Goal: Task Accomplishment & Management: Manage account settings

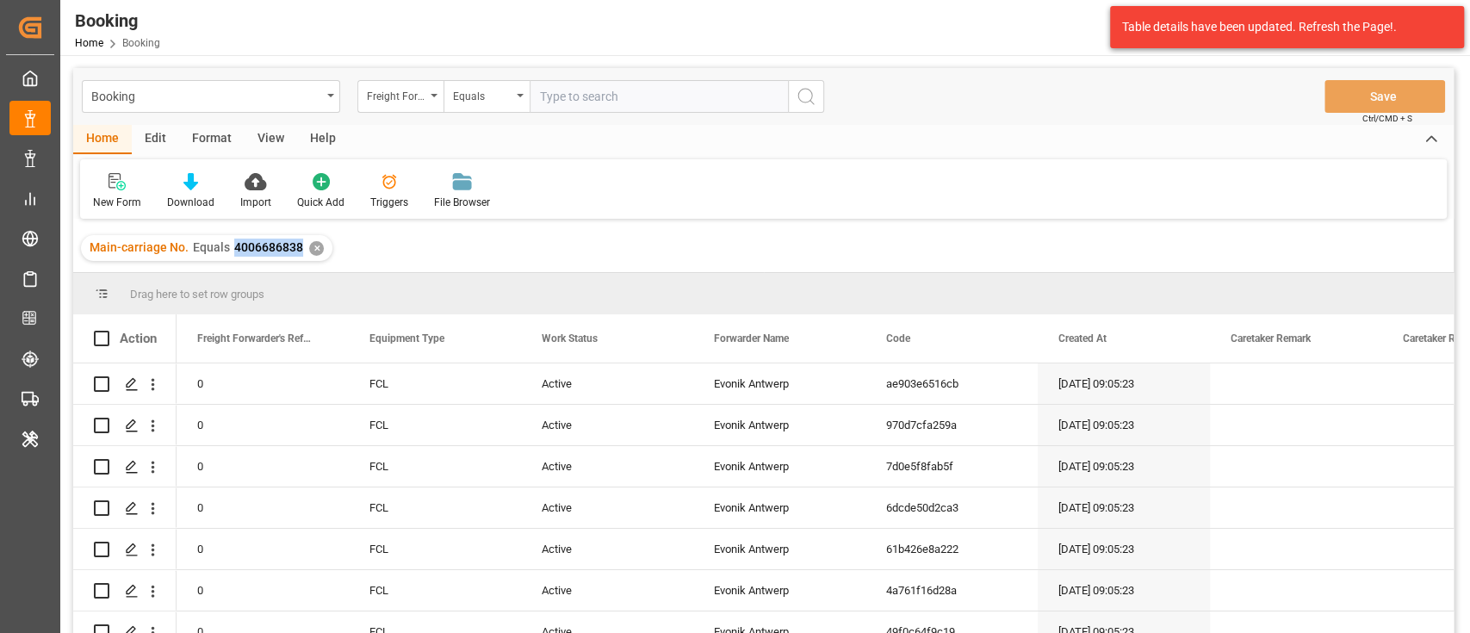
drag, startPoint x: 229, startPoint y: 251, endPoint x: 300, endPoint y: 266, distance: 72.1
click at [300, 266] on div "Main-carriage No. Equals 4006686838 ✕" at bounding box center [763, 248] width 1380 height 48
copy span "4006686838"
click at [393, 100] on div "Freight Forwarder's Reference No." at bounding box center [396, 94] width 59 height 20
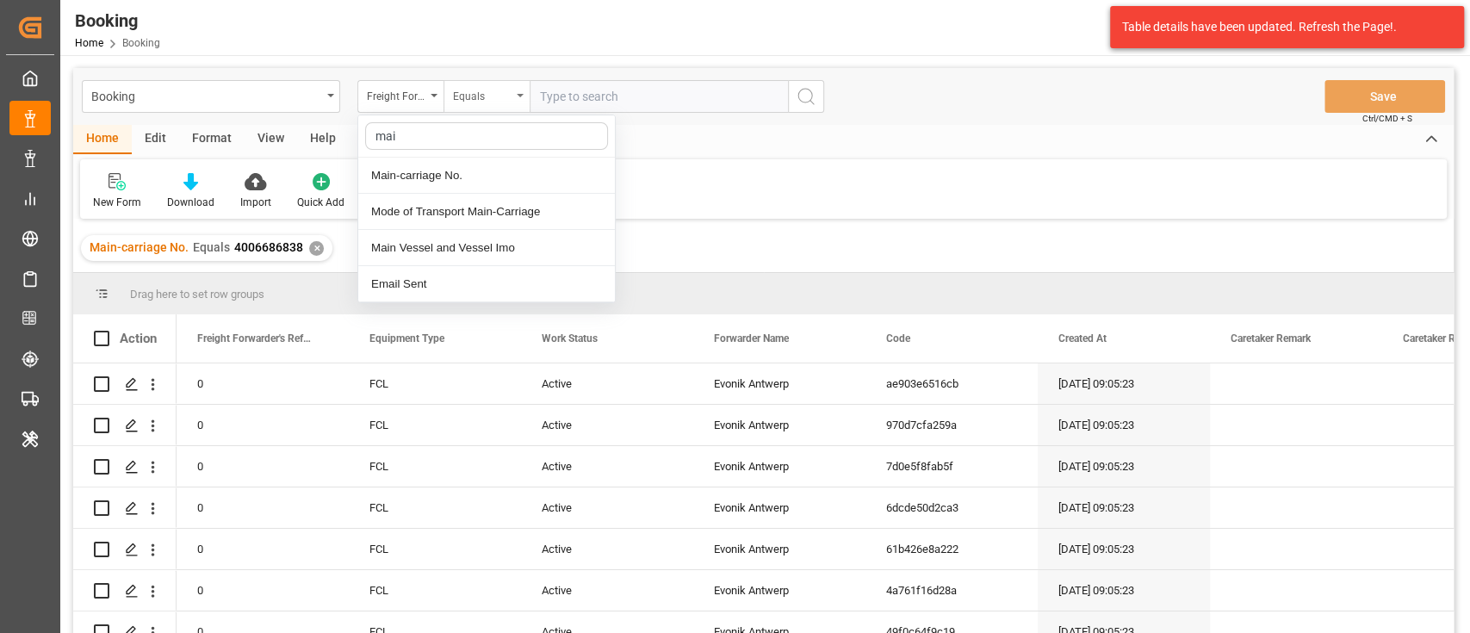
type input "main"
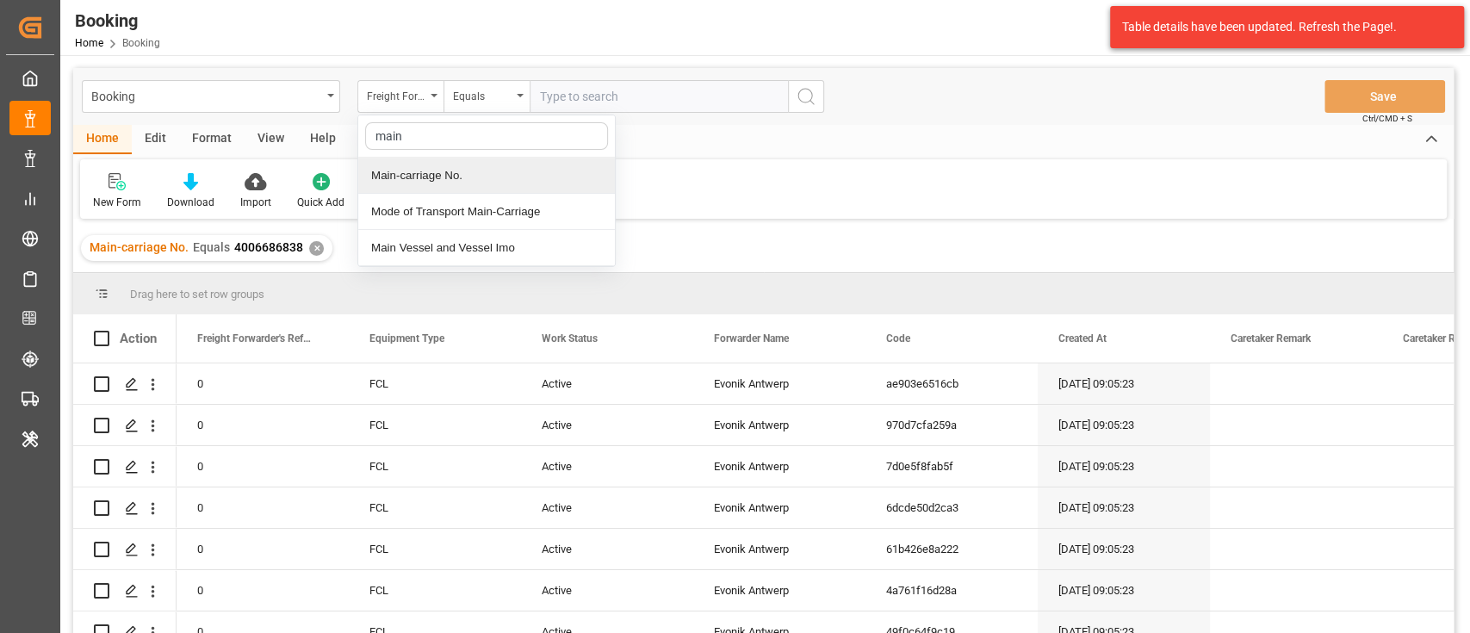
click at [499, 176] on div "Main-carriage No." at bounding box center [486, 176] width 257 height 36
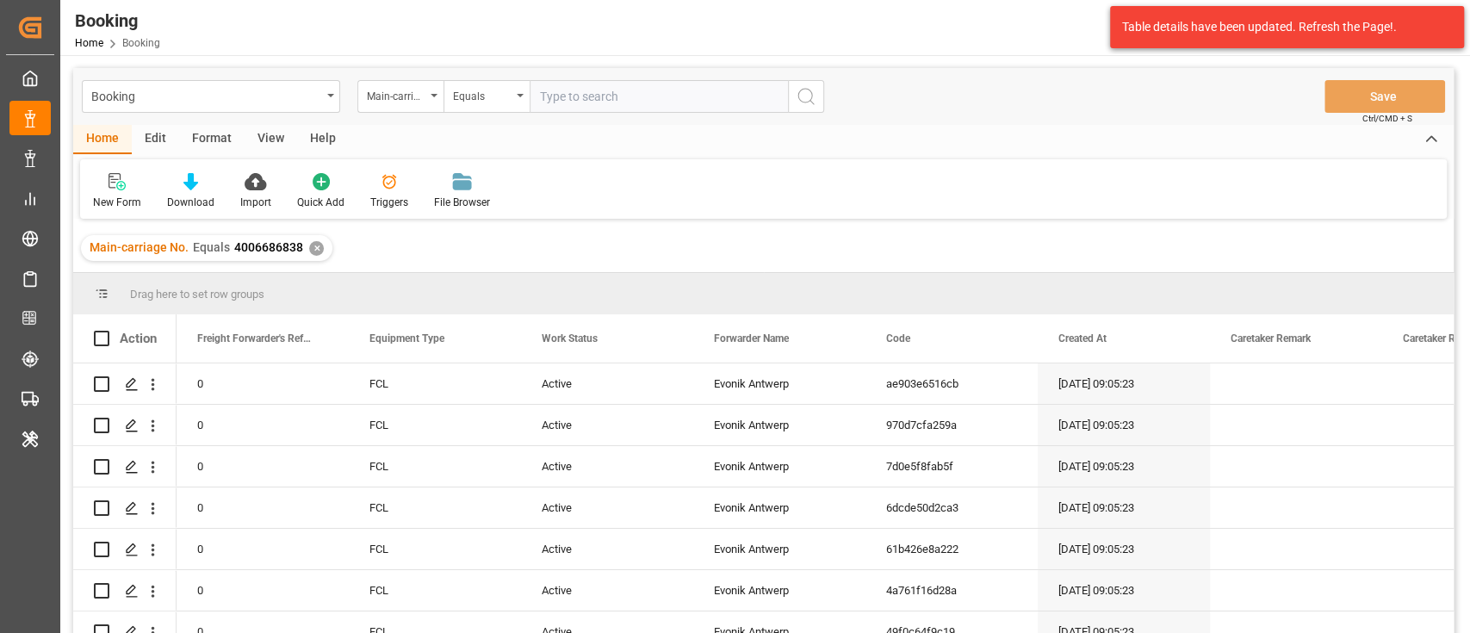
click at [563, 87] on input "text" at bounding box center [658, 96] width 258 height 33
paste input "4006697308"
type input "4006697308"
click at [807, 92] on icon "search button" at bounding box center [805, 96] width 21 height 21
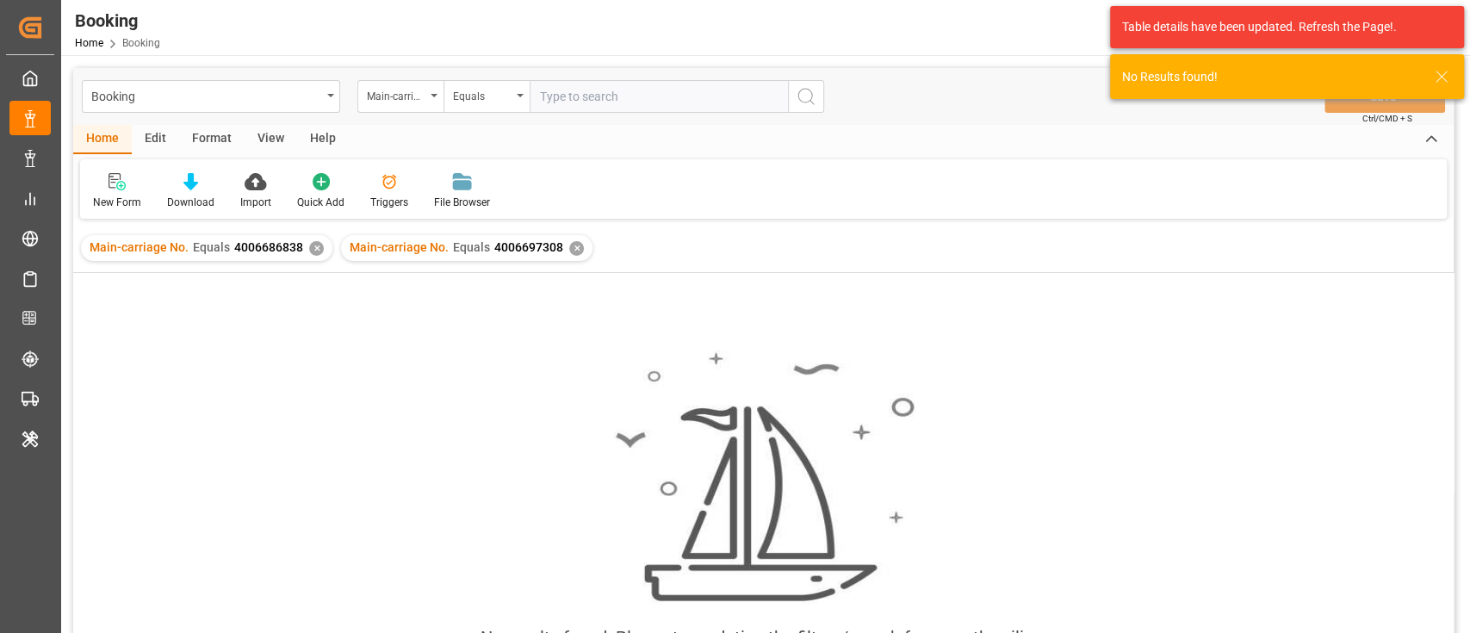
click at [314, 250] on div "✕" at bounding box center [316, 248] width 15 height 15
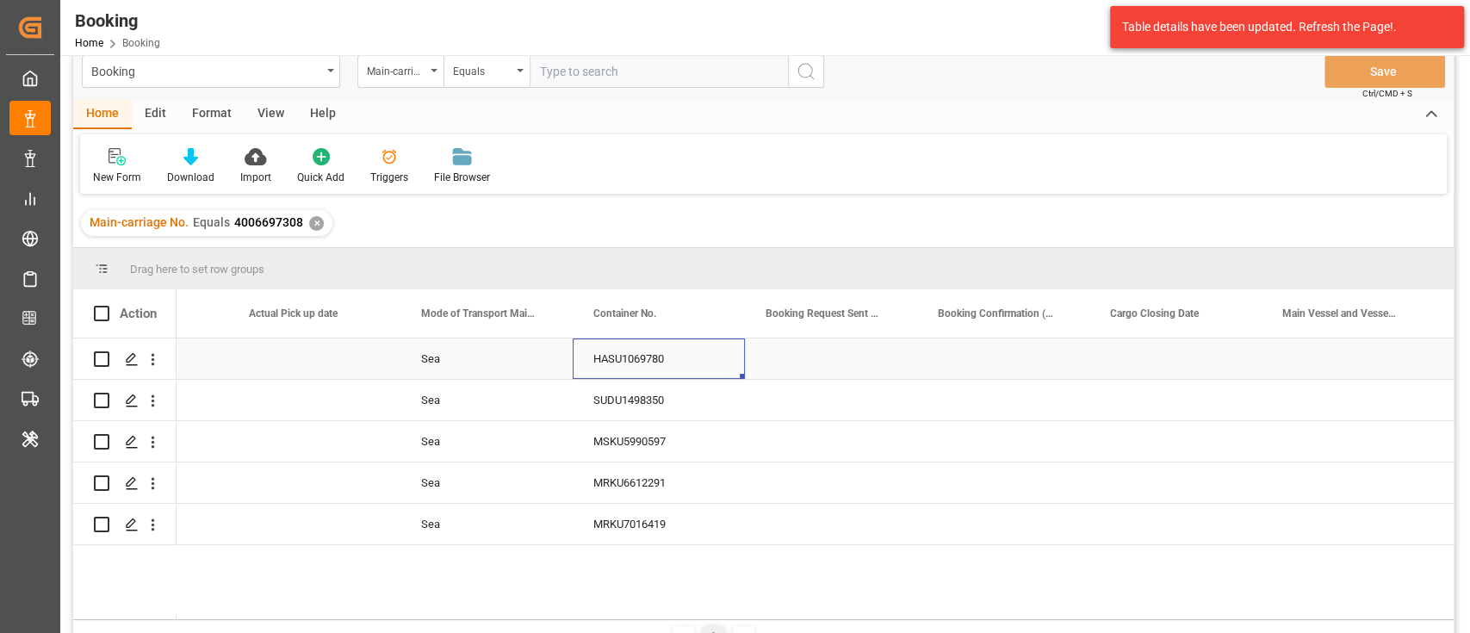
click at [616, 364] on div "HASU1069780" at bounding box center [658, 358] width 172 height 40
click at [618, 416] on div "SUDU1498350" at bounding box center [658, 400] width 172 height 40
click at [597, 436] on div "MSKU5990597" at bounding box center [658, 441] width 172 height 40
click at [639, 464] on div "MRKU6612291" at bounding box center [658, 482] width 172 height 40
click at [621, 513] on div "MRKU7016419" at bounding box center [658, 524] width 172 height 40
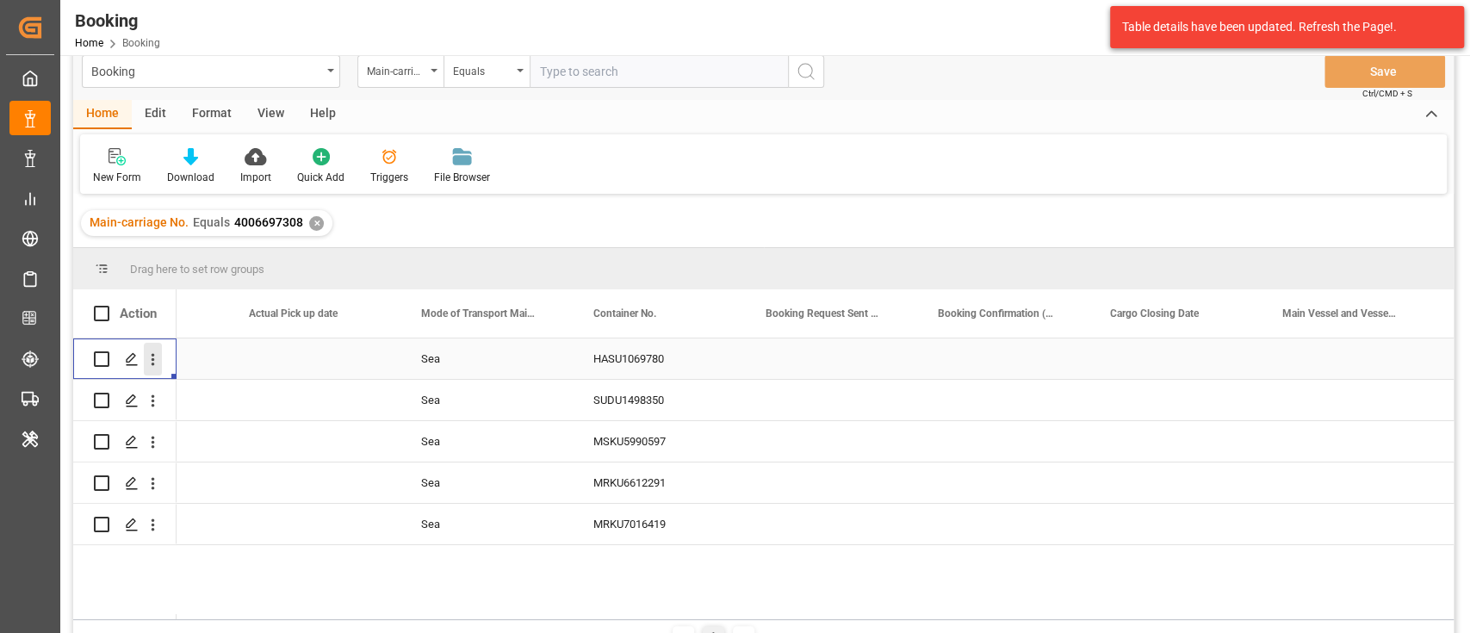
click at [145, 353] on icon "open menu" at bounding box center [153, 359] width 18 height 18
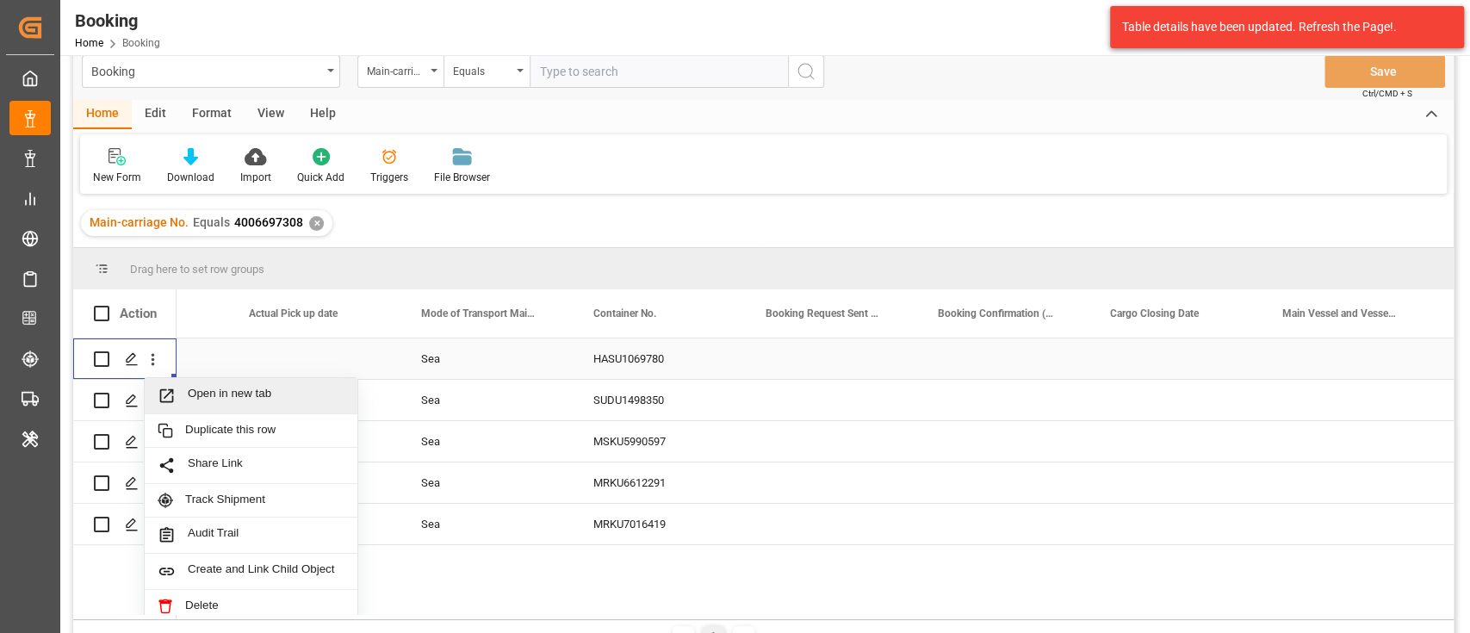
click at [248, 381] on div "Open in new tab" at bounding box center [251, 396] width 213 height 36
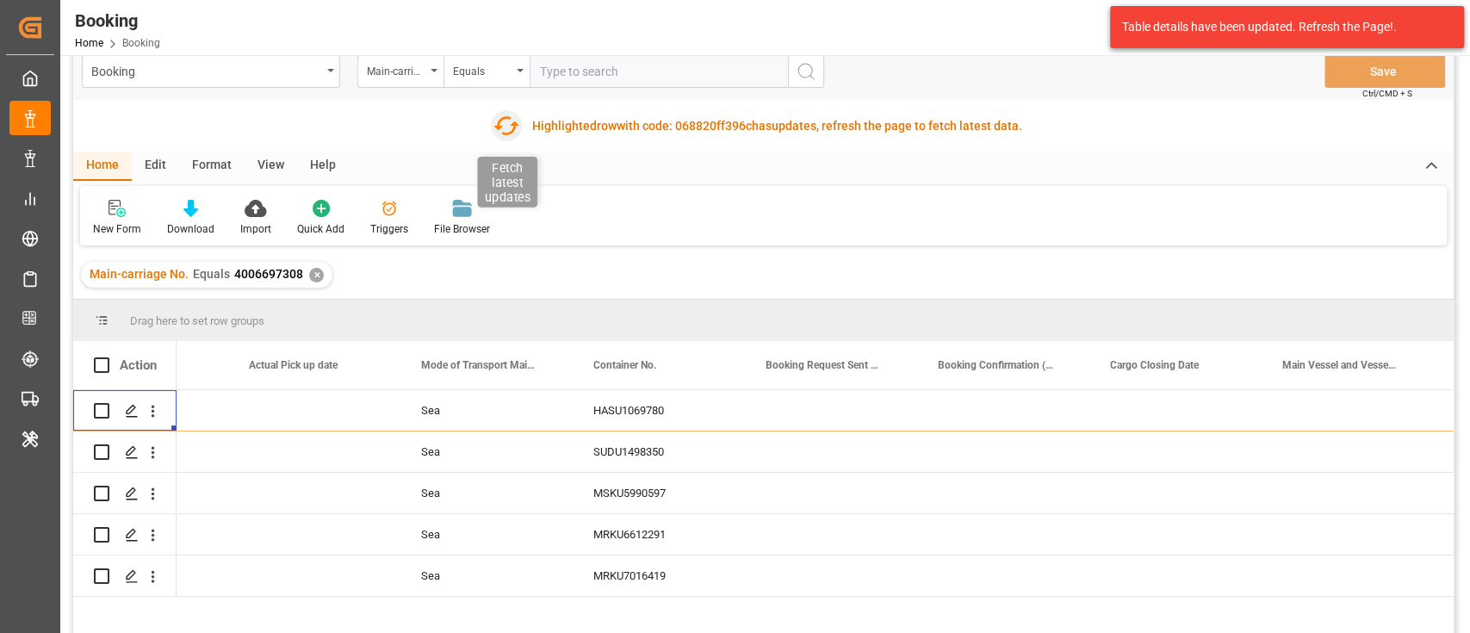
click at [494, 121] on icon "button" at bounding box center [506, 126] width 28 height 28
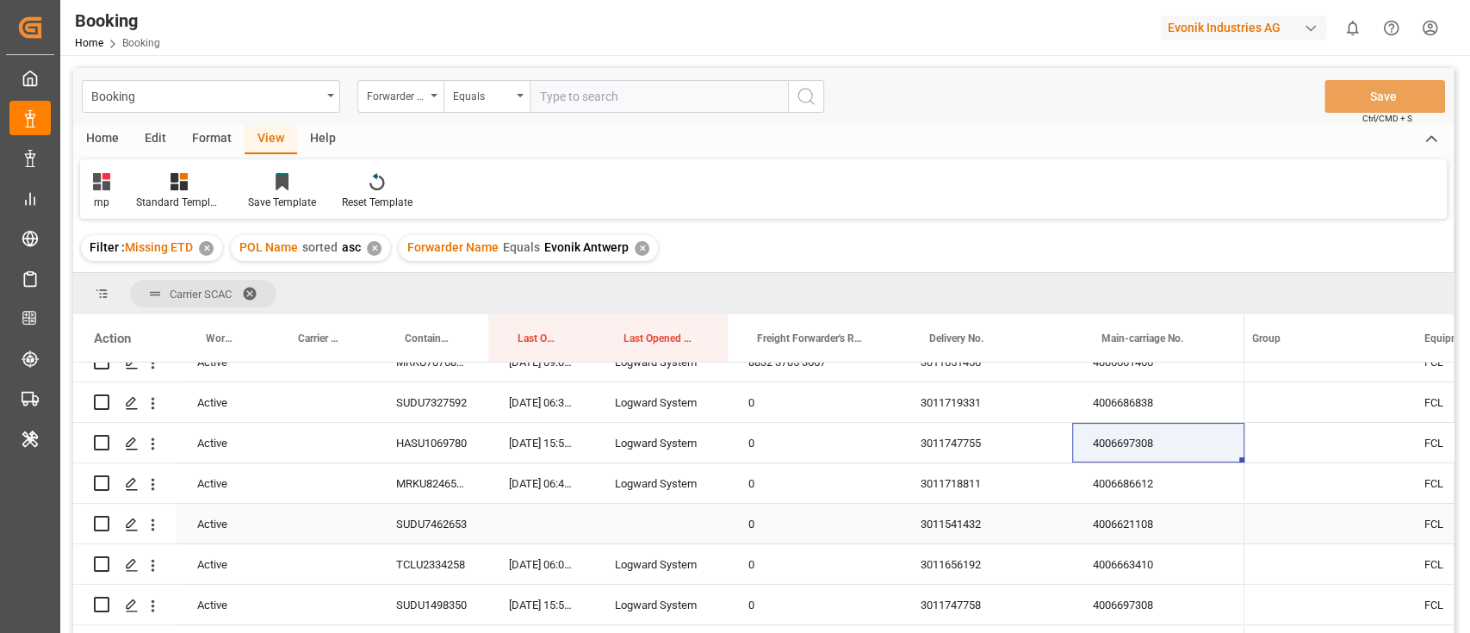
scroll to position [229, 0]
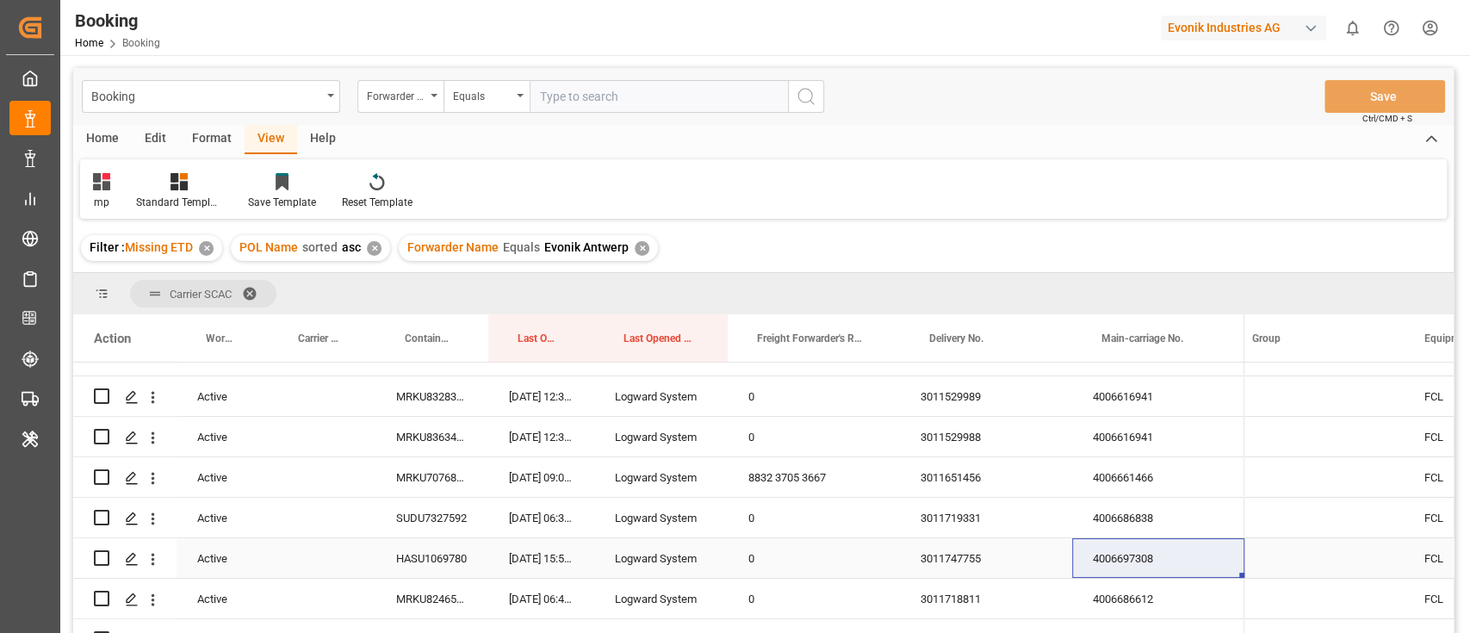
click at [1178, 564] on div "4006697308" at bounding box center [1158, 558] width 172 height 40
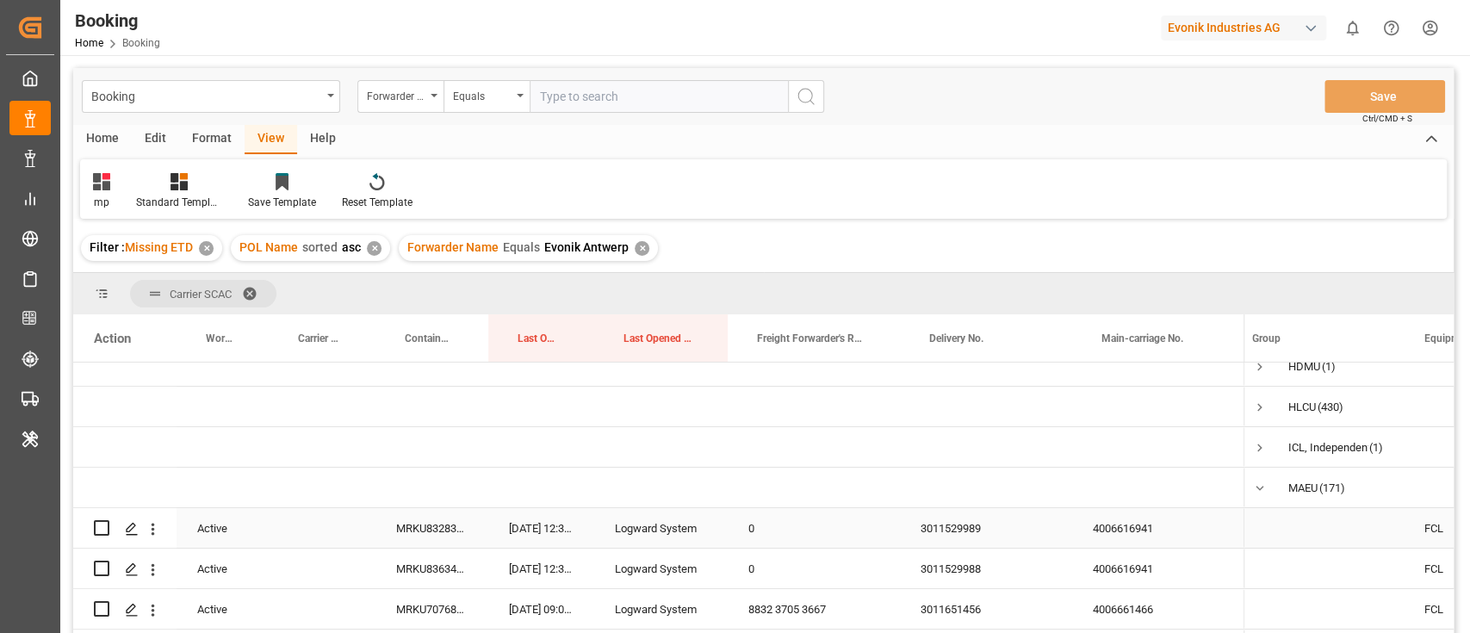
scroll to position [327, 0]
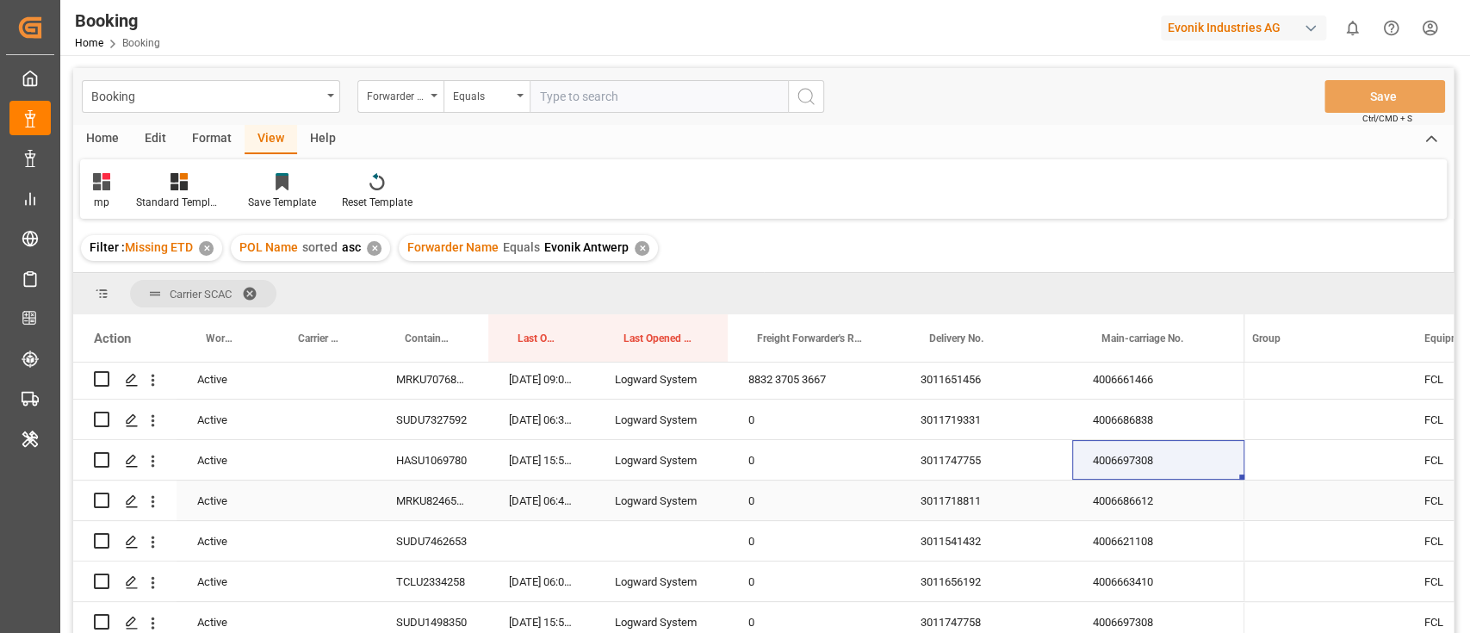
click at [1141, 499] on div "4006686612" at bounding box center [1158, 500] width 172 height 40
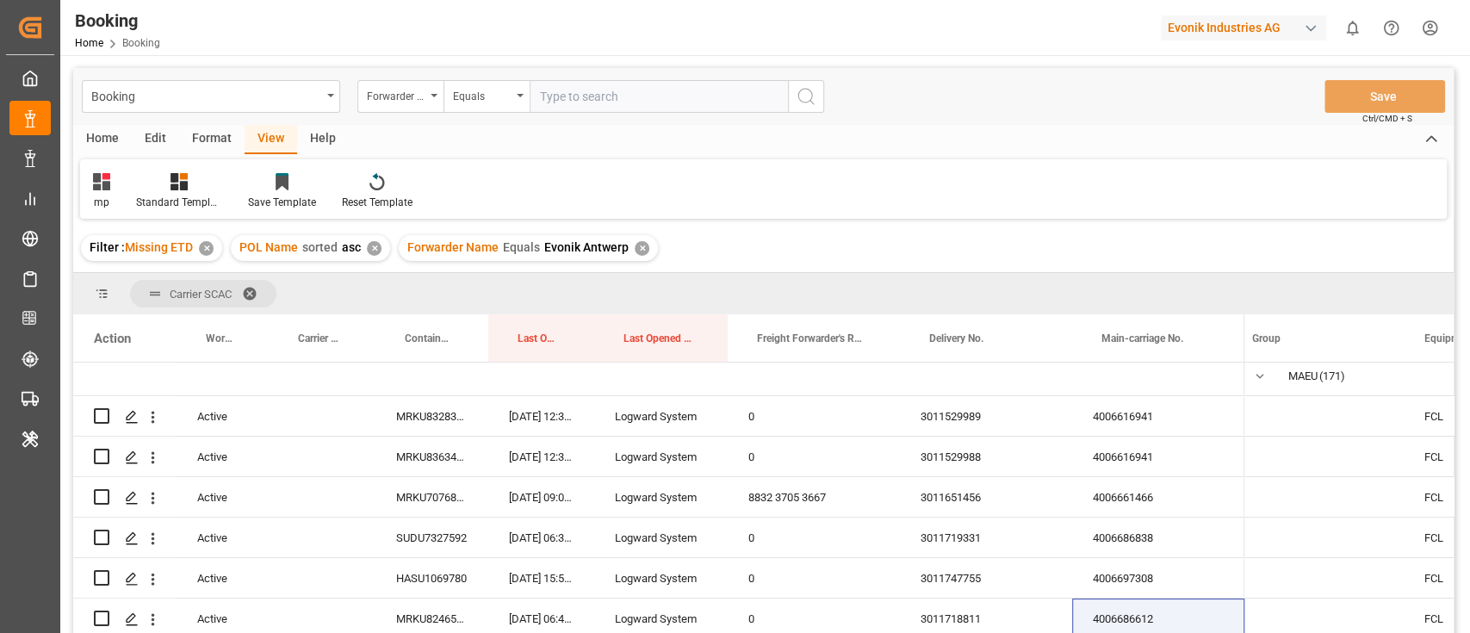
scroll to position [229, 0]
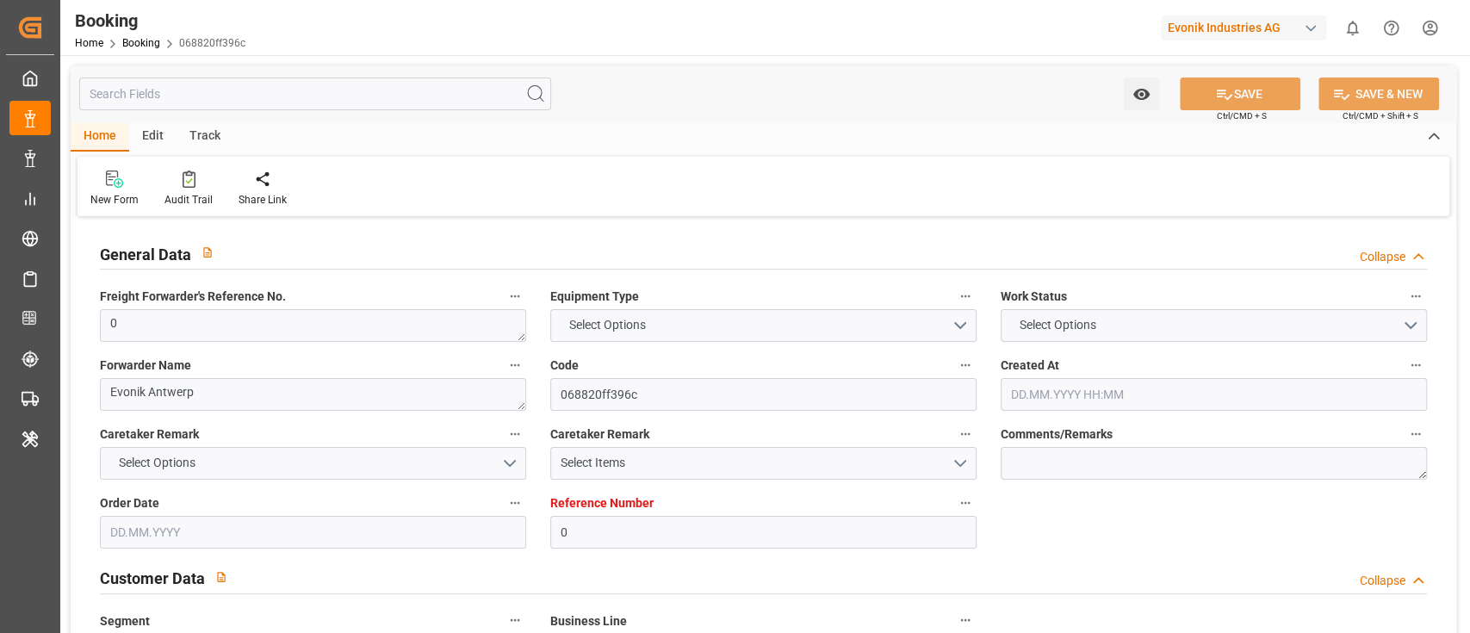
type input "0"
type input "Maersk"
type input "Maersk Line AS"
type input "NLRTM"
type input "JOAQB"
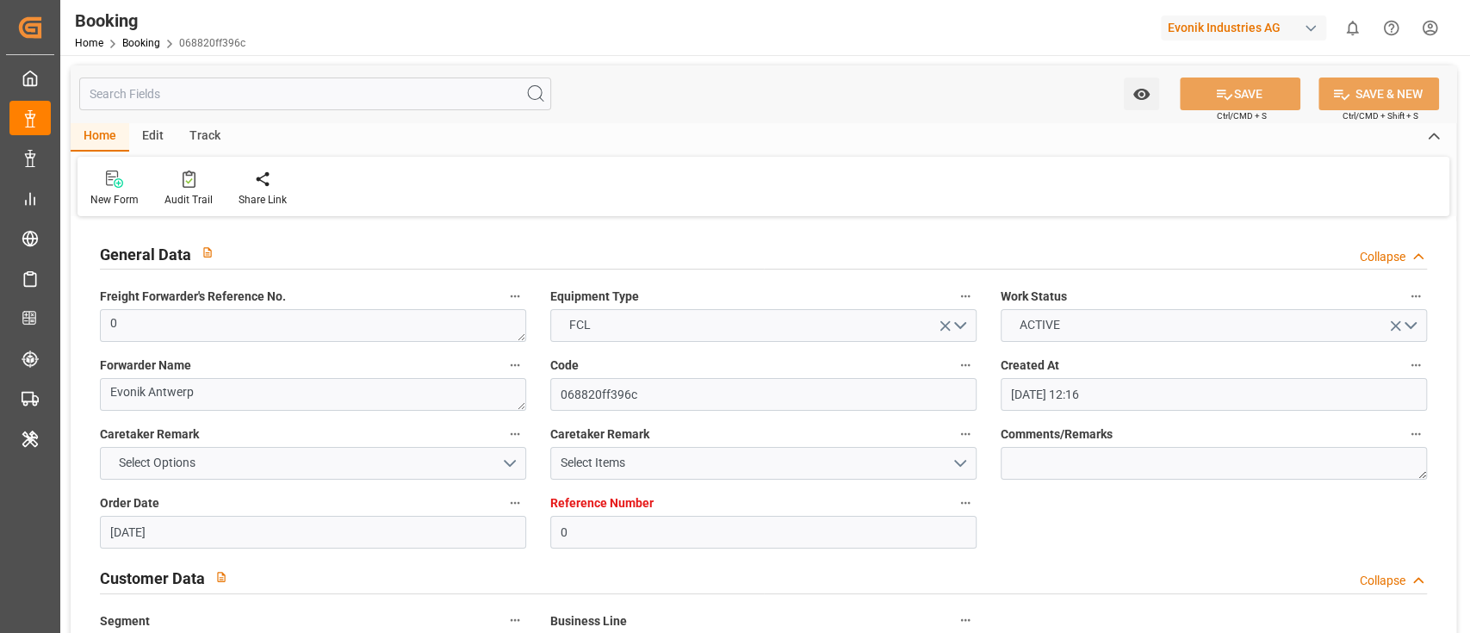
type input "18.08.2025 12:16"
type input "18.08.2025"
type input "30.09.2025"
type input "27.08.2025"
type input "04.09.2025 15:51"
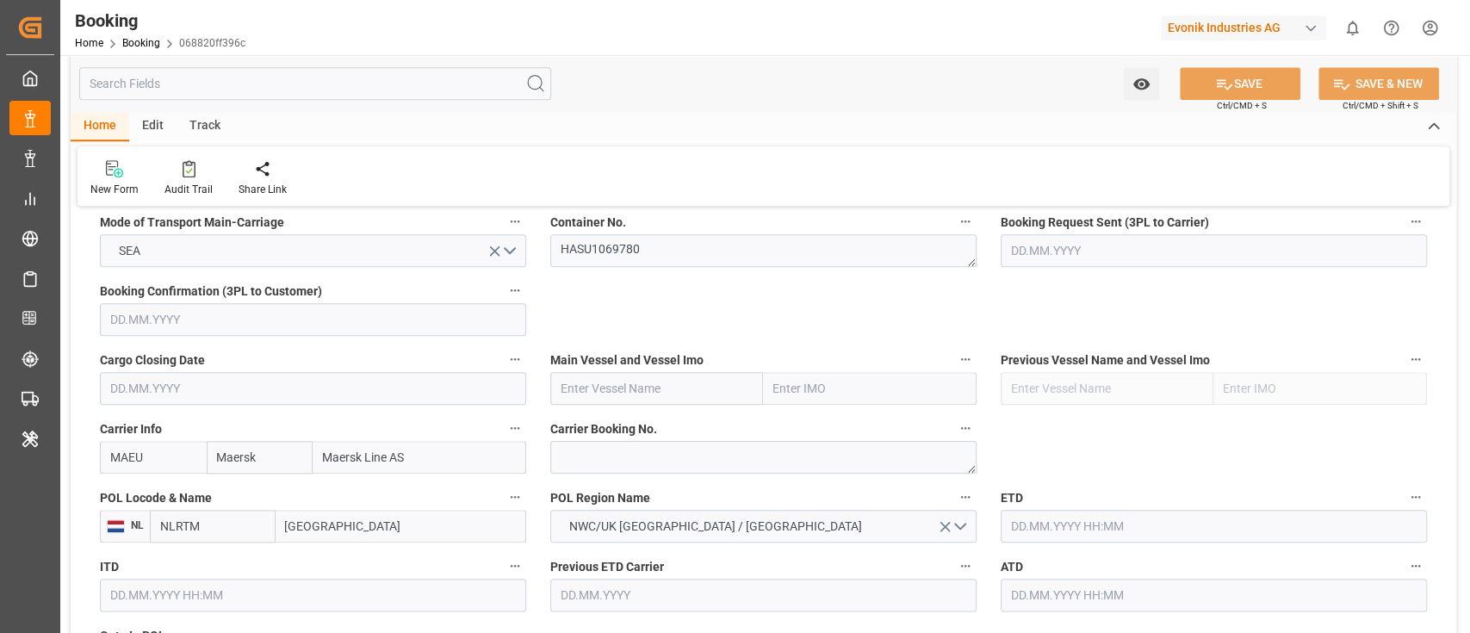
scroll to position [1148, 0]
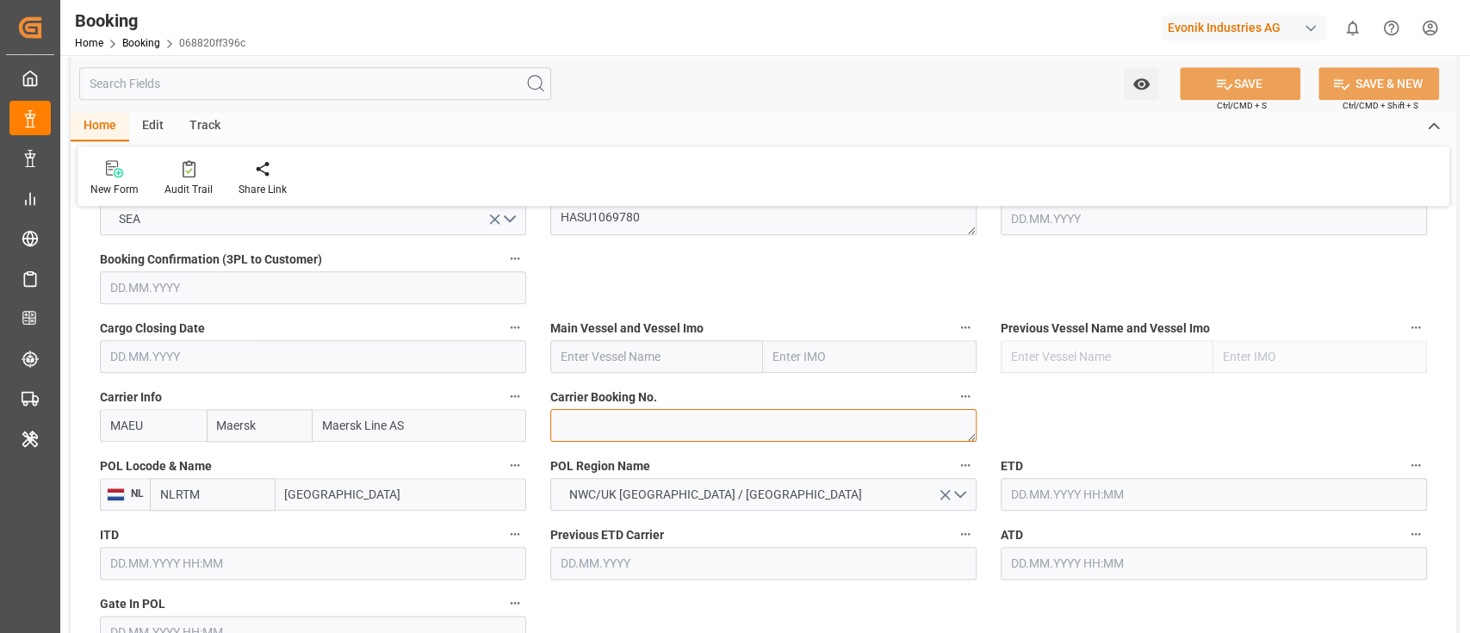
click at [577, 432] on textarea at bounding box center [763, 425] width 426 height 33
paste textarea "721023735"
click at [561, 424] on textarea "721023735" at bounding box center [763, 425] width 426 height 33
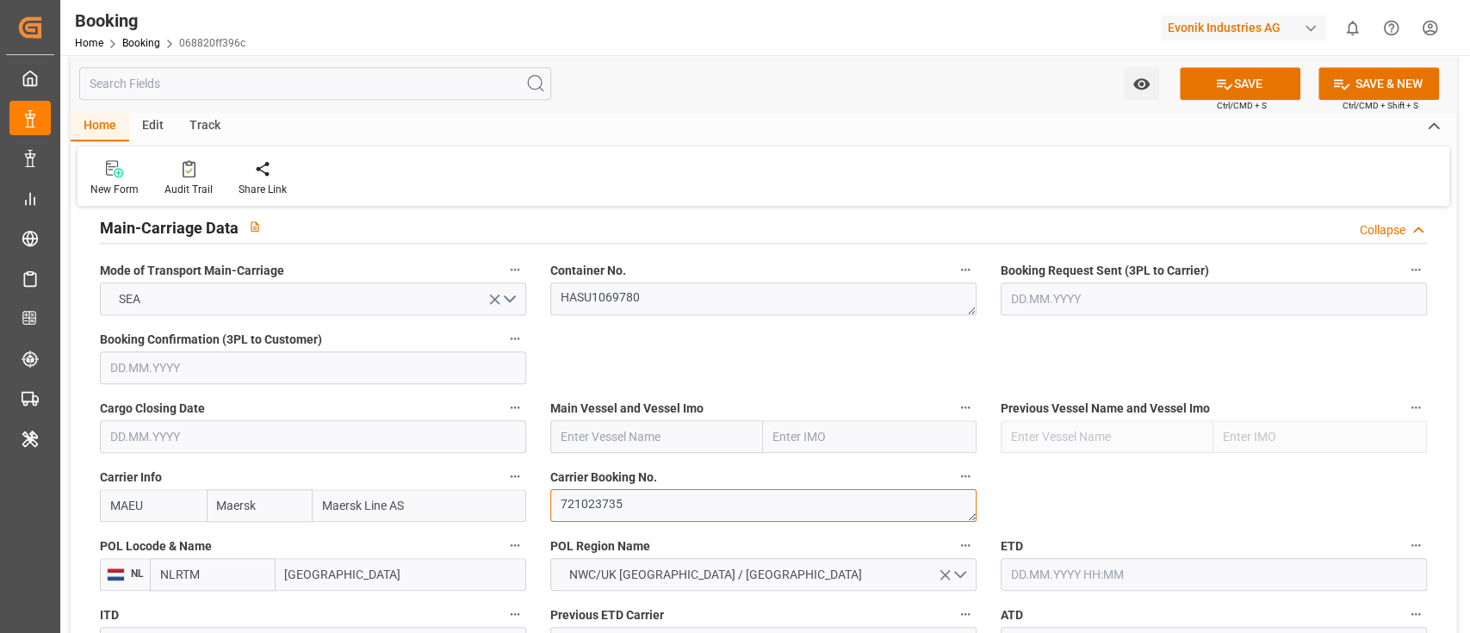
scroll to position [1033, 0]
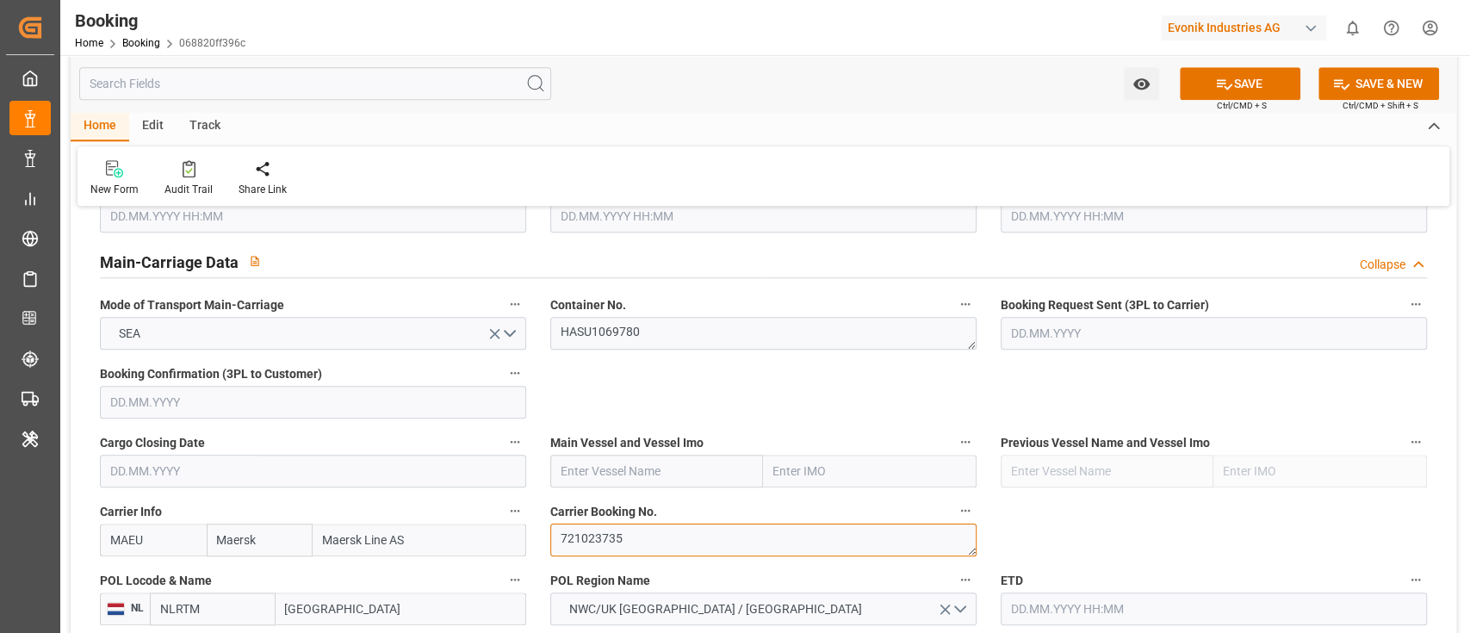
type textarea "721023735"
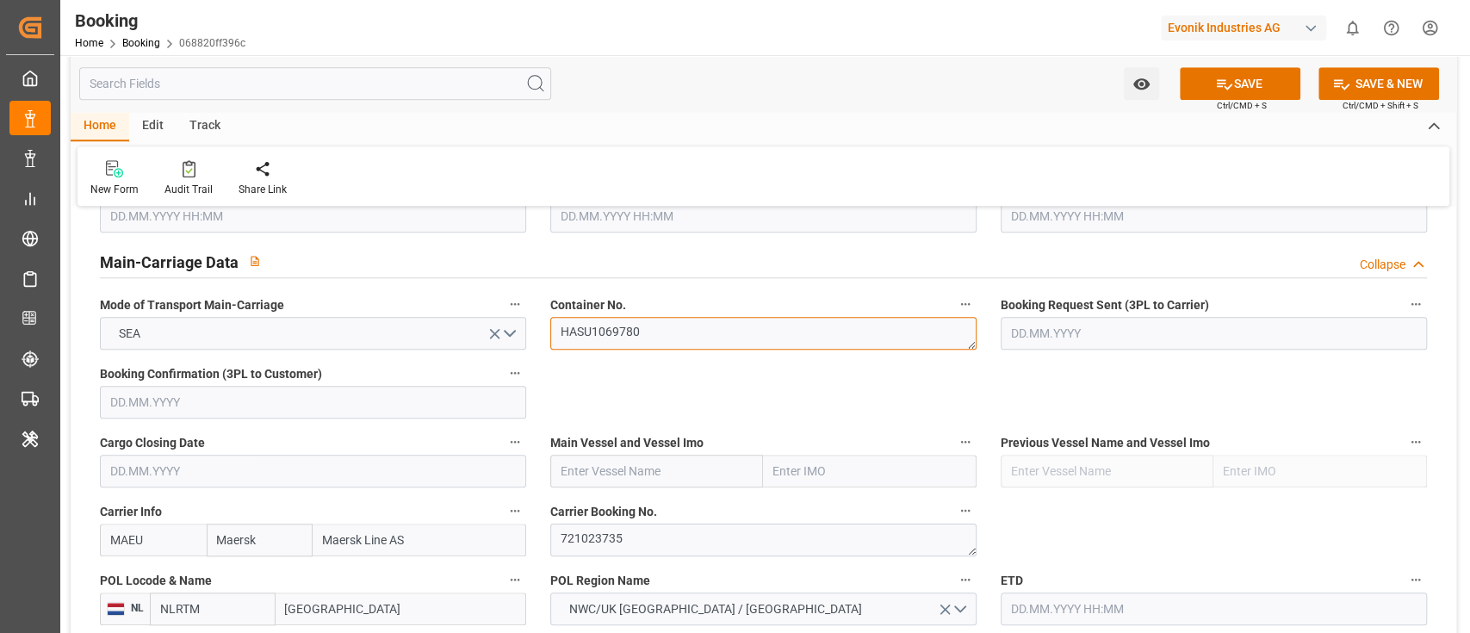
click at [669, 333] on textarea "HASU1069780" at bounding box center [763, 333] width 426 height 33
click at [576, 468] on input "text" at bounding box center [656, 471] width 213 height 33
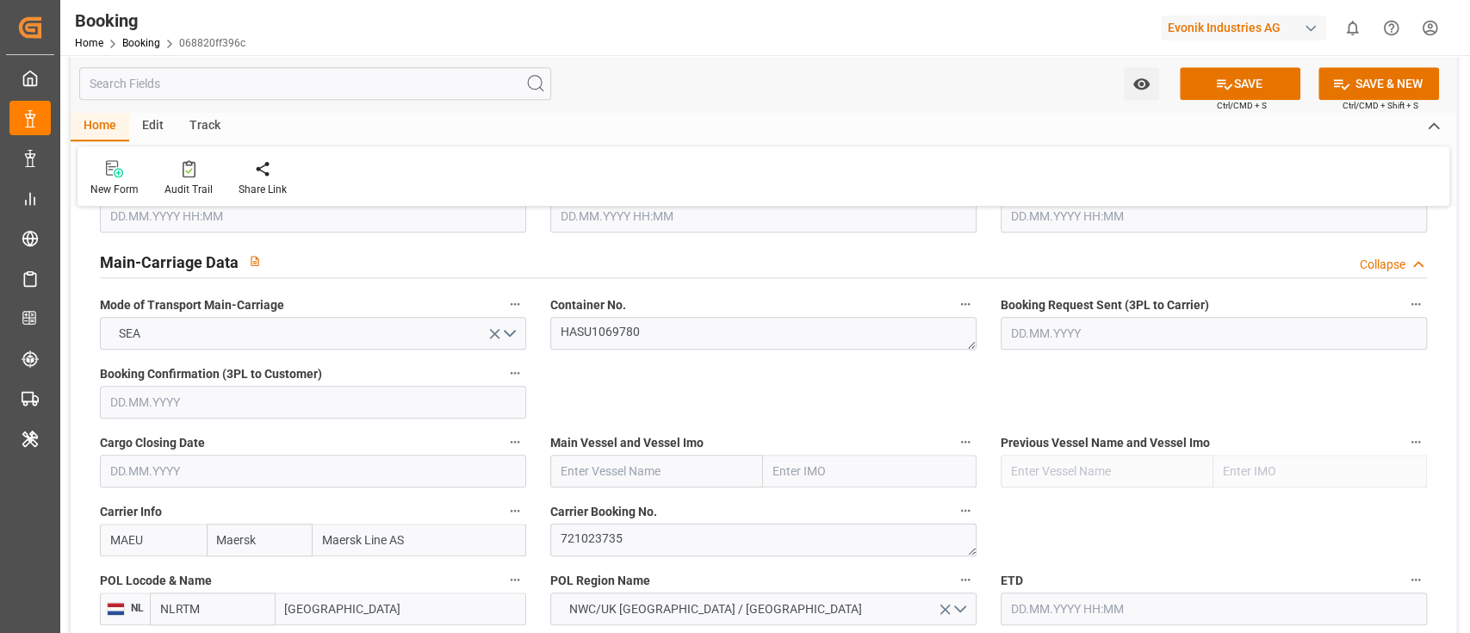
paste input "MAERSK IZMIR"
click at [652, 513] on span "Maersk Izmir - 9348168" at bounding box center [622, 509] width 122 height 14
type input "Maersk Izmir"
type input "9348168"
type input "Maersk Izmir"
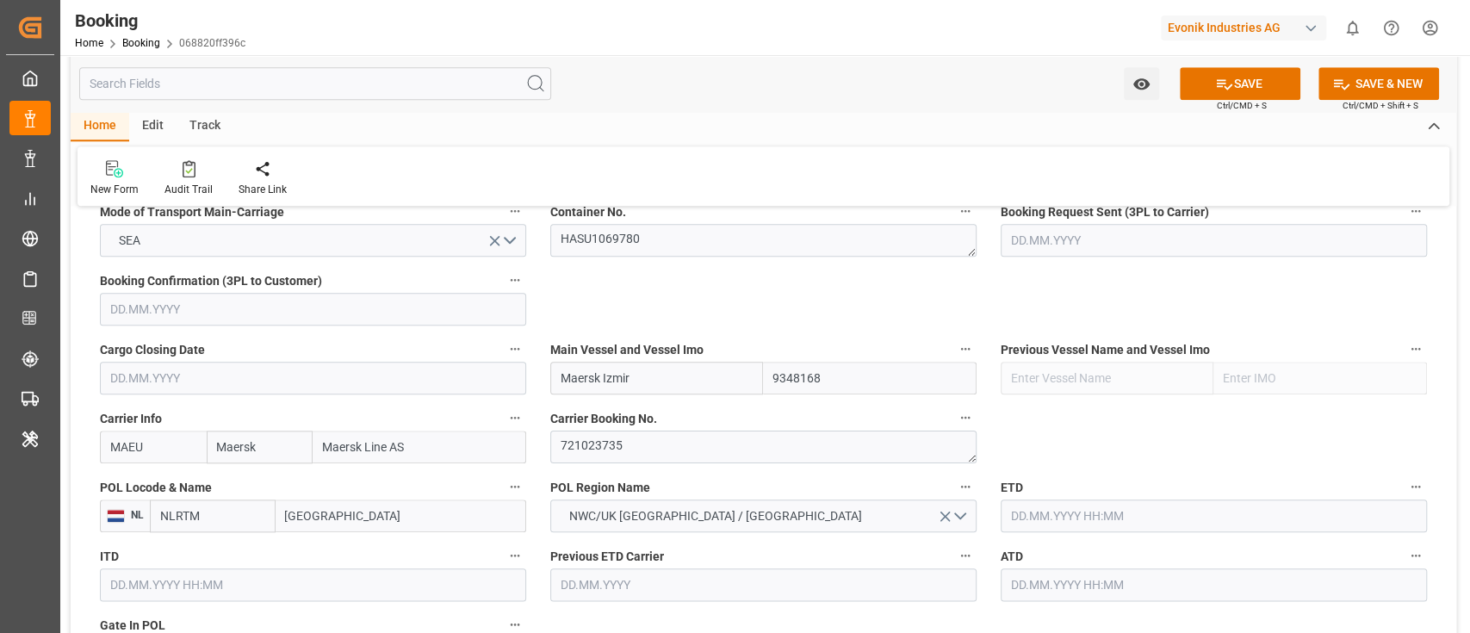
scroll to position [1148, 0]
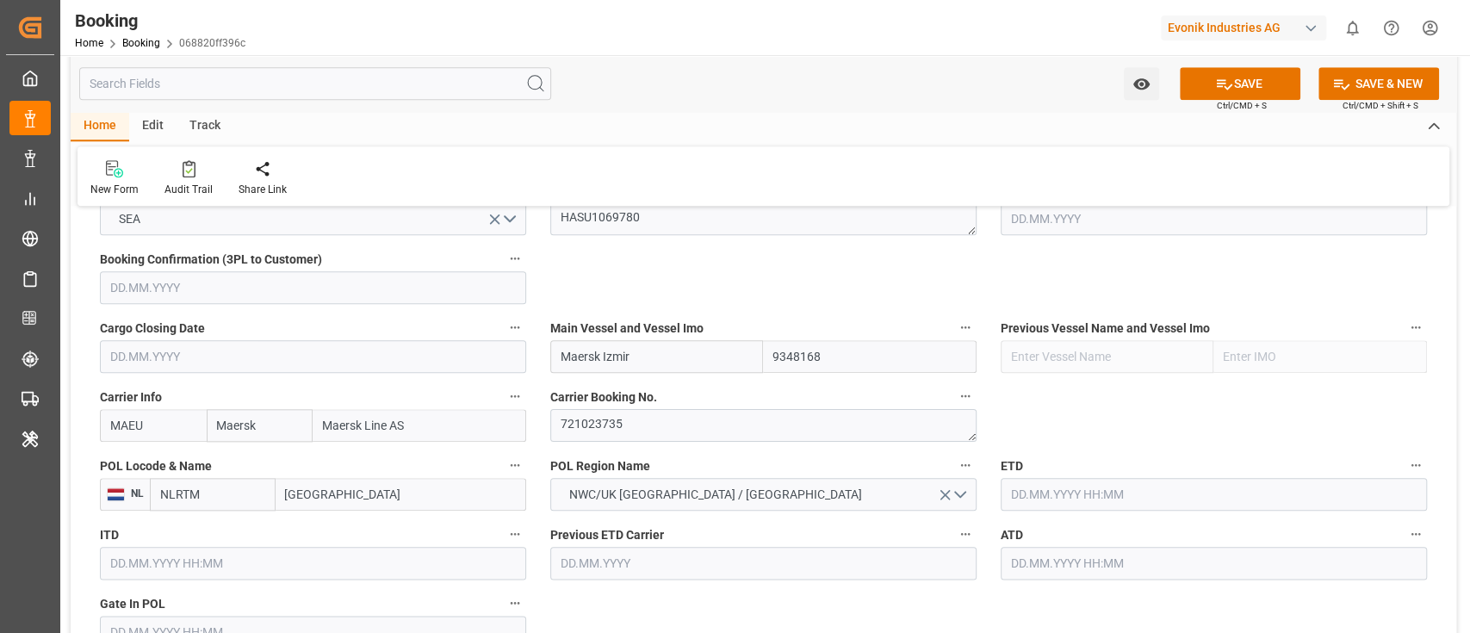
click at [315, 489] on input "Rotterdam" at bounding box center [400, 494] width 251 height 33
paste input "ANTWERP"
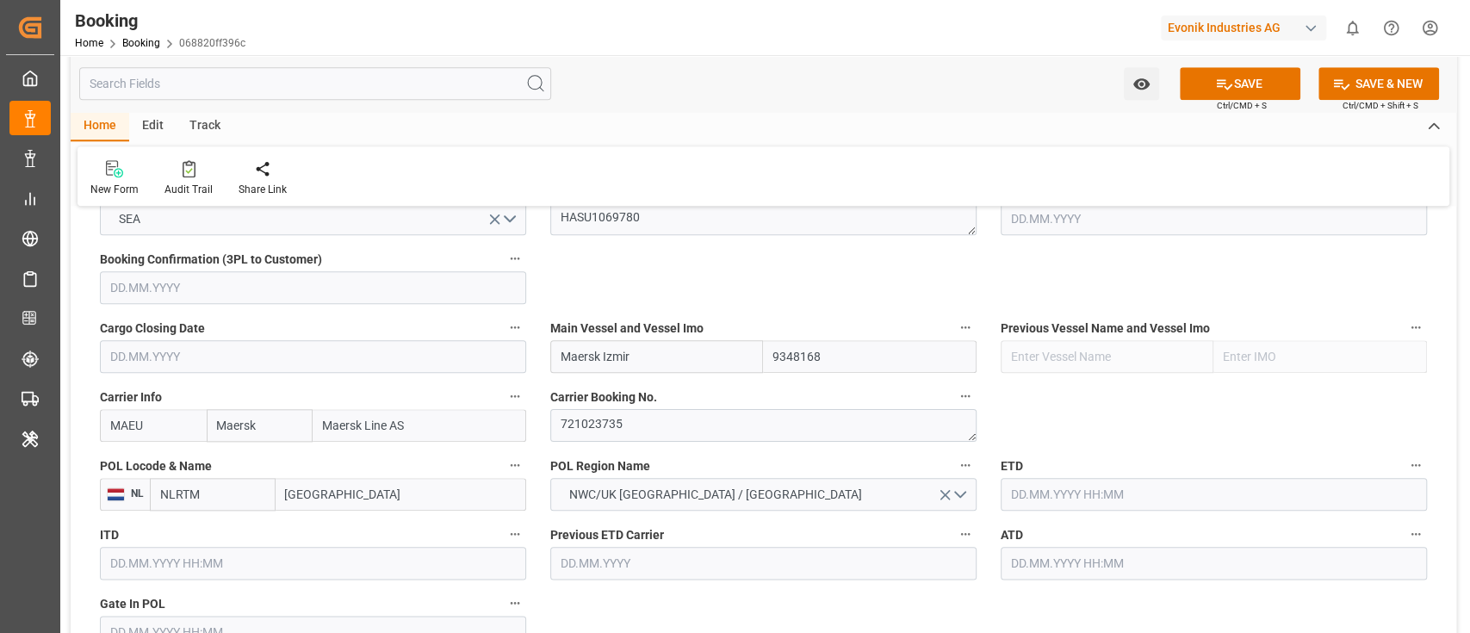
type input "ANTWERP"
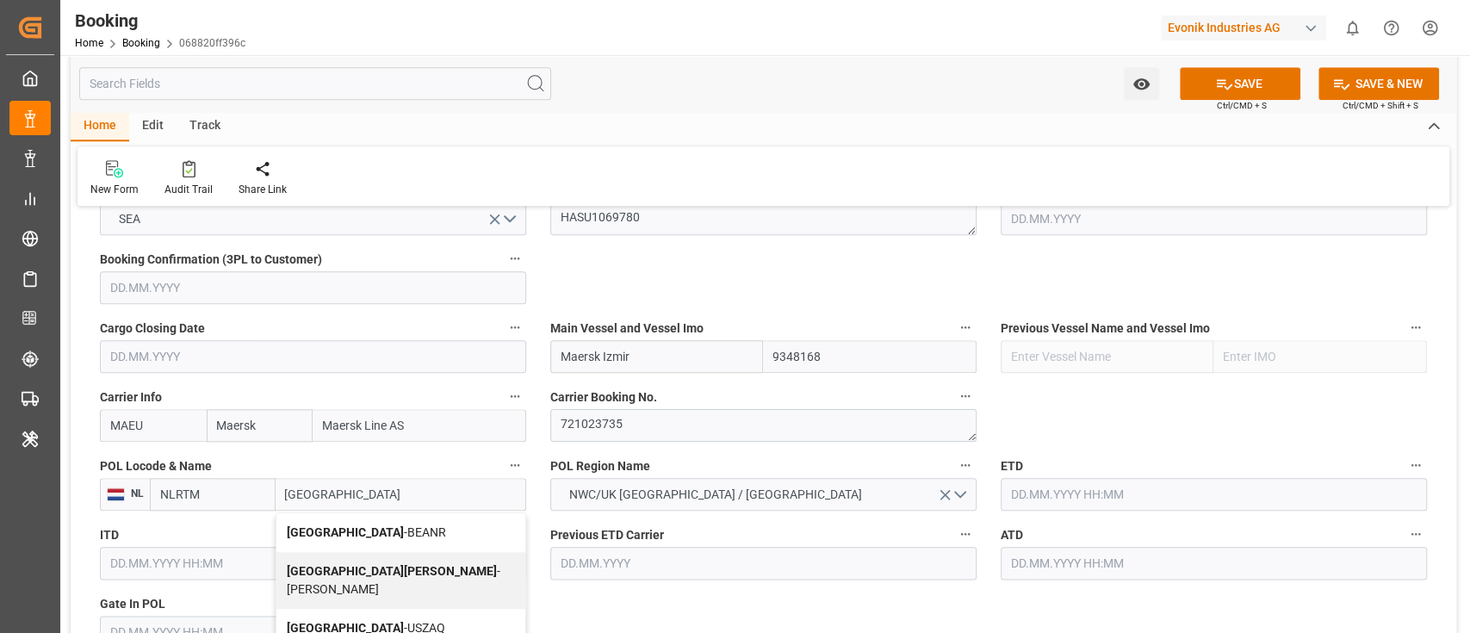
click at [403, 525] on div "Antwerp - BEANR" at bounding box center [400, 532] width 249 height 39
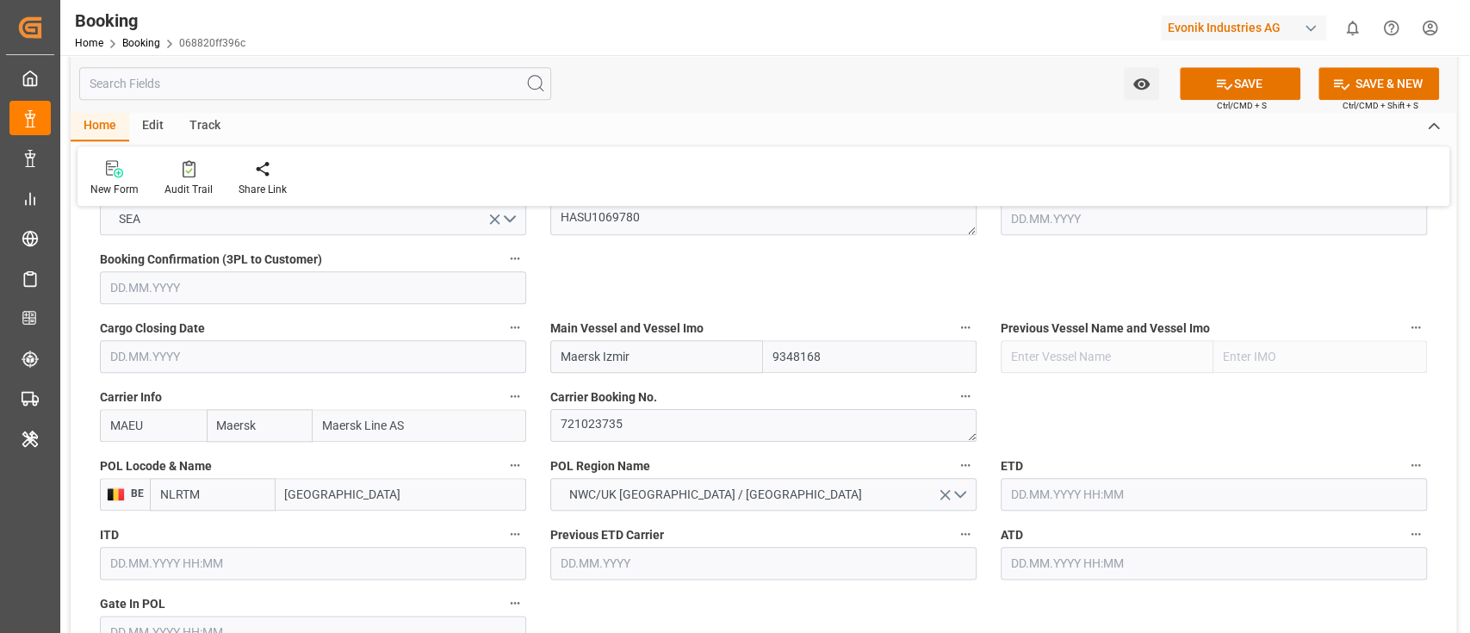
type input "BEANR"
type input "[GEOGRAPHIC_DATA]"
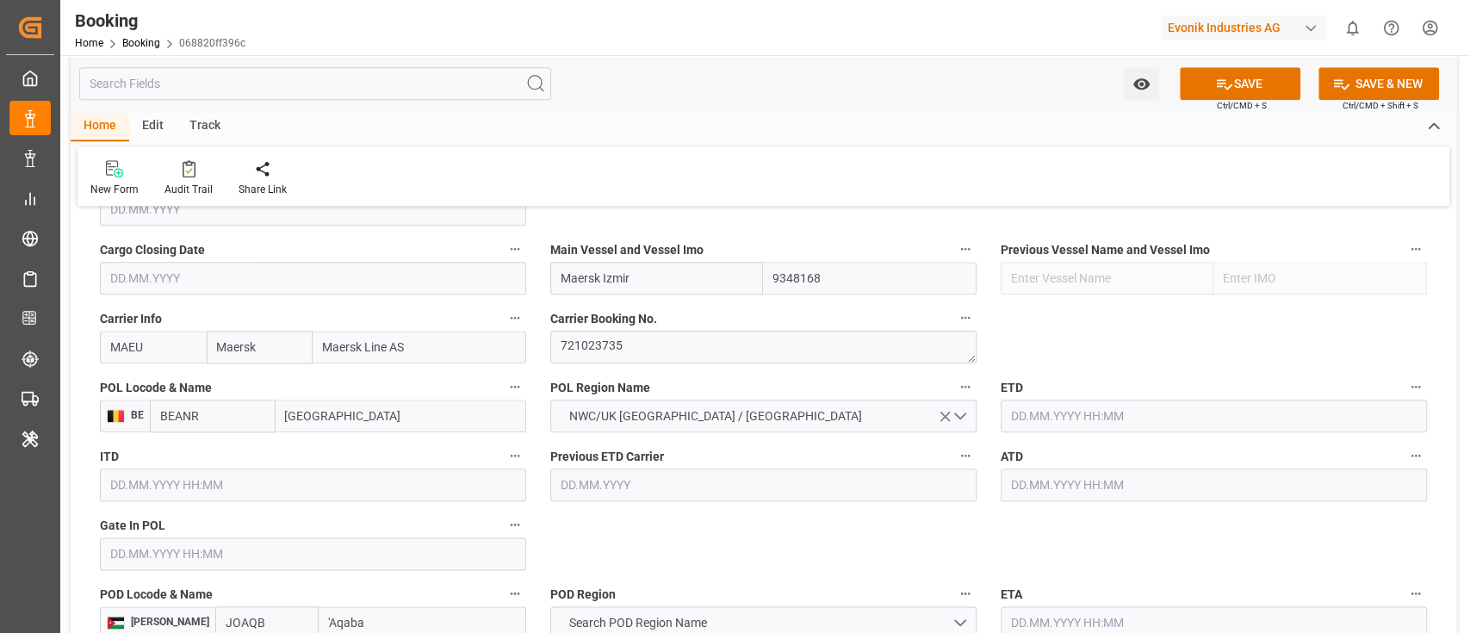
scroll to position [1262, 0]
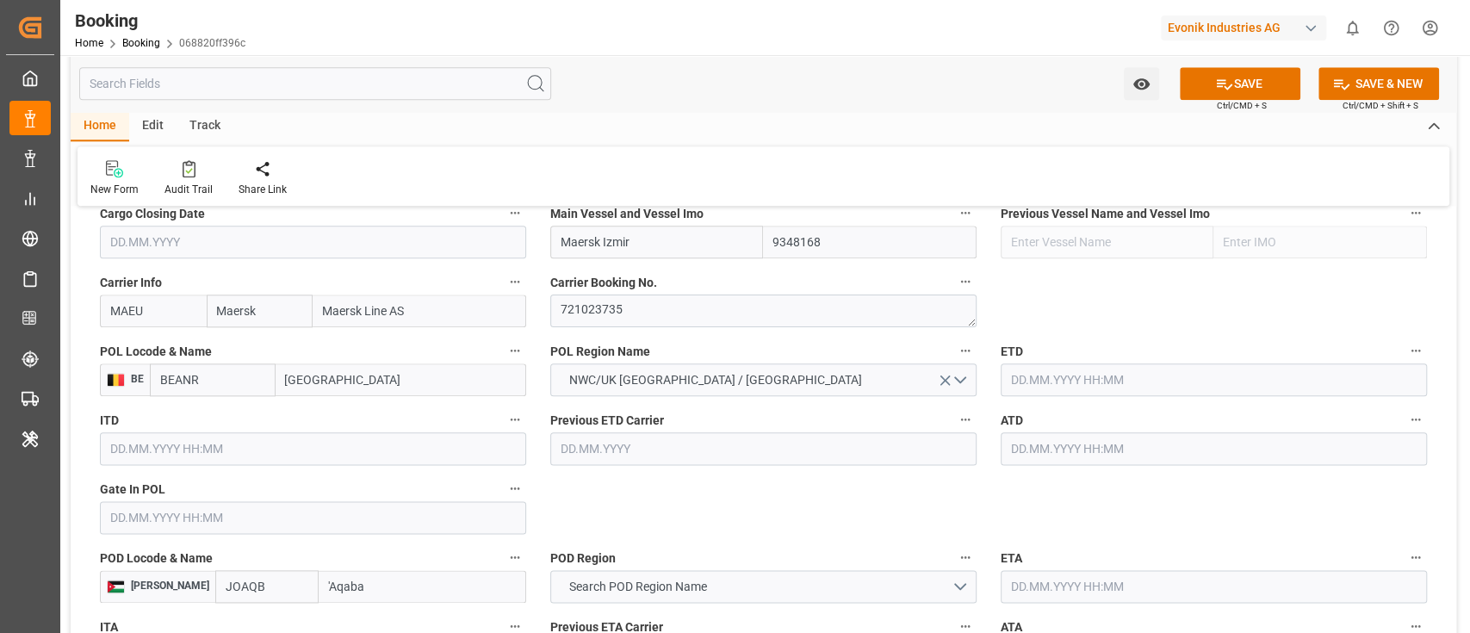
click at [193, 510] on input "text" at bounding box center [313, 517] width 426 height 33
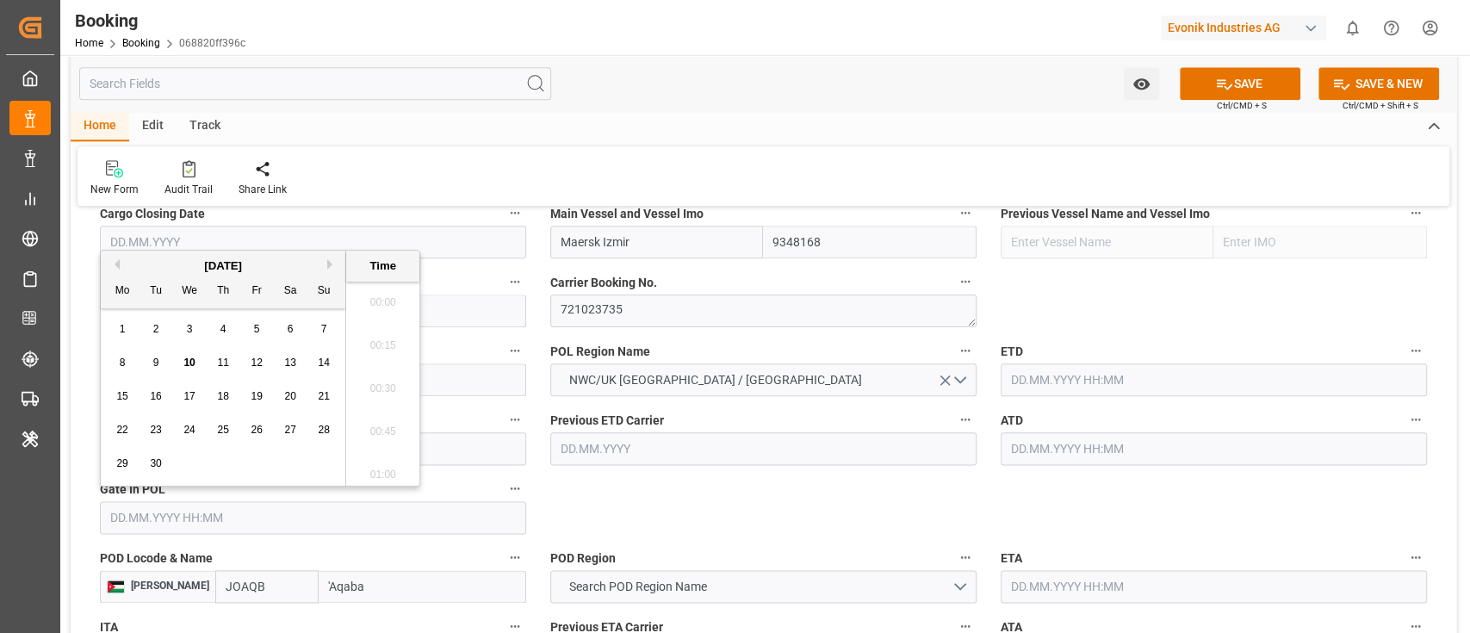
scroll to position [2717, 0]
click at [252, 333] on div "5" at bounding box center [257, 329] width 22 height 21
type input "[DATE] 00:00"
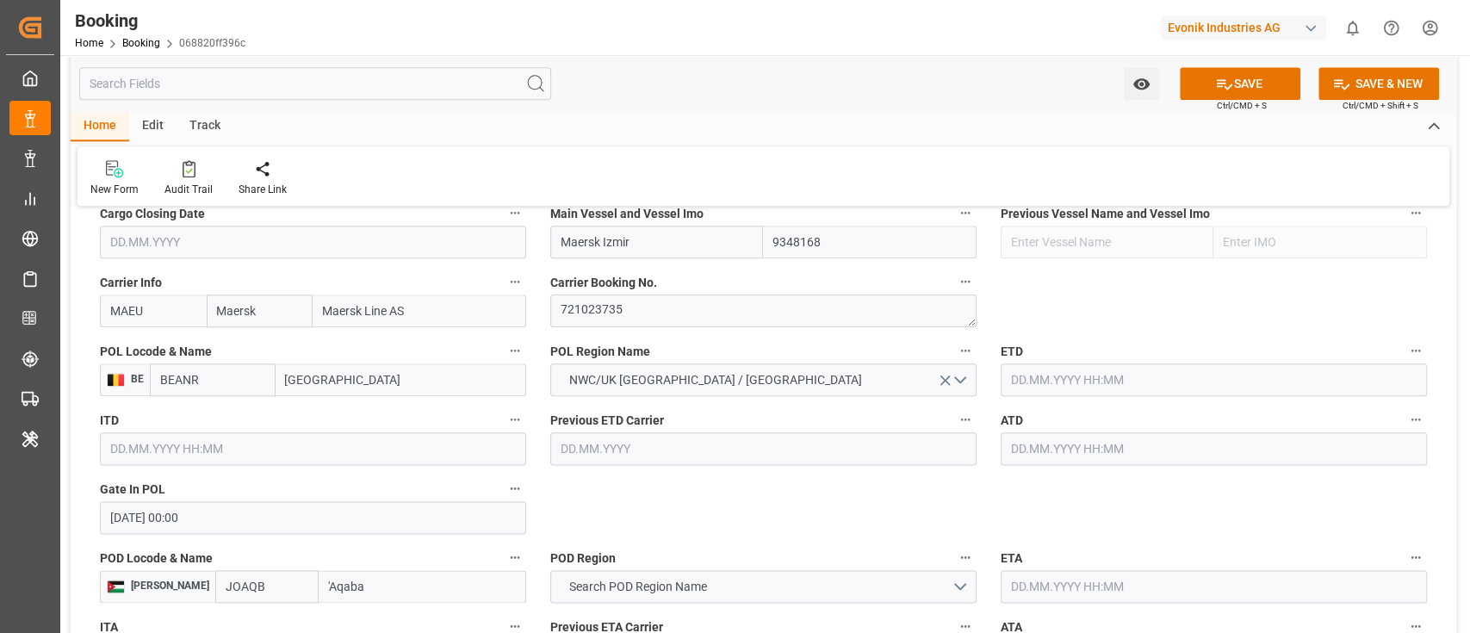
click at [1024, 389] on input "text" at bounding box center [1213, 379] width 426 height 33
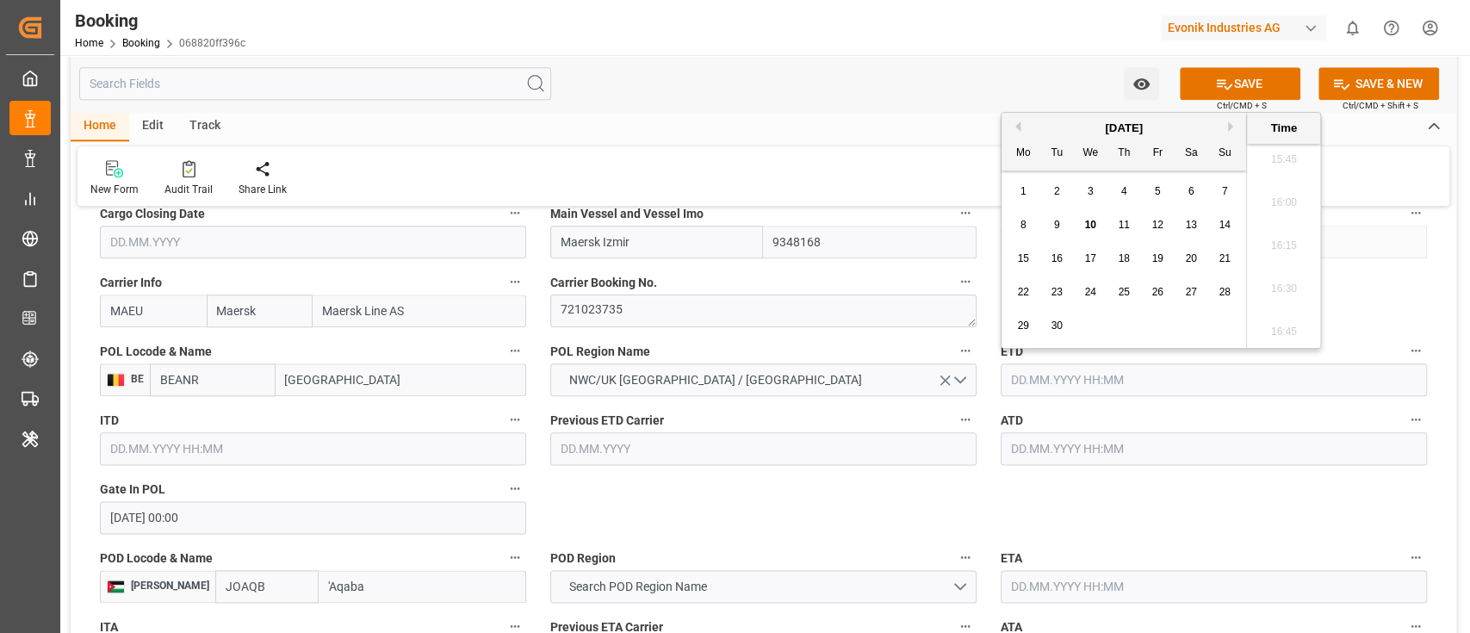
click at [1030, 228] on div "8" at bounding box center [1023, 225] width 22 height 21
type input "[DATE] 00:00"
click at [1027, 452] on input "text" at bounding box center [1213, 448] width 426 height 33
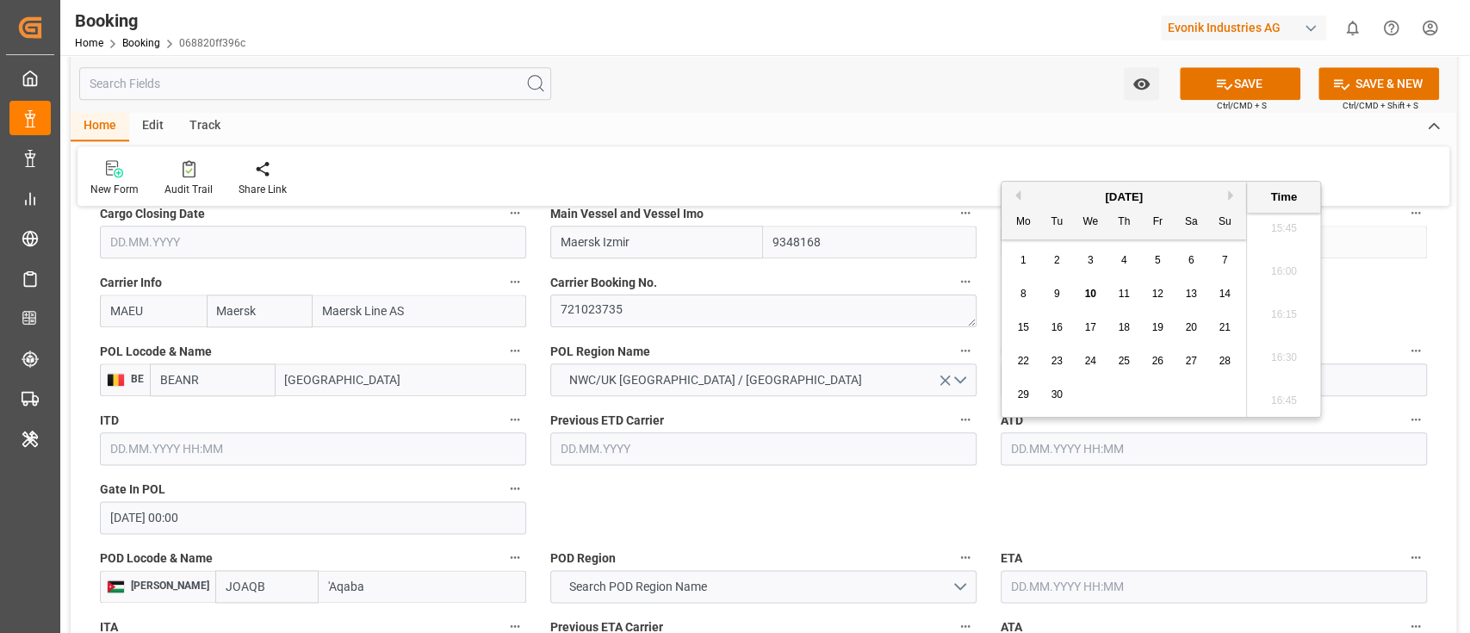
click at [1023, 293] on span "8" at bounding box center [1023, 294] width 6 height 12
type input "[DATE] 00:00"
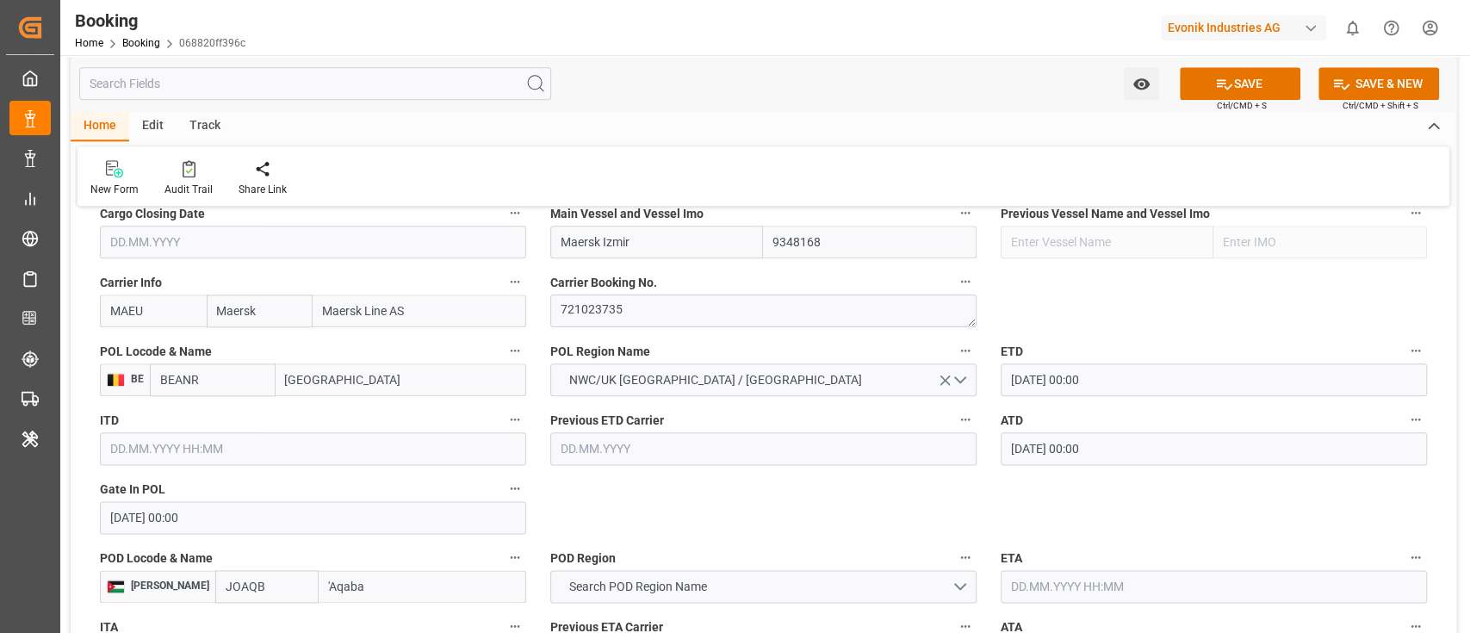
click at [334, 579] on input "'Aqaba" at bounding box center [422, 586] width 207 height 33
paste input "AQABA"
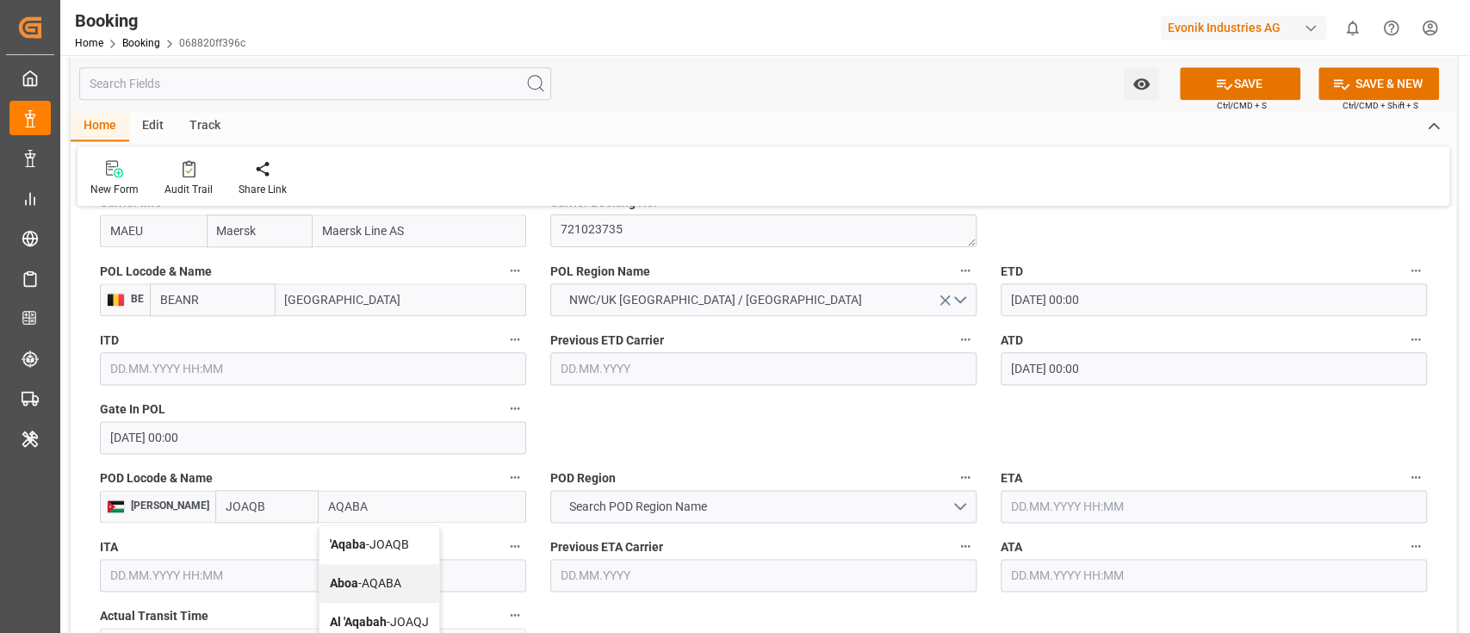
scroll to position [1377, 0]
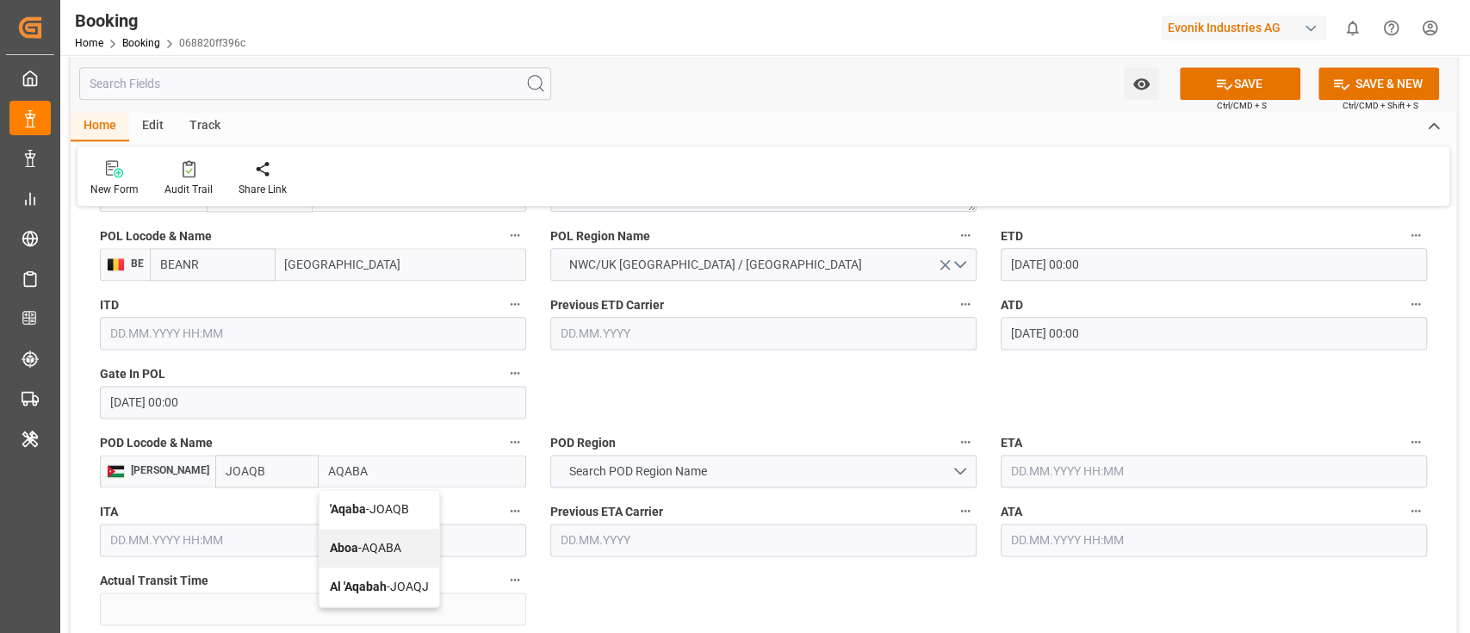
type input "AQABA"
click at [352, 472] on input "AQABA" at bounding box center [422, 471] width 207 height 33
click at [215, 467] on input "JOAQB" at bounding box center [266, 471] width 103 height 33
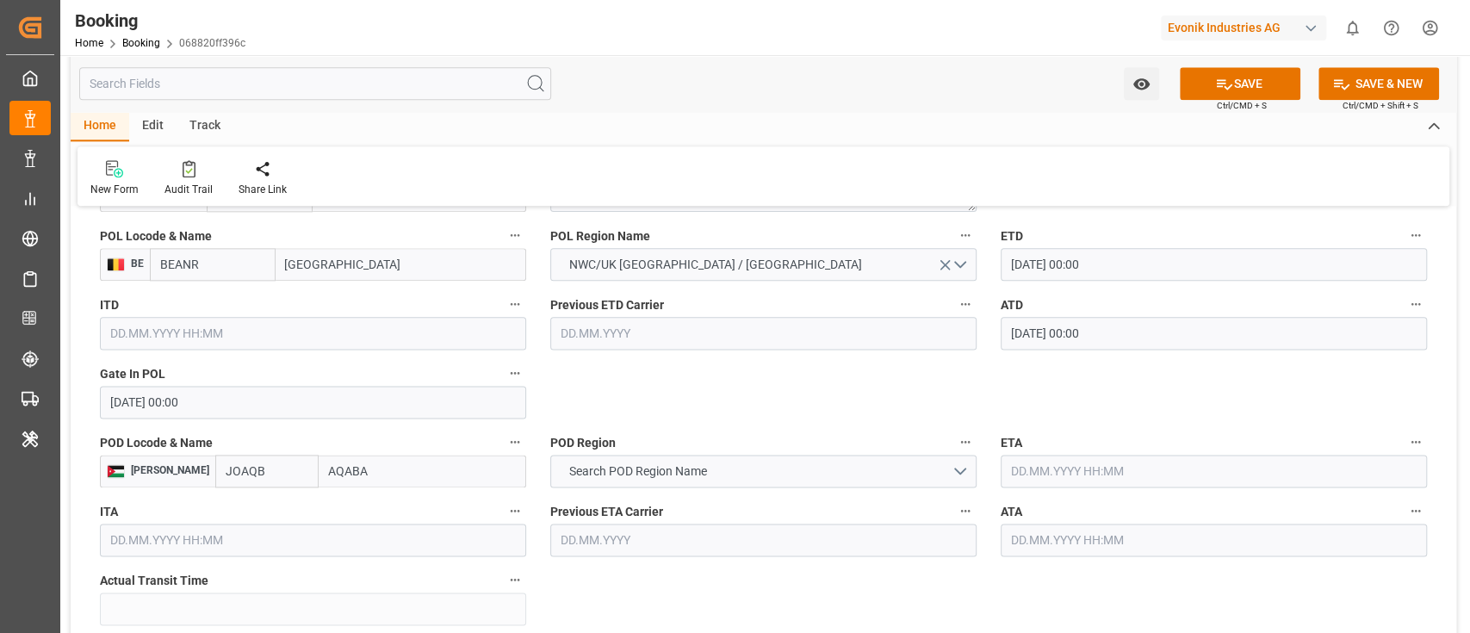
click at [215, 467] on input "JOAQB" at bounding box center [266, 471] width 103 height 33
paste input "text"
click at [226, 513] on span "JOAQB - 'Aqaba" at bounding box center [265, 509] width 79 height 14
type input "JOAQB"
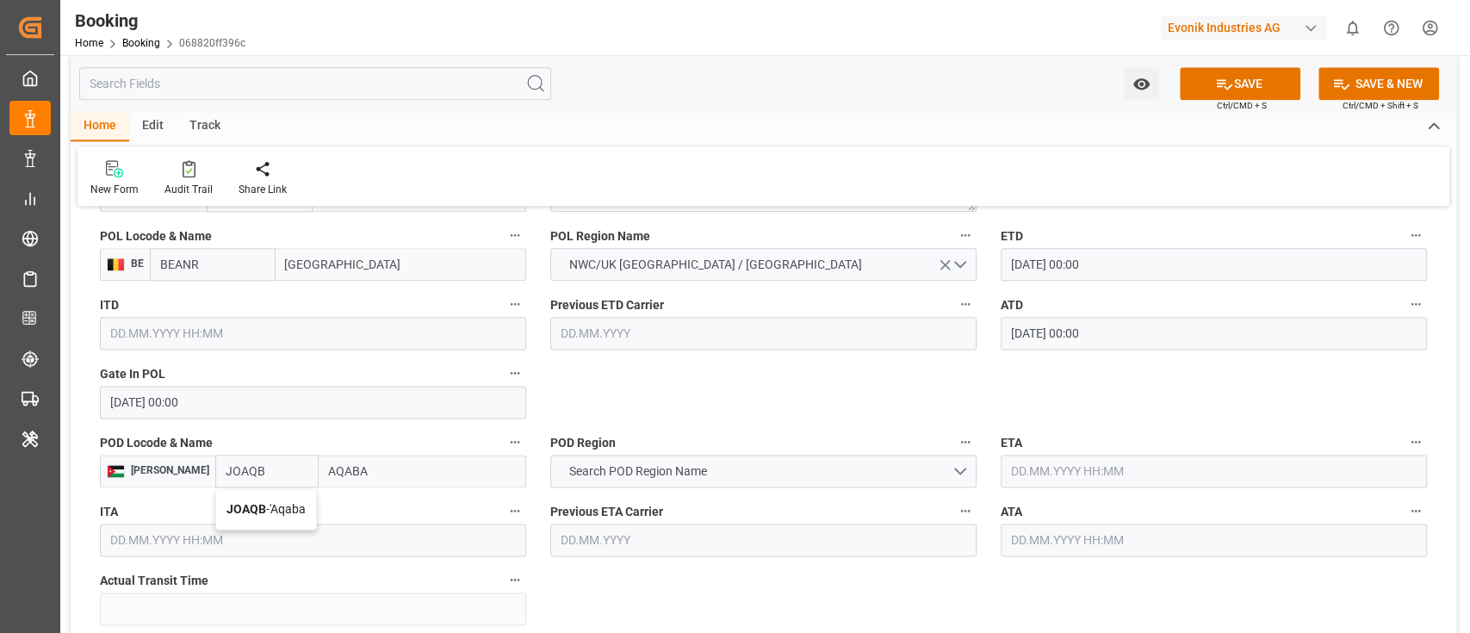
type input "'Aqaba"
click at [215, 469] on input "JOAQB" at bounding box center [266, 471] width 103 height 33
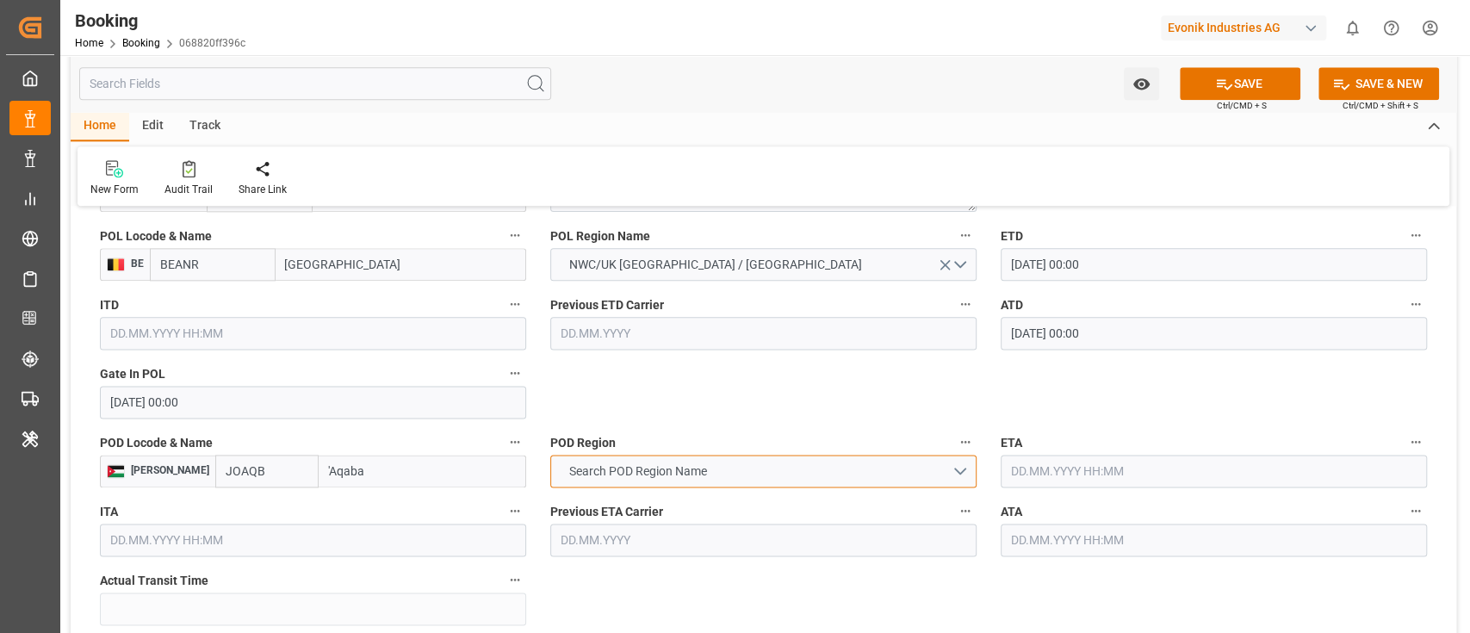
click at [622, 480] on button "Search POD Region Name" at bounding box center [763, 471] width 426 height 33
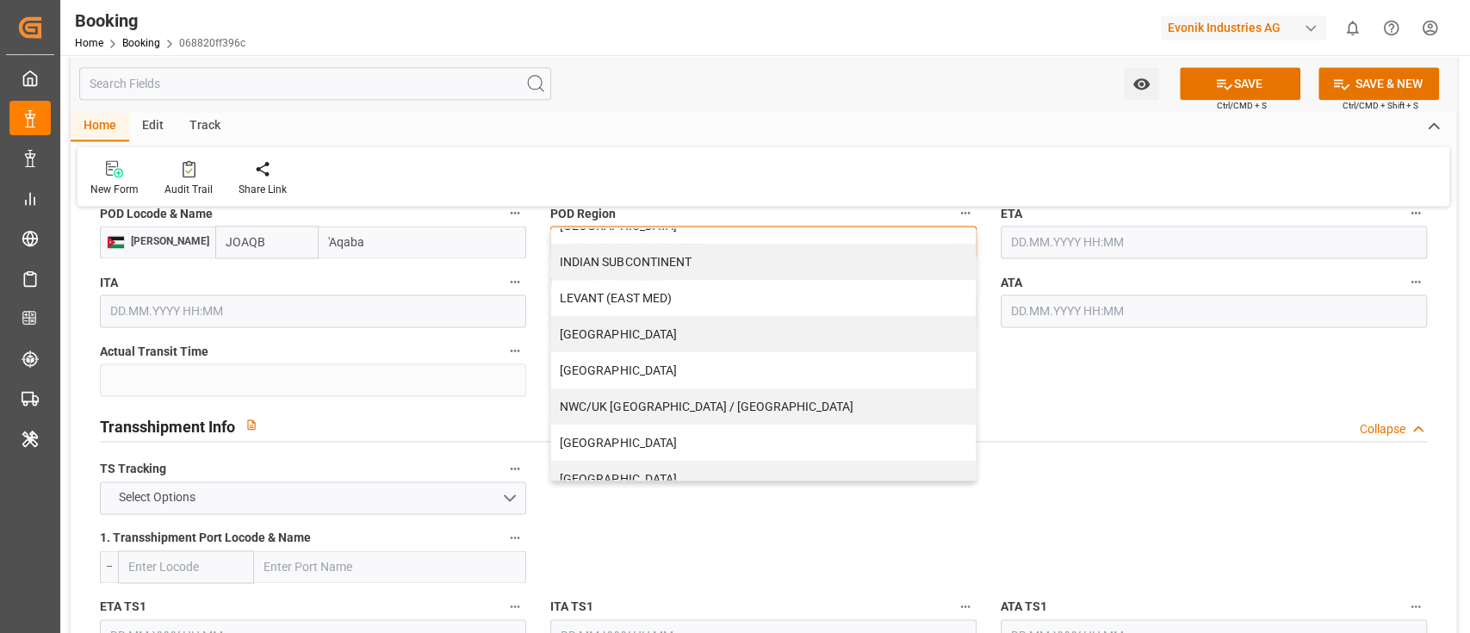
scroll to position [344, 0]
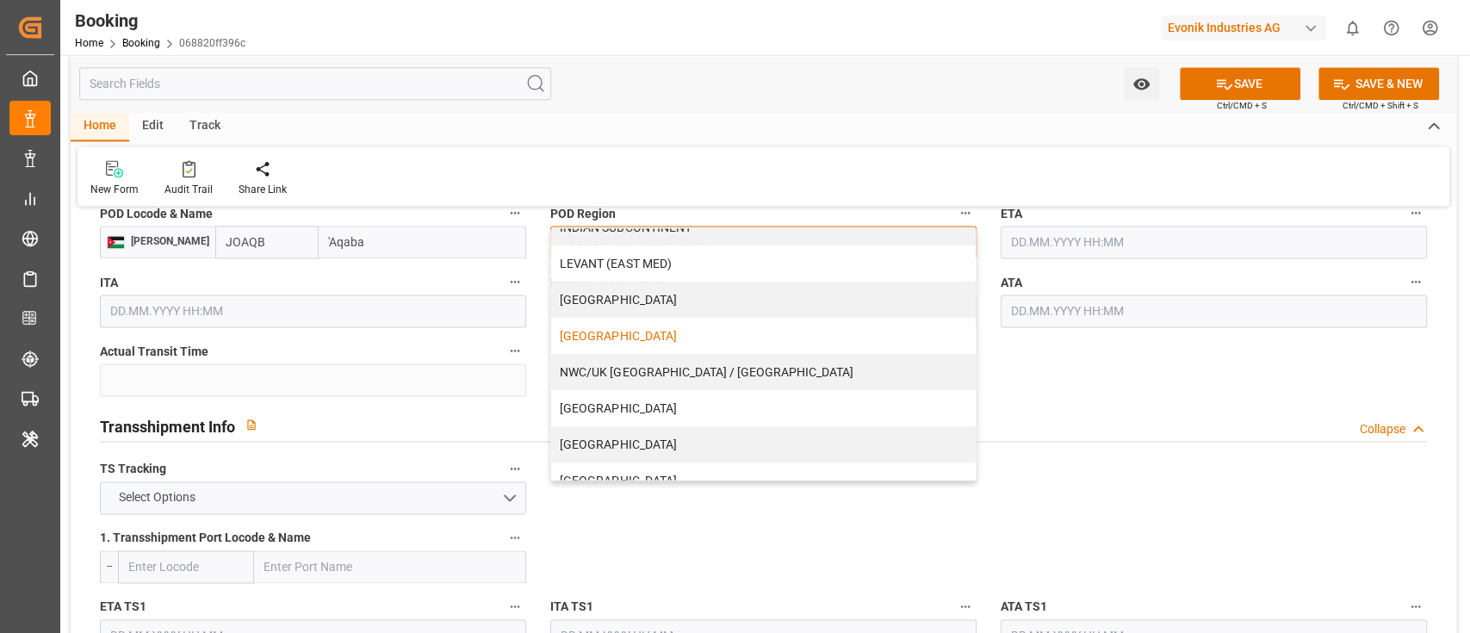
click at [684, 332] on div "MIDDLE EAST" at bounding box center [763, 336] width 424 height 36
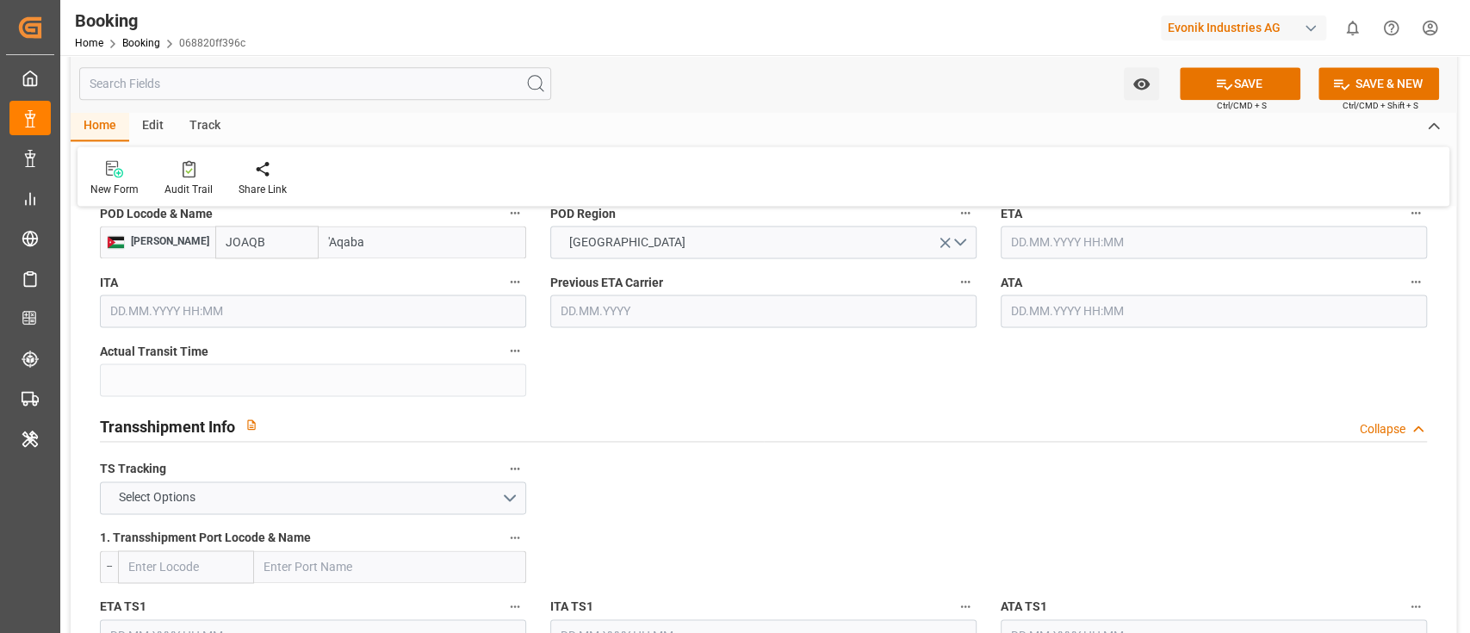
click at [709, 424] on div "Transshipment Info Collapse" at bounding box center [763, 424] width 1327 height 33
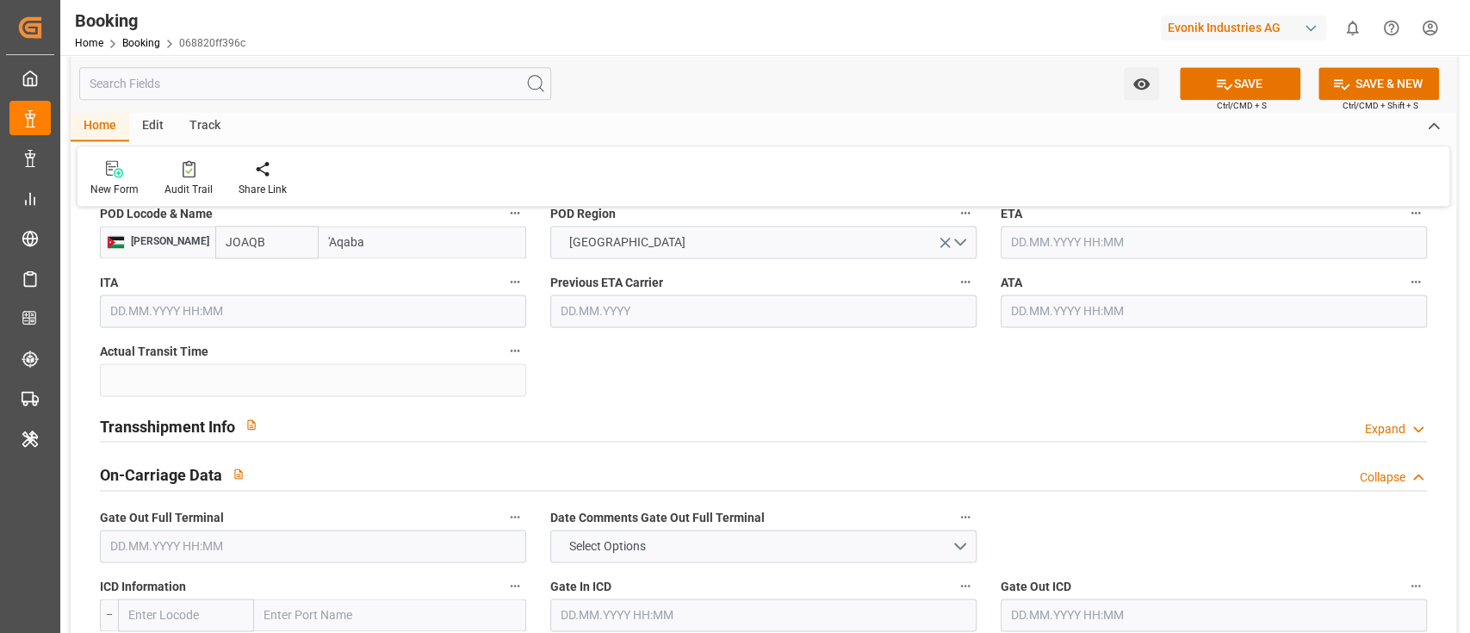
click at [1052, 238] on input "text" at bounding box center [1213, 242] width 426 height 33
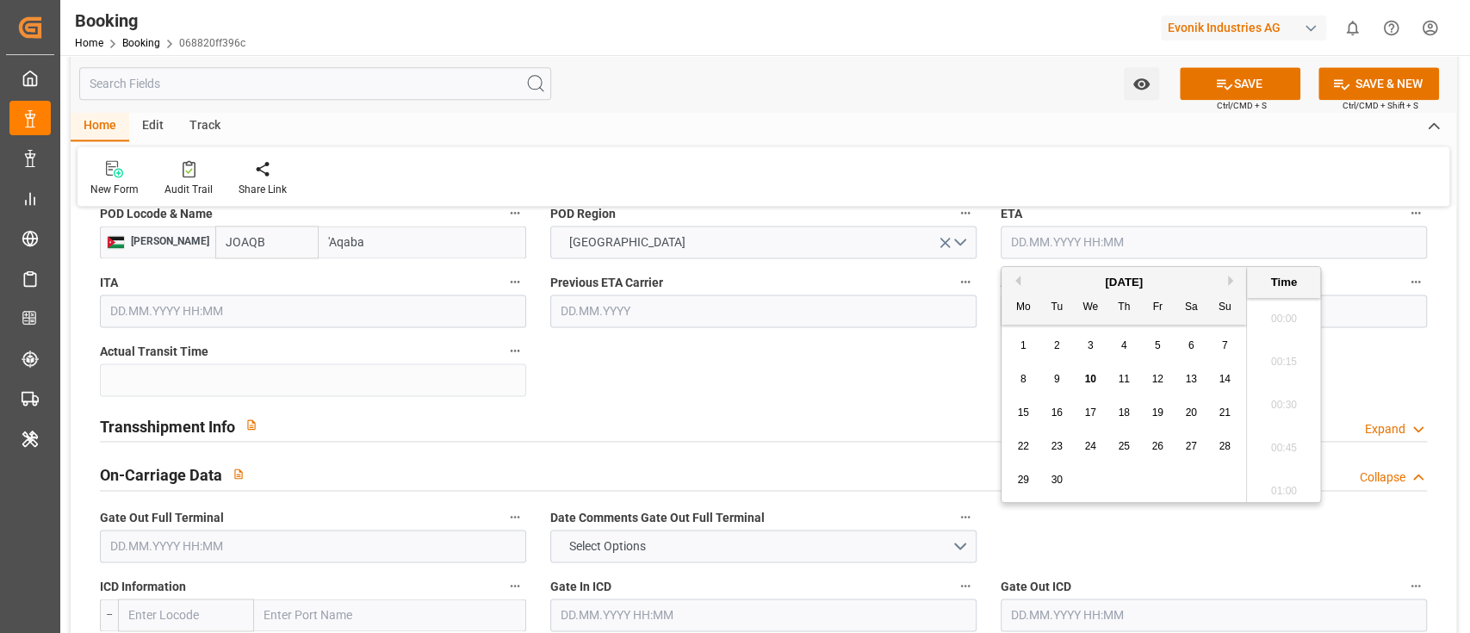
scroll to position [2760, 0]
click at [1228, 280] on button "Next Month" at bounding box center [1233, 280] width 10 height 10
click at [1089, 349] on span "1" at bounding box center [1090, 345] width 6 height 12
type input "01.10.2025 00:00"
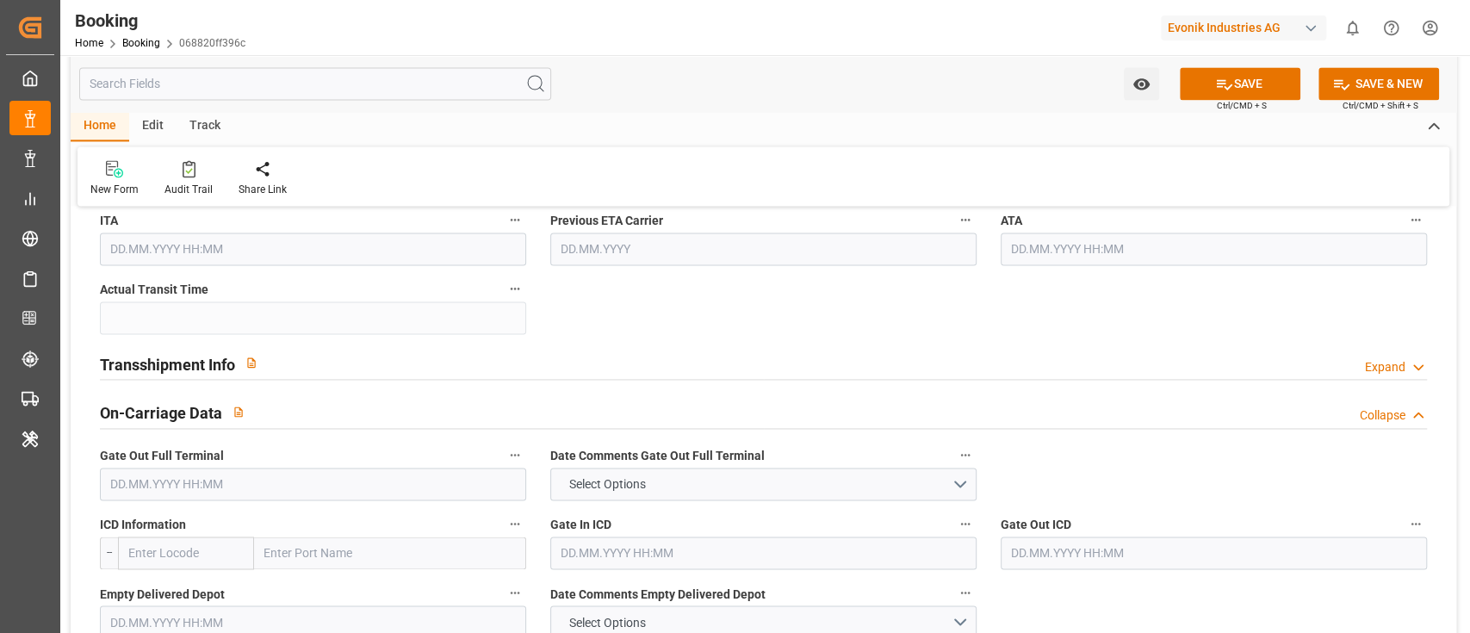
scroll to position [1722, 0]
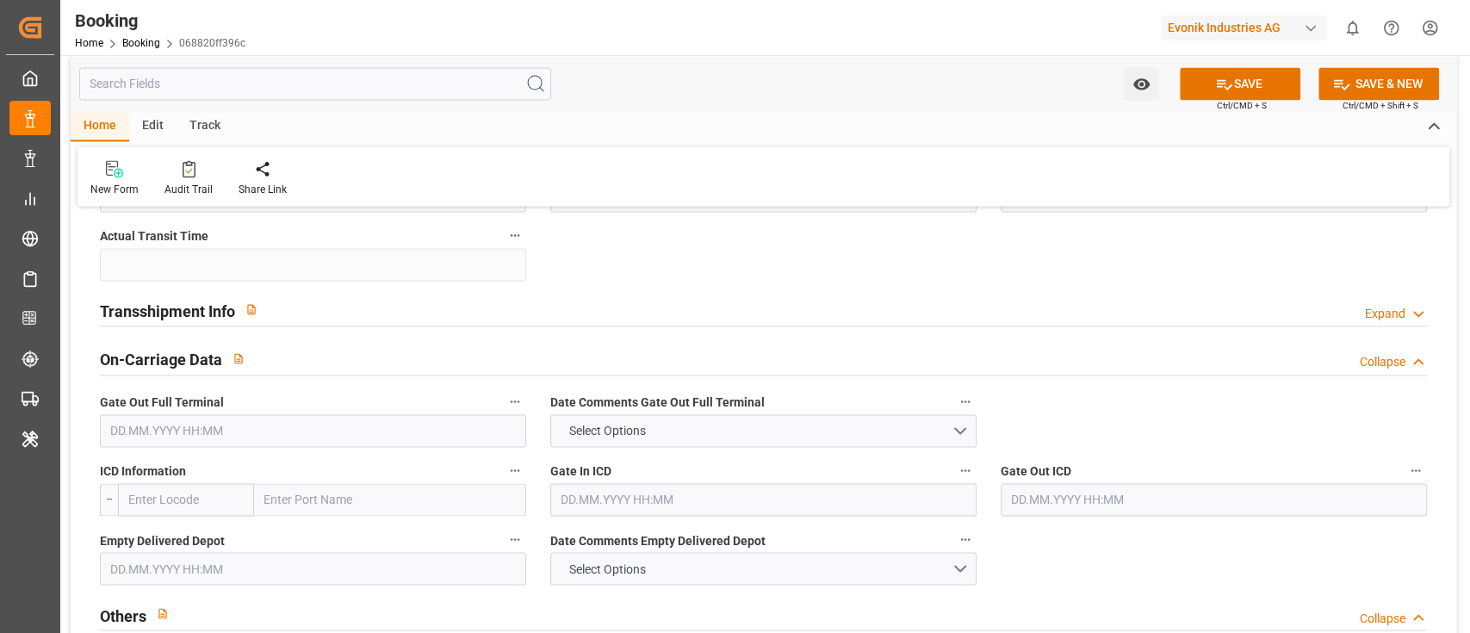
click at [297, 313] on div "Transshipment Info Expand" at bounding box center [763, 309] width 1327 height 33
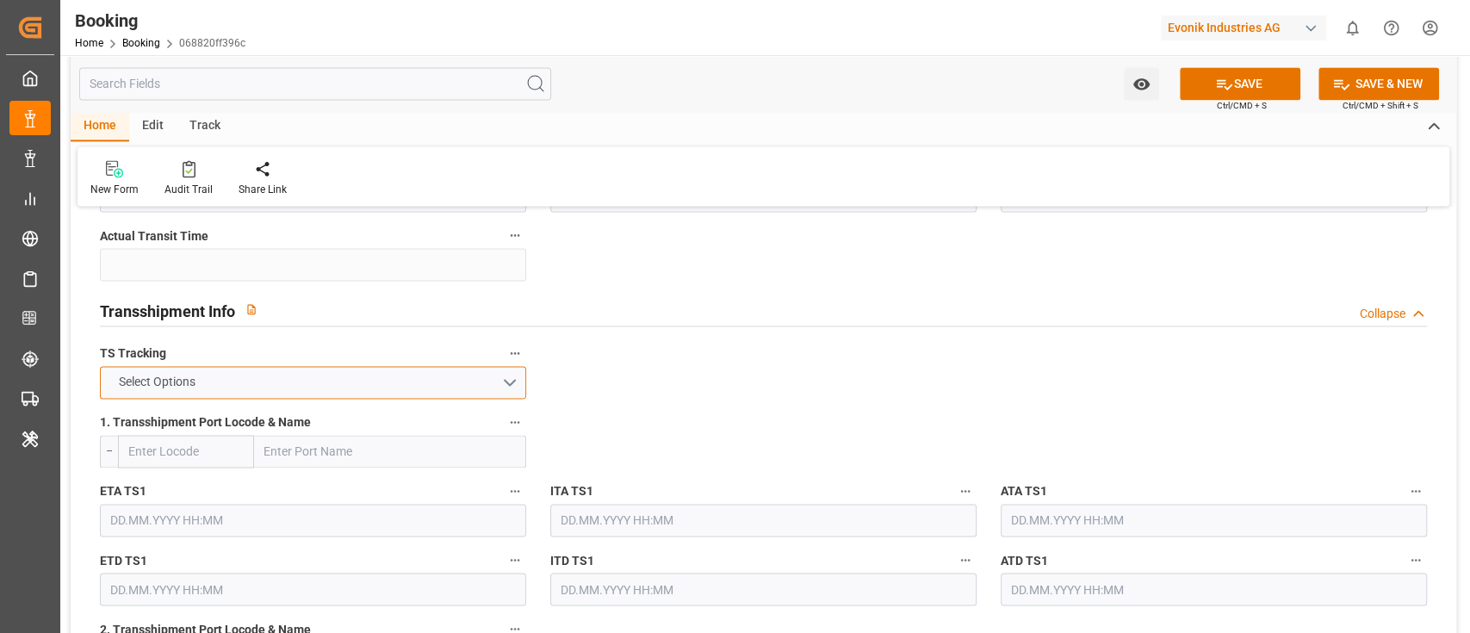
click at [269, 387] on button "Select Options" at bounding box center [313, 382] width 426 height 33
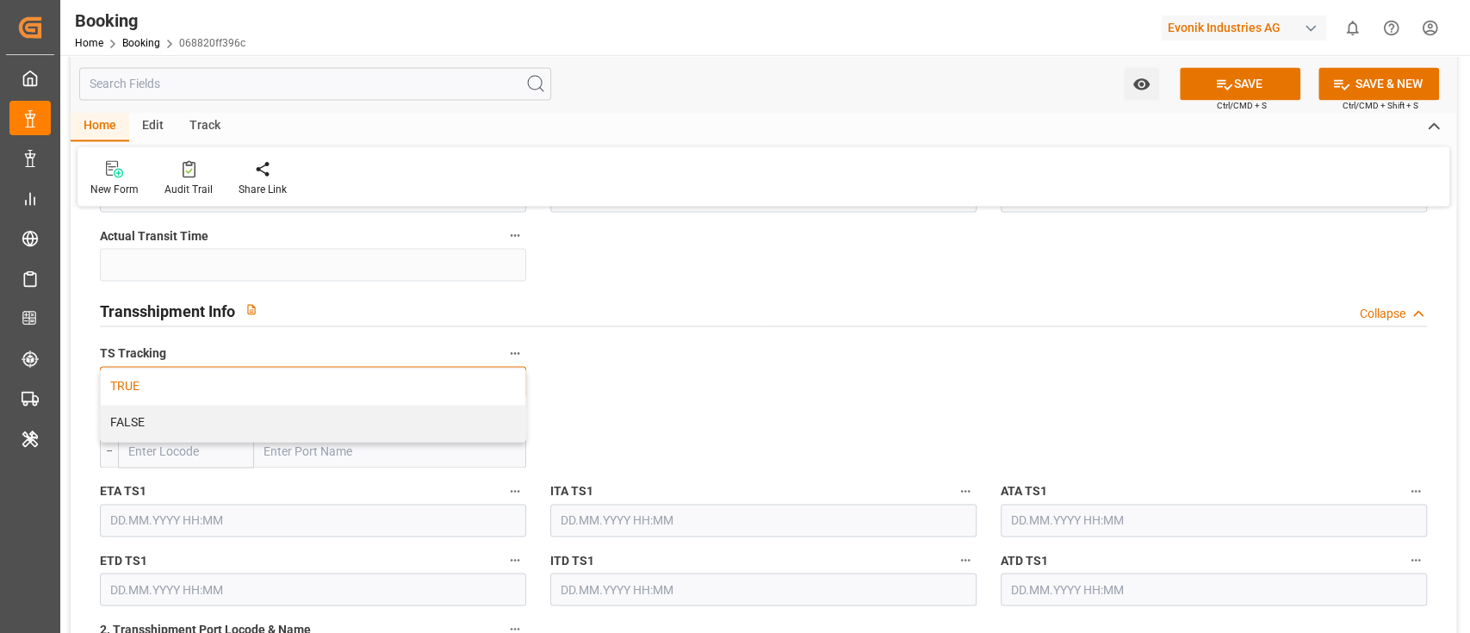
click at [249, 377] on div "TRUE" at bounding box center [313, 386] width 424 height 36
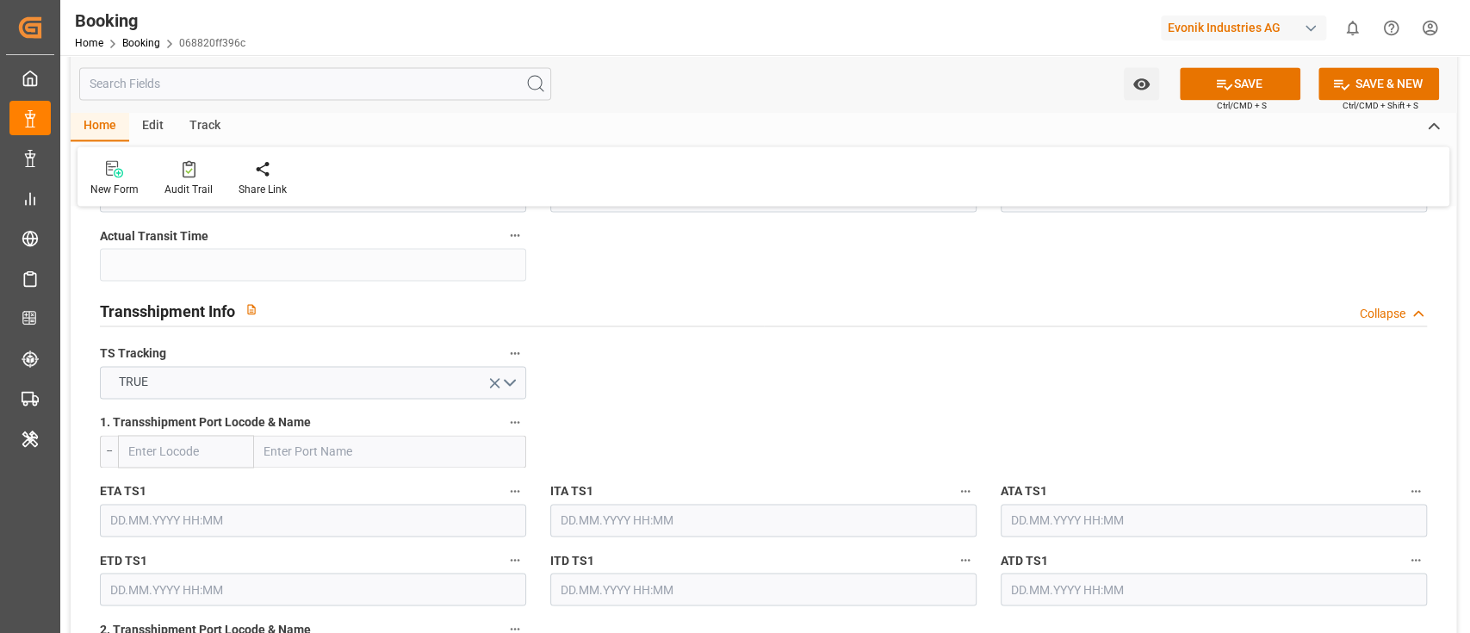
click at [281, 454] on input "text" at bounding box center [390, 451] width 272 height 33
paste input "PORT SAID EAST"
type input "PORT SAID EAST"
click at [345, 495] on span "Port Said East - EGPSE" at bounding box center [344, 489] width 158 height 14
type input "EGPSE"
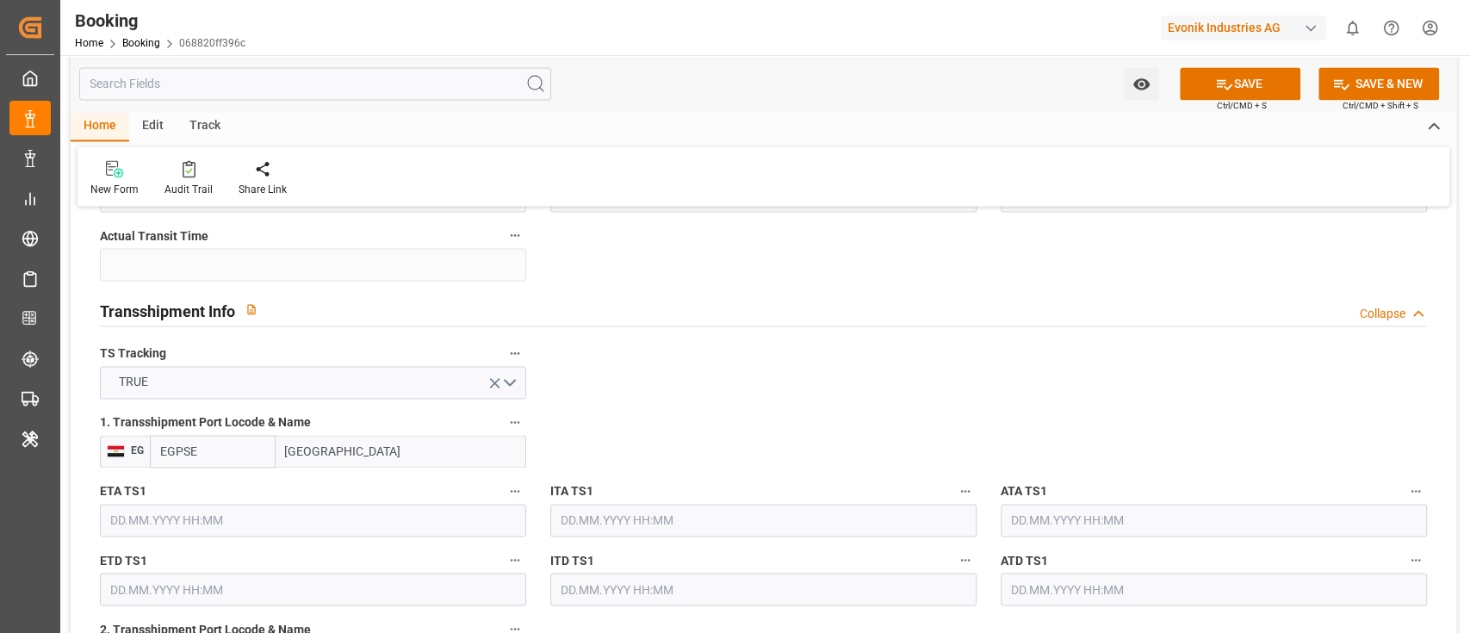
type input "Port Said East"
click at [198, 523] on input "text" at bounding box center [313, 520] width 426 height 33
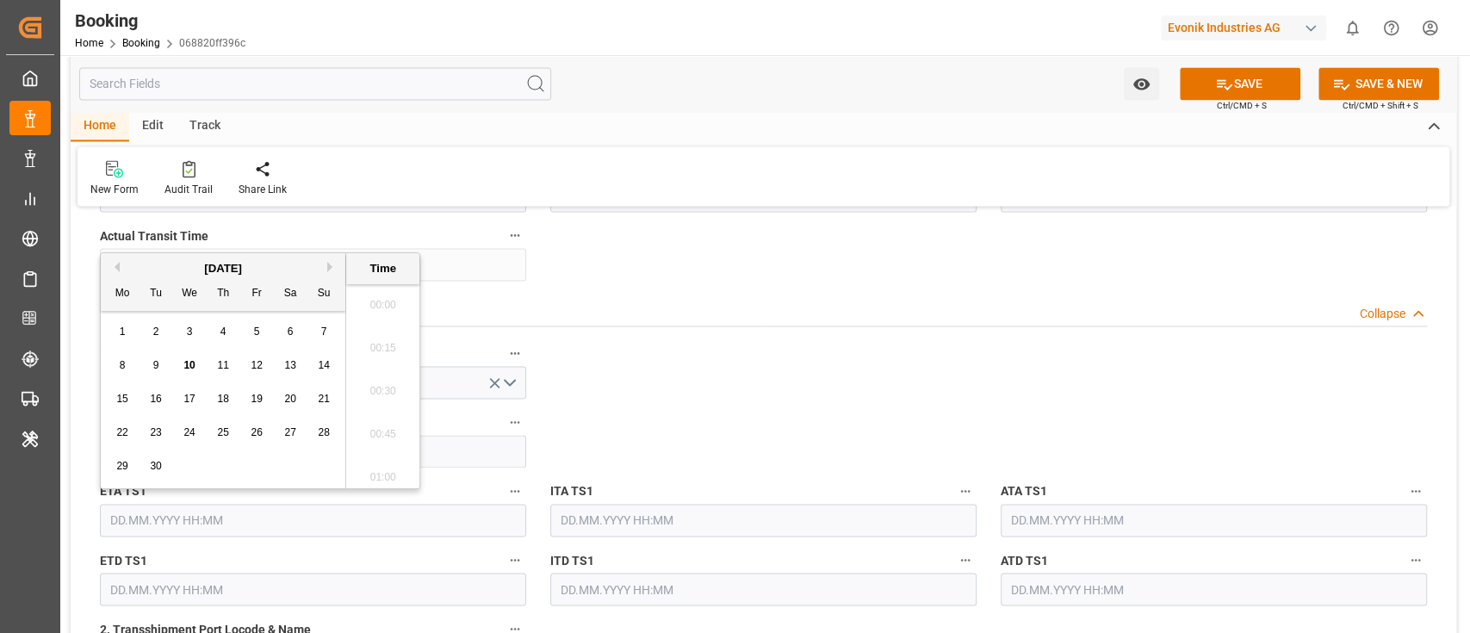
scroll to position [2760, 0]
click at [331, 264] on button "Next Month" at bounding box center [332, 267] width 10 height 10
click at [109, 265] on button "Previous Month" at bounding box center [114, 267] width 10 height 10
click at [152, 442] on div "23" at bounding box center [156, 433] width 22 height 21
type input "23.09.2025 00:00"
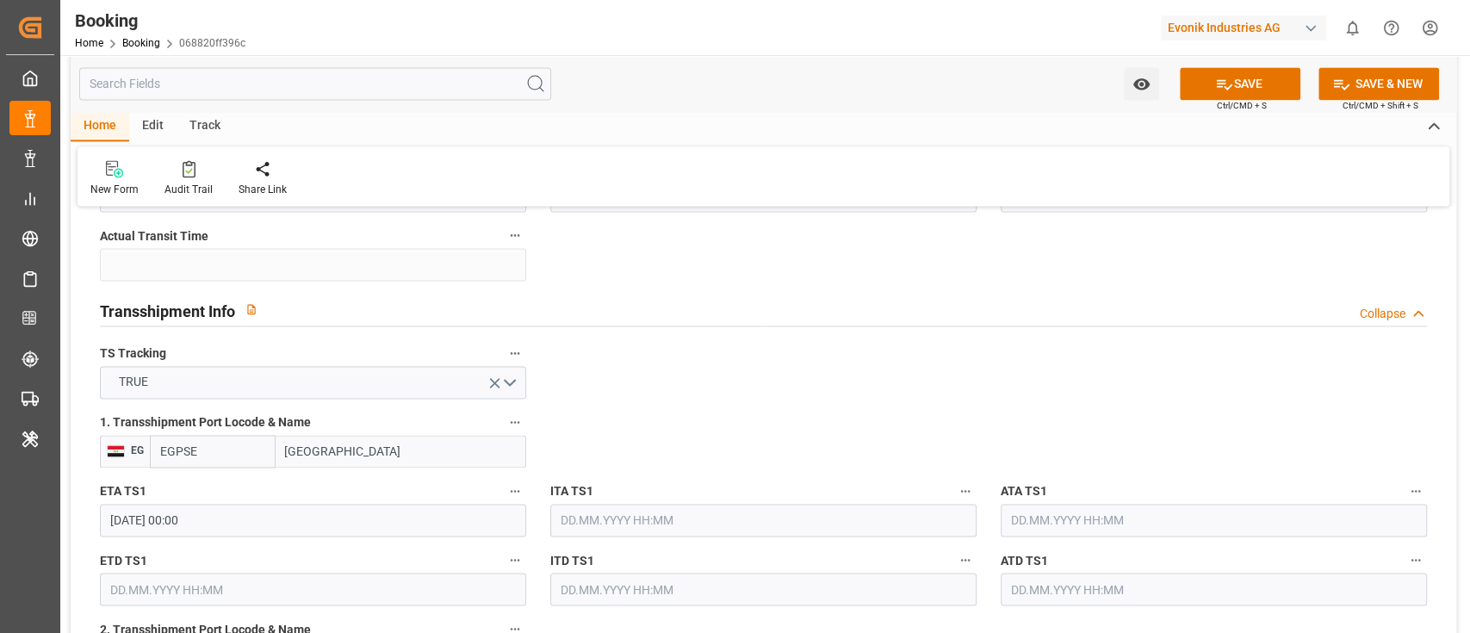
click at [183, 596] on input "text" at bounding box center [313, 588] width 426 height 33
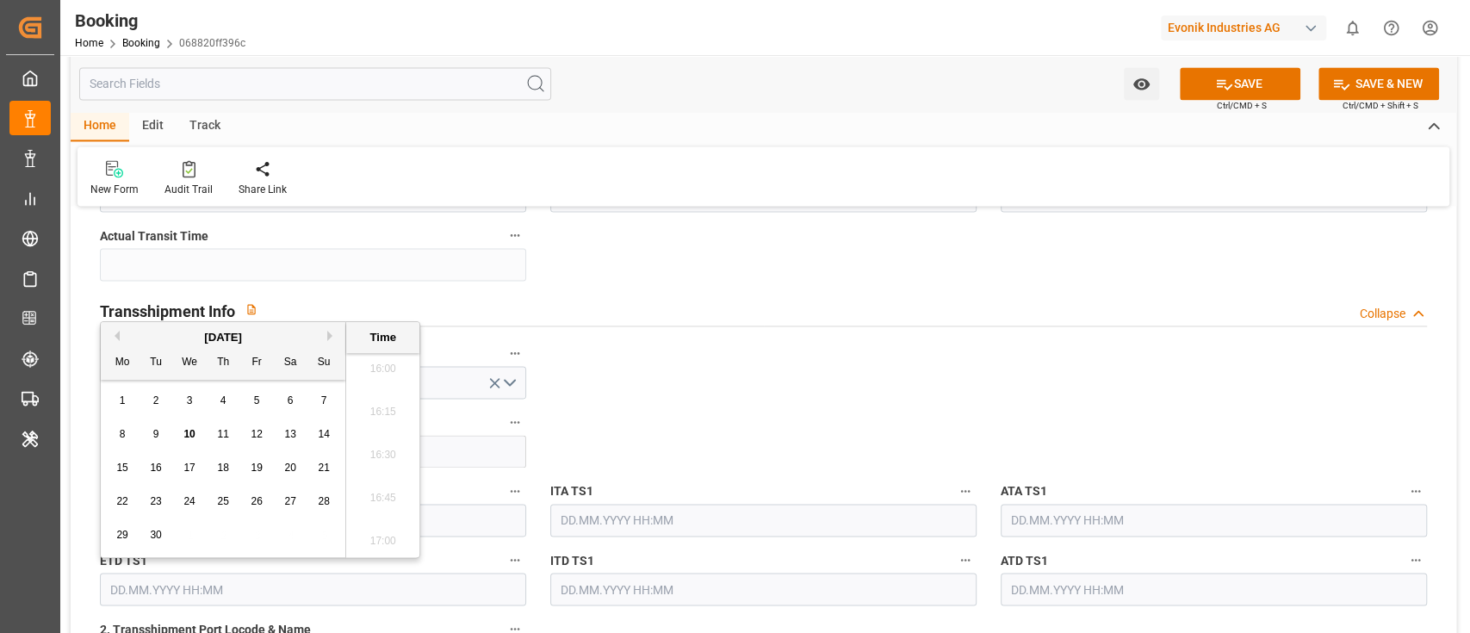
click at [323, 504] on span "28" at bounding box center [323, 501] width 11 height 12
type input "28.09.2025 00:00"
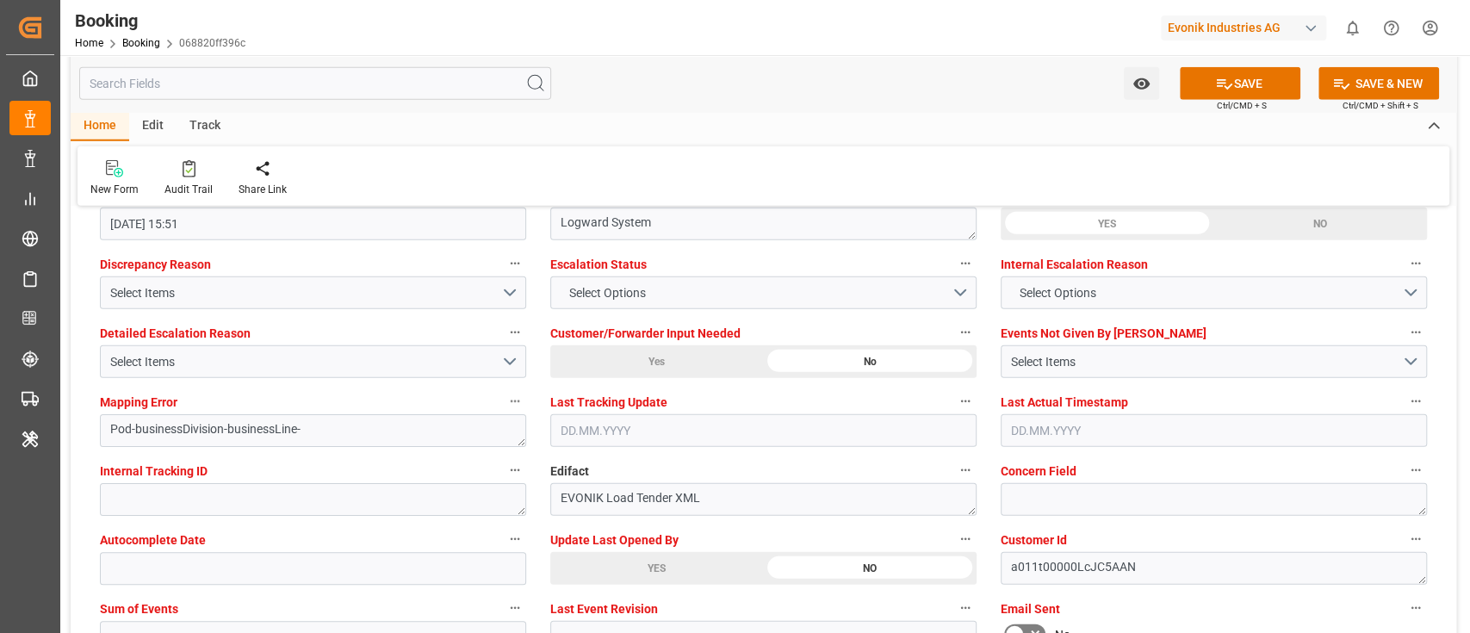
scroll to position [3328, 0]
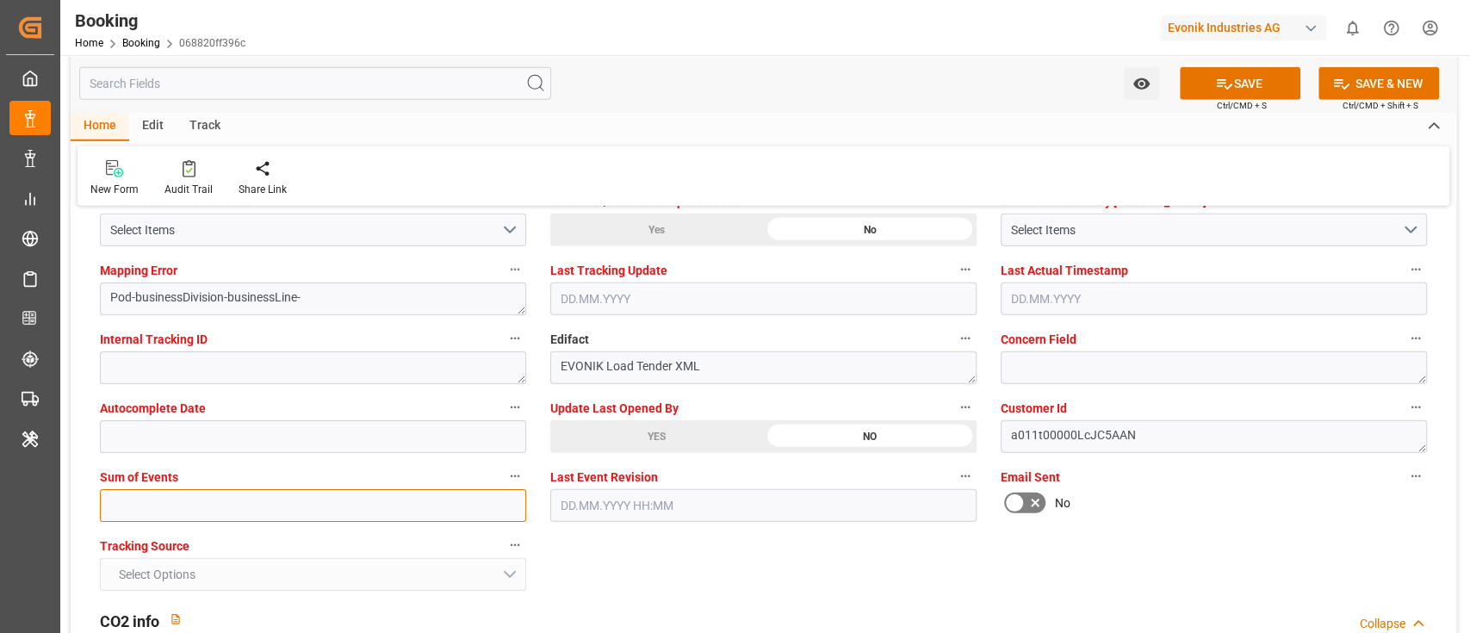
click at [183, 515] on input "text" at bounding box center [313, 505] width 426 height 33
type input "0"
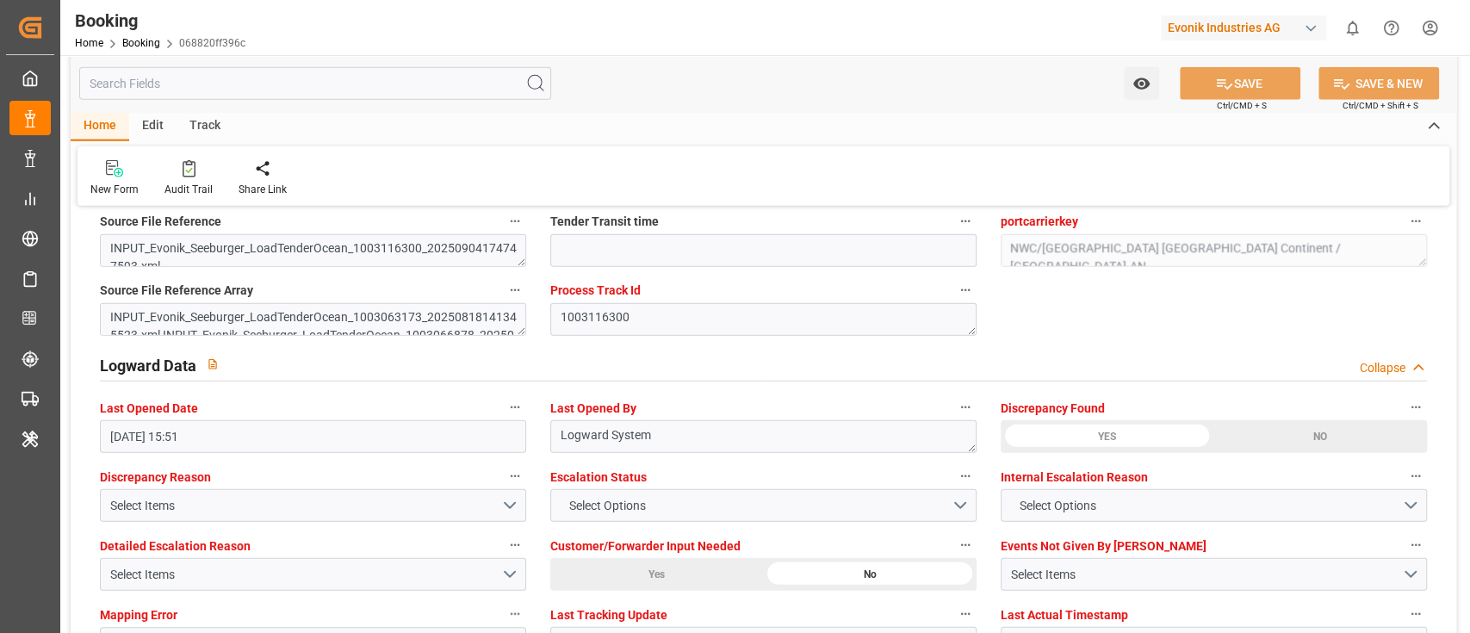
scroll to position [2930, 0]
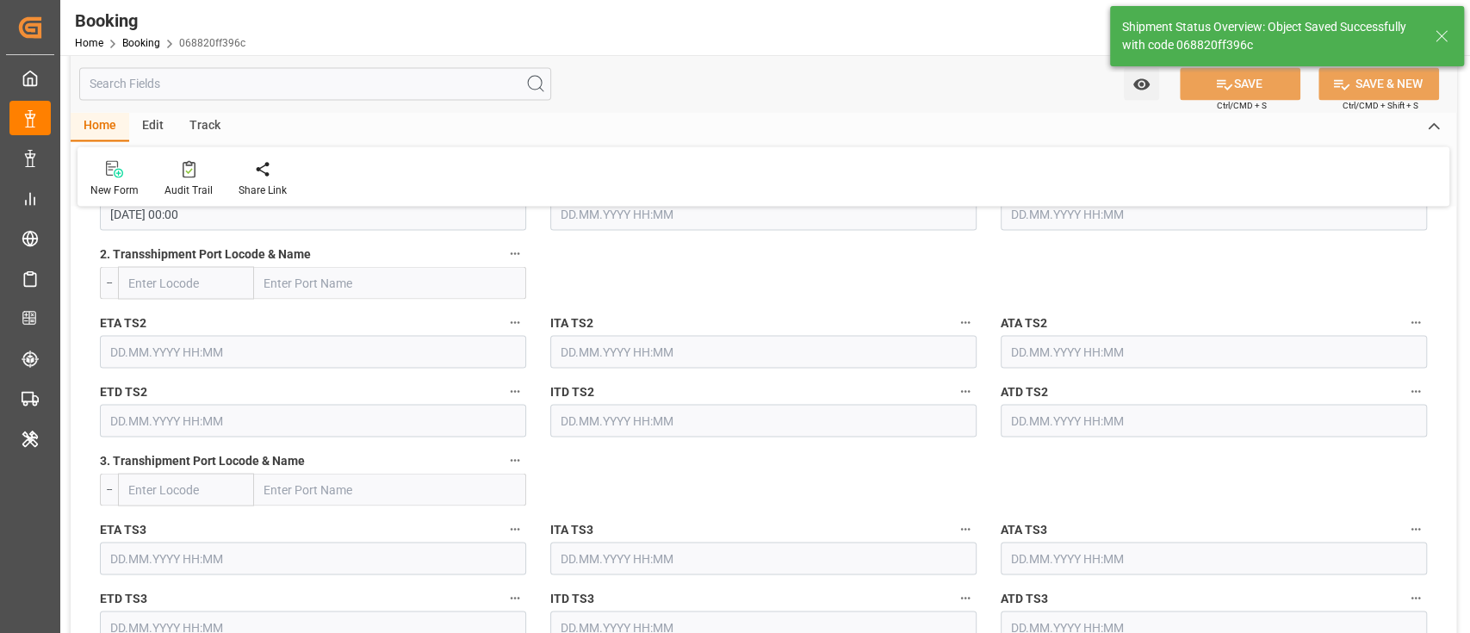
type textarea "[PERSON_NAME]"
type textarea "Yes"
type input "08.09.2025 00:00"
type input "01.10.2025 00:00"
type input "23.09.2025 00:00"
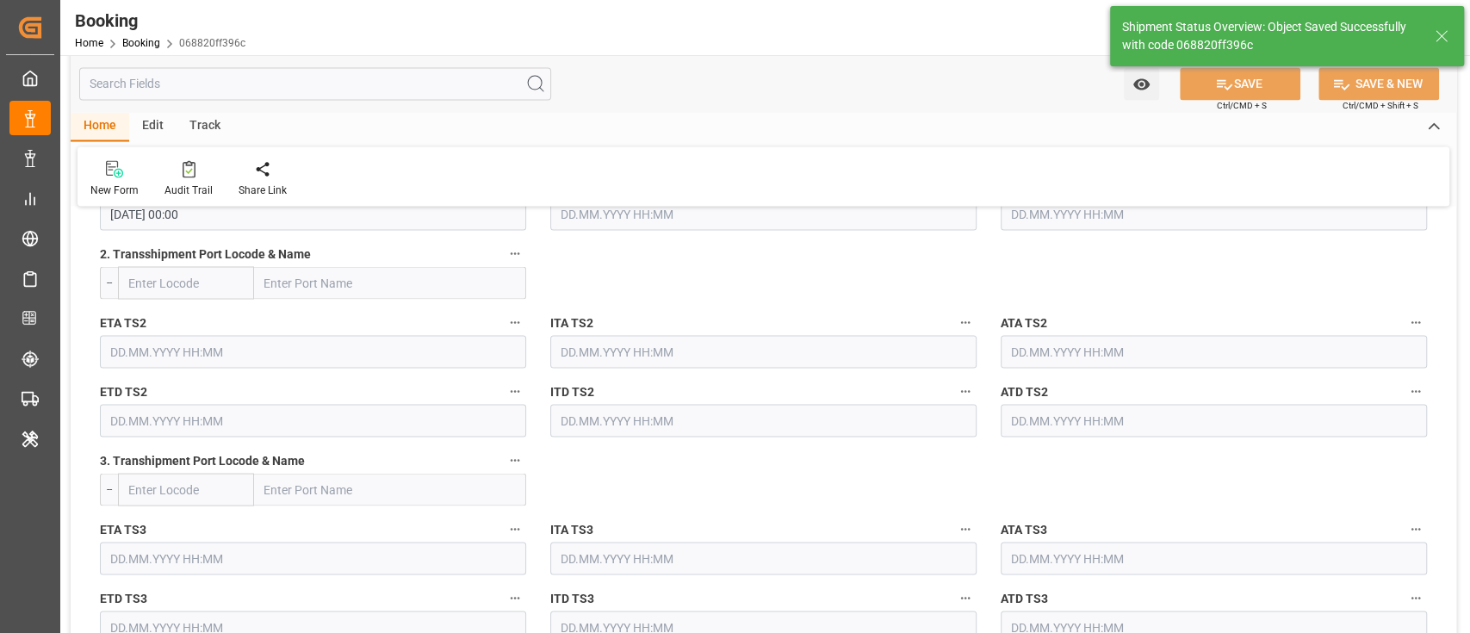
type input "28.09.2025 00:00"
type input "10.09.2025 11:01"
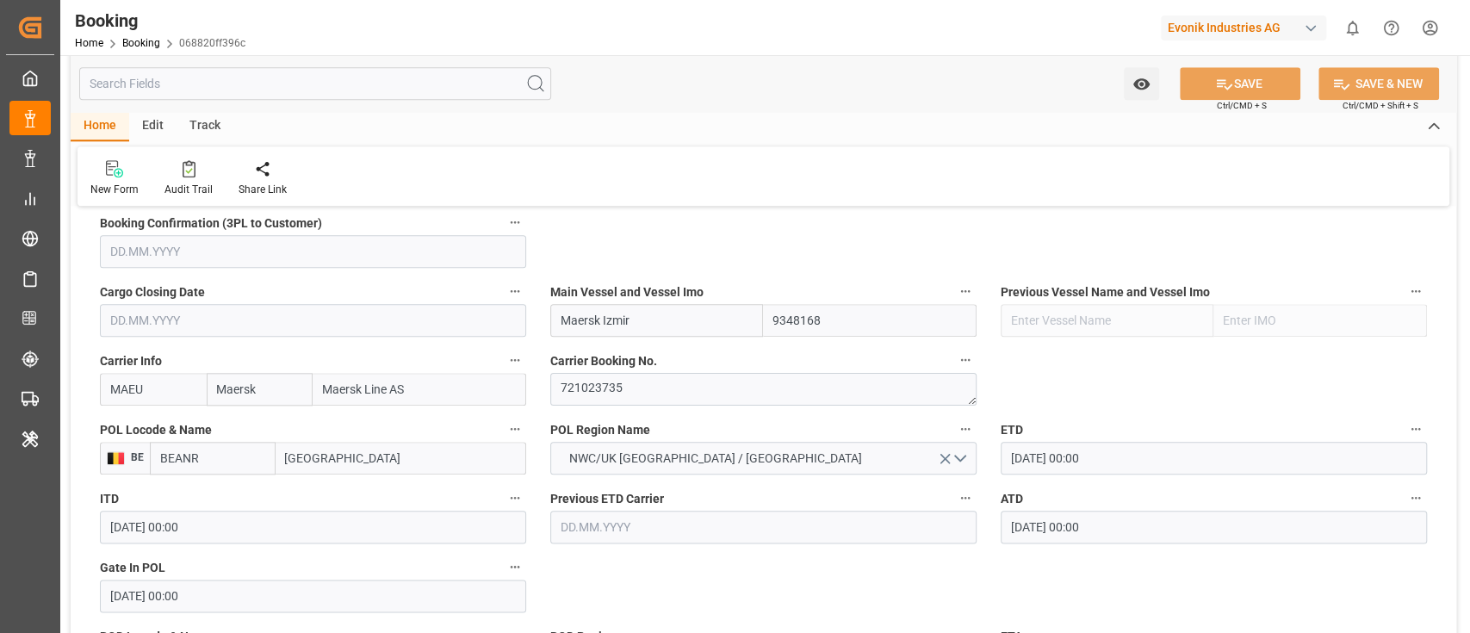
scroll to position [1148, 0]
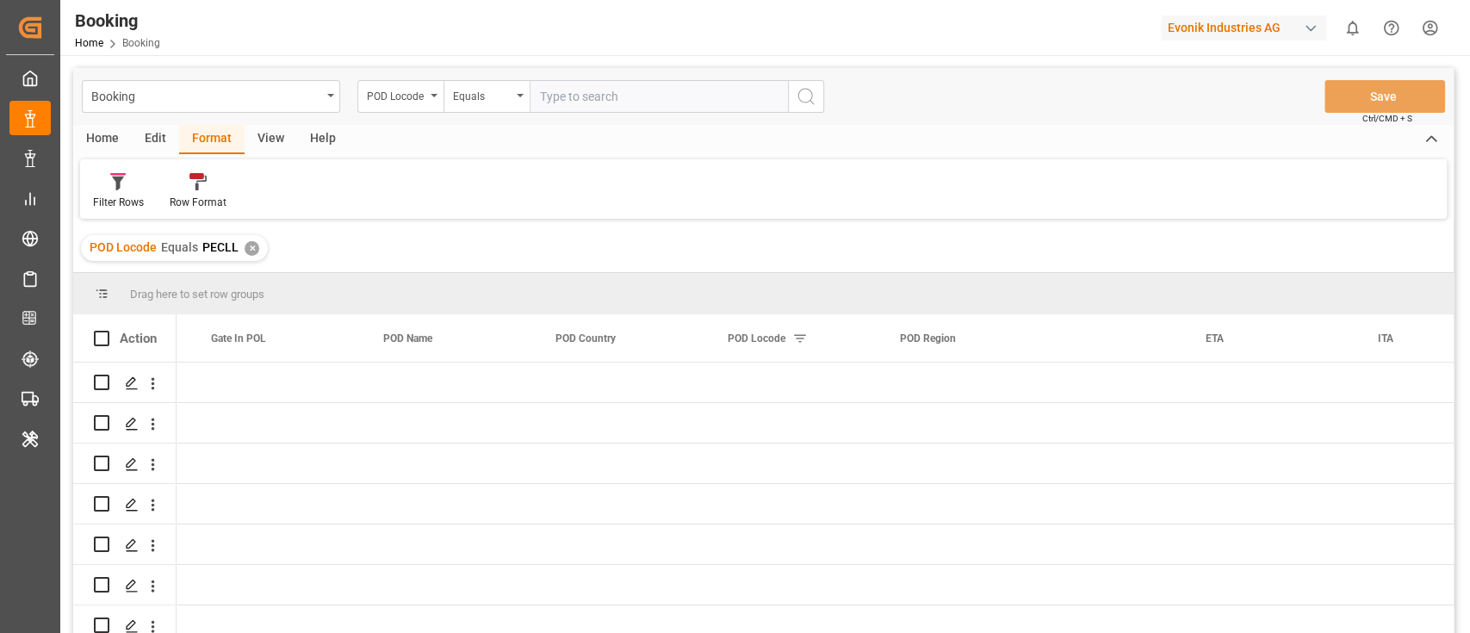
scroll to position [0, 9456]
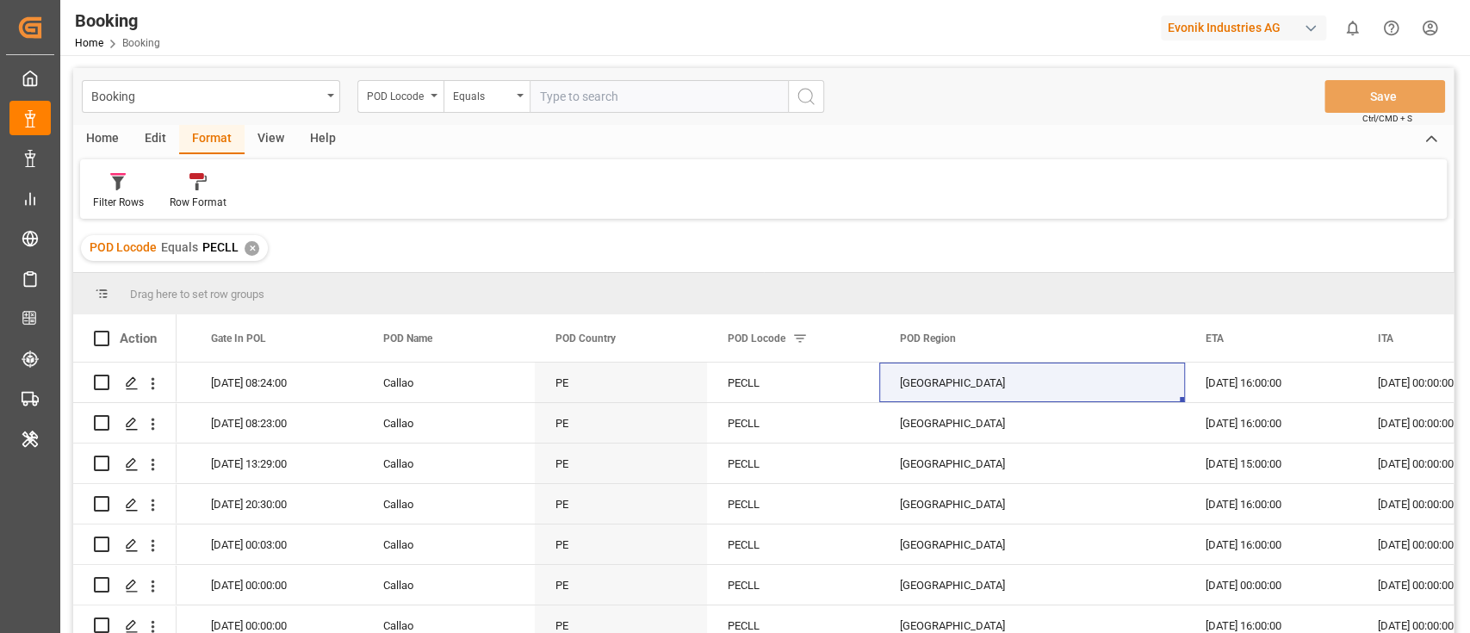
click at [576, 90] on input "text" at bounding box center [658, 96] width 258 height 33
paste input "JOAQB"
type input "JOAQB"
click at [814, 93] on icon "search button" at bounding box center [805, 96] width 21 height 21
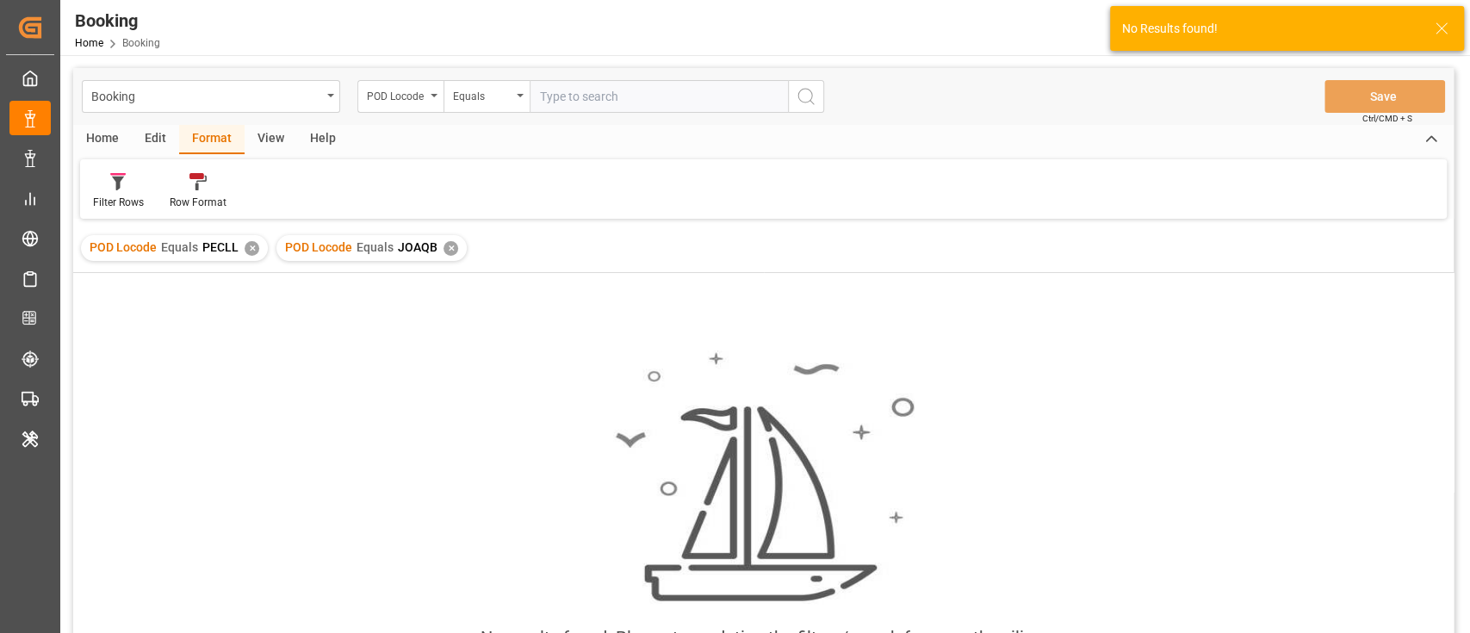
click at [249, 244] on div "✕" at bounding box center [251, 248] width 15 height 15
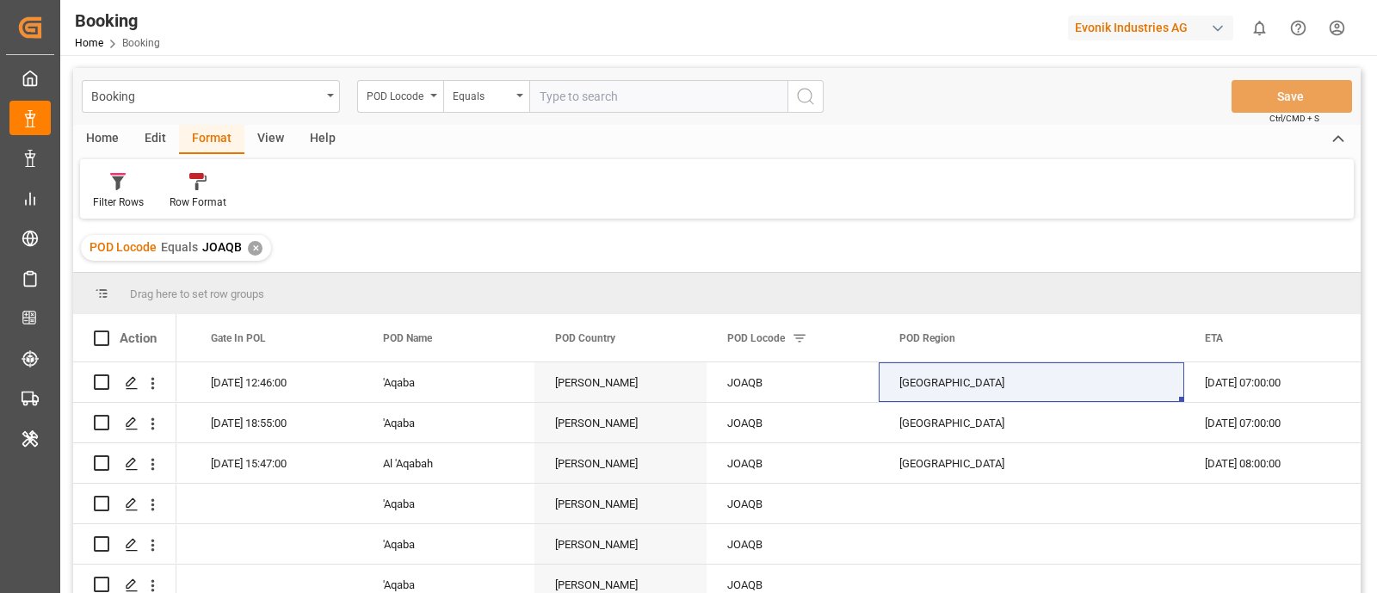
scroll to position [0, 9456]
click at [616, 95] on input "text" at bounding box center [658, 96] width 258 height 33
paste input "PECLL"
type input "PECLL"
click at [807, 86] on icon "search button" at bounding box center [805, 96] width 21 height 21
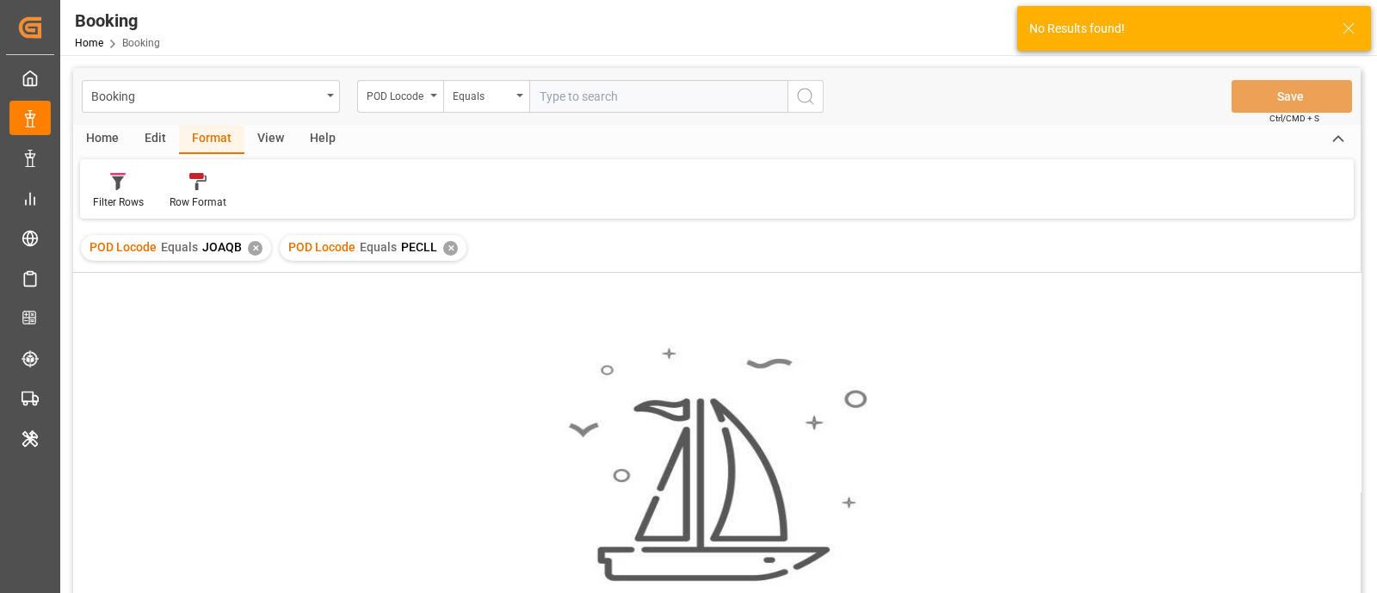
click at [257, 250] on div "✕" at bounding box center [255, 248] width 15 height 15
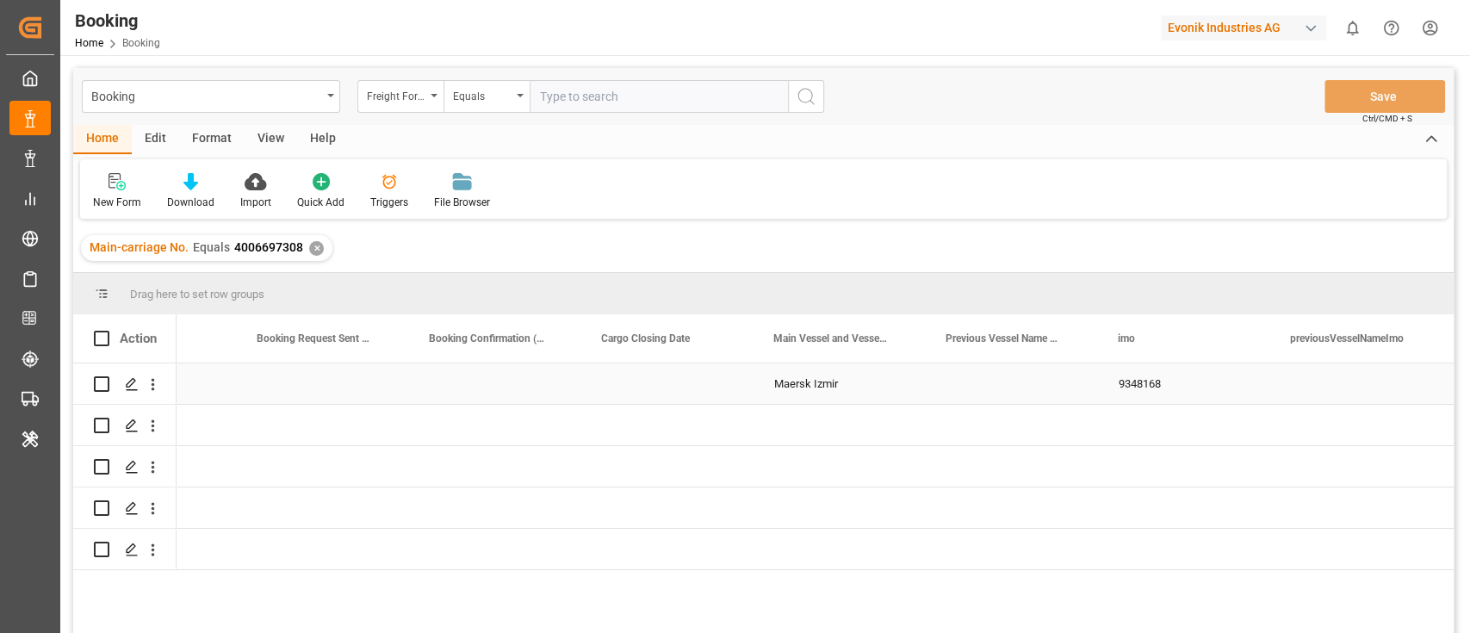
click at [848, 390] on div "Maersk Izmir" at bounding box center [839, 383] width 172 height 40
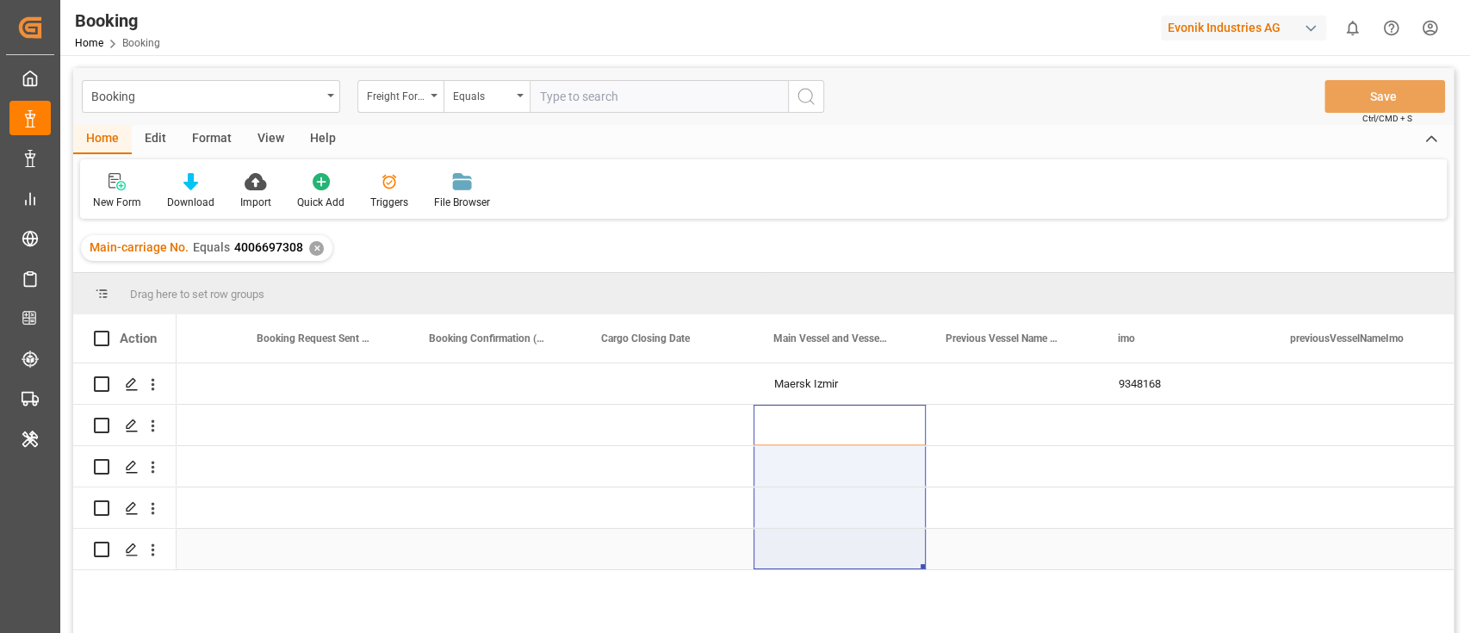
drag, startPoint x: 826, startPoint y: 418, endPoint x: 822, endPoint y: 569, distance: 150.7
click at [848, 371] on div "Maersk Izmir" at bounding box center [839, 383] width 172 height 40
drag, startPoint x: 837, startPoint y: 424, endPoint x: 829, endPoint y: 534, distance: 109.6
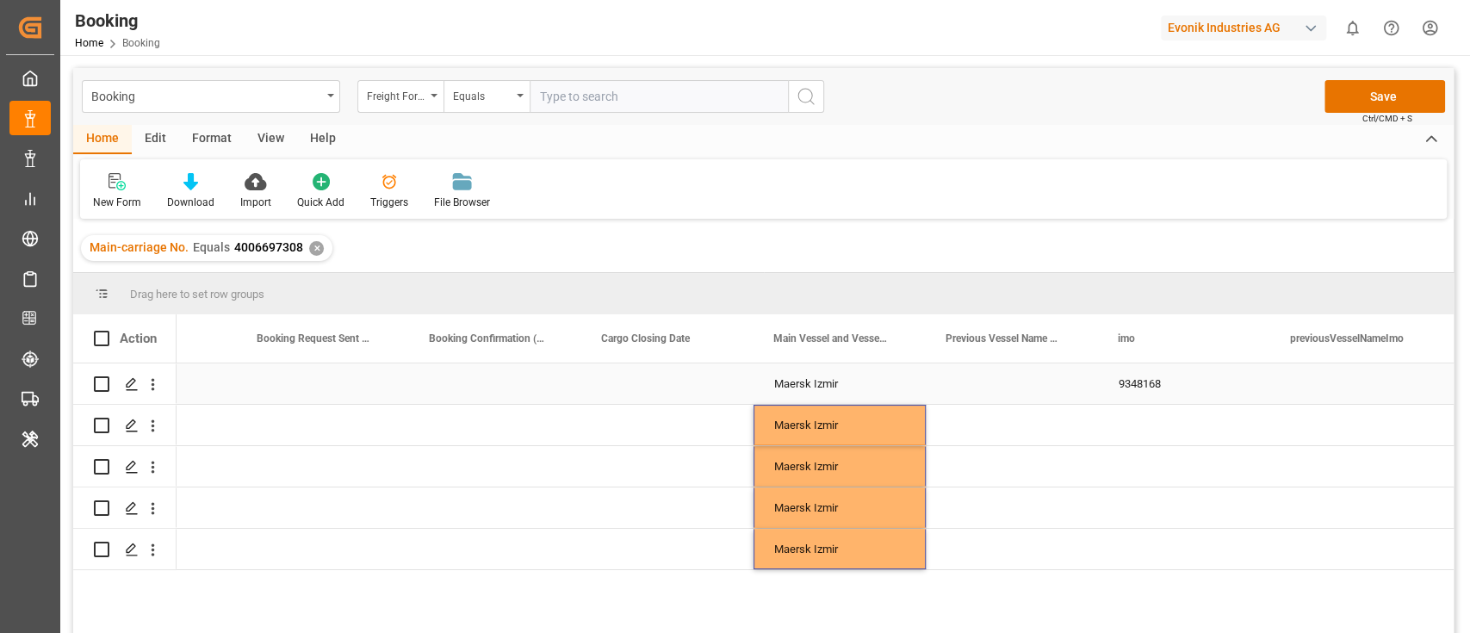
click at [1123, 381] on div "9348168" at bounding box center [1184, 383] width 172 height 40
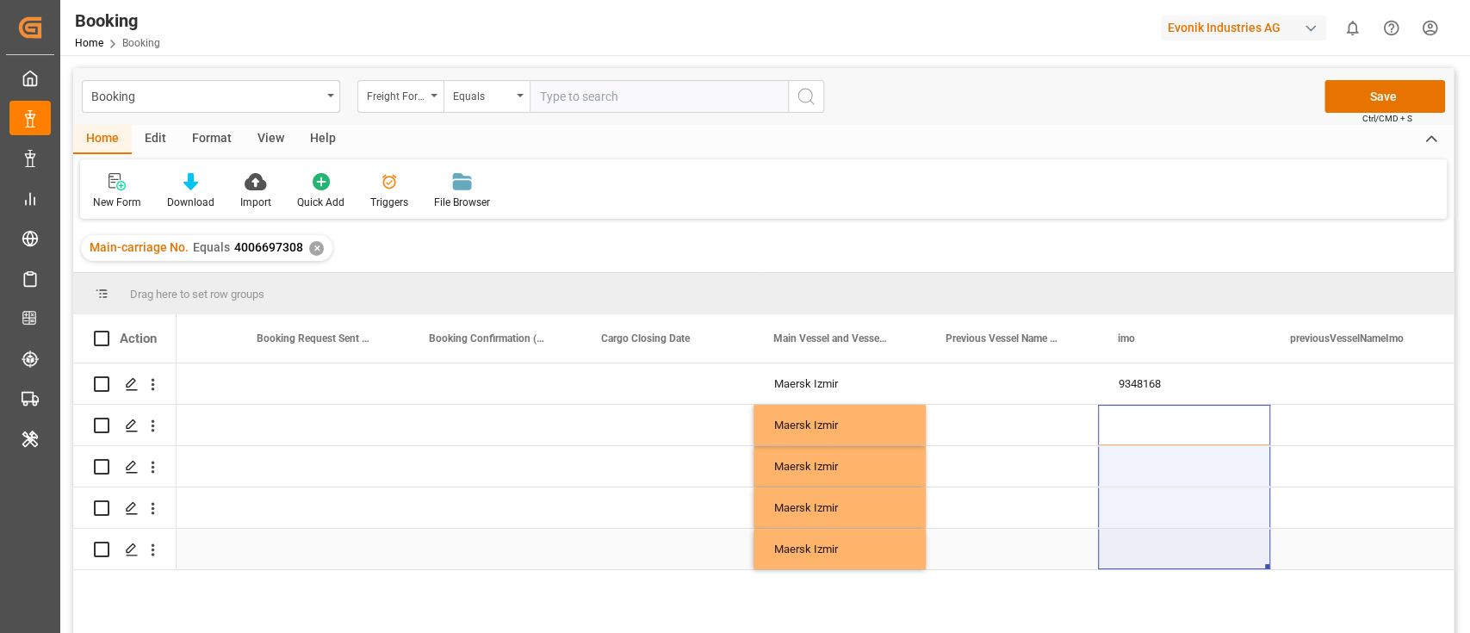
drag, startPoint x: 1123, startPoint y: 413, endPoint x: 1131, endPoint y: 548, distance: 134.5
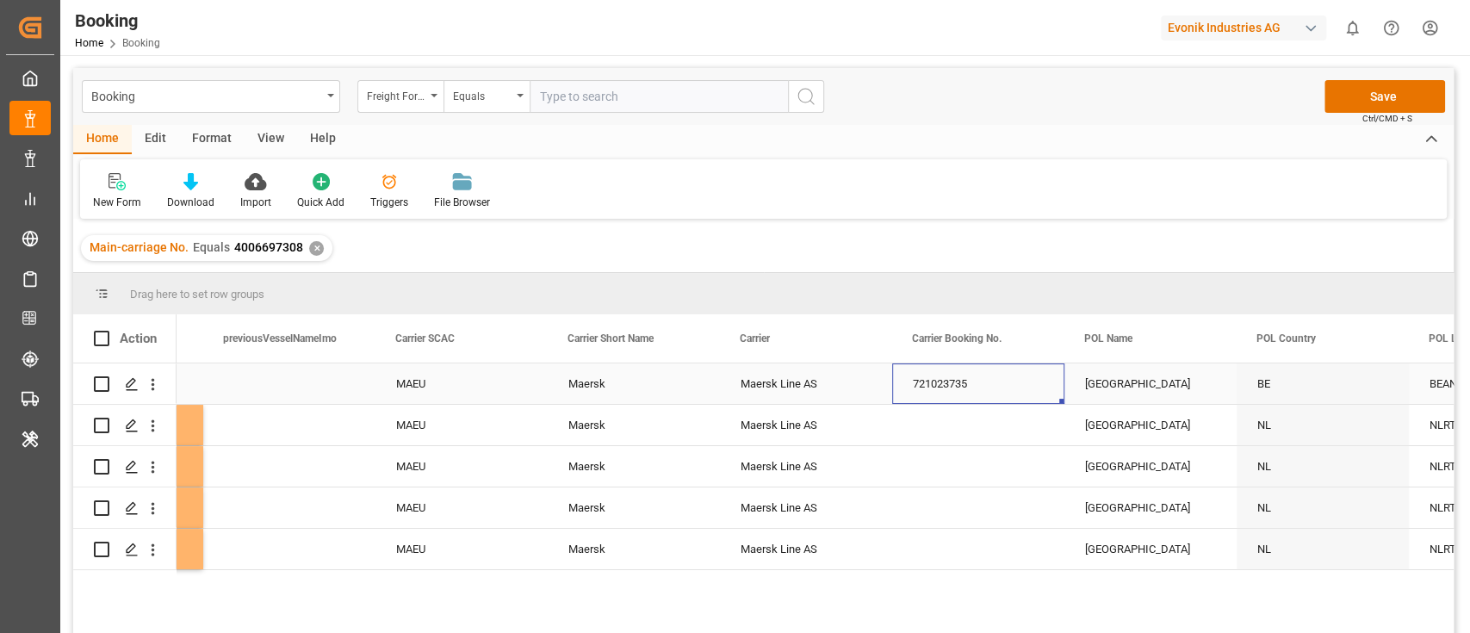
click at [926, 388] on div "721023735" at bounding box center [978, 383] width 172 height 40
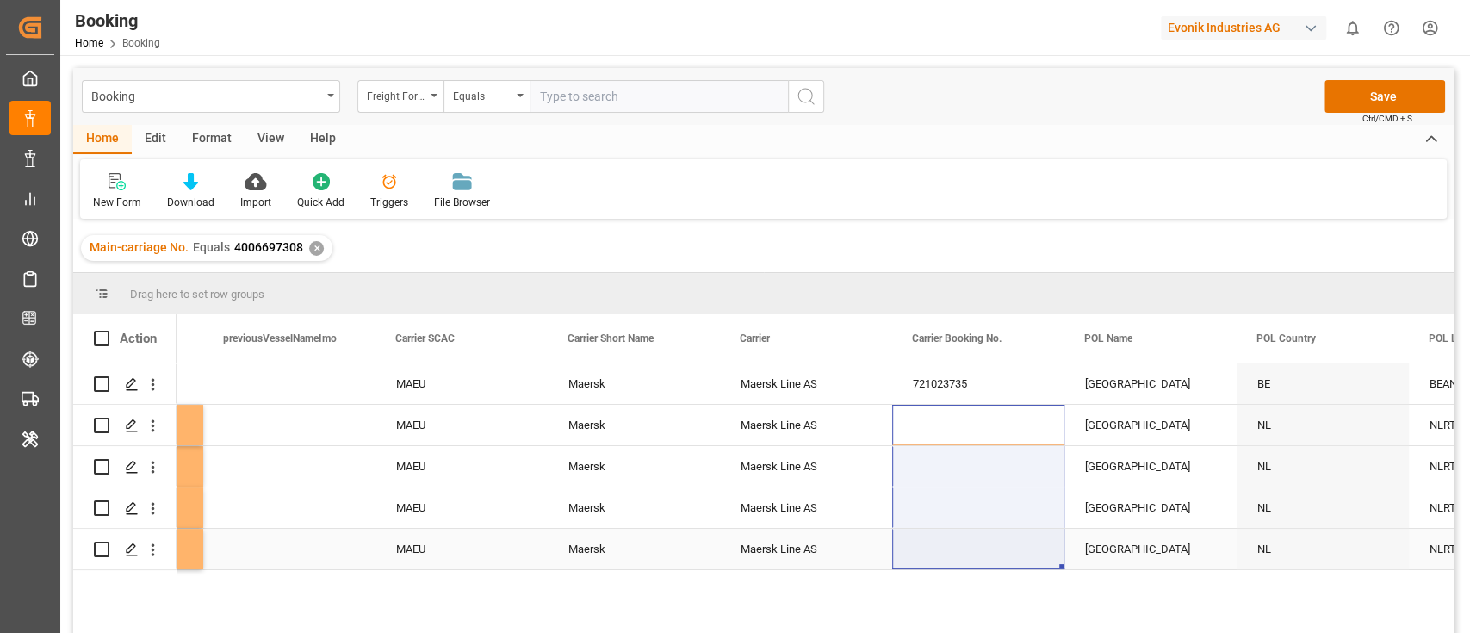
drag, startPoint x: 930, startPoint y: 418, endPoint x: 935, endPoint y: 541, distance: 124.1
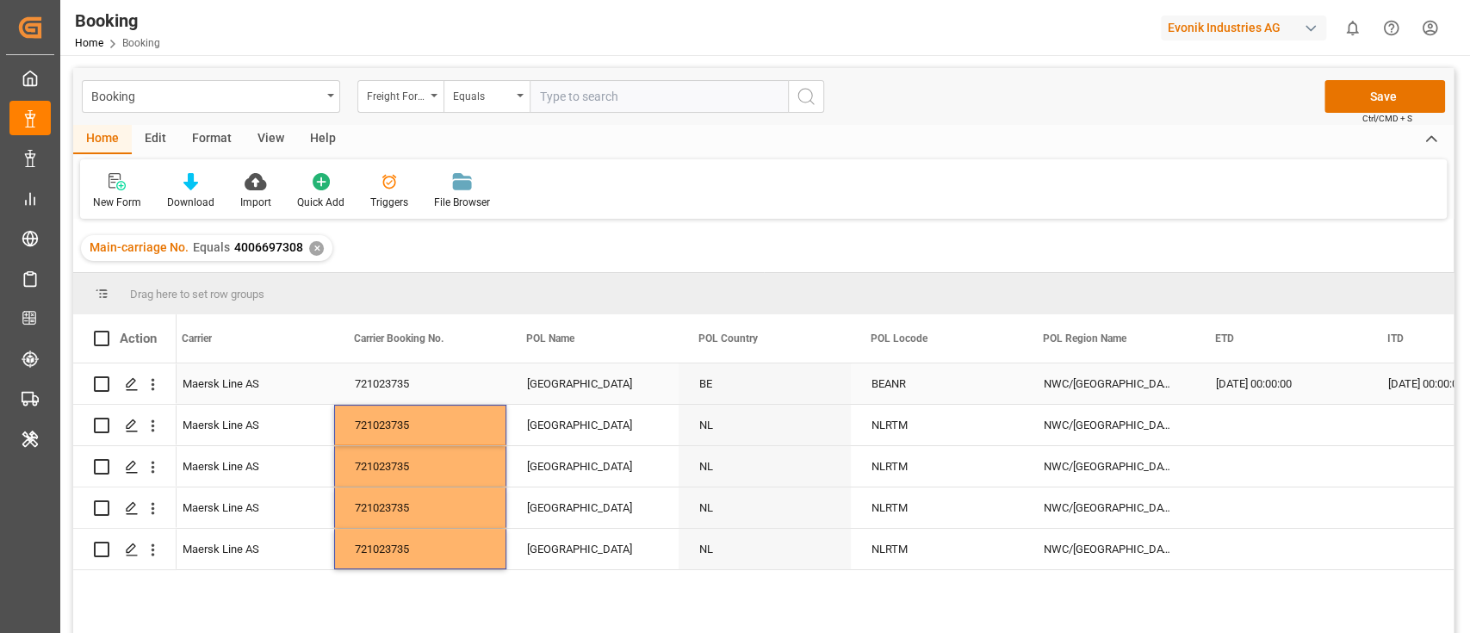
click at [569, 398] on div "[GEOGRAPHIC_DATA]" at bounding box center [592, 383] width 172 height 40
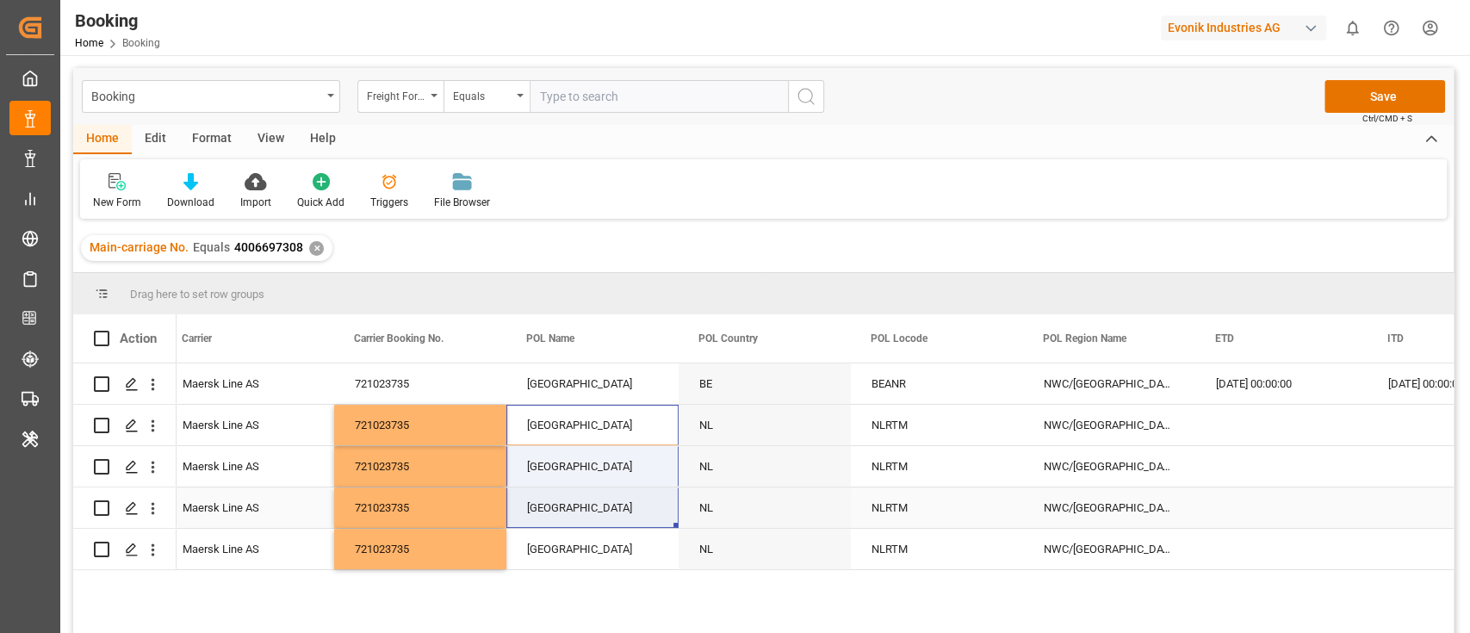
drag, startPoint x: 569, startPoint y: 414, endPoint x: 567, endPoint y: 514, distance: 99.9
drag, startPoint x: 567, startPoint y: 514, endPoint x: 569, endPoint y: 501, distance: 13.0
click at [567, 517] on div "[GEOGRAPHIC_DATA]" at bounding box center [592, 507] width 172 height 40
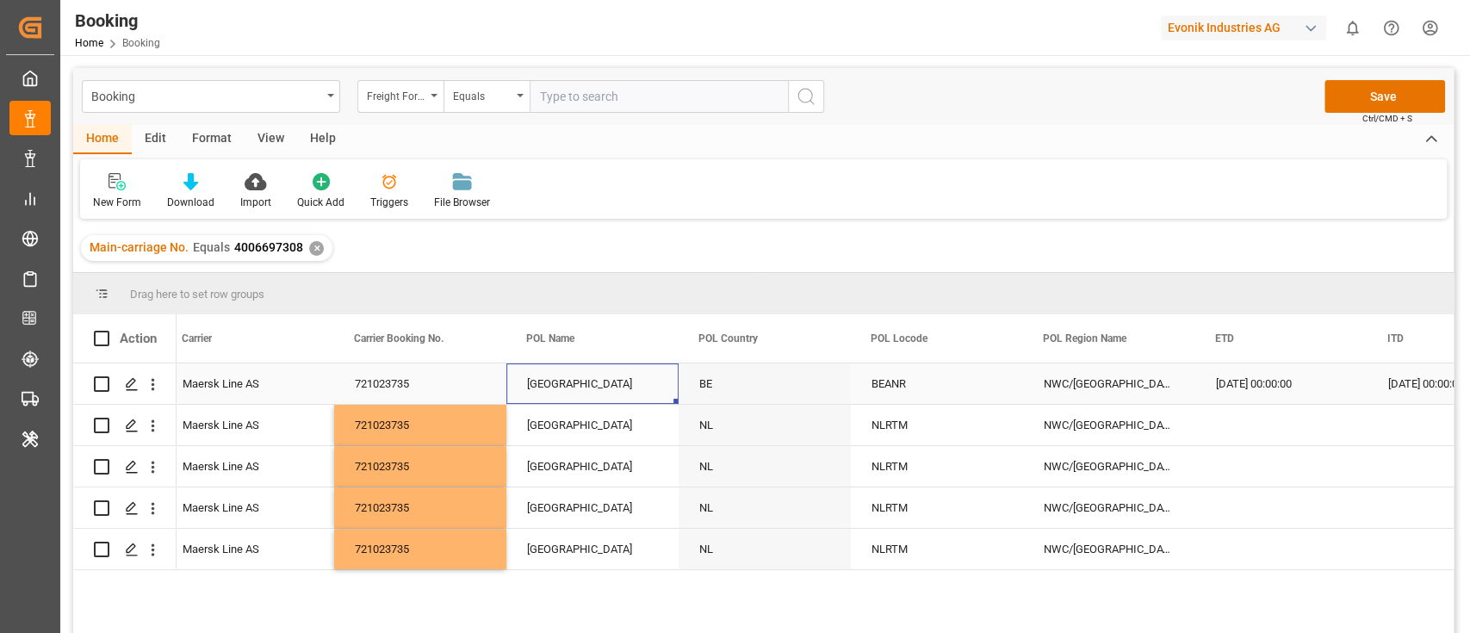
click at [579, 386] on div "[GEOGRAPHIC_DATA]" at bounding box center [592, 383] width 172 height 40
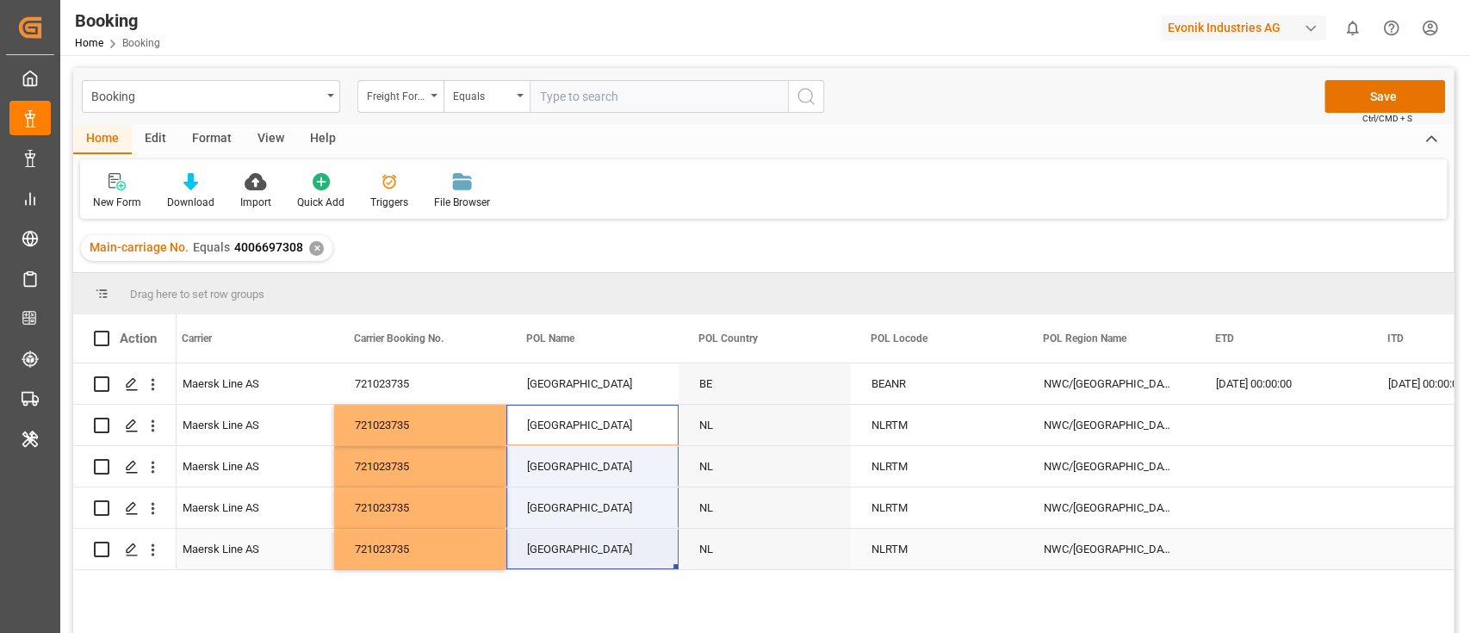
drag, startPoint x: 578, startPoint y: 430, endPoint x: 578, endPoint y: 536, distance: 105.9
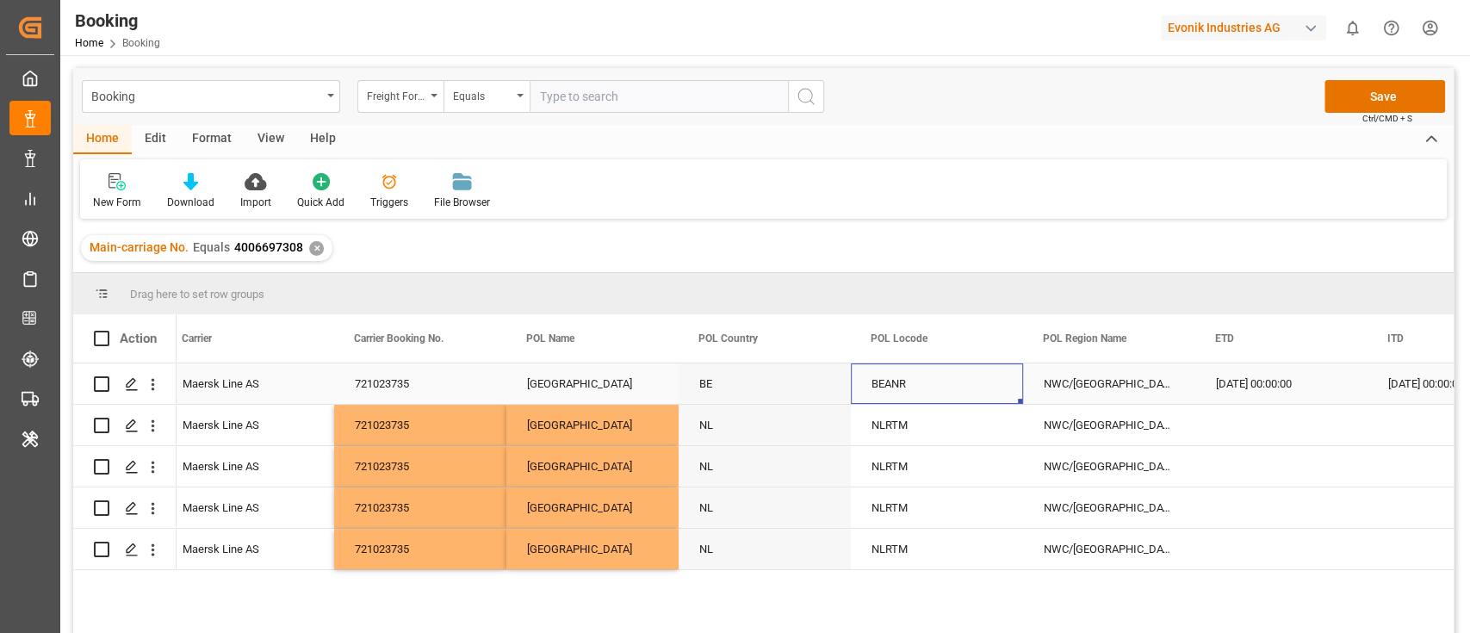
click at [942, 390] on div "BEANR" at bounding box center [937, 383] width 172 height 40
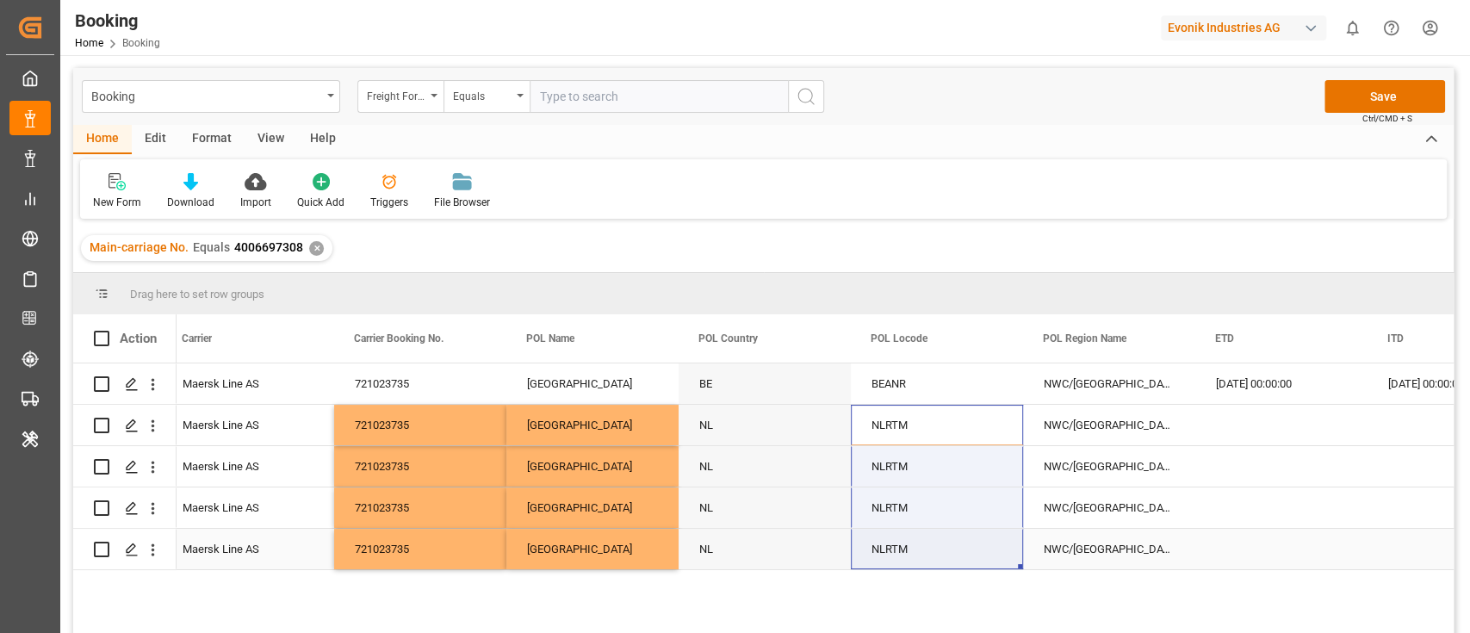
drag, startPoint x: 930, startPoint y: 428, endPoint x: 931, endPoint y: 546, distance: 118.0
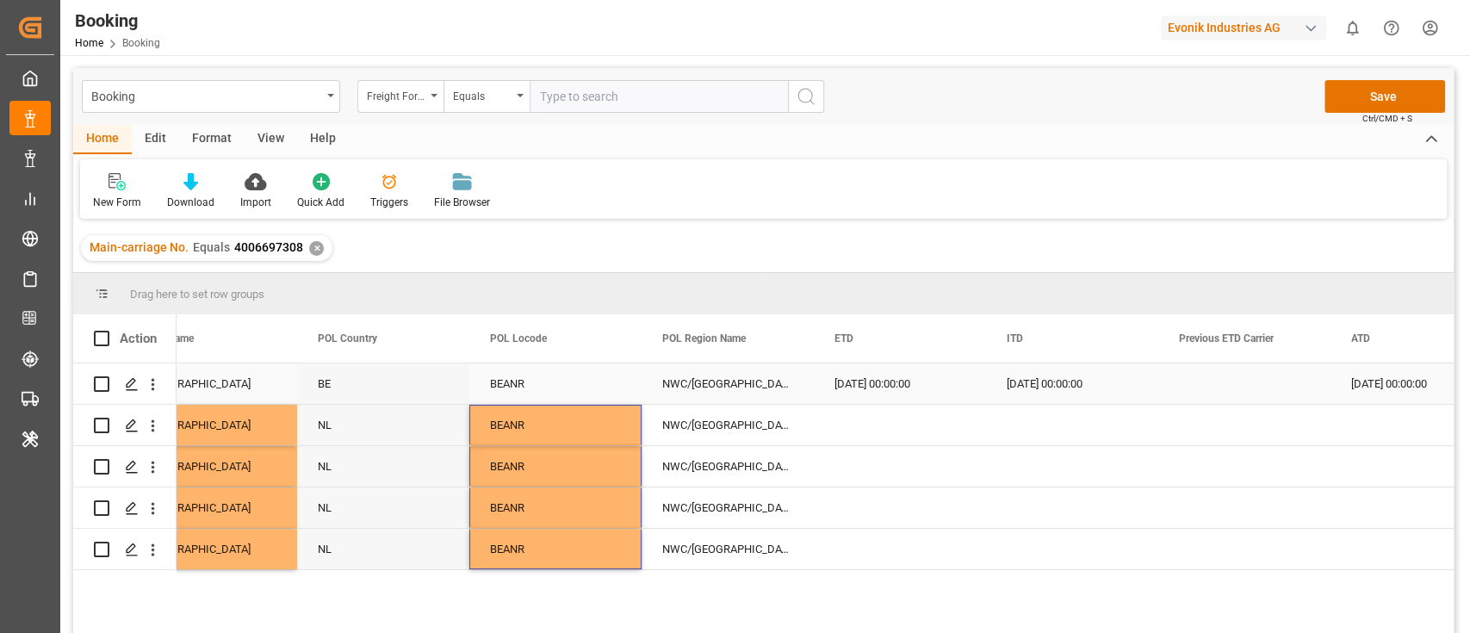
click at [873, 393] on div "[DATE] 00:00:00" at bounding box center [900, 383] width 172 height 40
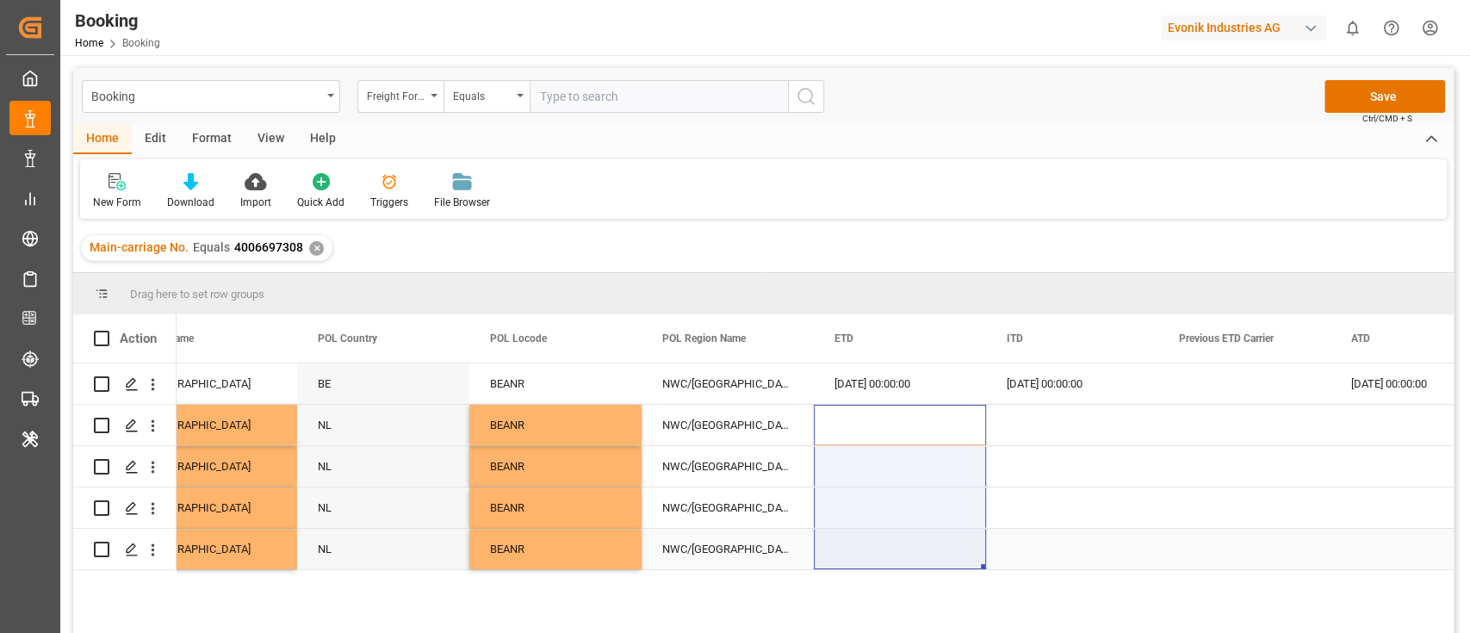
drag, startPoint x: 881, startPoint y: 420, endPoint x: 861, endPoint y: 548, distance: 129.8
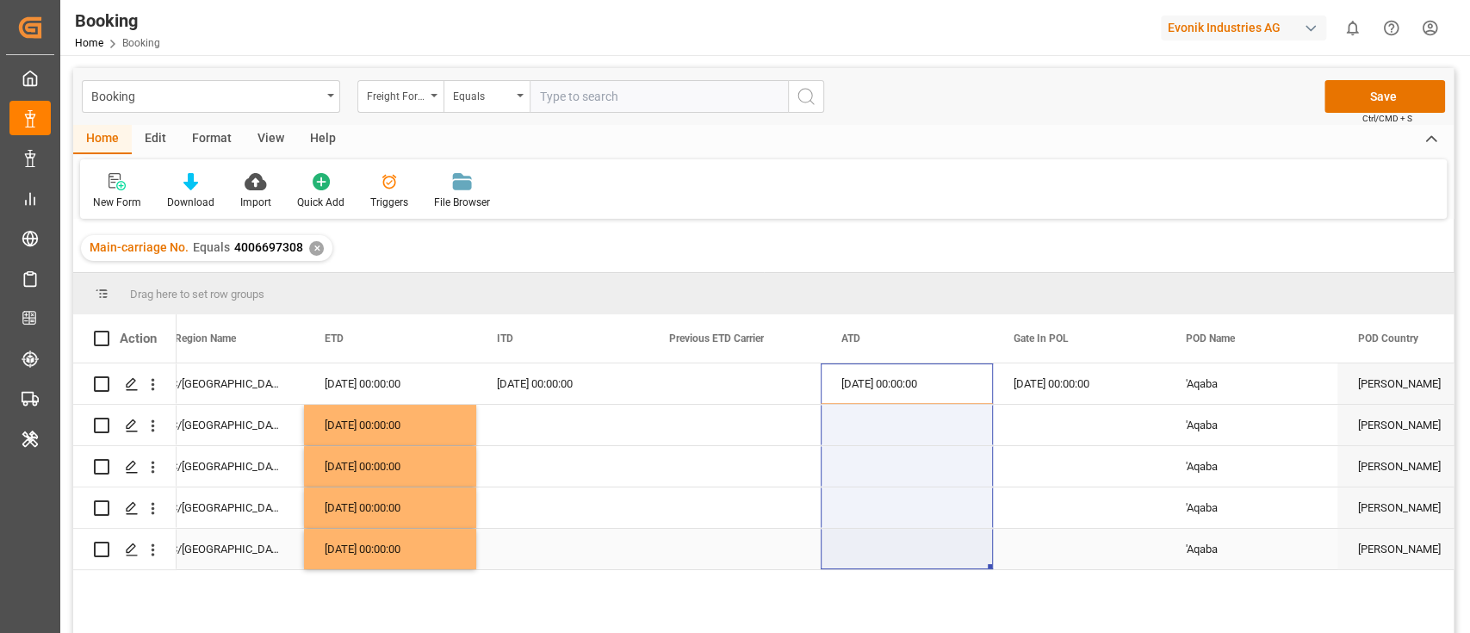
drag, startPoint x: 878, startPoint y: 399, endPoint x: 882, endPoint y: 536, distance: 136.9
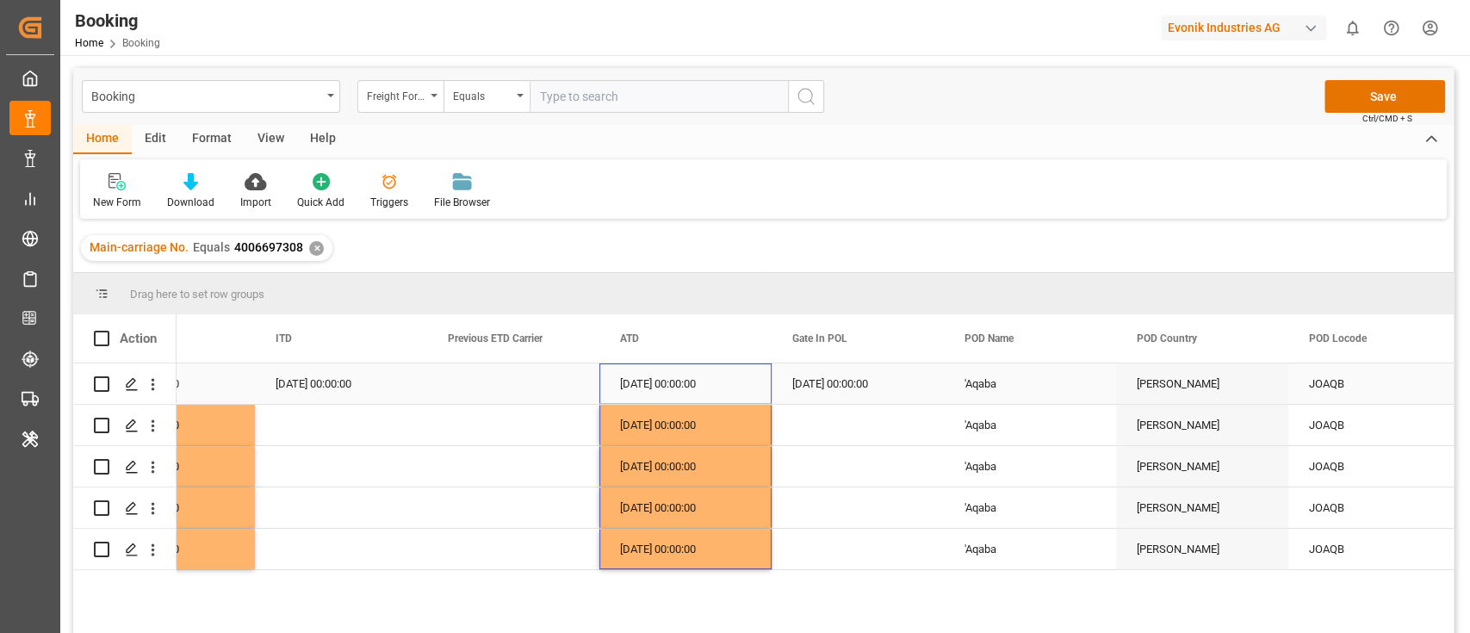
click at [834, 382] on div "[DATE] 00:00:00" at bounding box center [857, 383] width 172 height 40
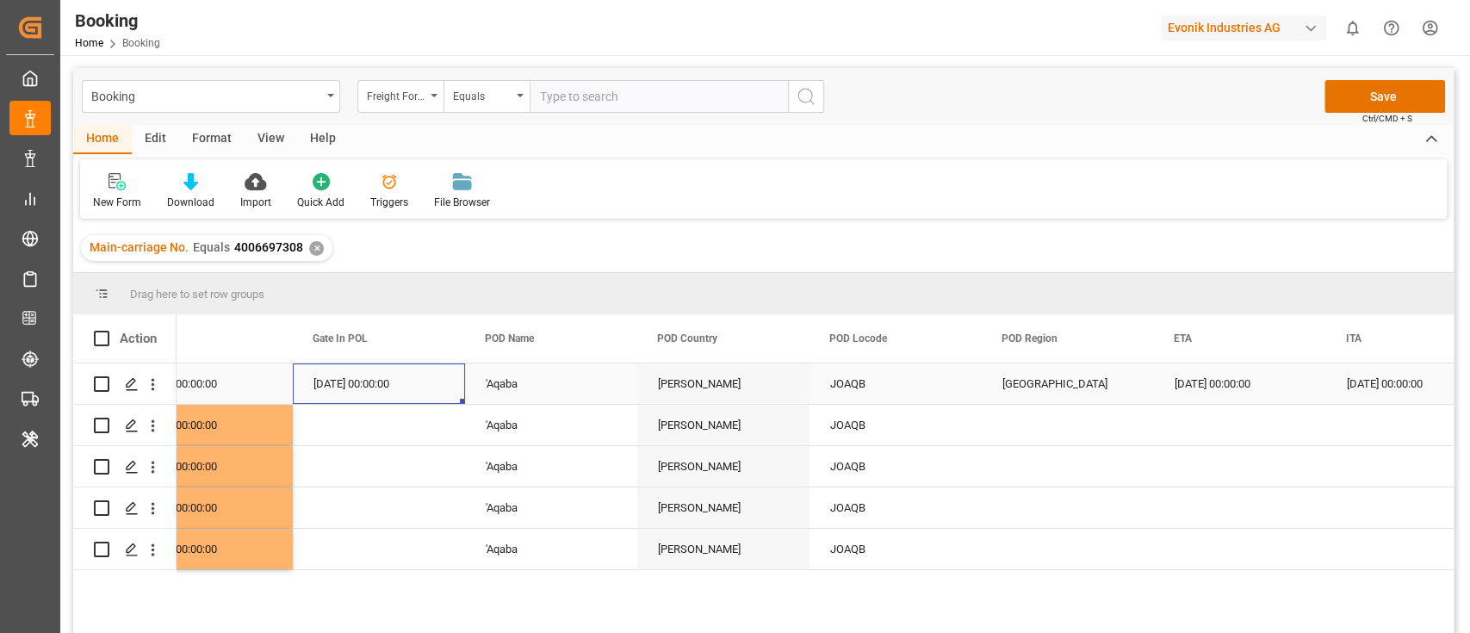
click at [999, 381] on div "[GEOGRAPHIC_DATA]" at bounding box center [1067, 383] width 172 height 40
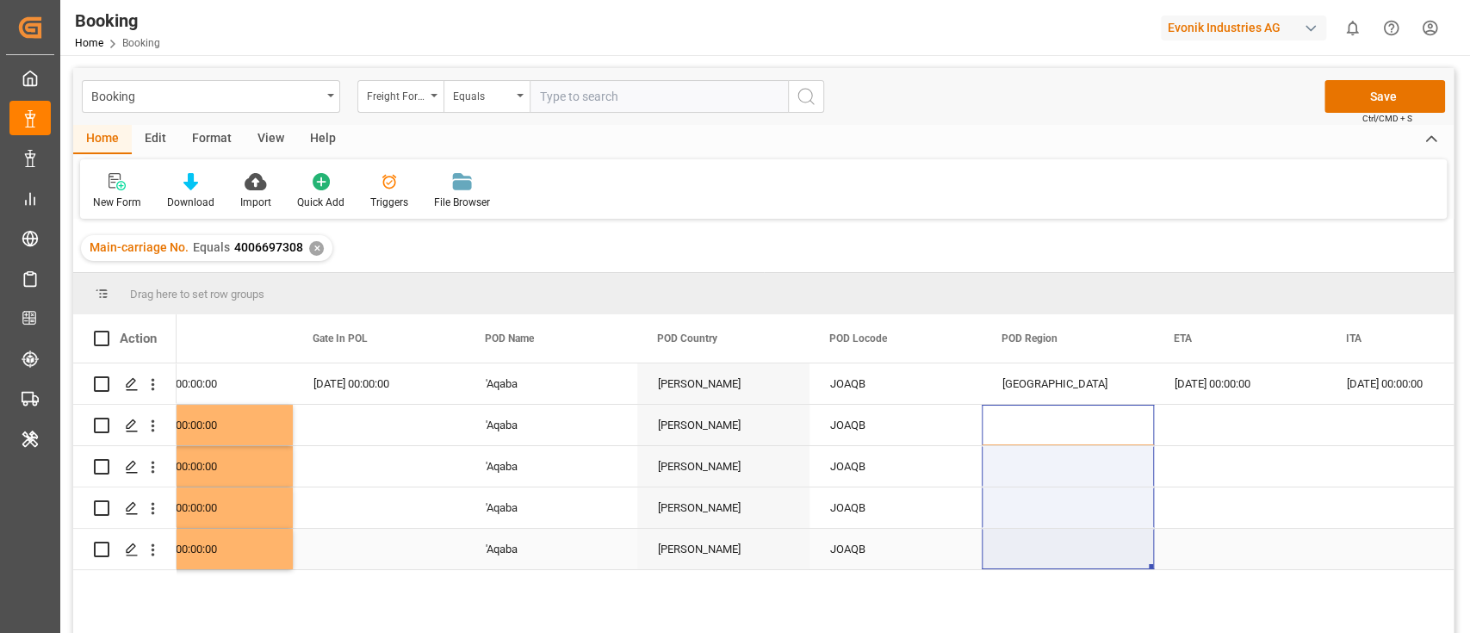
drag, startPoint x: 1046, startPoint y: 424, endPoint x: 1040, endPoint y: 564, distance: 139.6
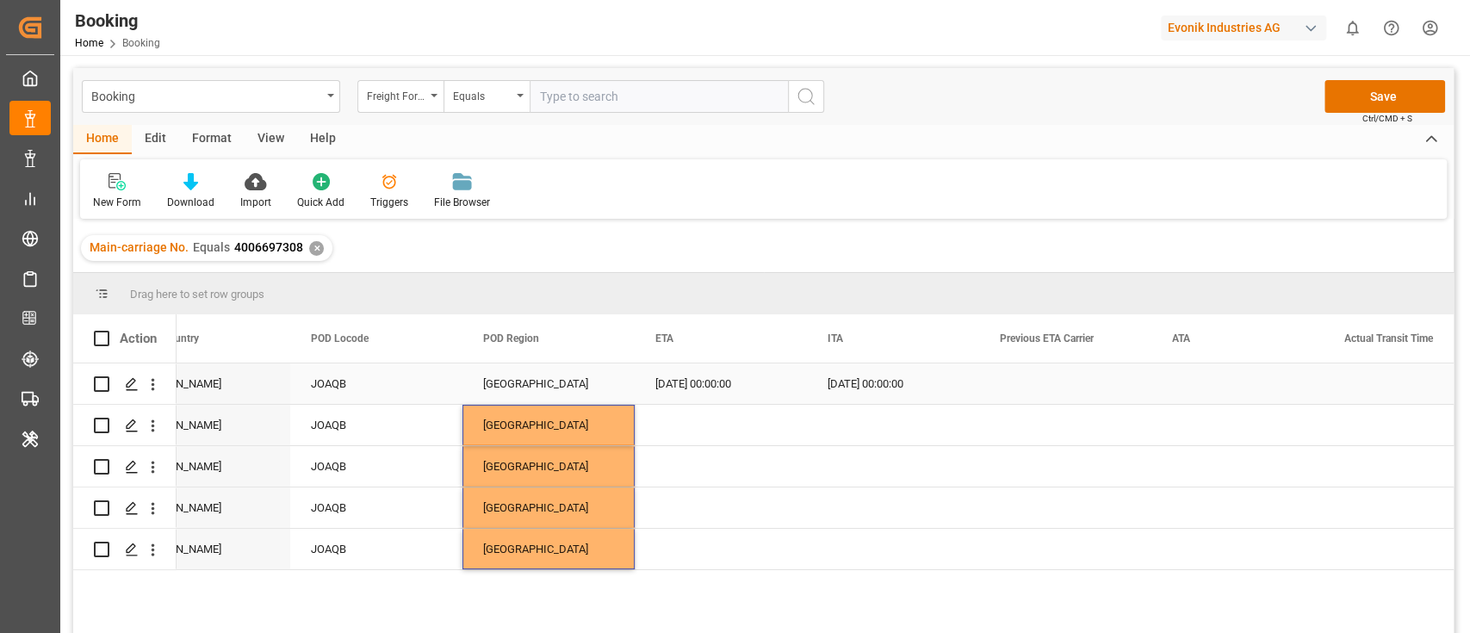
click at [708, 382] on div "[DATE] 00:00:00" at bounding box center [720, 383] width 172 height 40
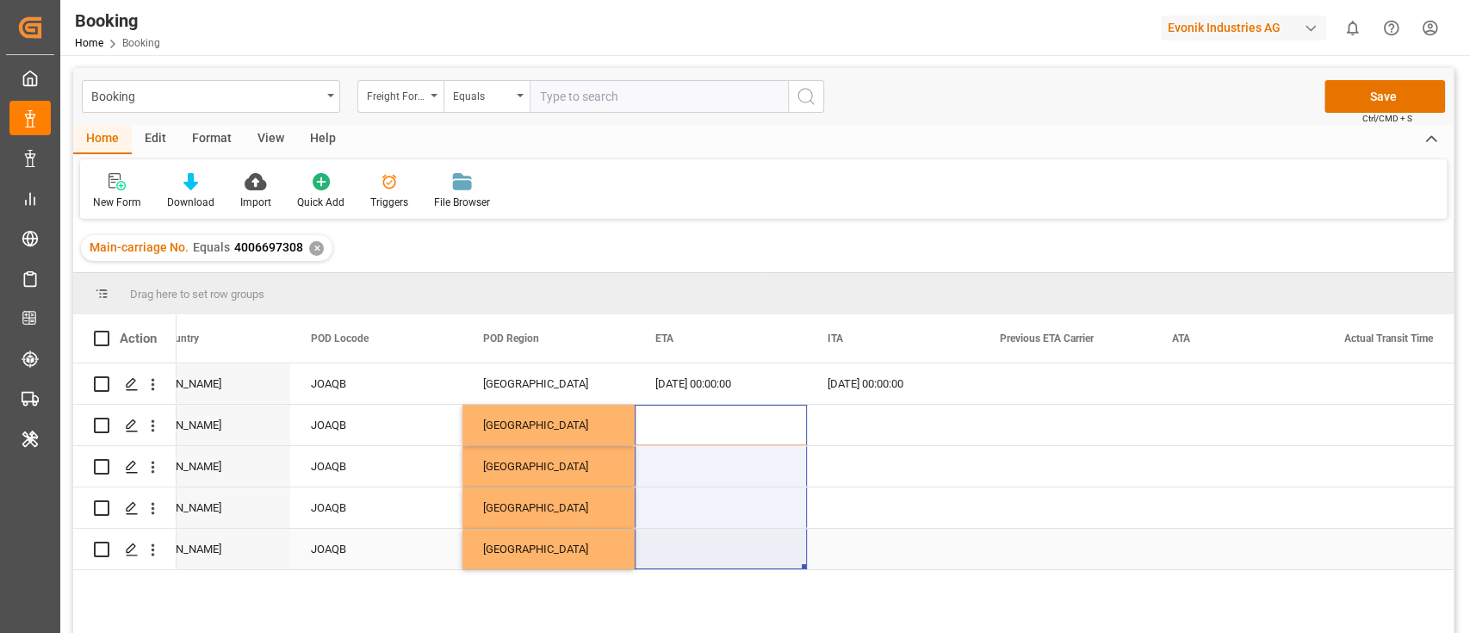
drag, startPoint x: 703, startPoint y: 411, endPoint x: 695, endPoint y: 547, distance: 136.3
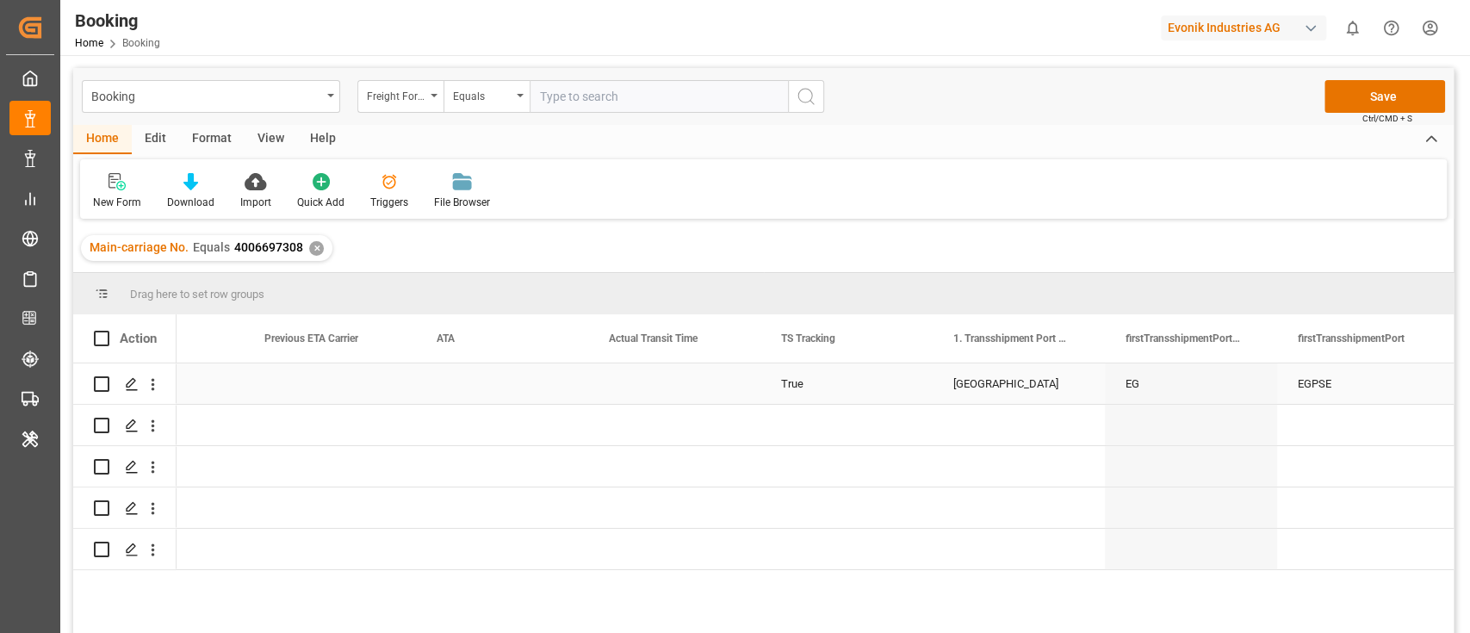
click at [801, 386] on div "True" at bounding box center [846, 383] width 172 height 40
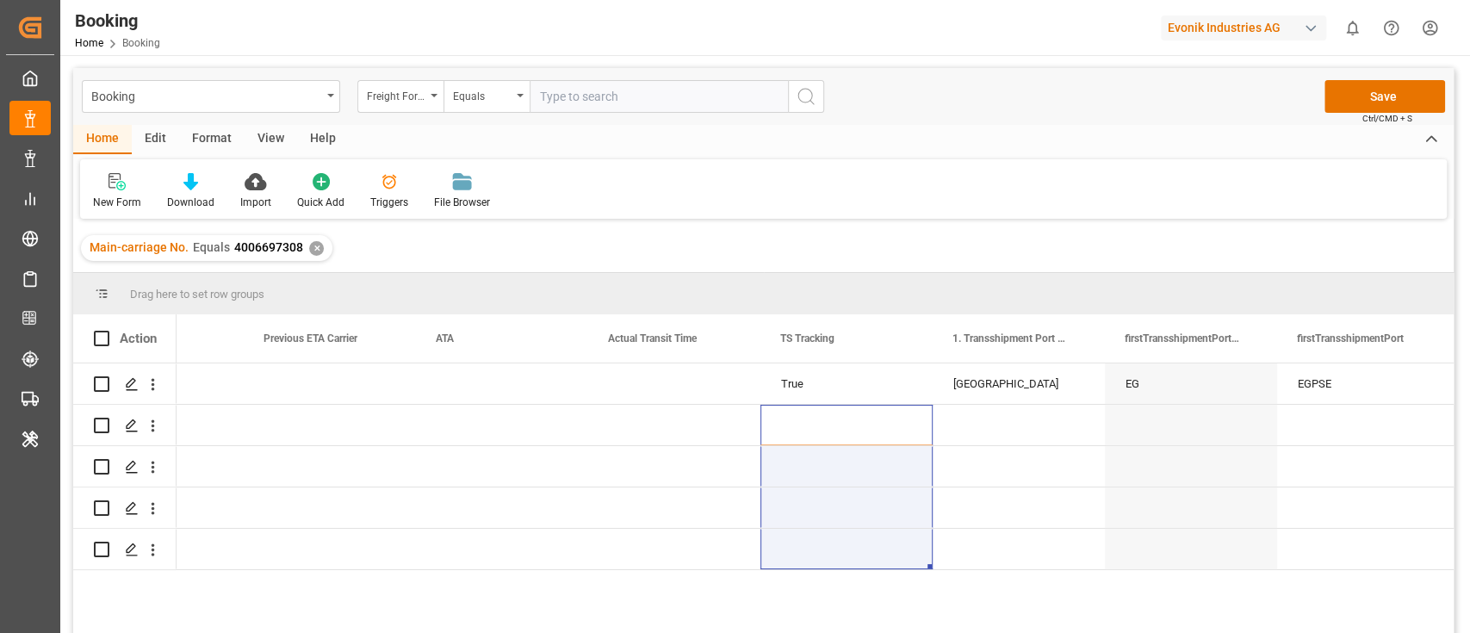
drag, startPoint x: 814, startPoint y: 411, endPoint x: 797, endPoint y: 581, distance: 170.5
click at [797, 581] on div "[DATE] 00:00:00 [DATE] 00:00:00 True [GEOGRAPHIC_DATA] EGPSE [DATE] 00:00:00 [D…" at bounding box center [814, 503] width 1277 height 281
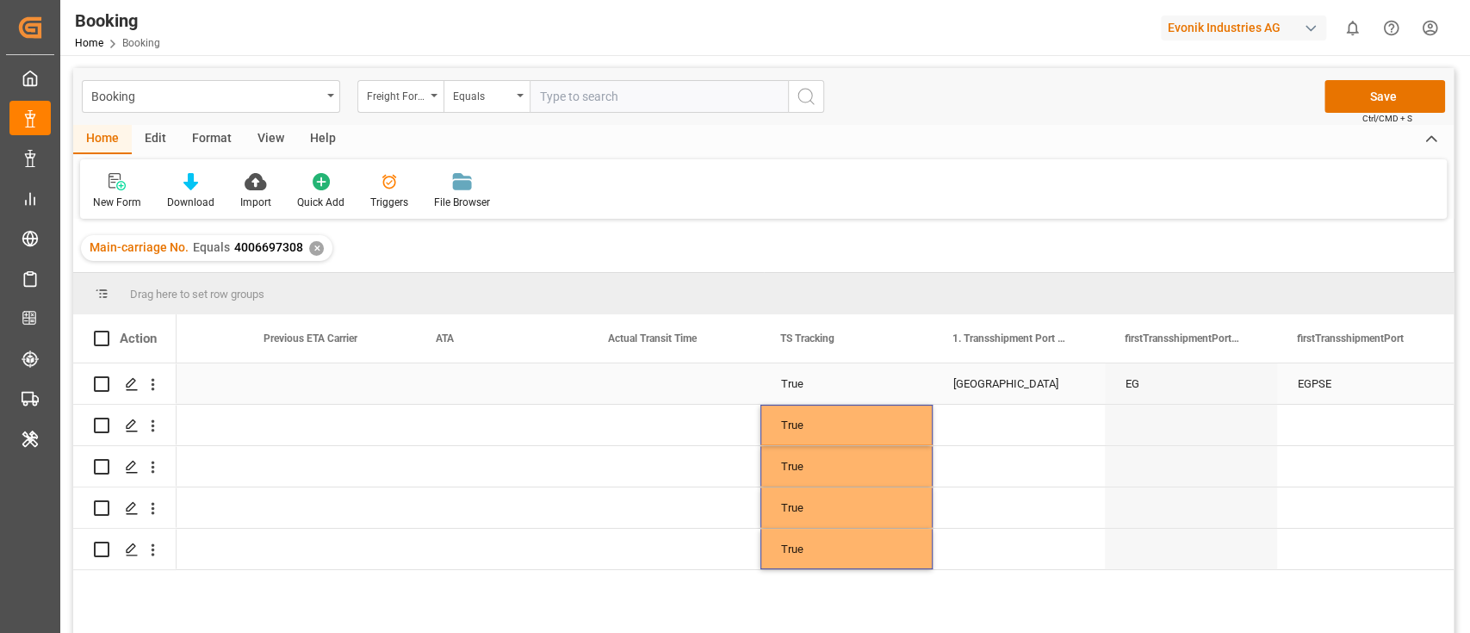
click at [1014, 391] on div "[GEOGRAPHIC_DATA]" at bounding box center [1018, 383] width 172 height 40
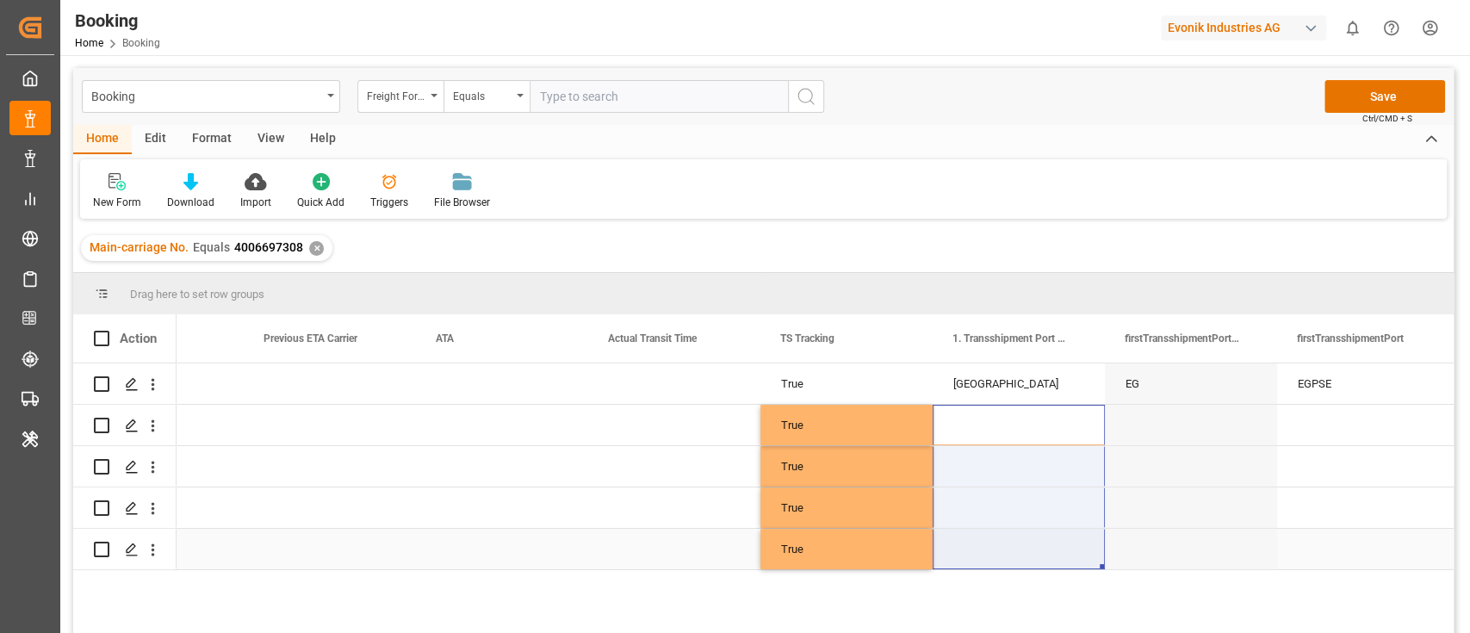
drag, startPoint x: 1022, startPoint y: 411, endPoint x: 1011, endPoint y: 548, distance: 136.5
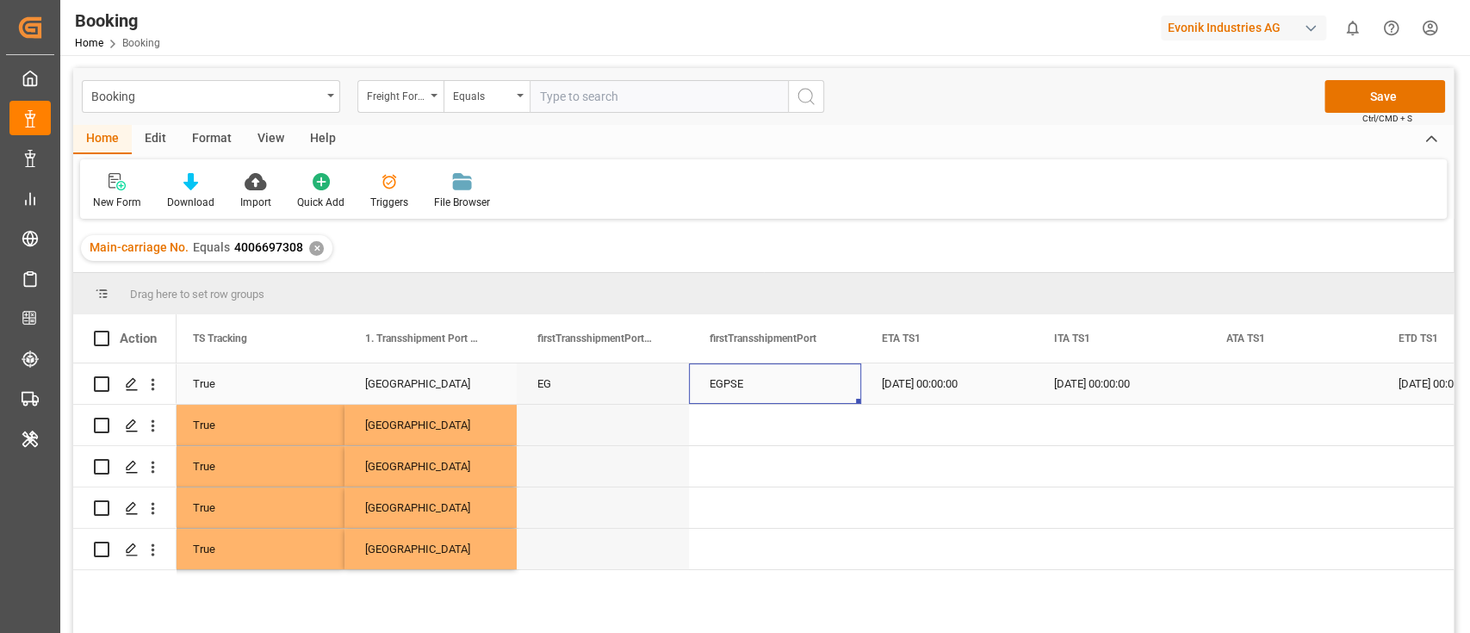
click at [761, 382] on div "EGPSE" at bounding box center [775, 383] width 172 height 40
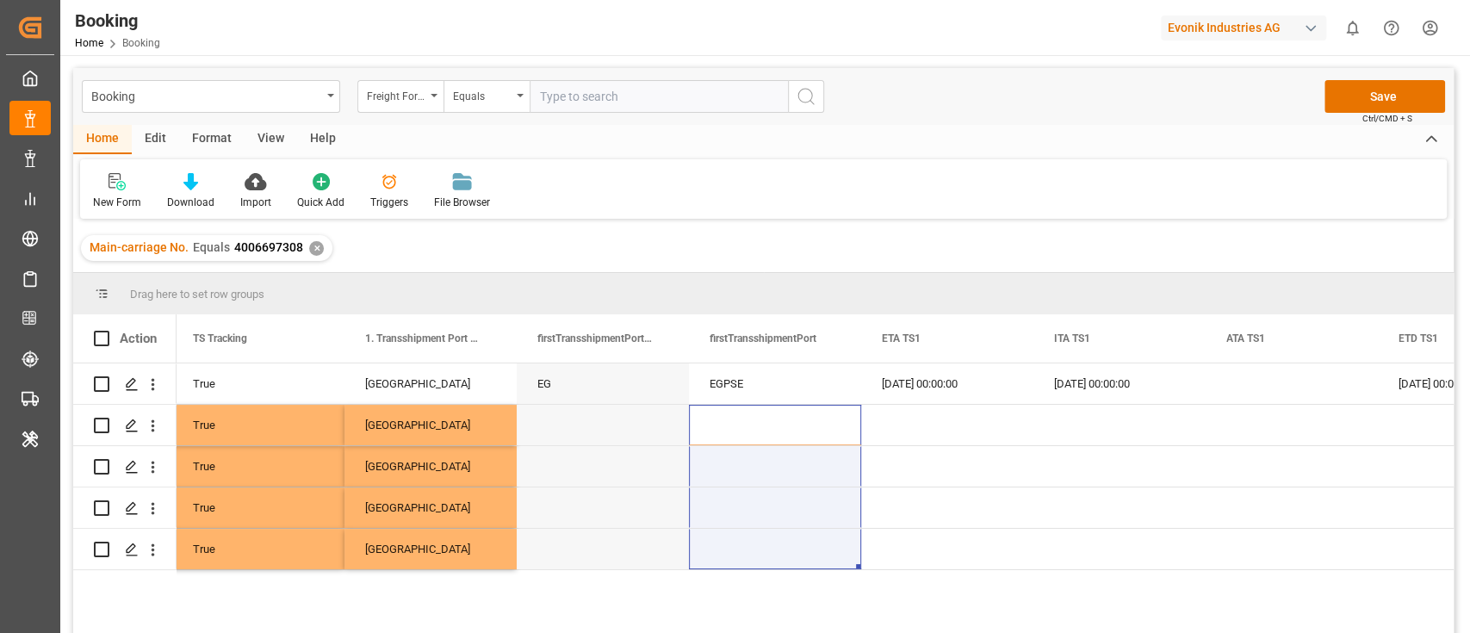
drag, startPoint x: 758, startPoint y: 421, endPoint x: 740, endPoint y: 573, distance: 153.3
click at [740, 573] on div "True Port Said East EG EGPSE [DATE] 00:00:00 [DATE] 00:00:00 [DATE] 00:00:00 [D…" at bounding box center [814, 503] width 1277 height 281
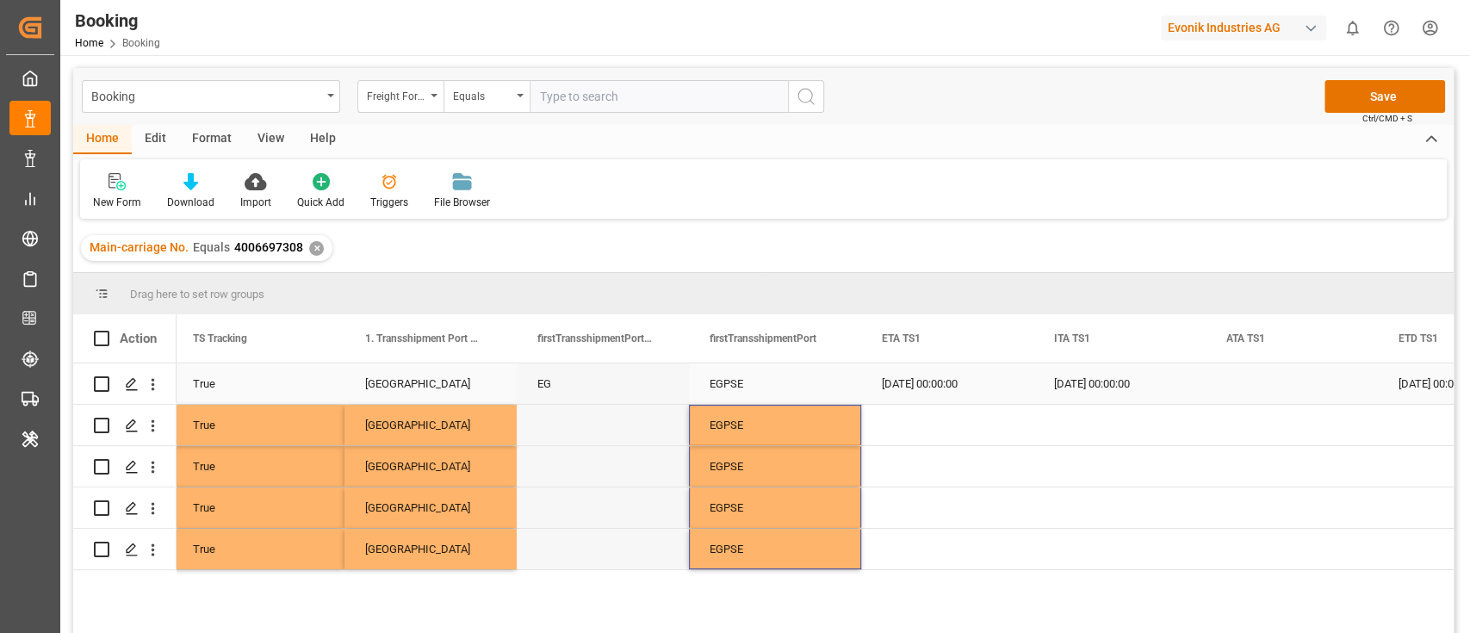
click at [957, 382] on div "[DATE] 00:00:00" at bounding box center [947, 383] width 172 height 40
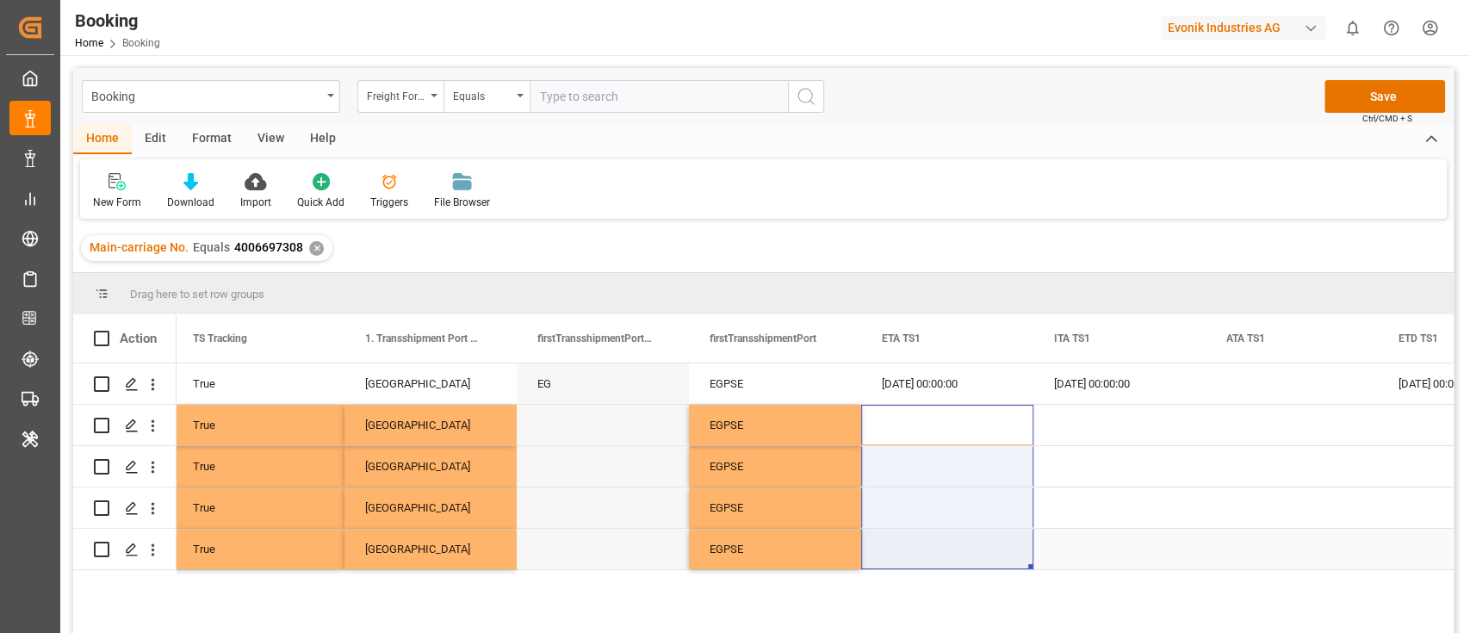
drag, startPoint x: 951, startPoint y: 430, endPoint x: 928, endPoint y: 562, distance: 133.7
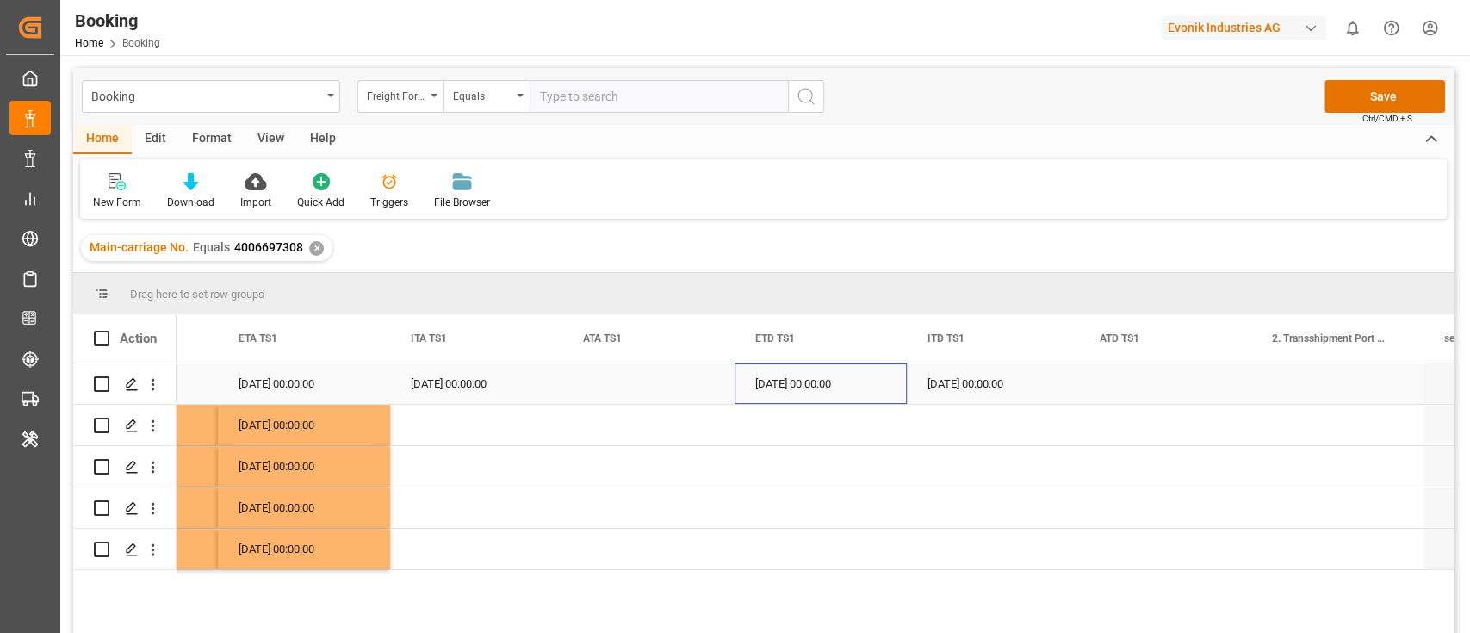
click at [778, 387] on div "[DATE] 00:00:00" at bounding box center [820, 383] width 172 height 40
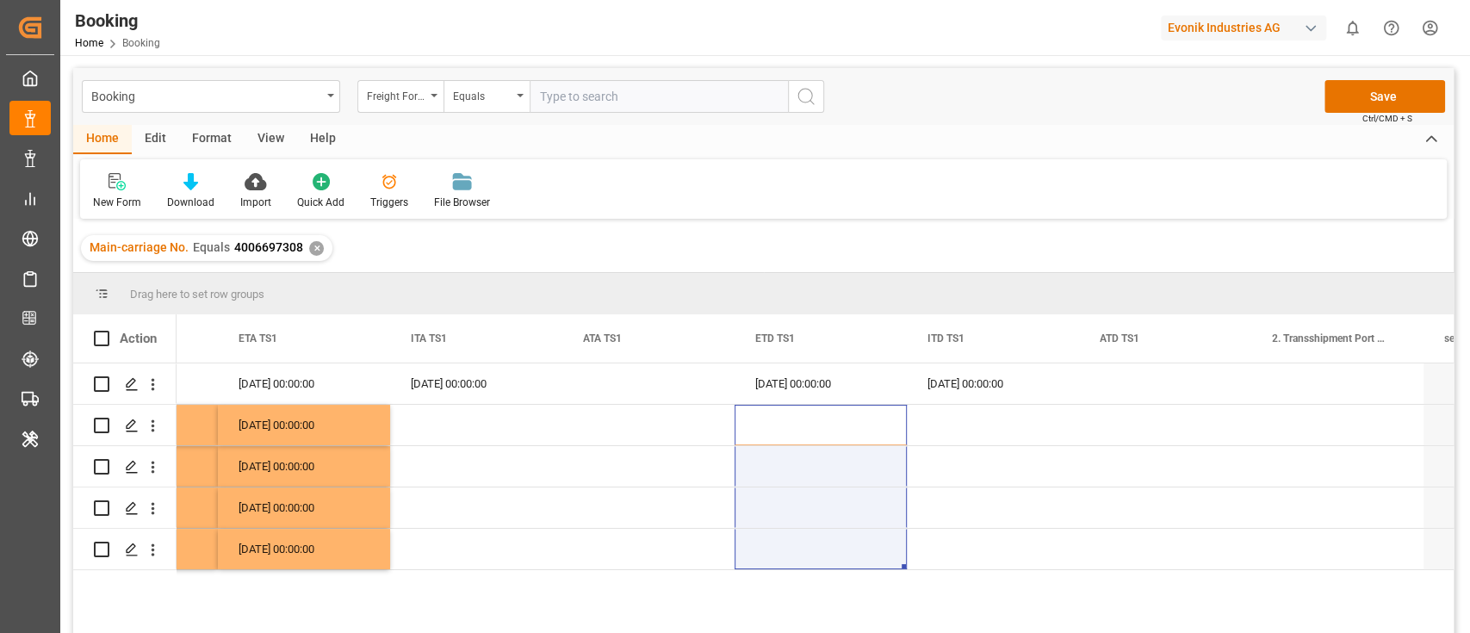
drag, startPoint x: 806, startPoint y: 423, endPoint x: 788, endPoint y: 602, distance: 180.0
click at [788, 602] on div "EG EGPSE [DATE] 00:00:00 [DATE] 00:00:00 [DATE] 00:00:00 [DATE] 00:00:00 EGPSE …" at bounding box center [814, 503] width 1277 height 281
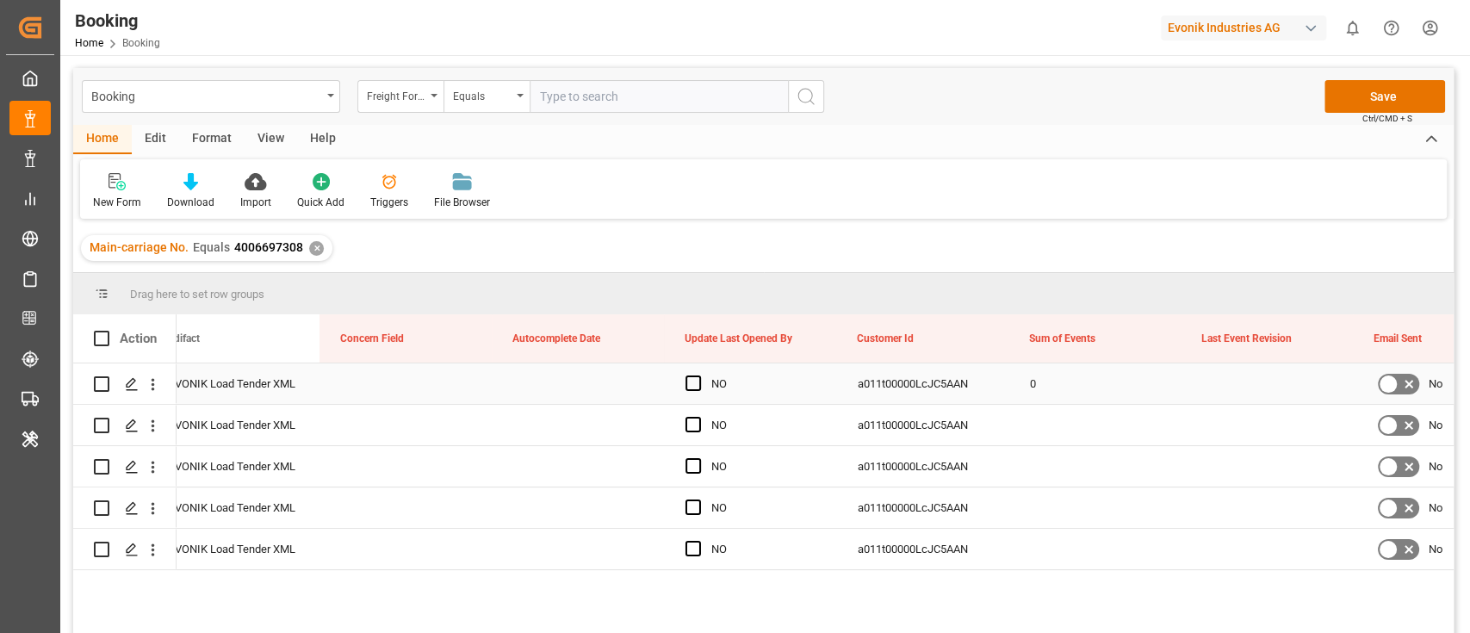
click at [1047, 394] on div "0" at bounding box center [1095, 383] width 172 height 40
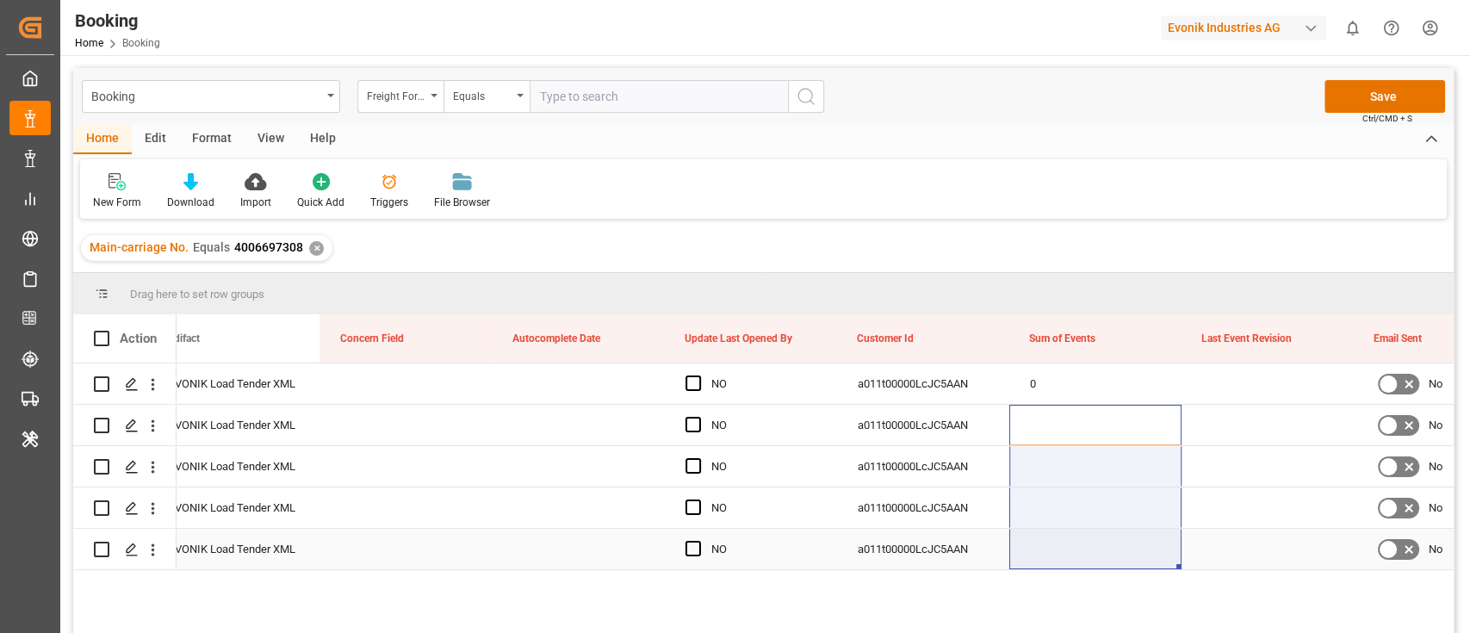
drag, startPoint x: 1045, startPoint y: 421, endPoint x: 1047, endPoint y: 554, distance: 133.4
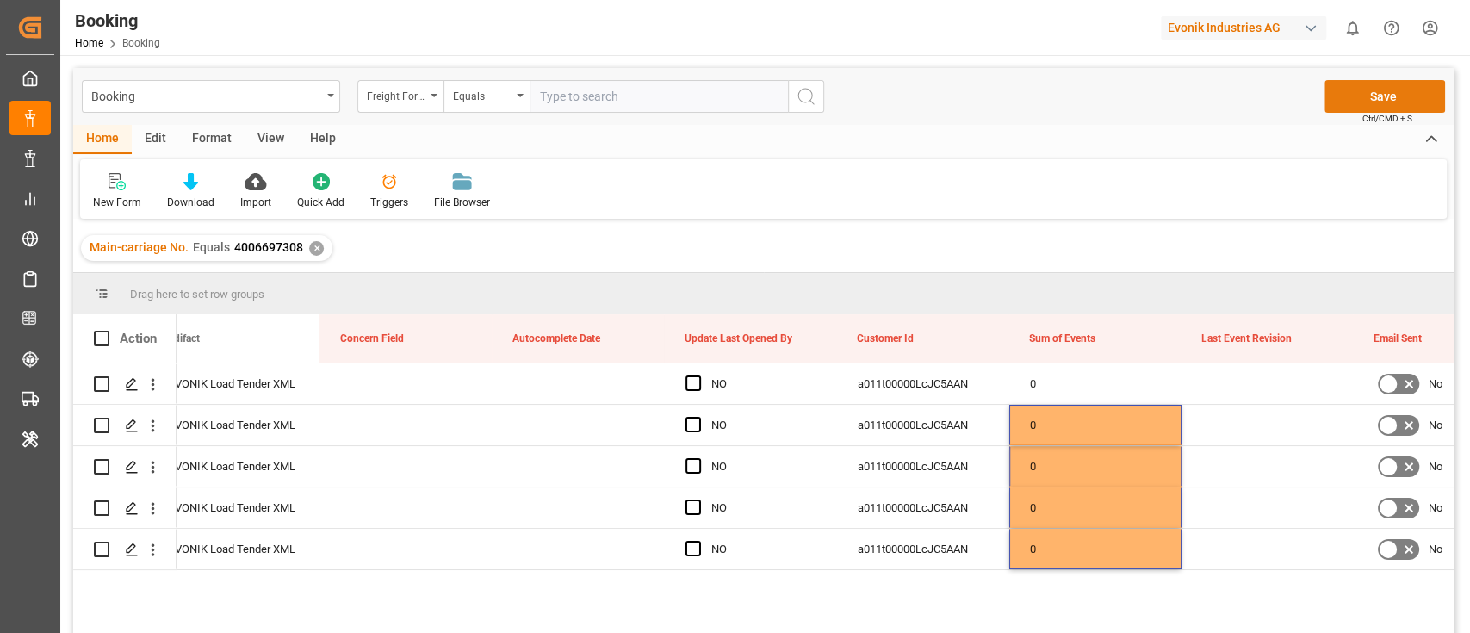
click at [1364, 96] on button "Save" at bounding box center [1384, 96] width 121 height 33
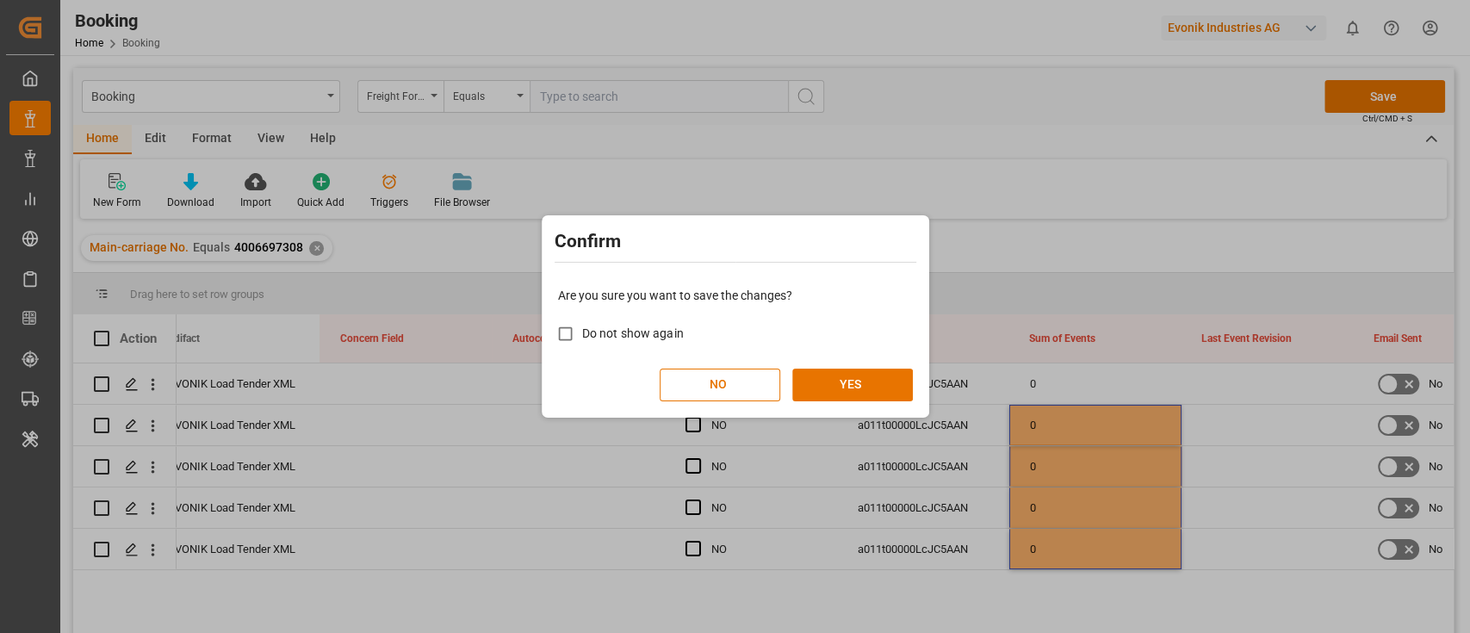
click at [1319, 430] on div "Confirm Are you sure you want to save the changes? Do not show again NO YES" at bounding box center [735, 316] width 1470 height 633
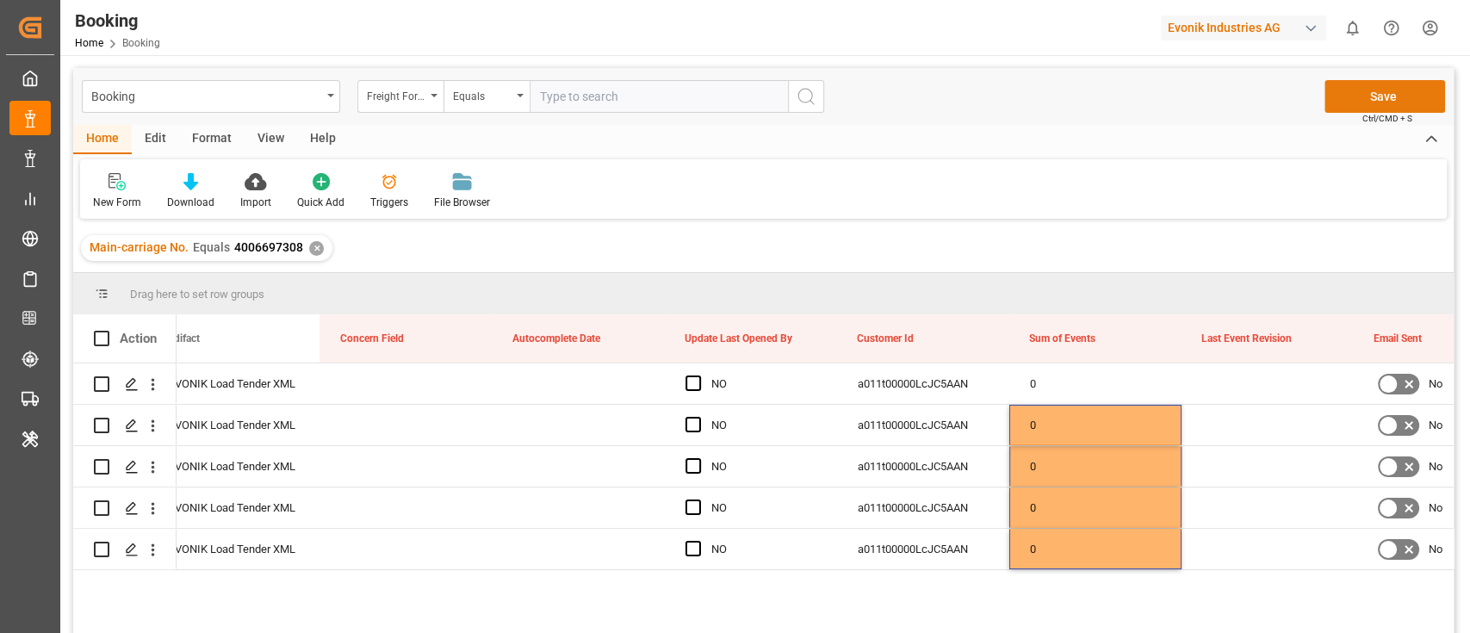
click at [1349, 83] on button "Save" at bounding box center [1384, 96] width 121 height 33
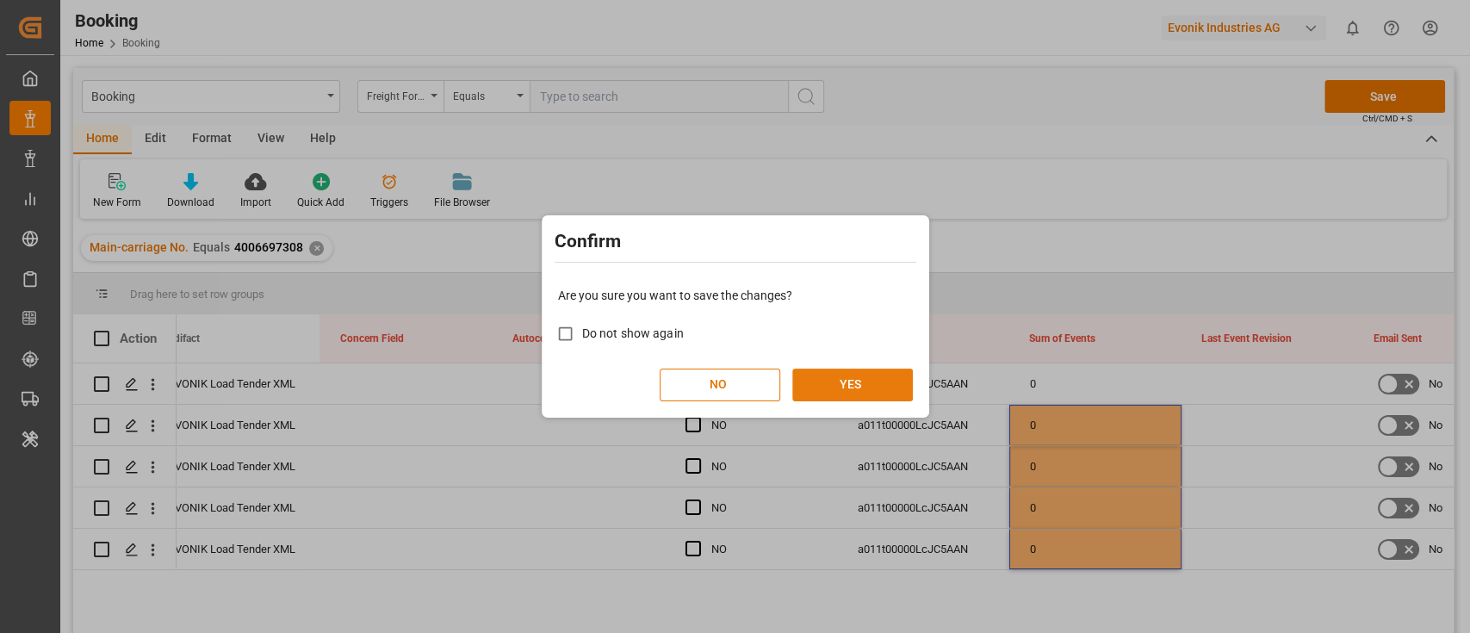
click at [866, 381] on button "YES" at bounding box center [852, 384] width 121 height 33
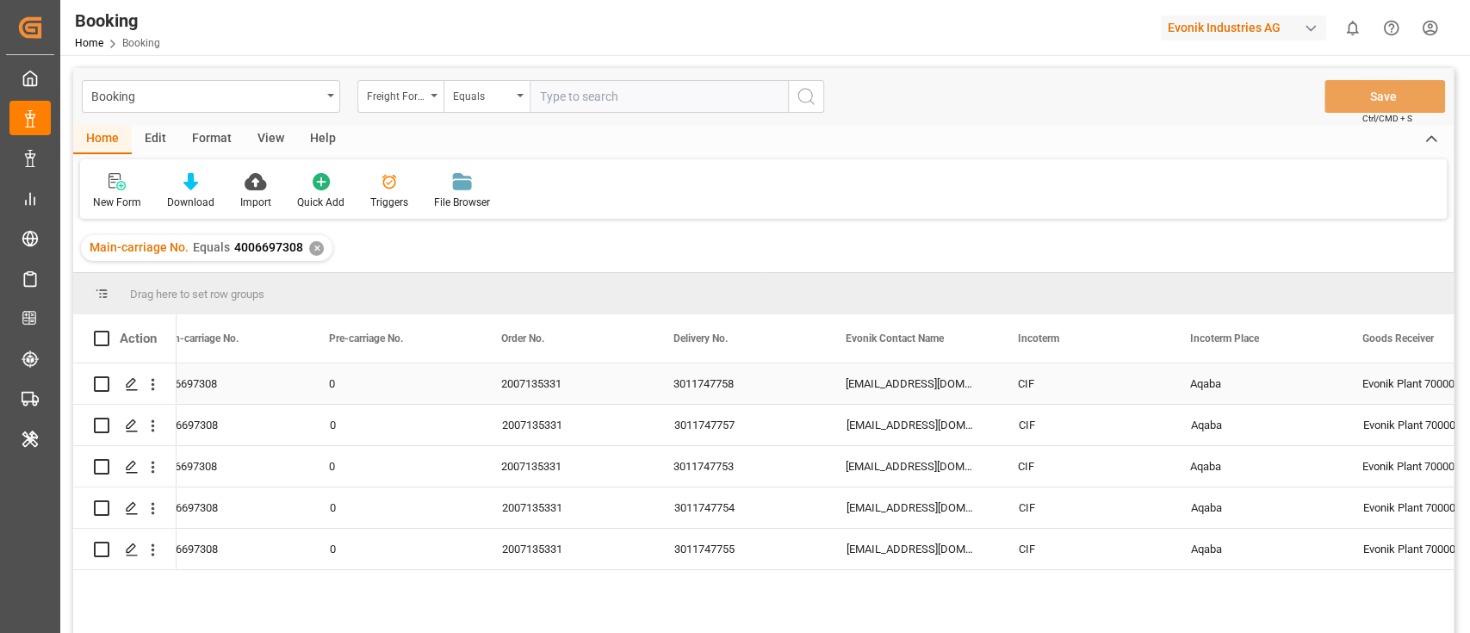
click at [696, 401] on div "3011747758" at bounding box center [739, 383] width 172 height 40
click at [720, 424] on div "3011747757" at bounding box center [739, 425] width 172 height 40
click at [708, 460] on div "3011747753" at bounding box center [739, 466] width 172 height 40
click at [693, 509] on div "3011747754" at bounding box center [739, 507] width 172 height 40
click at [666, 544] on div "3011747755" at bounding box center [739, 549] width 172 height 40
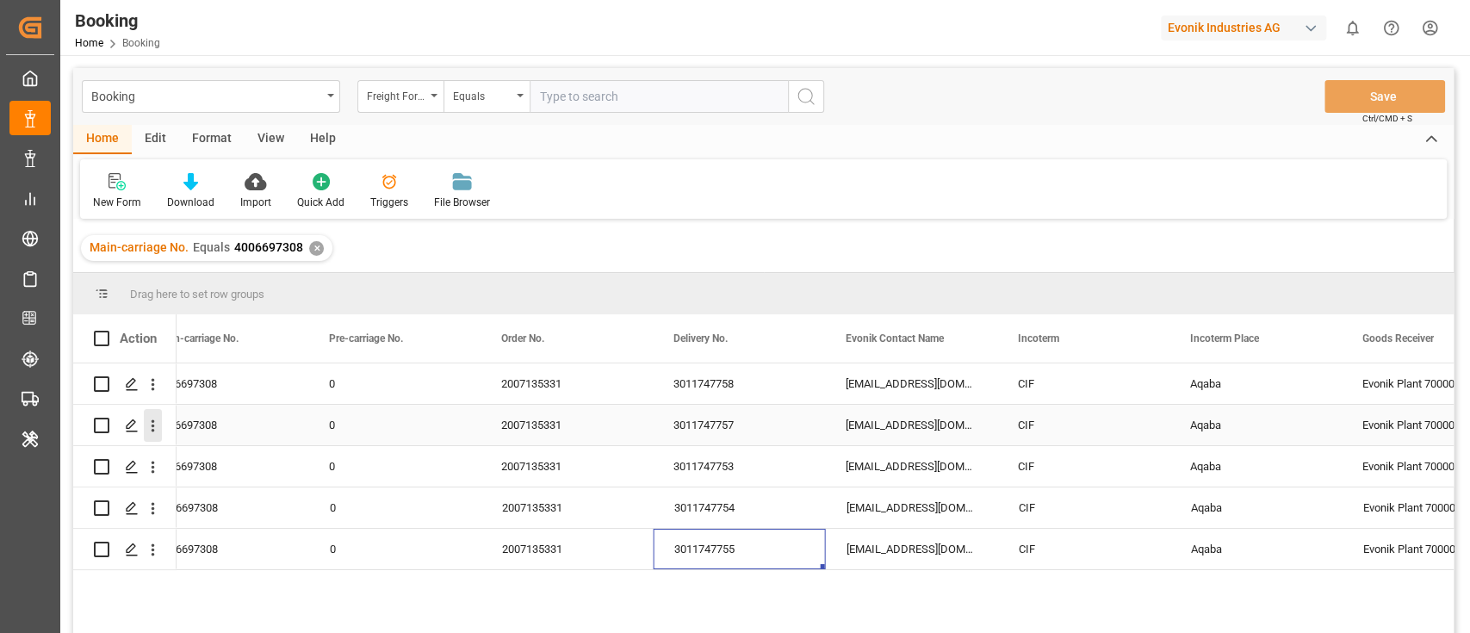
click at [150, 422] on icon "open menu" at bounding box center [153, 426] width 18 height 18
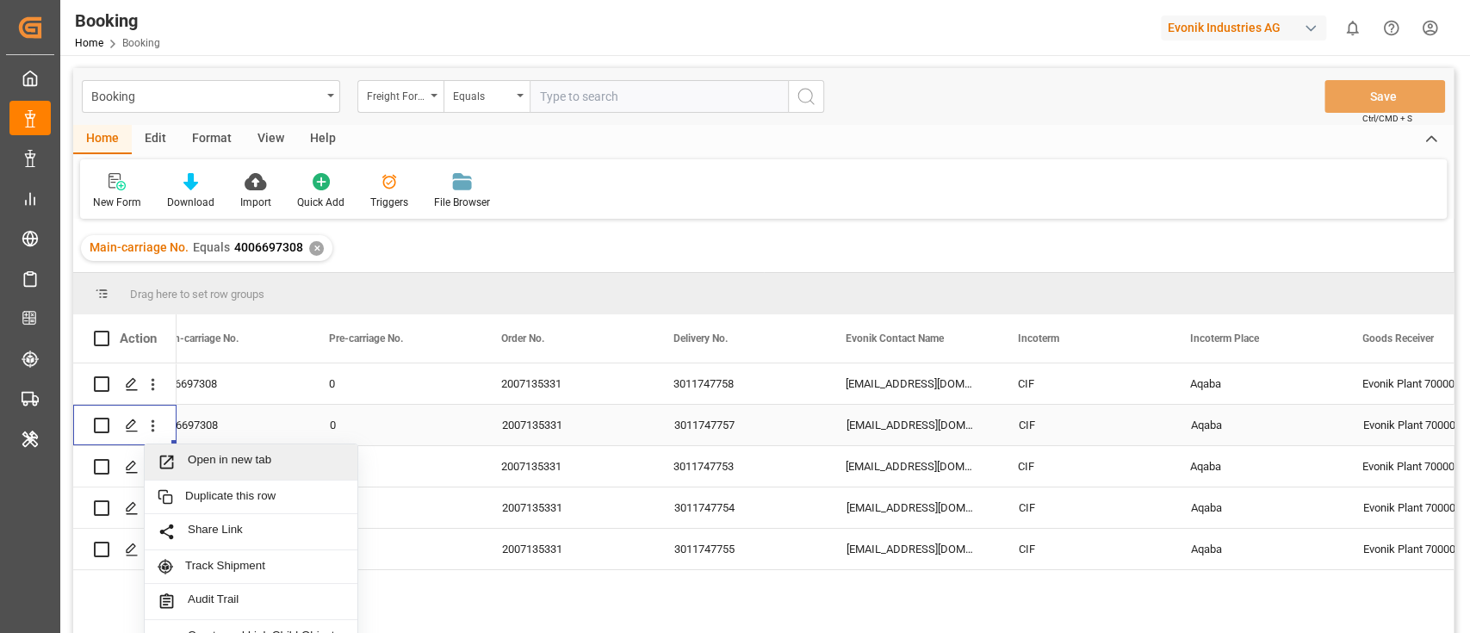
click at [246, 451] on div "Open in new tab" at bounding box center [251, 462] width 213 height 36
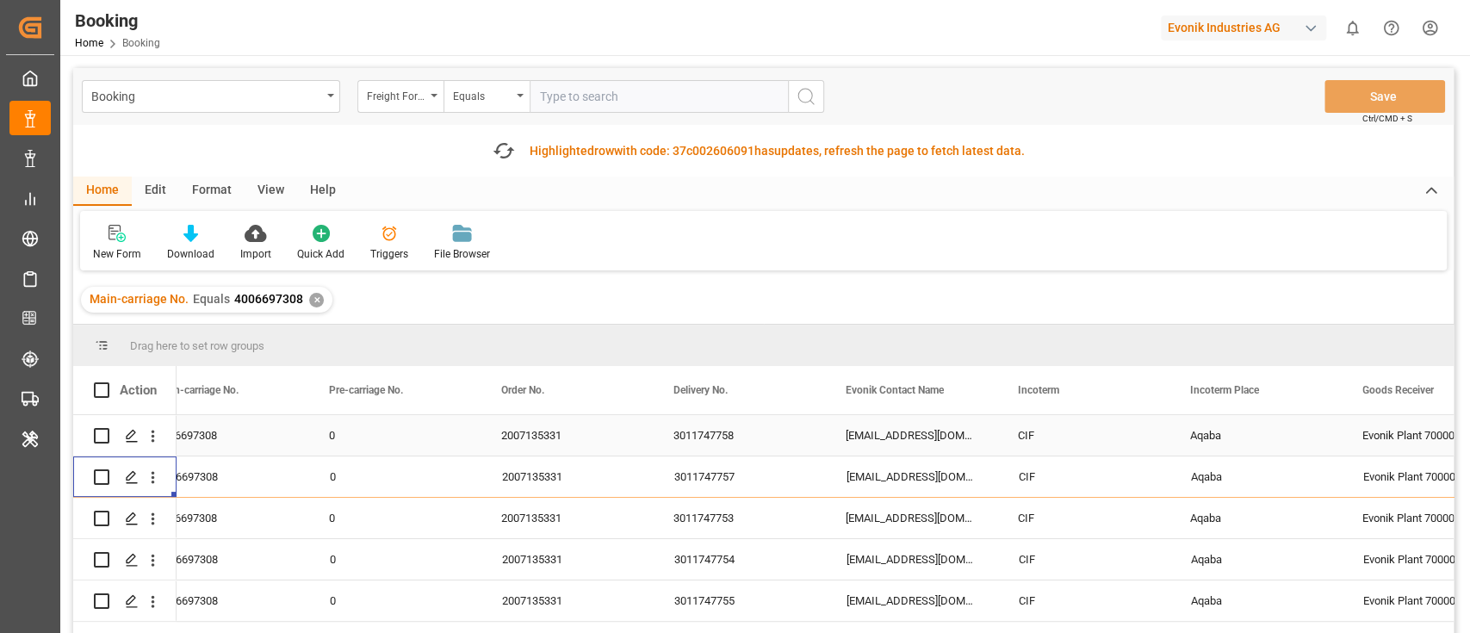
scroll to position [114, 0]
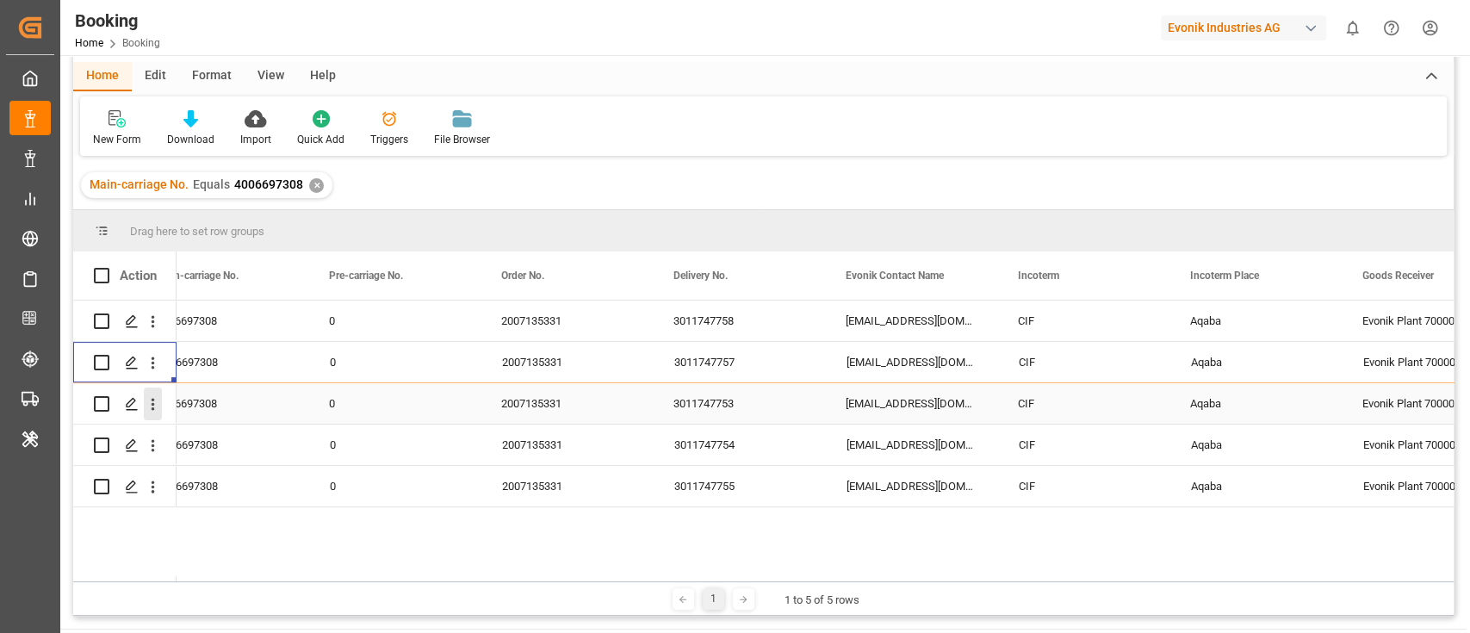
click at [151, 409] on icon "open menu" at bounding box center [153, 404] width 18 height 18
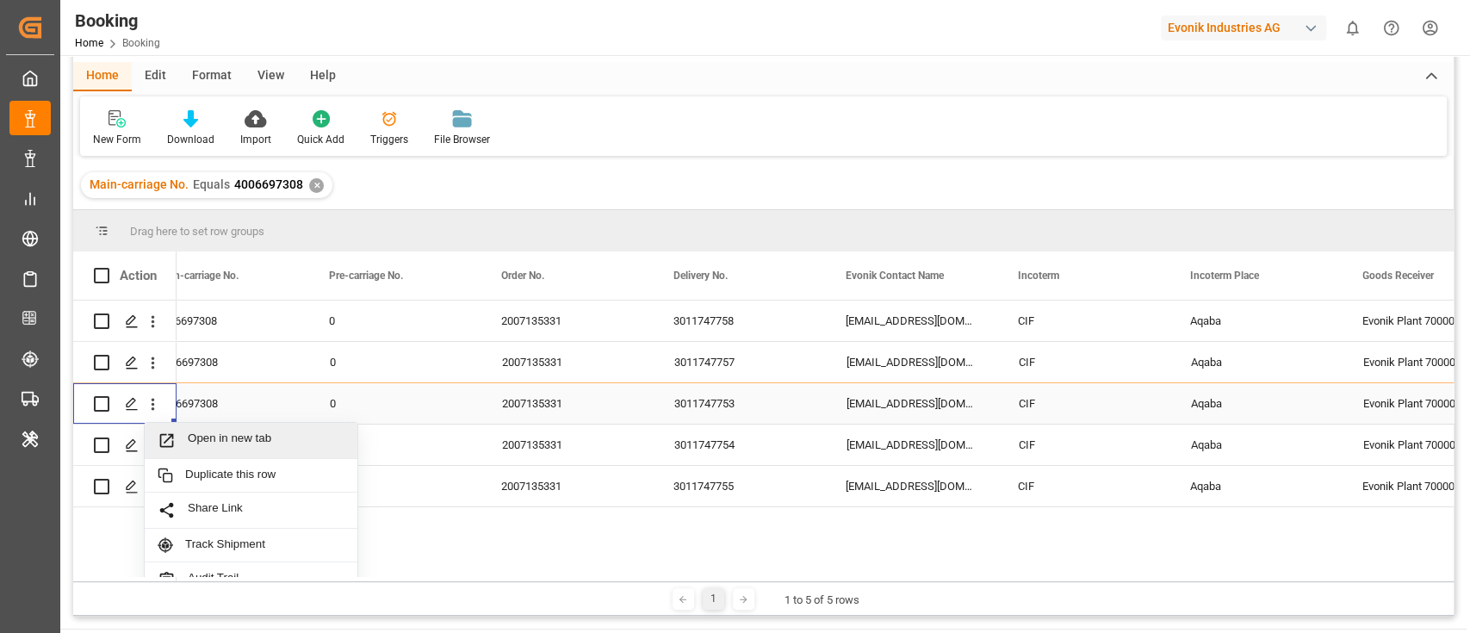
click at [275, 441] on span "Open in new tab" at bounding box center [266, 440] width 157 height 18
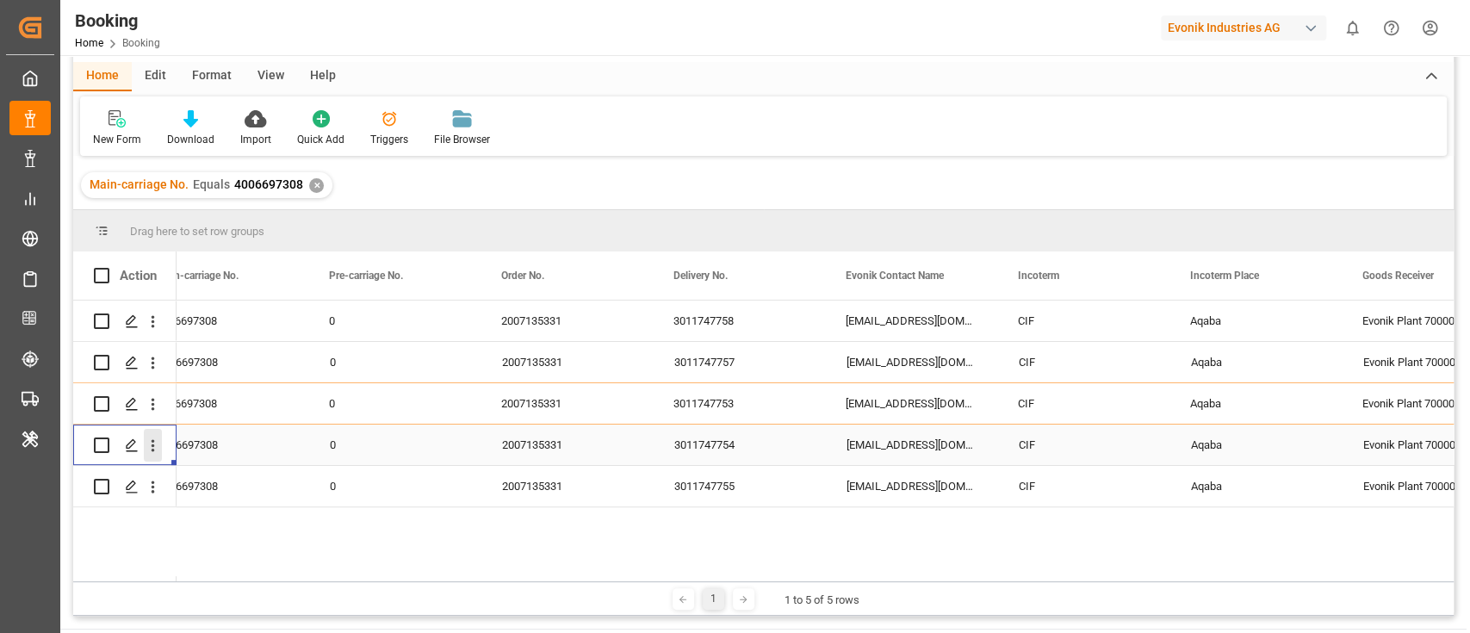
click at [152, 453] on icon "open menu" at bounding box center [153, 445] width 18 height 18
click at [238, 472] on div "Open in new tab" at bounding box center [251, 482] width 213 height 36
click at [157, 492] on icon "open menu" at bounding box center [153, 487] width 18 height 18
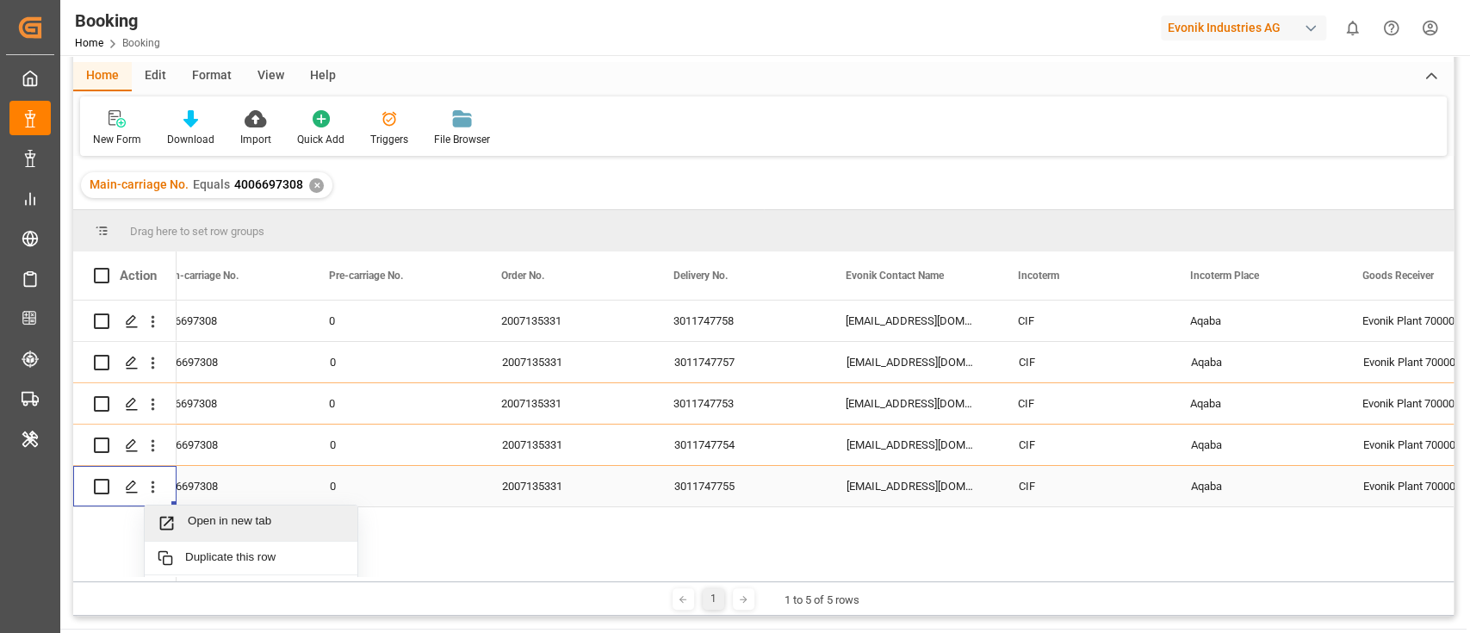
click at [244, 520] on span "Open in new tab" at bounding box center [266, 523] width 157 height 18
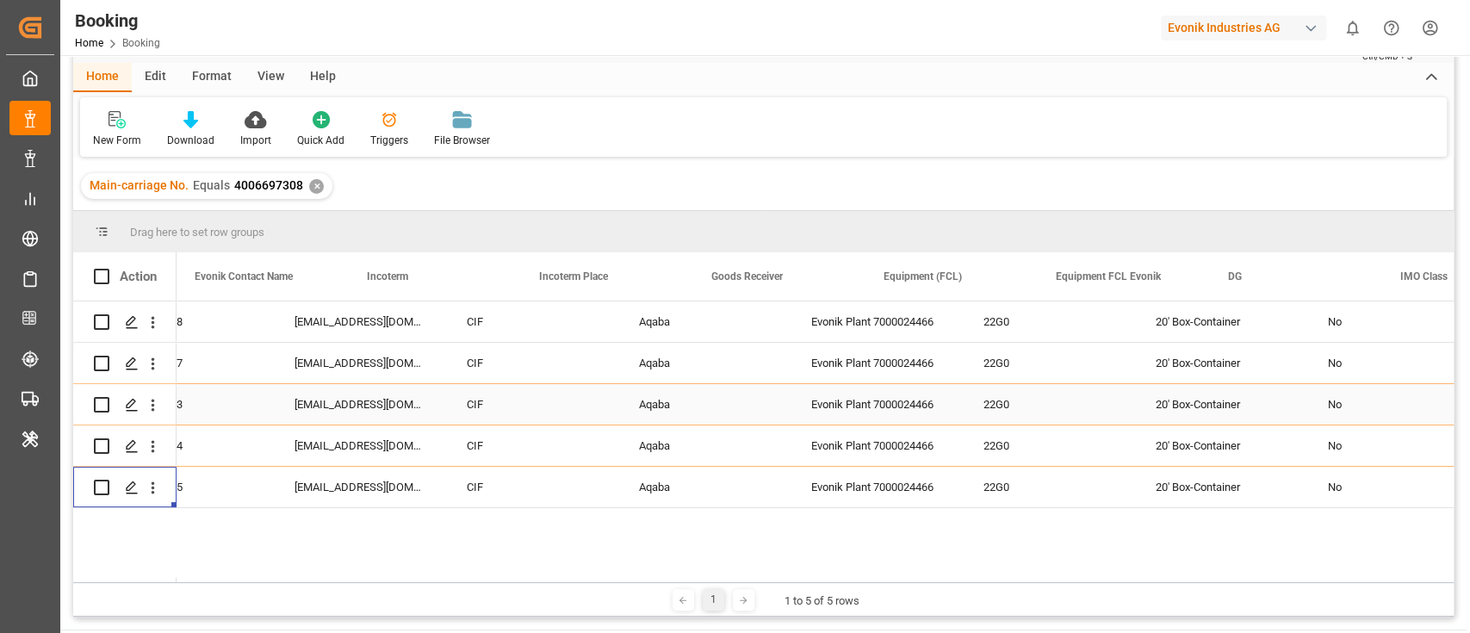
scroll to position [0, 3011]
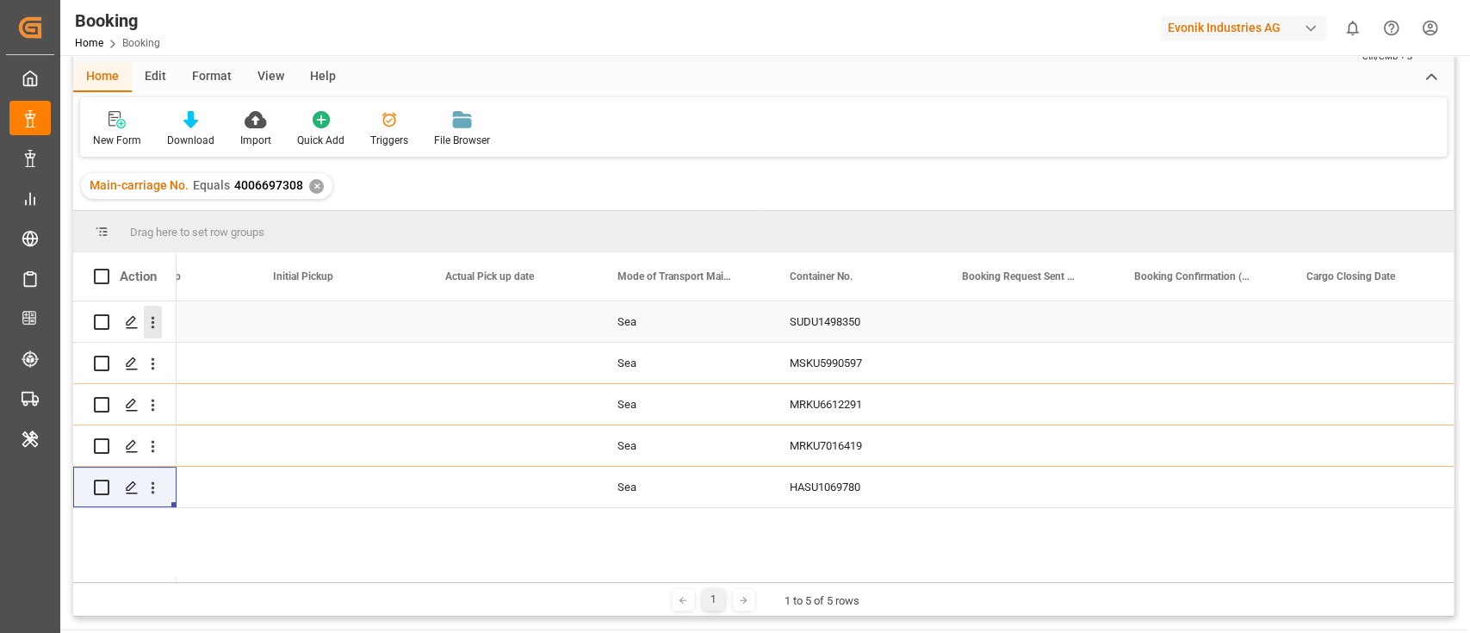
click at [156, 325] on icon "open menu" at bounding box center [153, 322] width 18 height 18
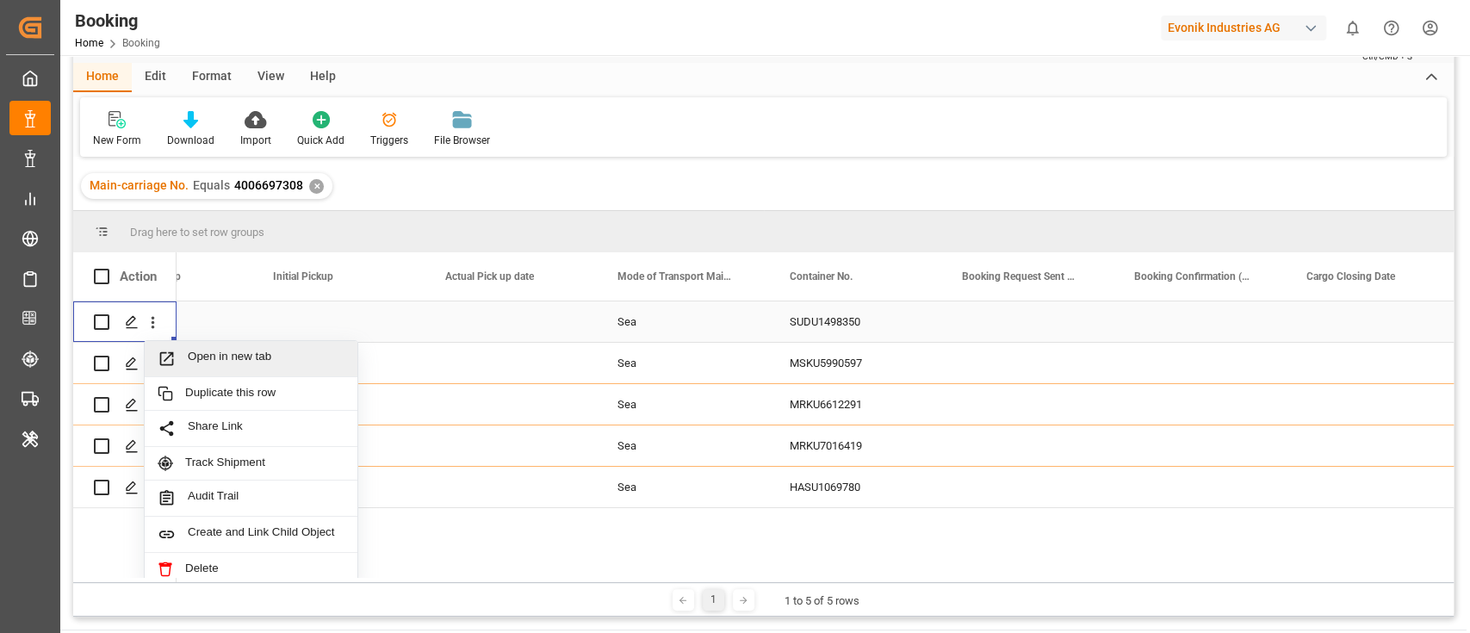
click at [241, 350] on span "Open in new tab" at bounding box center [266, 359] width 157 height 18
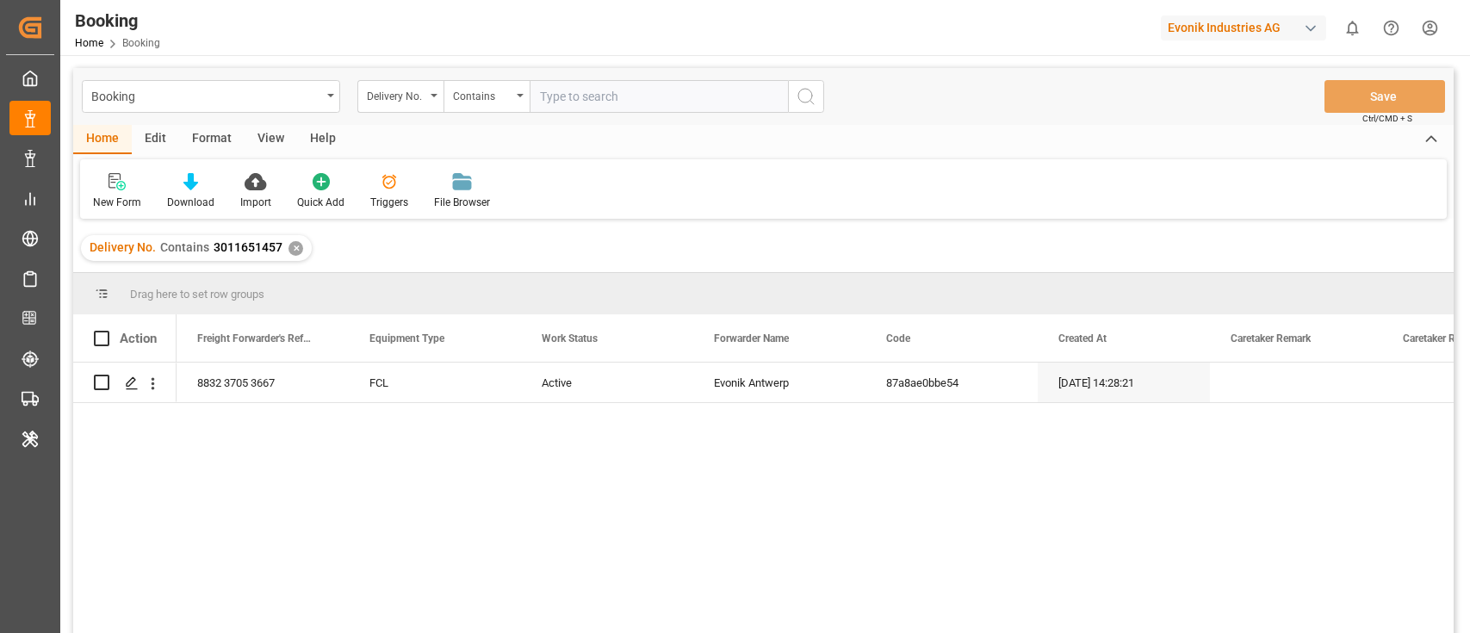
click at [549, 107] on input "text" at bounding box center [658, 96] width 258 height 33
type input "3011747758"
click at [820, 93] on button "search button" at bounding box center [806, 96] width 36 height 33
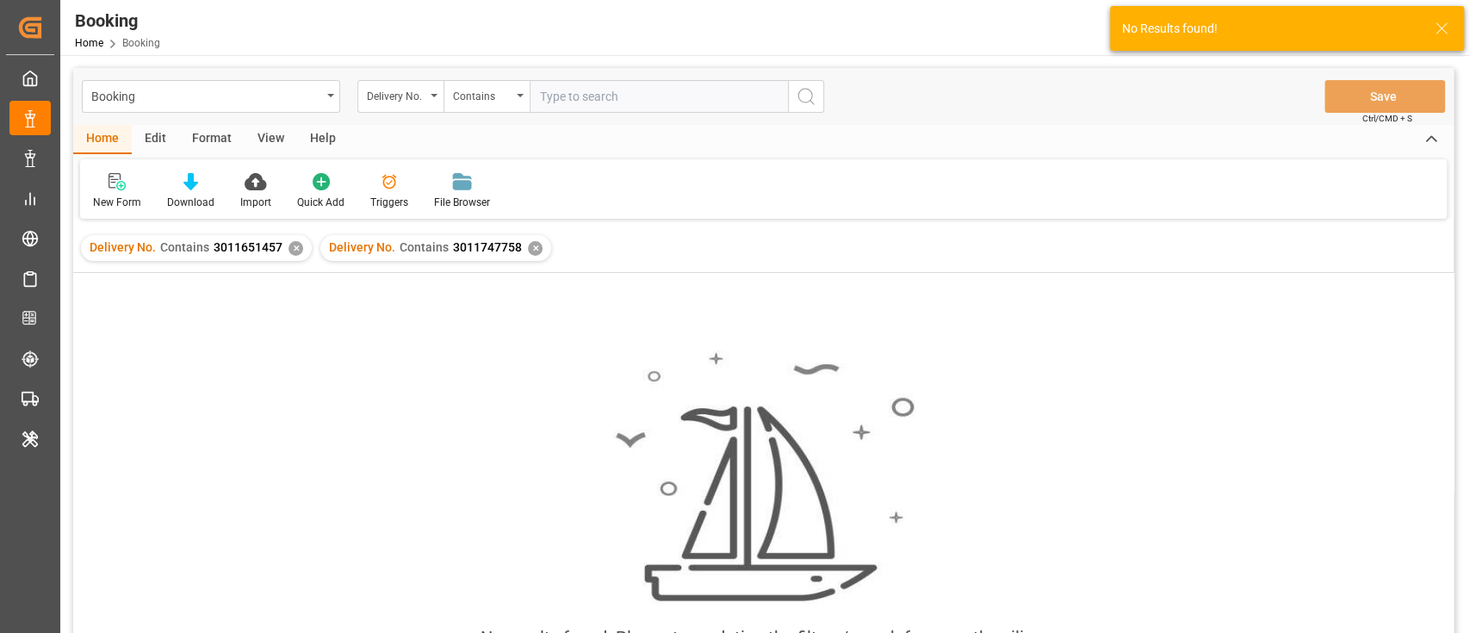
click at [290, 251] on div "✕" at bounding box center [295, 248] width 15 height 15
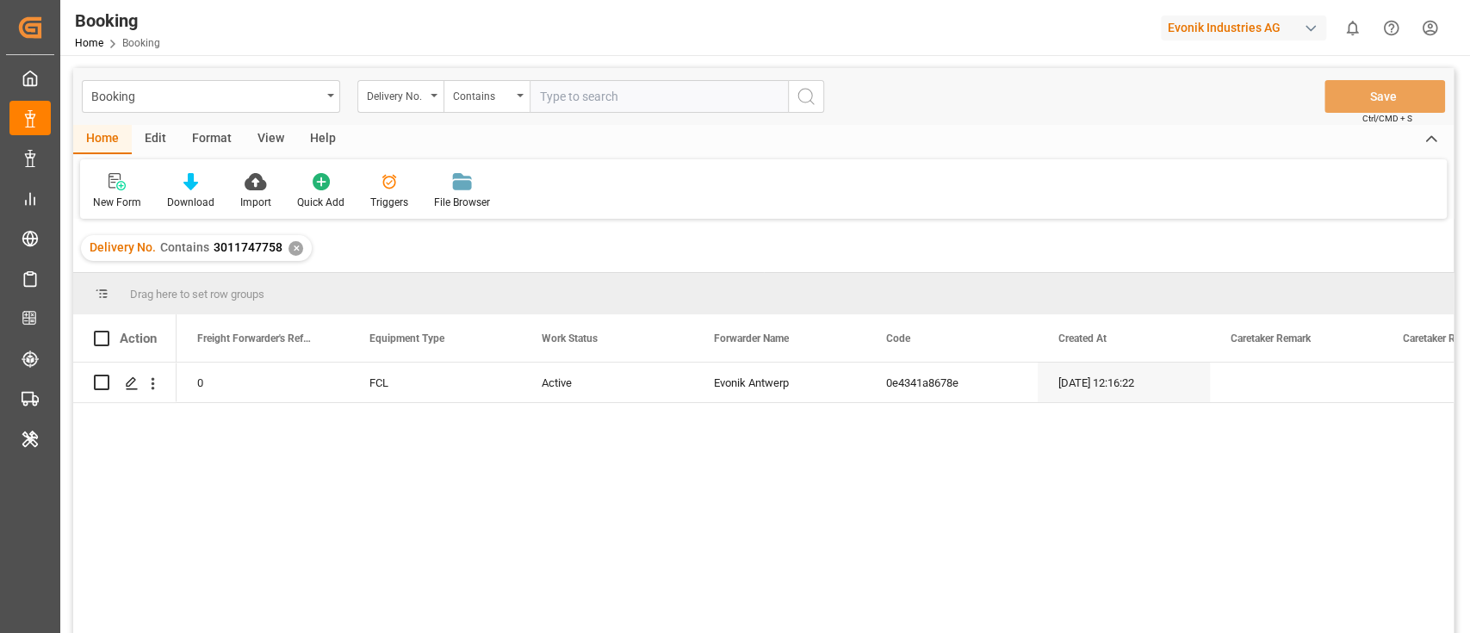
click at [594, 90] on input "text" at bounding box center [658, 96] width 258 height 33
paste input "3011747757"
type input "3011747757"
click at [795, 99] on icon "search button" at bounding box center [805, 96] width 21 height 21
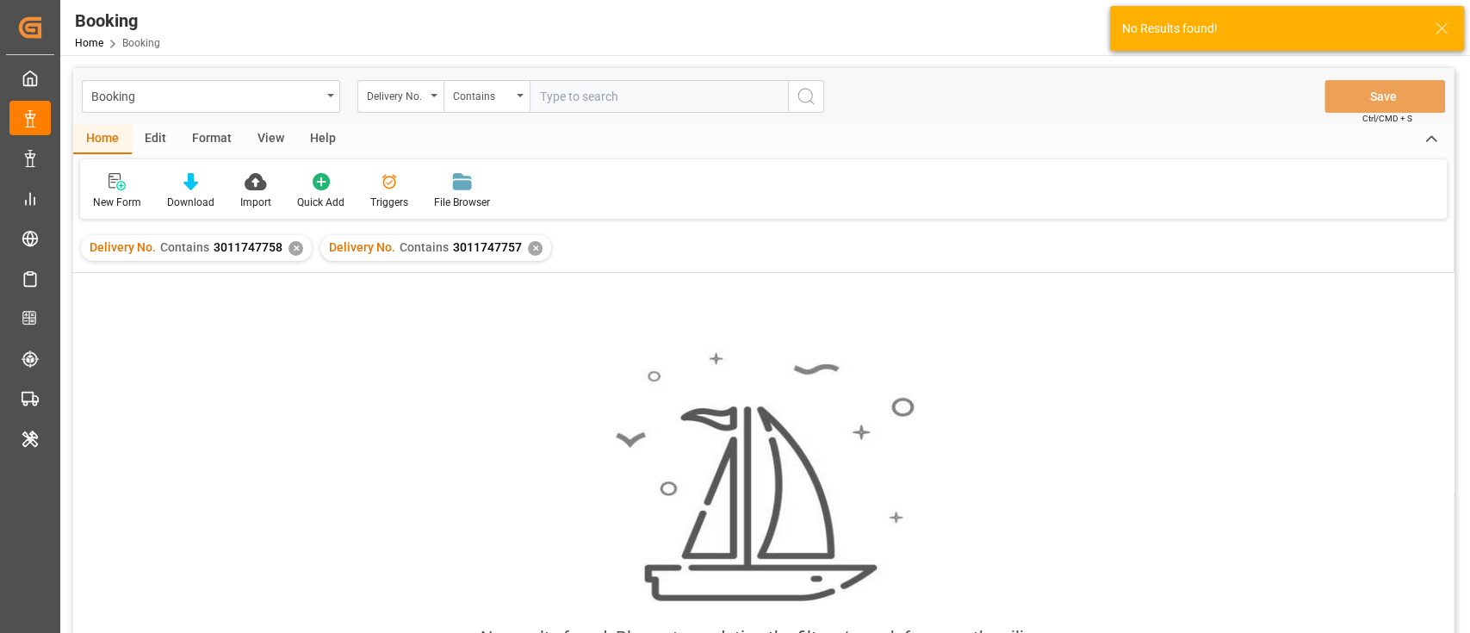
click at [293, 249] on div "✕" at bounding box center [295, 248] width 15 height 15
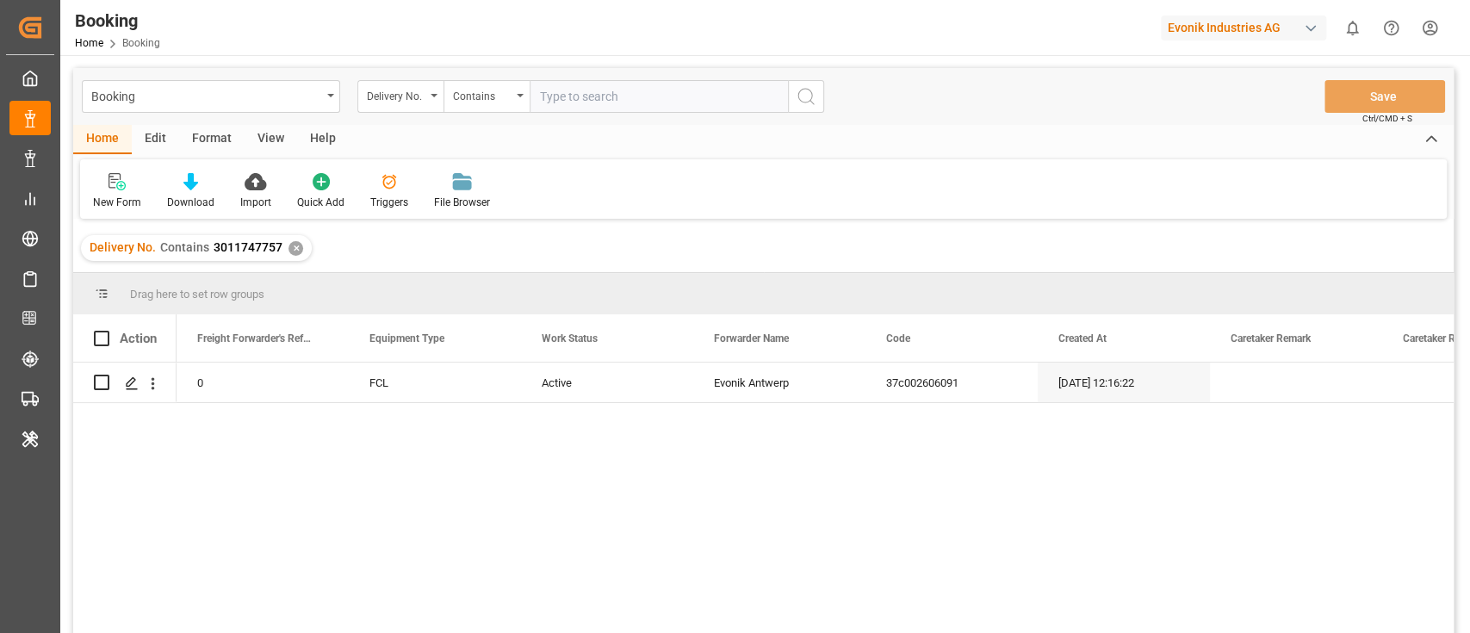
click at [591, 98] on input "text" at bounding box center [658, 96] width 258 height 33
paste input "3011747753"
type input "3011747753"
click at [816, 93] on button "search button" at bounding box center [806, 96] width 36 height 33
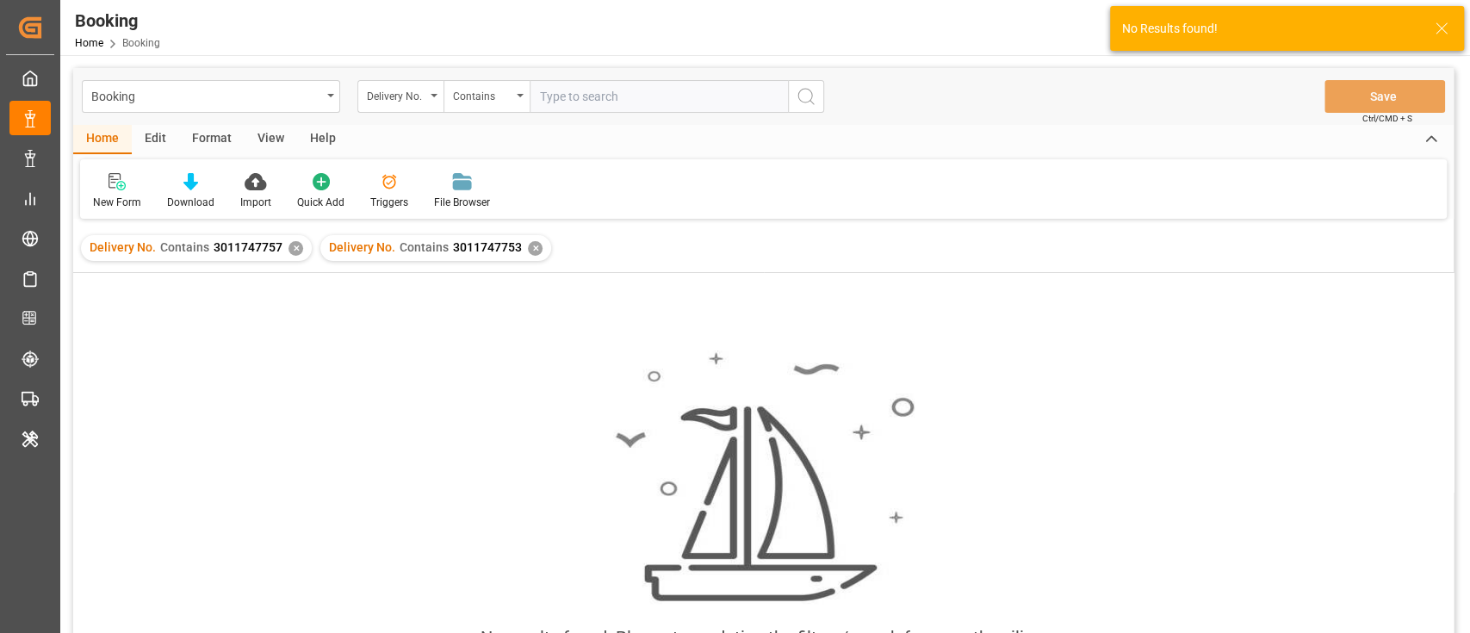
click at [294, 245] on div "✕" at bounding box center [295, 248] width 15 height 15
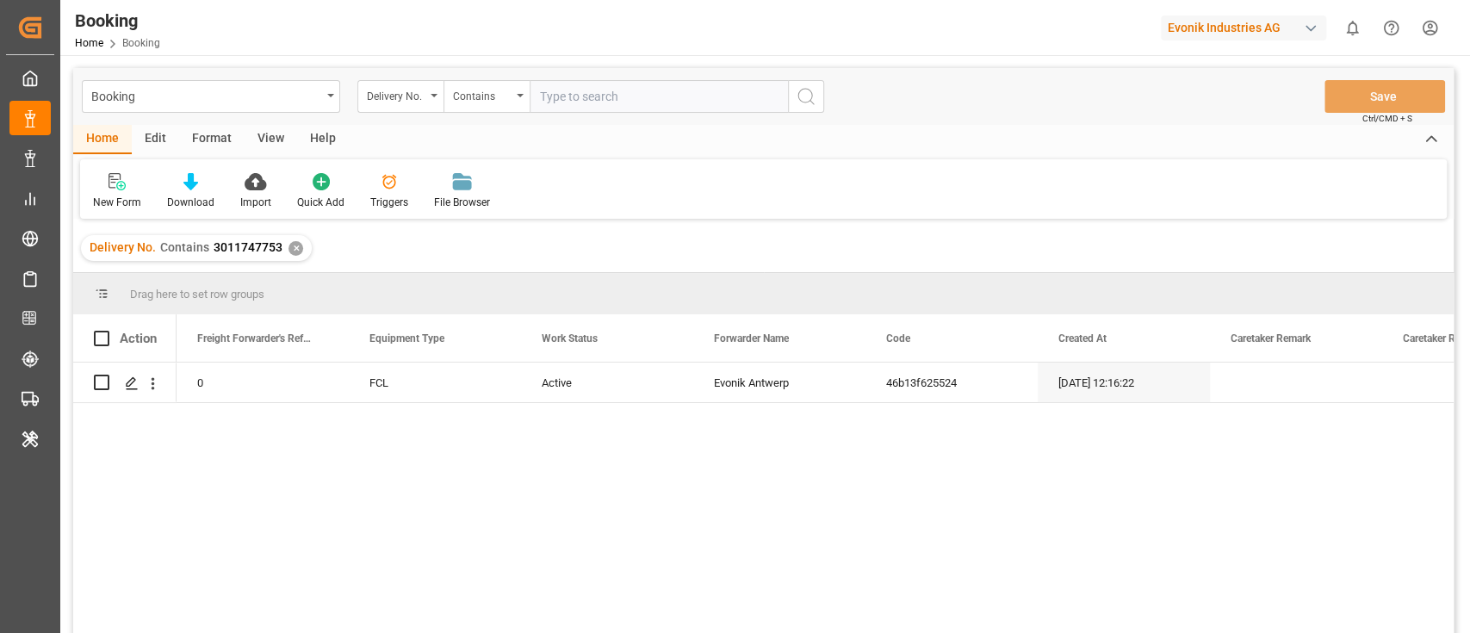
click at [618, 83] on input "text" at bounding box center [658, 96] width 258 height 33
paste input "3011747754"
type input "3011747754"
click at [806, 90] on icon "search button" at bounding box center [805, 96] width 21 height 21
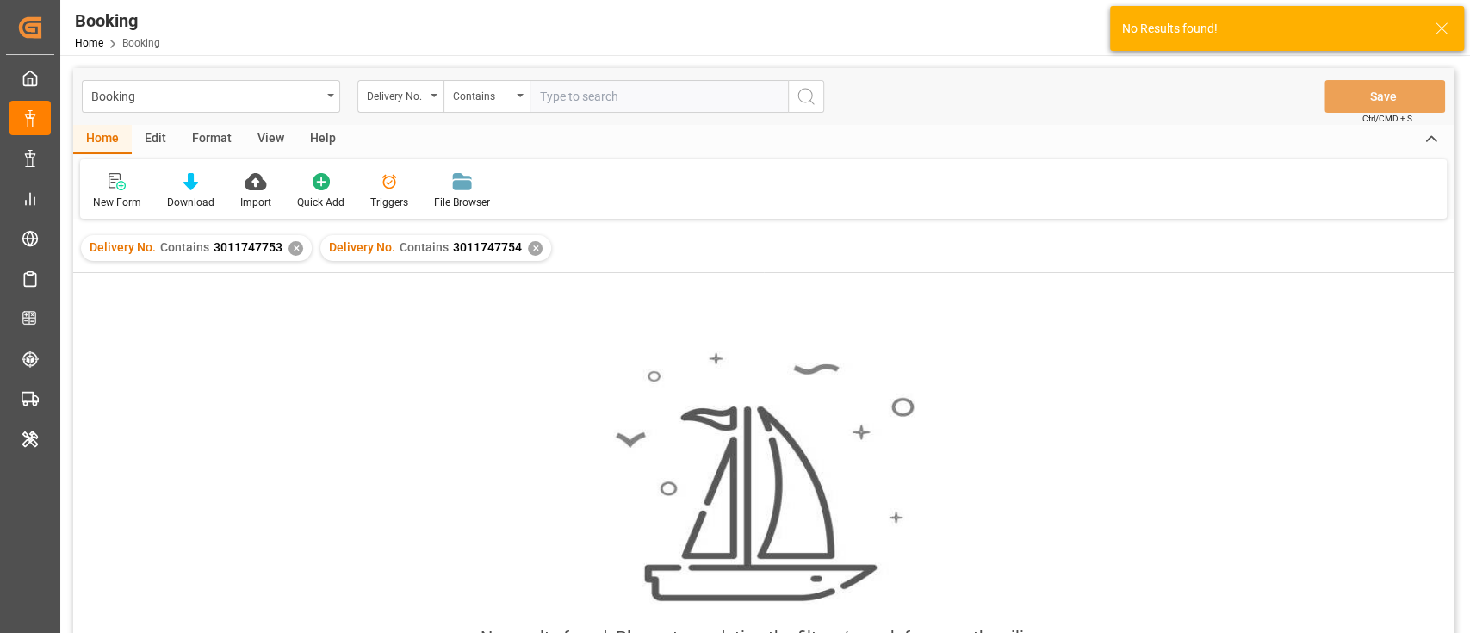
click at [293, 245] on div "✕" at bounding box center [295, 248] width 15 height 15
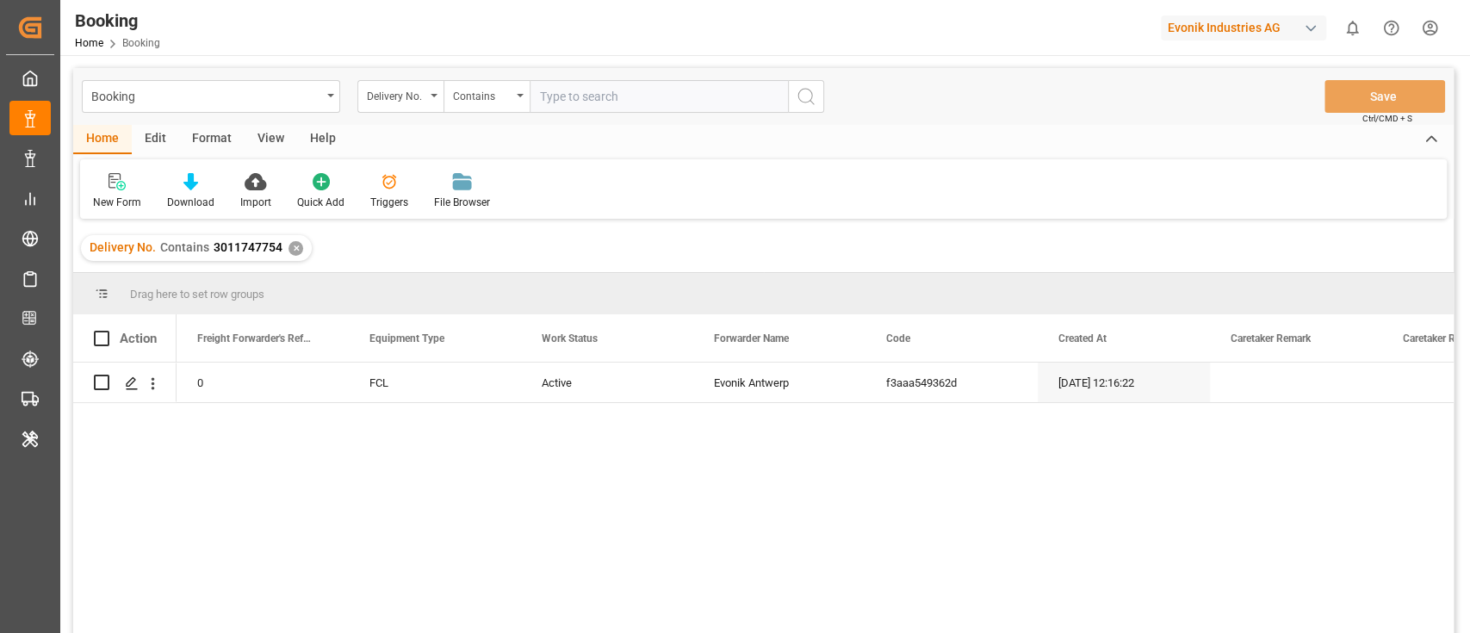
click at [580, 90] on input "text" at bounding box center [658, 96] width 258 height 33
paste input "3011747755"
type input "3011747755"
click at [809, 93] on icon "search button" at bounding box center [805, 96] width 21 height 21
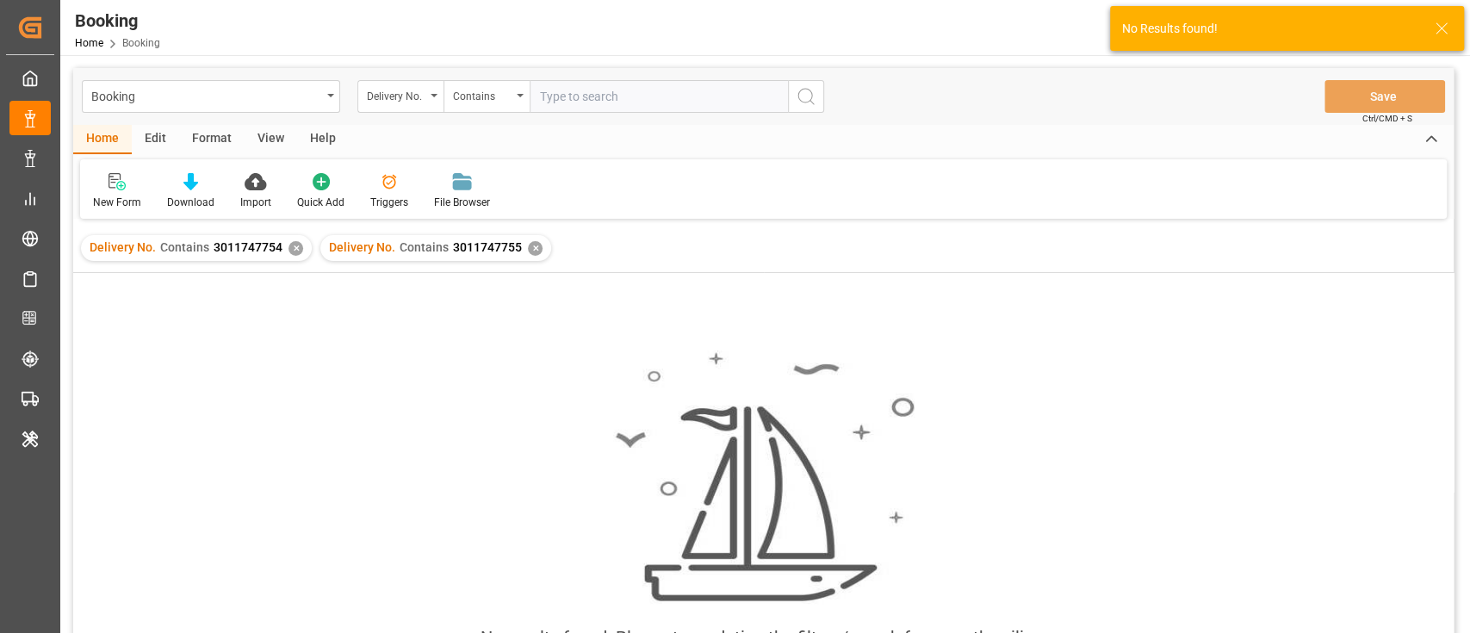
click at [288, 248] on div "✕" at bounding box center [295, 248] width 15 height 15
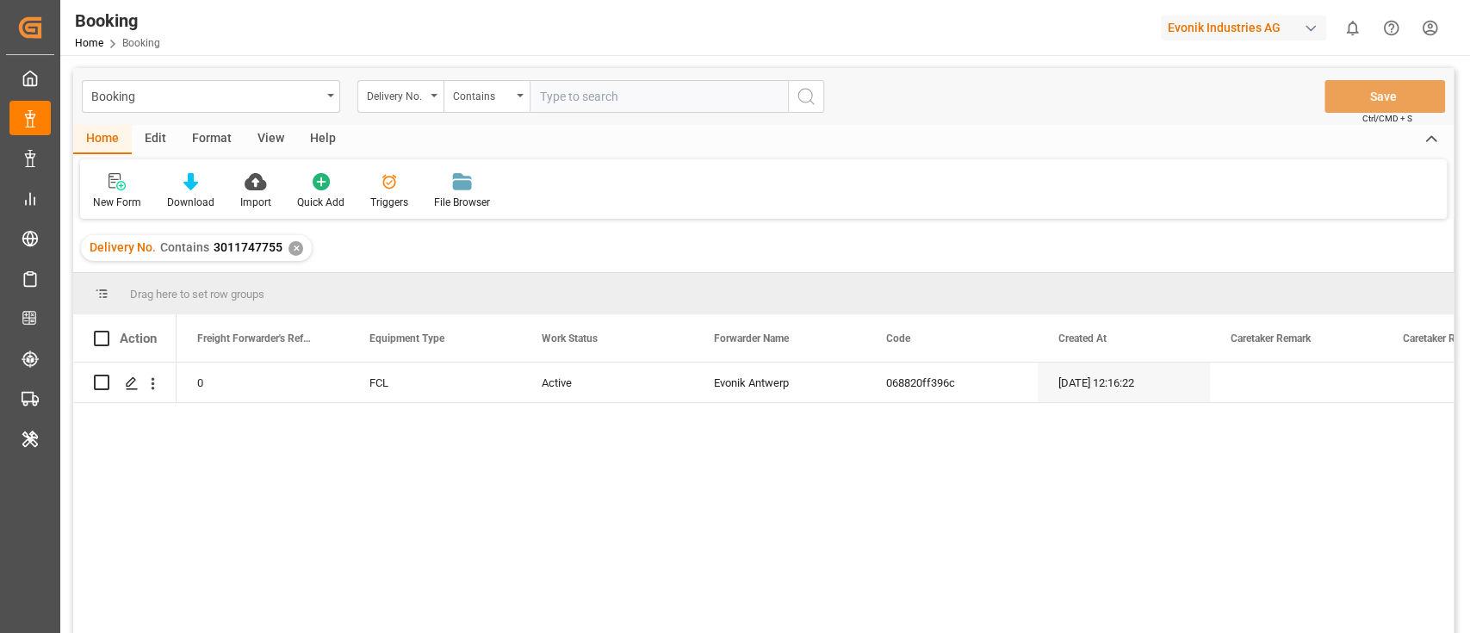
click at [572, 100] on input "text" at bounding box center [658, 96] width 258 height 33
paste input "3011718807"
type input "3011718807"
click at [788, 91] on button "search button" at bounding box center [806, 96] width 36 height 33
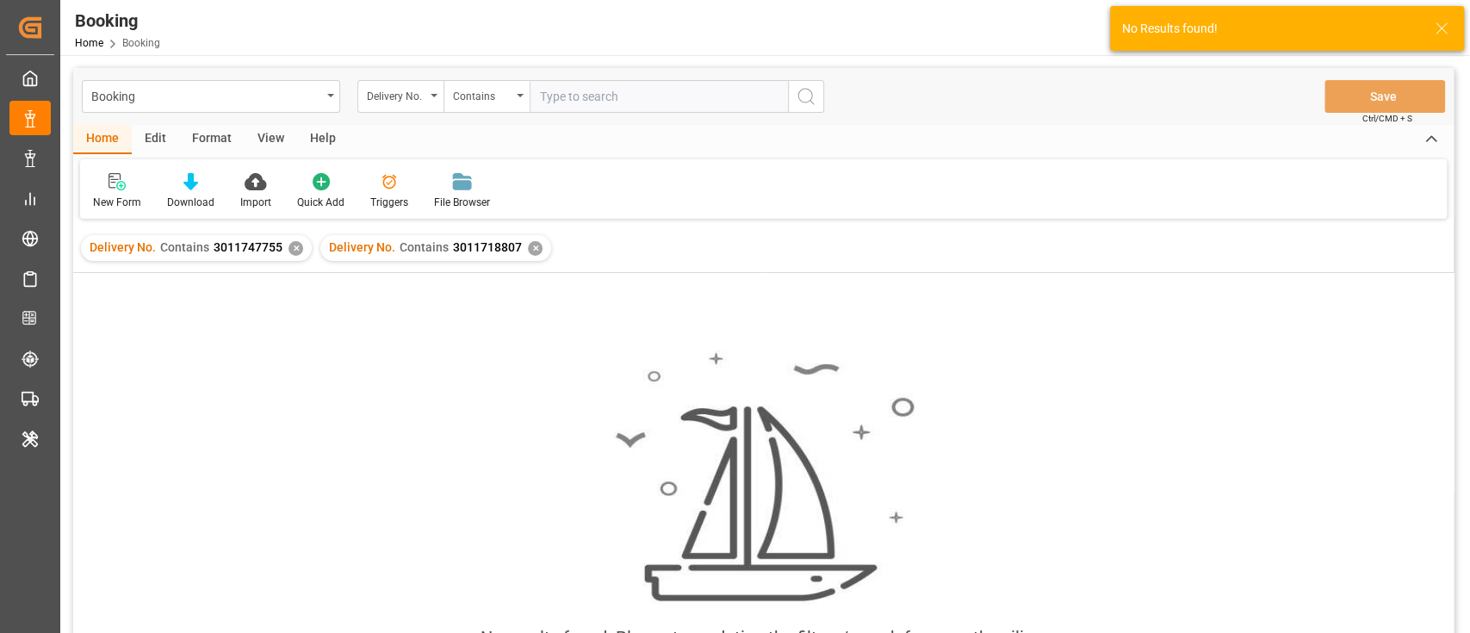
click at [290, 247] on div "✕" at bounding box center [295, 248] width 15 height 15
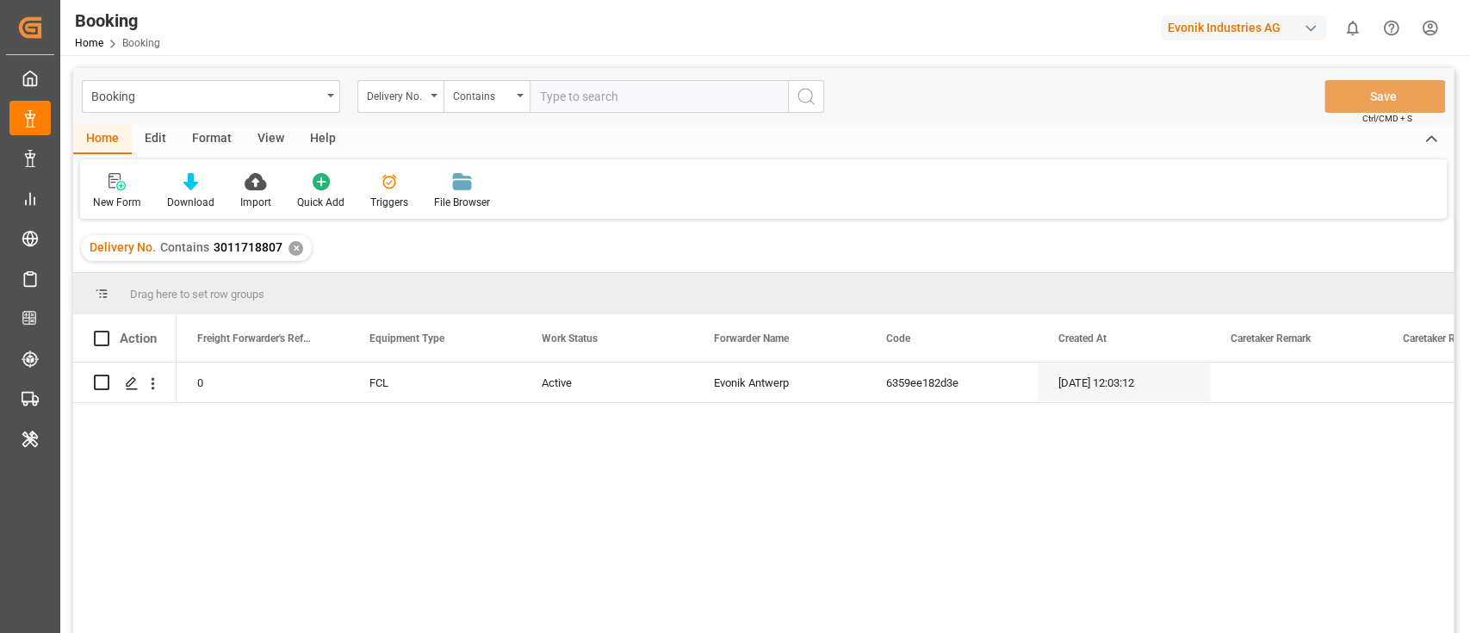
click at [568, 102] on input "text" at bounding box center [658, 96] width 258 height 33
paste input "3011718811"
type input "3011718811"
click at [806, 87] on icon "search button" at bounding box center [805, 96] width 21 height 21
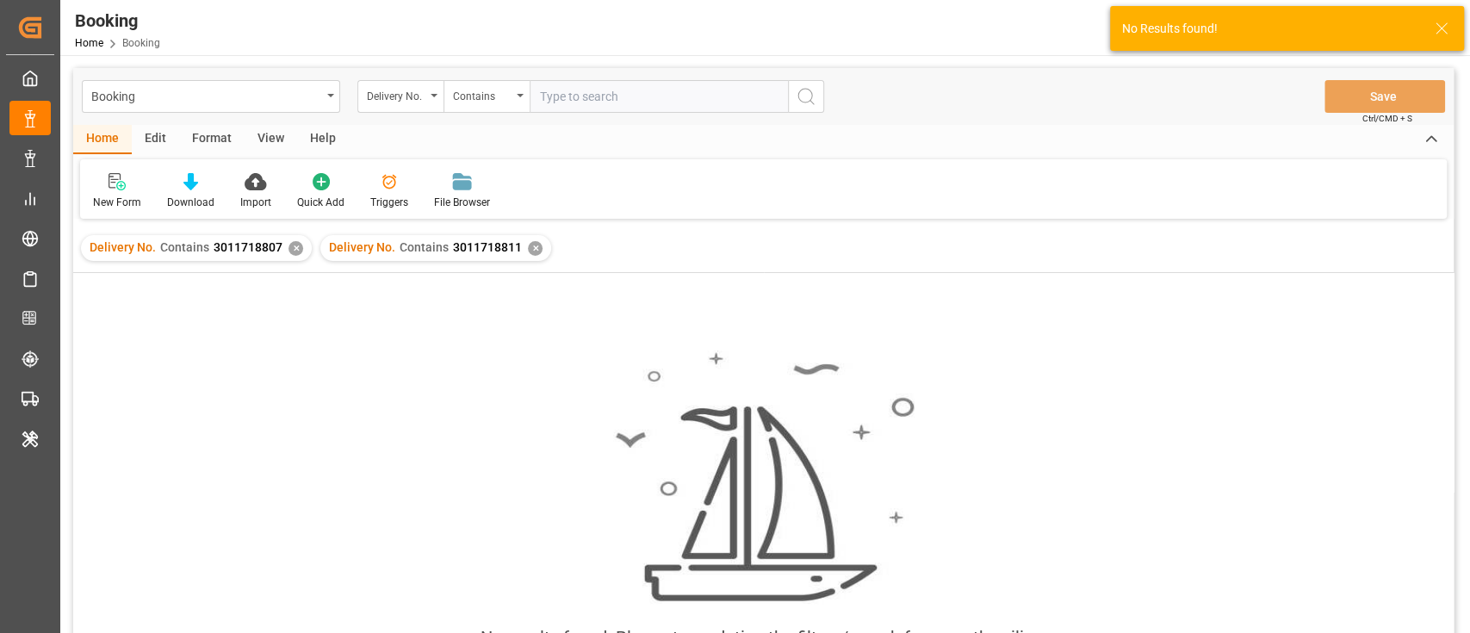
click at [288, 251] on div "✕" at bounding box center [295, 248] width 15 height 15
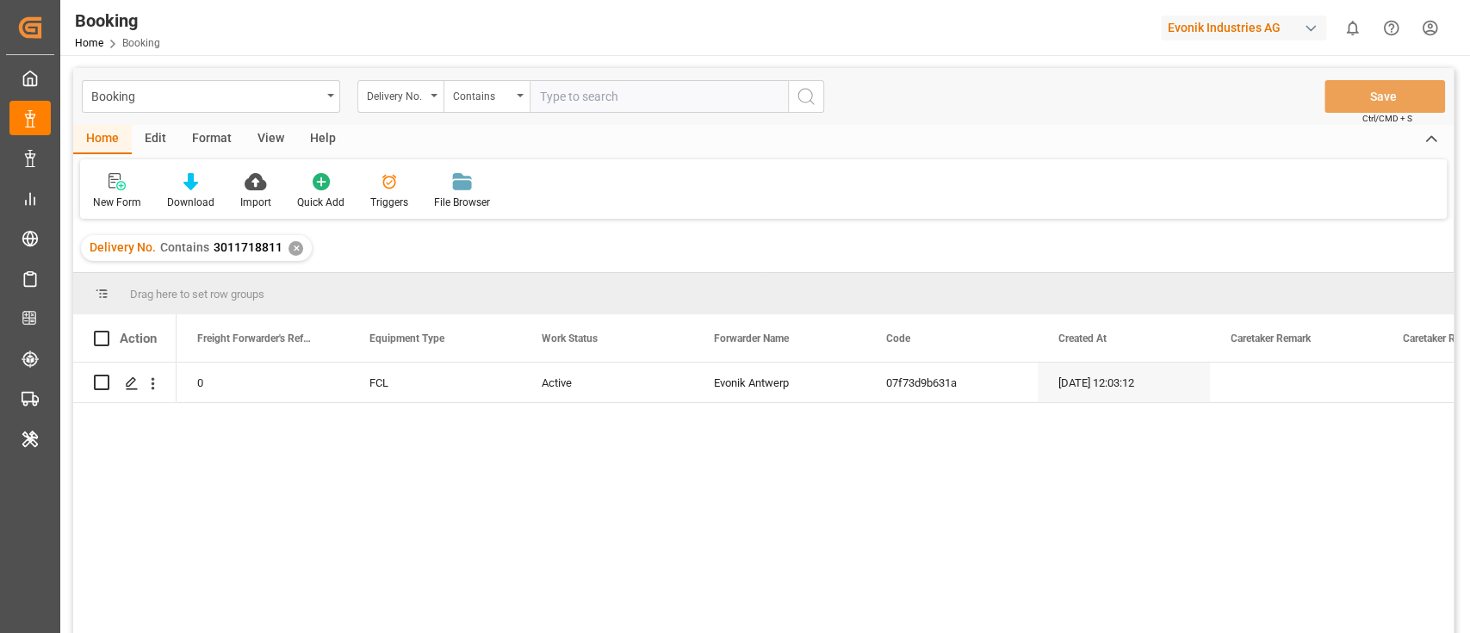
click at [572, 97] on input "text" at bounding box center [658, 96] width 258 height 33
paste input "3011718803"
type input "3011718803"
click at [800, 91] on icon "search button" at bounding box center [805, 96] width 21 height 21
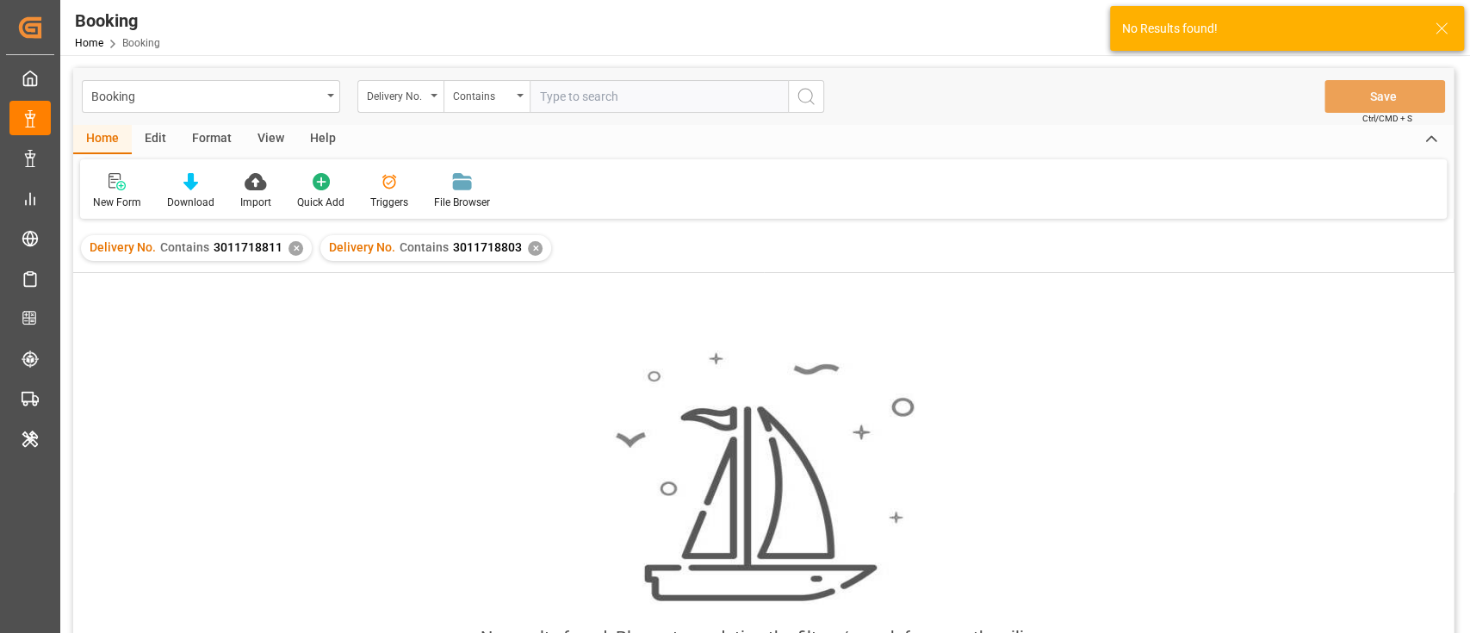
click at [292, 250] on div "✕" at bounding box center [295, 248] width 15 height 15
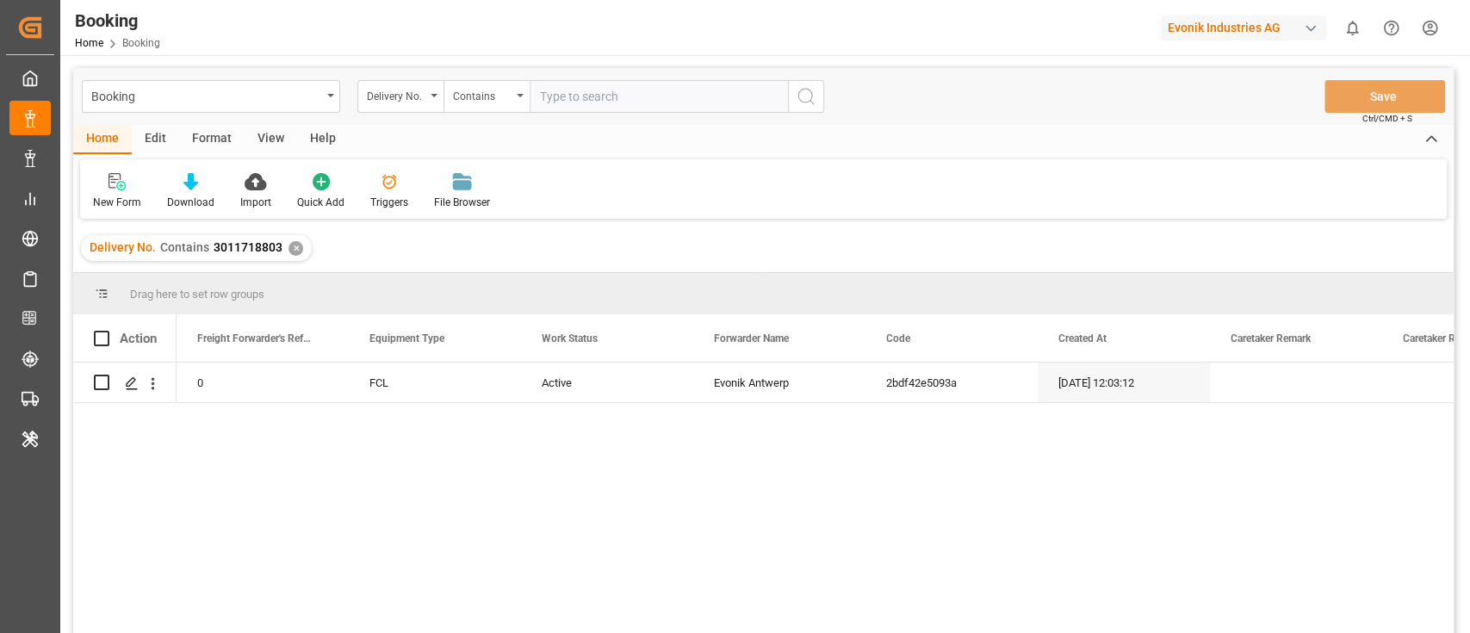
click at [566, 105] on input "text" at bounding box center [658, 96] width 258 height 33
paste input "3011718801"
type input "3011718801"
click at [806, 96] on icon "search button" at bounding box center [805, 96] width 21 height 21
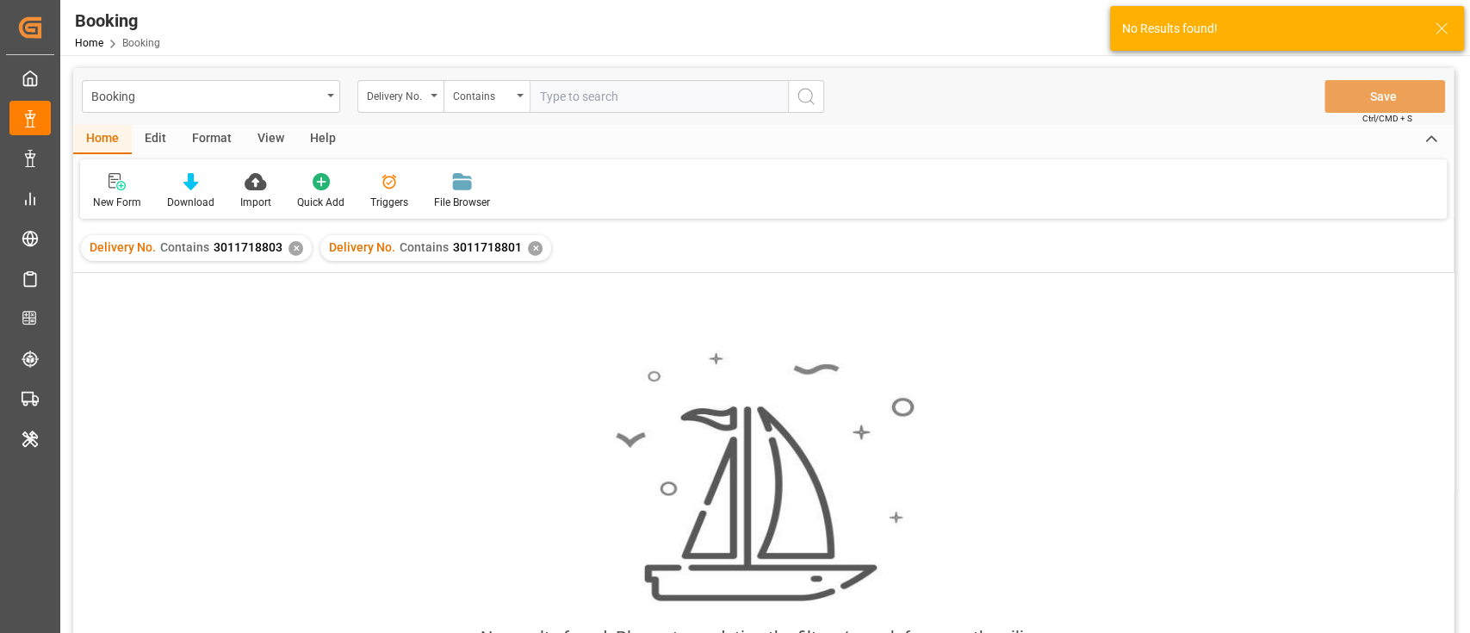
click at [288, 248] on div "✕" at bounding box center [295, 248] width 15 height 15
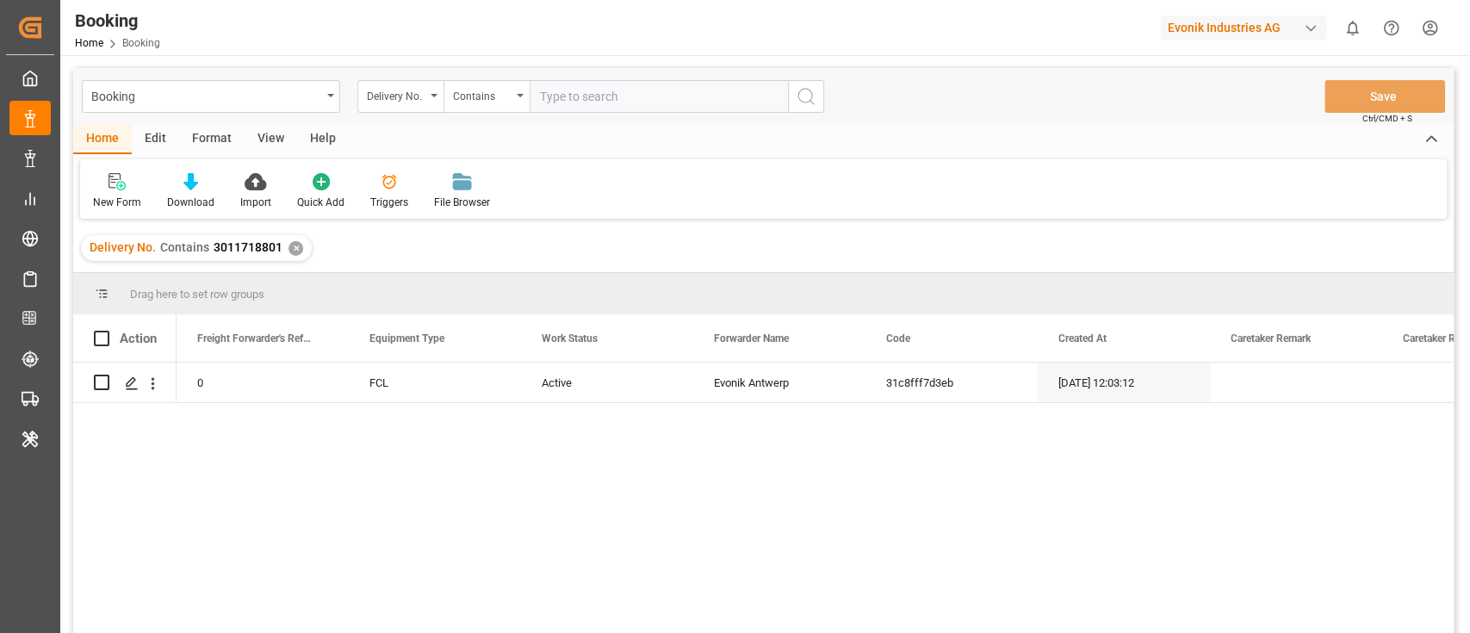
click at [583, 92] on input "text" at bounding box center [658, 96] width 258 height 33
paste input "3011718800"
type input "3011718800"
click at [797, 94] on icon "search button" at bounding box center [805, 96] width 21 height 21
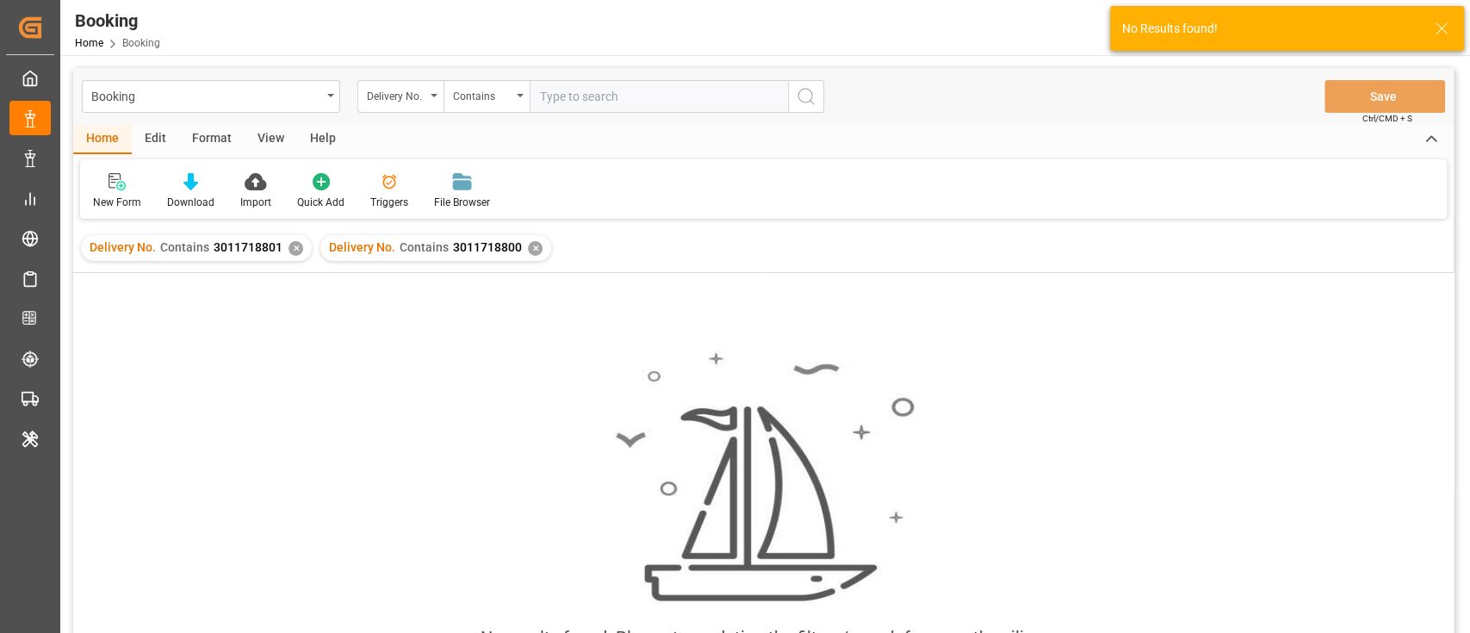
click at [297, 244] on div "✕" at bounding box center [295, 248] width 15 height 15
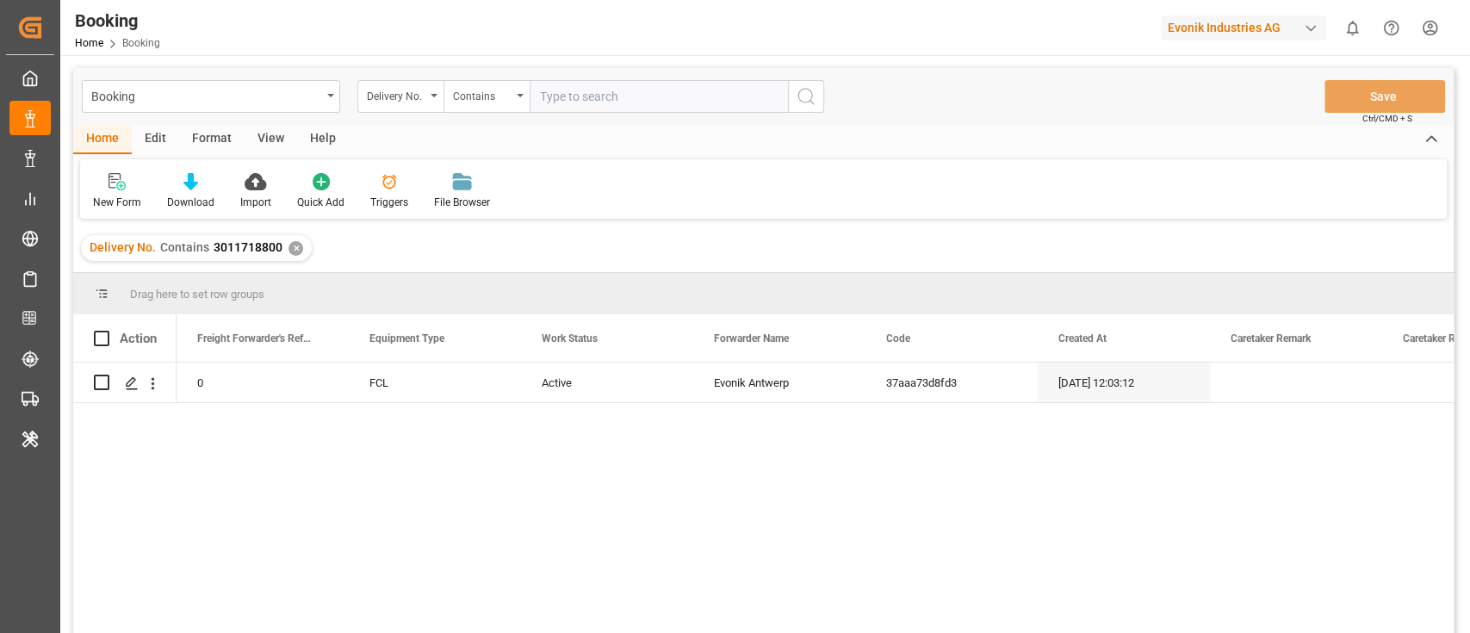
click at [591, 103] on input "text" at bounding box center [658, 96] width 258 height 33
paste input "3011718809"
type input "3011718809"
click at [820, 100] on button "search button" at bounding box center [806, 96] width 36 height 33
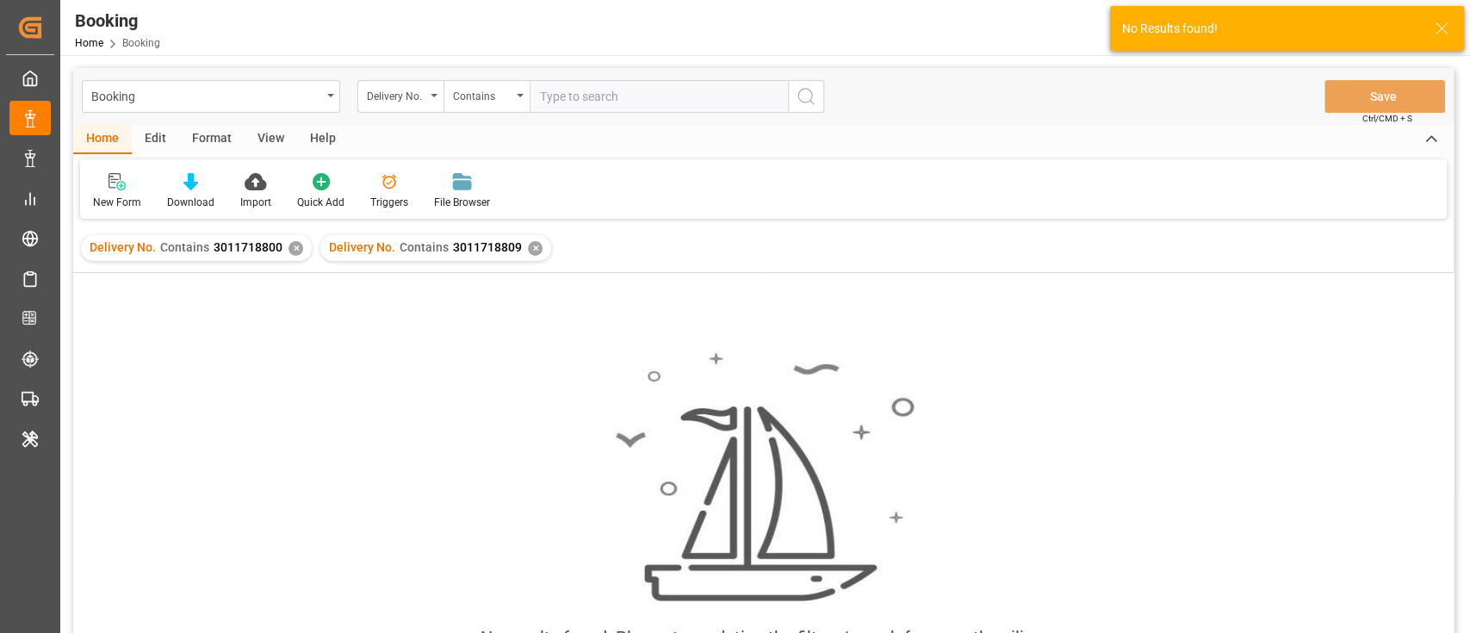
click at [294, 250] on div "✕" at bounding box center [295, 248] width 15 height 15
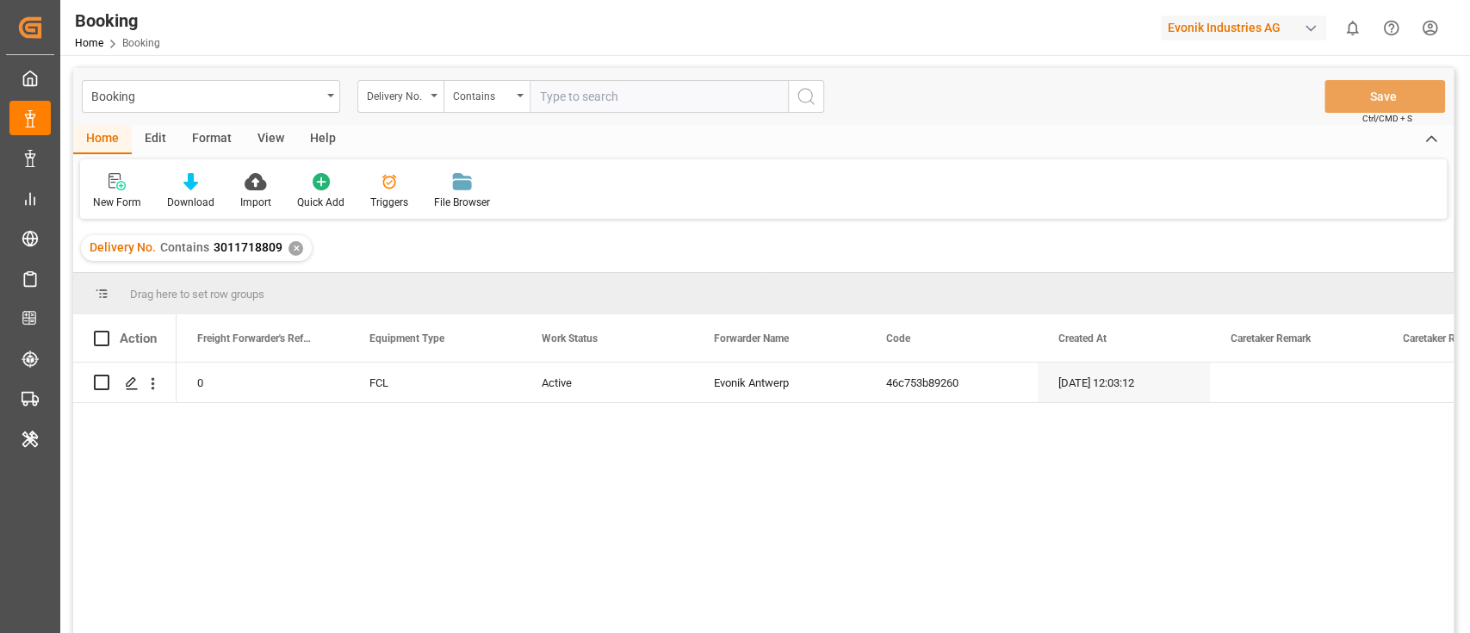
click at [583, 100] on input "text" at bounding box center [658, 96] width 258 height 33
paste input "3011718804"
type input "3011718804"
click at [806, 91] on icon "search button" at bounding box center [805, 96] width 21 height 21
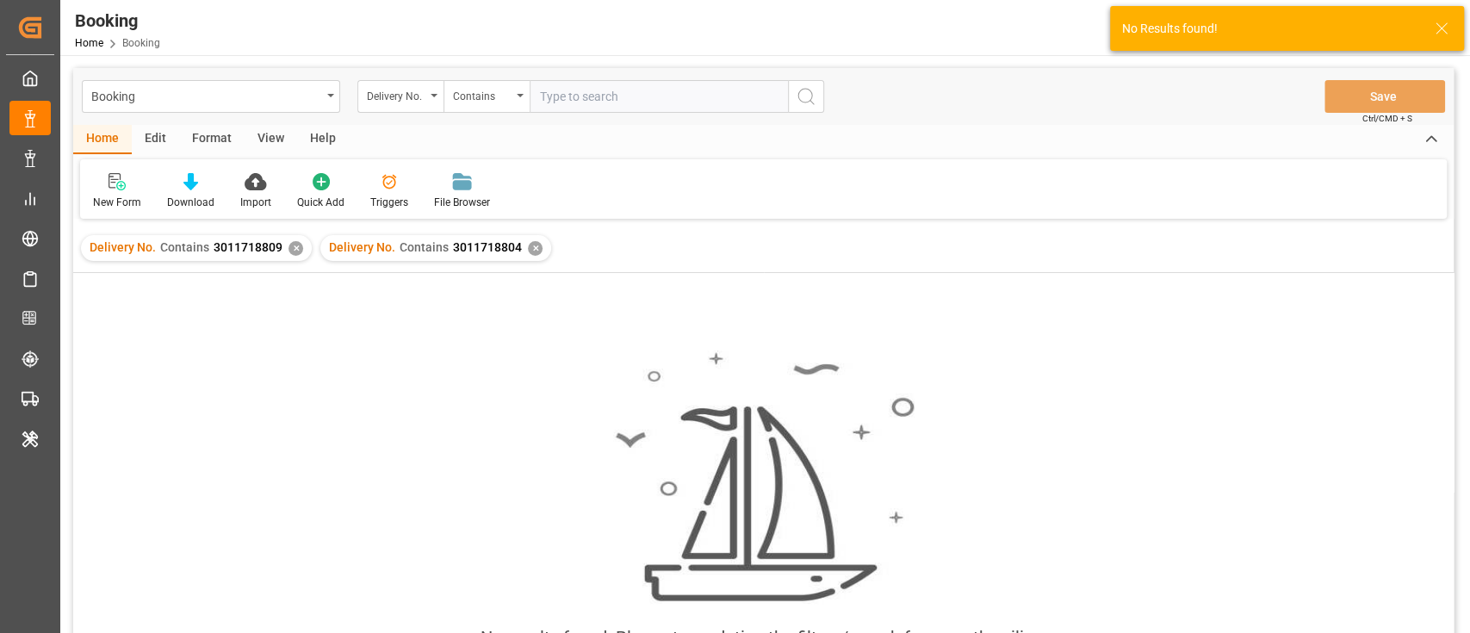
click at [288, 244] on div "✕" at bounding box center [295, 248] width 15 height 15
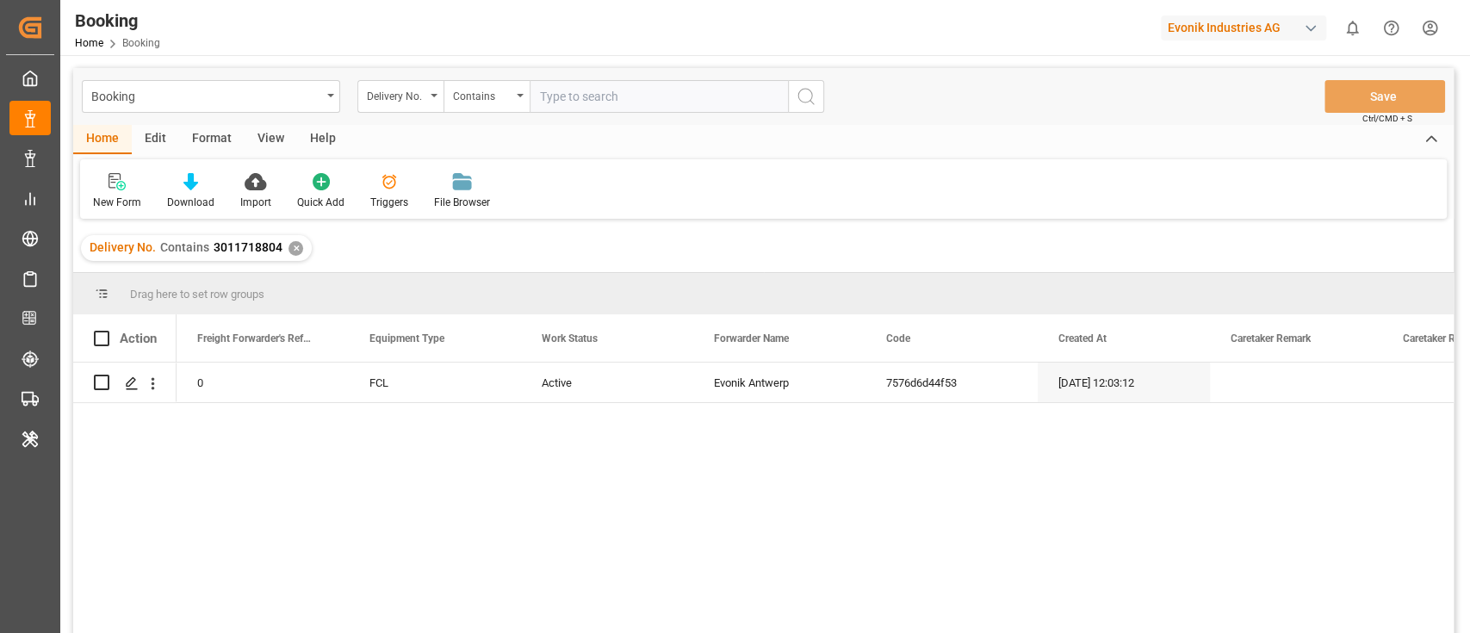
click at [572, 98] on input "text" at bounding box center [658, 96] width 258 height 33
paste input "3011718798"
type input "3011718798"
click at [799, 95] on icon "search button" at bounding box center [805, 96] width 21 height 21
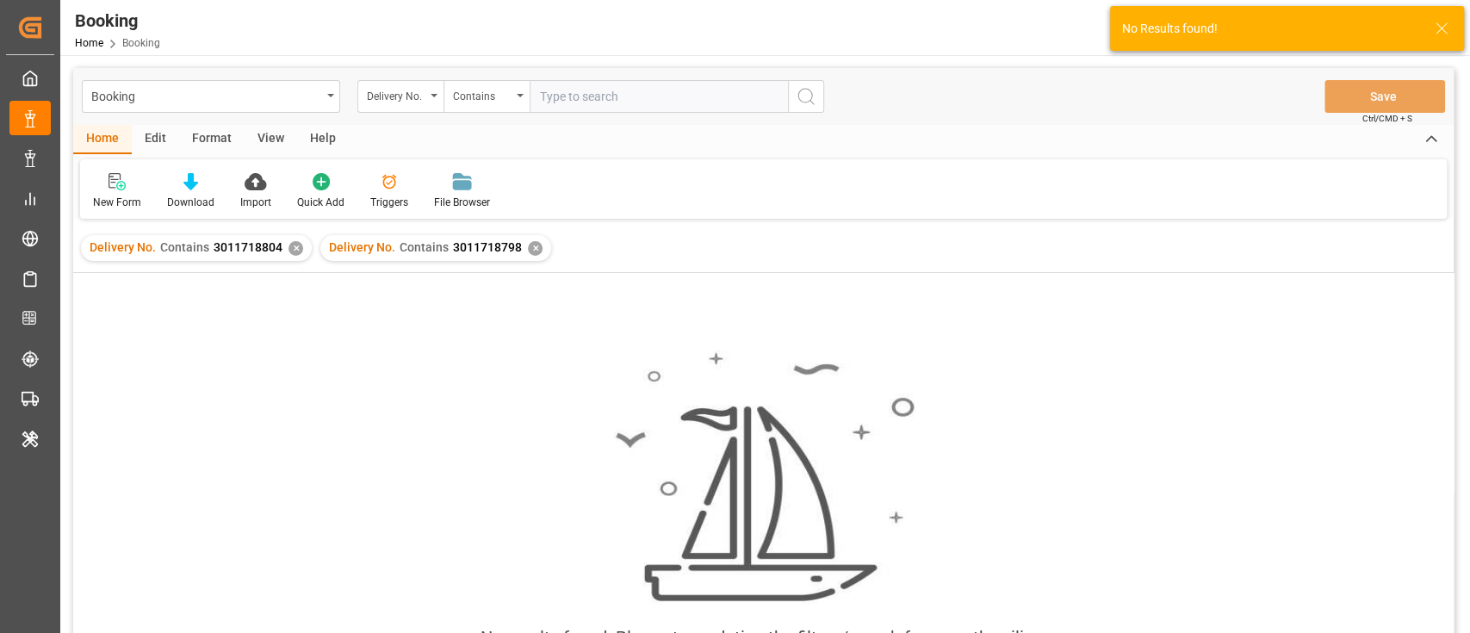
click at [296, 249] on div "✕" at bounding box center [295, 248] width 15 height 15
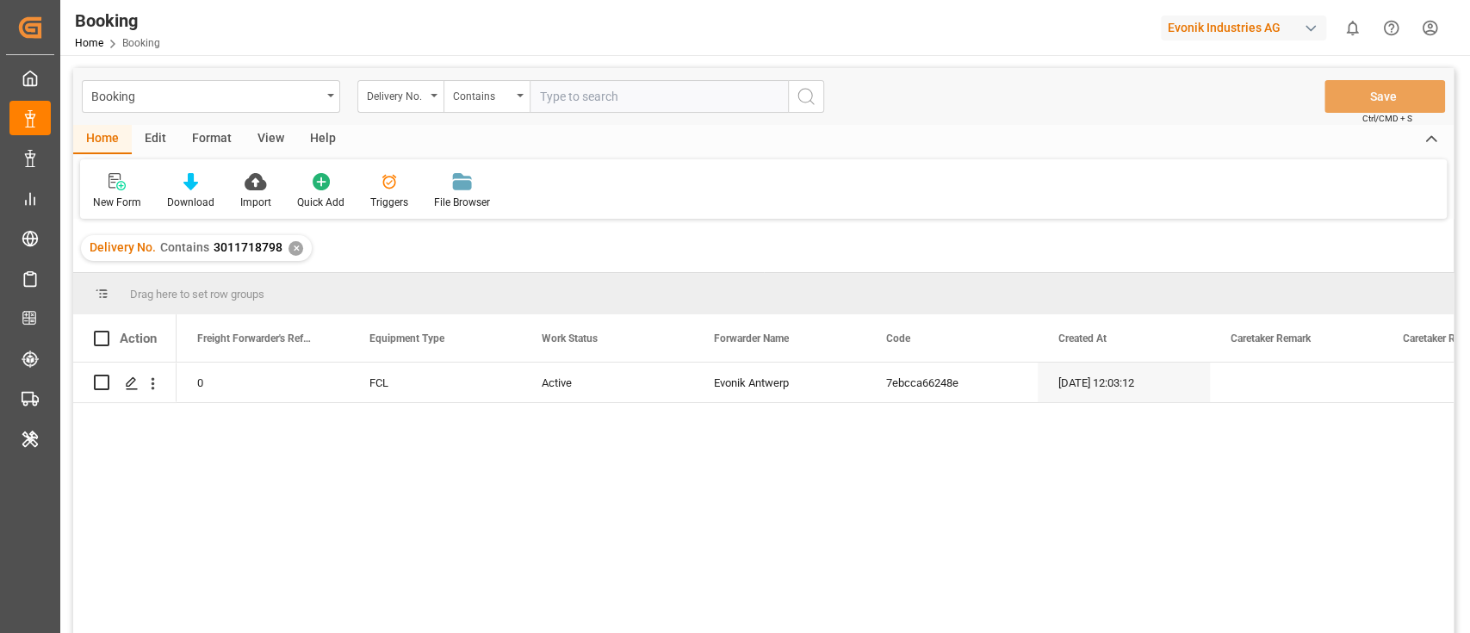
click at [570, 96] on input "text" at bounding box center [658, 96] width 258 height 33
paste input "3011718810"
type input "3011718810"
click at [815, 102] on icon "search button" at bounding box center [805, 96] width 21 height 21
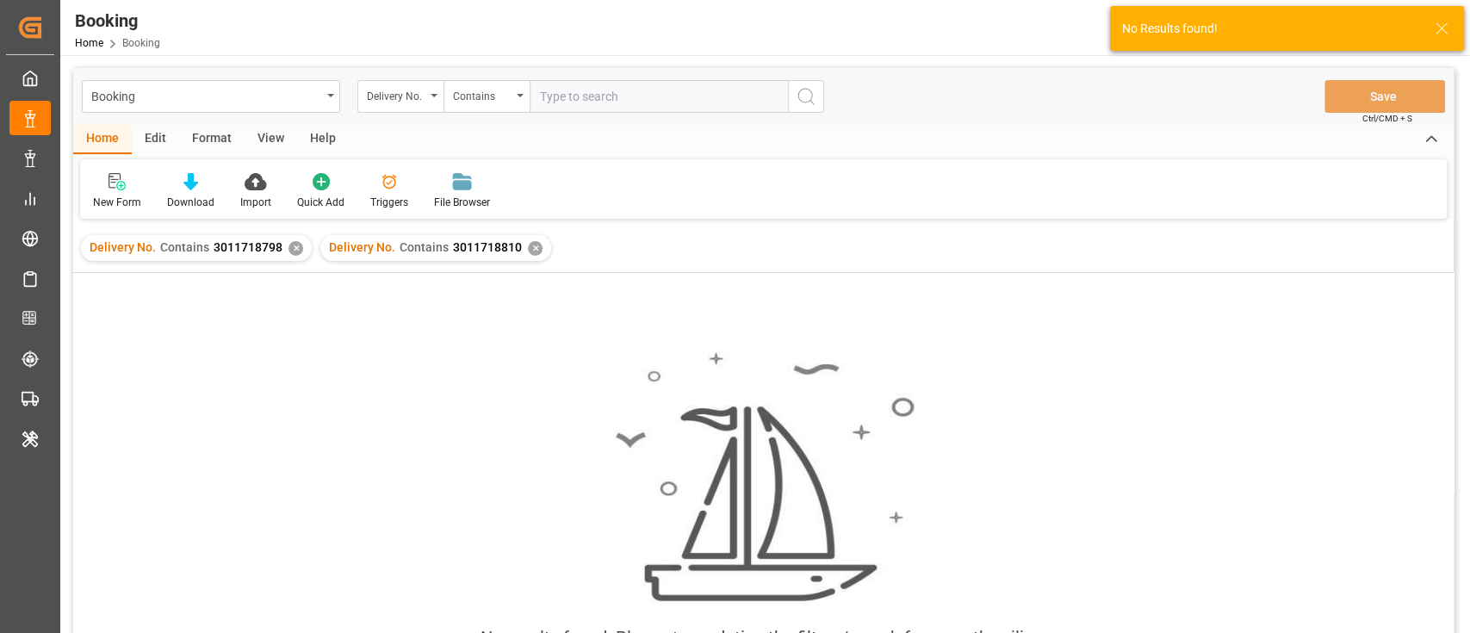
click at [292, 249] on div "✕" at bounding box center [295, 248] width 15 height 15
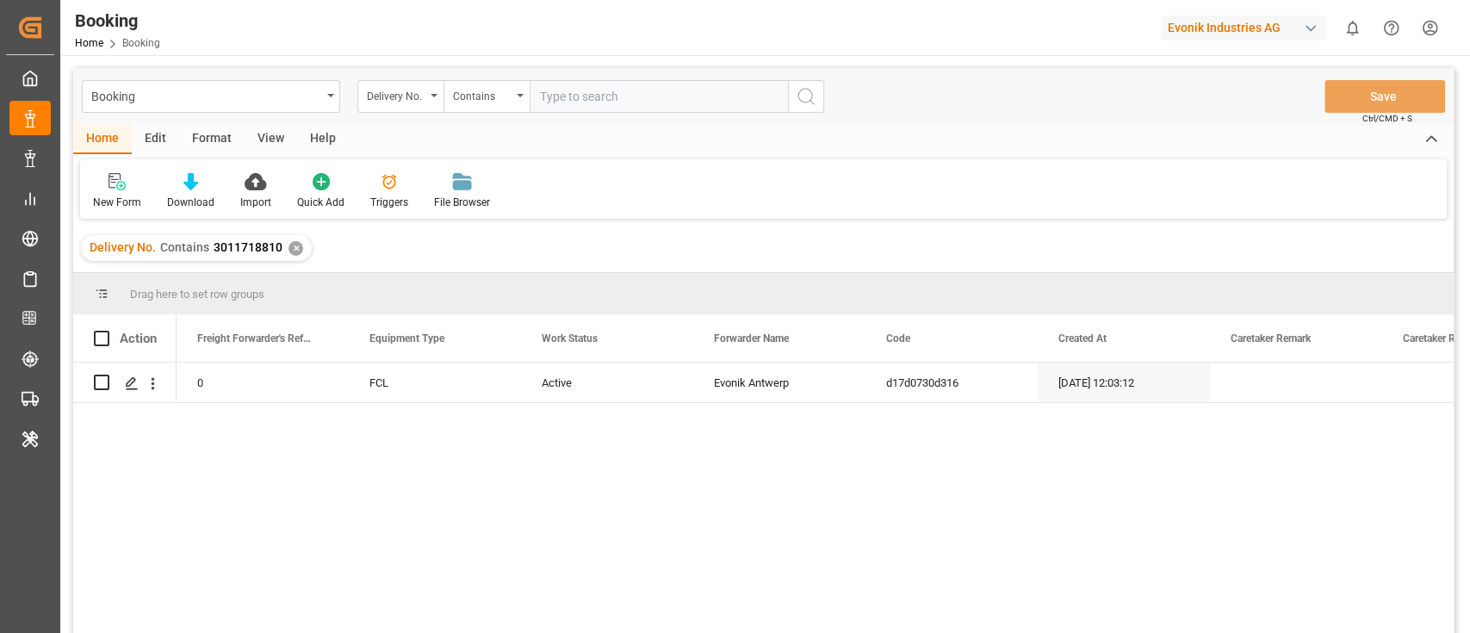
click at [585, 103] on input "text" at bounding box center [658, 96] width 258 height 33
paste input "3011718797"
type input "3011718797"
click at [801, 90] on icon "search button" at bounding box center [805, 96] width 21 height 21
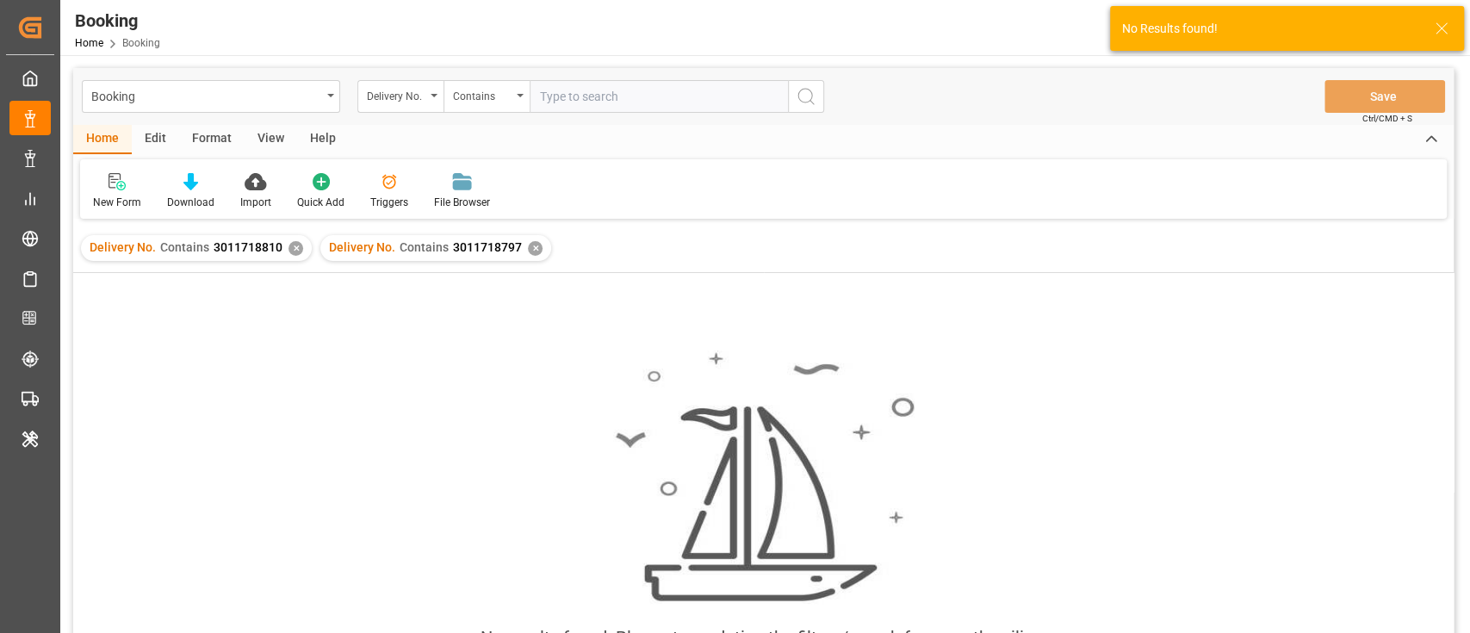
click at [289, 251] on div "✕" at bounding box center [295, 248] width 15 height 15
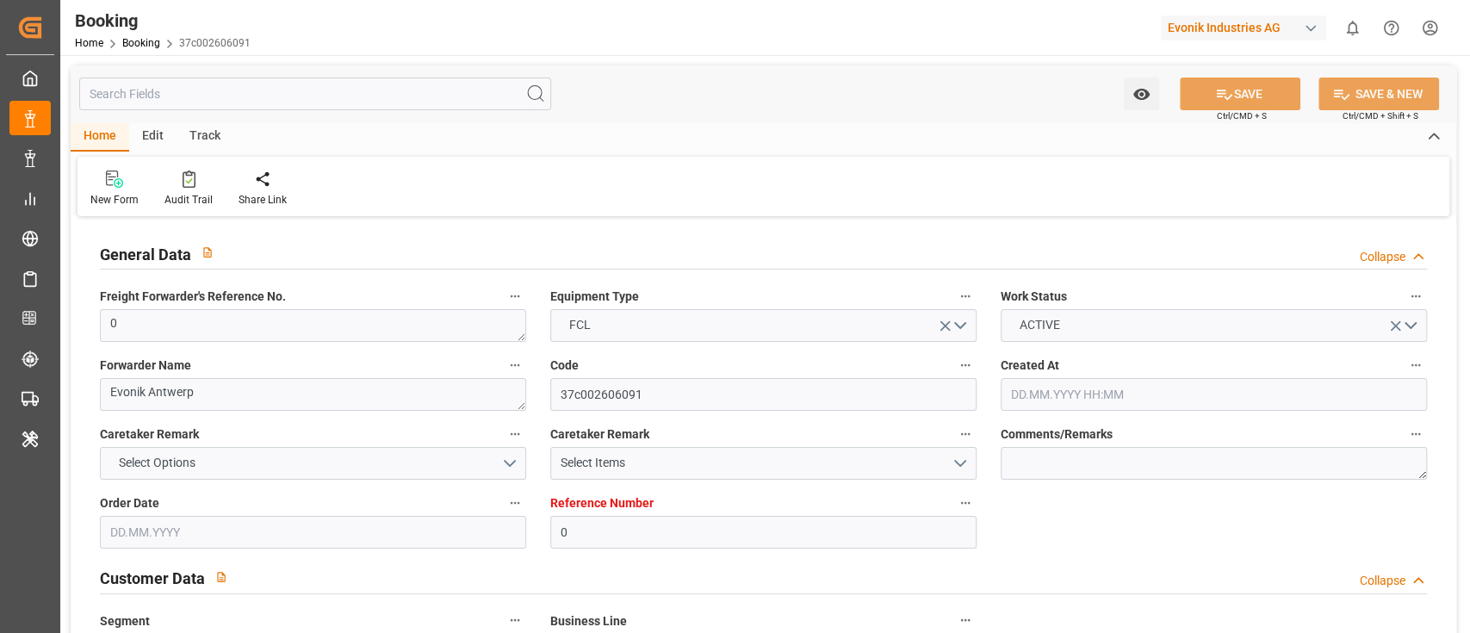
type input "0"
type input "9348168"
type input "Maersk"
type input "Maersk Line AS"
type input "BEANR"
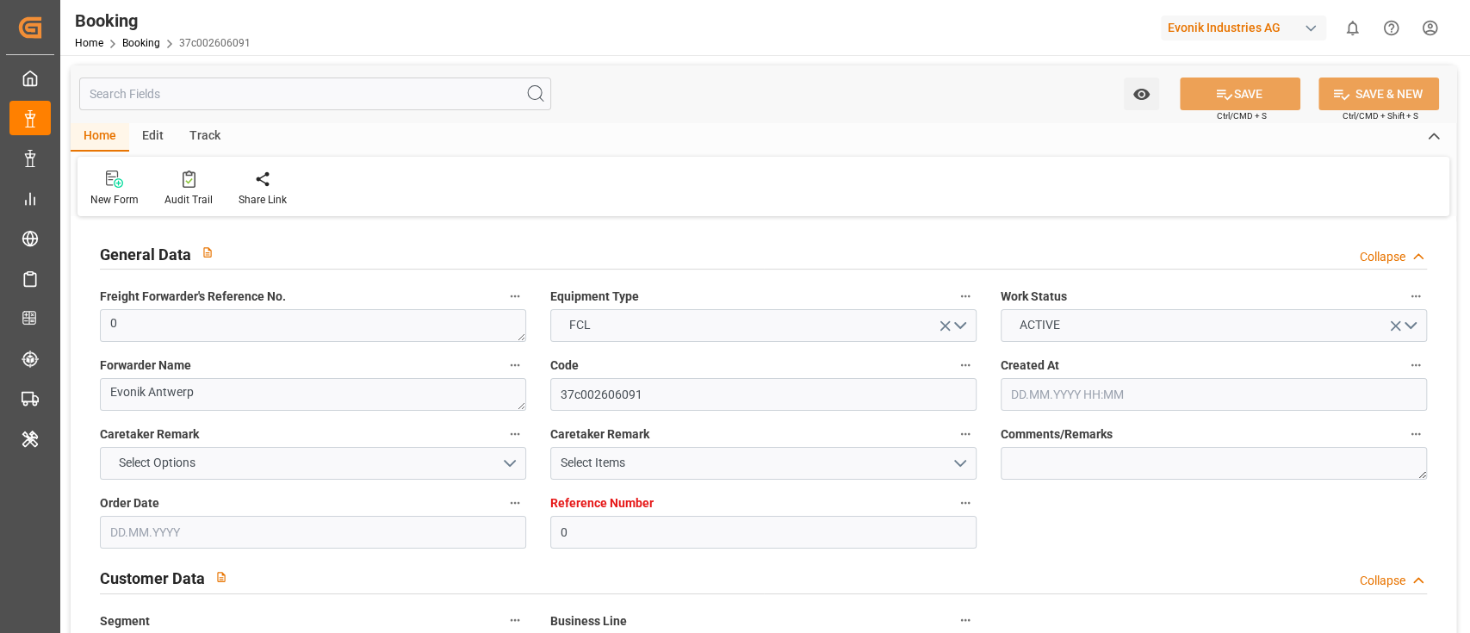
type input "JOAQB"
type input "EGPSE"
type input "0"
type input "[DATE] 12:16"
type input "[DATE]"
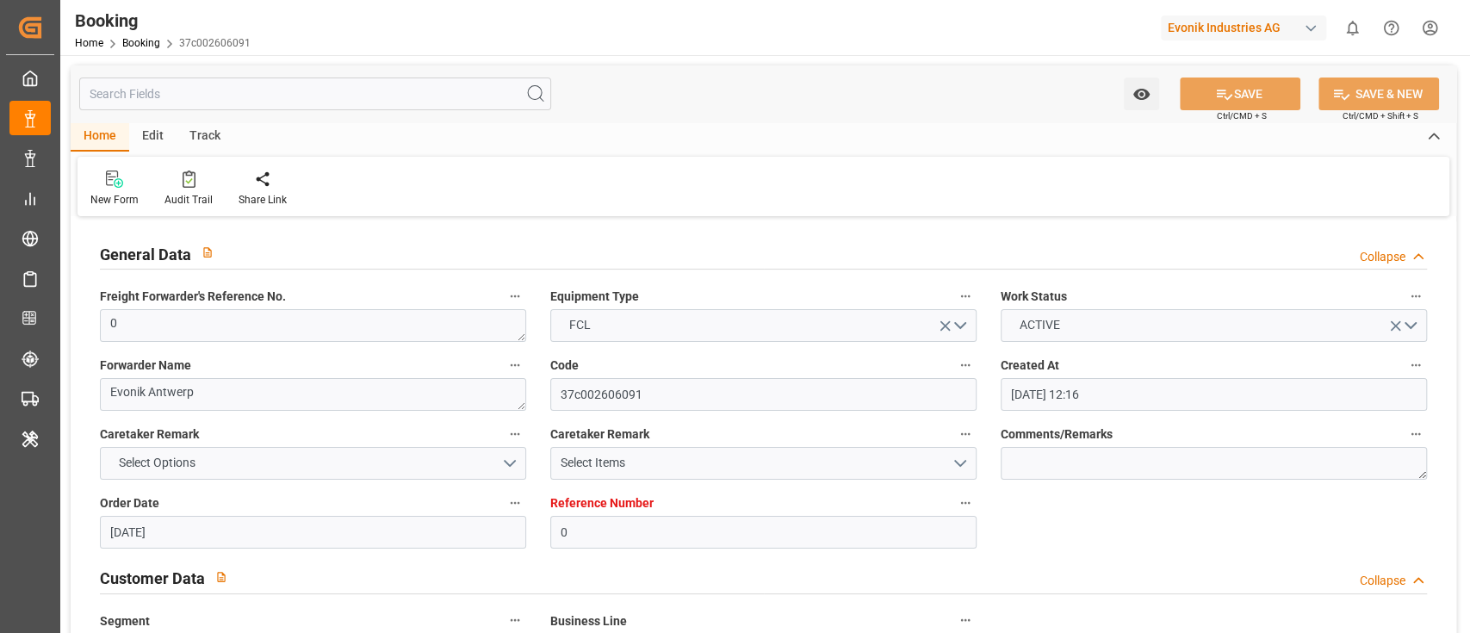
type input "[DATE]"
type input "[DATE] 00:00"
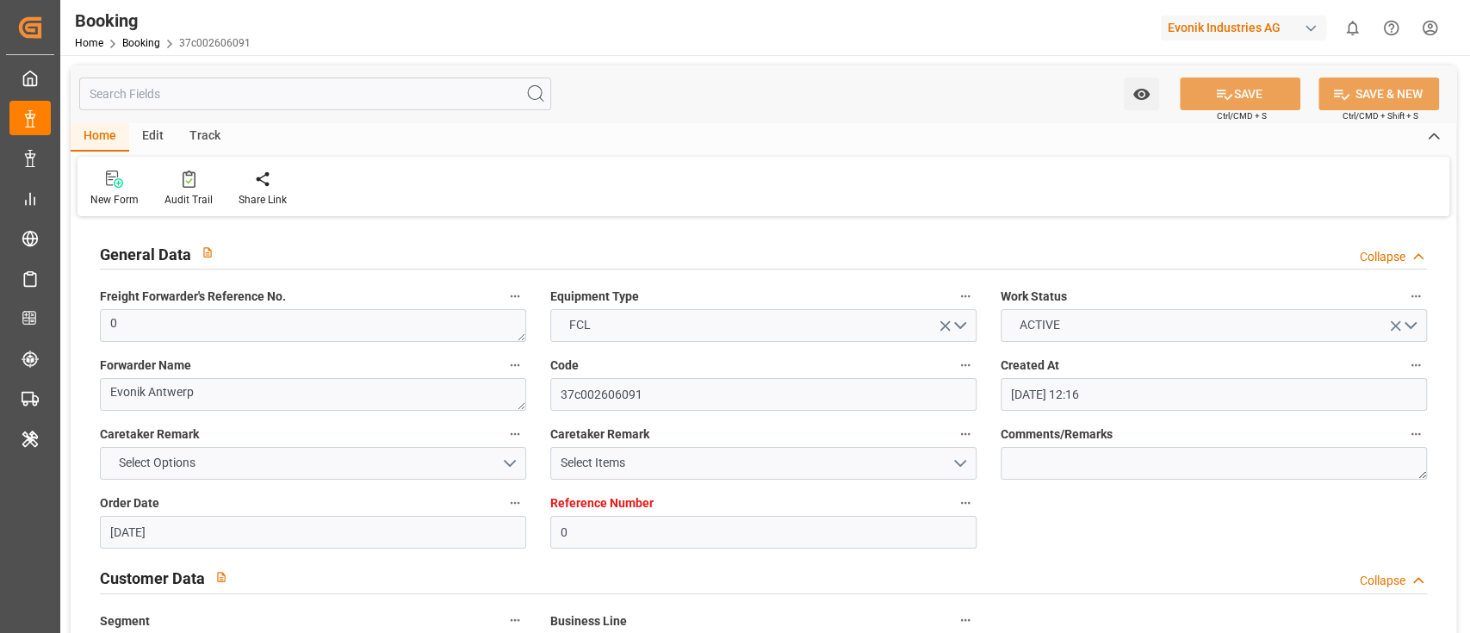
type input "[DATE] 00:00"
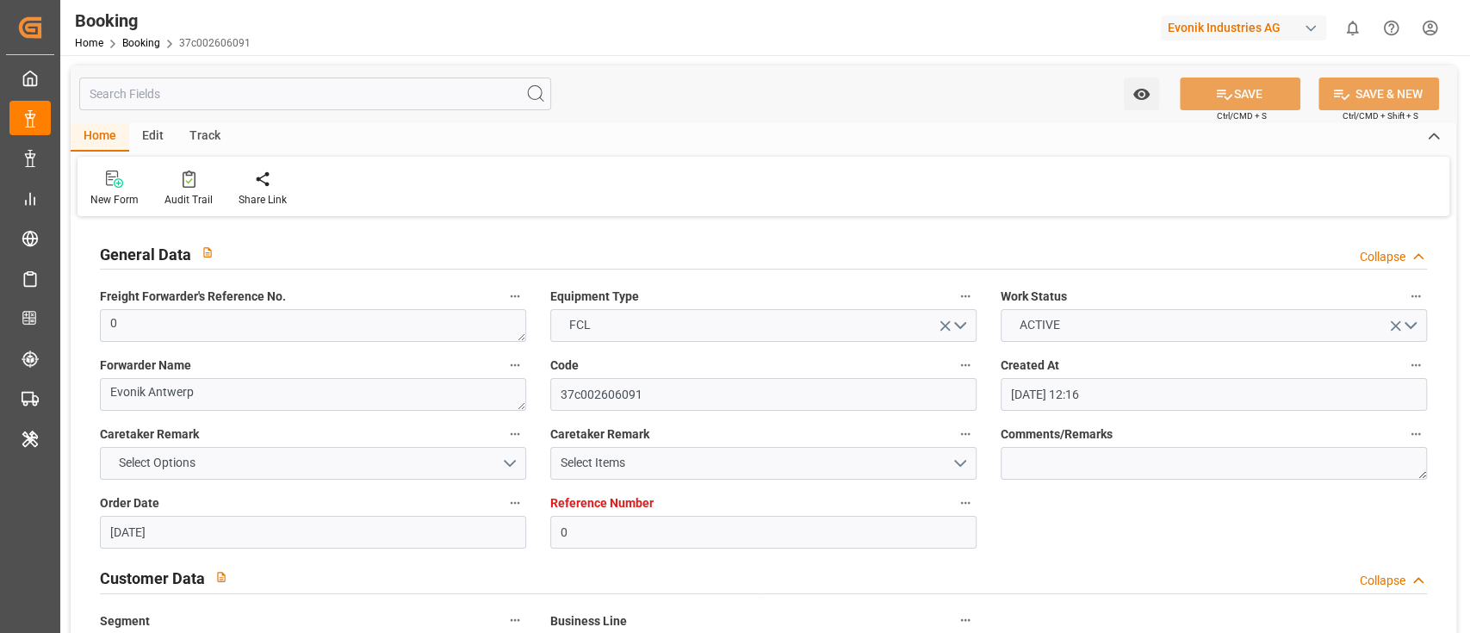
type input "[DATE] 00:00"
type input "[DATE] 11:03"
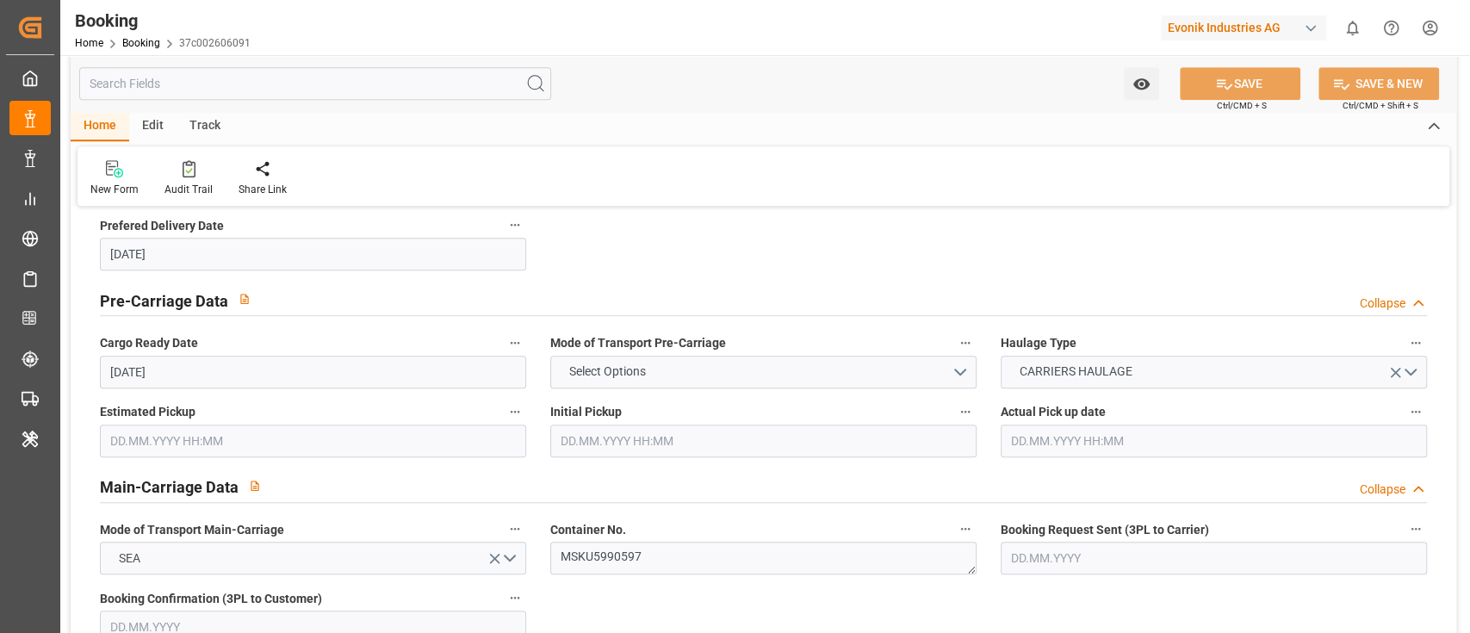
scroll to position [918, 0]
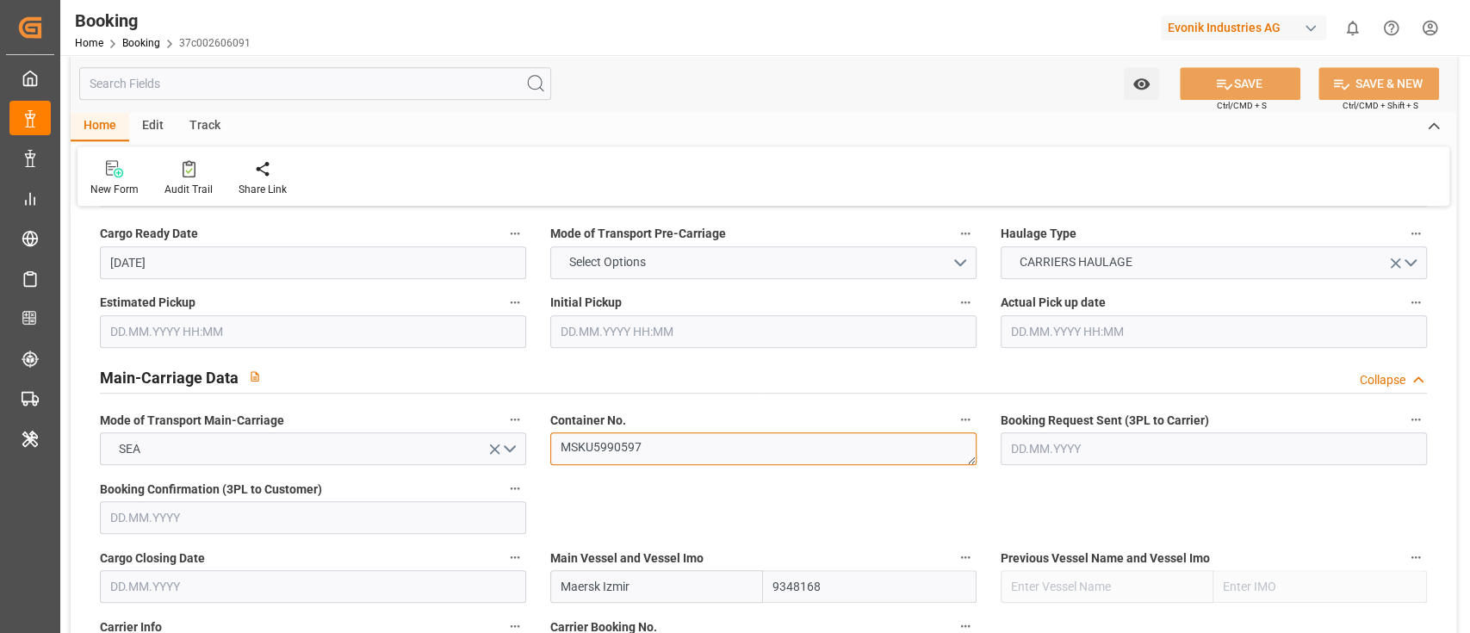
click at [657, 451] on textarea "MSKU5990597" at bounding box center [763, 448] width 426 height 33
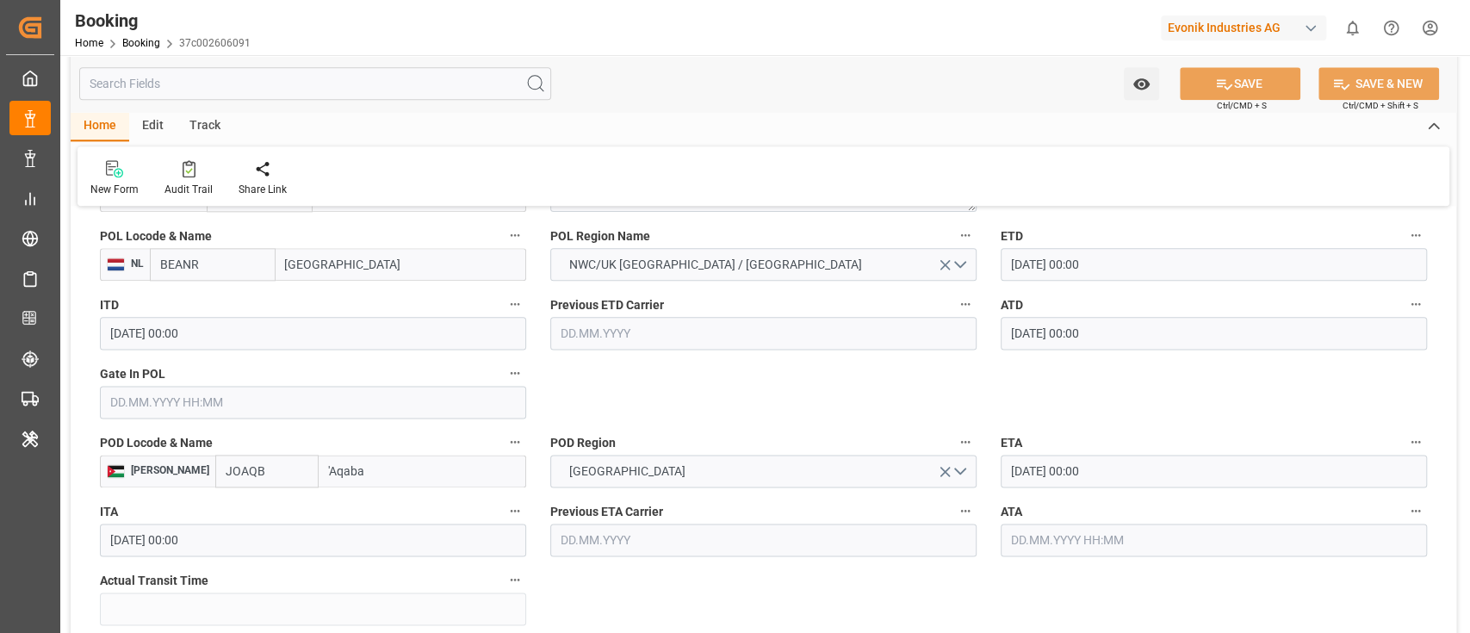
scroll to position [1262, 0]
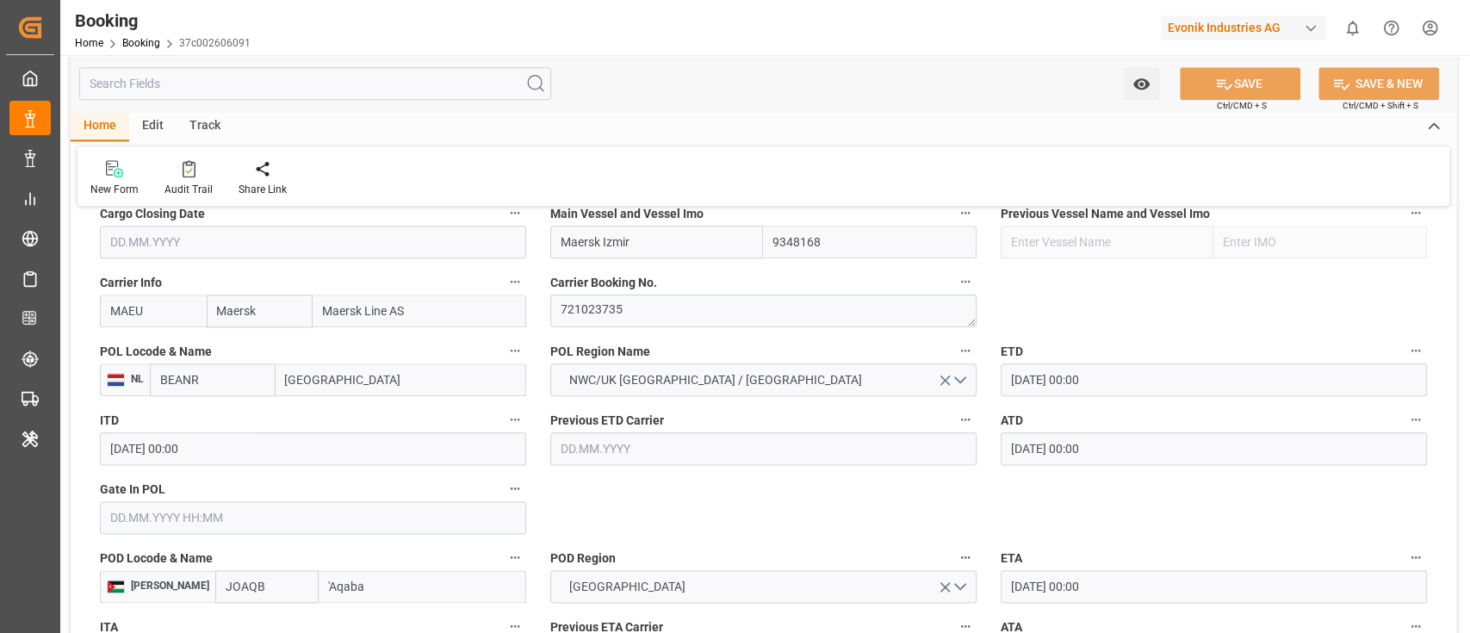
click at [362, 383] on input "[GEOGRAPHIC_DATA]" at bounding box center [400, 379] width 251 height 33
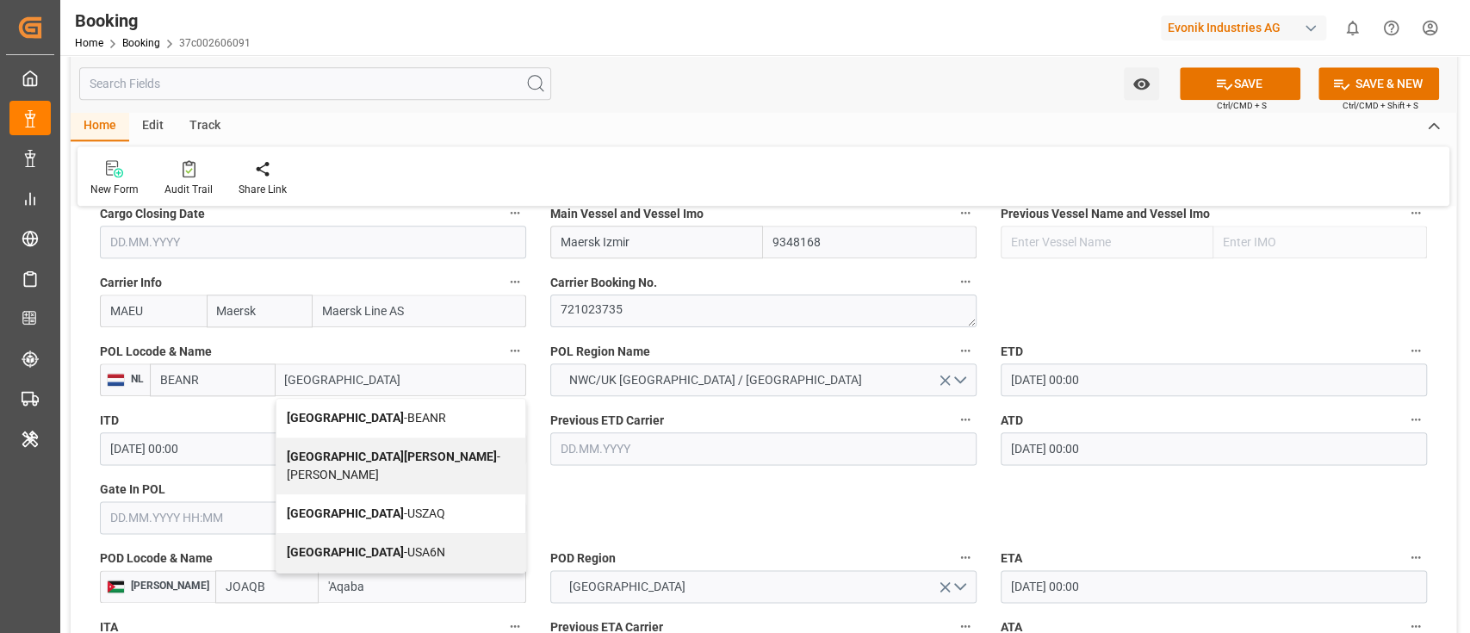
click at [381, 413] on div "Antwerp - BEANR" at bounding box center [400, 418] width 249 height 39
type input "[GEOGRAPHIC_DATA]"
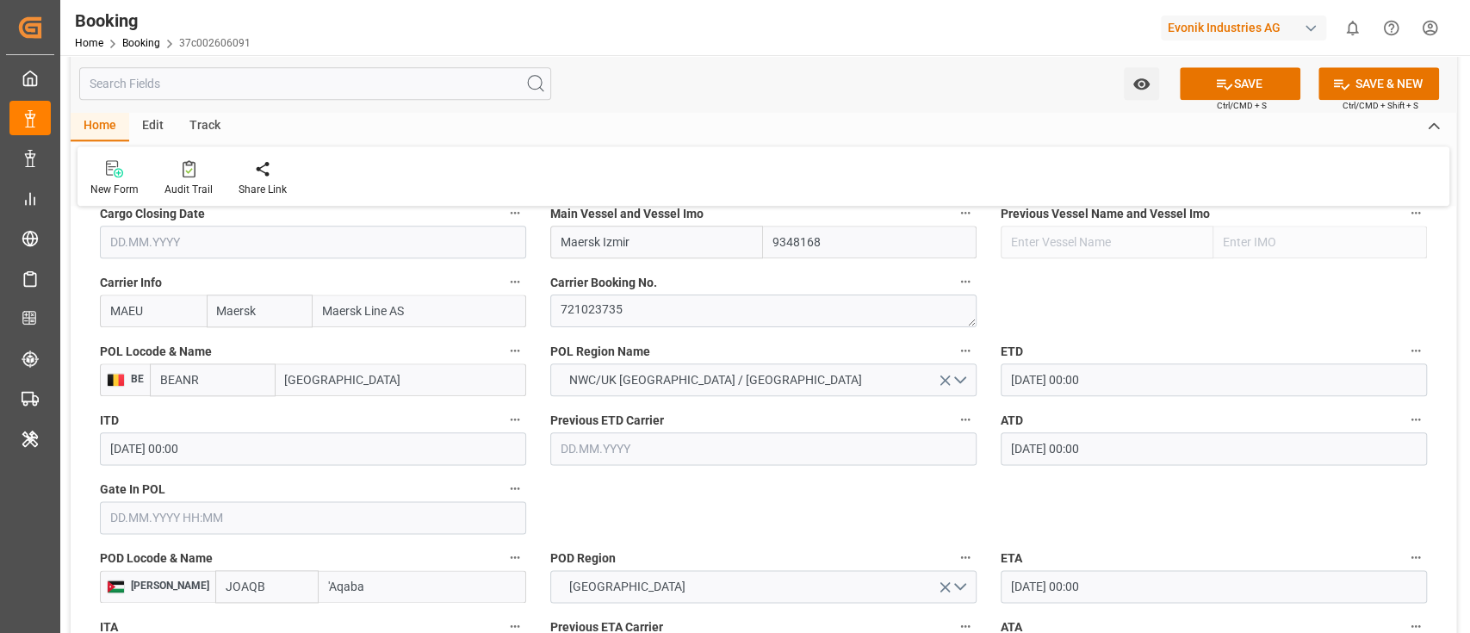
click at [140, 510] on input "text" at bounding box center [313, 517] width 426 height 33
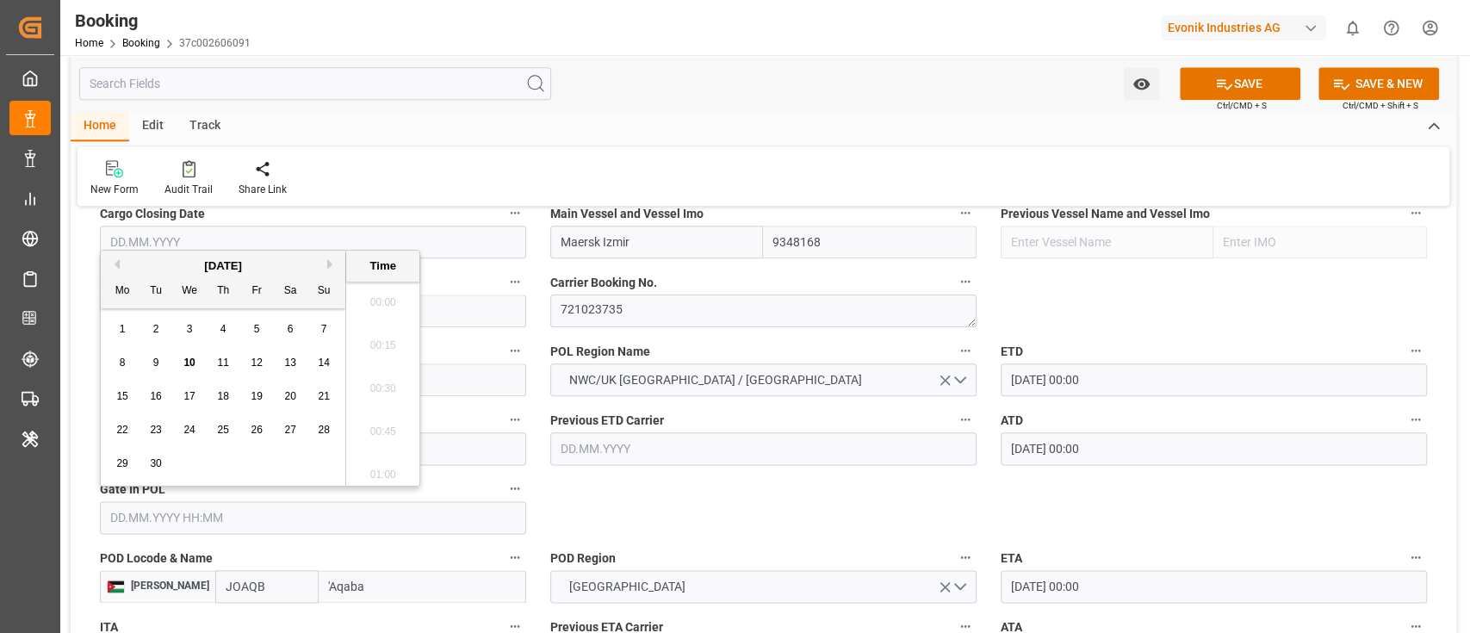
scroll to position [2760, 0]
click at [247, 330] on div "5" at bounding box center [257, 329] width 22 height 21
type input "[DATE] 00:00"
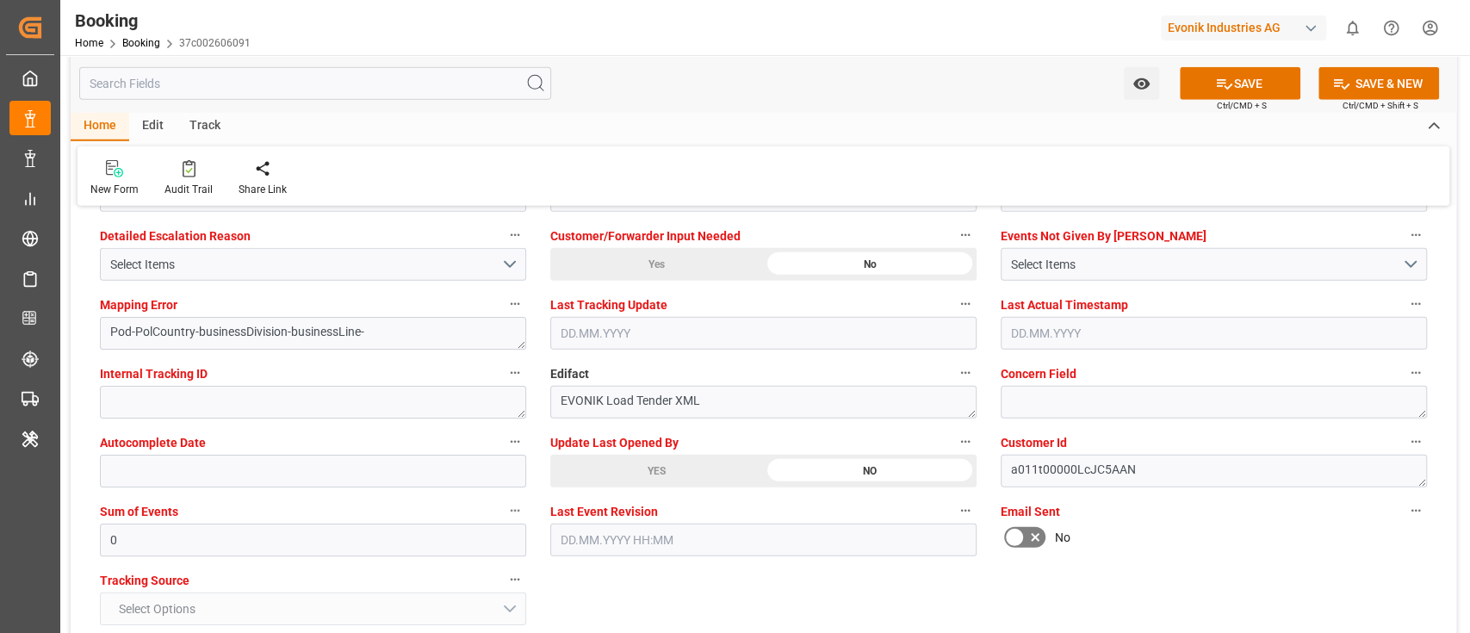
scroll to position [3328, 0]
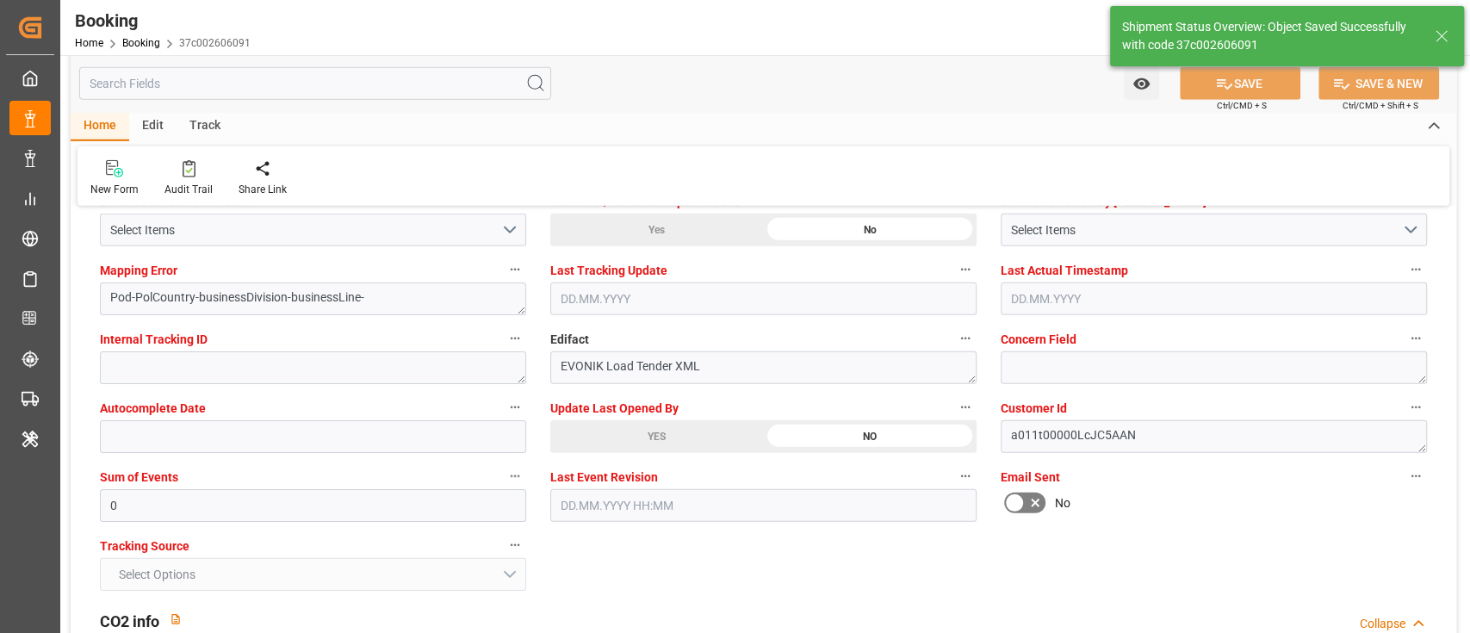
type textarea "Pod-businessDivision-businessLine-"
type input "10.09.2025 11:05"
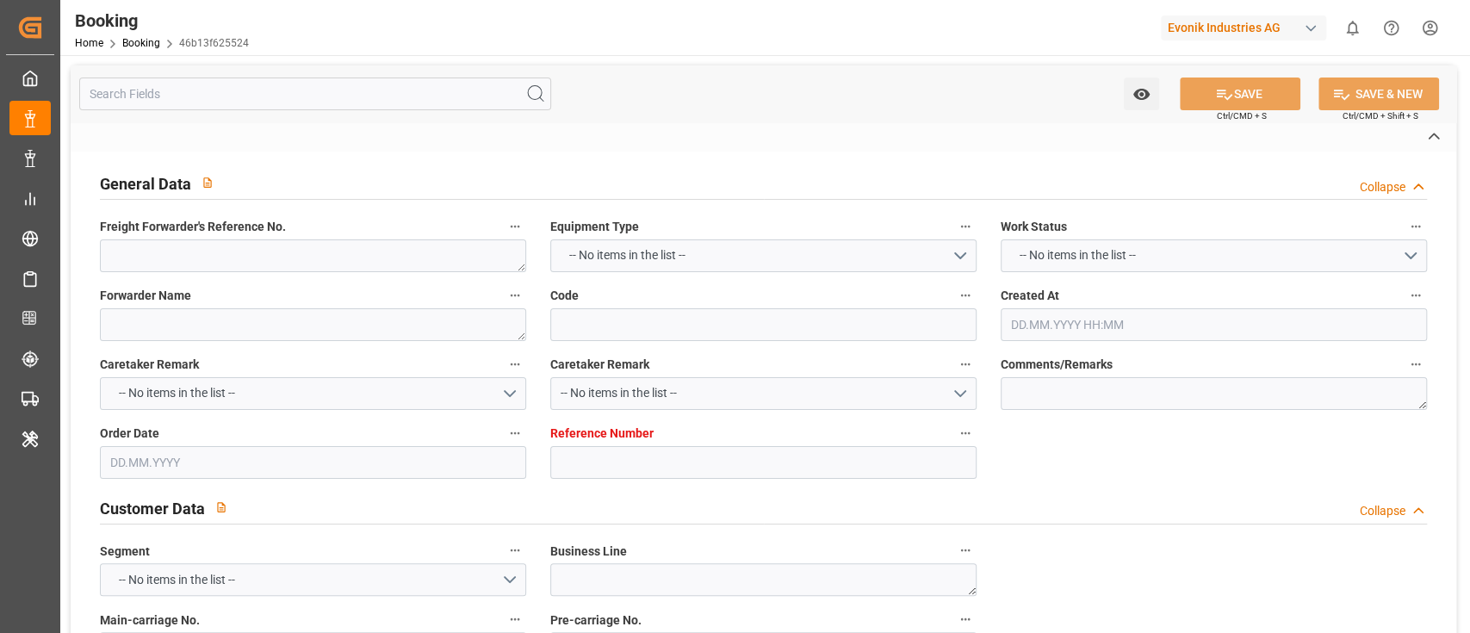
type textarea "0"
type textarea "Evonik Antwerp"
type input "46b13f625524"
type input "0"
type textarea "AT-AN"
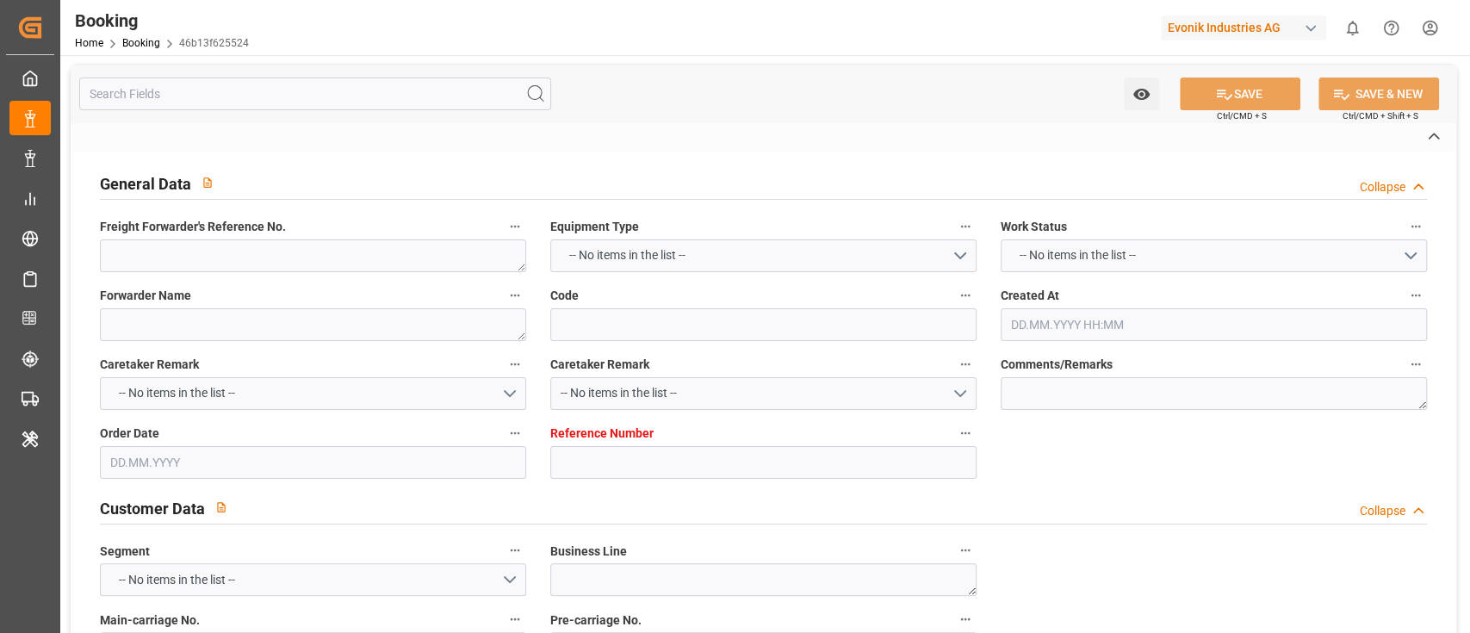
type input "4006697308"
type textarea "[EMAIL_ADDRESS][DOMAIN_NAME]"
type textarea "CIF"
type textarea "Aqaba"
type textarea "Evonik Plant 7000024466"
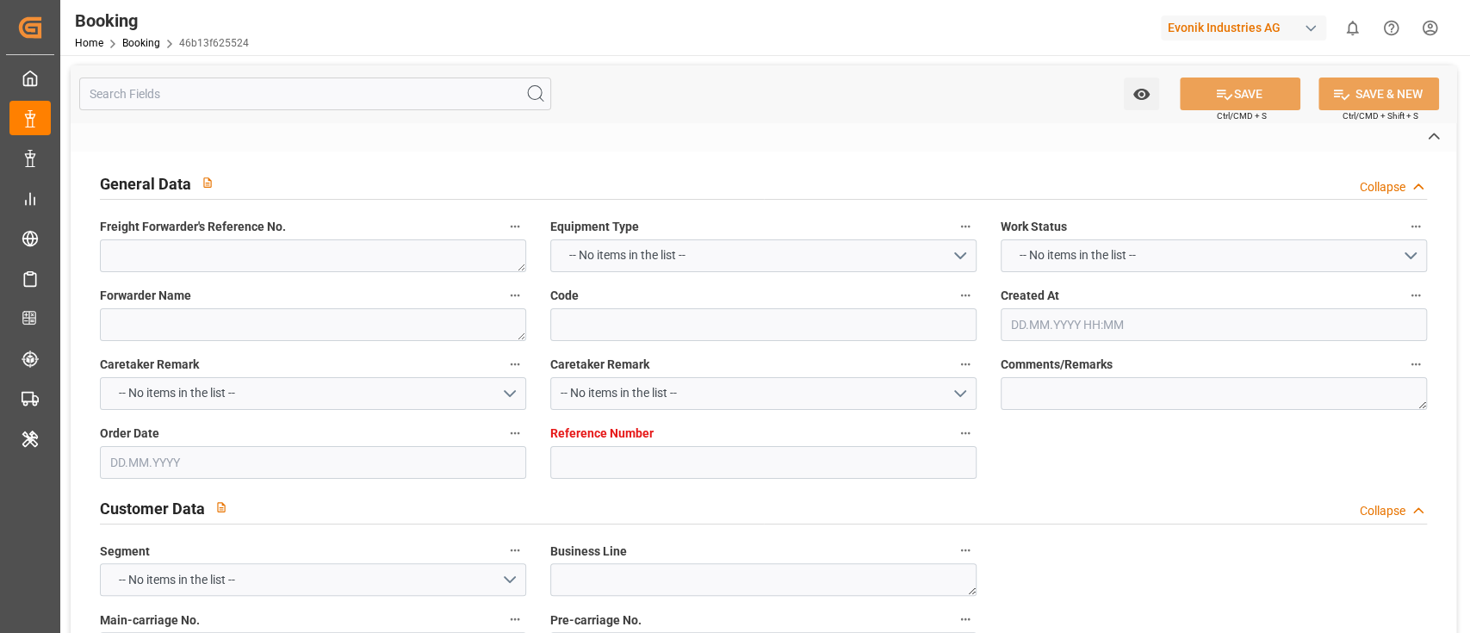
type textarea "[GEOGRAPHIC_DATA]"
type textarea "MRKU6612291"
type input "Maersk Izmir"
type input "MAEU"
type textarea "721023735"
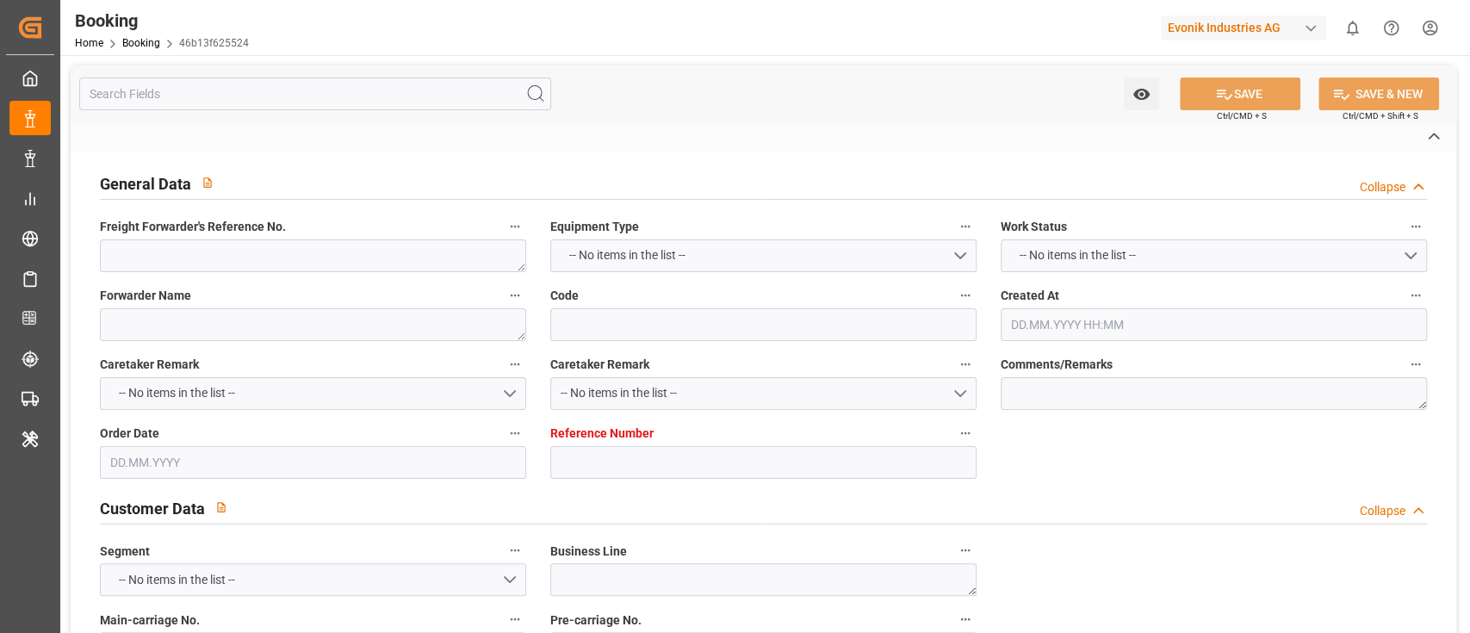
type input "[GEOGRAPHIC_DATA]"
type input "'Aqaba"
type input "[GEOGRAPHIC_DATA]"
type textarea "INPUT_Evonik_Seeburger_LoadTenderOcean_1003116300_20250904174747593.xml"
type textarea "NWC/[GEOGRAPHIC_DATA] [GEOGRAPHIC_DATA] Continent / [GEOGRAPHIC_DATA]-AN"
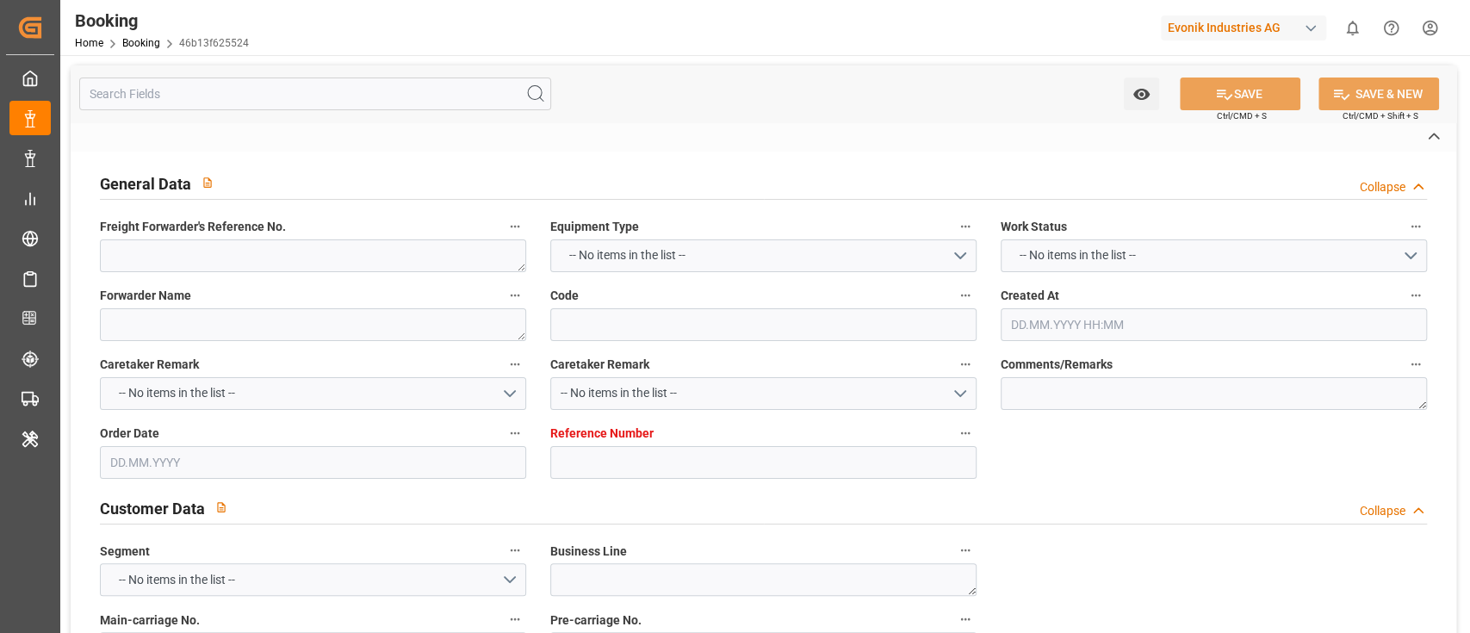
type textarea "INPUT_Evonik_Seeburger_LoadTenderOcean_1003063173_20250818141345523.xml,INPUT_E…"
type textarea "1003116300"
type textarea "[PERSON_NAME]"
type textarea "Pod-PolCountry-businessDivision-businessLine-"
type textarea "EVONIK Load Tender XML"
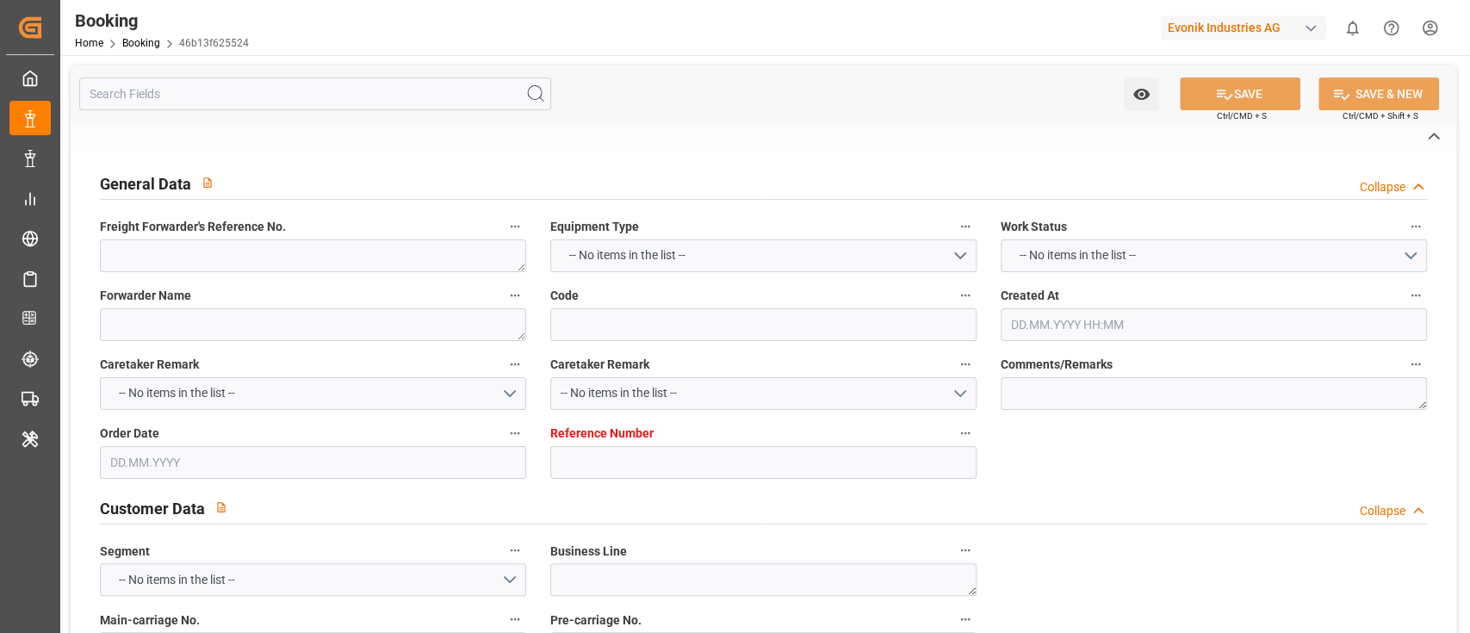
type textarea "a011t00000LcJC5AAN"
type textarea "Yes"
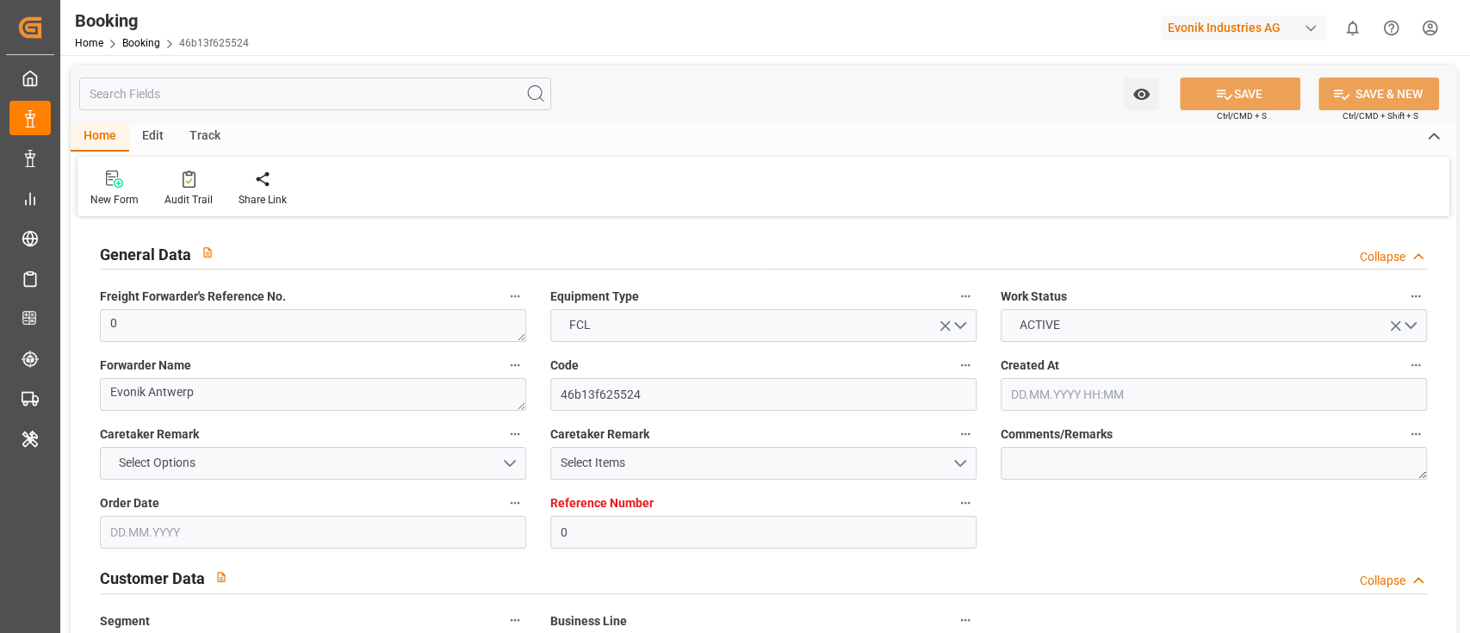
type input "0"
type input "9348168"
type input "Maersk"
type input "Maersk Line AS"
type input "BEANR"
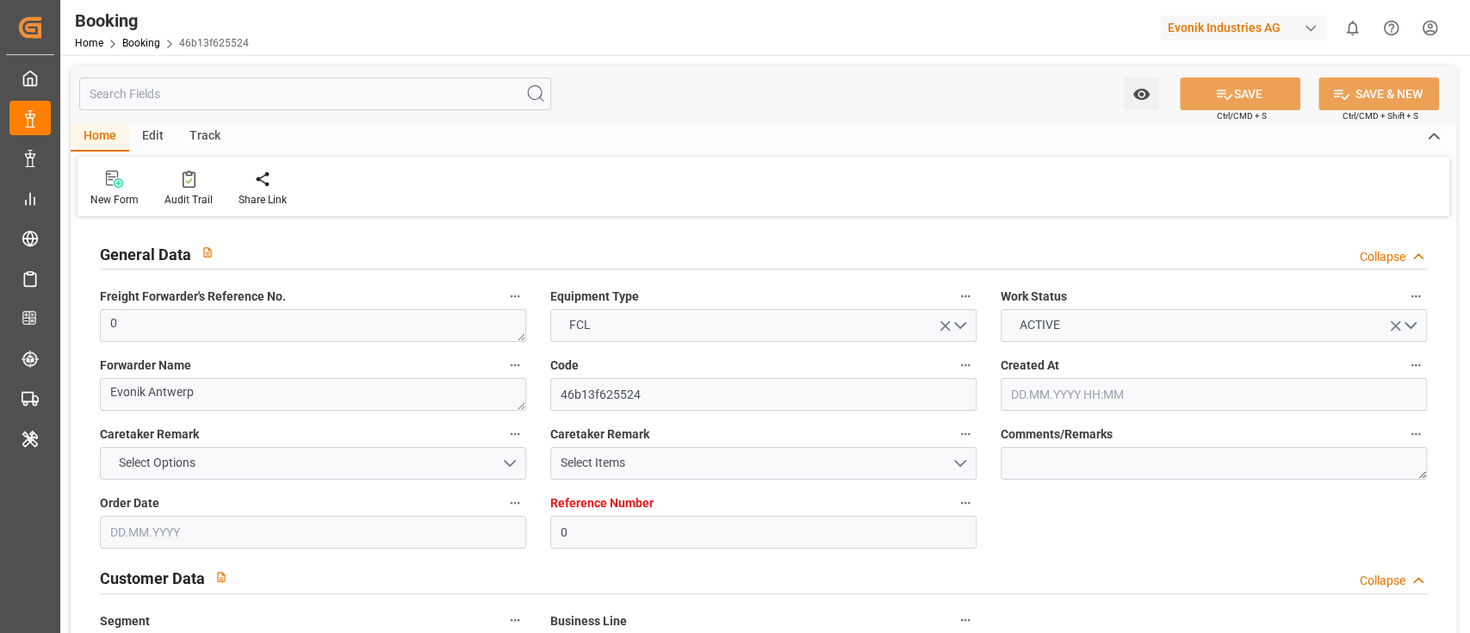
type input "JOAQB"
type input "EGPSE"
type input "0"
type input "[DATE] 12:16"
type input "[DATE]"
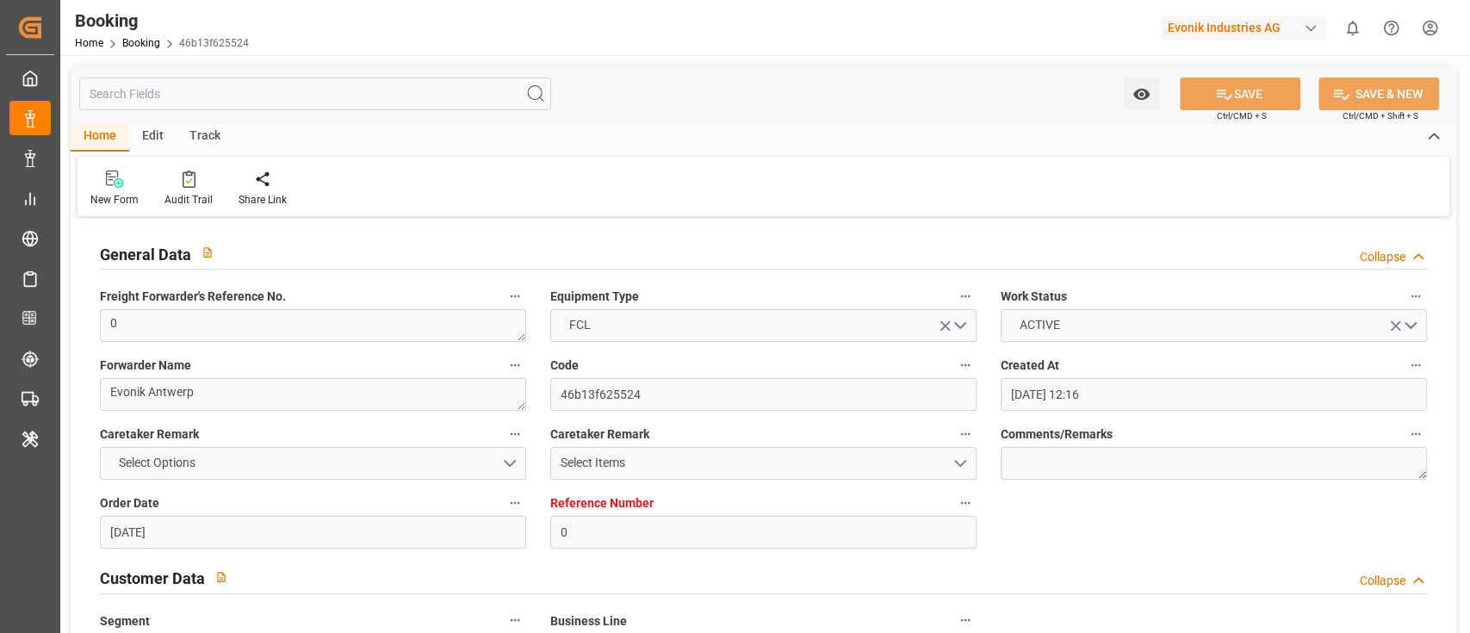
type input "[DATE]"
type input "[DATE] 00:00"
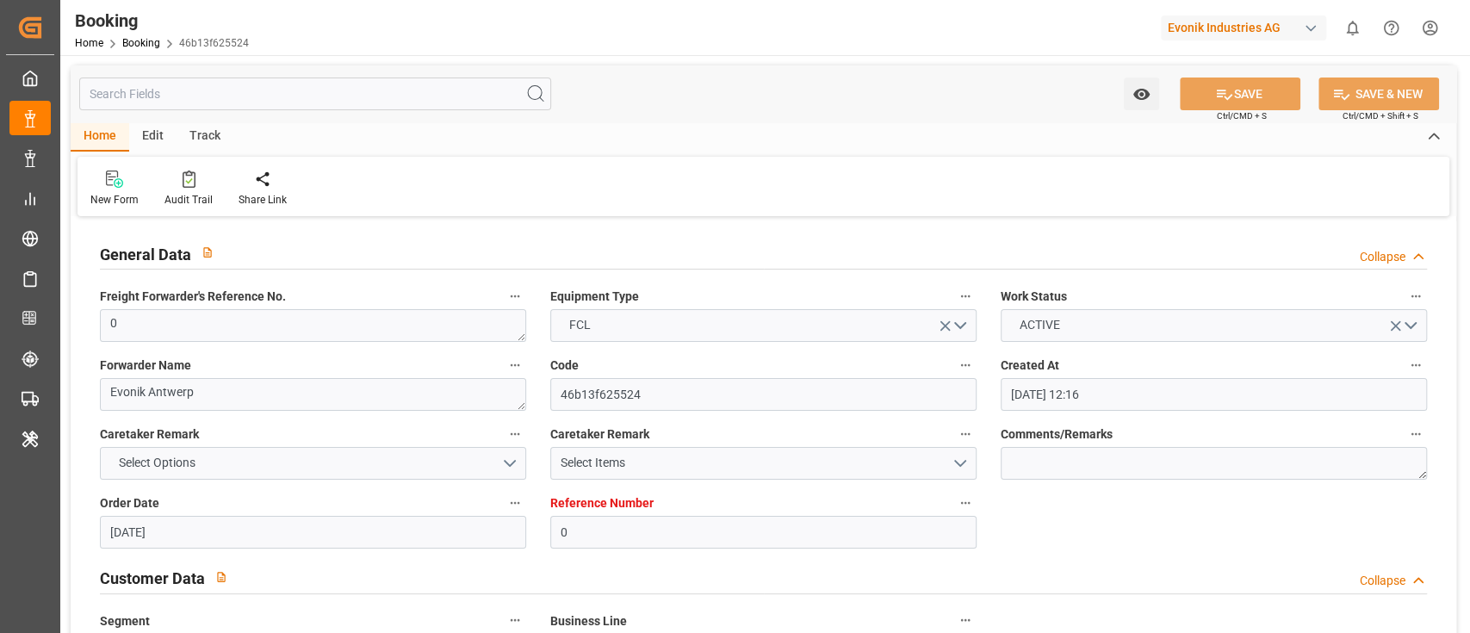
type input "[DATE] 00:00"
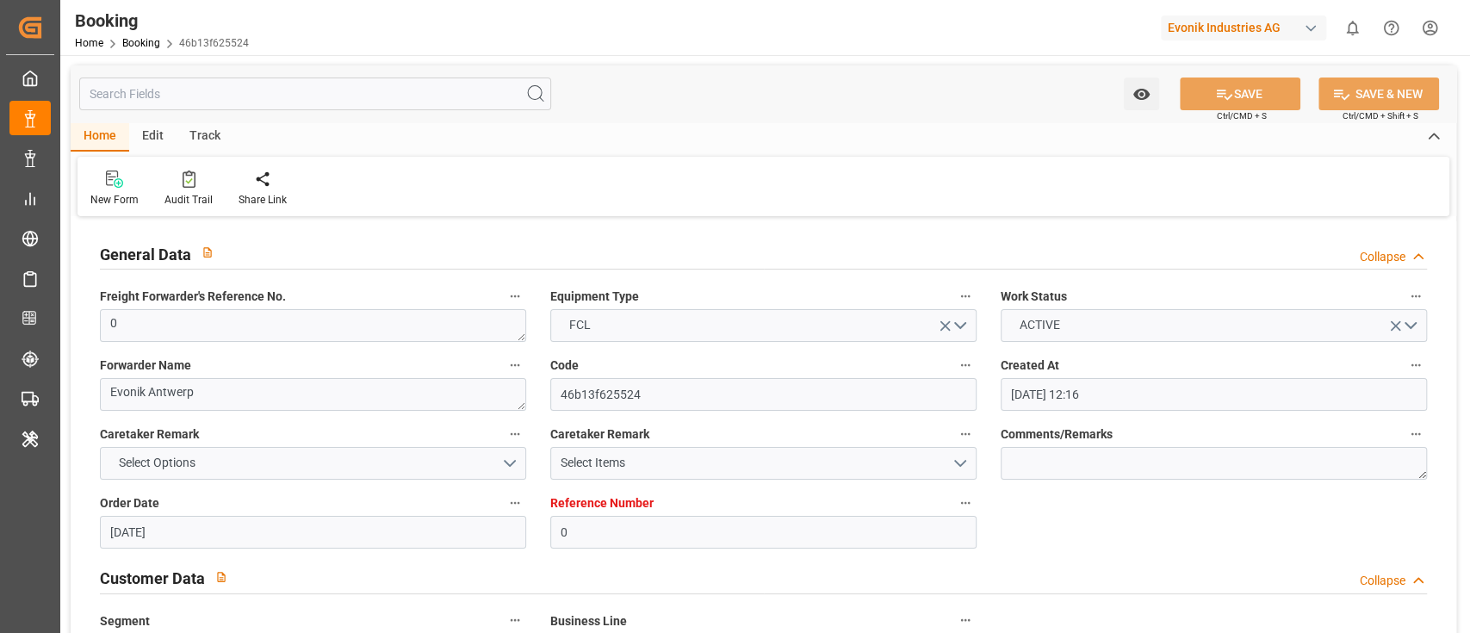
type input "[DATE] 00:00"
type input "[DATE] 11:03"
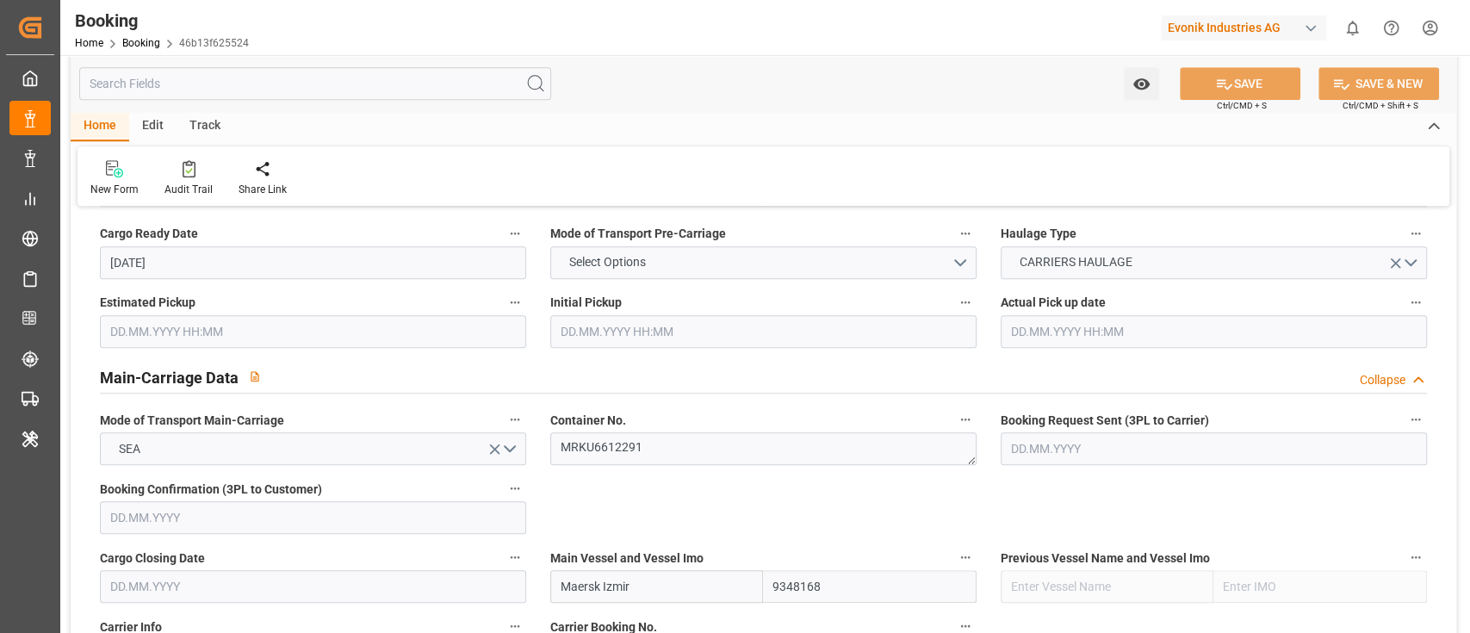
scroll to position [1033, 0]
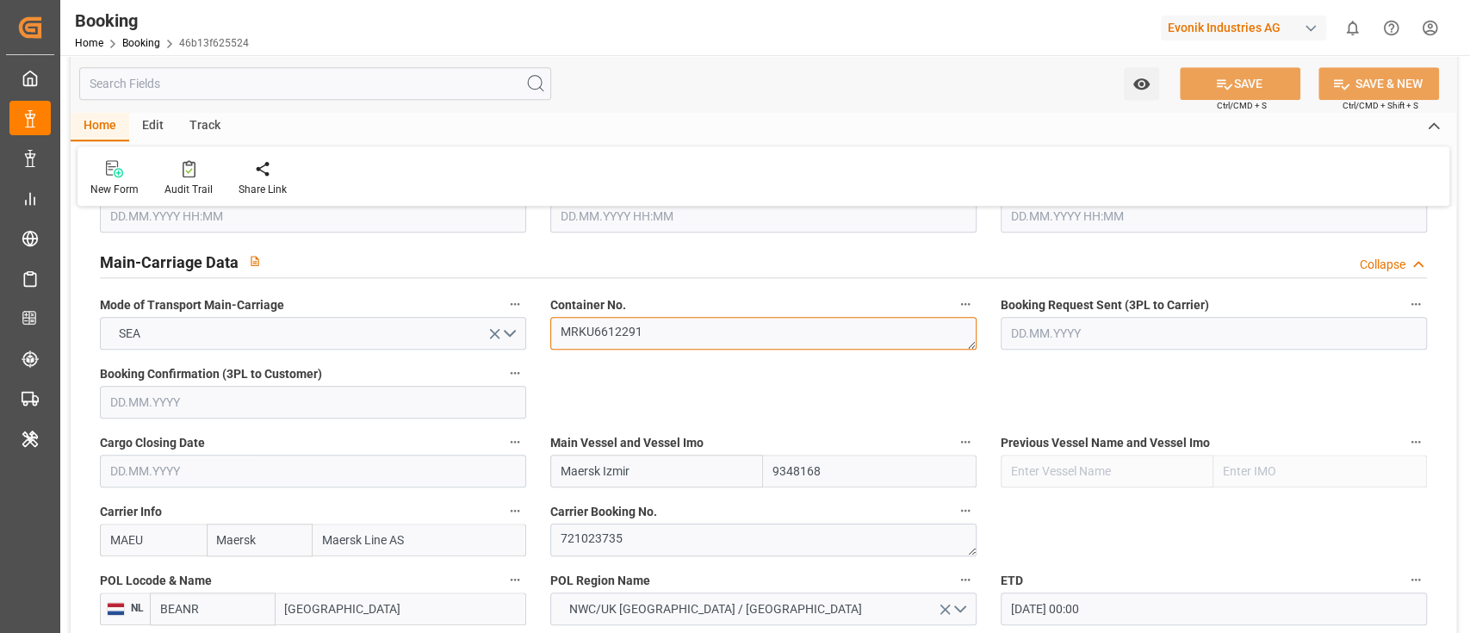
click at [659, 330] on textarea "MRKU6612291" at bounding box center [763, 333] width 426 height 33
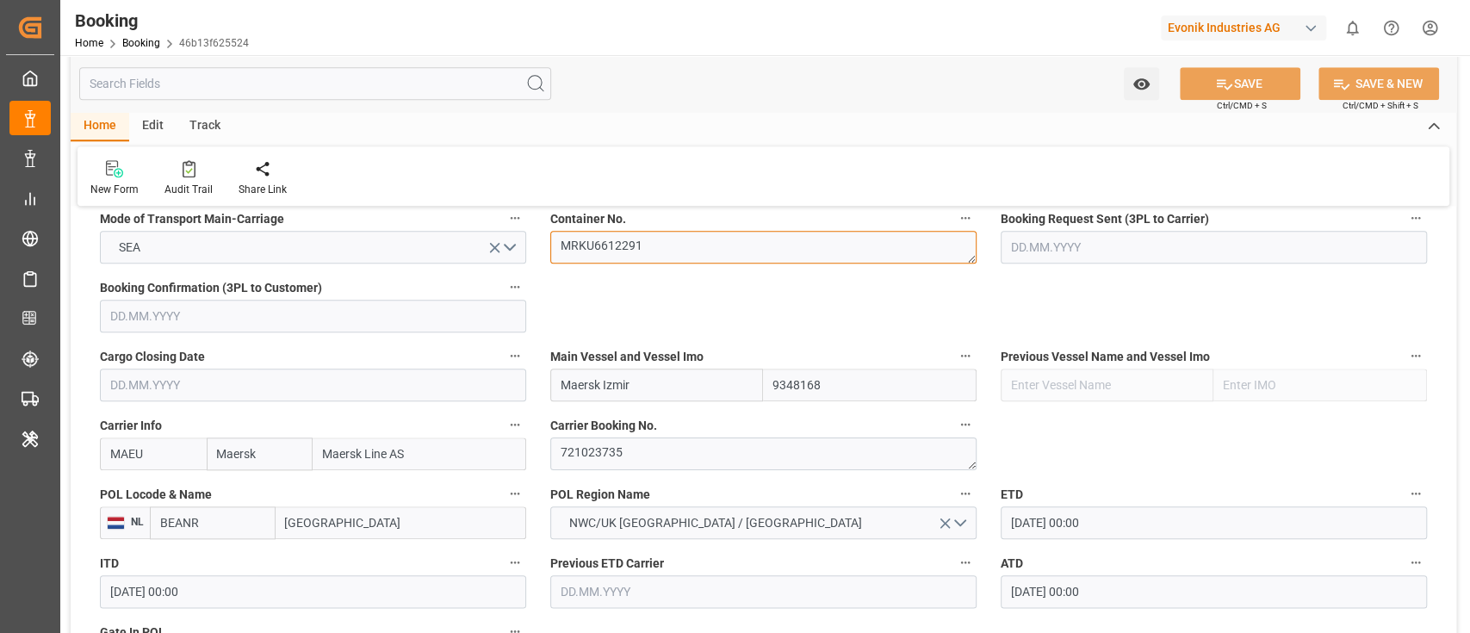
scroll to position [1148, 0]
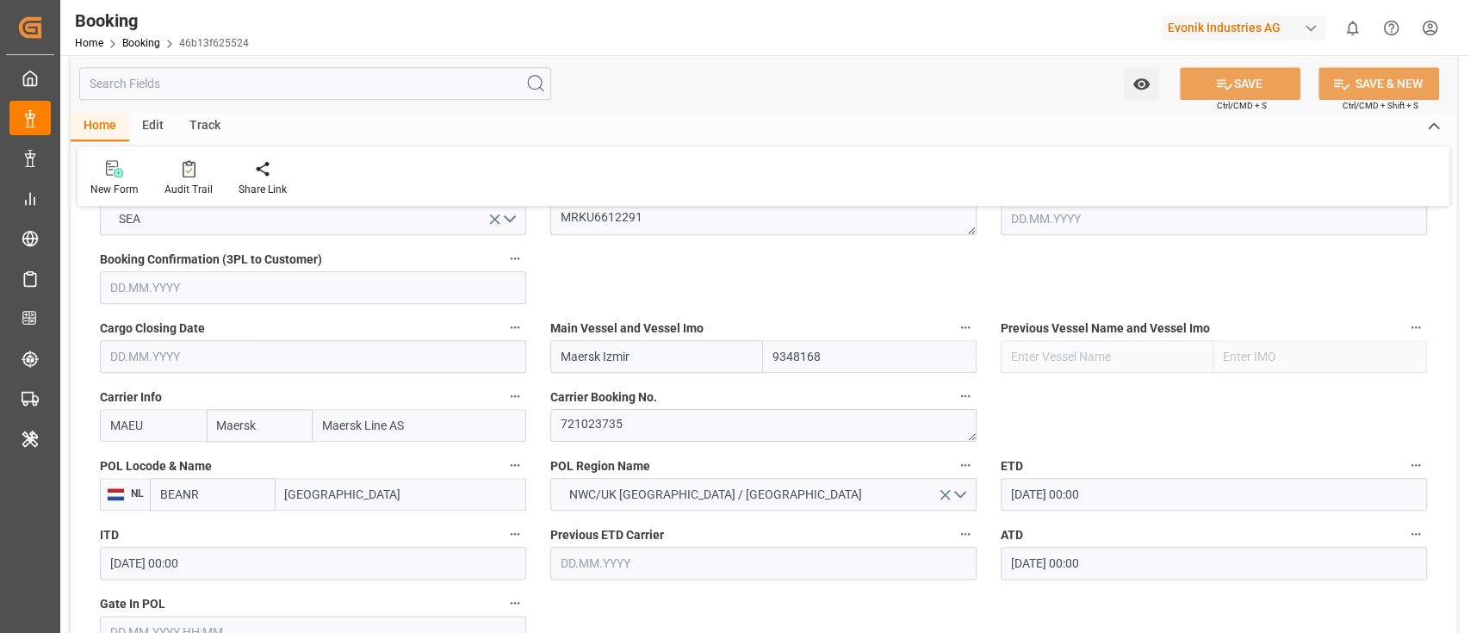
click at [343, 475] on label "POL Locode & Name" at bounding box center [313, 466] width 426 height 24
click at [504, 475] on button "POL Locode & Name" at bounding box center [515, 465] width 22 height 22
click at [347, 488] on div at bounding box center [735, 316] width 1470 height 633
click at [341, 491] on input "[GEOGRAPHIC_DATA]" at bounding box center [400, 494] width 251 height 33
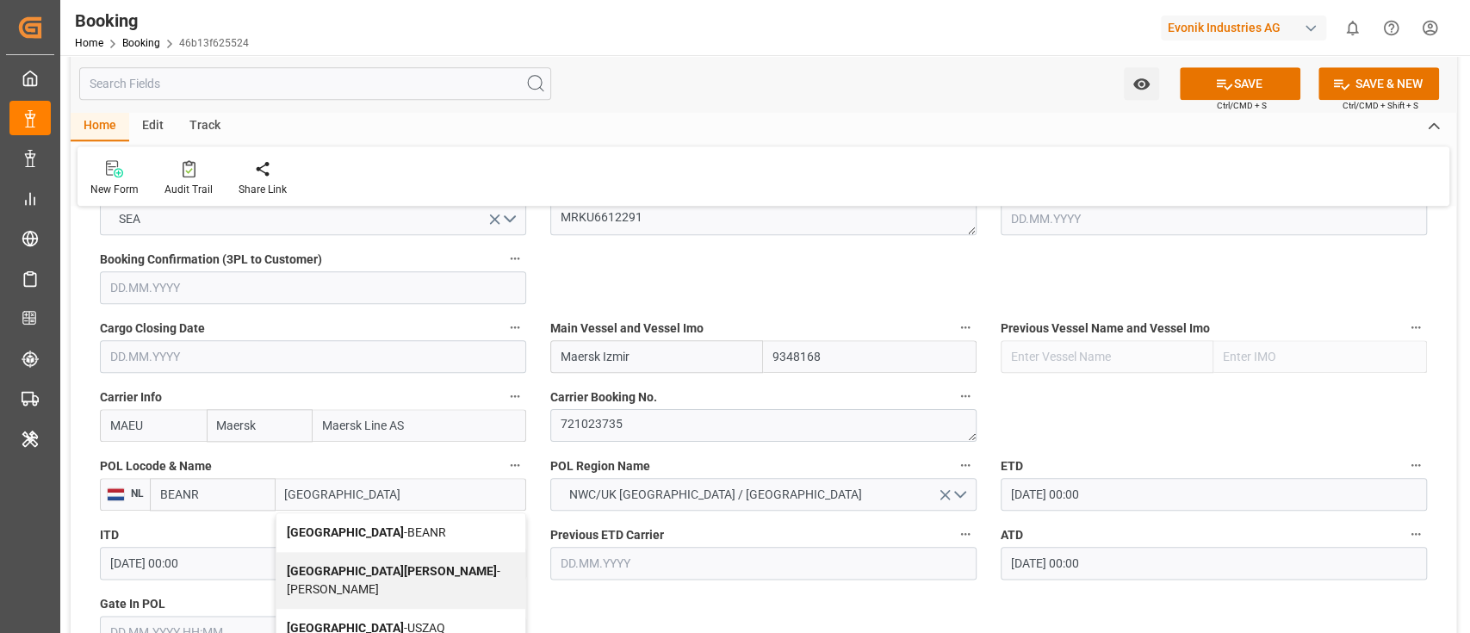
click at [351, 518] on div "Antwerp - BEANR" at bounding box center [400, 532] width 249 height 39
type input "[GEOGRAPHIC_DATA]"
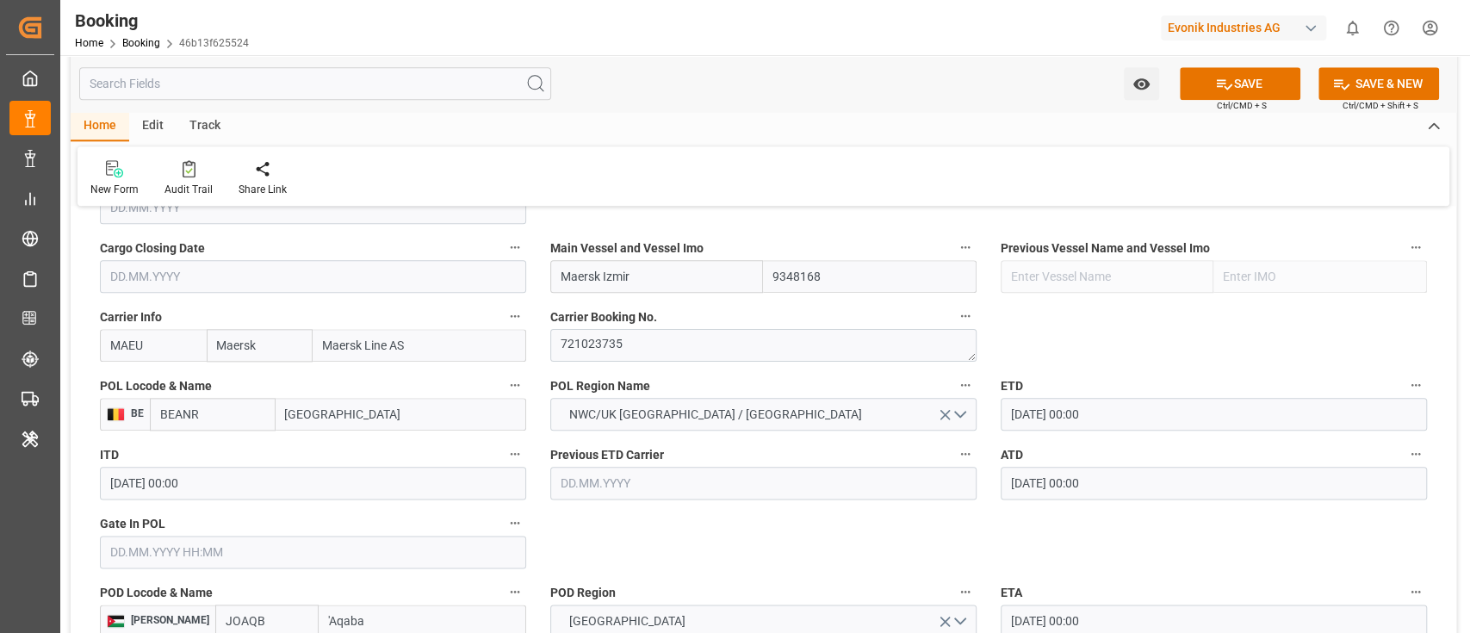
scroll to position [1262, 0]
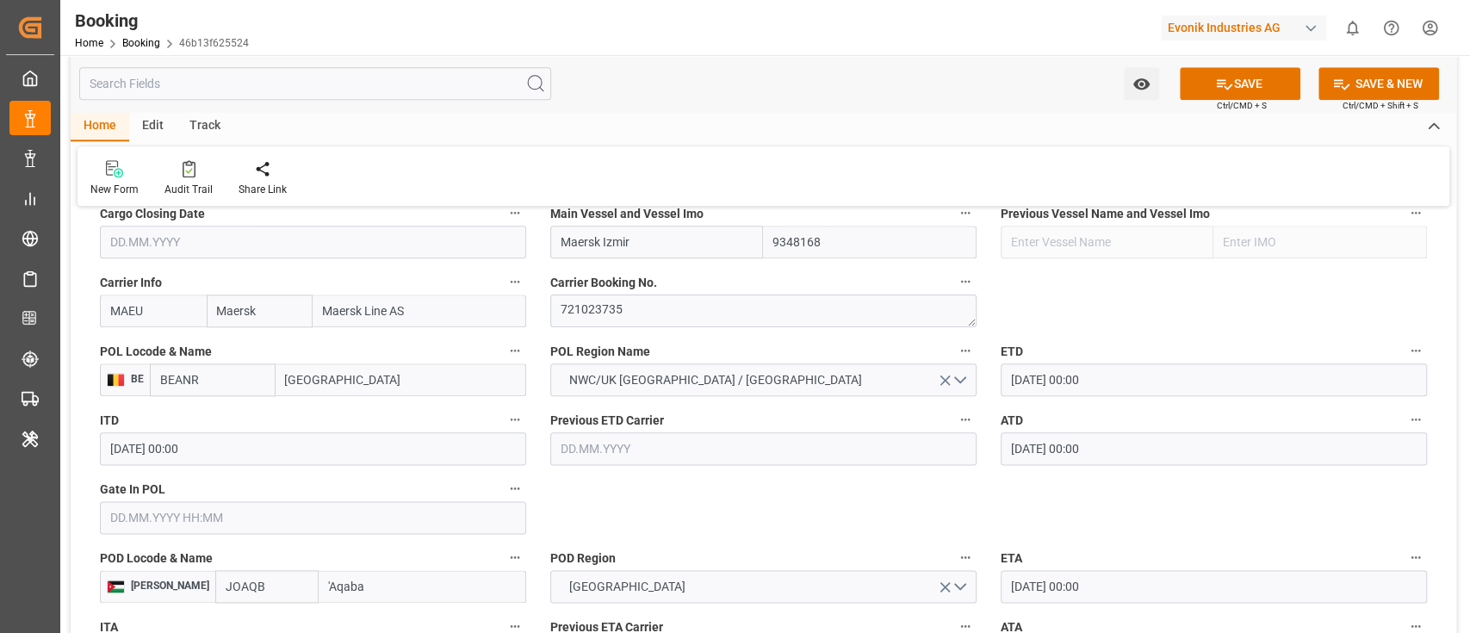
click at [148, 521] on input "text" at bounding box center [313, 517] width 426 height 33
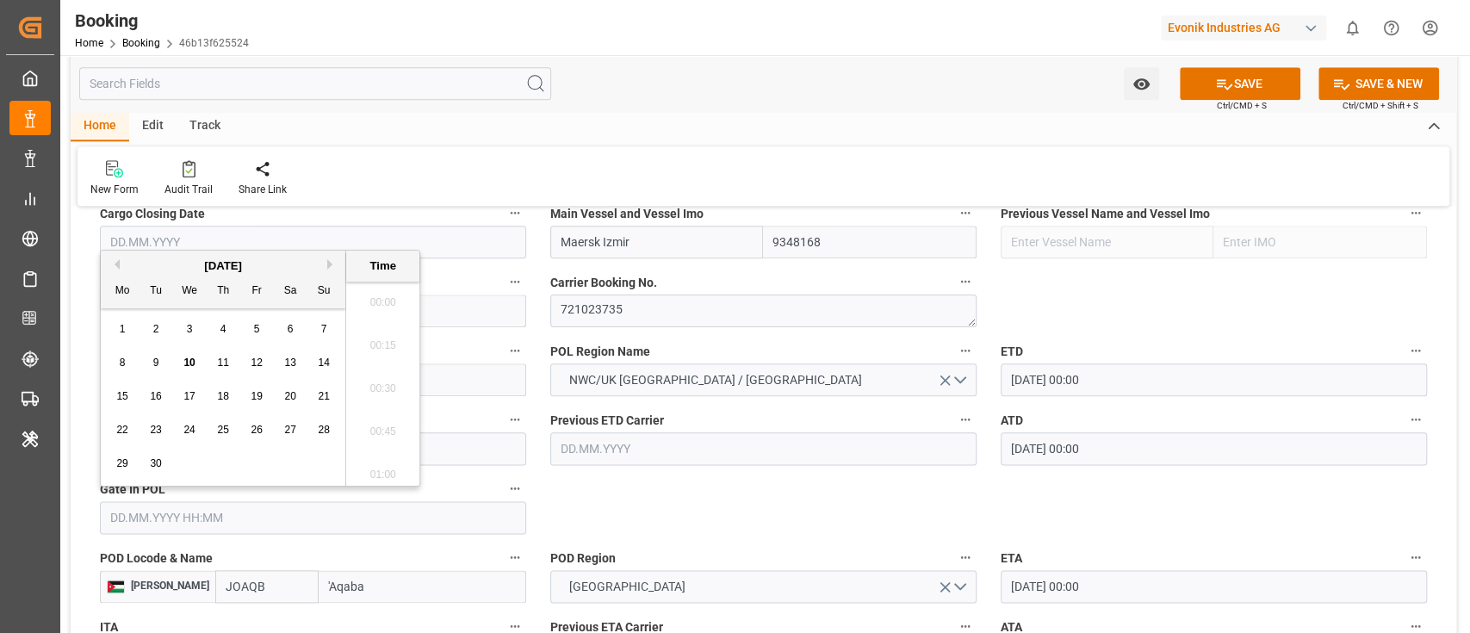
scroll to position [2760, 0]
click at [246, 330] on div "5" at bounding box center [257, 329] width 22 height 21
type input "05.09.2025 00:00"
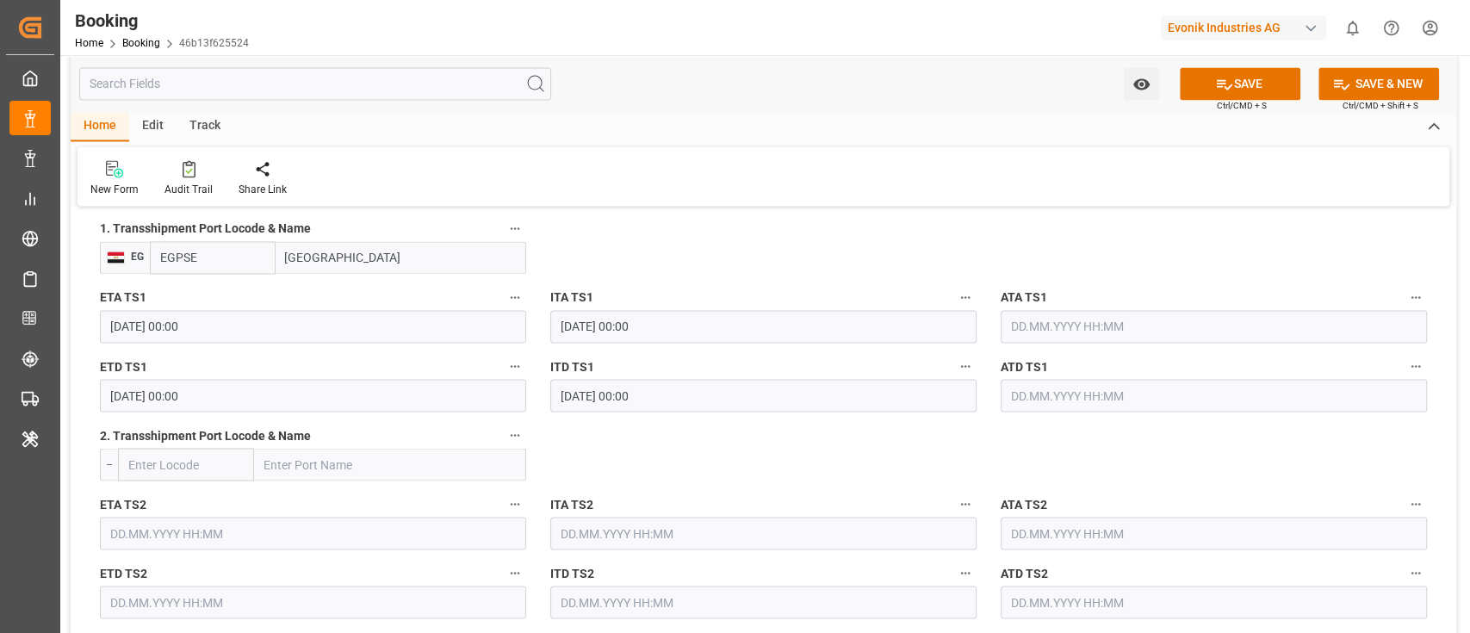
scroll to position [1951, 0]
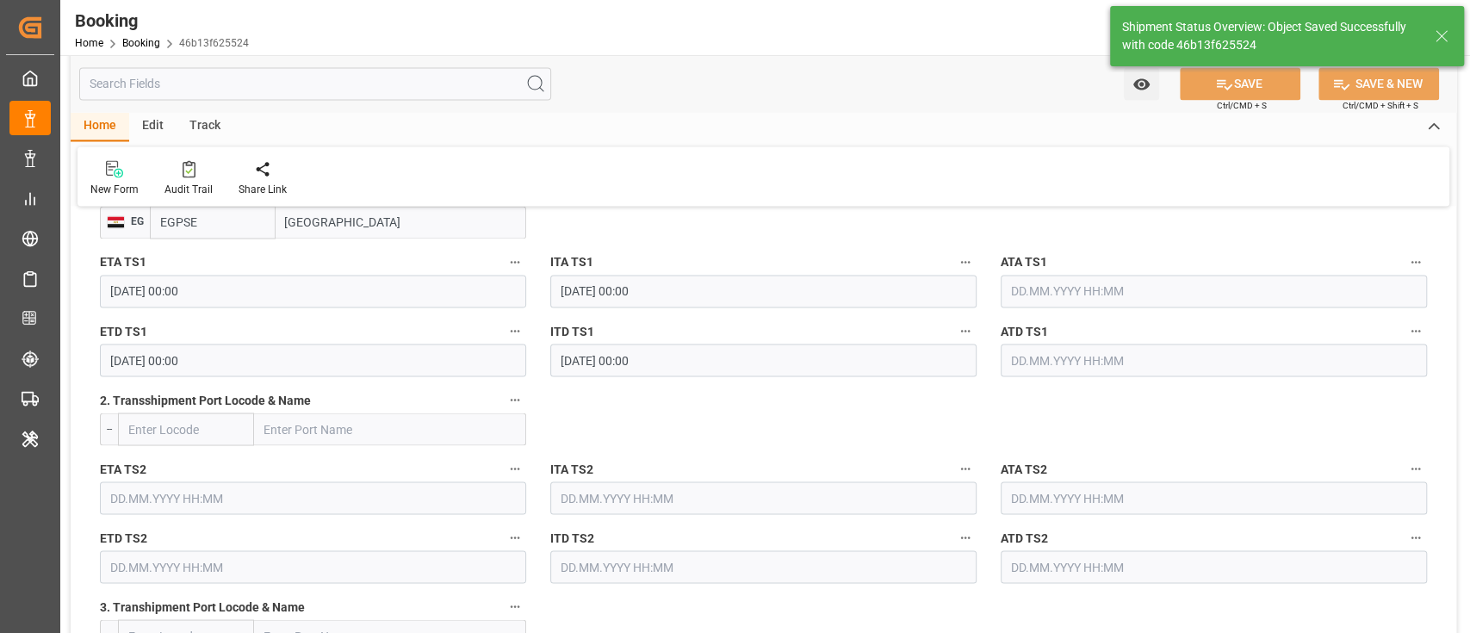
type textarea "Pod-businessDivision-businessLine-"
type input "10.09.2025 11:06"
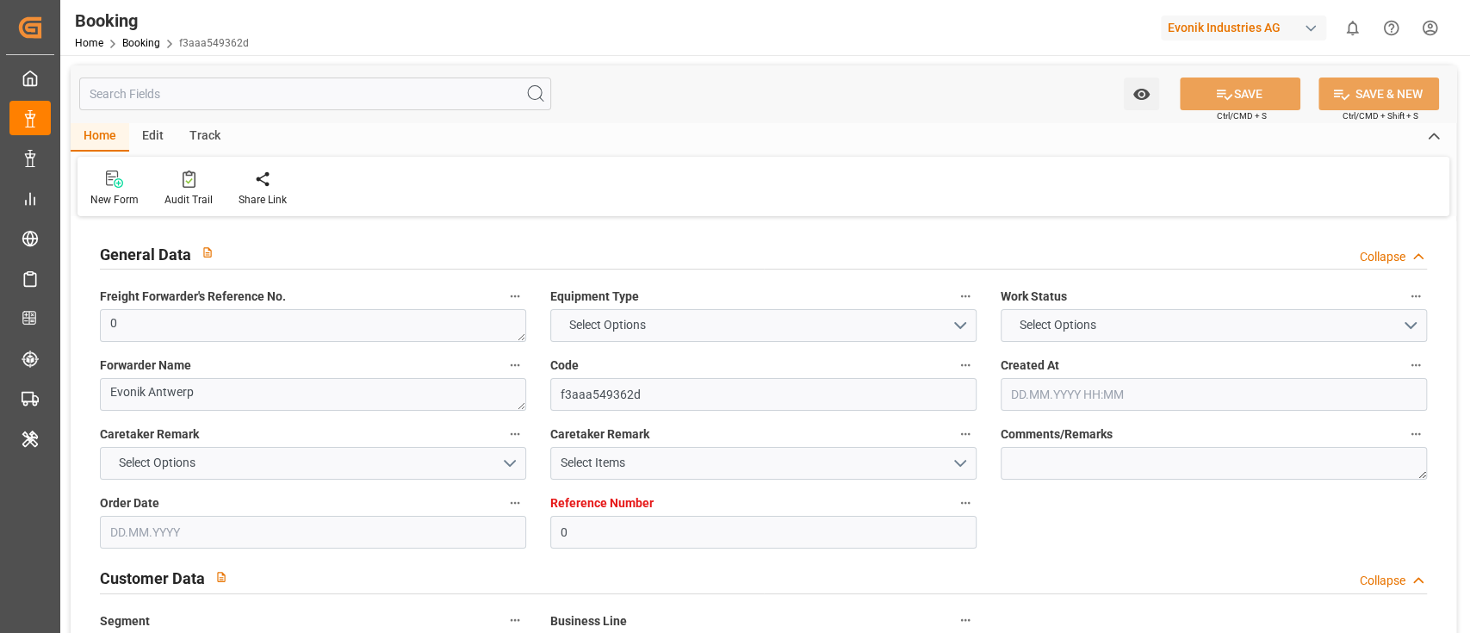
type input "0"
type input "9348168"
type input "Maersk"
type input "Maersk Line AS"
type input "BEANR"
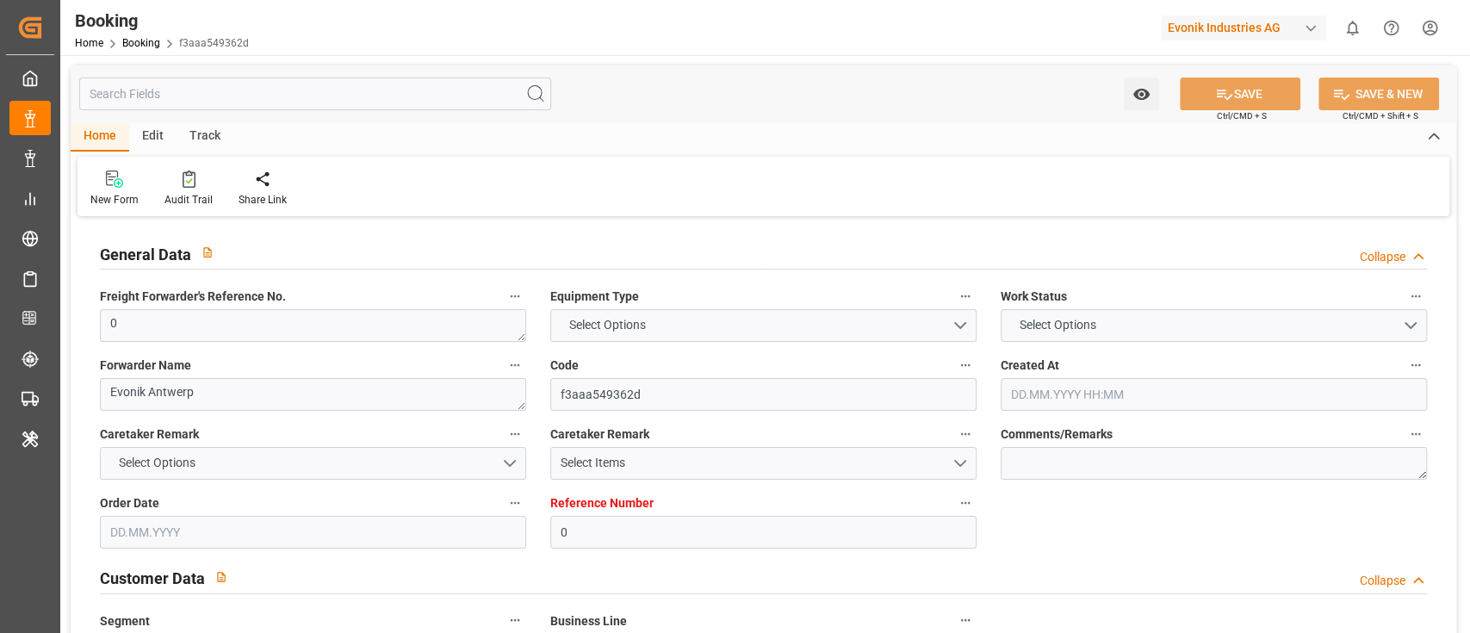
type input "JOAQB"
type input "EGPSE"
type input "0"
type input "[DATE] 12:16"
type input "[DATE]"
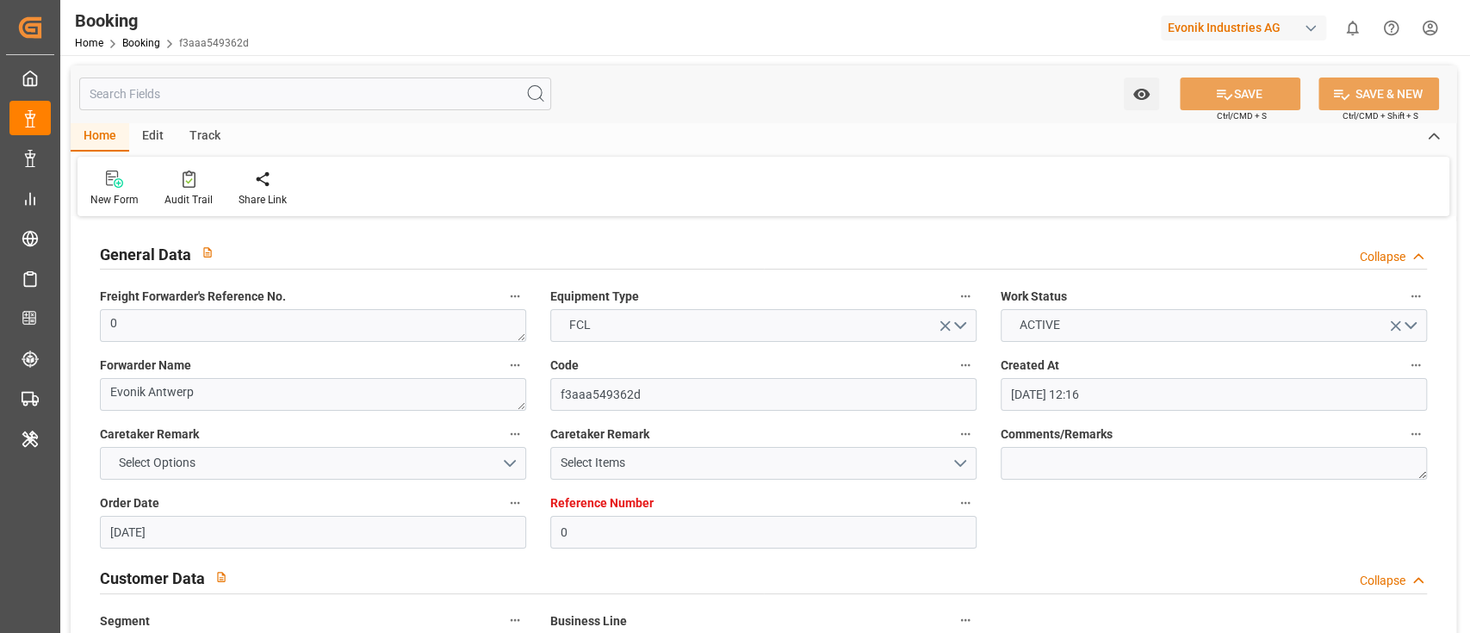
type input "[DATE]"
type input "[DATE] 00:00"
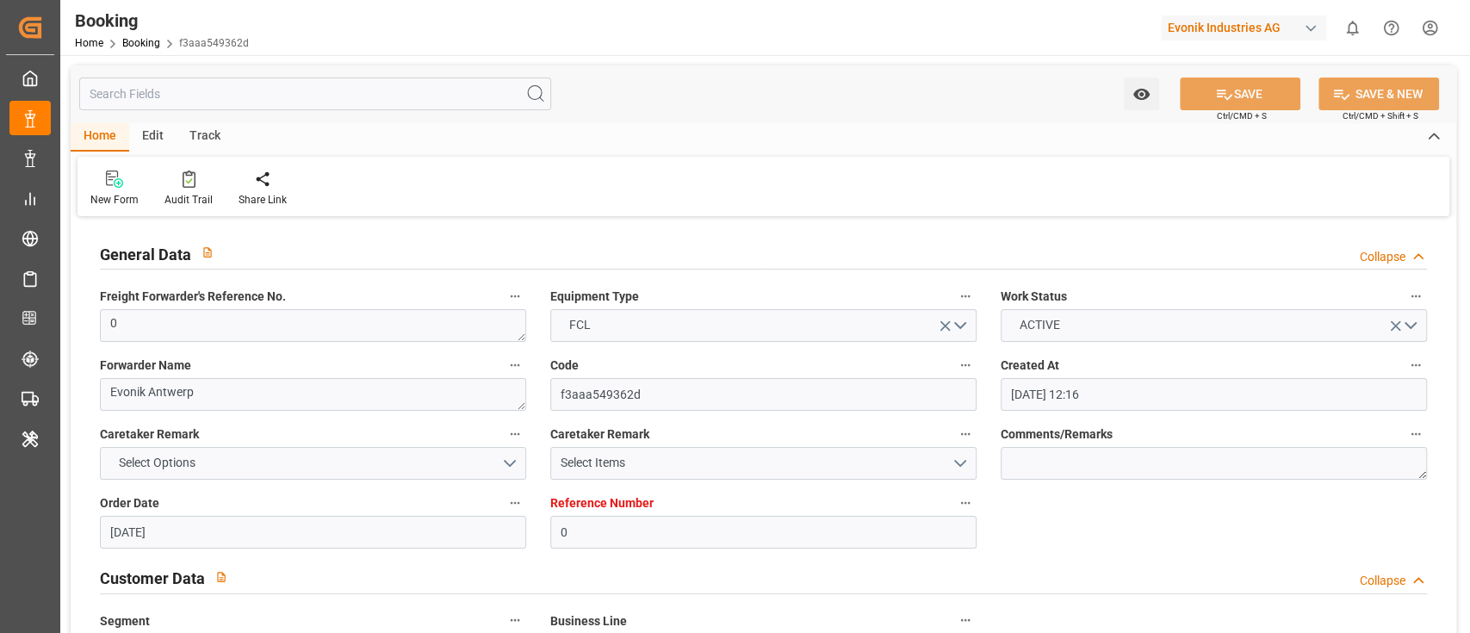
type input "[DATE] 00:00"
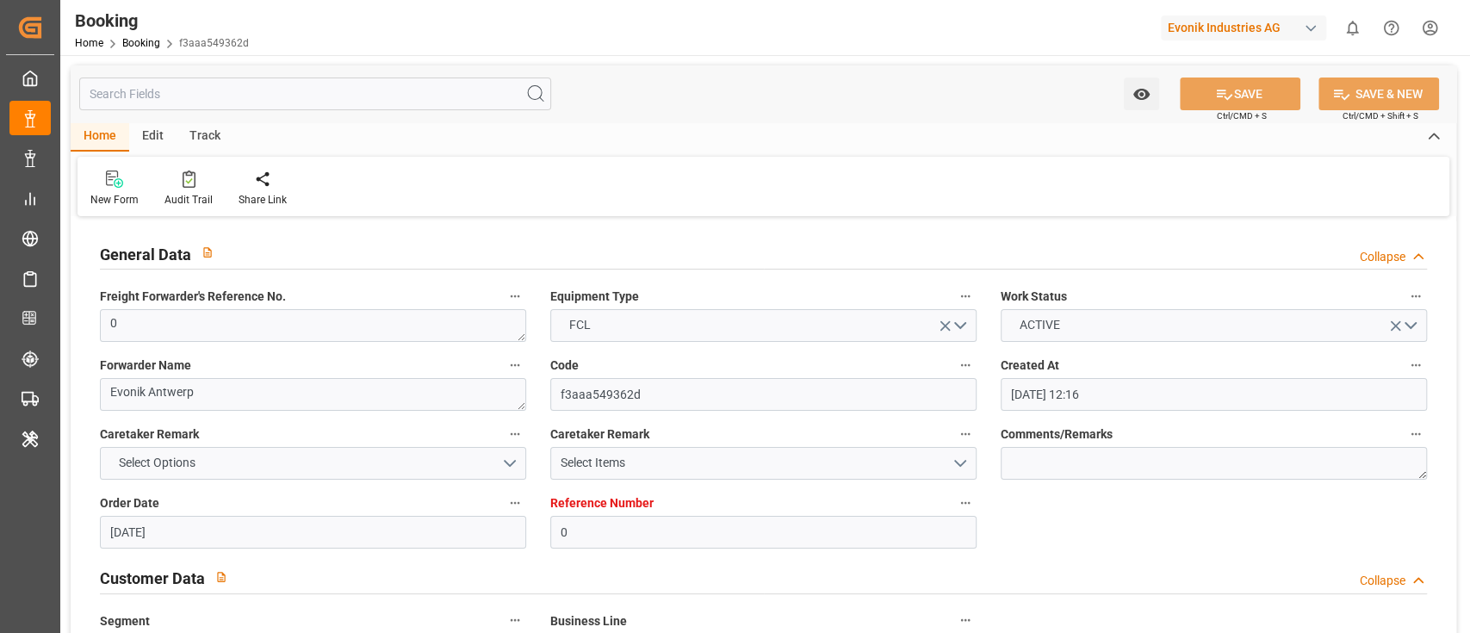
type input "[DATE] 00:00"
type input "[DATE] 11:03"
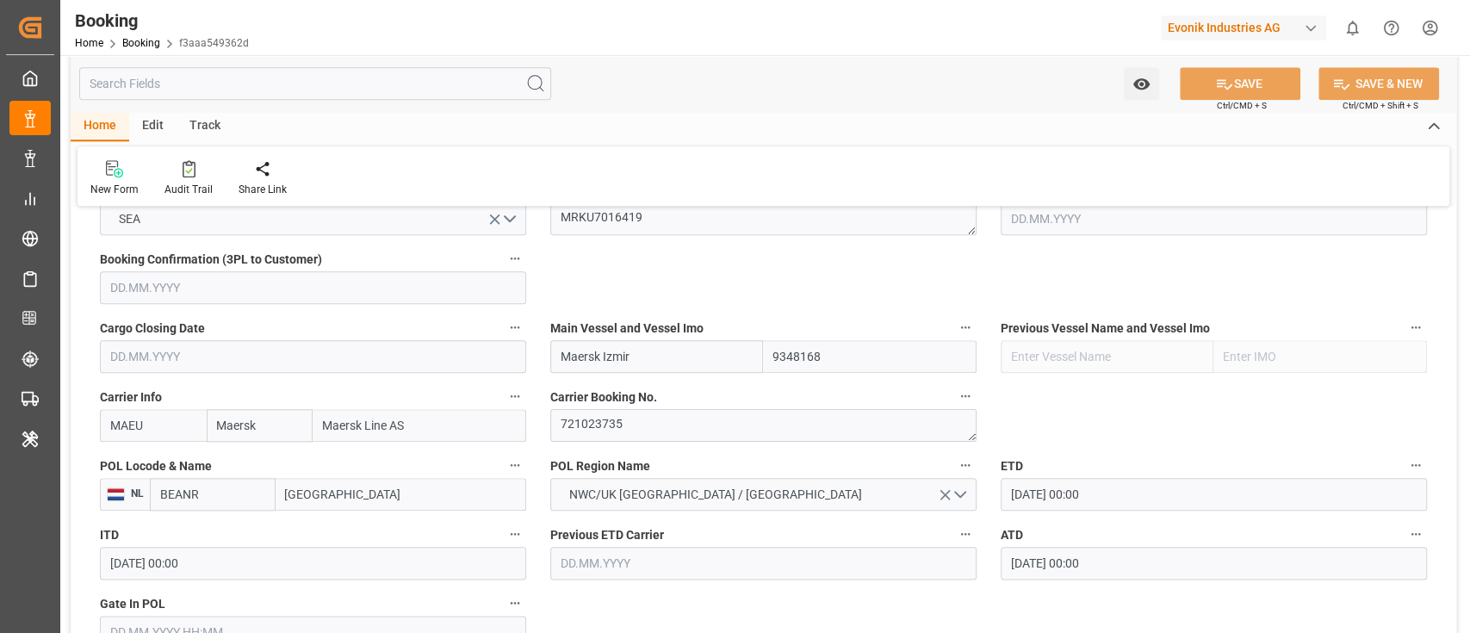
scroll to position [1033, 0]
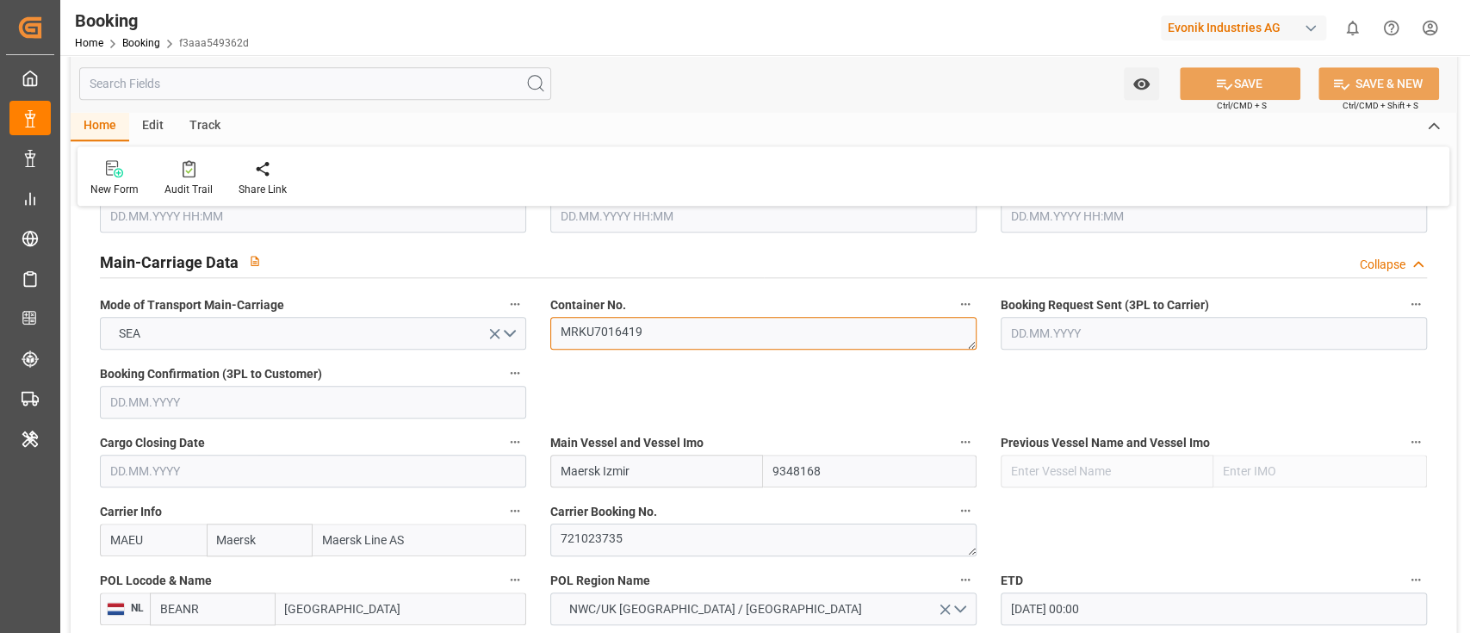
click at [666, 333] on textarea "MRKU7016419" at bounding box center [763, 333] width 426 height 33
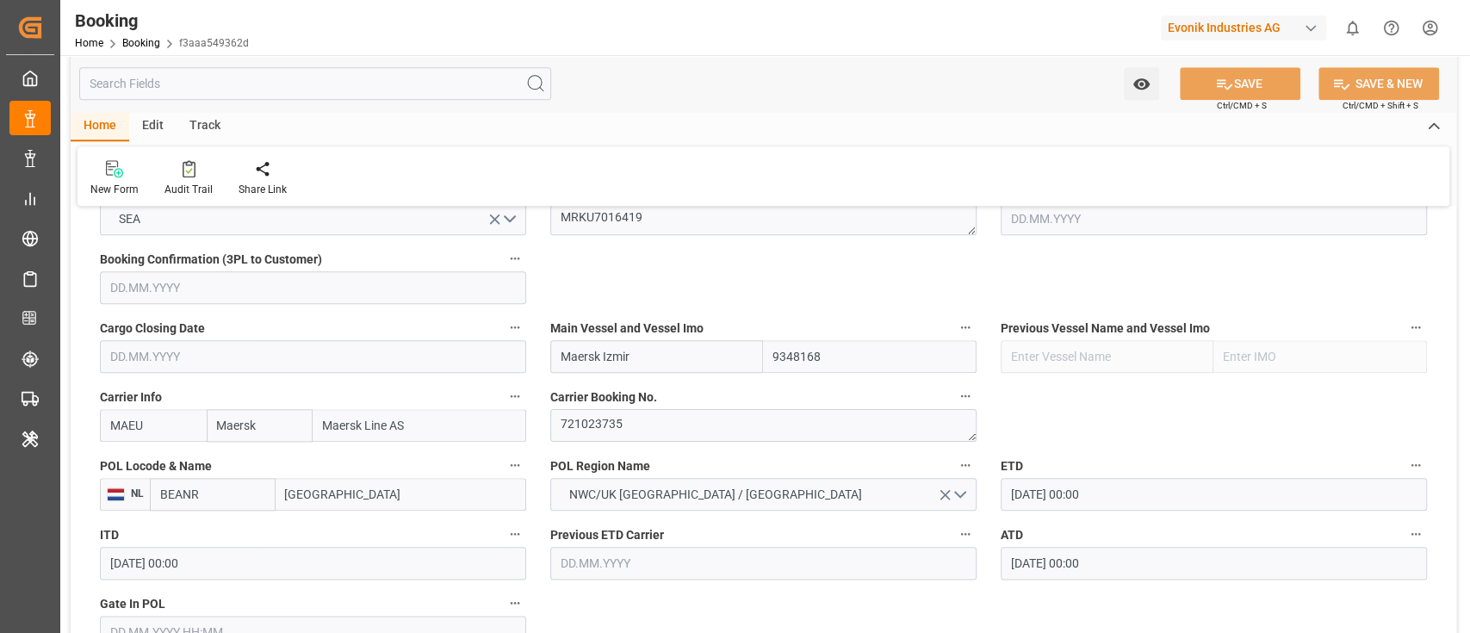
click at [348, 499] on input "[GEOGRAPHIC_DATA]" at bounding box center [400, 494] width 251 height 33
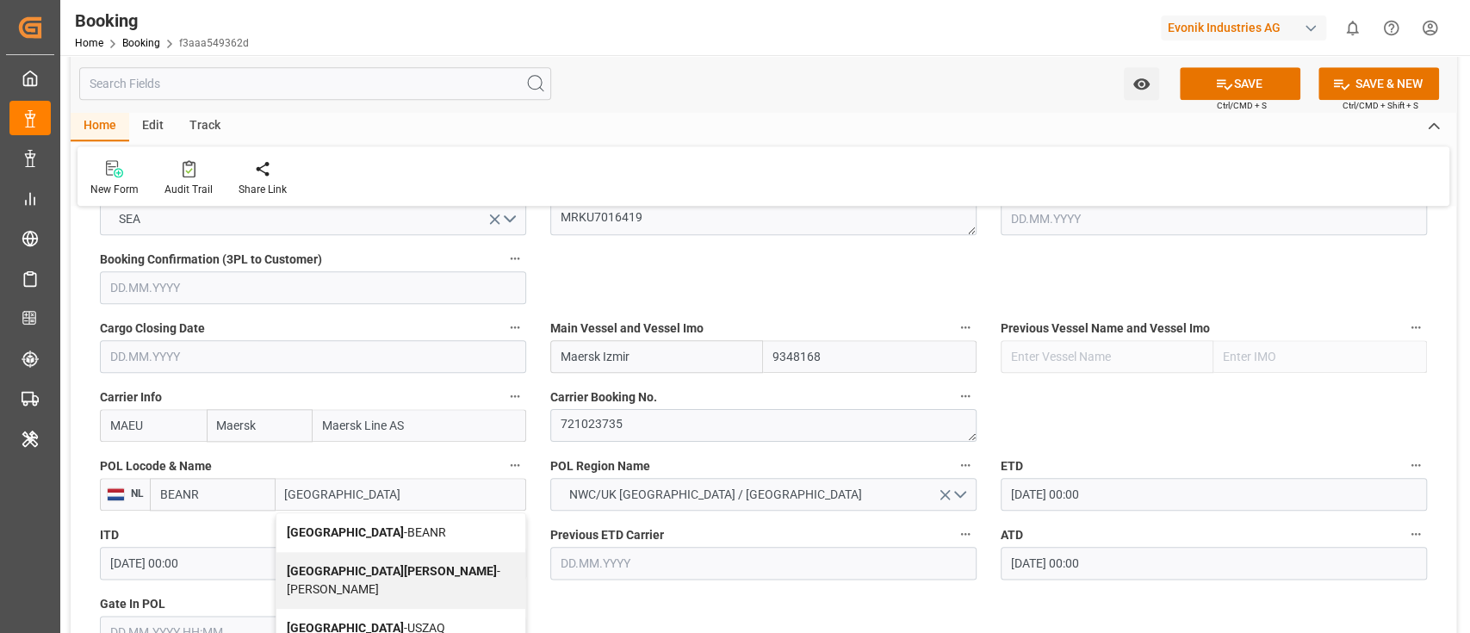
click at [370, 533] on span "Antwerp - BEANR" at bounding box center [366, 532] width 159 height 14
type input "[GEOGRAPHIC_DATA]"
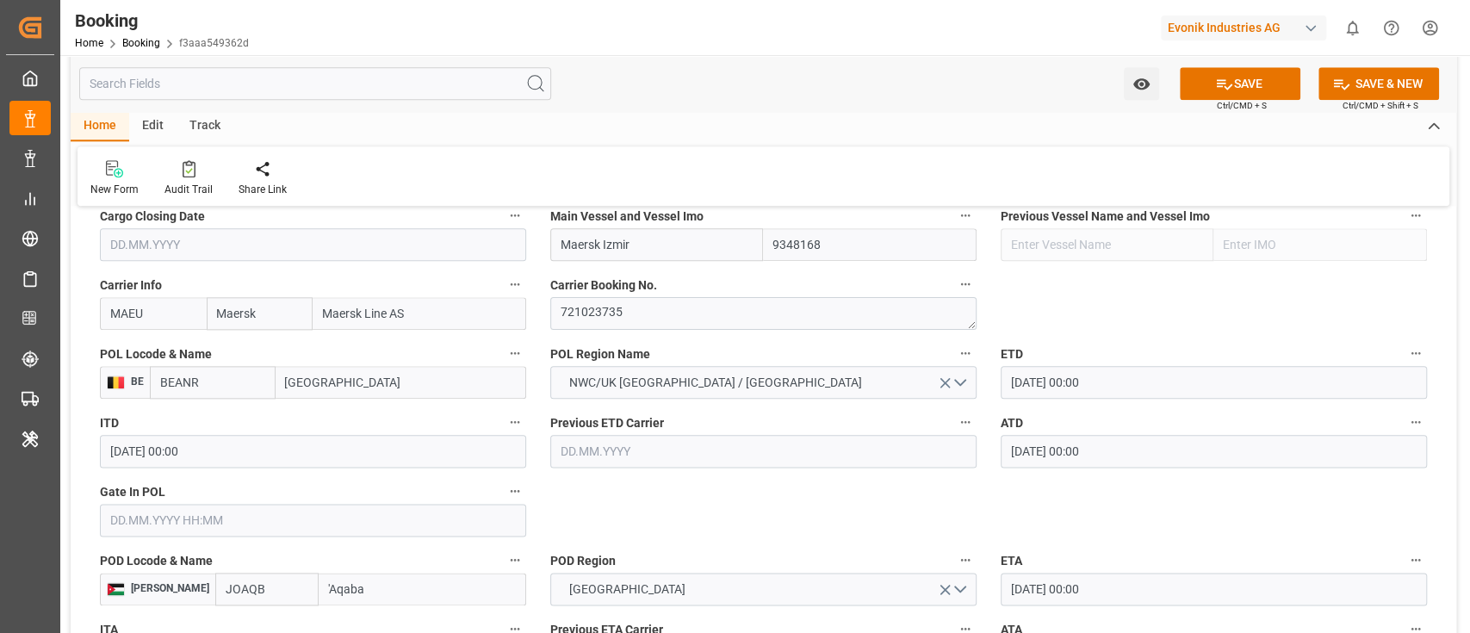
scroll to position [1262, 0]
click at [165, 519] on input "text" at bounding box center [313, 517] width 426 height 33
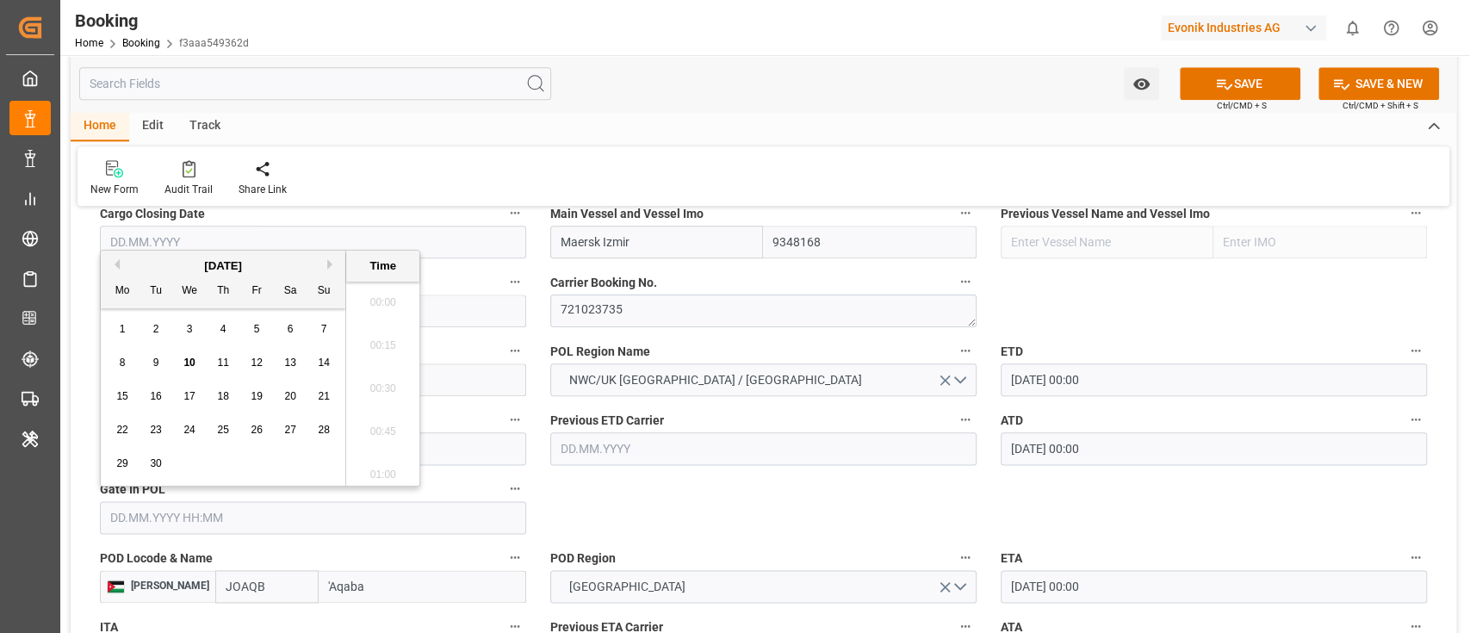
scroll to position [2760, 0]
click at [257, 329] on span "5" at bounding box center [257, 329] width 6 height 12
type input "[DATE] 00:00"
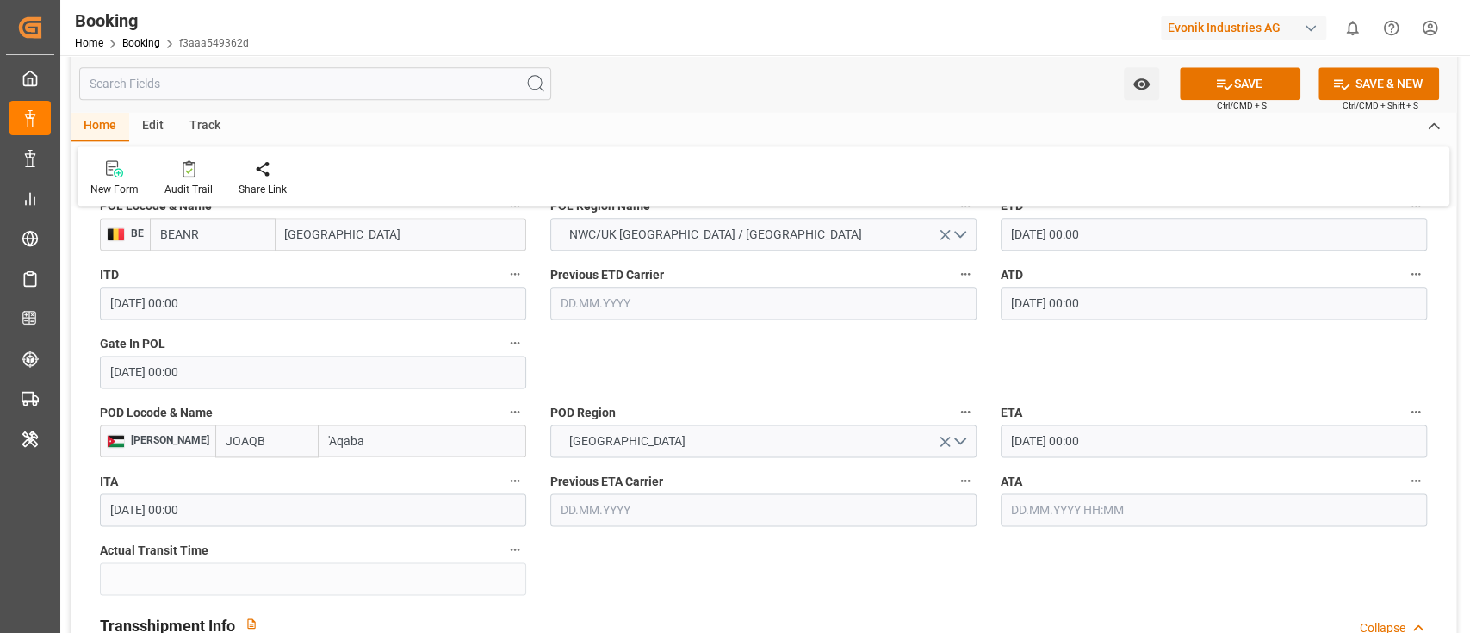
scroll to position [1377, 0]
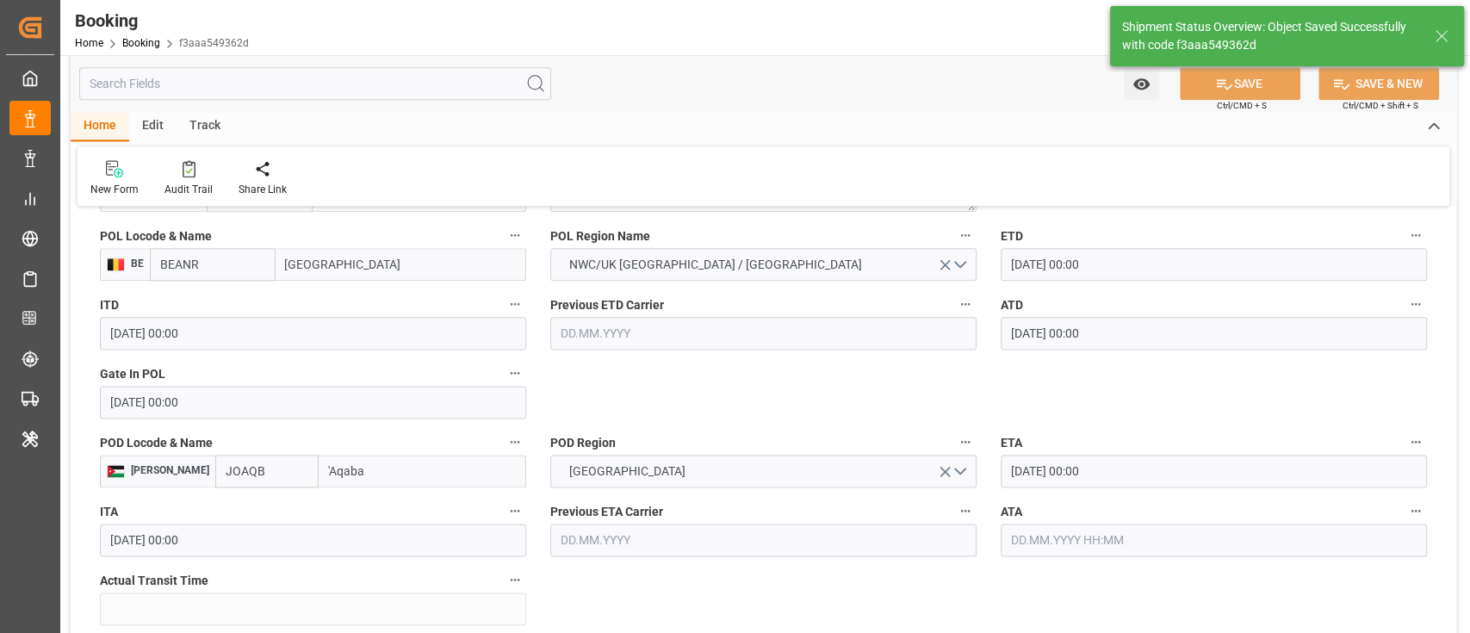
type textarea "Pod-businessDivision-businessLine-"
type input "10.09.2025 11:07"
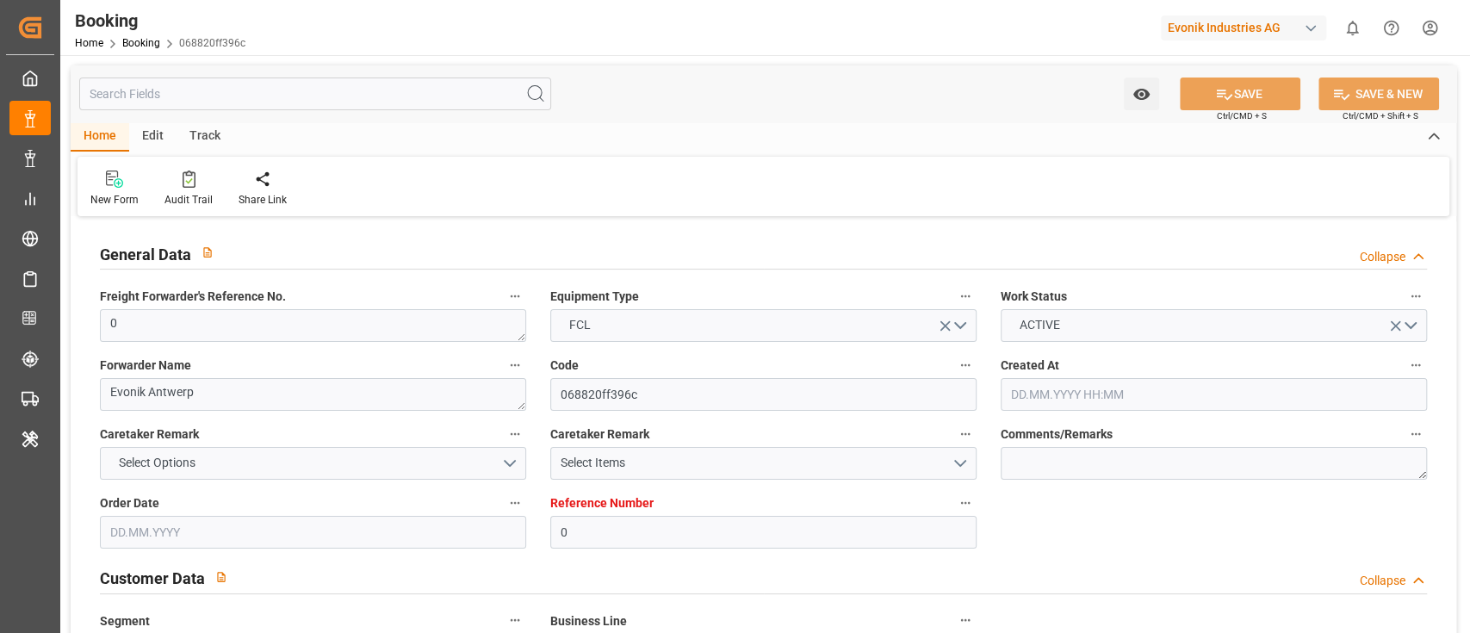
type input "0"
type input "9348168"
type input "Maersk"
type input "Maersk Line AS"
type input "BEANR"
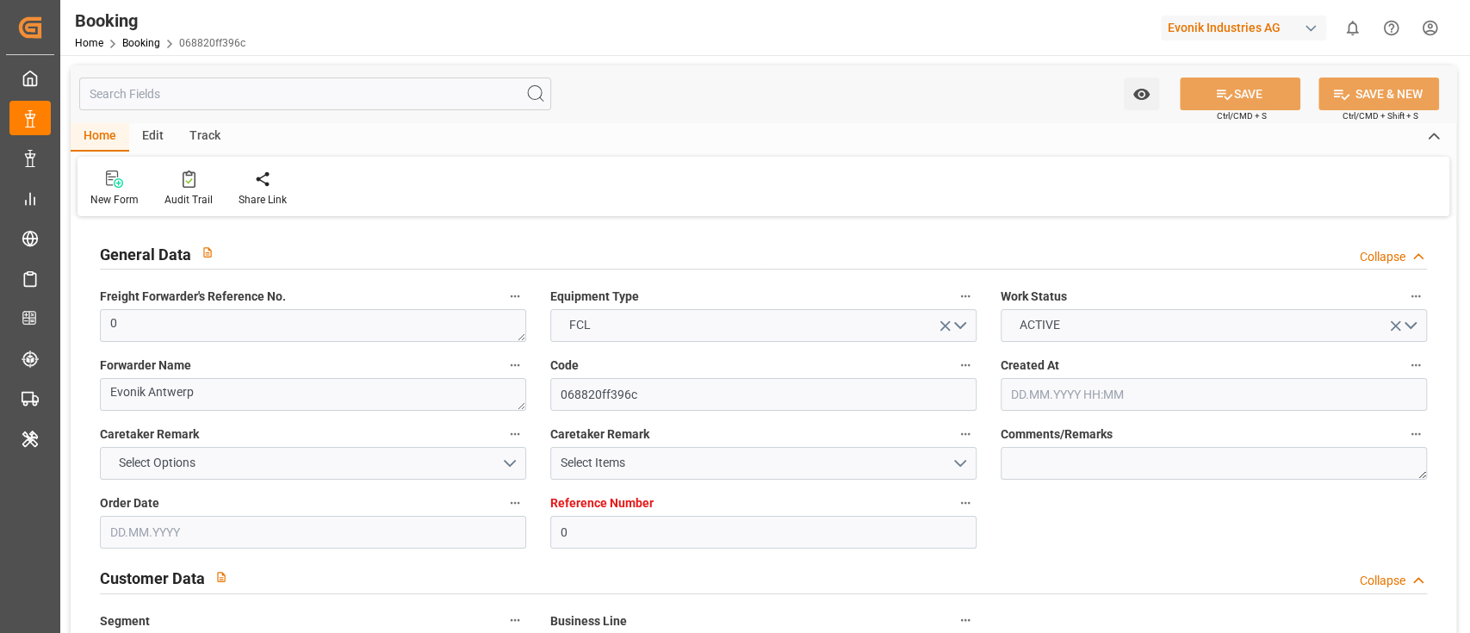
type input "JOAQB"
type input "EGPSE"
type input "0"
type input "[DATE] 12:16"
type input "[DATE]"
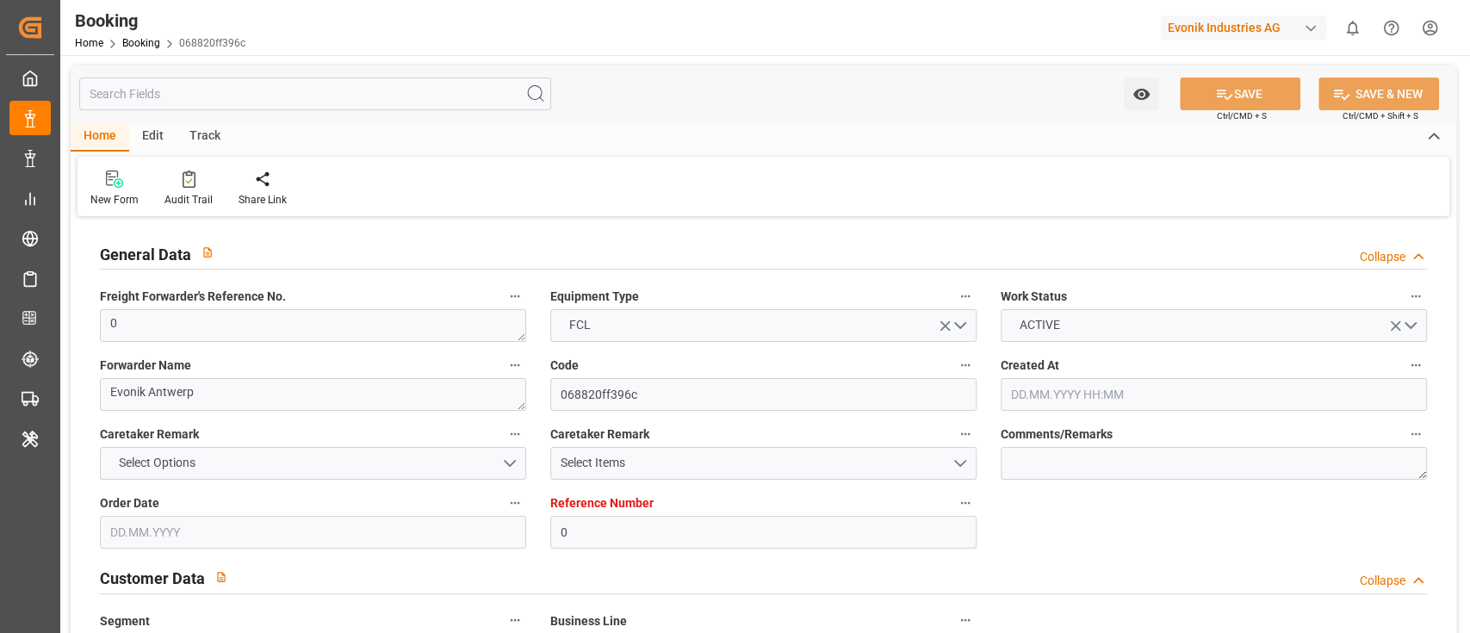
type input "[DATE]"
type input "[DATE] 00:00"
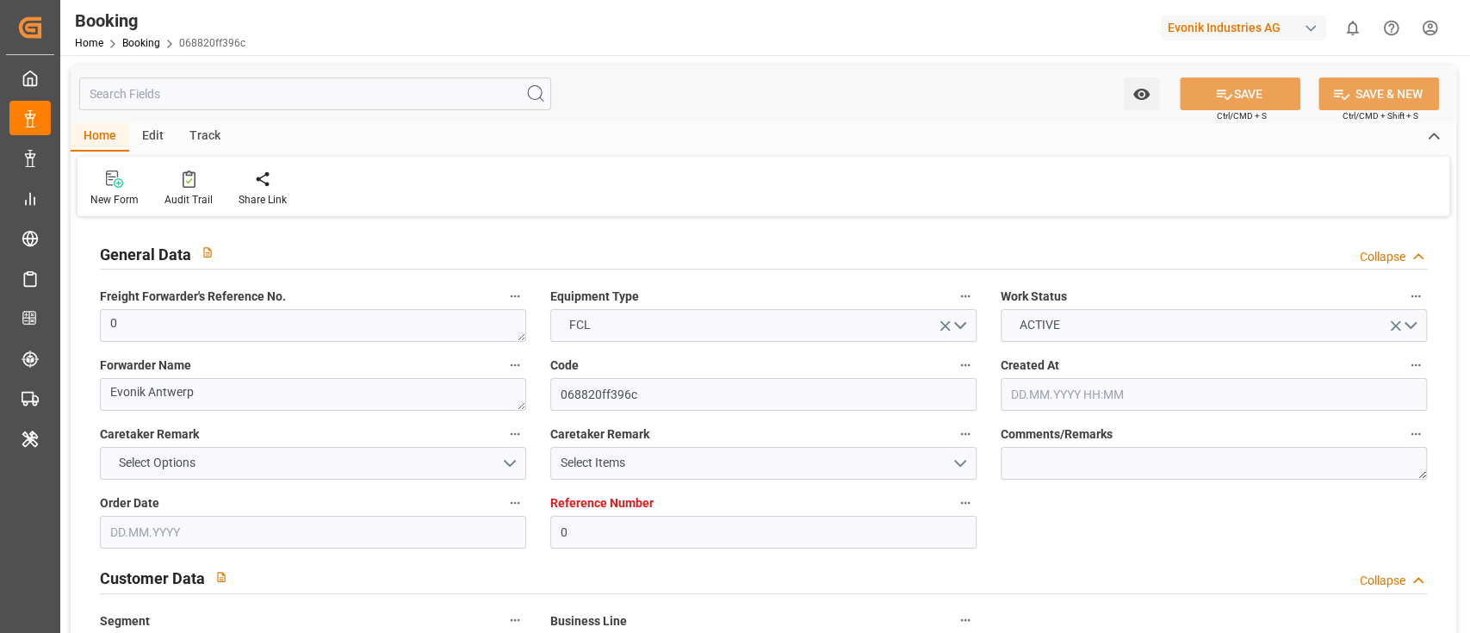
type input "[DATE] 00:00"
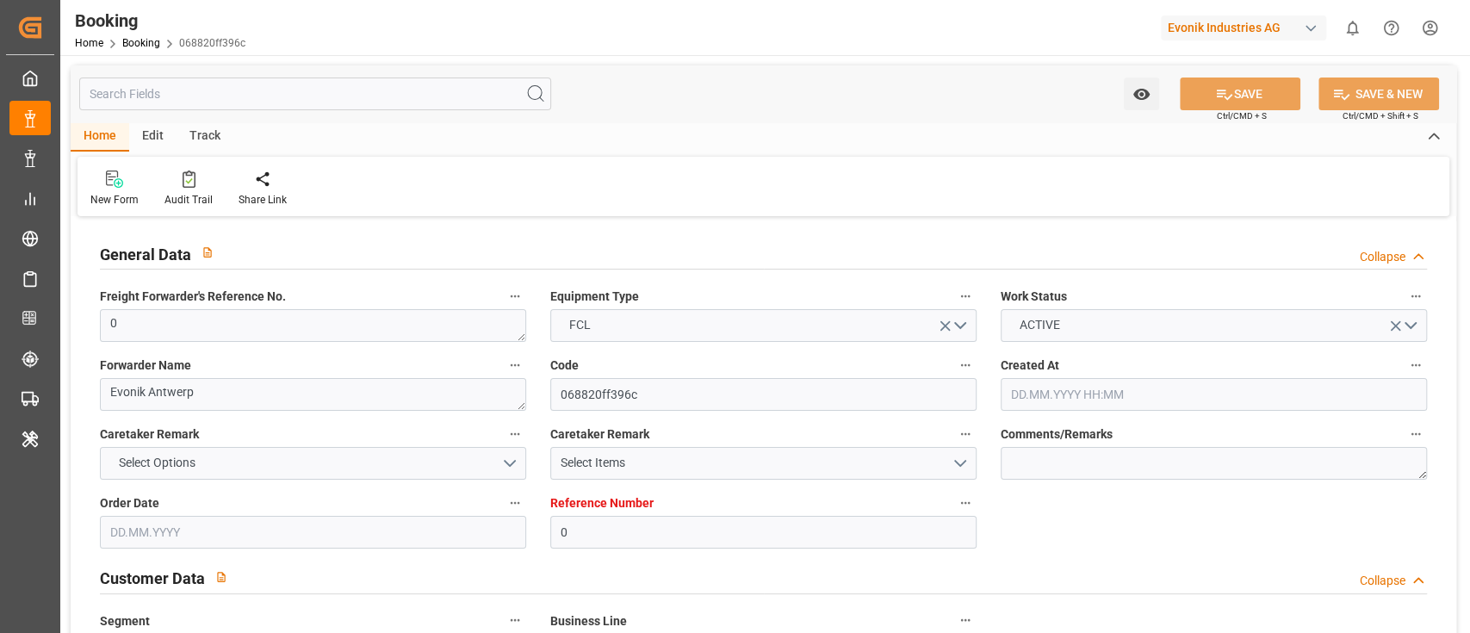
type input "[DATE] 00:00"
type input "[DATE] 11:01"
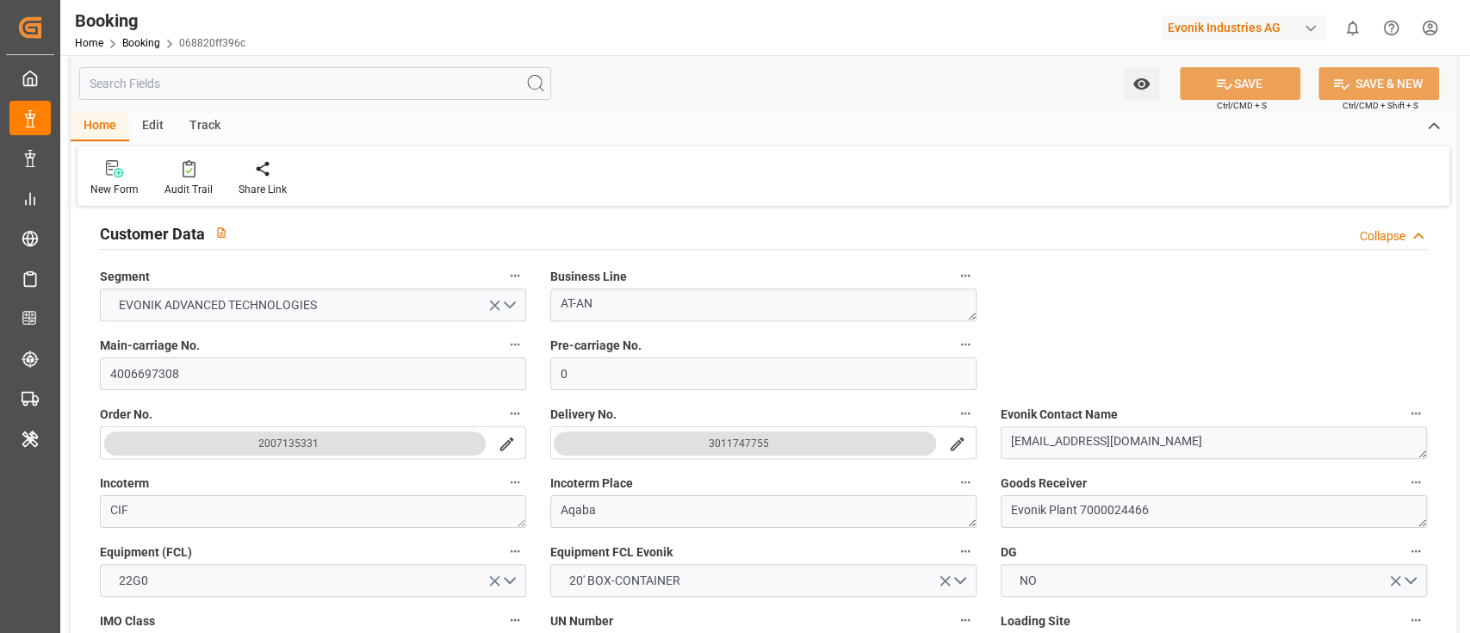
scroll to position [803, 0]
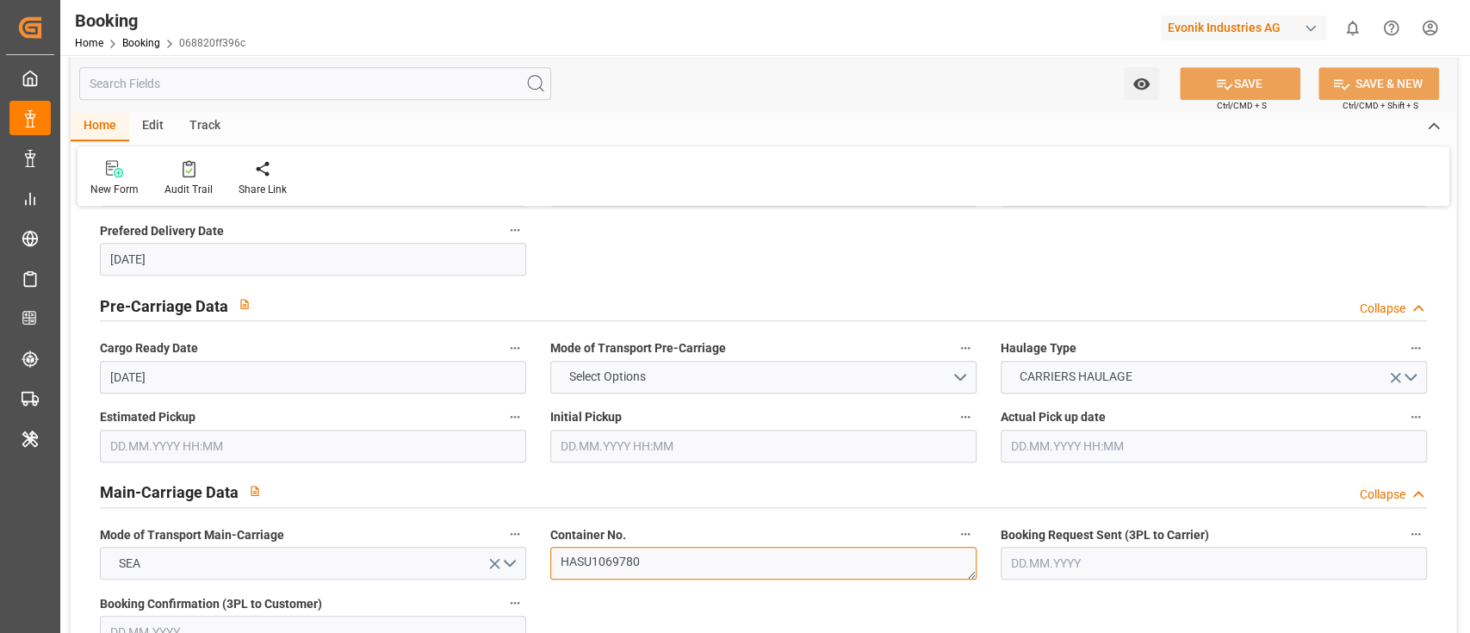
click at [657, 574] on textarea "HASU1069780" at bounding box center [763, 563] width 426 height 33
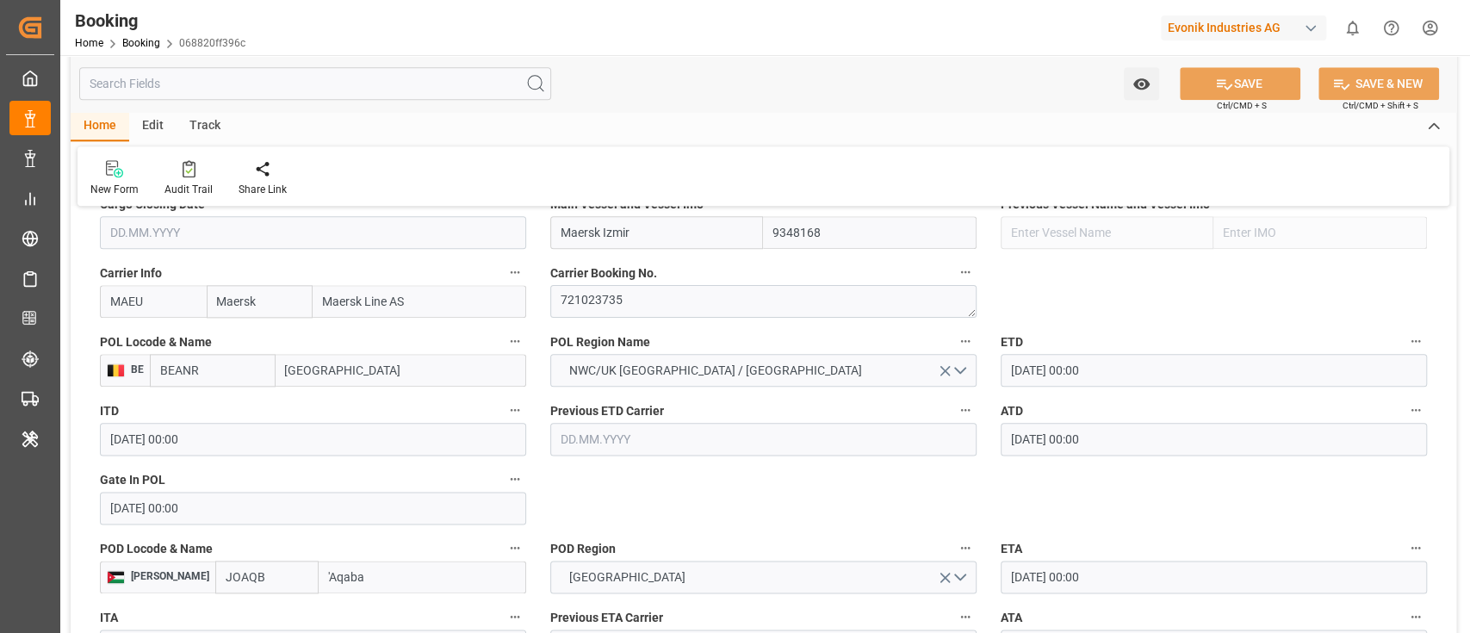
scroll to position [1262, 0]
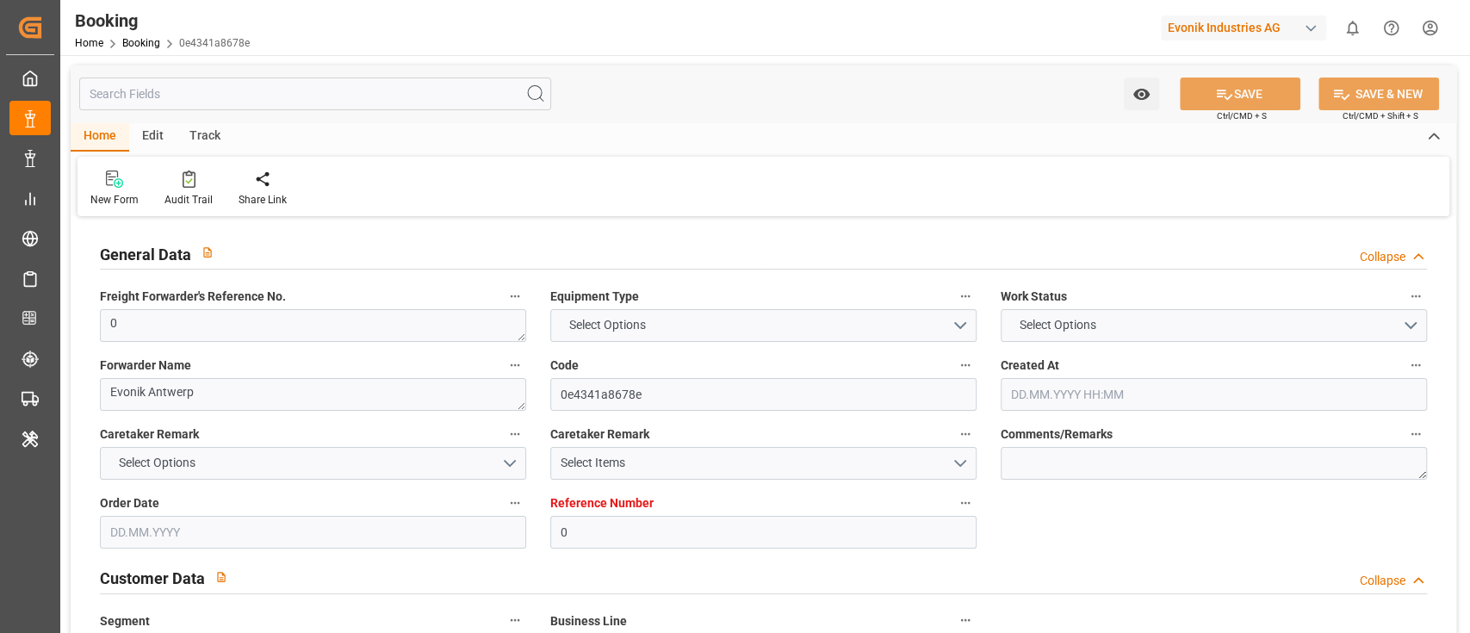
type textarea "0"
type textarea "Evonik Antwerp"
type input "0e4341a8678e"
type input "0"
type textarea "AT-AN"
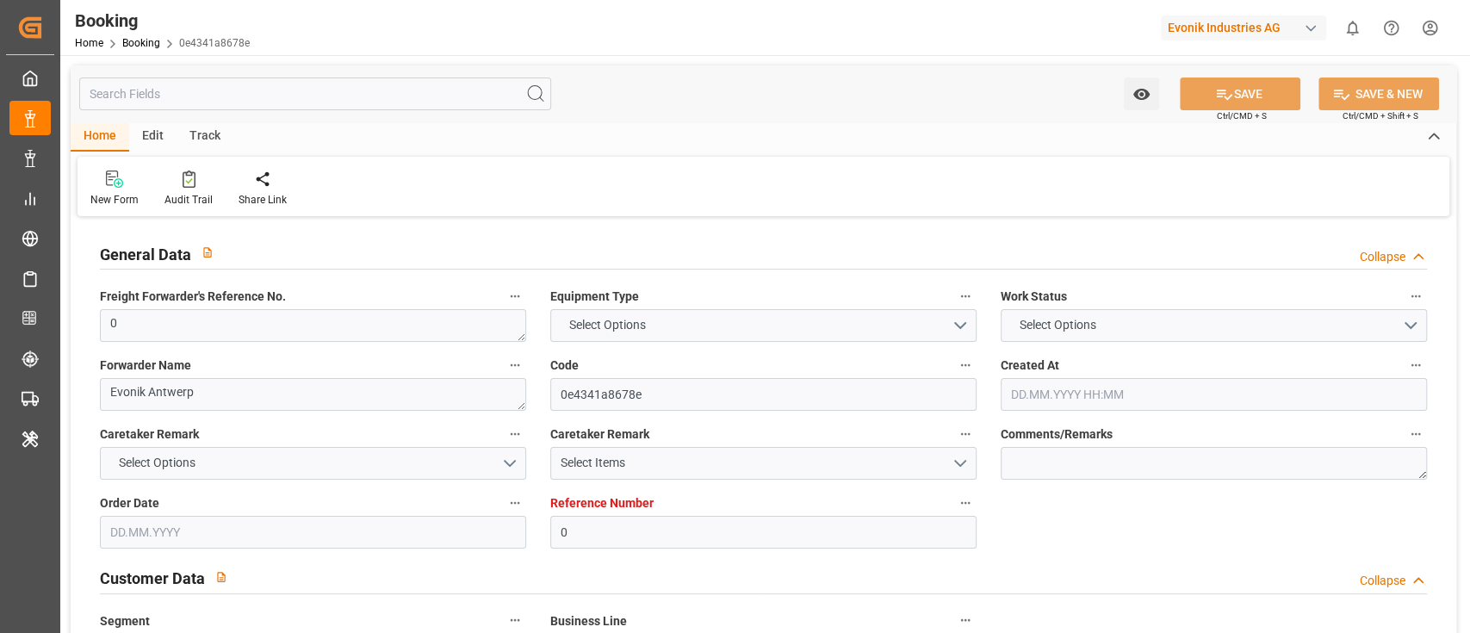
type input "4006697308"
type textarea "[EMAIL_ADDRESS][DOMAIN_NAME]"
type textarea "CIF"
type textarea "Aqaba"
type textarea "Evonik Plant 7000024466"
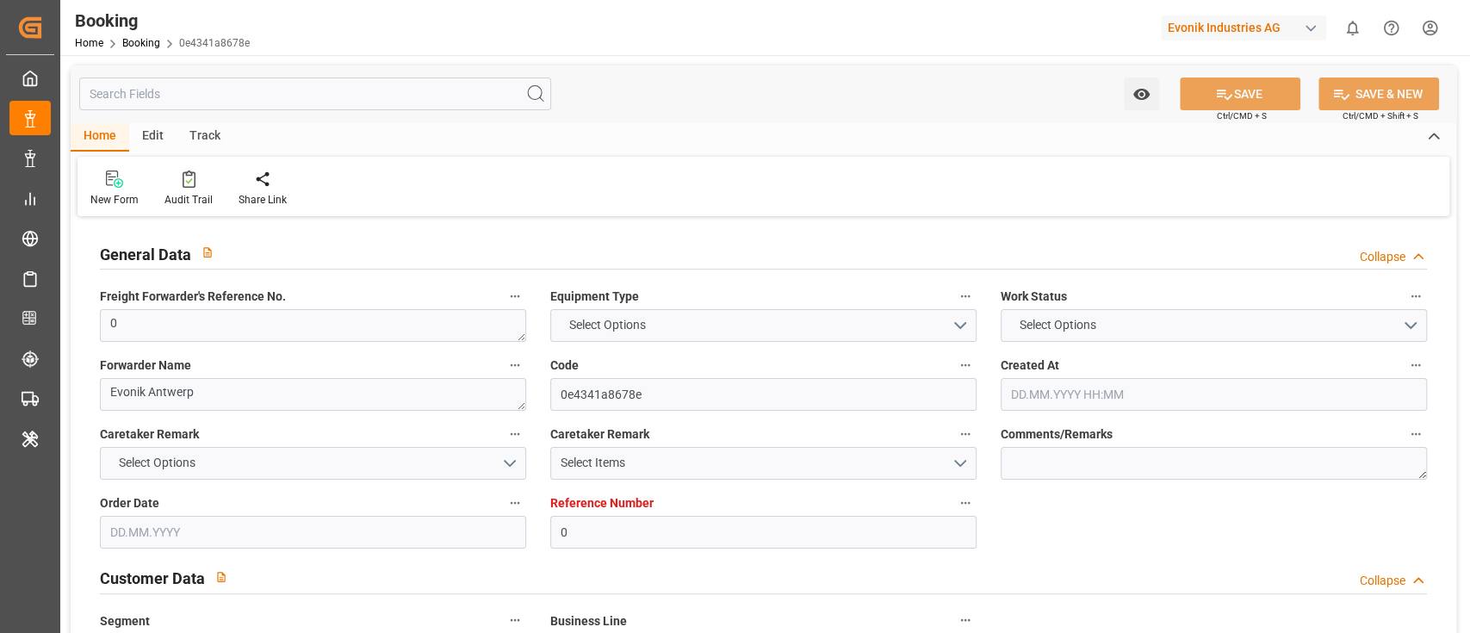
type textarea "[GEOGRAPHIC_DATA]"
type textarea "SUDU1498350"
type input "Maersk Izmir"
type input "MAEU"
type textarea "721023735"
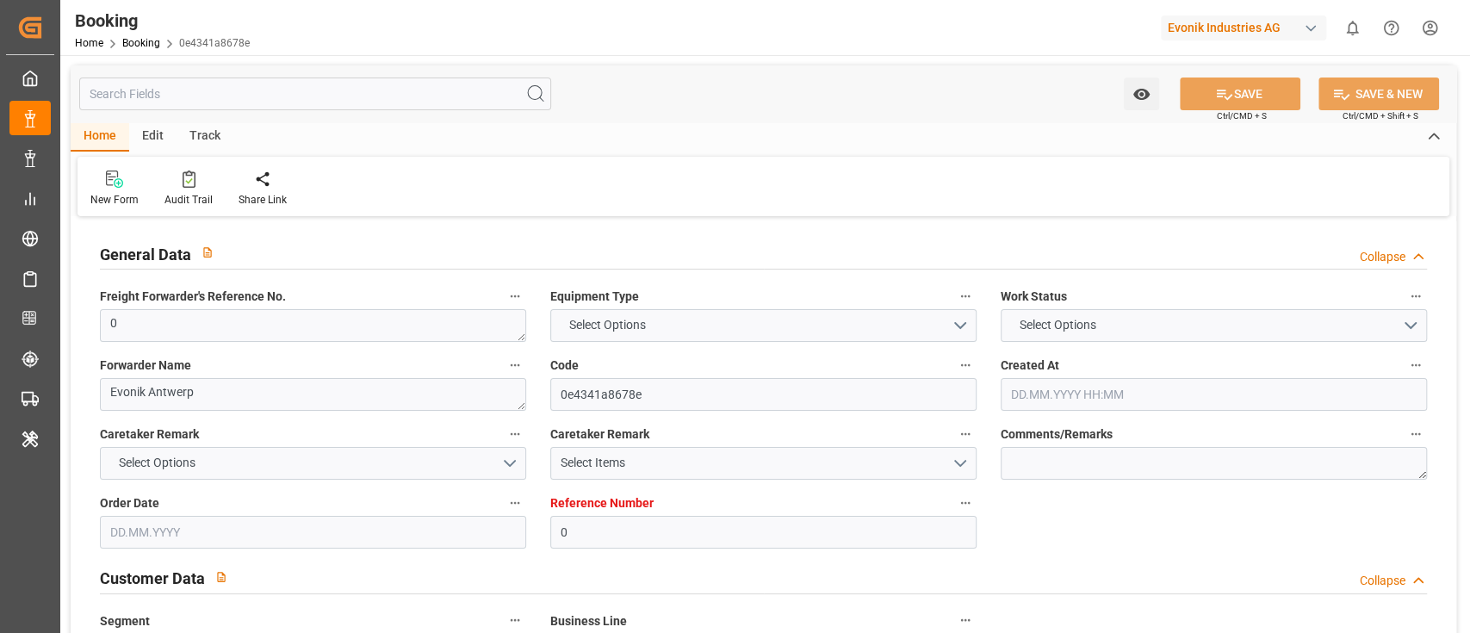
type input "[GEOGRAPHIC_DATA]"
type input "'Aqaba"
type input "Port Said East"
type textarea "INPUT_Evonik_Seeburger_LoadTenderOcean_1003116300_20250904174747593.xml"
type textarea "NWC/UK North West Continent / UK_JOAQB_MAEU_AT-AN"
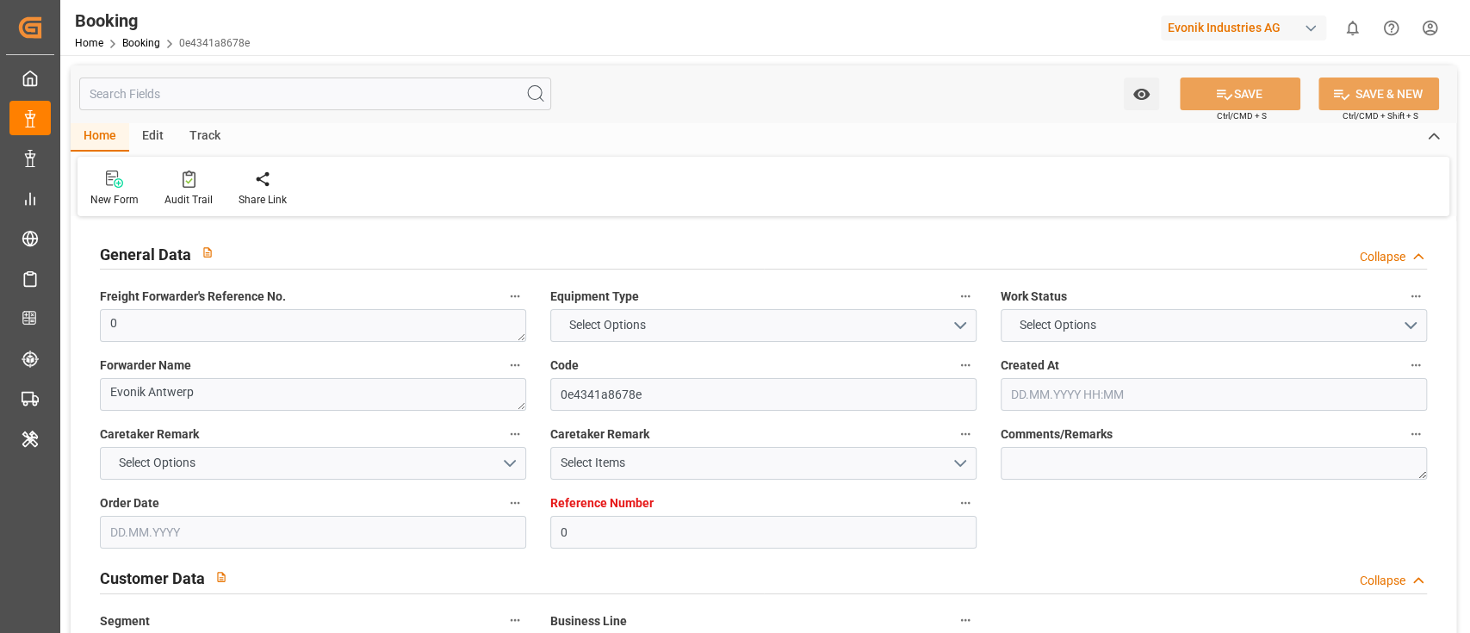
type textarea "INPUT_Evonik_Seeburger_LoadTenderOcean_1003063173_20250818141345523.xml,INPUT_E…"
type textarea "1003116300"
type textarea "Meenakshi Manjunatha"
type textarea "Pod-PolCountry-businessDivision-businessLine-"
type textarea "EVONIK Load Tender XML"
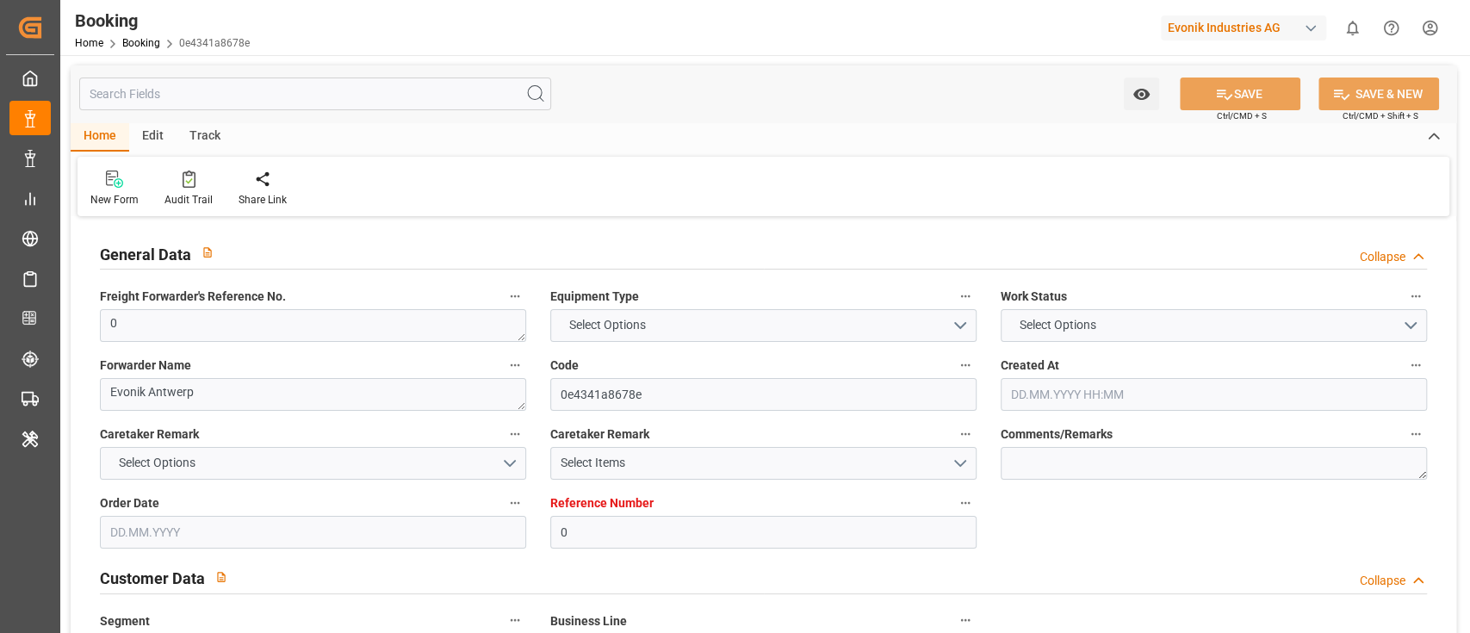
type textarea "a011t00000LcJC5AAN"
type textarea "Yes"
type input "0"
type input "9348168"
type input "Maersk"
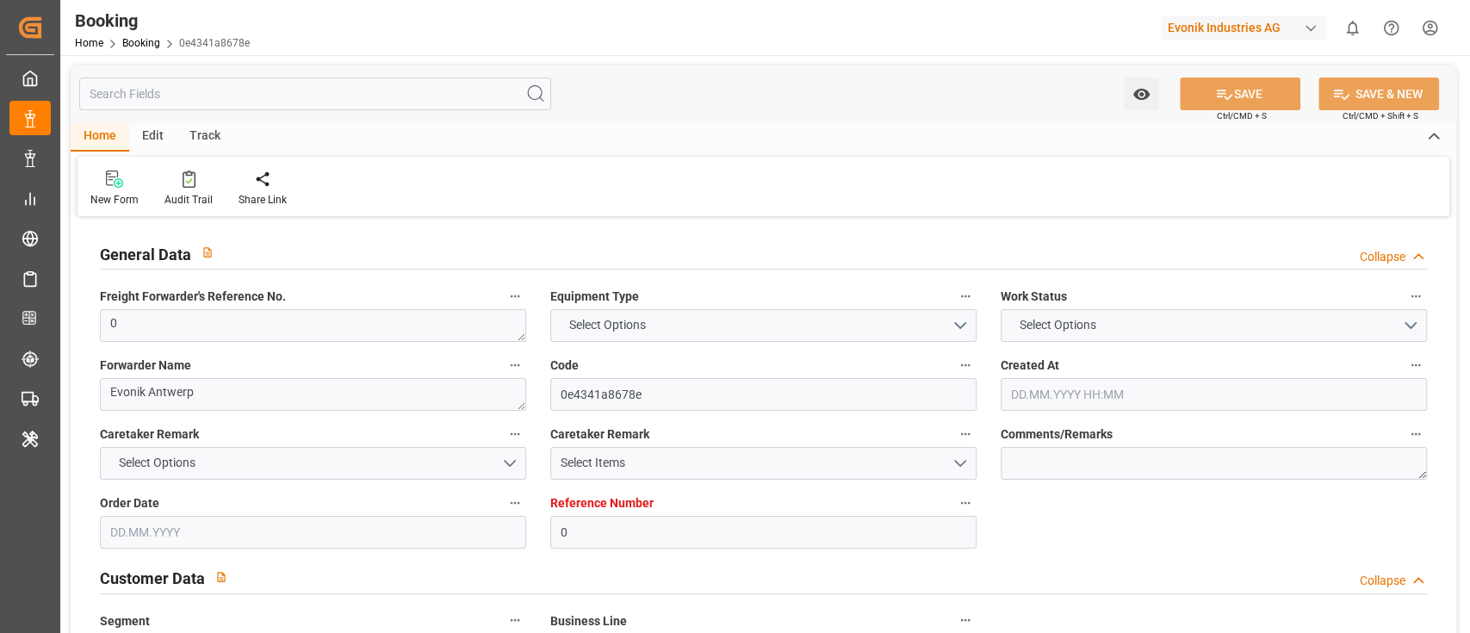
type input "Maersk Line AS"
type input "BEANR"
type input "JOAQB"
type input "EGPSE"
type input "0"
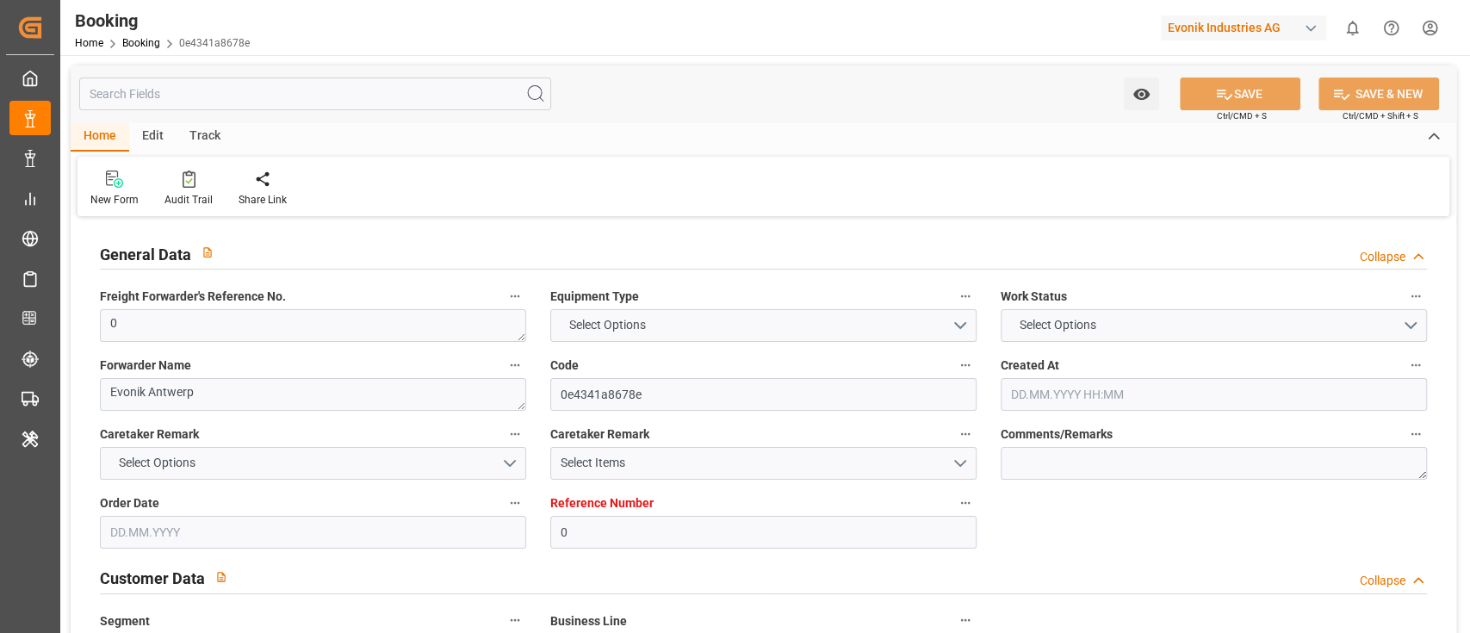
type input "18.08.2025 12:16"
type input "18.08.2025"
type input "30.09.2025"
type input "27.08.2025"
type input "08.09.2025 00:00"
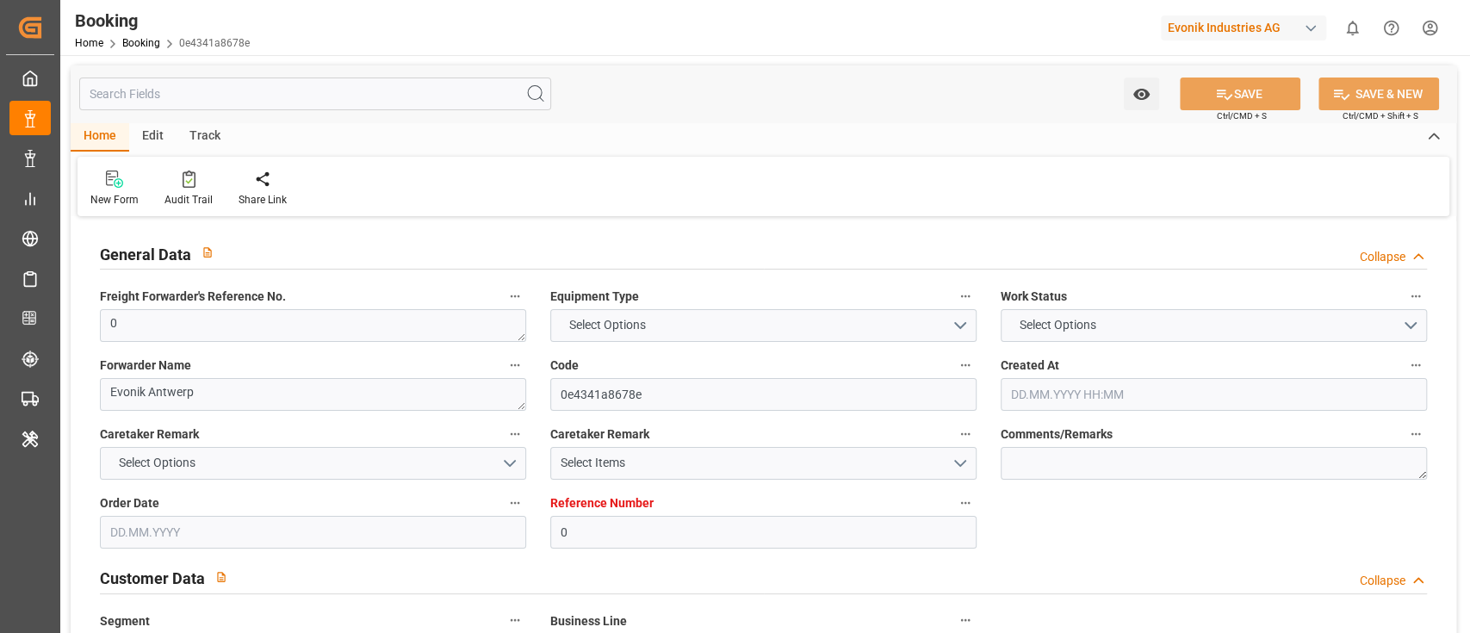
type input "08.09.2025 00:00"
type input "01.10.2025 00:00"
type input "23.09.2025 00:00"
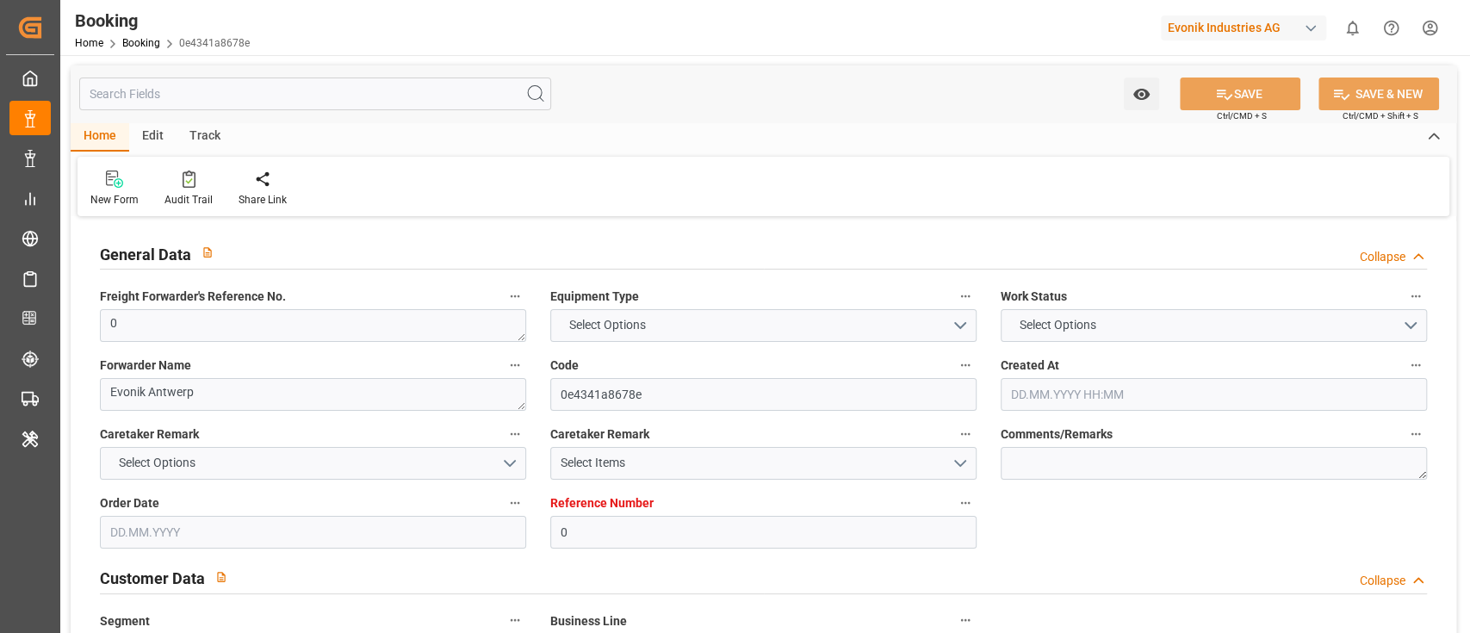
type input "23.09.2025 00:00"
type input "28.09.2025 00:00"
type input "10.09.2025 11:03"
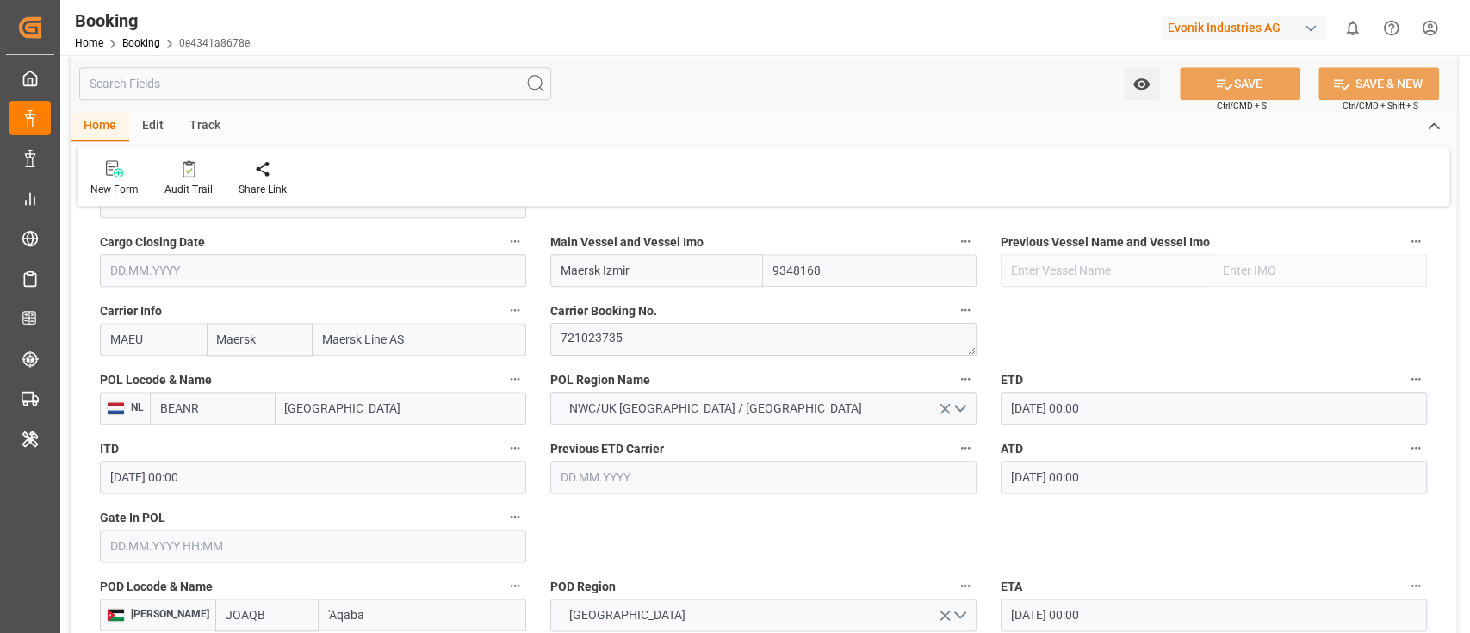
scroll to position [1377, 0]
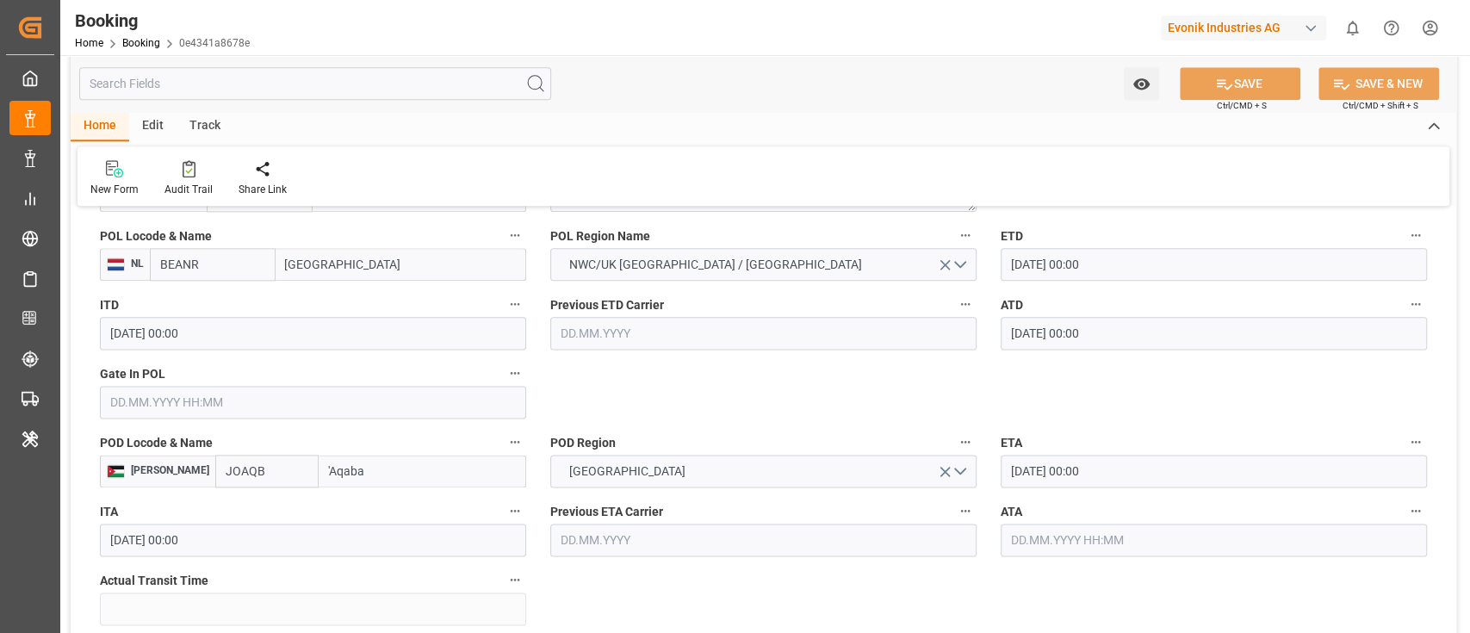
click at [354, 270] on input "[GEOGRAPHIC_DATA]" at bounding box center [400, 264] width 251 height 33
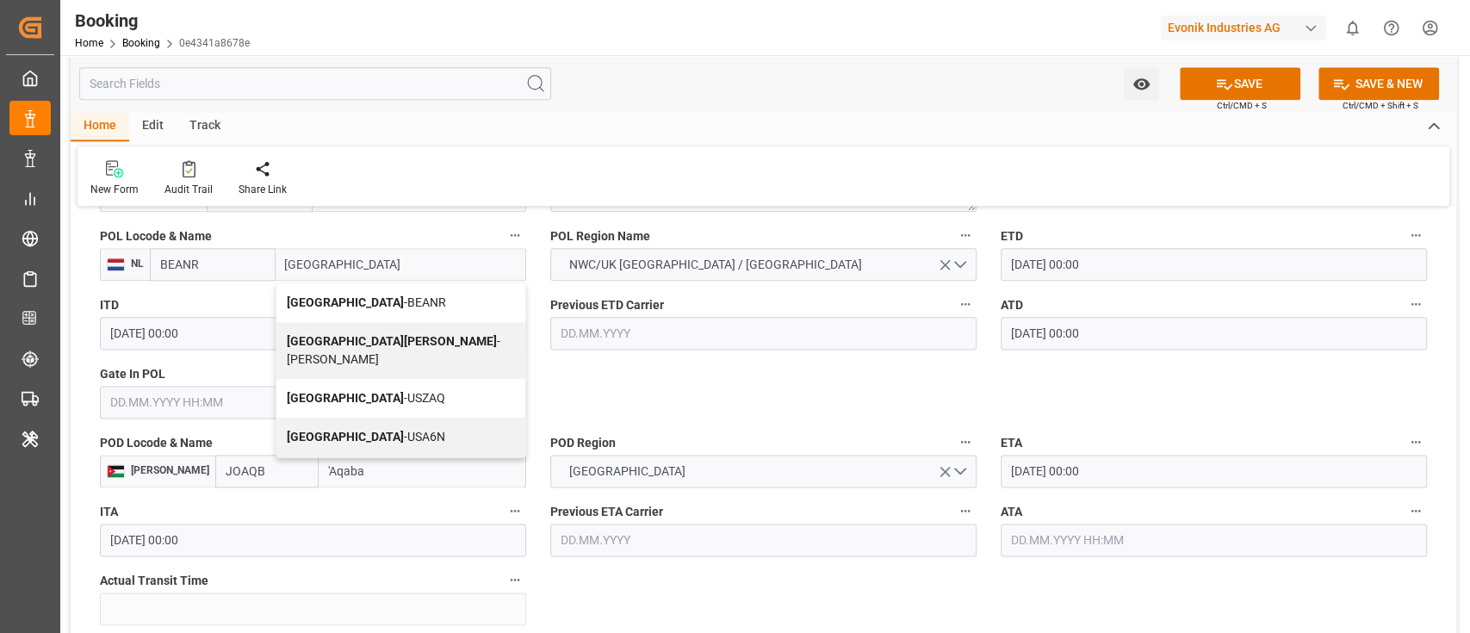
click at [326, 302] on b "[GEOGRAPHIC_DATA]" at bounding box center [345, 302] width 117 height 14
type input "[GEOGRAPHIC_DATA]"
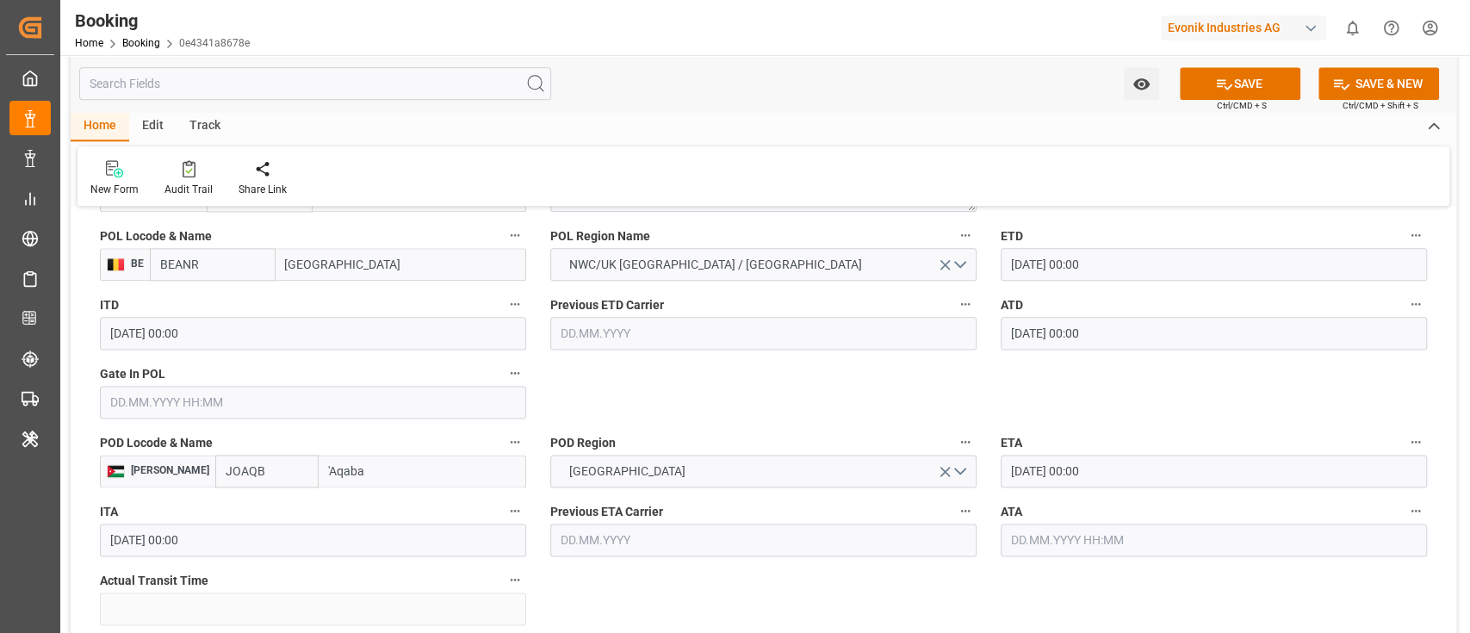
click at [145, 391] on input "text" at bounding box center [313, 402] width 426 height 33
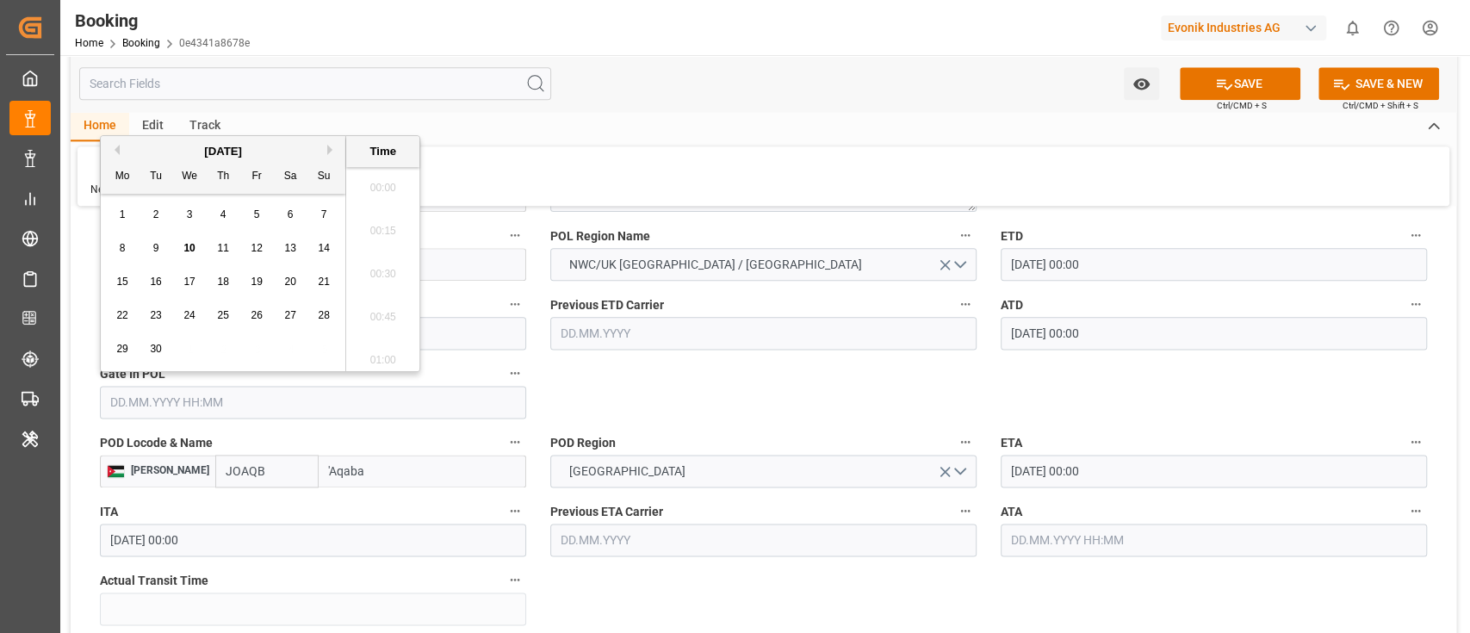
scroll to position [2760, 0]
click at [285, 211] on div "6" at bounding box center [291, 215] width 22 height 21
type input "06.09.2025 00:00"
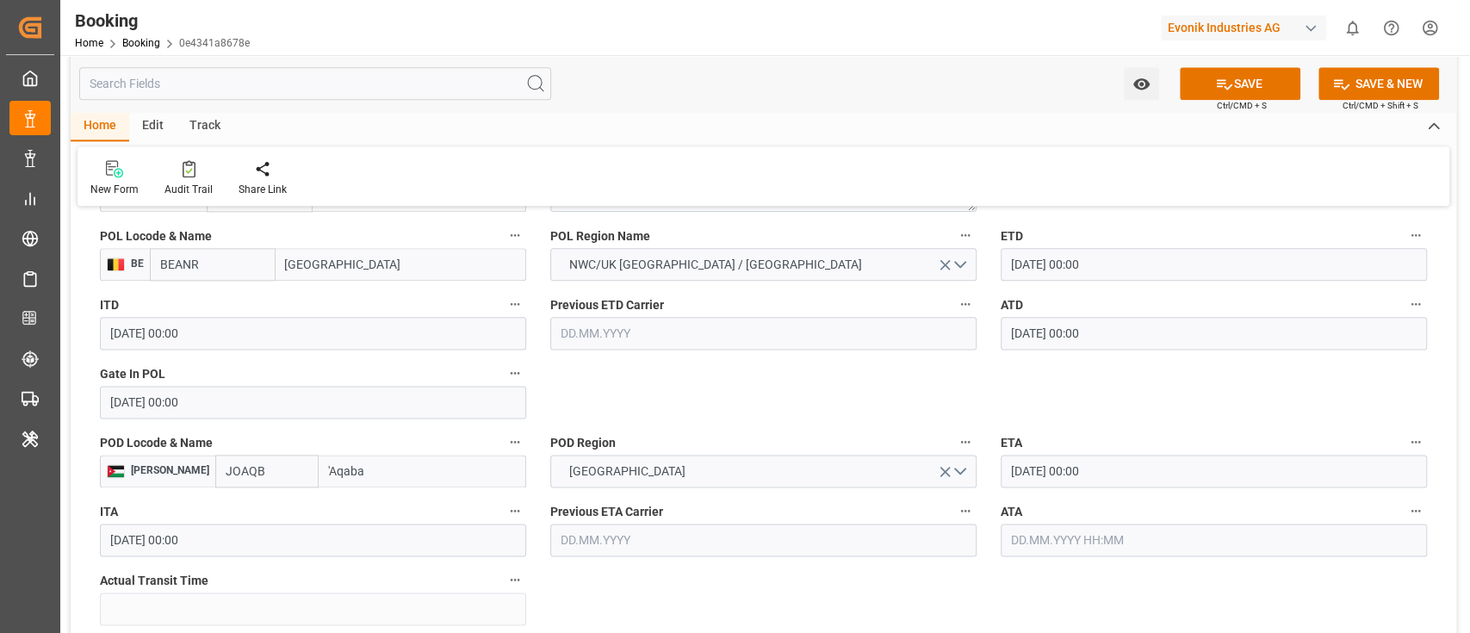
drag, startPoint x: 854, startPoint y: 395, endPoint x: 861, endPoint y: 402, distance: 9.7
click at [1255, 86] on button "SAVE" at bounding box center [1239, 83] width 121 height 33
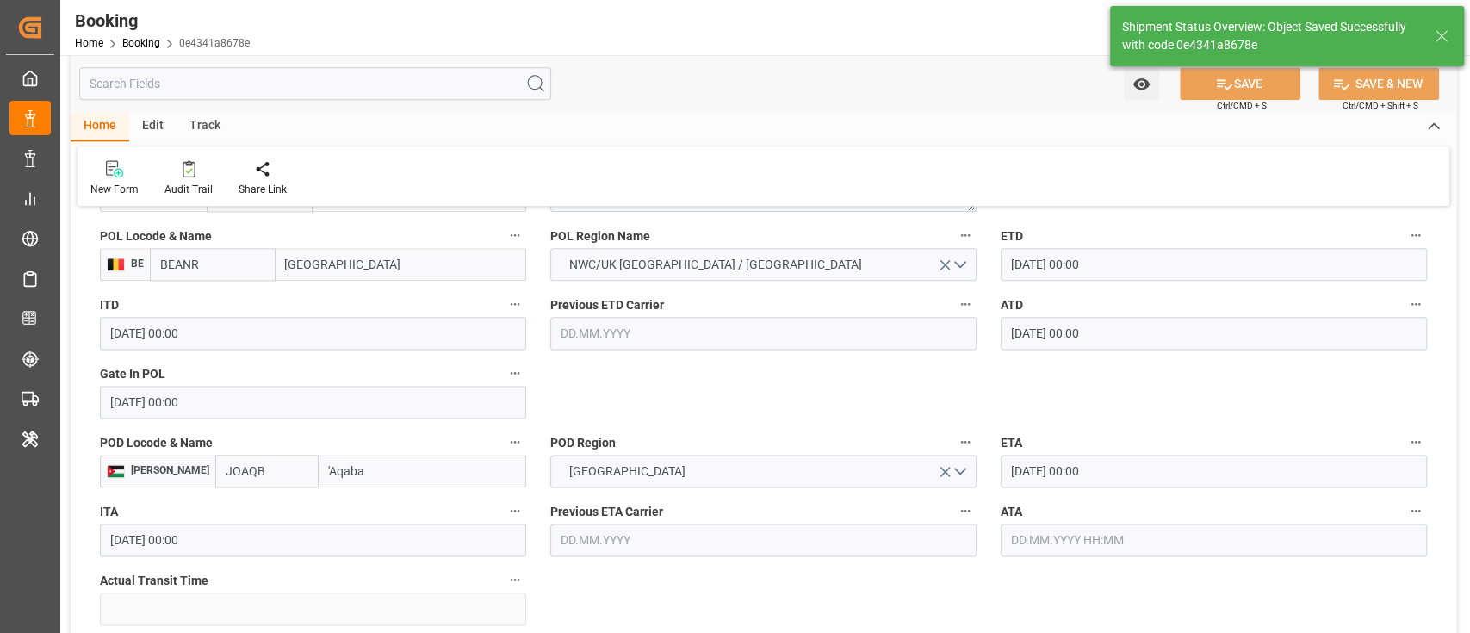
type textarea "Pod-businessDivision-businessLine-"
type input "10.09.2025 11:08"
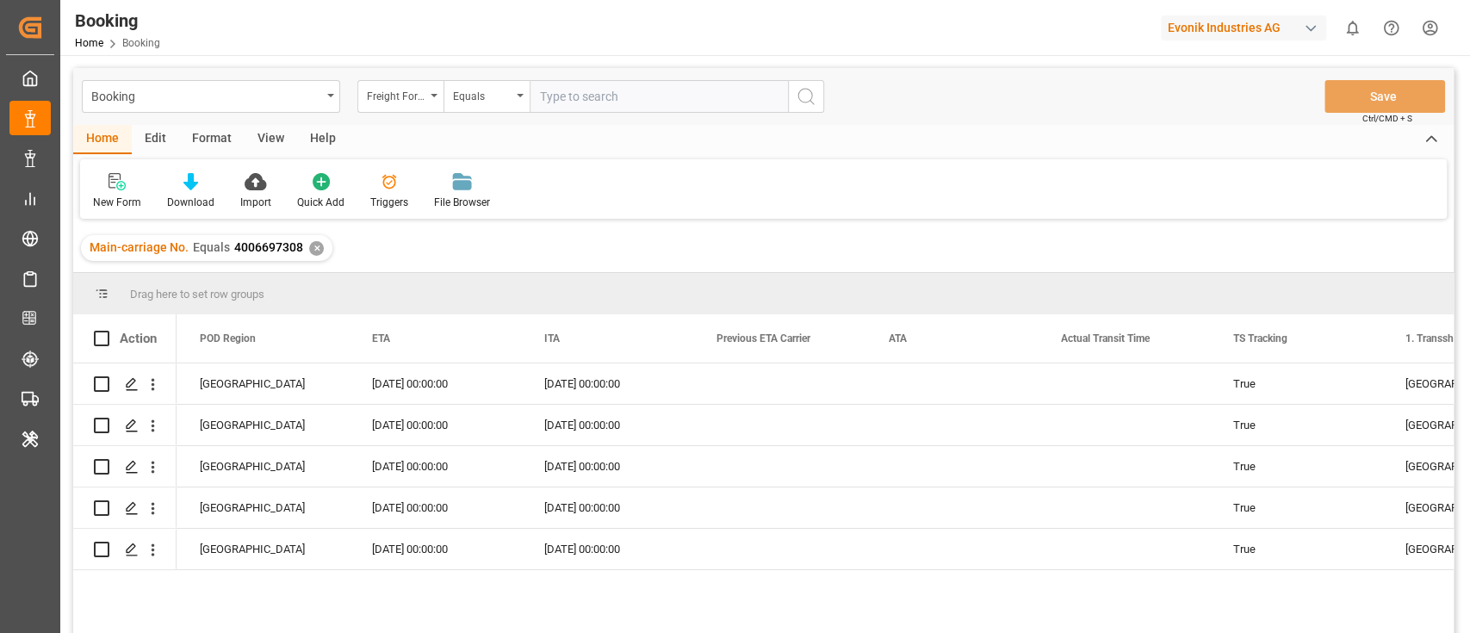
click at [591, 99] on input "text" at bounding box center [658, 96] width 258 height 33
paste input "4006686612"
type input "4006686612"
click at [635, 98] on input "4006686612" at bounding box center [658, 96] width 258 height 33
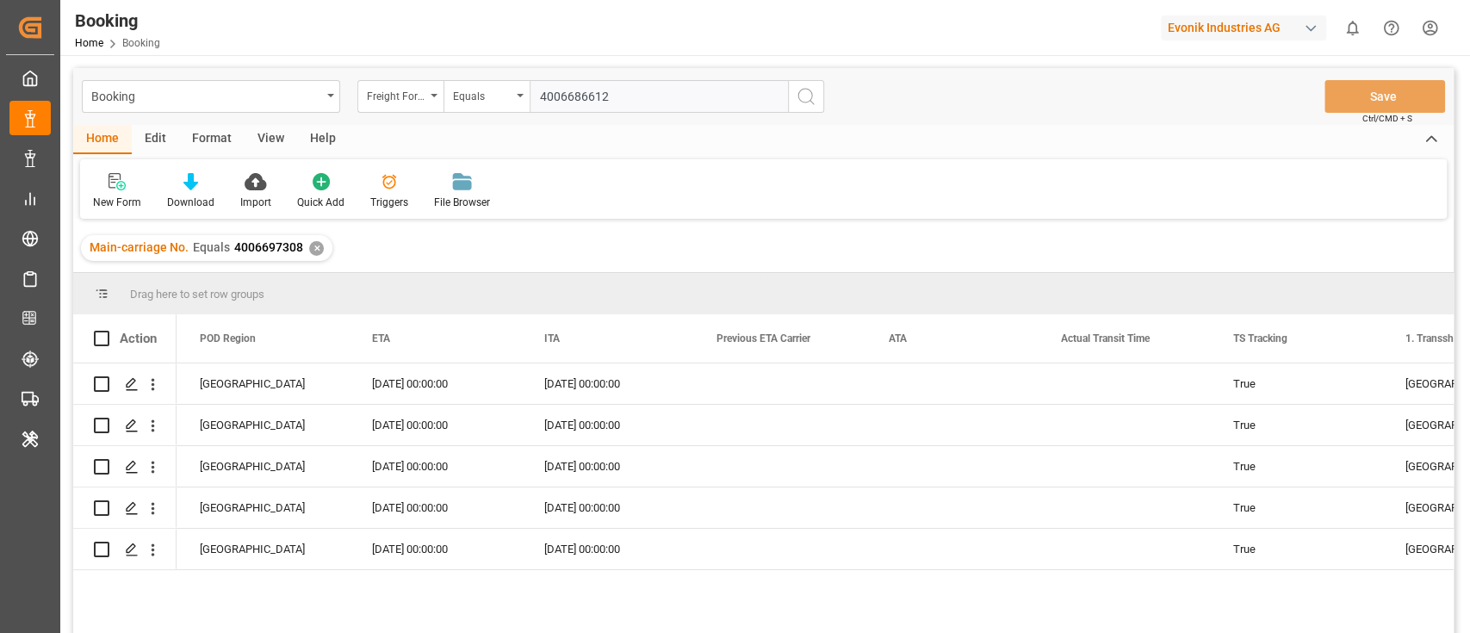
click at [635, 98] on input "4006686612" at bounding box center [658, 96] width 258 height 33
click at [801, 90] on icon "search button" at bounding box center [805, 96] width 21 height 21
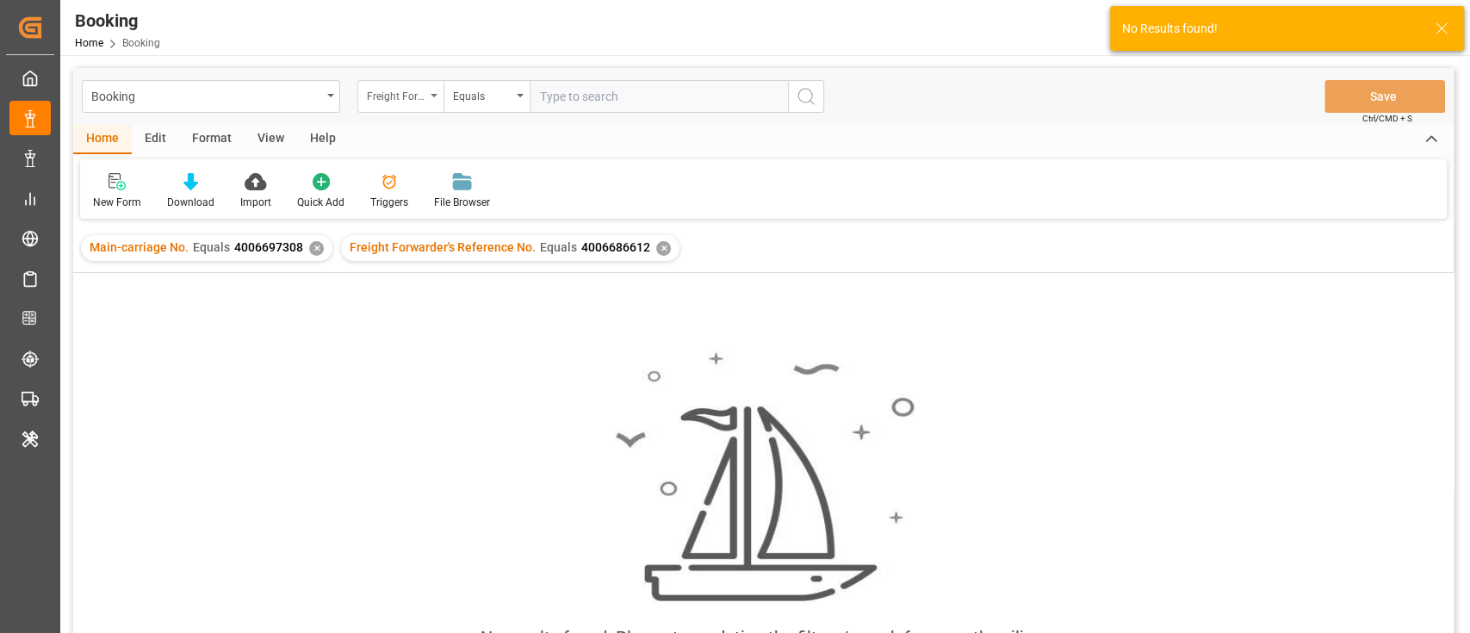
click at [385, 93] on div "Freight Forwarder's Reference No." at bounding box center [396, 94] width 59 height 20
type input "main"
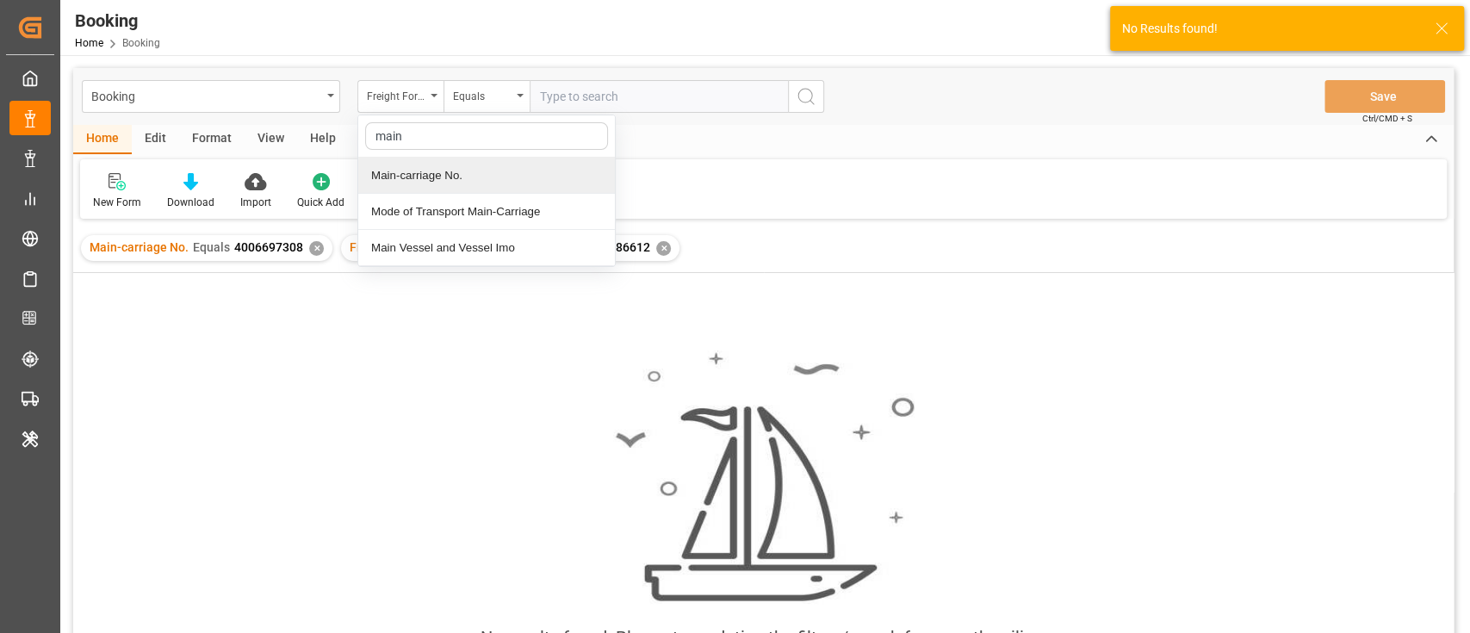
click at [503, 177] on div "Main-carriage No." at bounding box center [486, 176] width 257 height 36
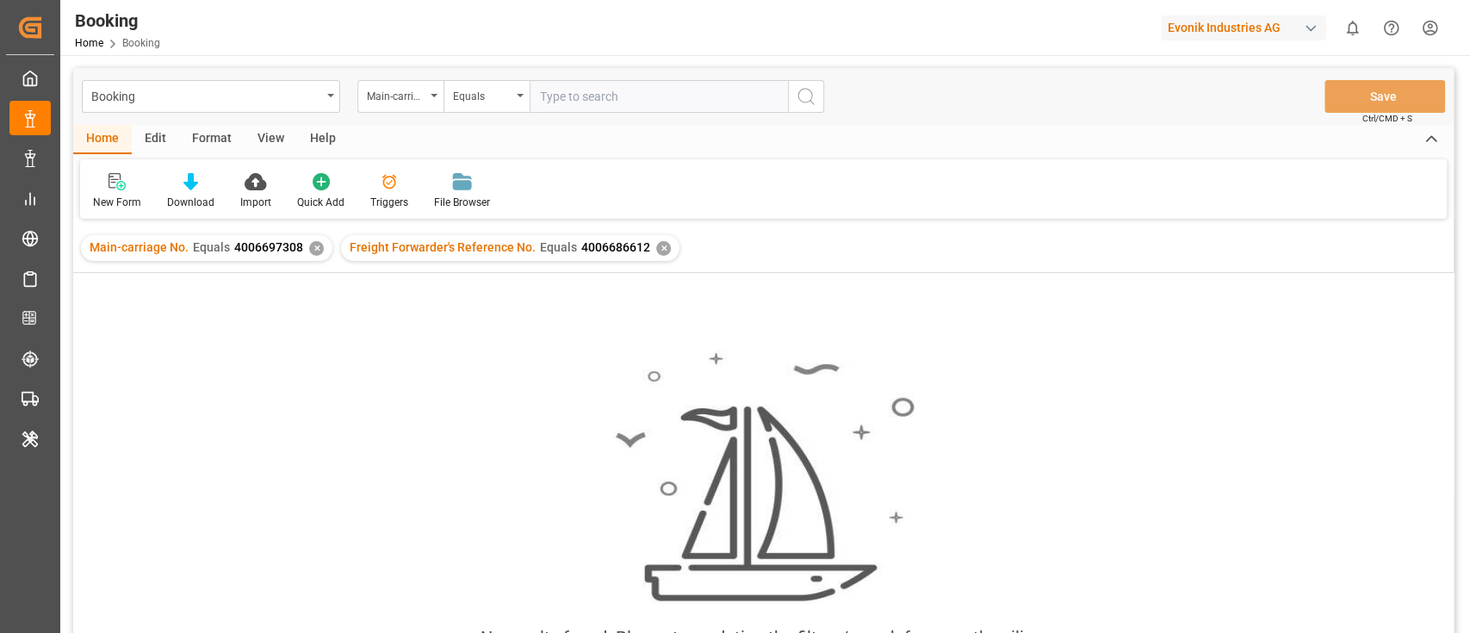
click at [558, 95] on input "text" at bounding box center [658, 96] width 258 height 33
paste input "4006686612"
type input "4006686612"
click at [799, 88] on icon "search button" at bounding box center [805, 96] width 21 height 21
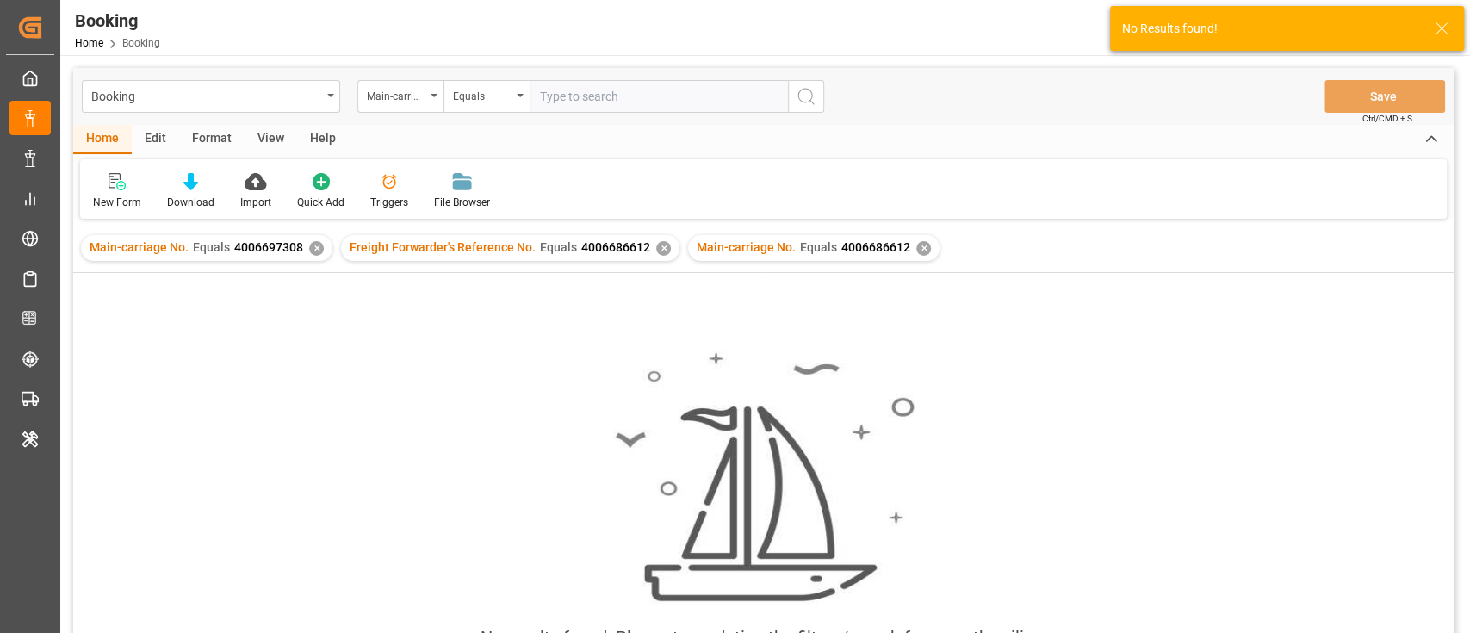
click at [656, 247] on div "✕" at bounding box center [663, 248] width 15 height 15
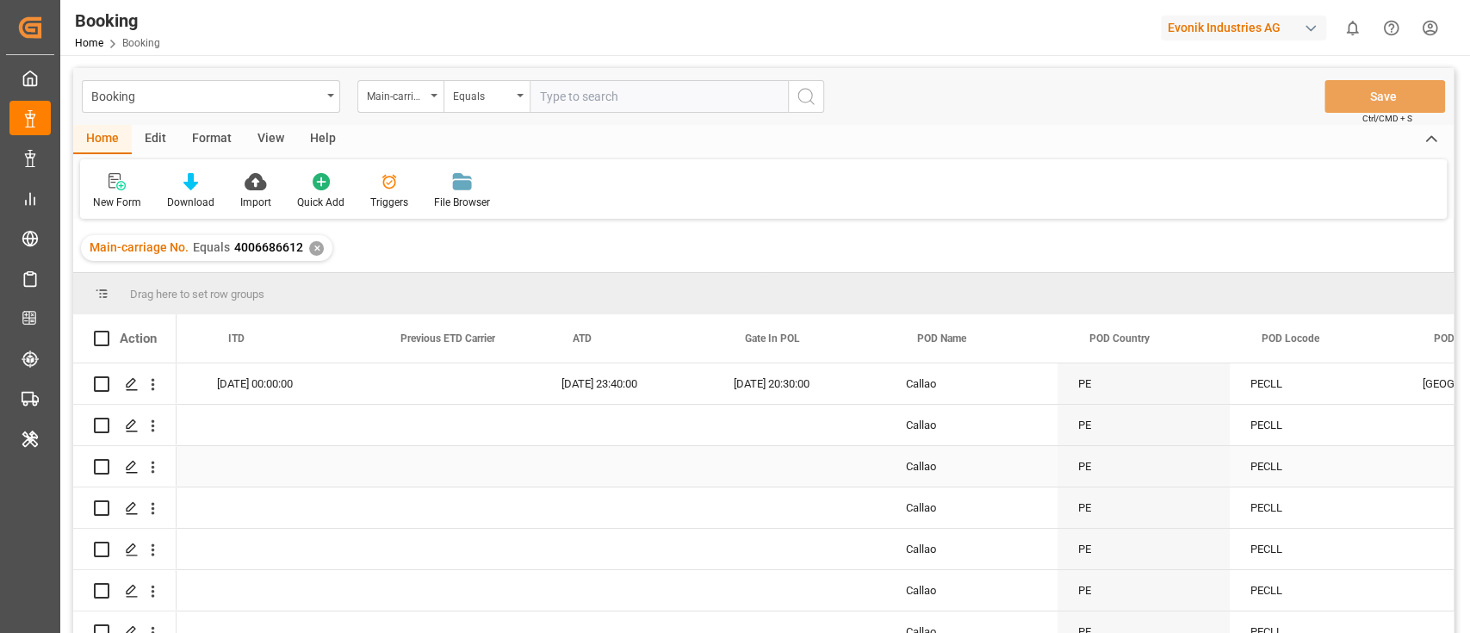
scroll to position [0, 8922]
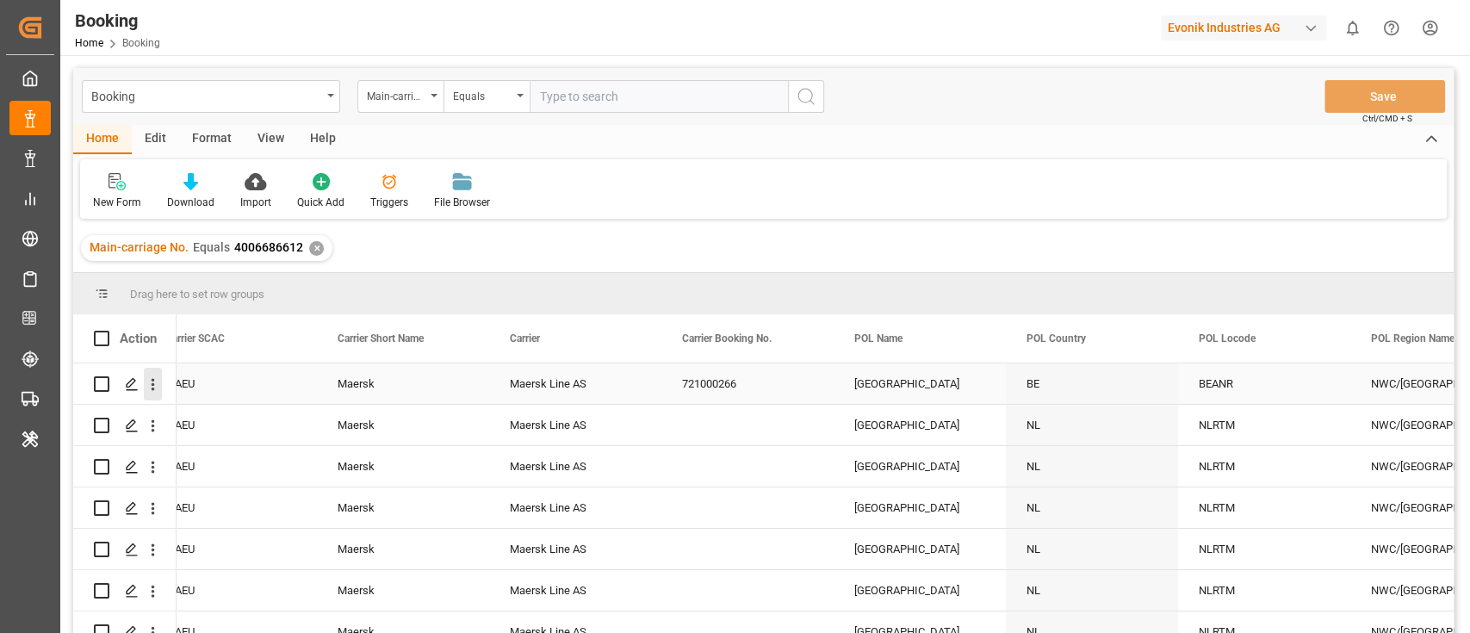
click at [148, 384] on icon "open menu" at bounding box center [153, 384] width 18 height 18
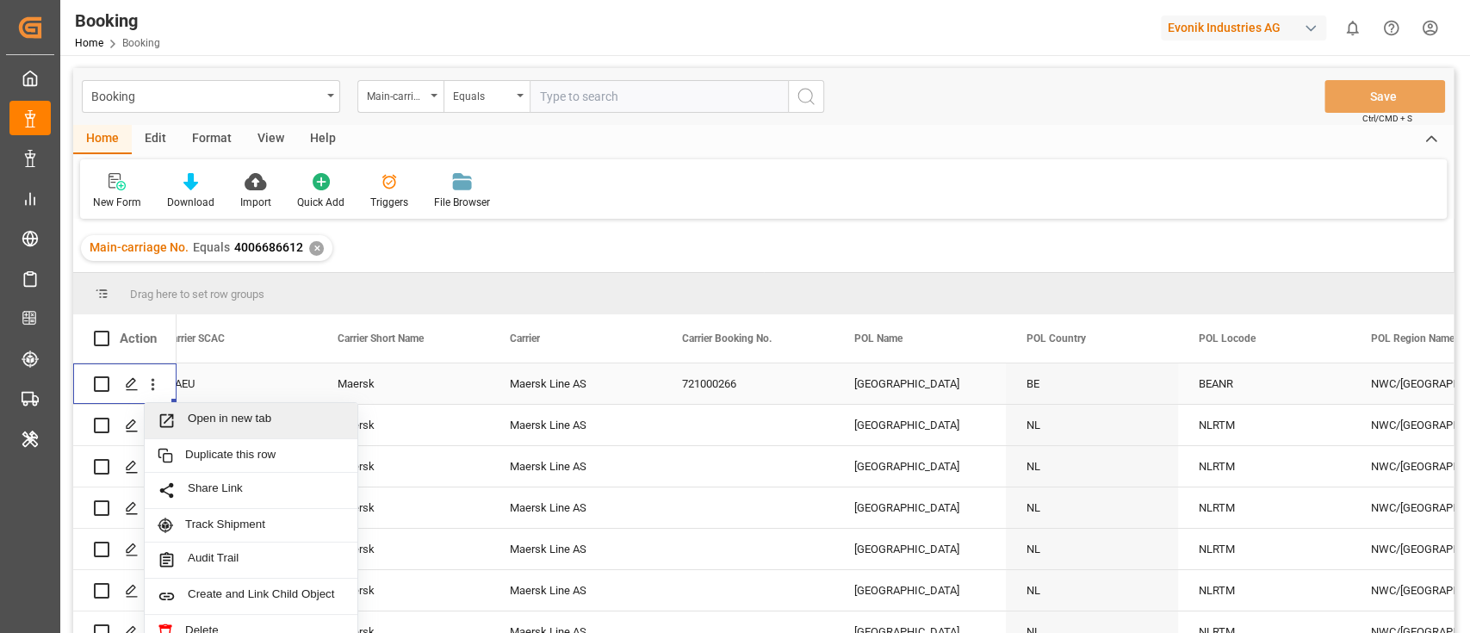
click at [227, 411] on span "Open in new tab" at bounding box center [266, 420] width 157 height 18
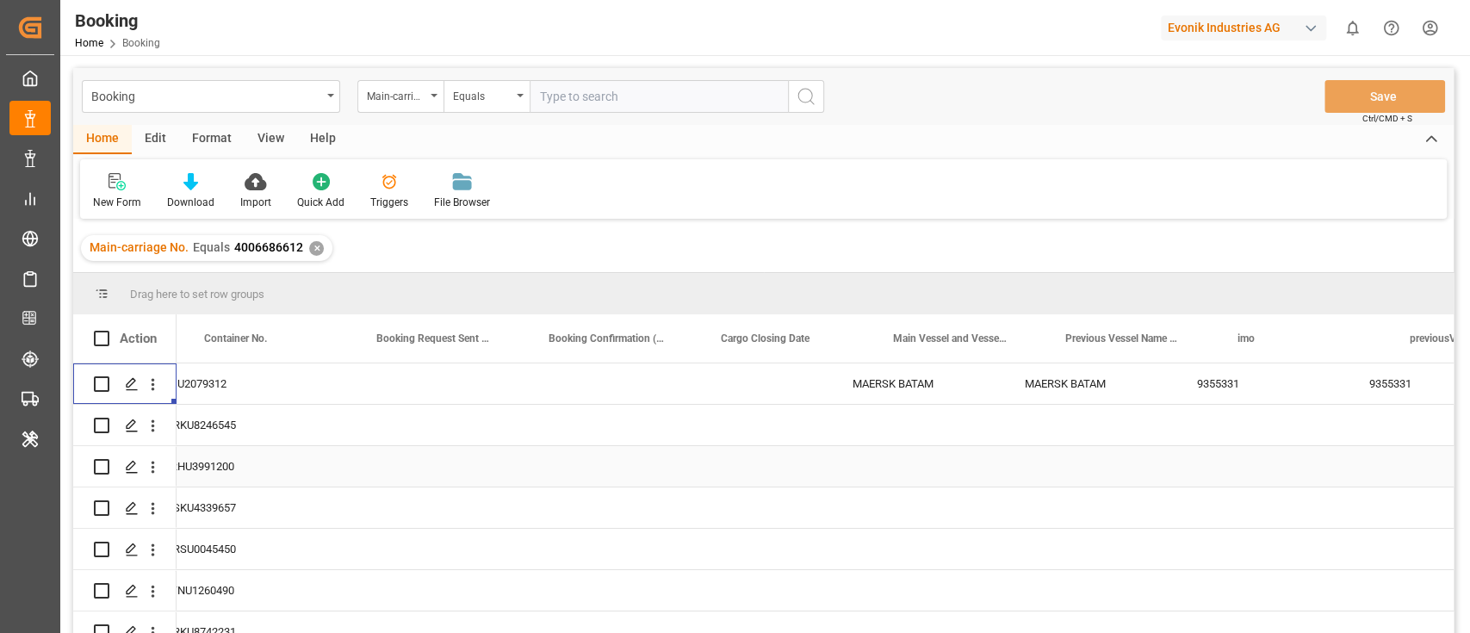
scroll to position [0, 6019]
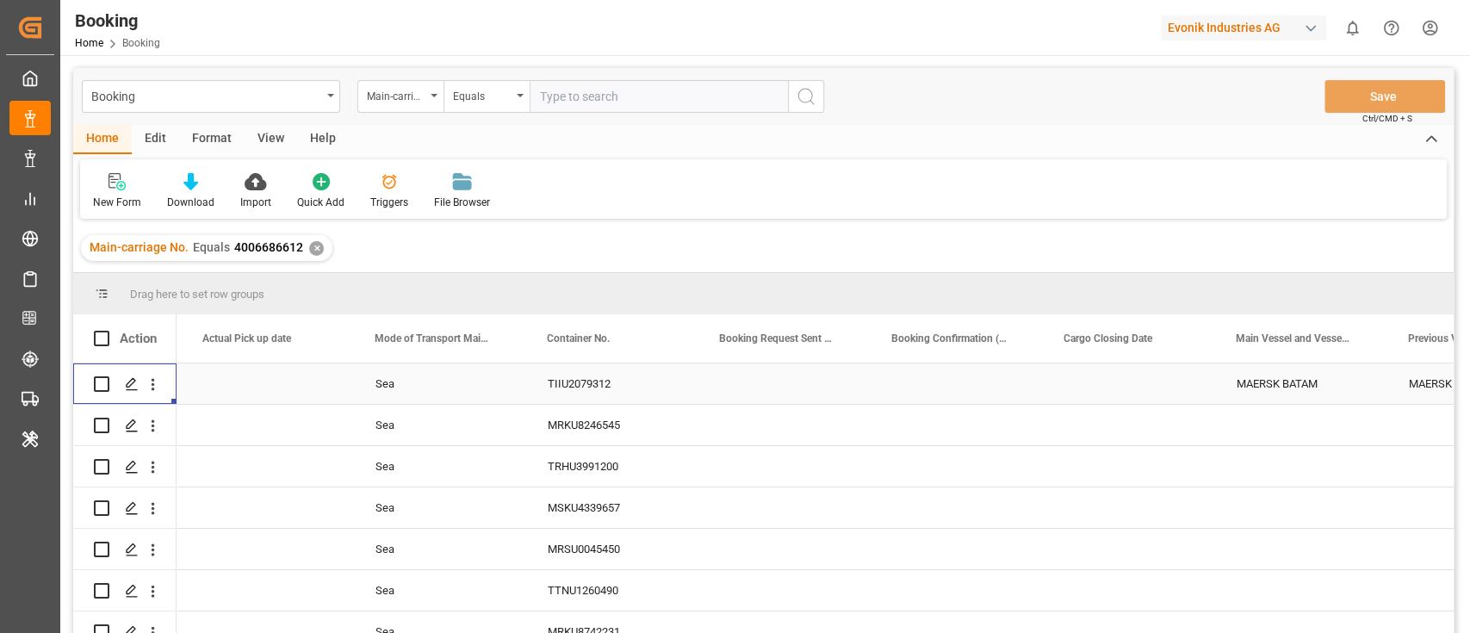
click at [573, 384] on div "TIIU2079312" at bounding box center [613, 383] width 172 height 40
click at [607, 433] on div "MRKU8246545" at bounding box center [613, 425] width 172 height 40
click at [591, 473] on div "TRHU3991200" at bounding box center [613, 466] width 172 height 40
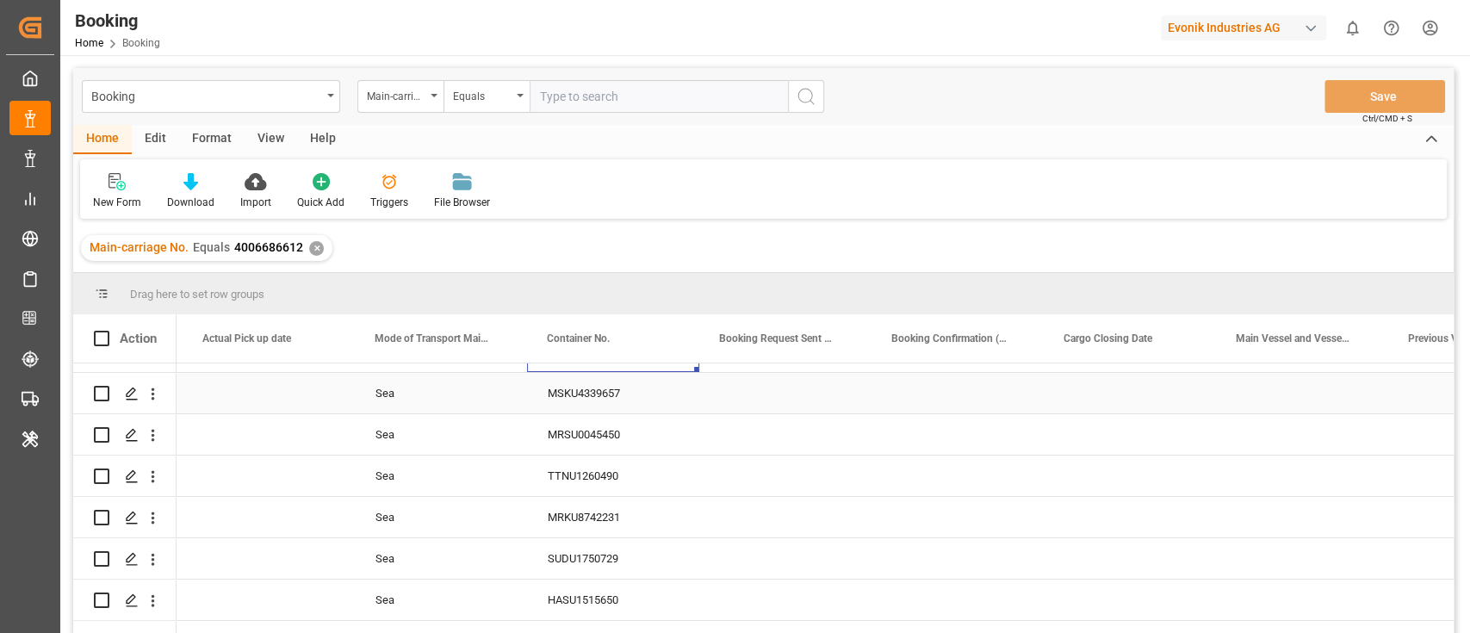
click at [572, 405] on div "MSKU4339657" at bounding box center [613, 393] width 172 height 40
click at [606, 427] on div "MRSU0045450" at bounding box center [613, 434] width 172 height 40
click at [585, 486] on div "TTNU1260490" at bounding box center [613, 475] width 172 height 40
click at [590, 506] on div "MRKU8742231" at bounding box center [613, 517] width 172 height 40
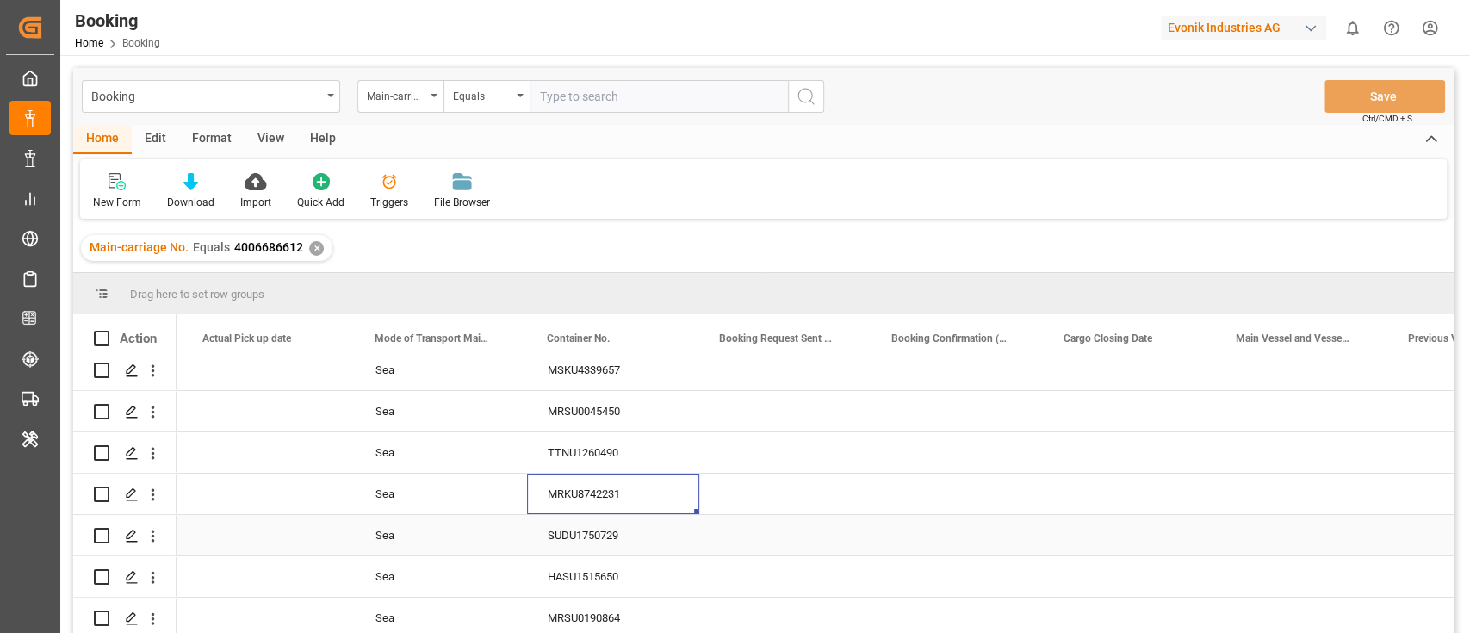
click at [609, 531] on div "SUDU1750729" at bounding box center [613, 535] width 172 height 40
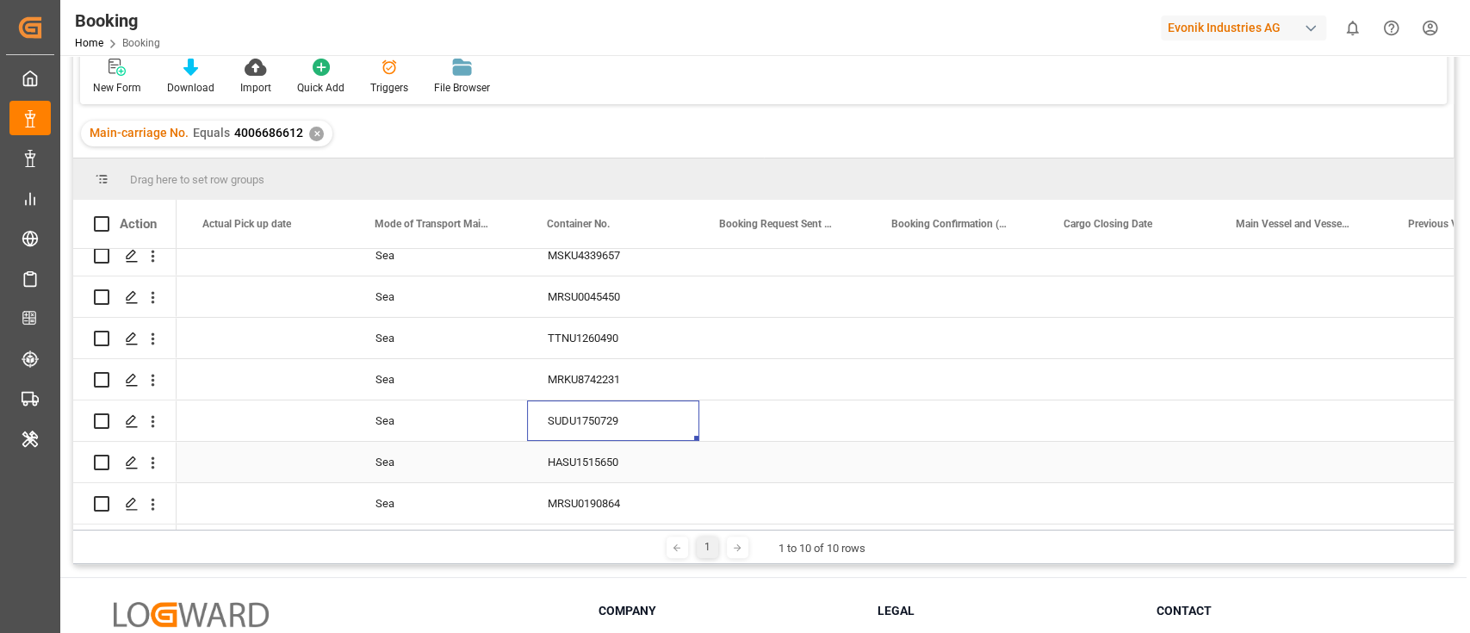
click at [580, 468] on div "HASU1515650" at bounding box center [613, 462] width 172 height 40
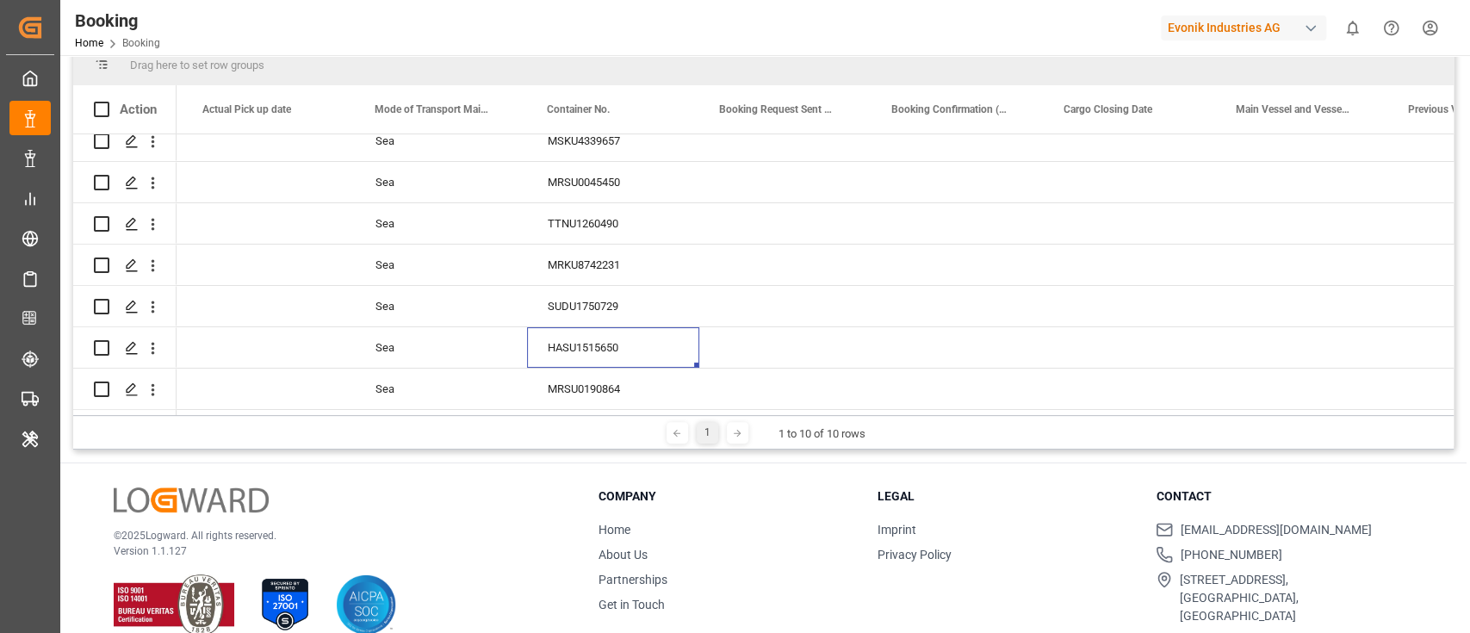
click at [600, 382] on div "MRSU0190864" at bounding box center [613, 388] width 172 height 40
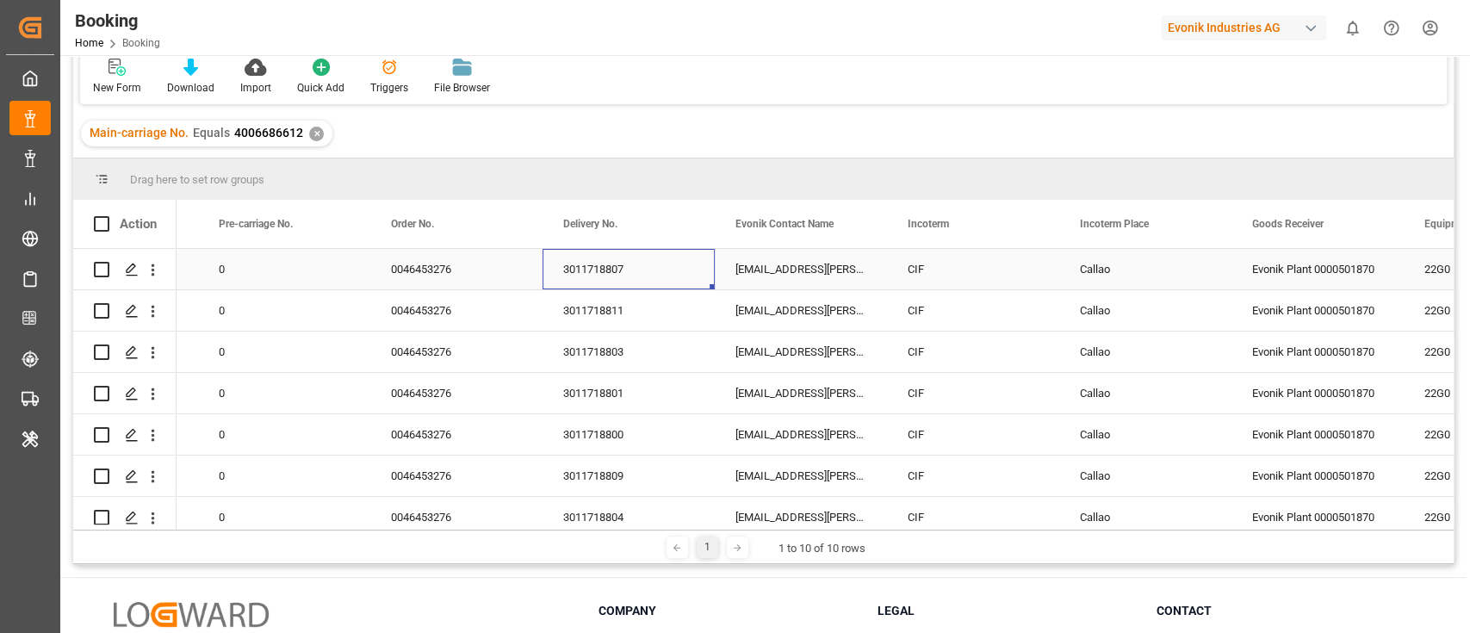
click at [597, 275] on div "3011718807" at bounding box center [628, 269] width 172 height 40
click at [603, 313] on div "3011718811" at bounding box center [628, 310] width 172 height 40
click at [591, 369] on div "3011718803" at bounding box center [628, 351] width 172 height 40
click at [595, 398] on div "3011718801" at bounding box center [628, 393] width 172 height 40
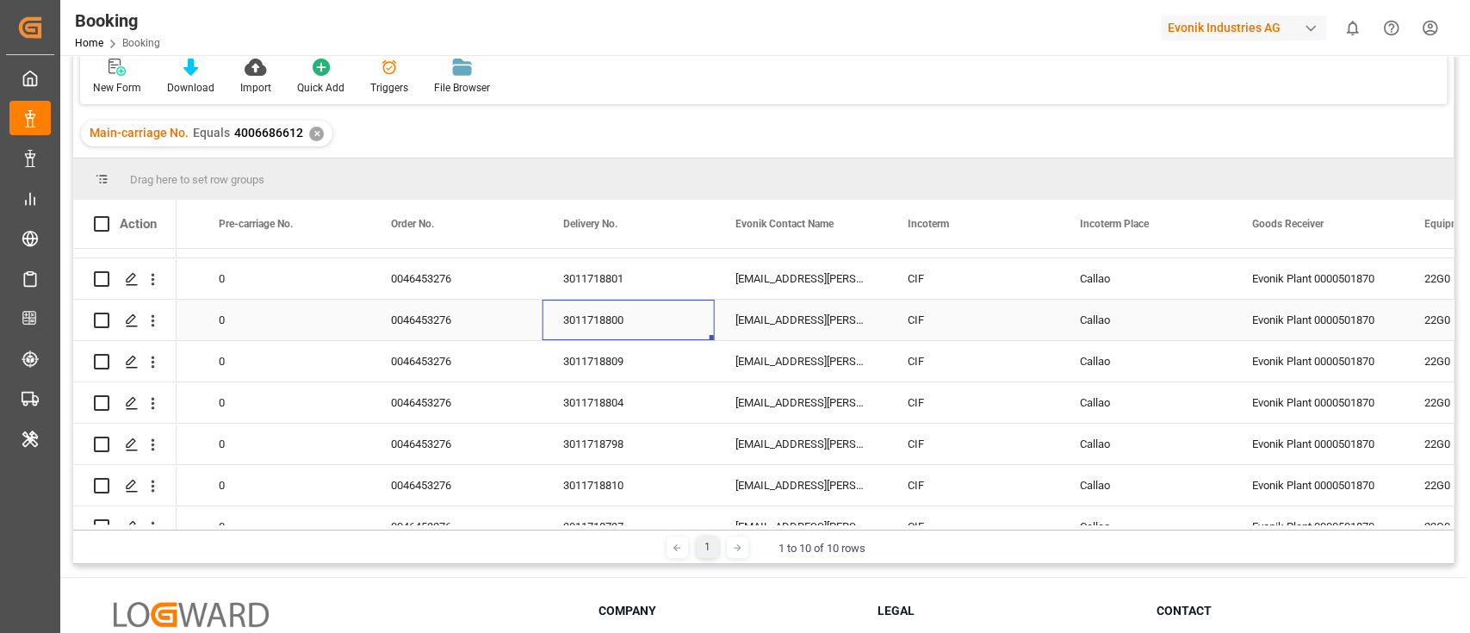
click at [606, 329] on div "3011718800" at bounding box center [628, 320] width 172 height 40
click at [585, 366] on div "3011718809" at bounding box center [628, 361] width 172 height 40
click at [616, 407] on div "3011718804" at bounding box center [628, 402] width 172 height 40
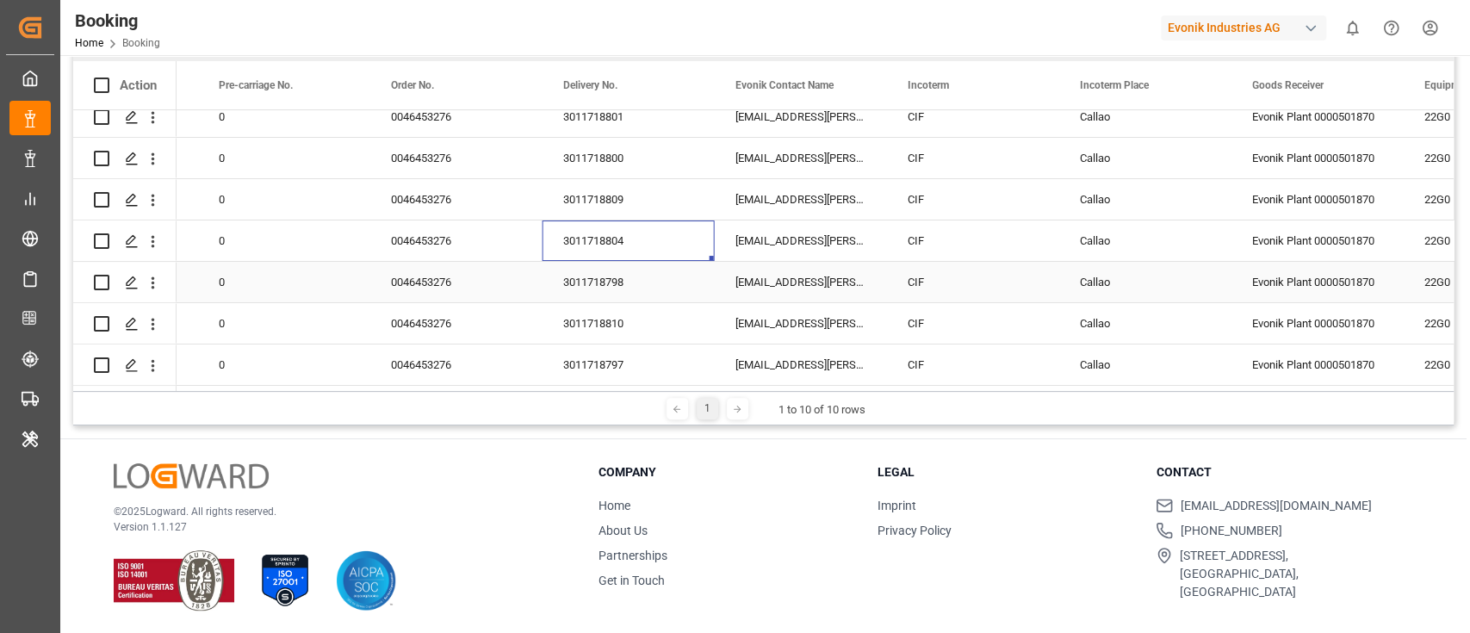
scroll to position [255, 0]
click at [616, 271] on div "3011718798" at bounding box center [628, 280] width 172 height 40
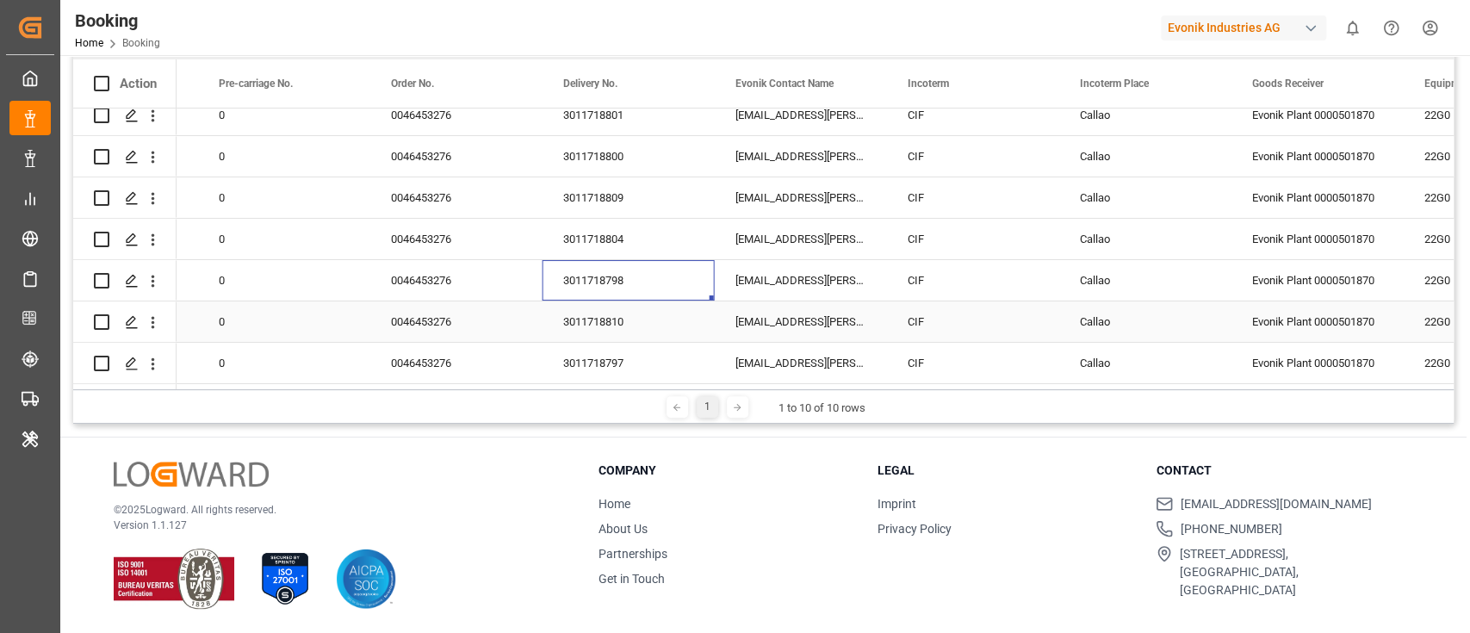
click at [591, 327] on div "3011718810" at bounding box center [628, 321] width 172 height 40
click at [588, 343] on div "3011718797" at bounding box center [628, 363] width 172 height 40
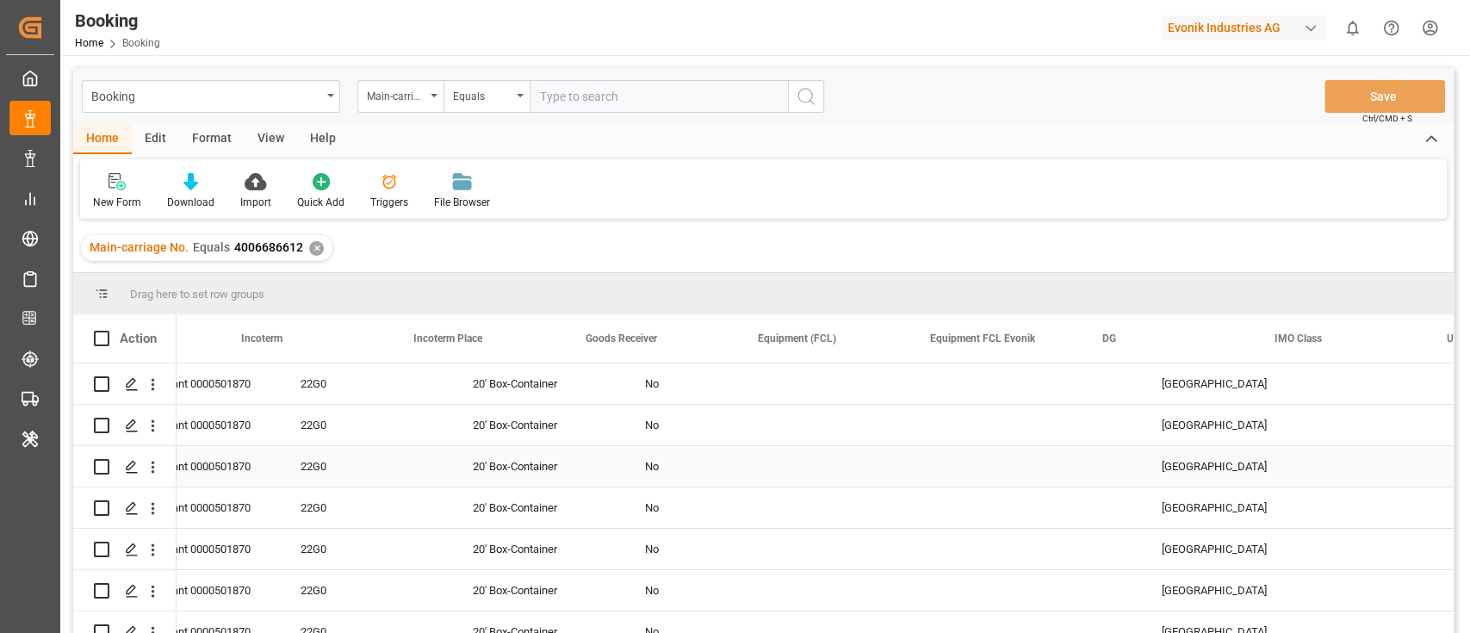
scroll to position [0, 3512]
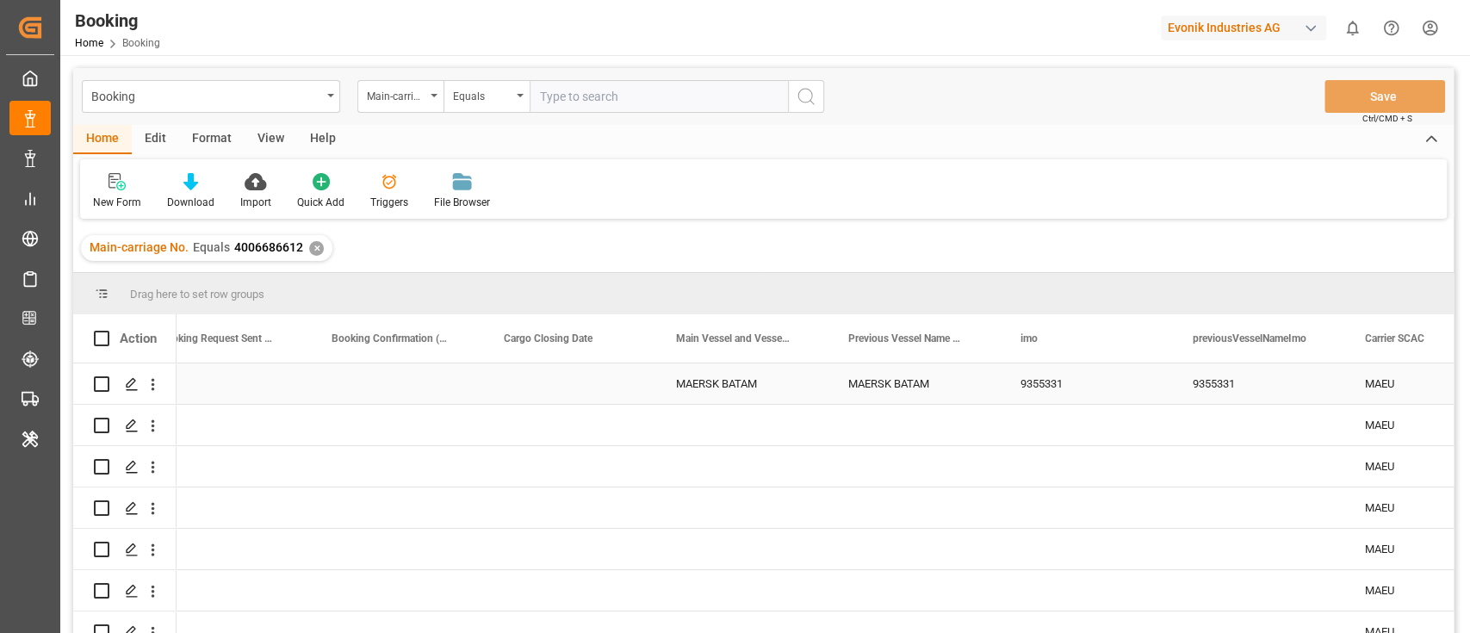
click at [723, 362] on div "Main Vessel and Vessel Imo" at bounding box center [733, 338] width 115 height 48
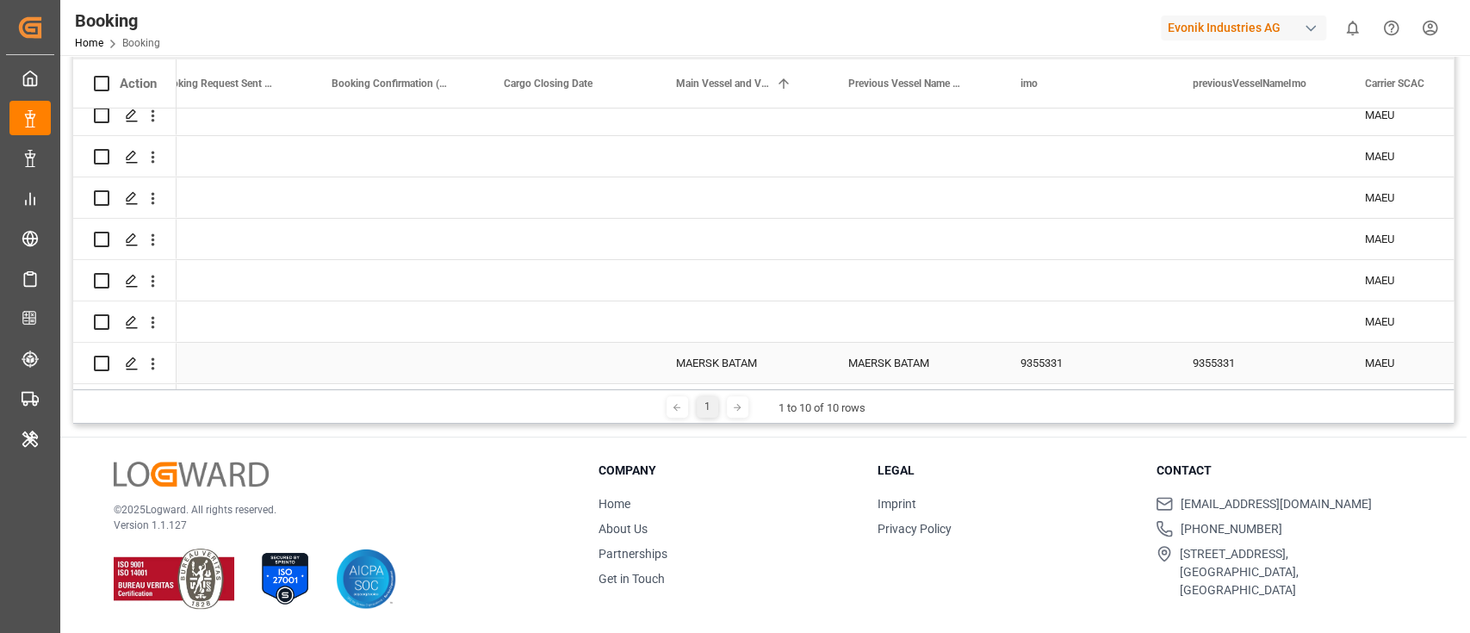
click at [707, 364] on div "MAERSK BATAM" at bounding box center [741, 363] width 172 height 40
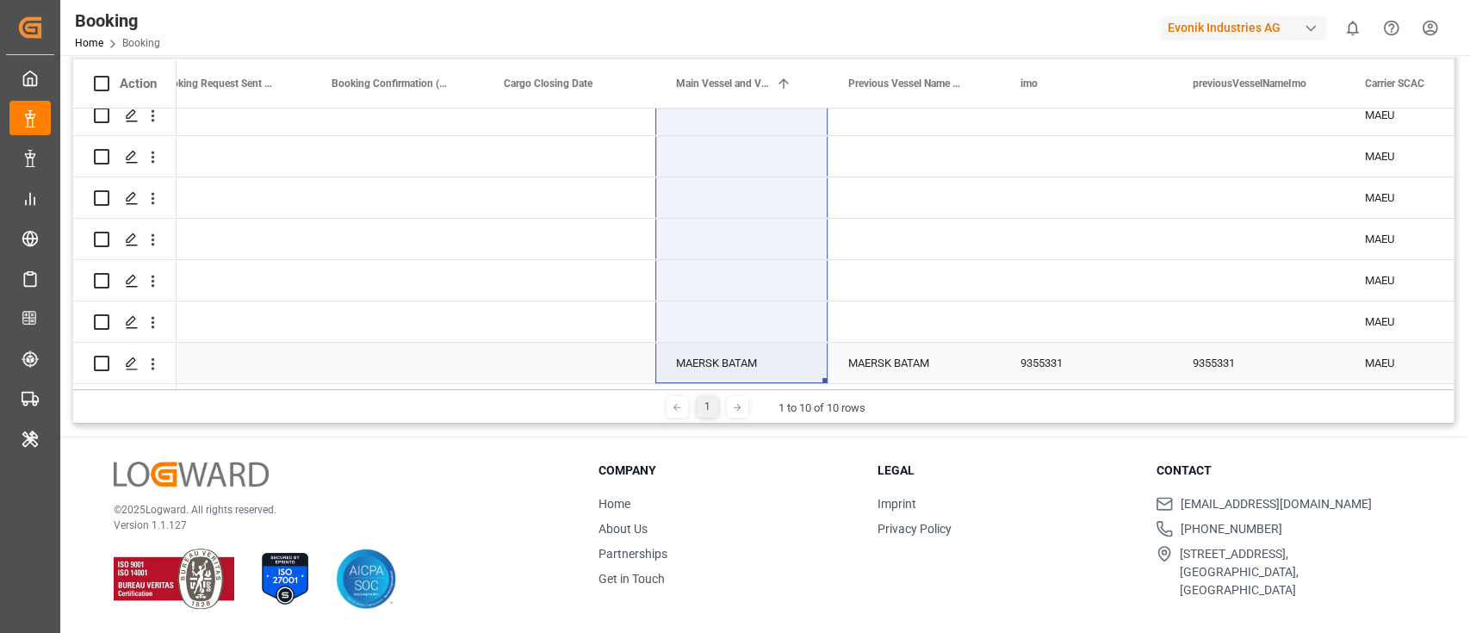
drag, startPoint x: 723, startPoint y: 124, endPoint x: 709, endPoint y: 366, distance: 242.3
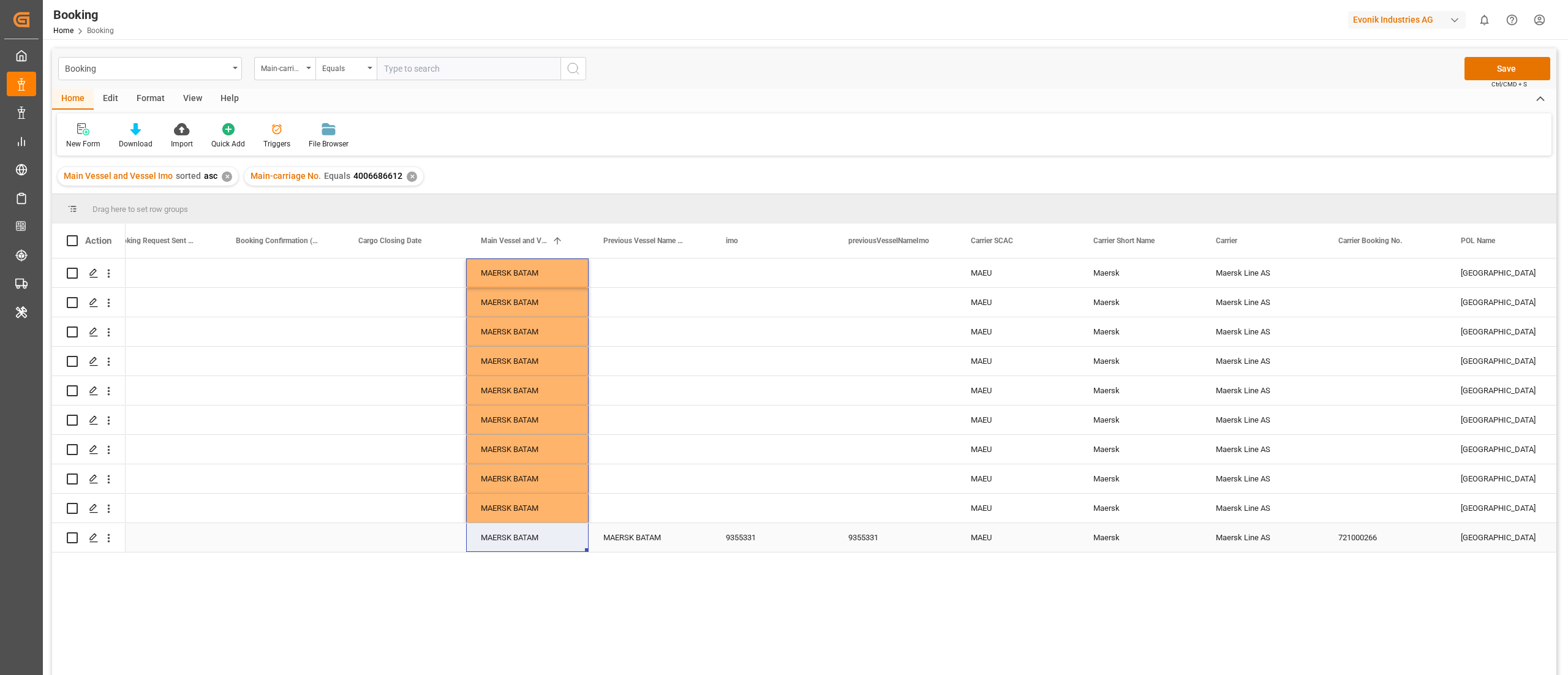
click at [640, 450] on div "MAERSK BATAM" at bounding box center [650, 537] width 122 height 28
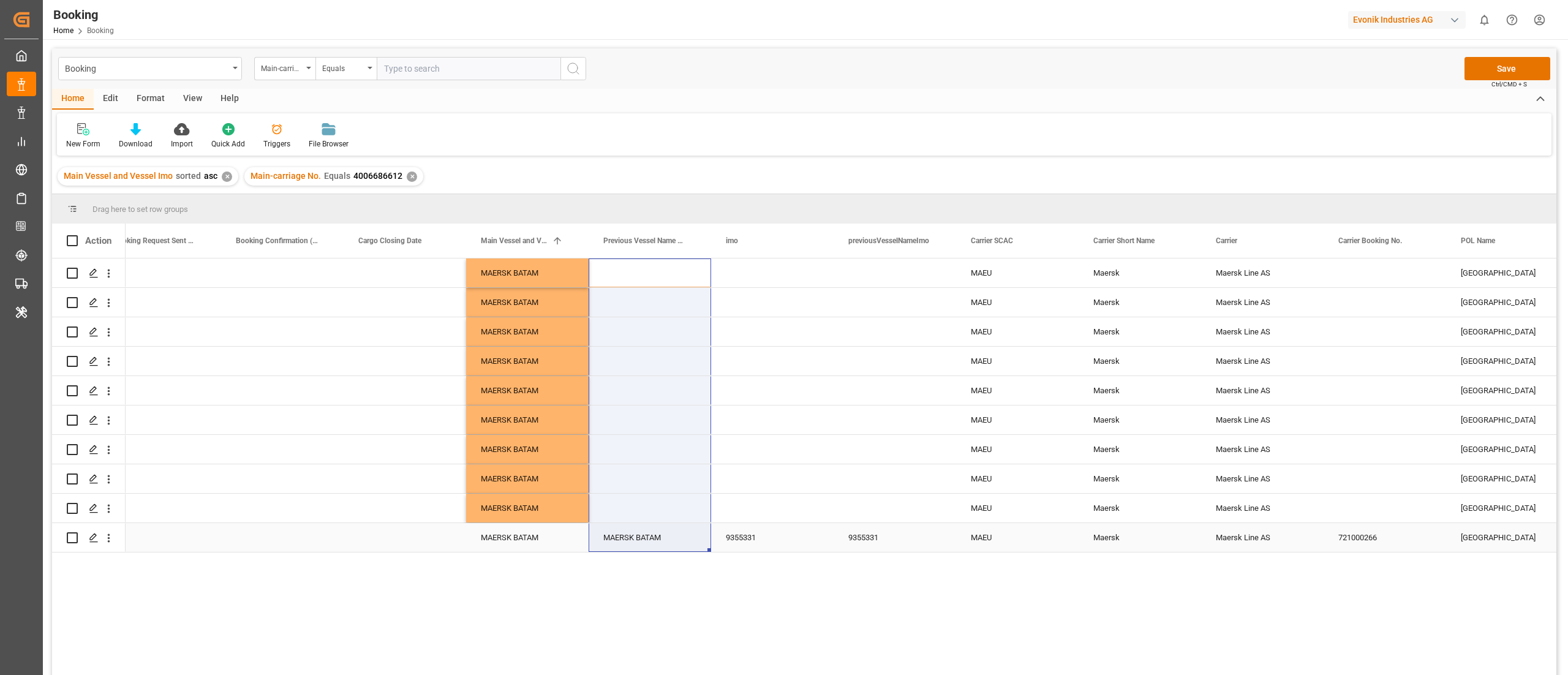
drag, startPoint x: 628, startPoint y: 302, endPoint x: 604, endPoint y: 534, distance: 233.2
click at [770, 450] on div "9355331" at bounding box center [772, 537] width 122 height 28
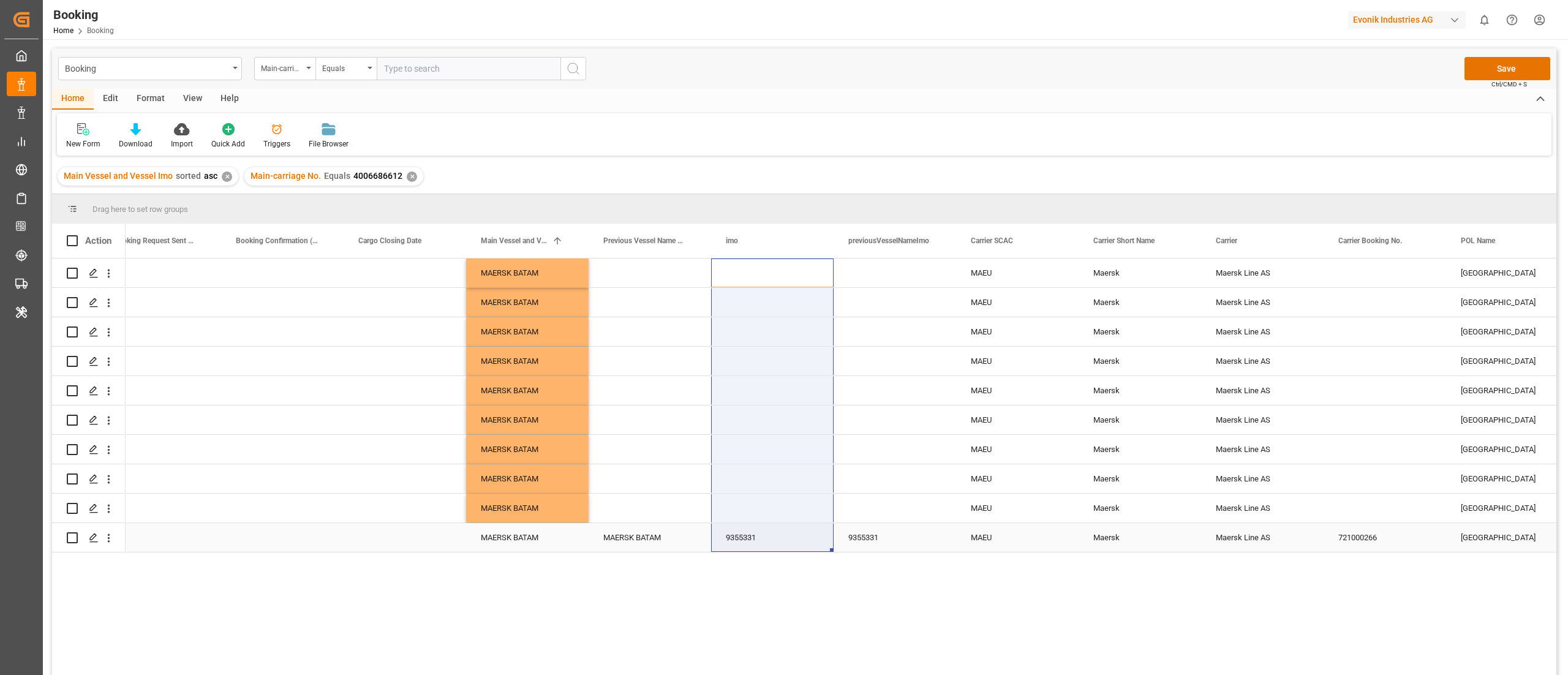
drag, startPoint x: 758, startPoint y: 280, endPoint x: 748, endPoint y: 536, distance: 256.2
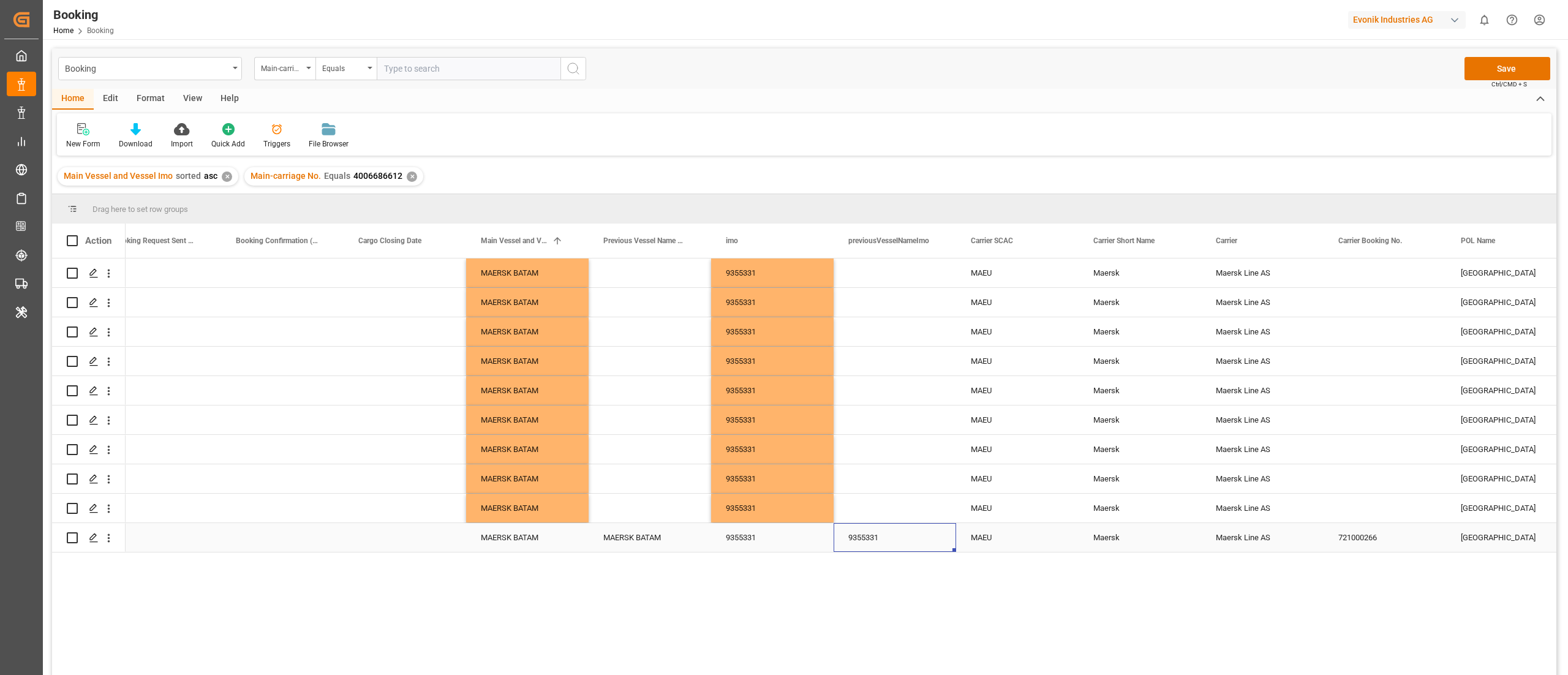
click at [886, 450] on div "9355331" at bounding box center [895, 537] width 122 height 28
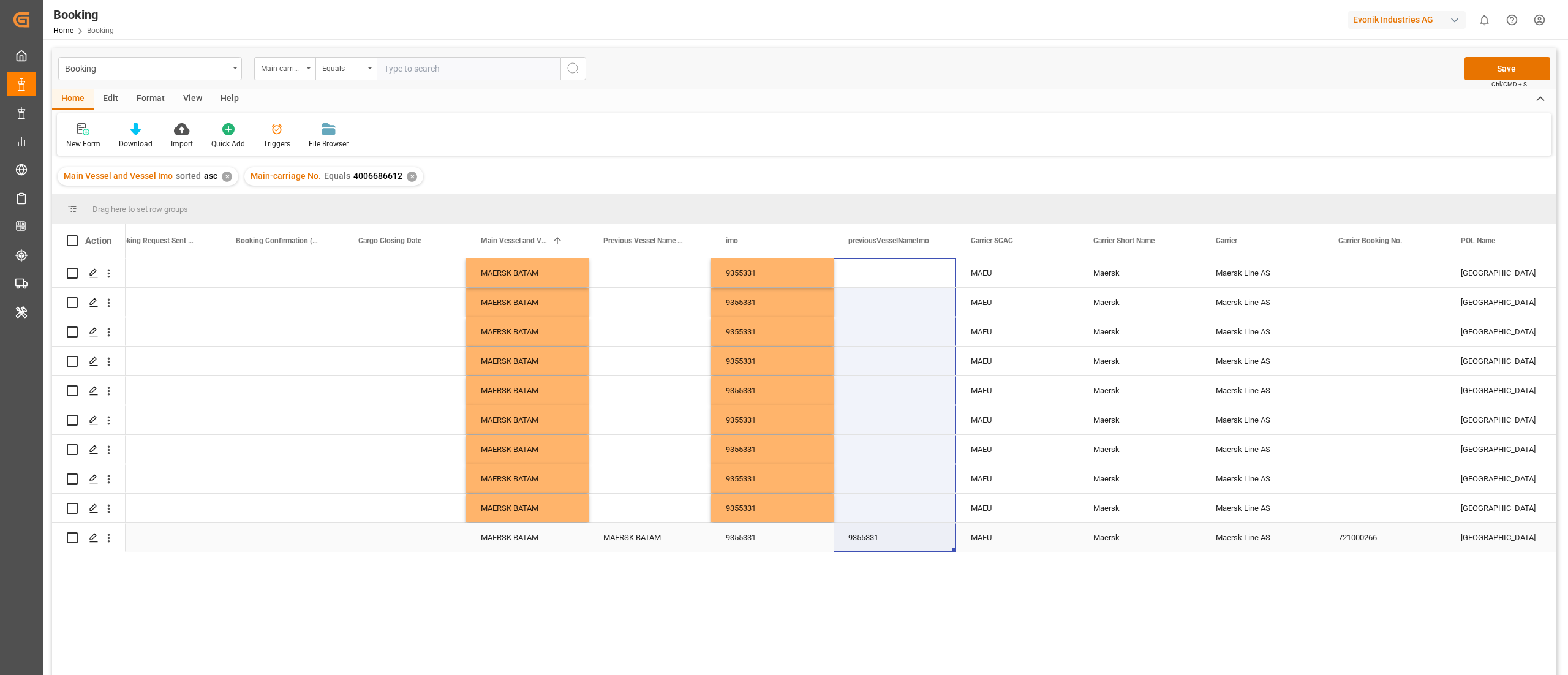
drag, startPoint x: 894, startPoint y: 267, endPoint x: 893, endPoint y: 526, distance: 259.0
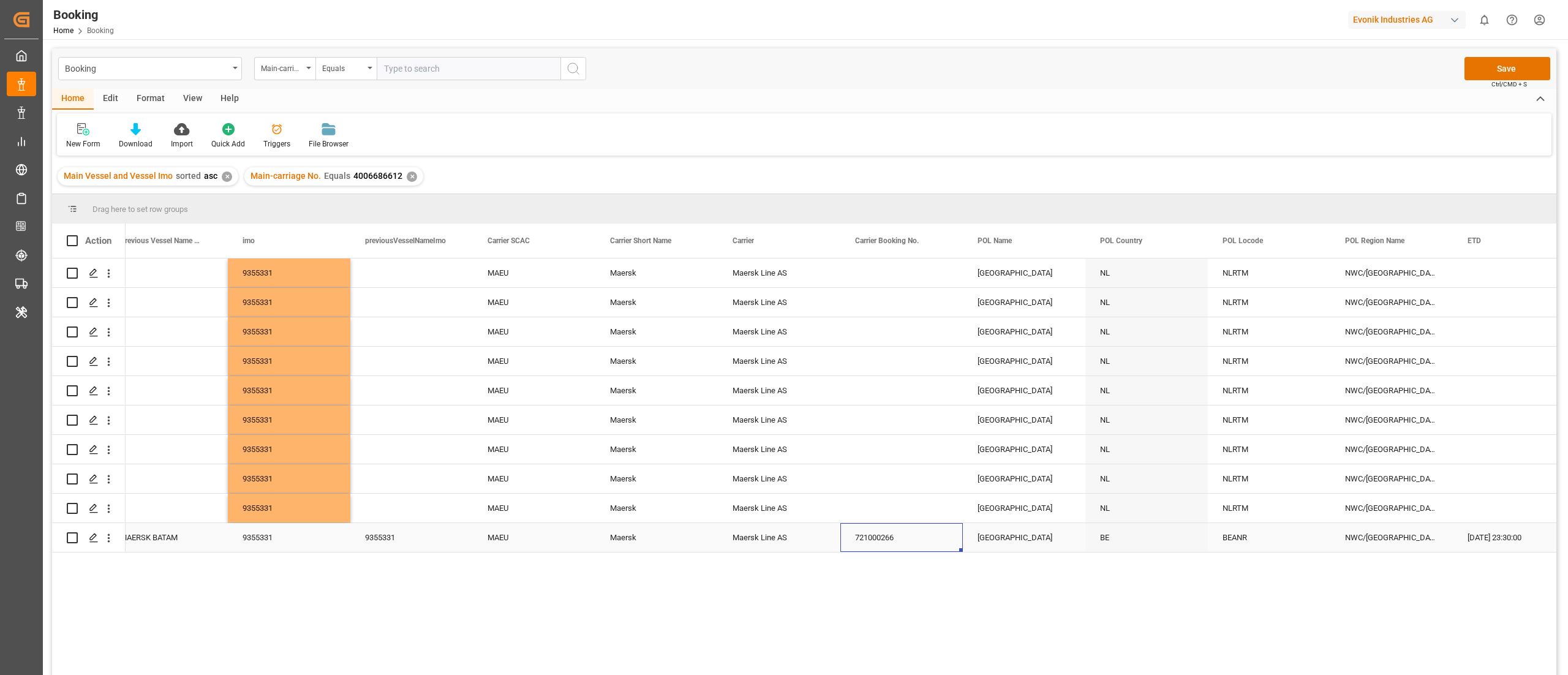
click at [891, 450] on div "721000266" at bounding box center [901, 537] width 122 height 28
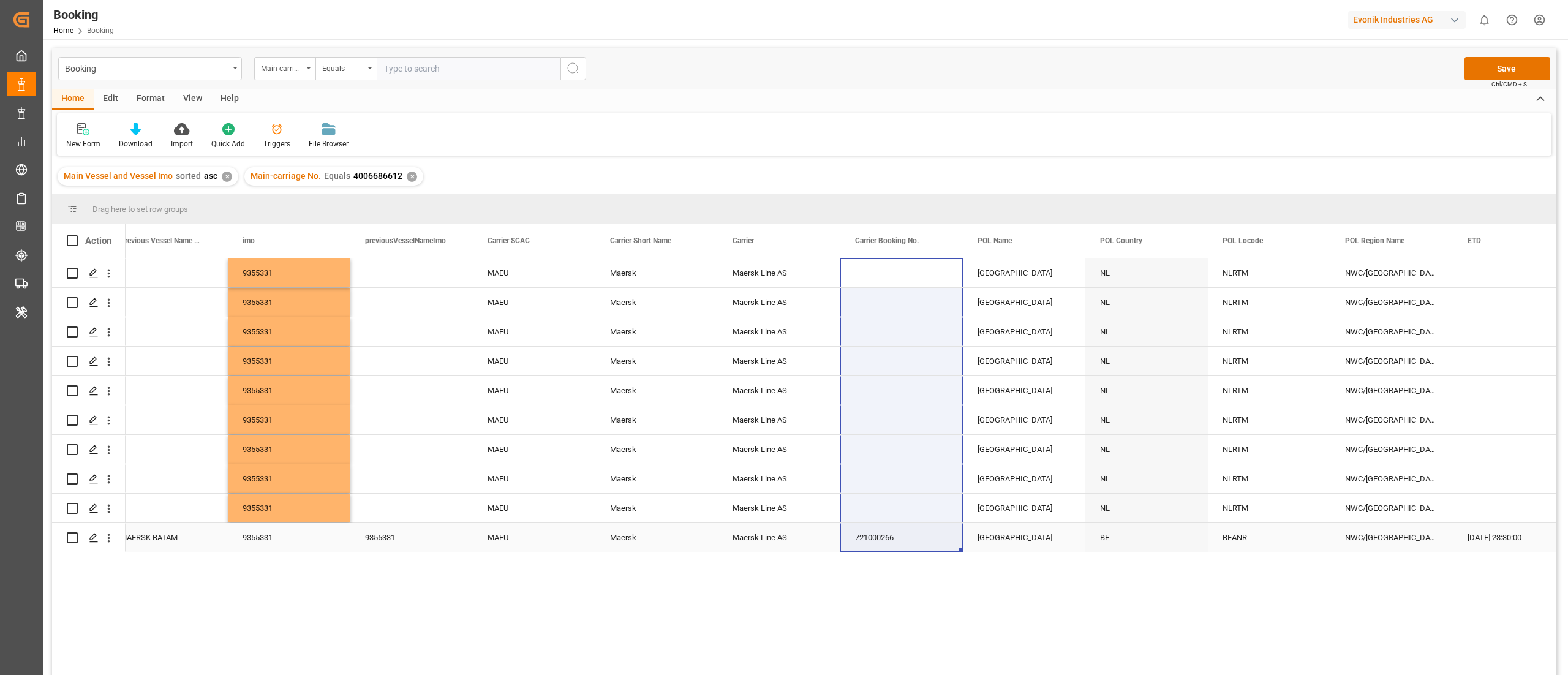
drag, startPoint x: 888, startPoint y: 271, endPoint x: 882, endPoint y: 536, distance: 265.1
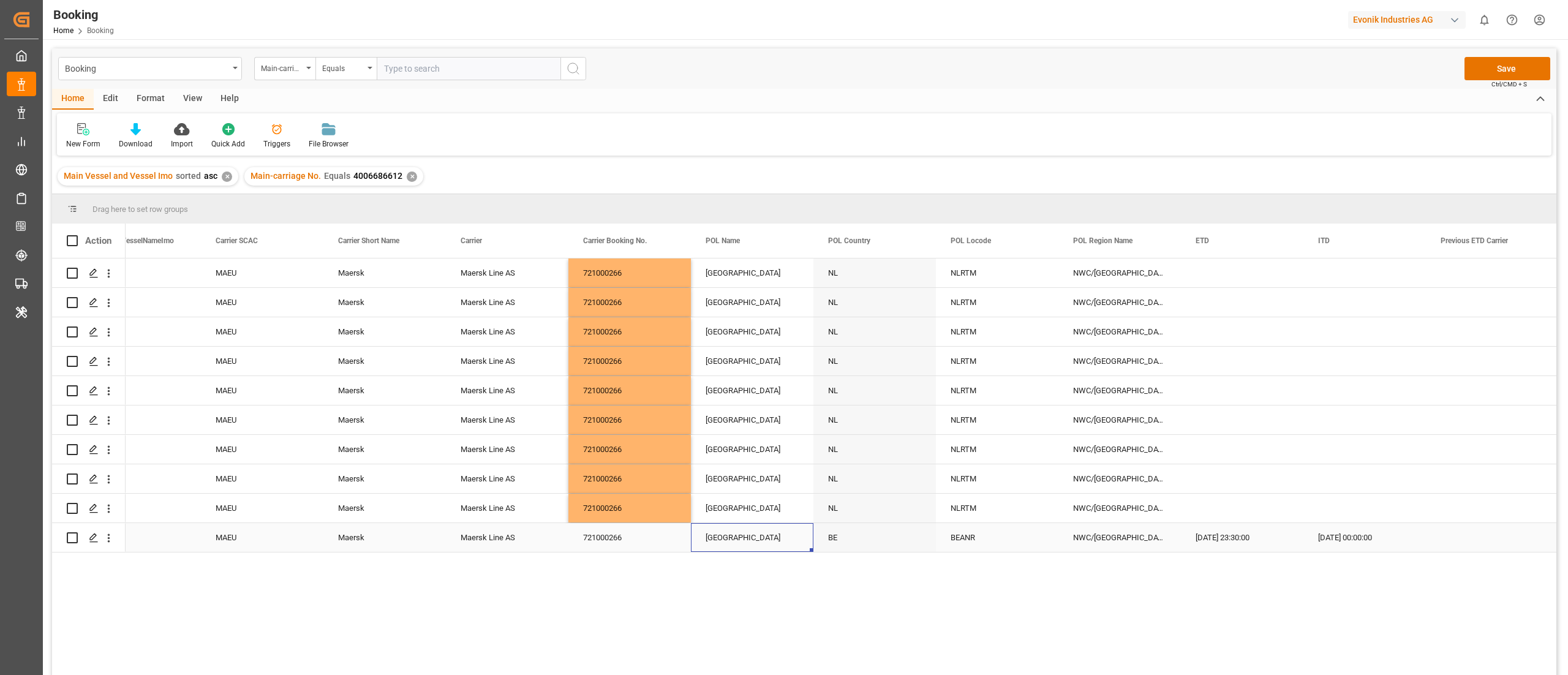
click at [741, 450] on div "Antwerp" at bounding box center [752, 537] width 122 height 28
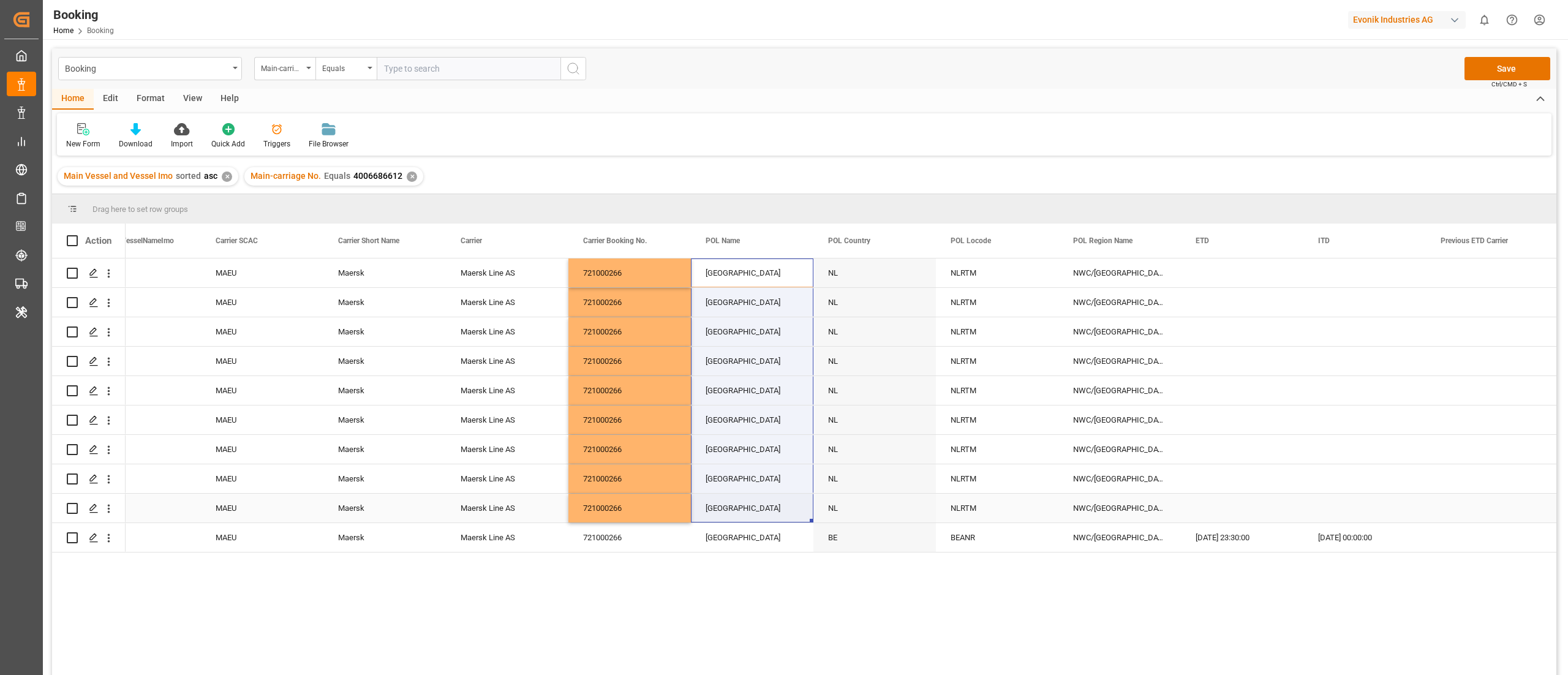
drag, startPoint x: 752, startPoint y: 260, endPoint x: 738, endPoint y: 521, distance: 261.4
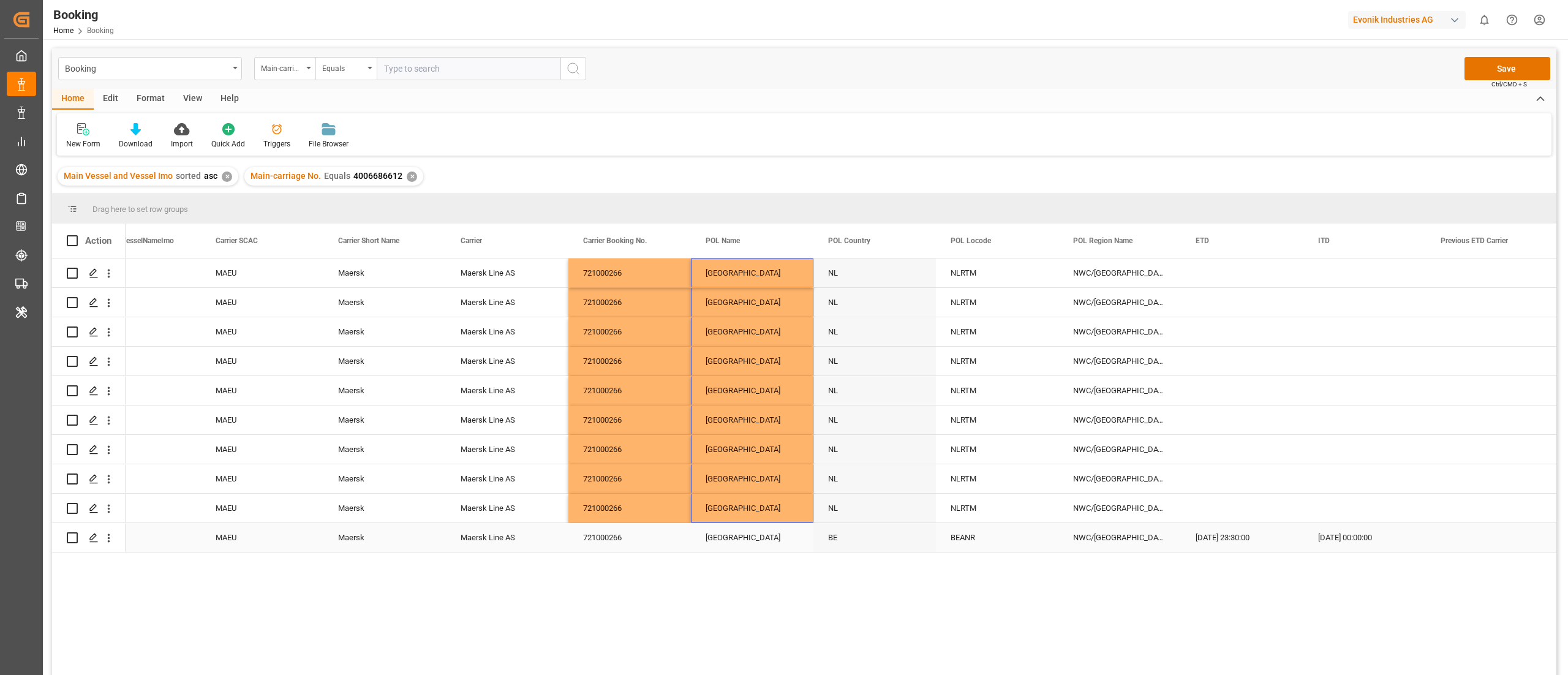
click at [992, 450] on div "BEANR" at bounding box center [997, 537] width 122 height 28
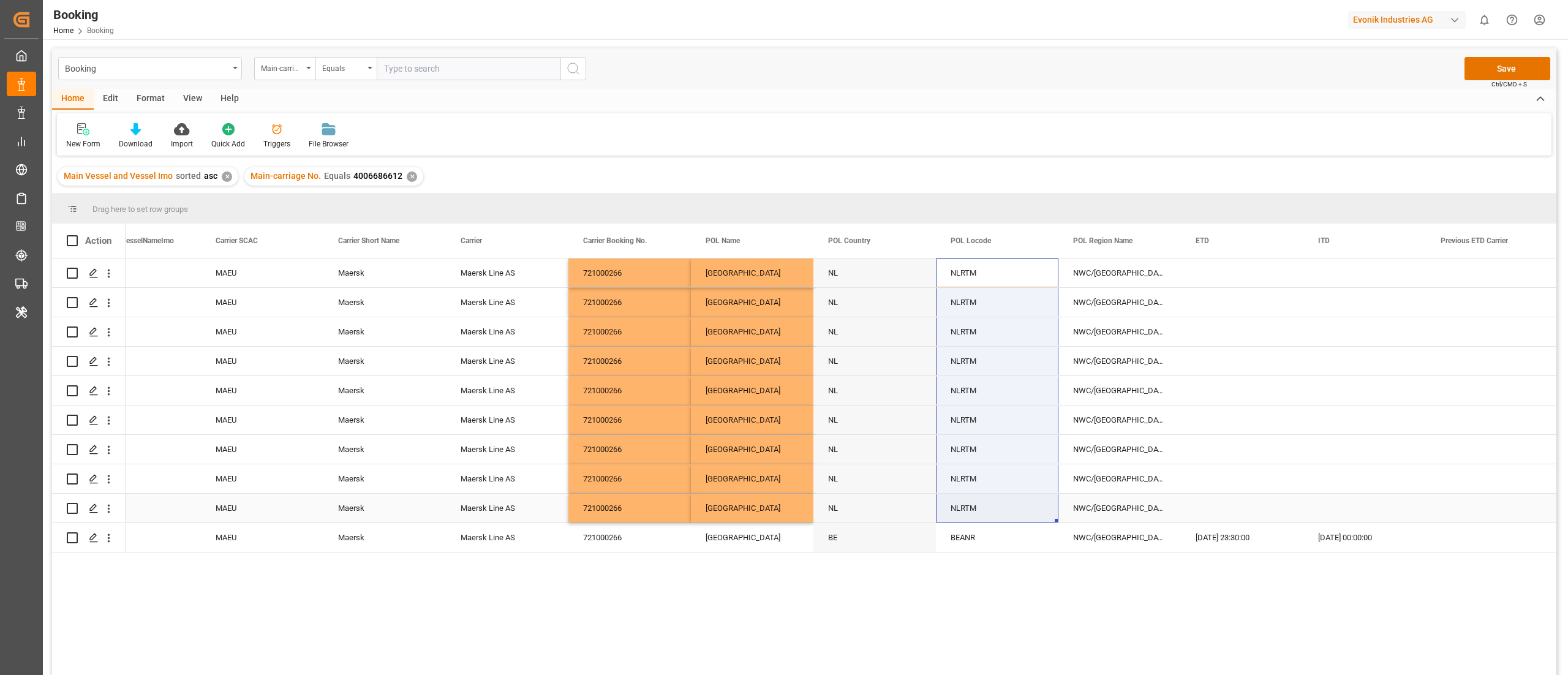
drag, startPoint x: 992, startPoint y: 271, endPoint x: 980, endPoint y: 509, distance: 238.3
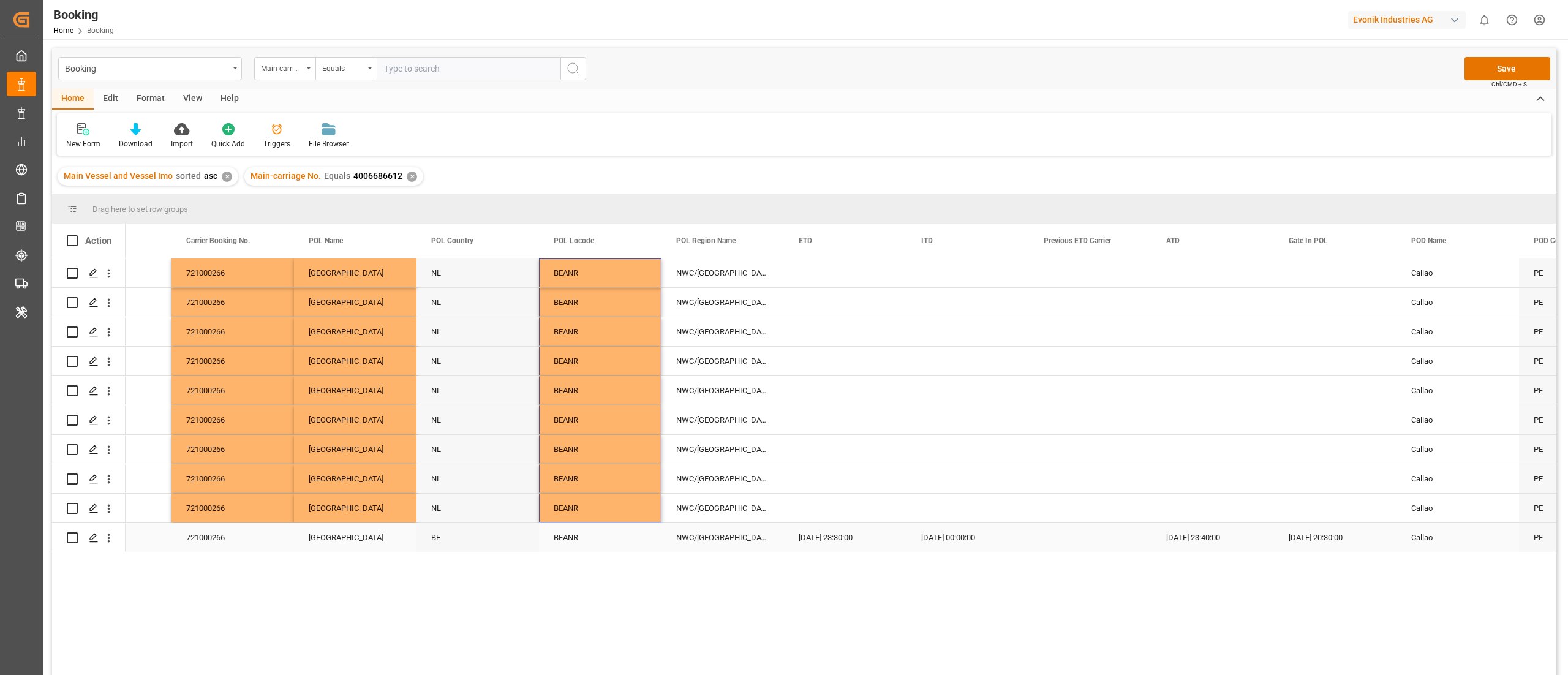
click at [802, 450] on div "06.09.2025 23:30:00" at bounding box center [845, 537] width 122 height 28
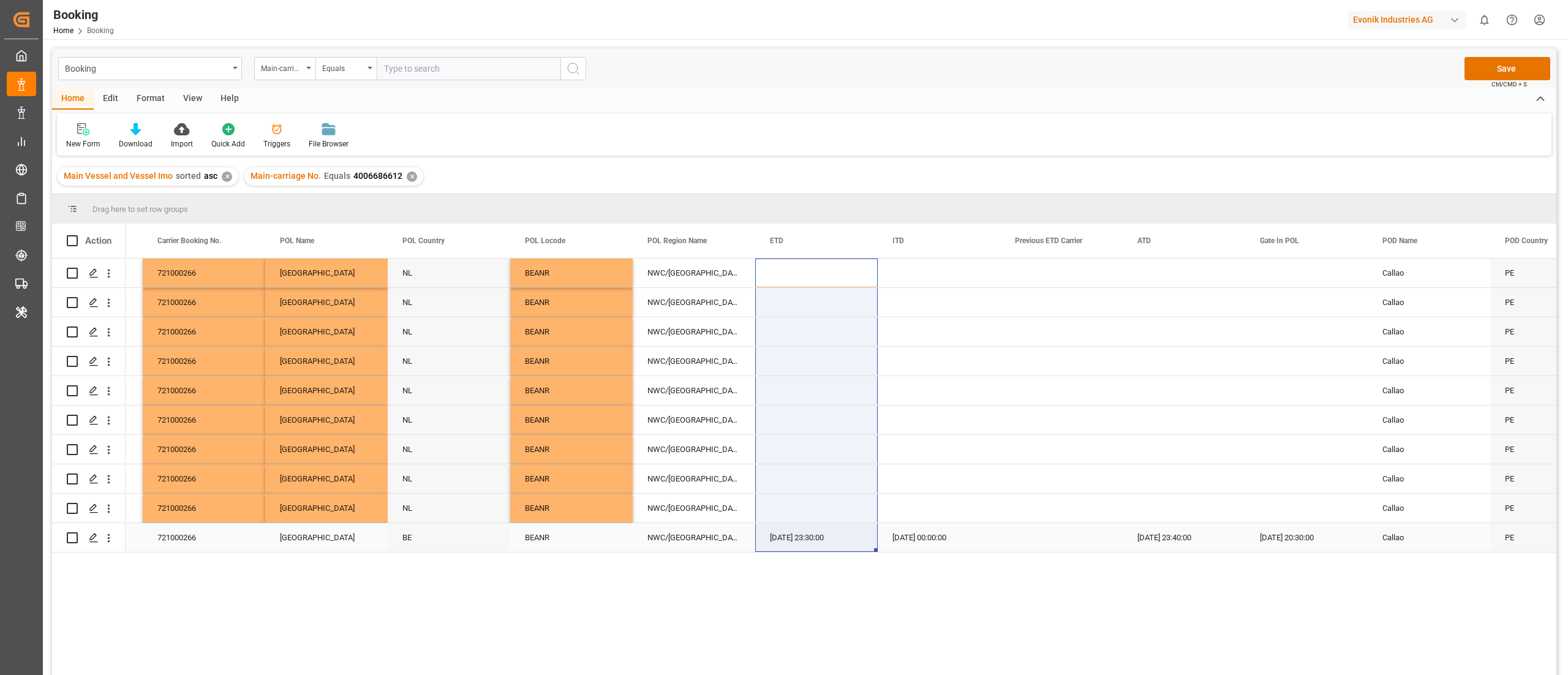
drag, startPoint x: 811, startPoint y: 262, endPoint x: 785, endPoint y: 538, distance: 277.2
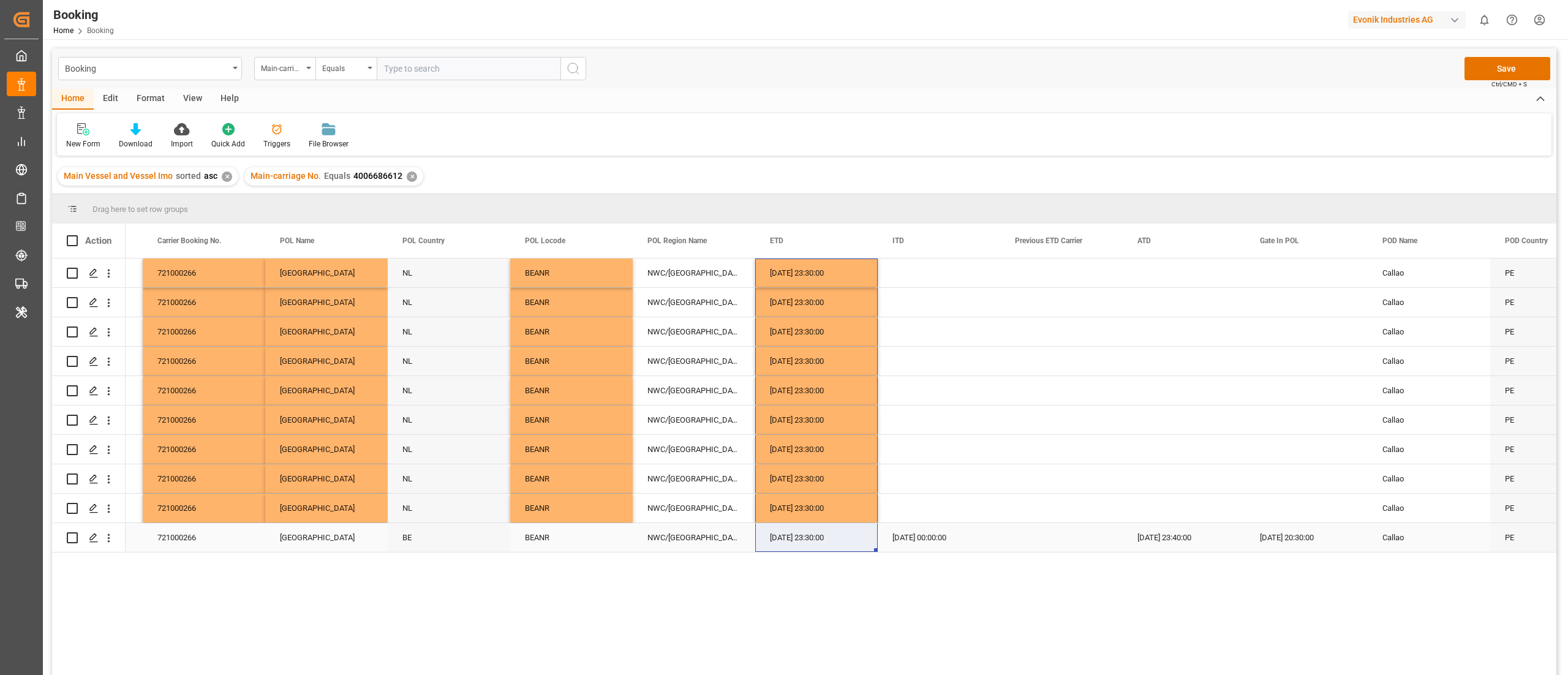
click at [1045, 450] on div "06.09.2025 23:40:00" at bounding box center [1184, 537] width 122 height 28
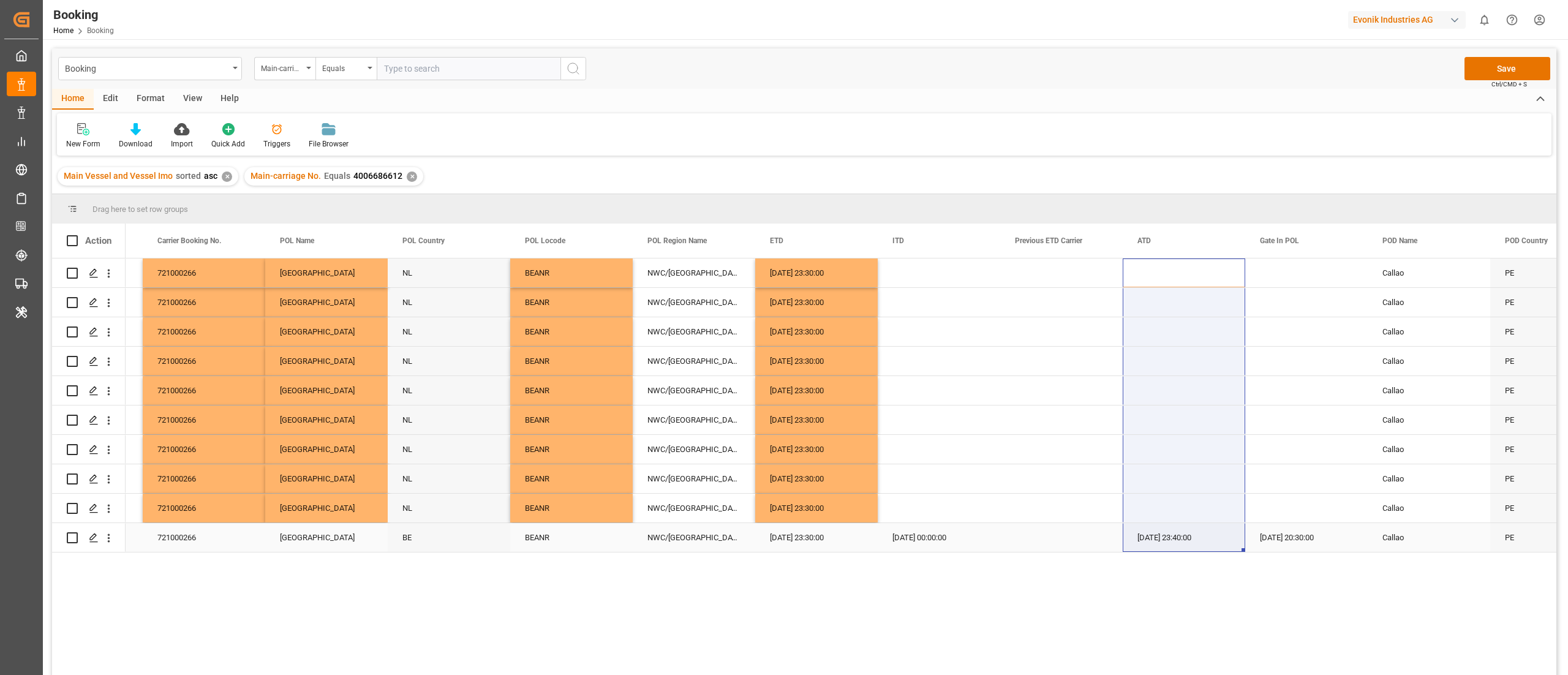
drag, startPoint x: 1171, startPoint y: 274, endPoint x: 1162, endPoint y: 556, distance: 282.1
click at [1045, 450] on div "Maersk Maersk Line AS 721000266 Antwerp NL BEANR NWC/UK North West Continent / …" at bounding box center [840, 470] width 1431 height 425
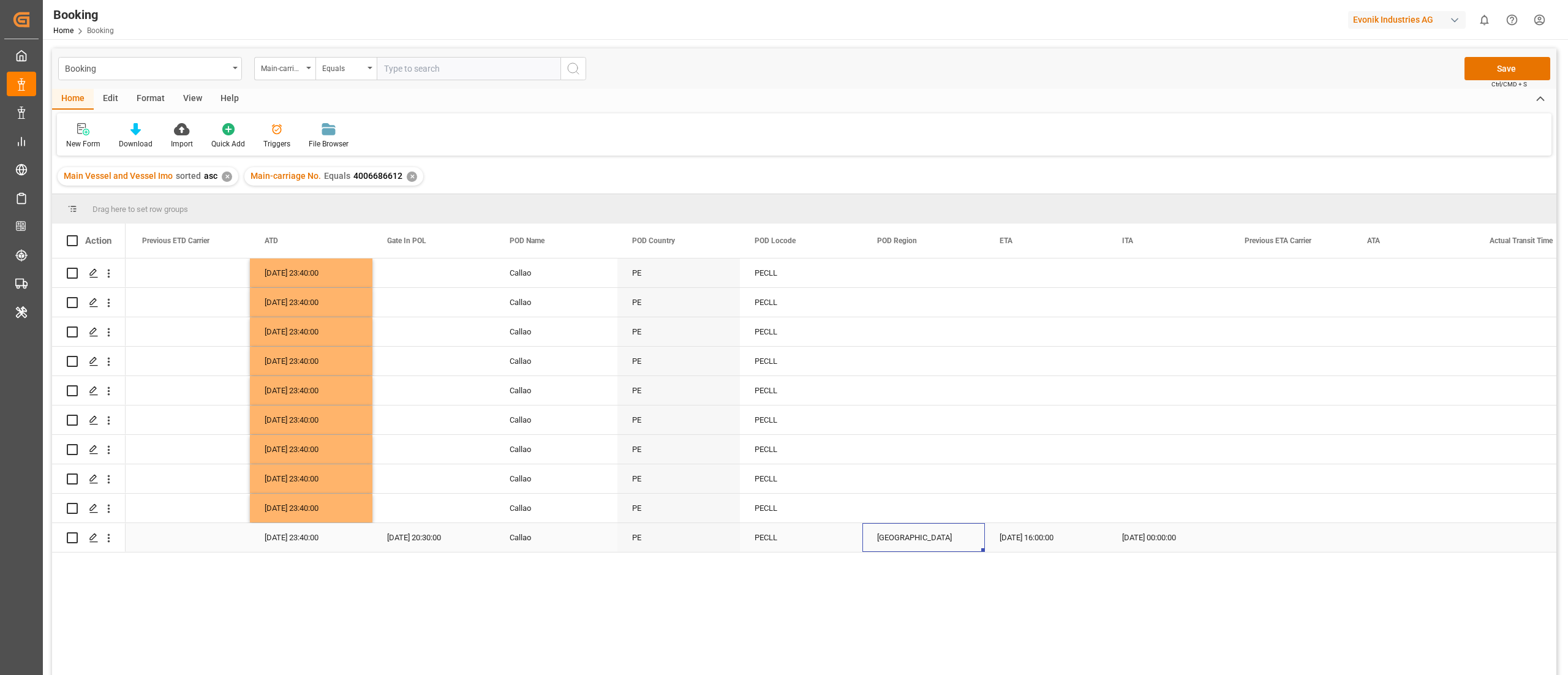
click at [920, 450] on div "South America West Coast" at bounding box center [923, 537] width 122 height 28
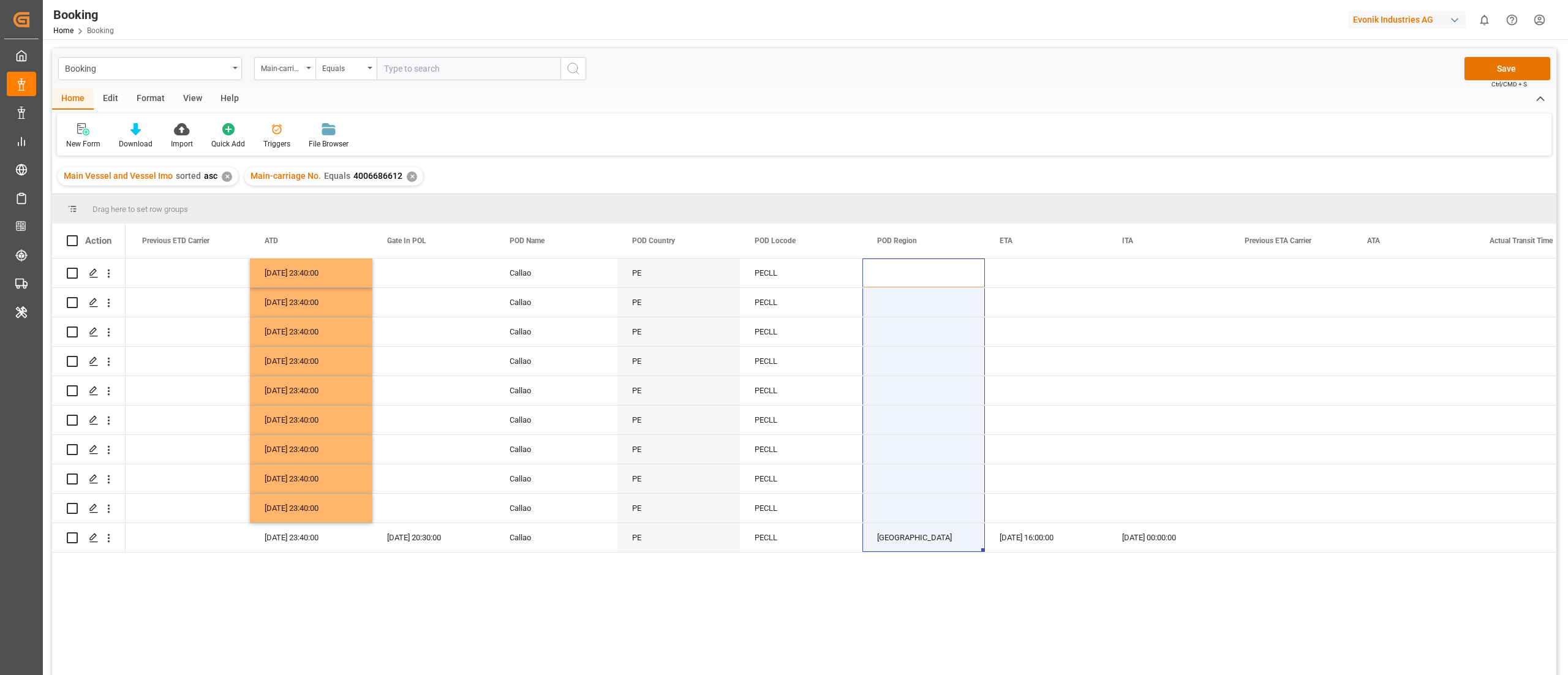
drag, startPoint x: 901, startPoint y: 272, endPoint x: 880, endPoint y: 570, distance: 298.7
click at [880, 450] on div "06.09.2025 23:30:00 06.09.2025 23:40:00 Callao PE PECLL 06.09.2025 23:30:00 06.…" at bounding box center [840, 470] width 1431 height 425
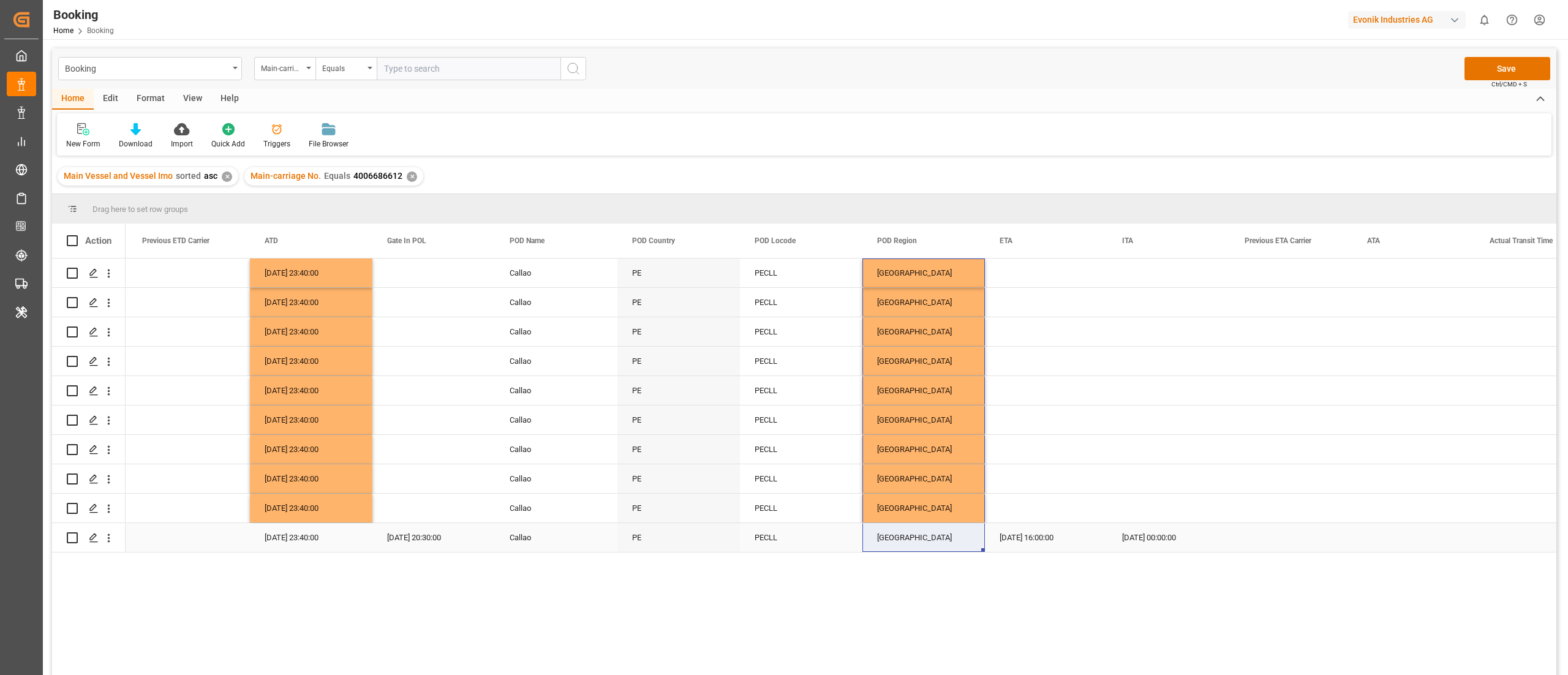
click at [1045, 450] on div "17.10.2025 16:00:00" at bounding box center [1046, 537] width 122 height 28
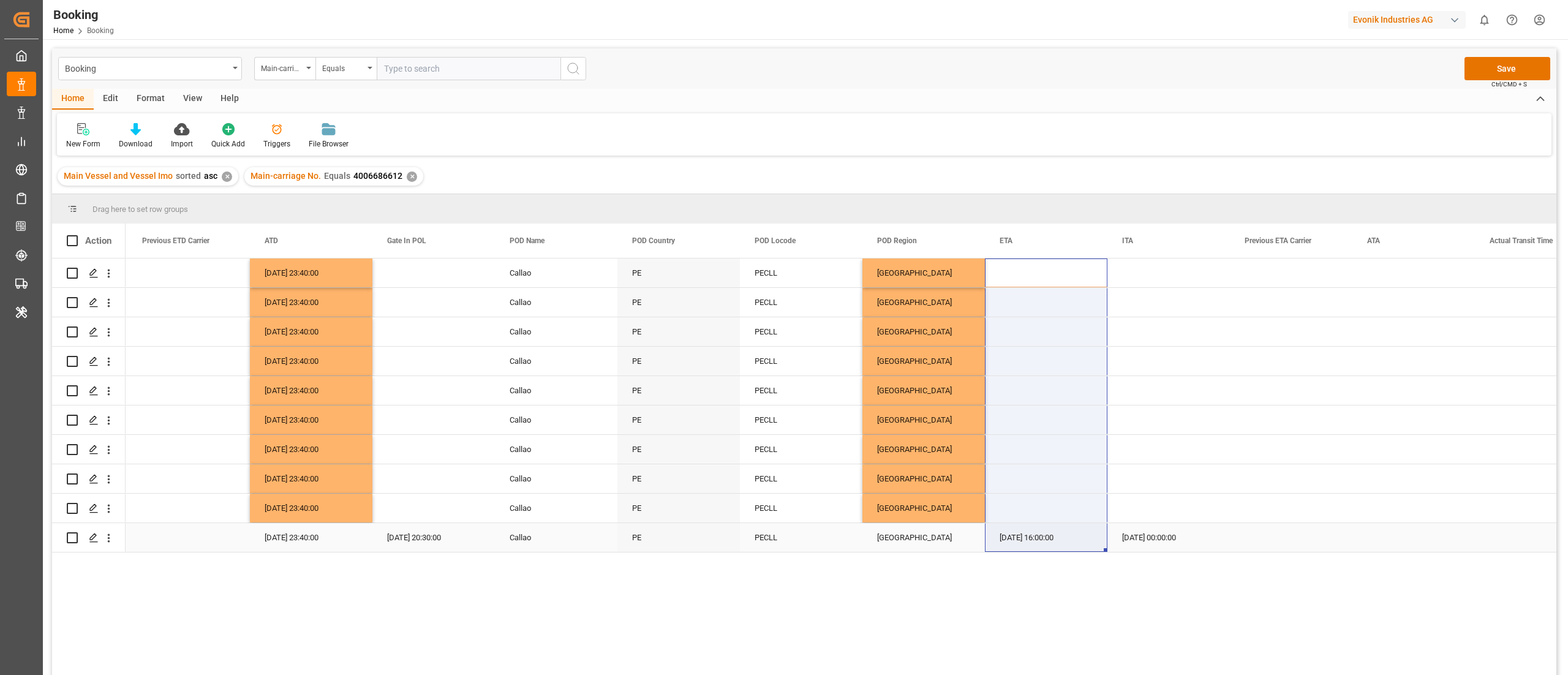
drag, startPoint x: 1039, startPoint y: 305, endPoint x: 1024, endPoint y: 538, distance: 233.5
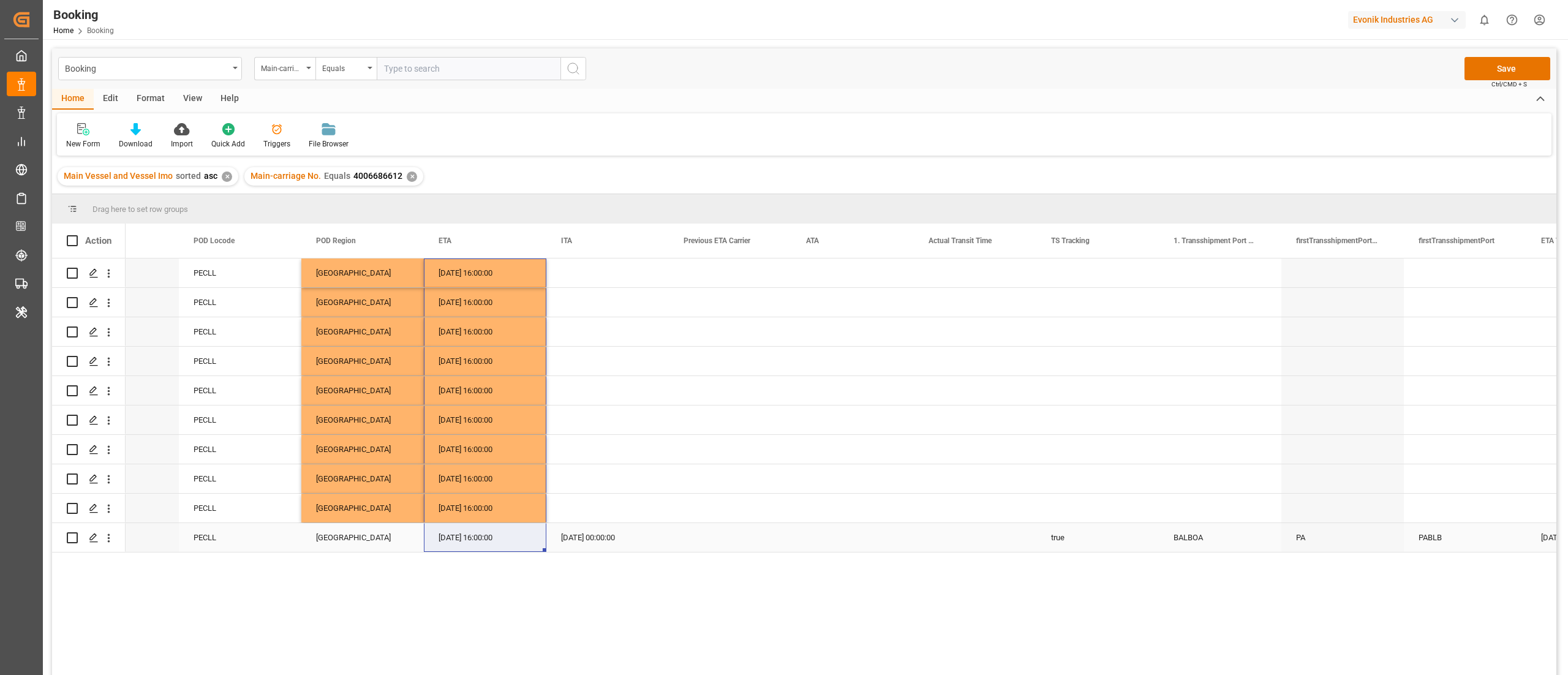
click at [1045, 450] on div "true" at bounding box center [1098, 537] width 122 height 28
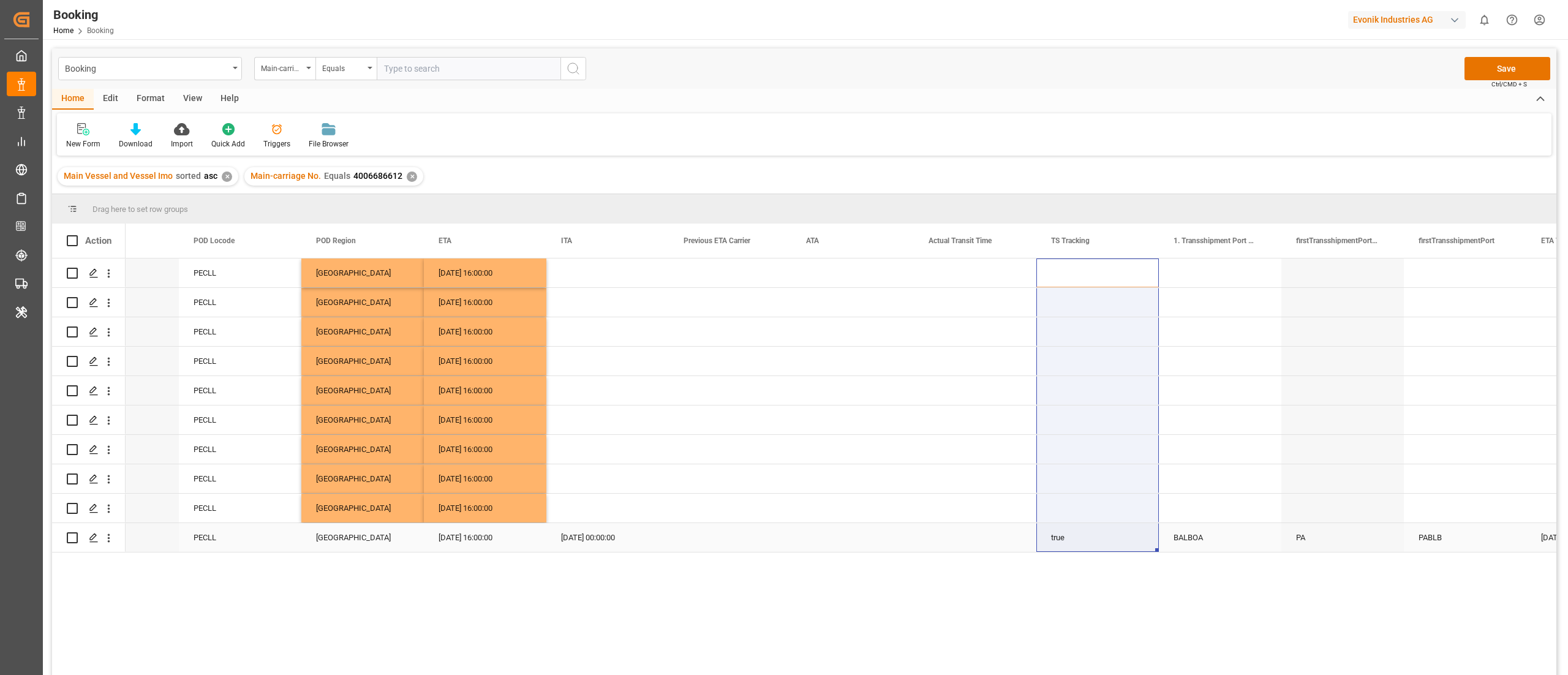
drag, startPoint x: 1071, startPoint y: 272, endPoint x: 1069, endPoint y: 523, distance: 251.0
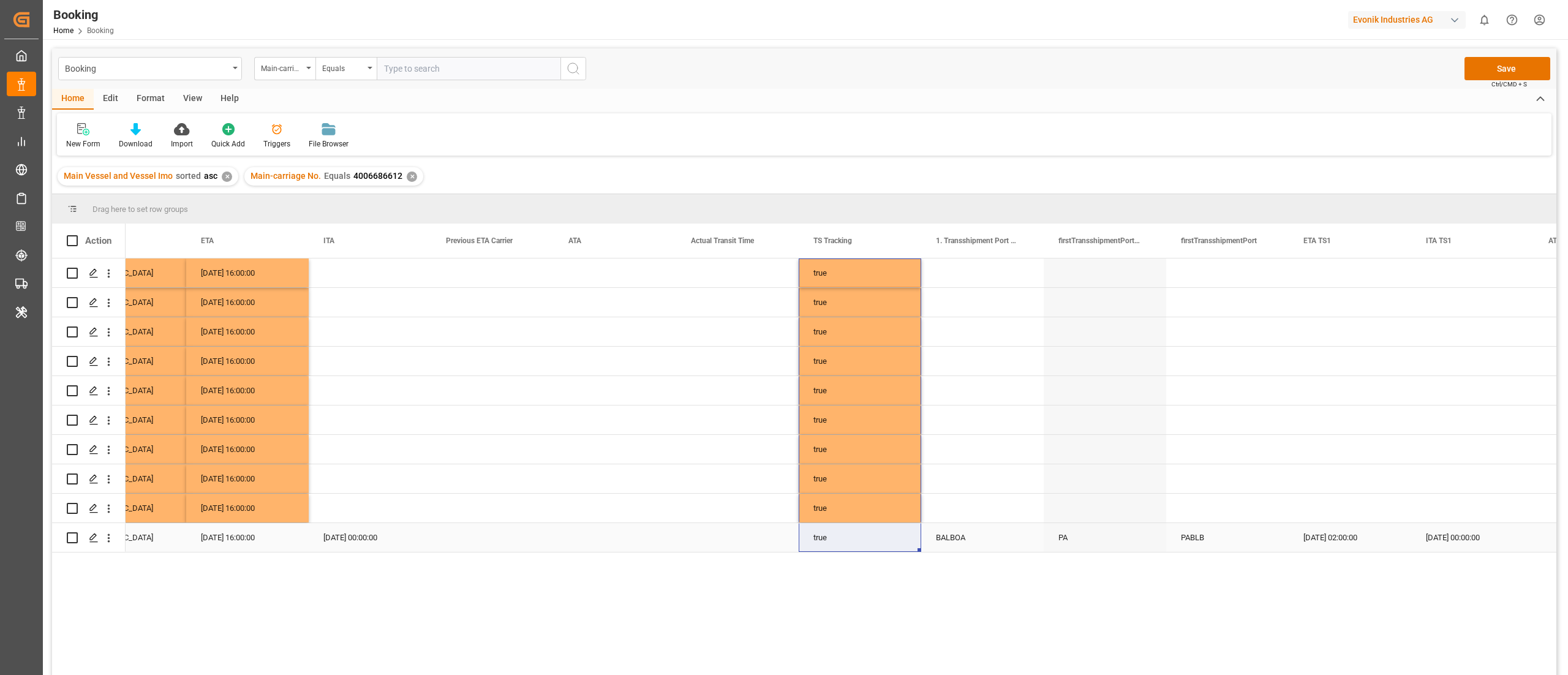
click at [979, 450] on div "BALBOA" at bounding box center [982, 537] width 122 height 28
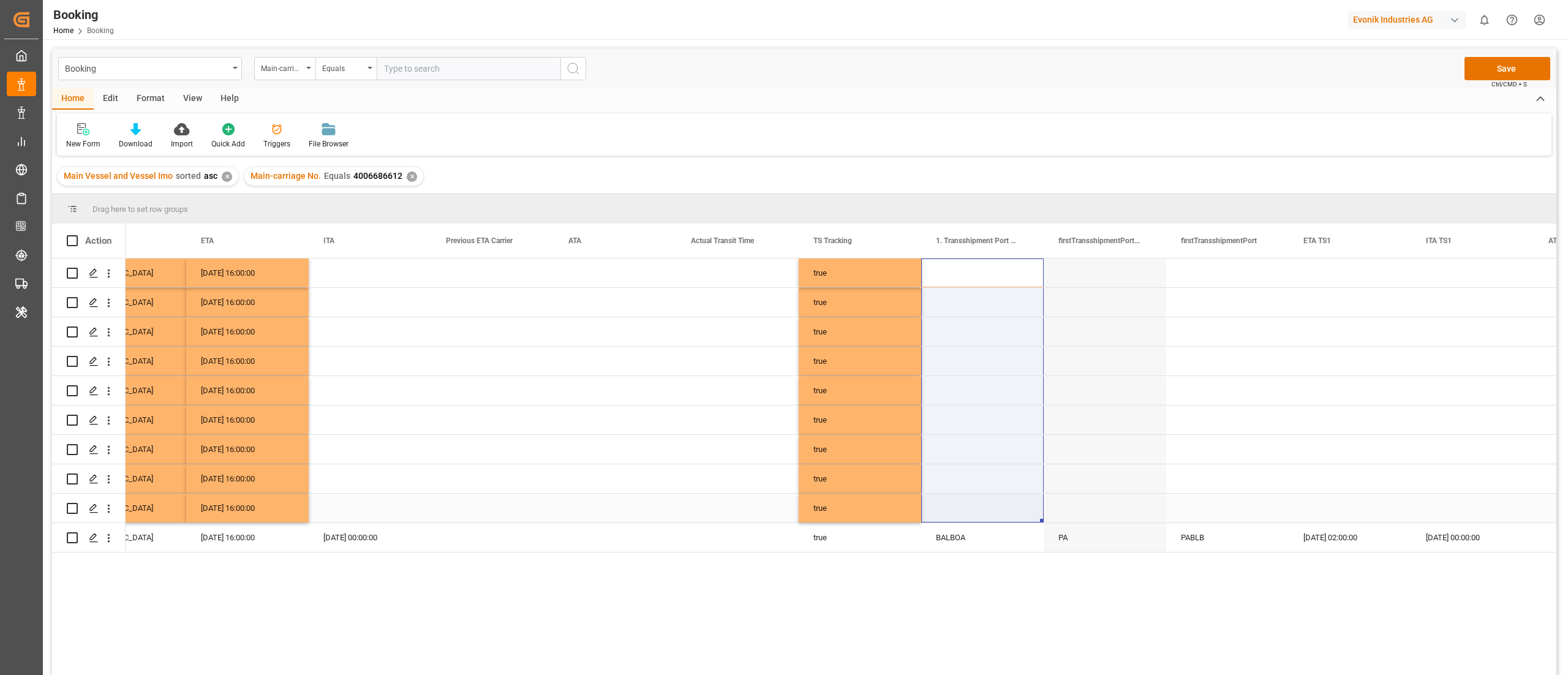
drag, startPoint x: 992, startPoint y: 267, endPoint x: 1007, endPoint y: 509, distance: 242.5
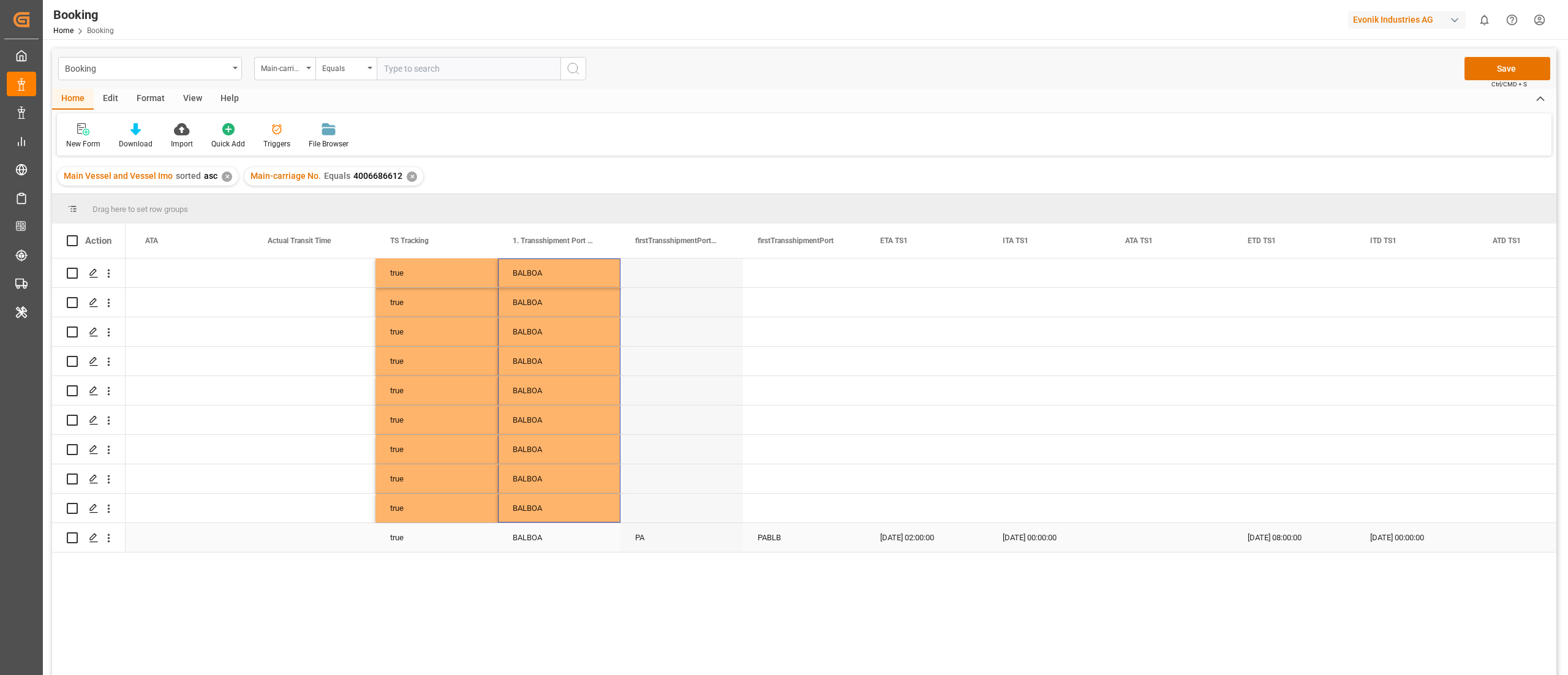
click at [789, 450] on div "PABLB" at bounding box center [804, 537] width 122 height 28
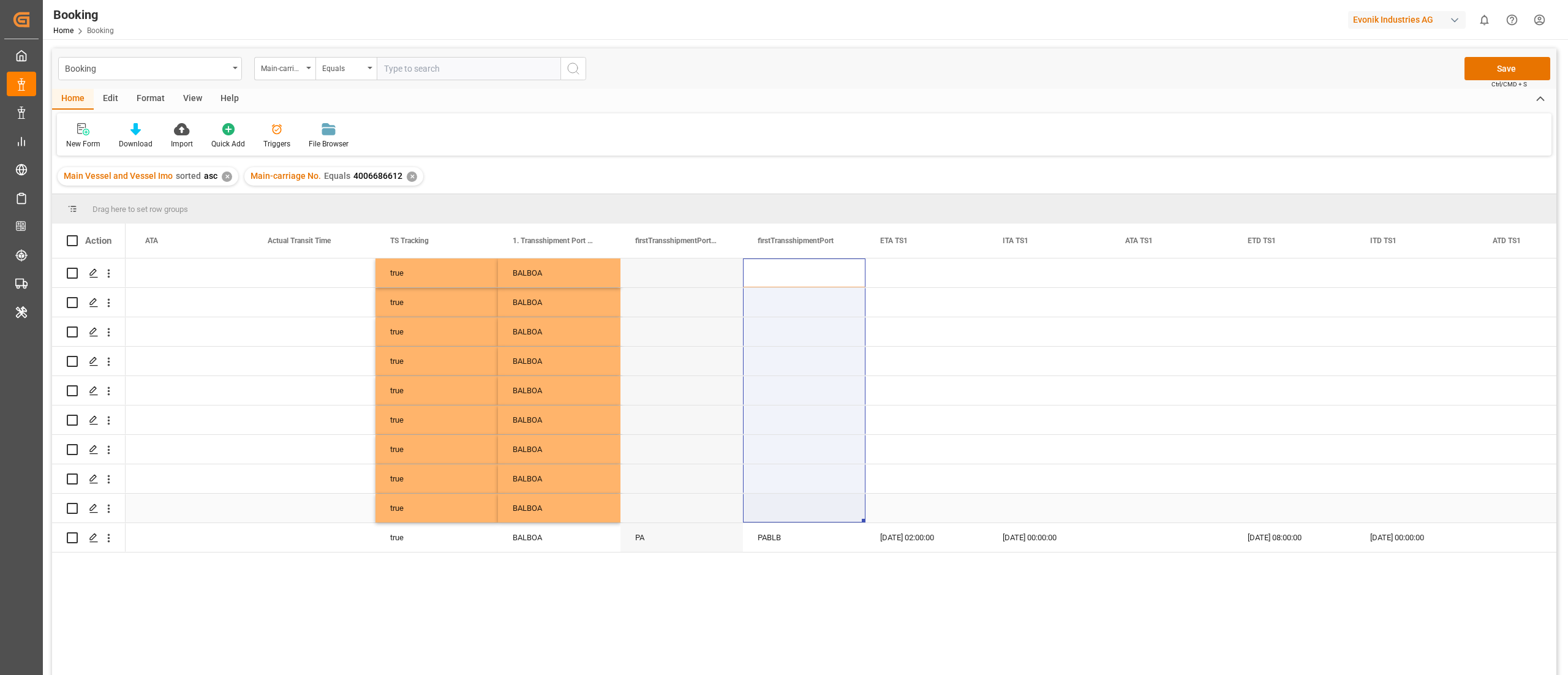
drag, startPoint x: 782, startPoint y: 262, endPoint x: 763, endPoint y: 516, distance: 254.7
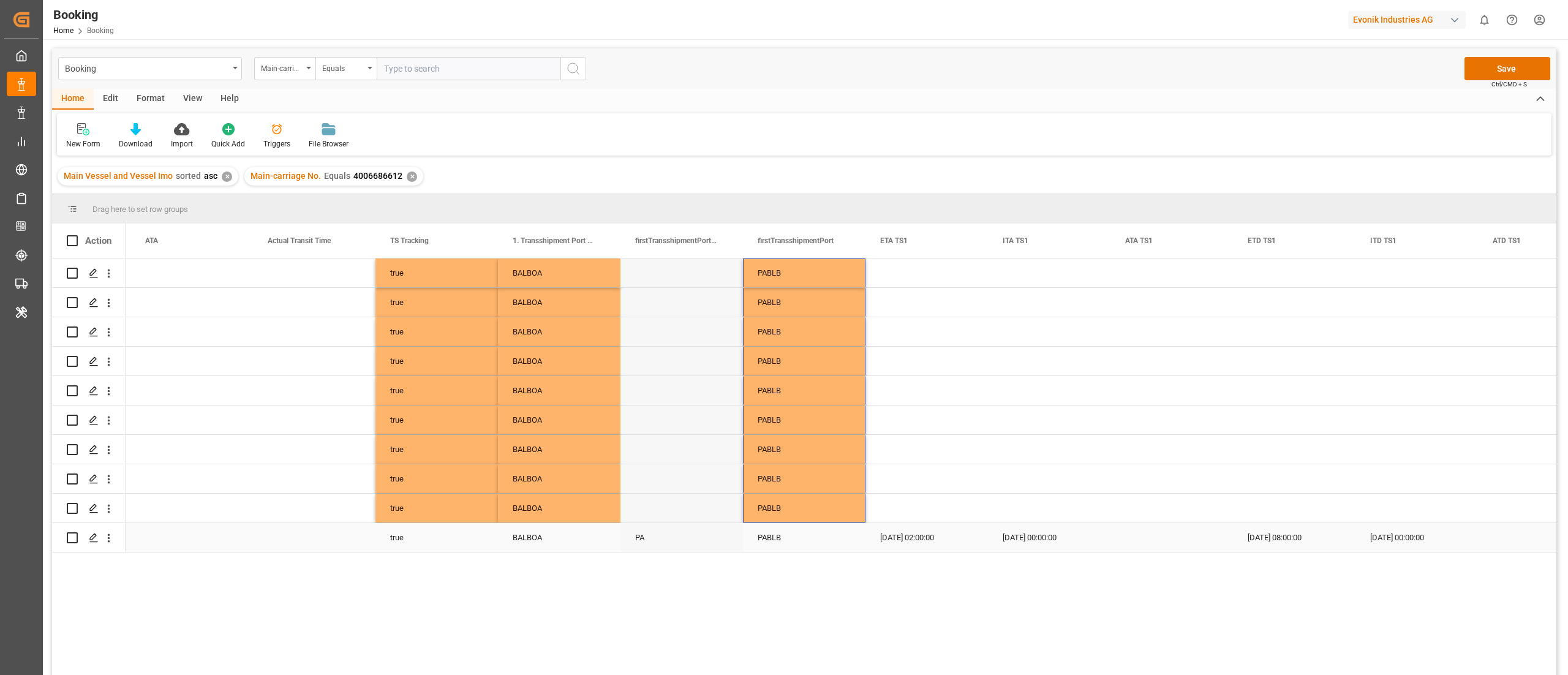
click at [918, 450] on div "06.10.2025 02:00:00" at bounding box center [926, 537] width 122 height 28
drag, startPoint x: 903, startPoint y: 255, endPoint x: 877, endPoint y: 528, distance: 274.2
click at [877, 450] on div "Action ITA Previous ETA Carrier ATA" at bounding box center [804, 453] width 1504 height 459
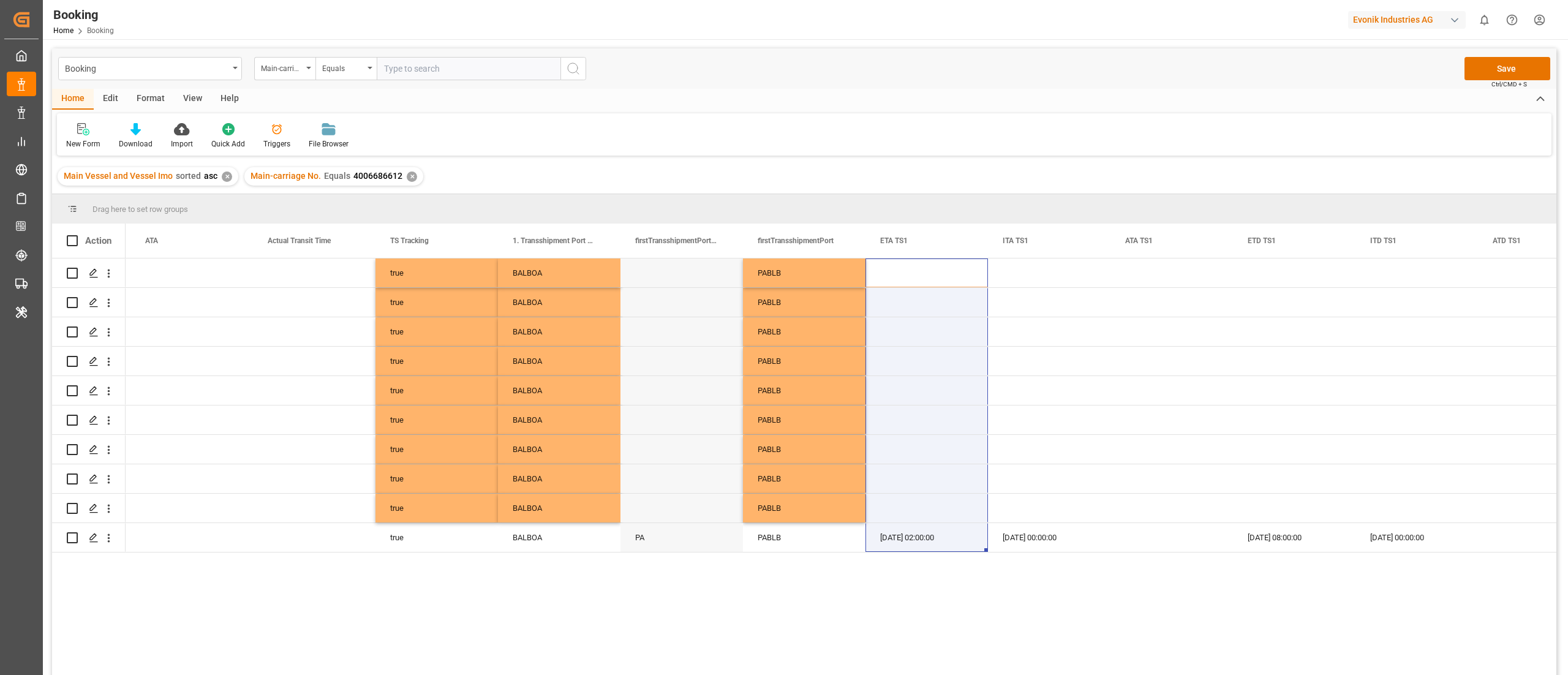
drag, startPoint x: 904, startPoint y: 420, endPoint x: 898, endPoint y: 580, distance: 160.1
click at [898, 450] on div "true BALBOA PABLB true BALBOA PABLB true BALBOA PABLB true BALBOA PABLB true BA…" at bounding box center [840, 470] width 1431 height 425
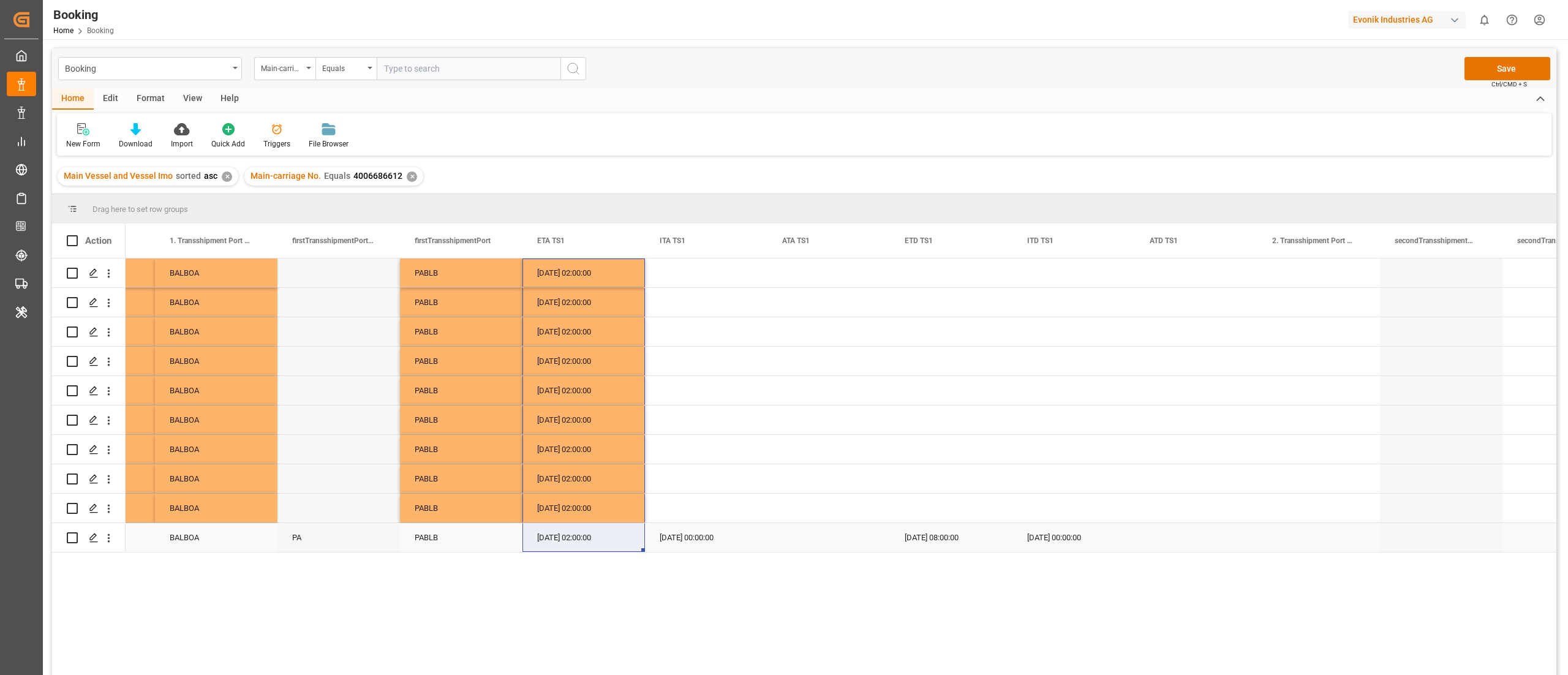
click at [941, 450] on div "14.10.2025 08:00:00" at bounding box center [951, 537] width 122 height 28
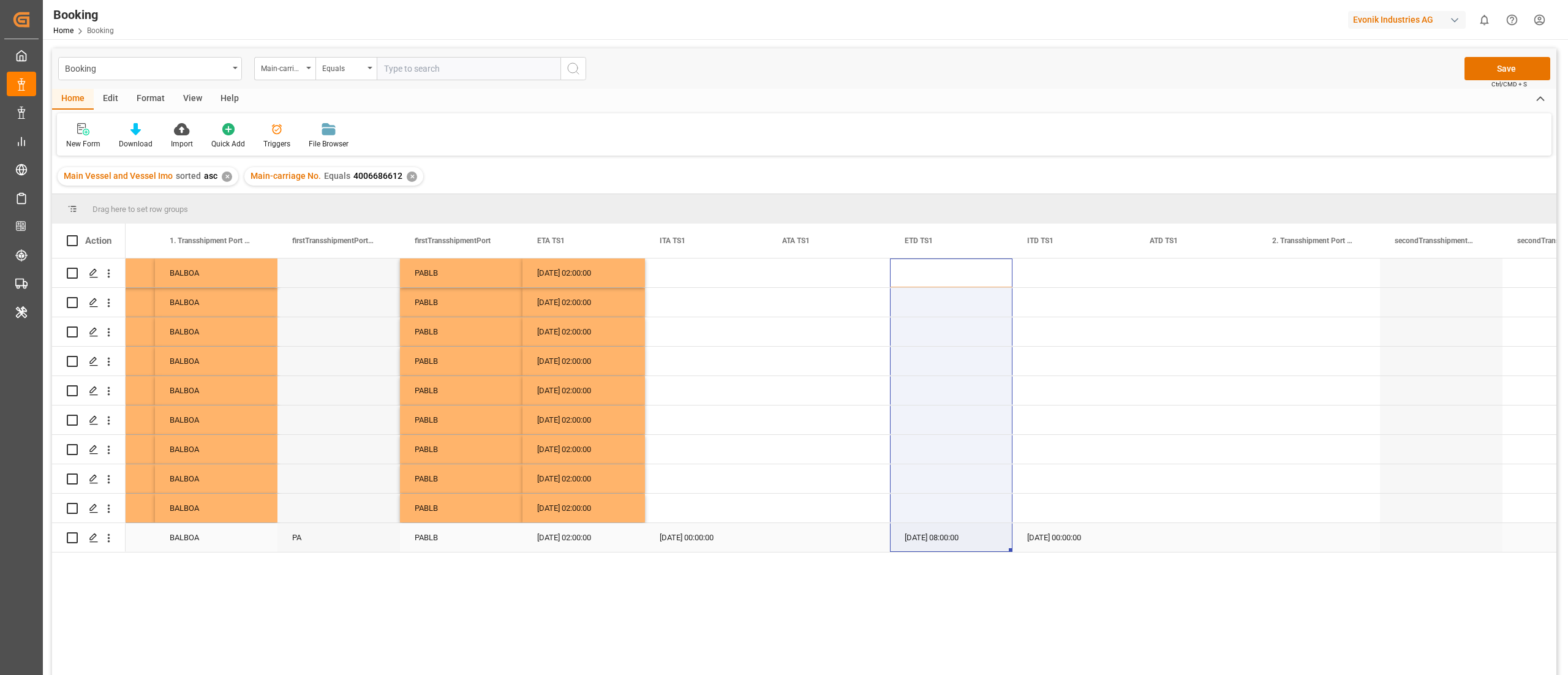
drag, startPoint x: 937, startPoint y: 274, endPoint x: 907, endPoint y: 526, distance: 253.8
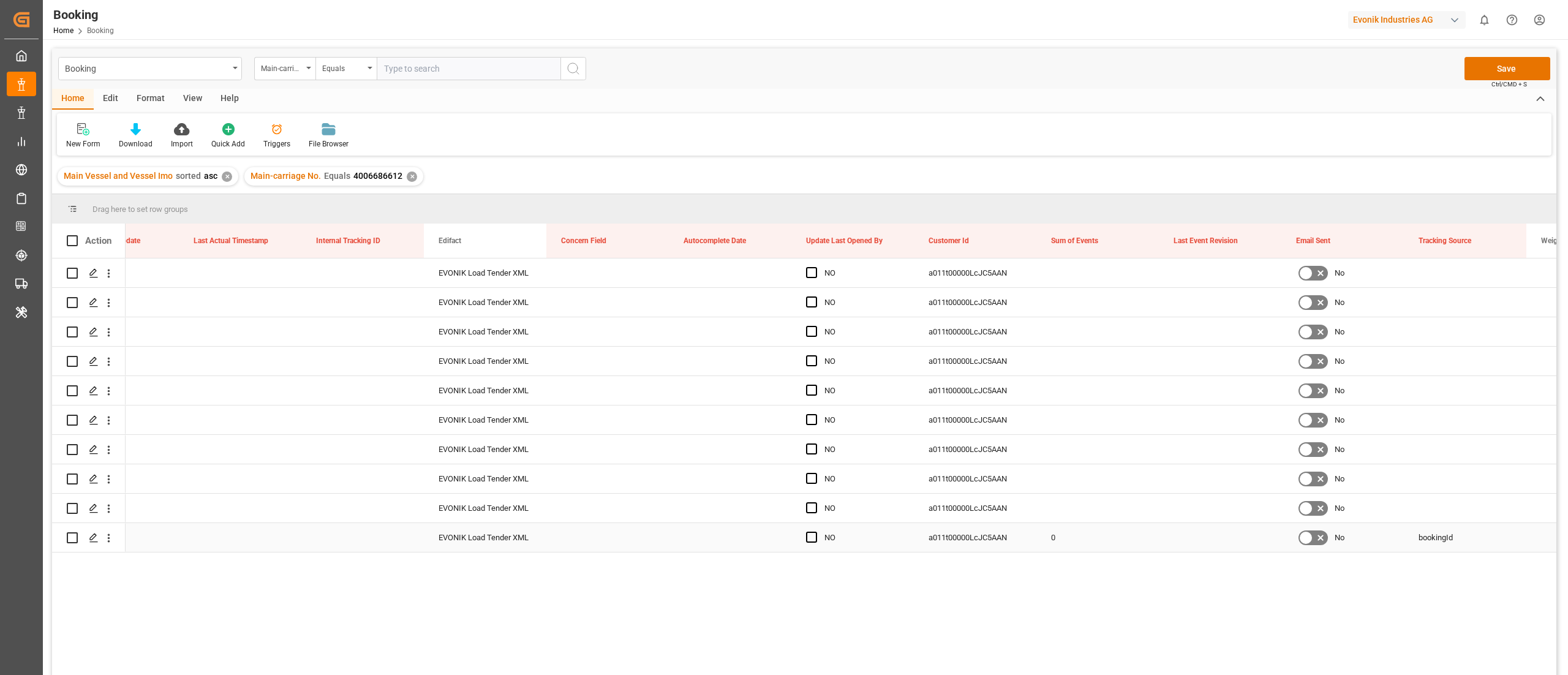
click at [1045, 450] on div "0" at bounding box center [1098, 537] width 122 height 28
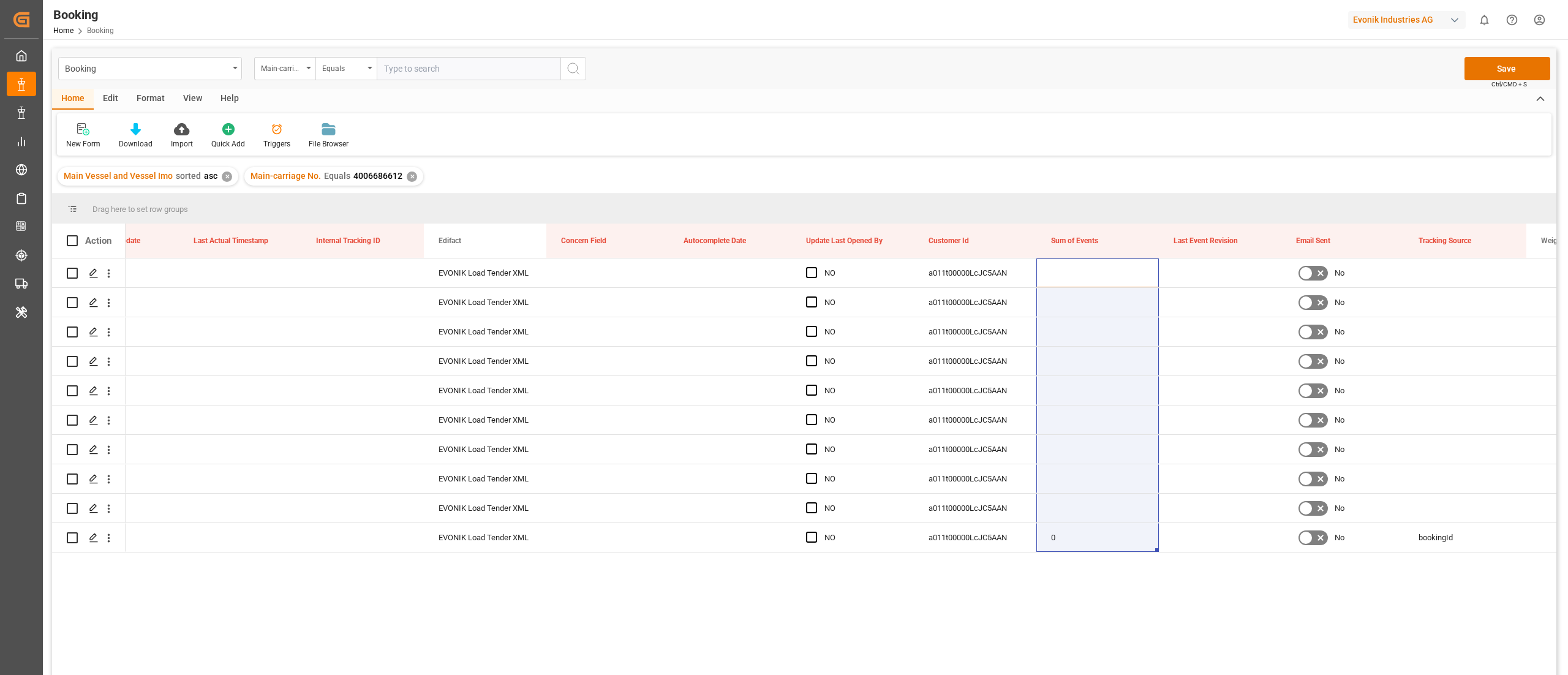
drag, startPoint x: 1071, startPoint y: 274, endPoint x: 1059, endPoint y: 557, distance: 283.3
click at [1045, 450] on div "14.10.2025 08:00:00 businessDivision-businessLine-businessLineCode- EVONIK Load…" at bounding box center [840, 470] width 1431 height 425
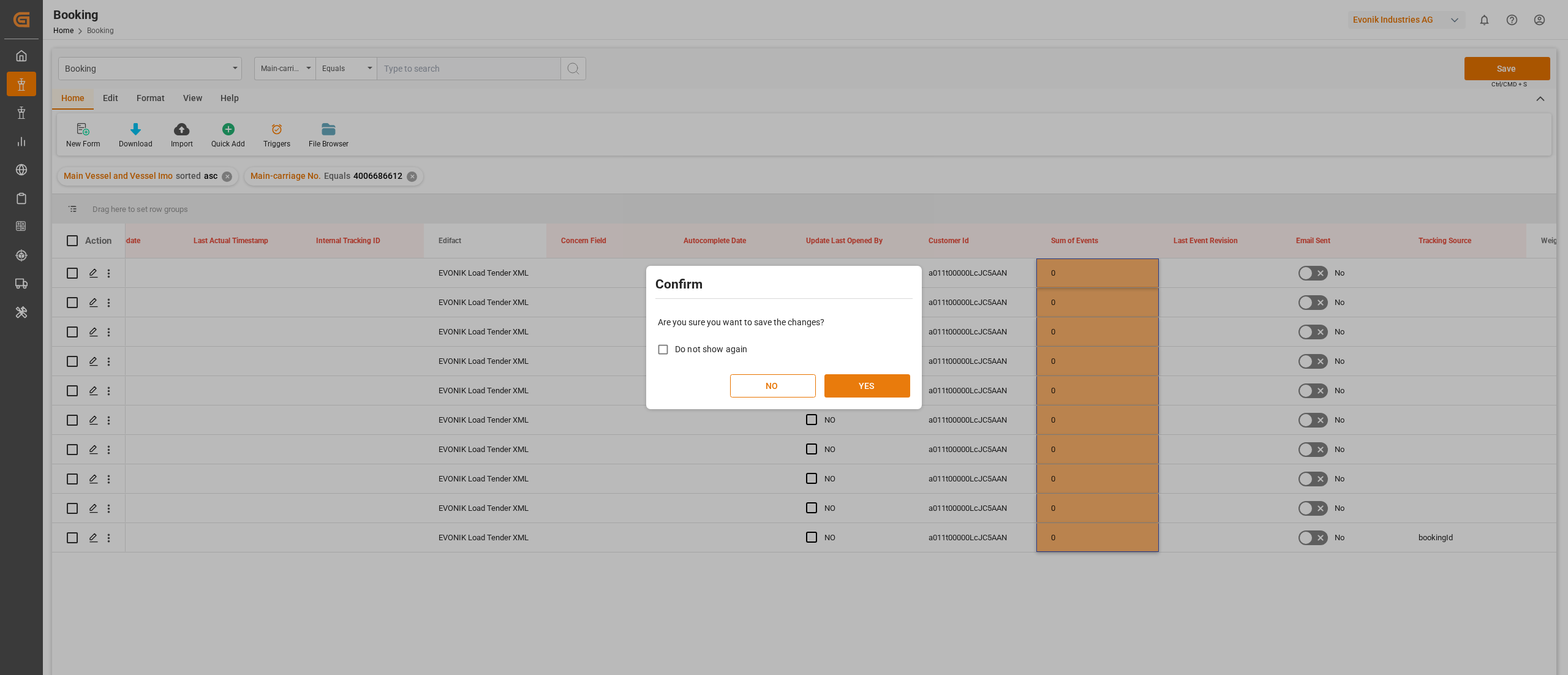
click at [865, 376] on button "YES" at bounding box center [867, 386] width 86 height 23
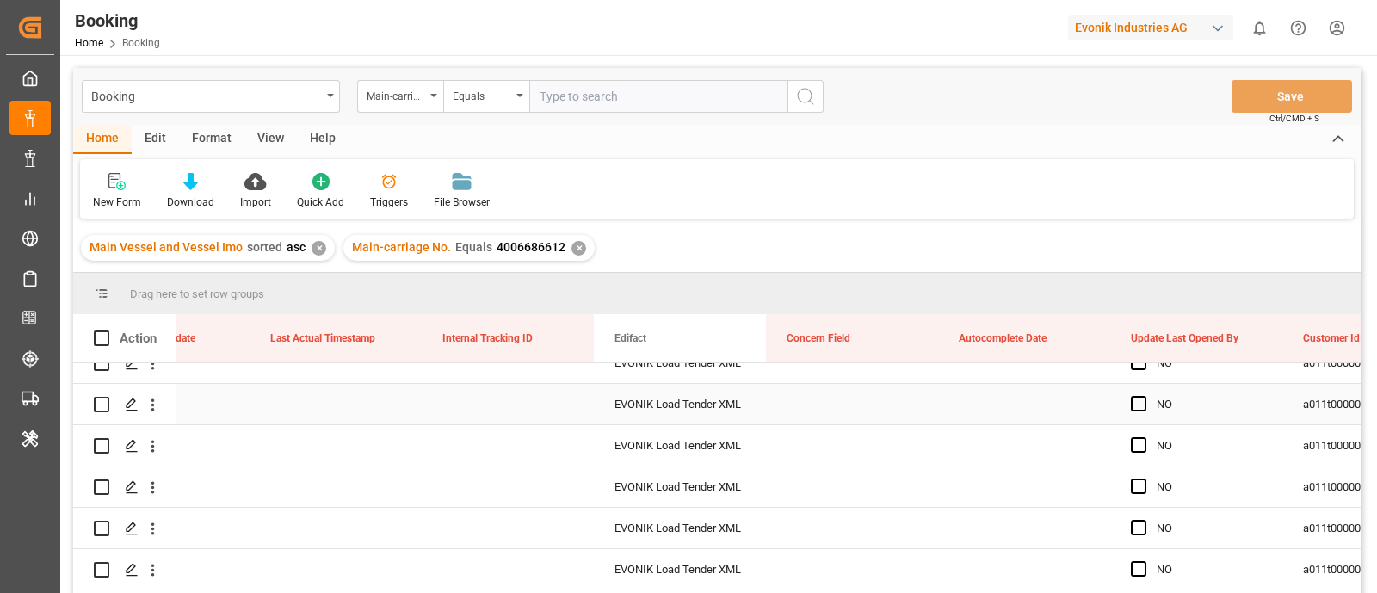
scroll to position [107, 0]
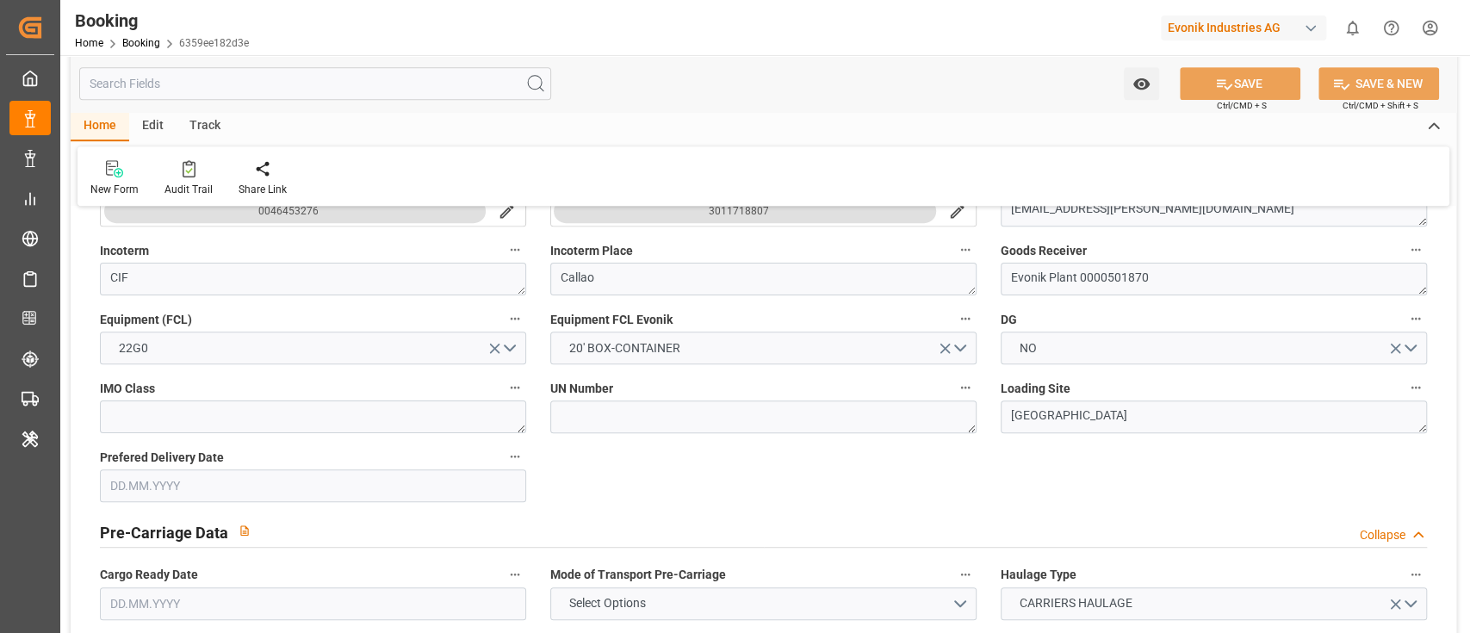
type input "0"
type input "9355331"
type input "Maersk"
type input "Maersk Line AS"
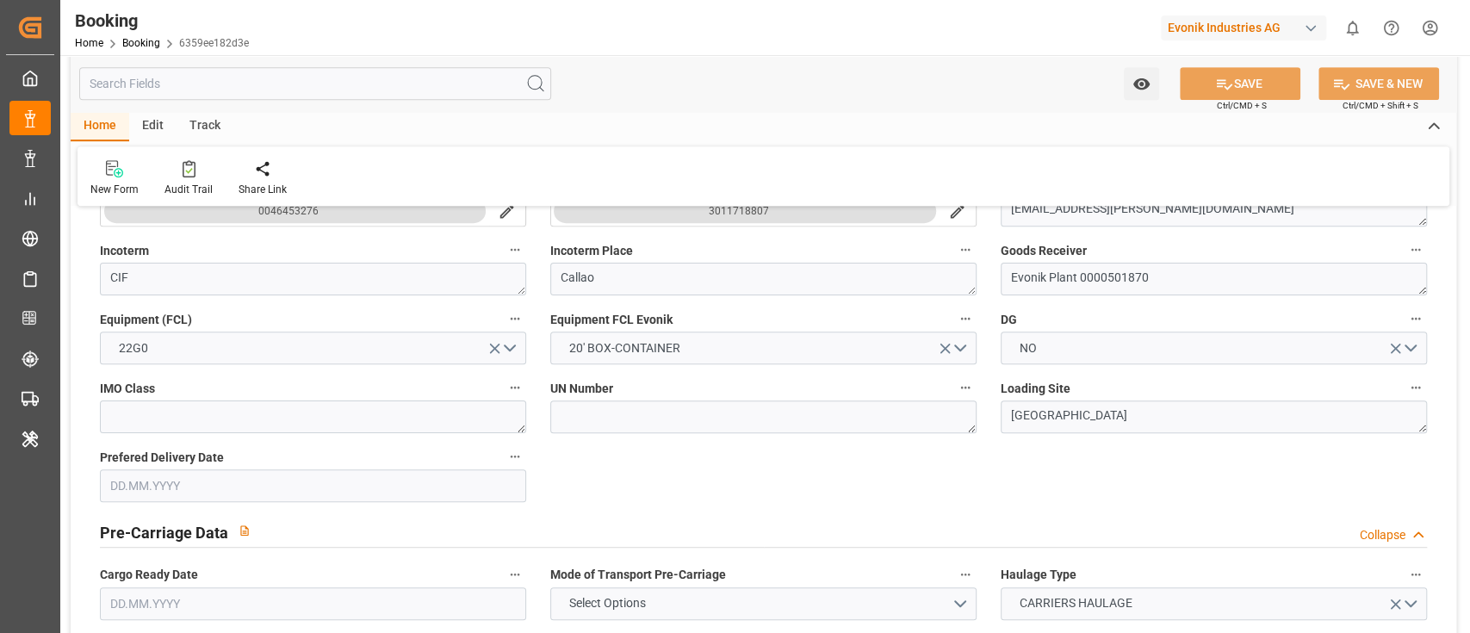
type input "BEANR"
type input "PECLL"
type input "PABLB"
type input "0"
type input "BEANR"
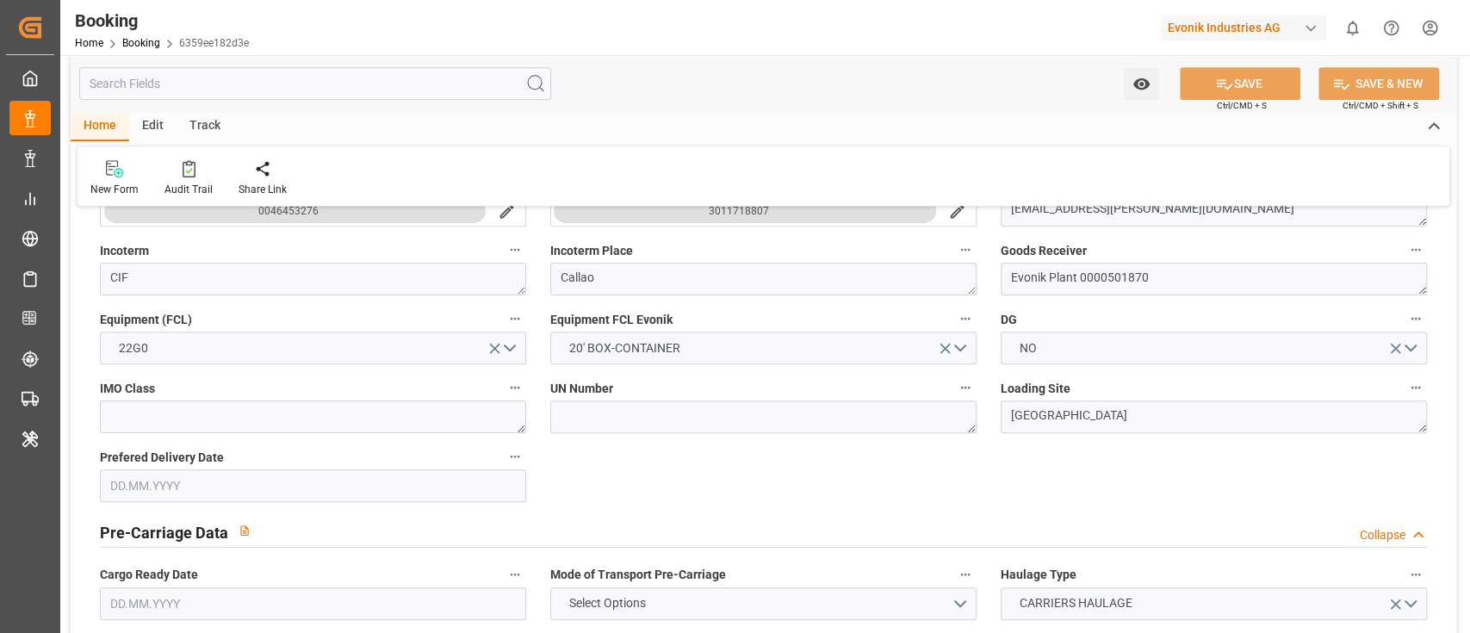
type input "PECLL"
type input "9355355"
type input "[DATE] 12:03"
type input "[DATE]"
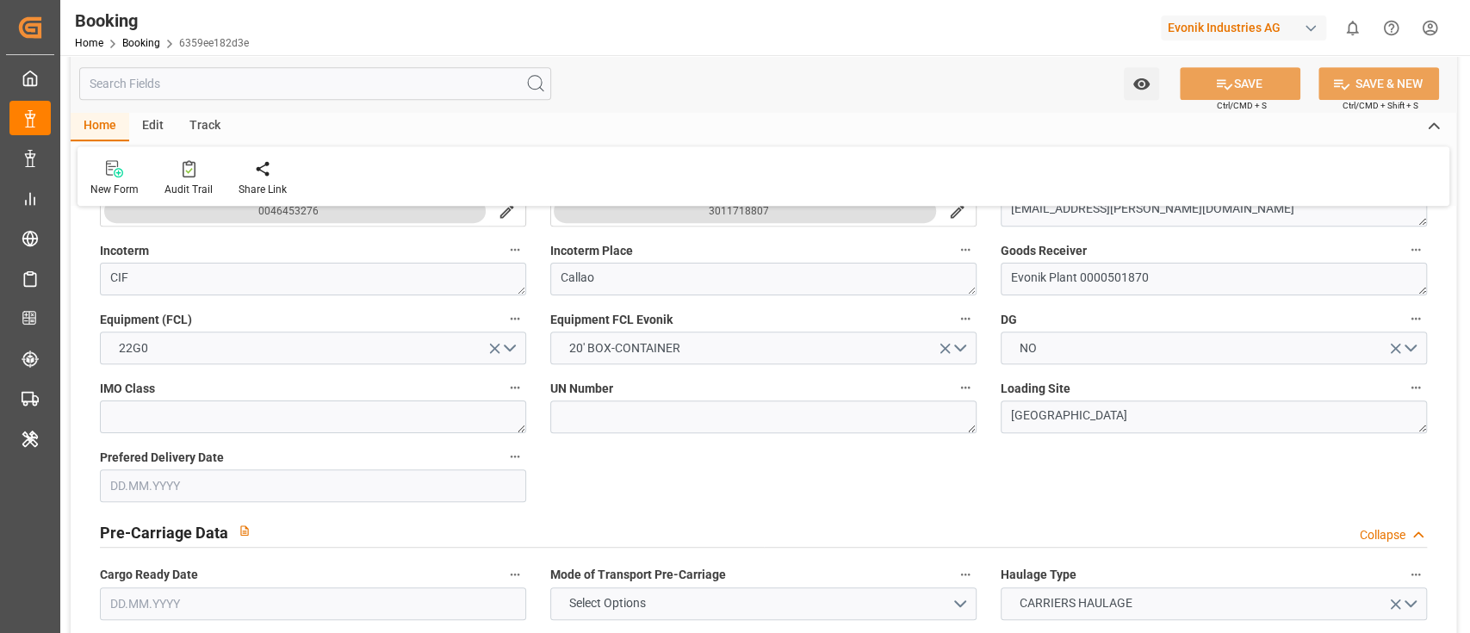
type input "[DATE]"
type input "[DATE] 23:30"
type input "[DATE] 00:00"
type input "[DATE] 23:40"
type input "[DATE] 20:30"
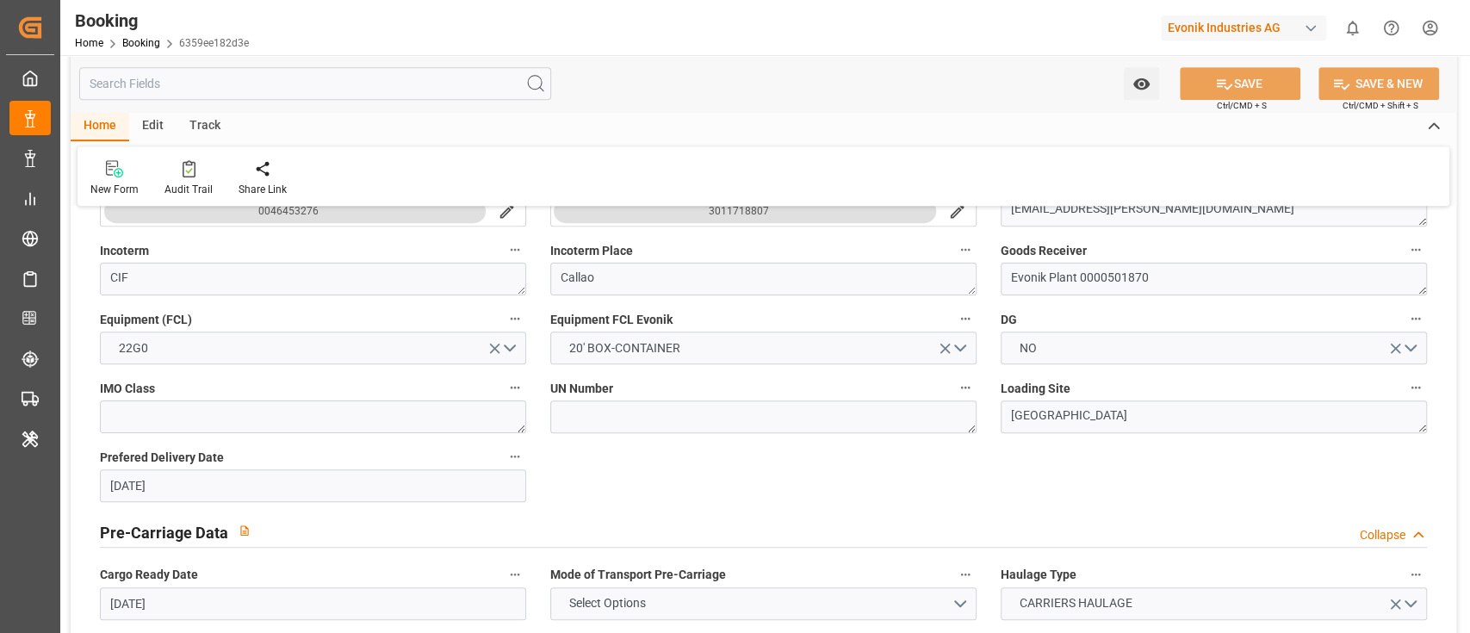
type input "[DATE] 16:00"
type input "[DATE] 00:00"
type input "[DATE] 02:00"
type input "[DATE] 00:00"
type input "[DATE] 08:00"
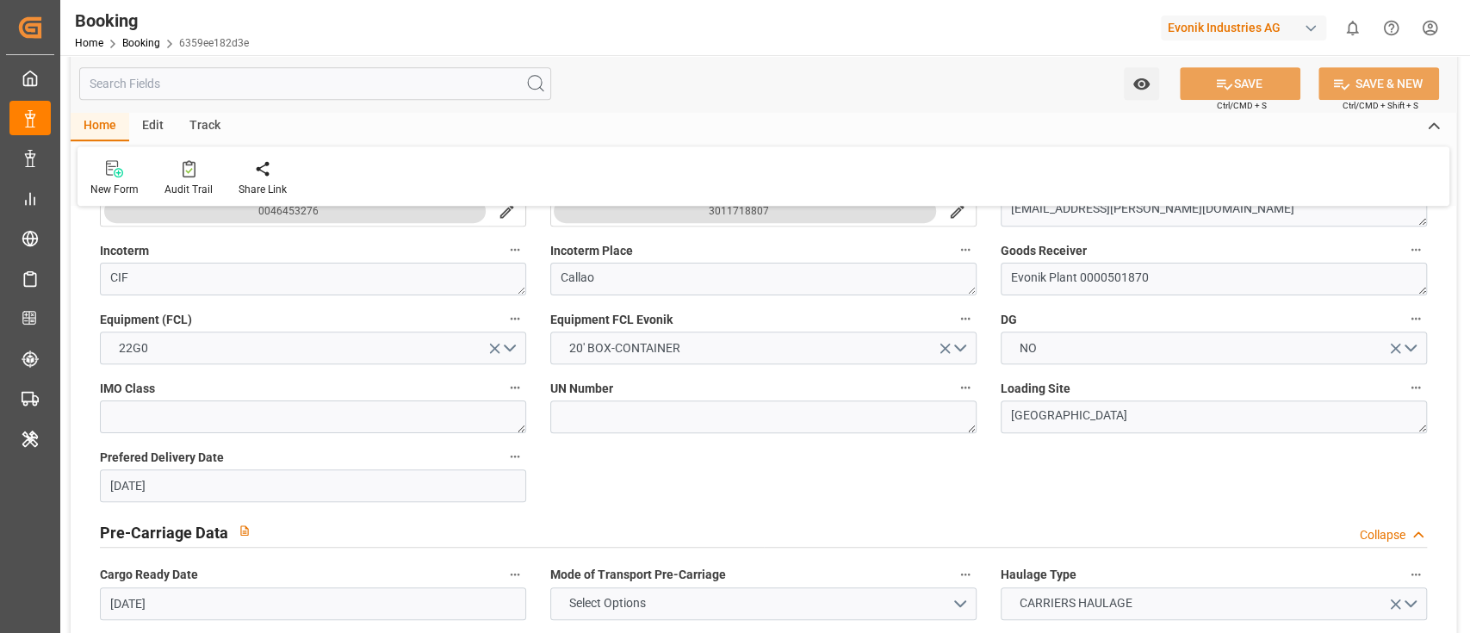
type input "[DATE] 00:00"
type input "[DATE] 10:54"
type input "[DATE]"
type input "[DATE] 19:32"
type input "[DATE] 00:00"
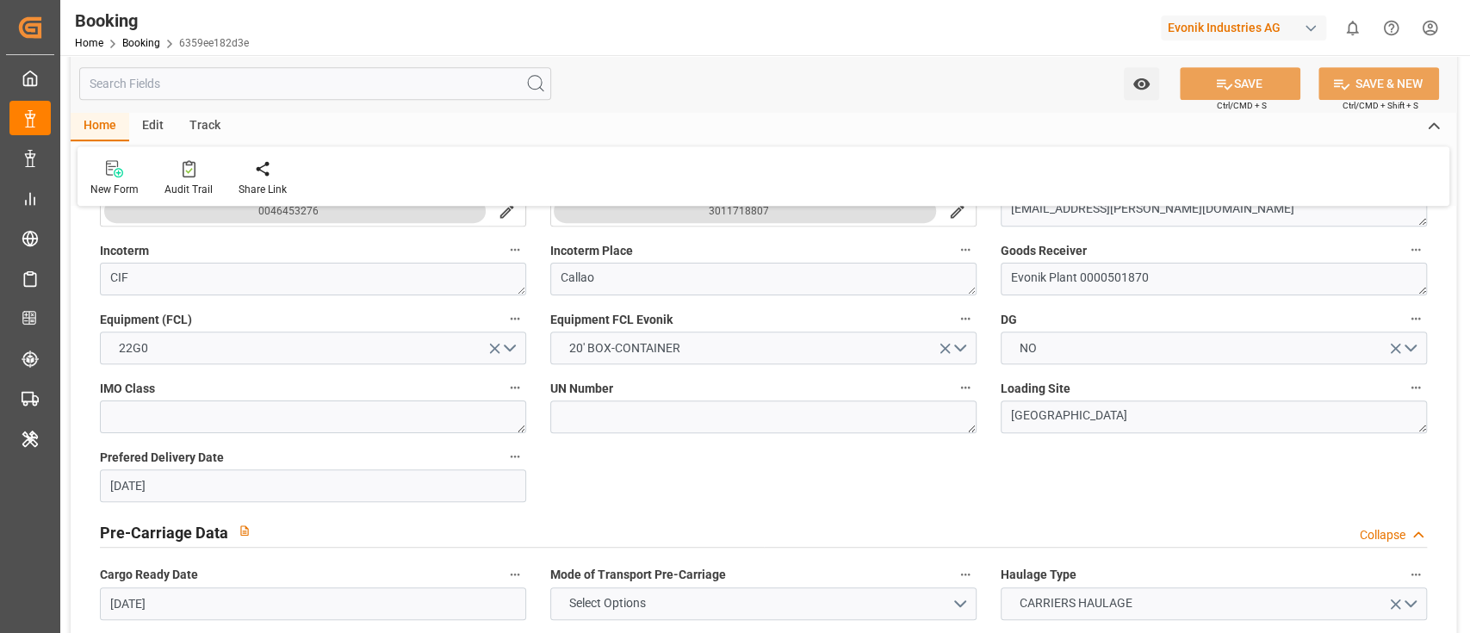
type input "[DATE] 00:01"
type input "[DATE] 02:00"
type input "[DATE] 15:36"
type input "[DATE] 08:00"
type input "[DATE] 16:00"
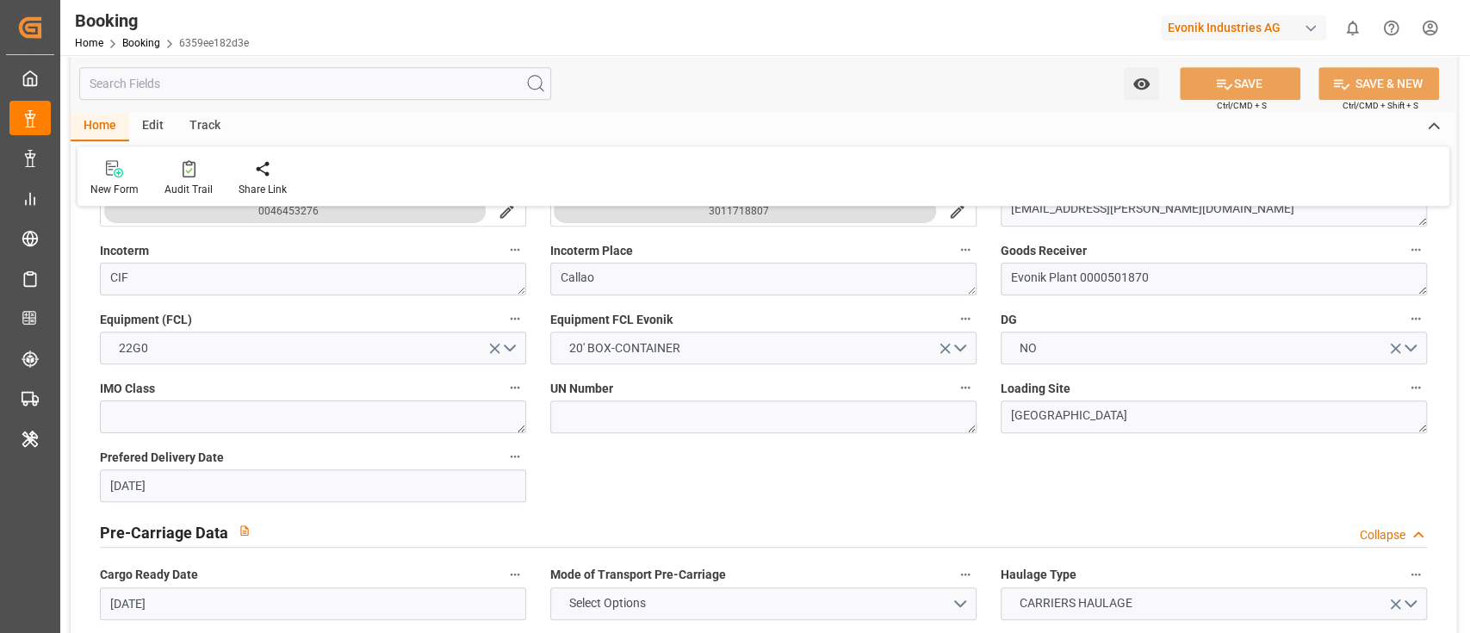
type input "[DATE] 04:12"
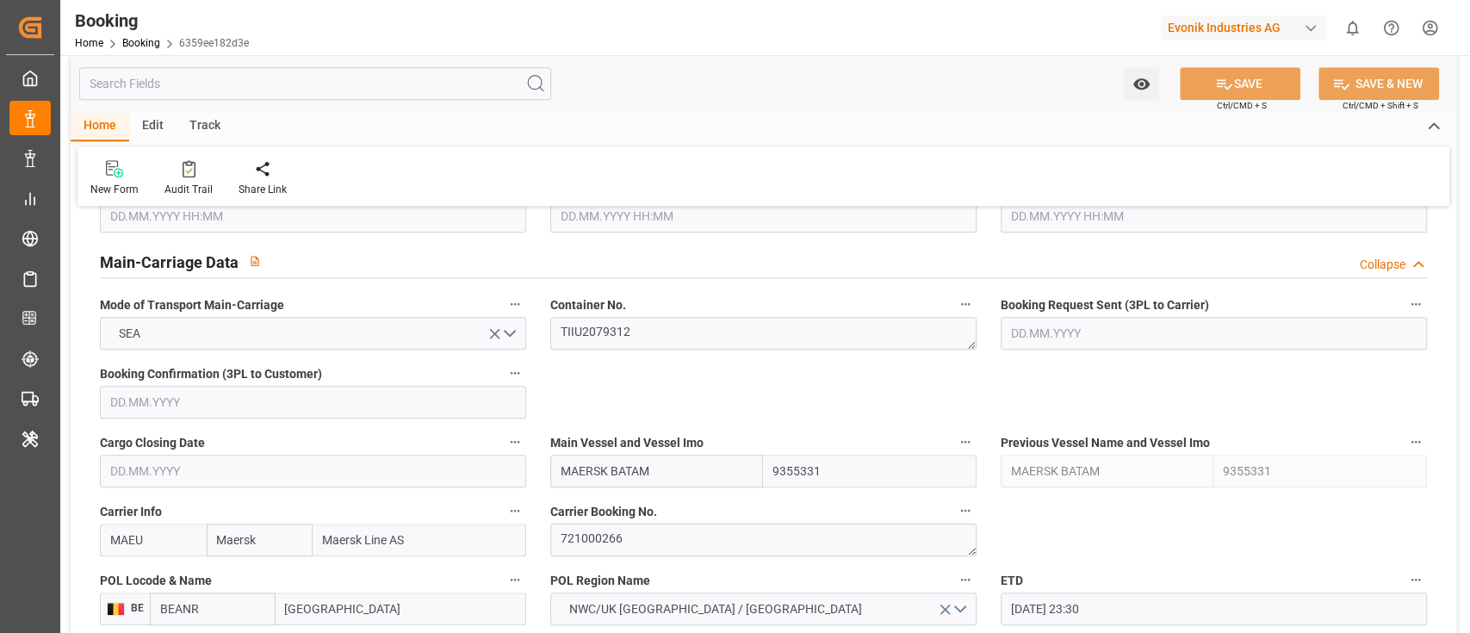
scroll to position [1148, 0]
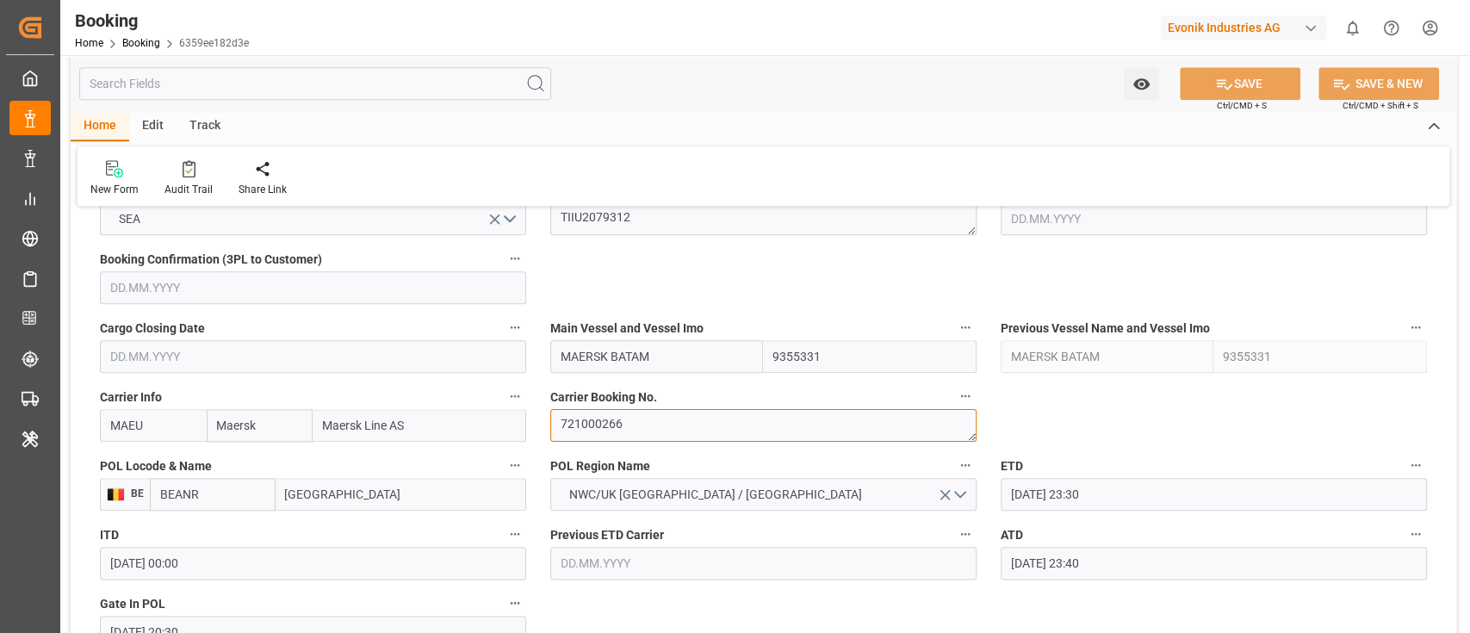
click at [649, 433] on textarea "721000266" at bounding box center [763, 425] width 426 height 33
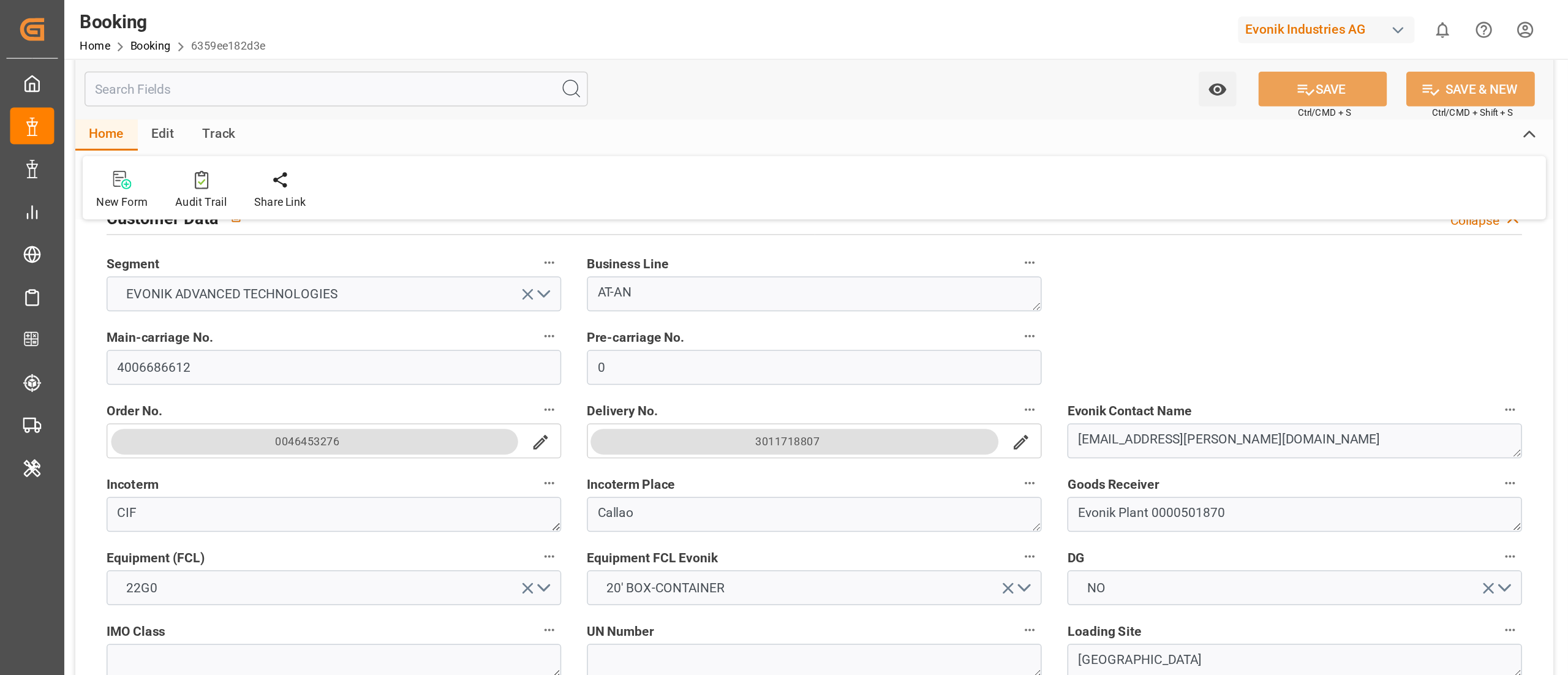
scroll to position [245, 0]
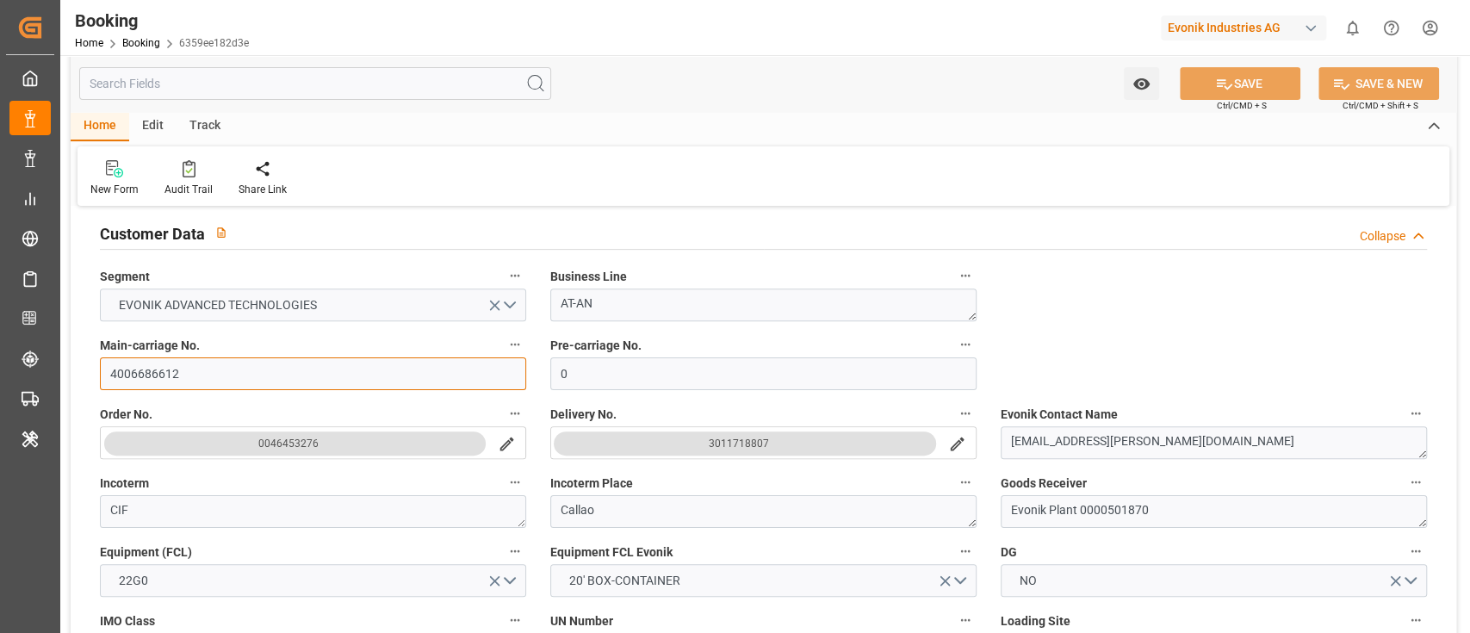
click at [194, 387] on input "4006686612" at bounding box center [313, 373] width 426 height 33
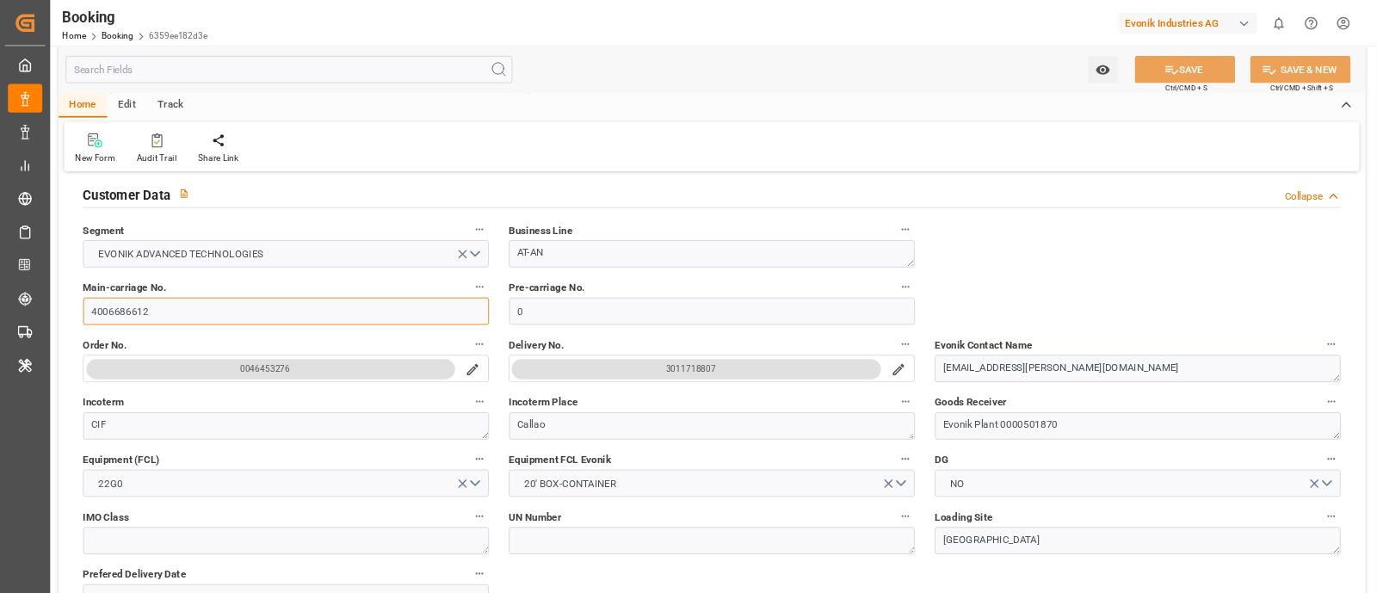
scroll to position [343, 0]
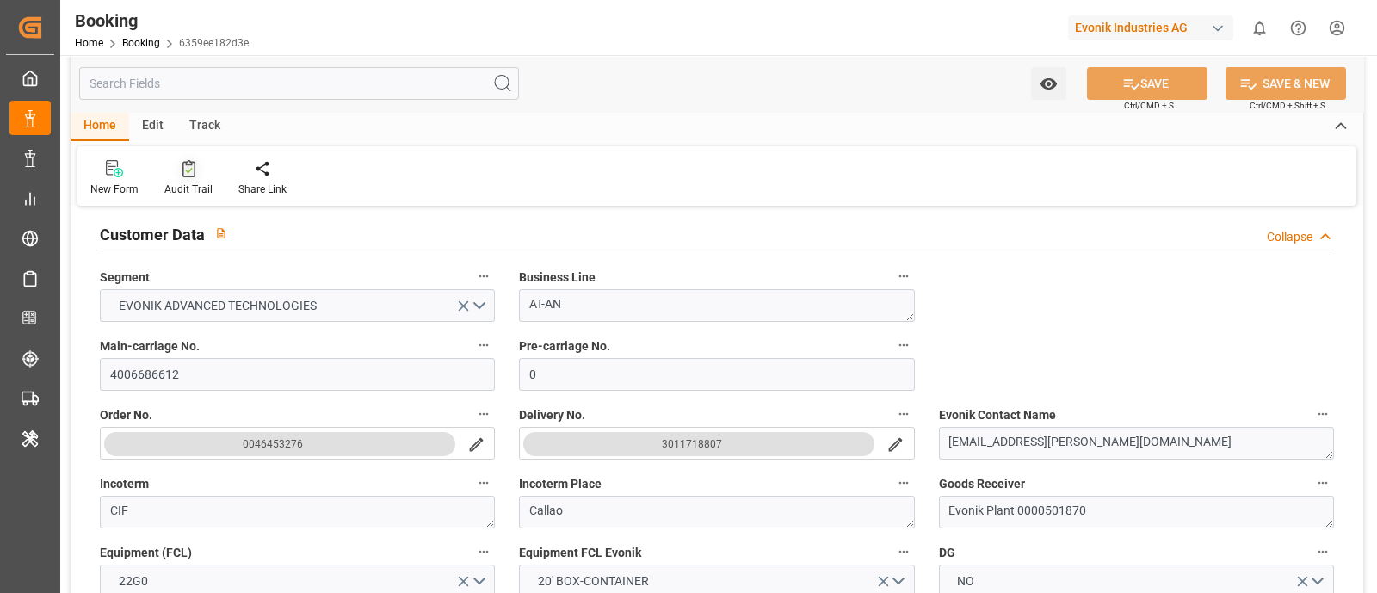
click at [202, 179] on div "Audit Trail" at bounding box center [189, 178] width 74 height 38
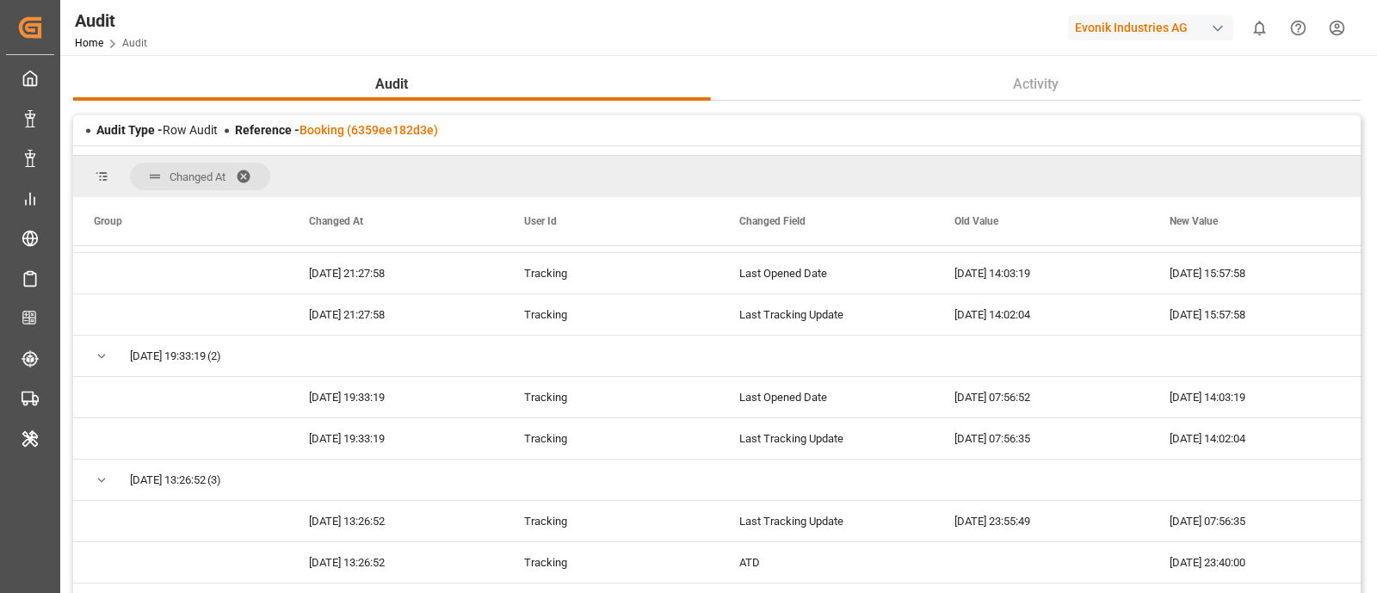
scroll to position [1937, 0]
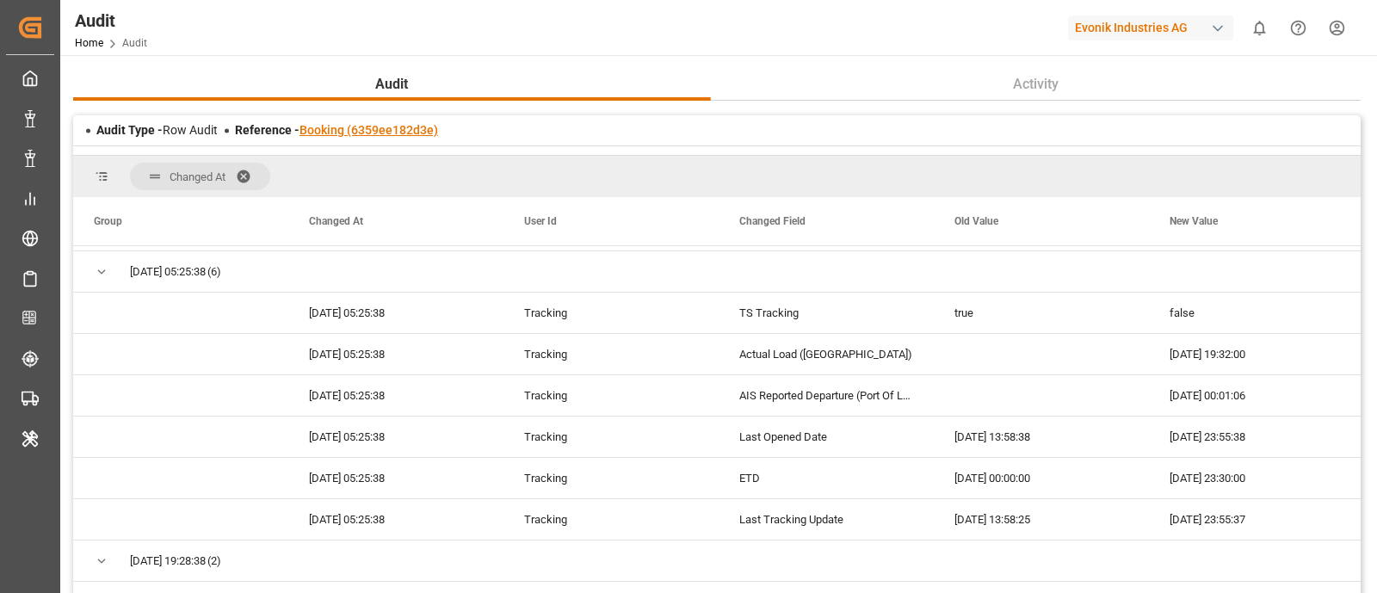
click at [357, 136] on div "Reference - Booking (6359ee182d3e)" at bounding box center [336, 130] width 203 height 18
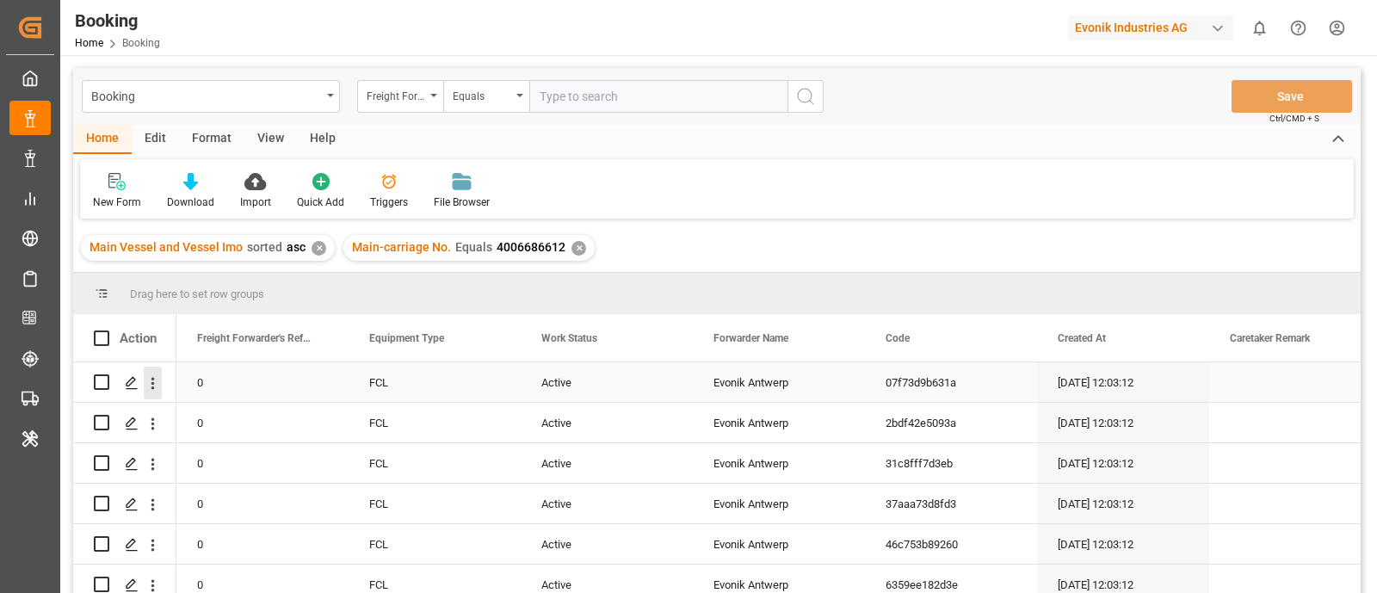
click at [147, 387] on icon "open menu" at bounding box center [153, 383] width 18 height 18
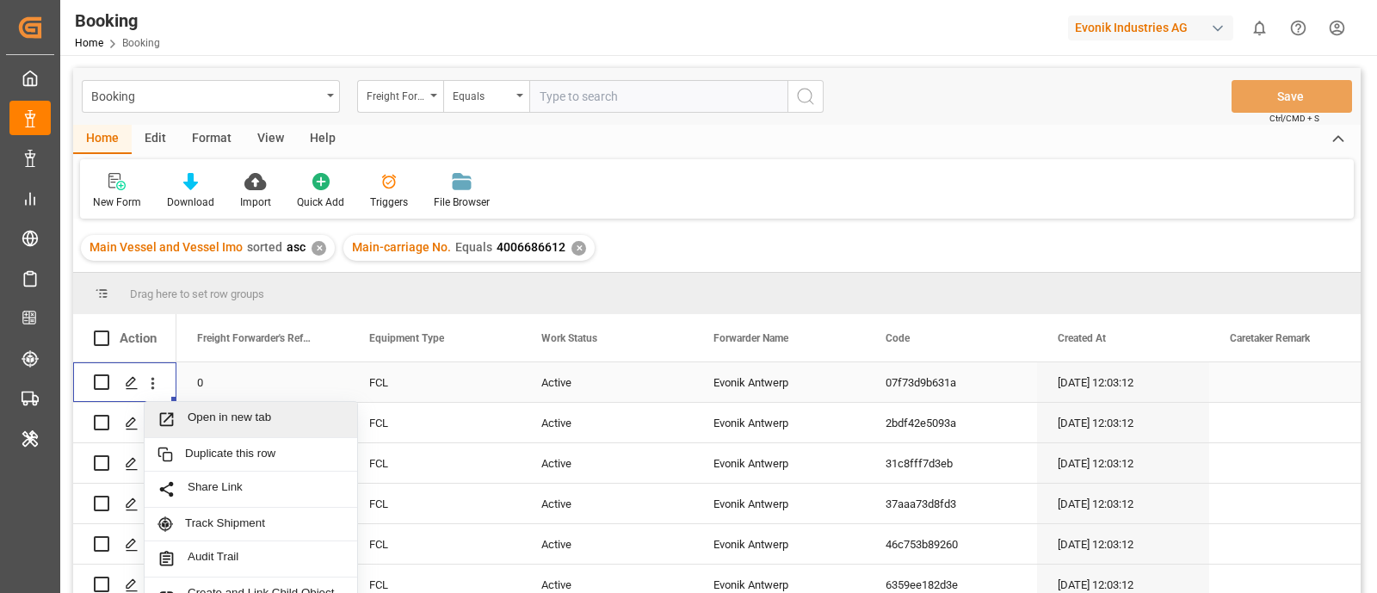
click at [226, 415] on span "Open in new tab" at bounding box center [266, 420] width 157 height 18
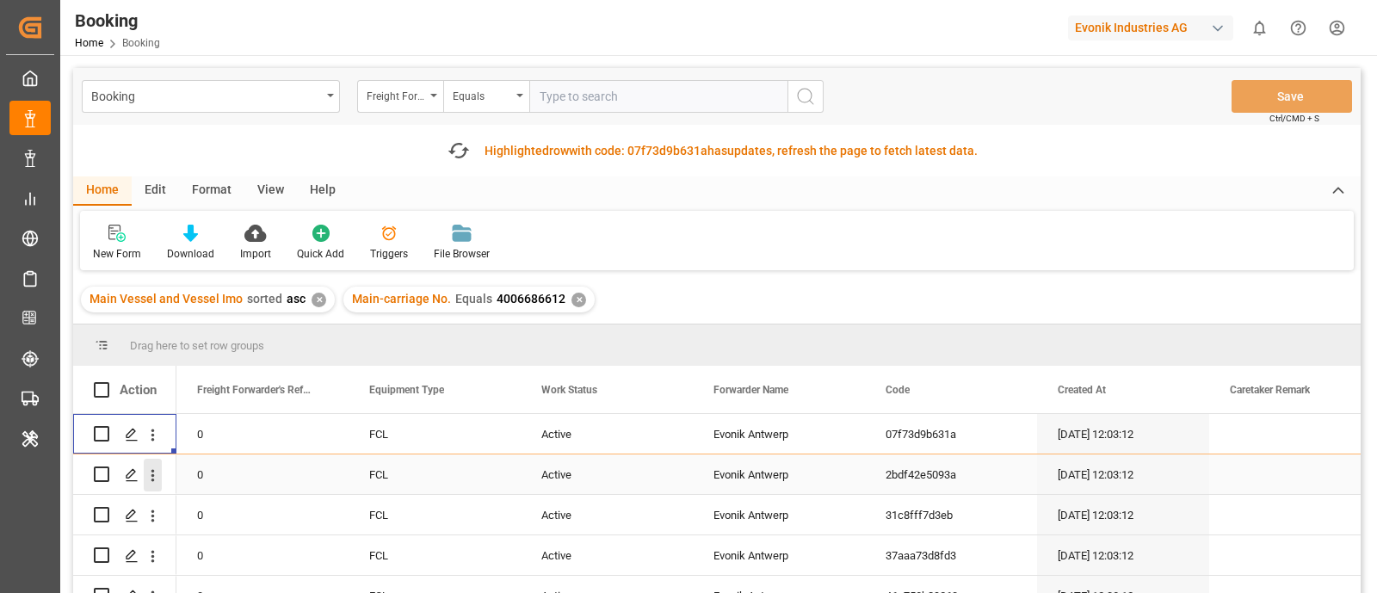
click at [147, 482] on icon "open menu" at bounding box center [153, 476] width 18 height 18
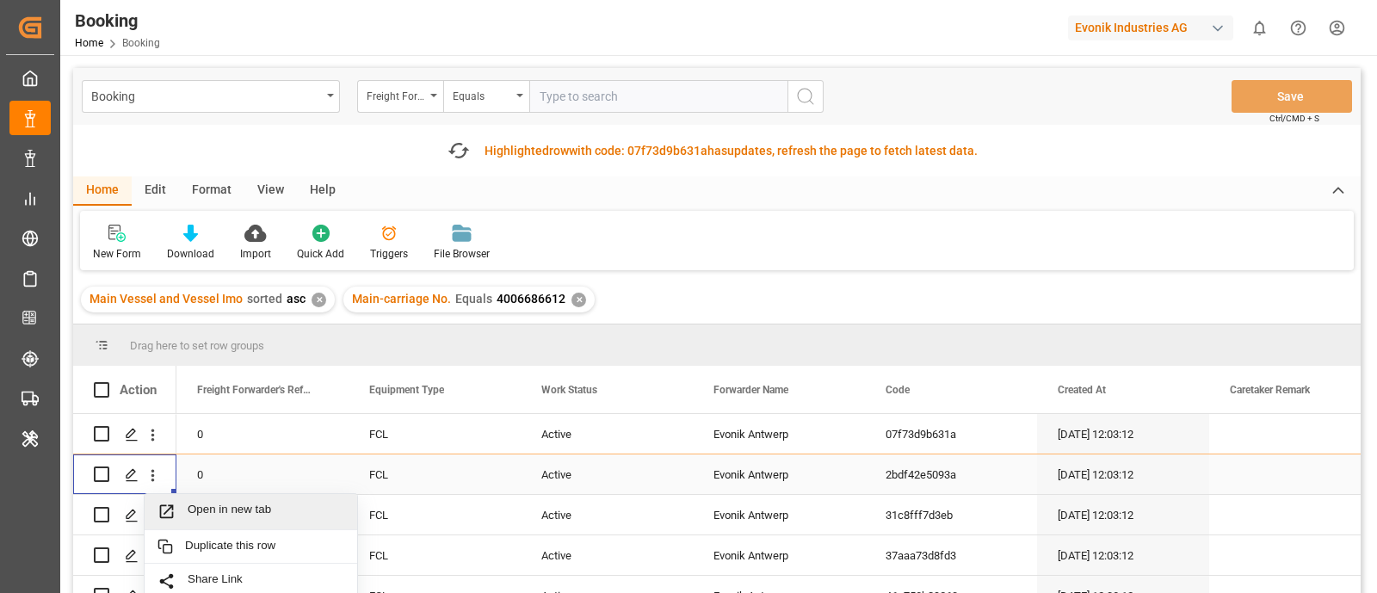
click at [207, 509] on span "Open in new tab" at bounding box center [266, 512] width 157 height 18
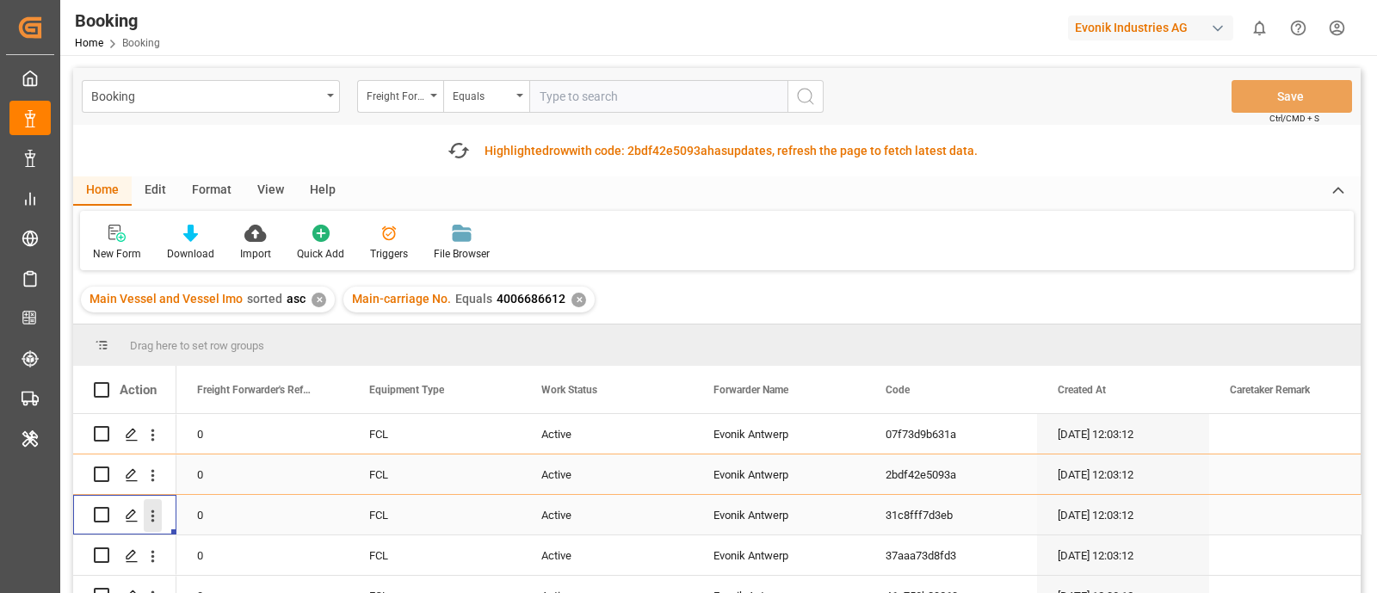
click at [154, 524] on icon "open menu" at bounding box center [153, 516] width 18 height 18
click at [219, 541] on div "Open in new tab" at bounding box center [251, 553] width 213 height 36
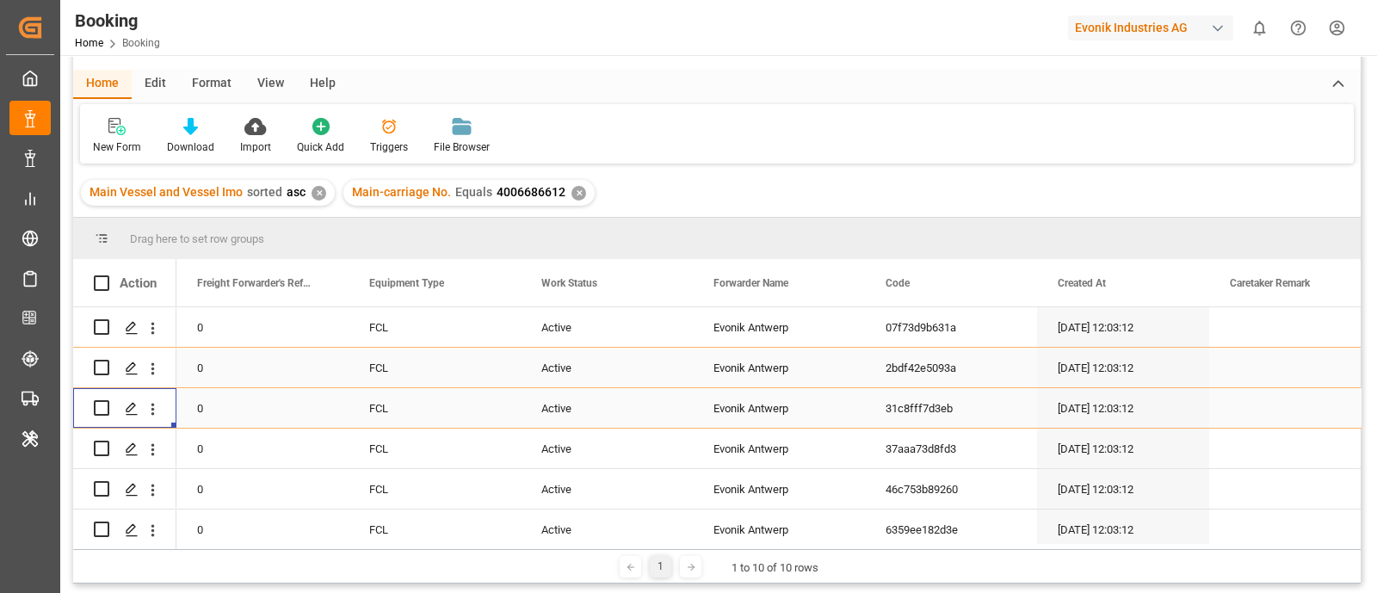
scroll to position [107, 0]
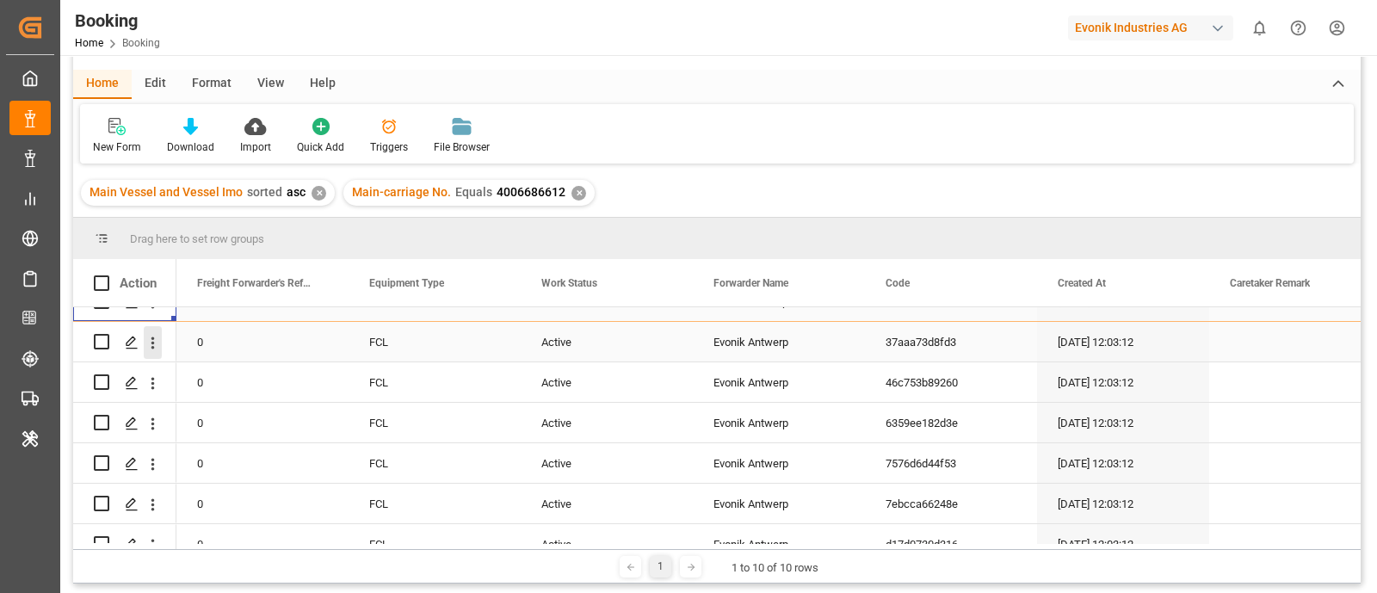
click at [152, 347] on icon "open menu" at bounding box center [153, 343] width 18 height 18
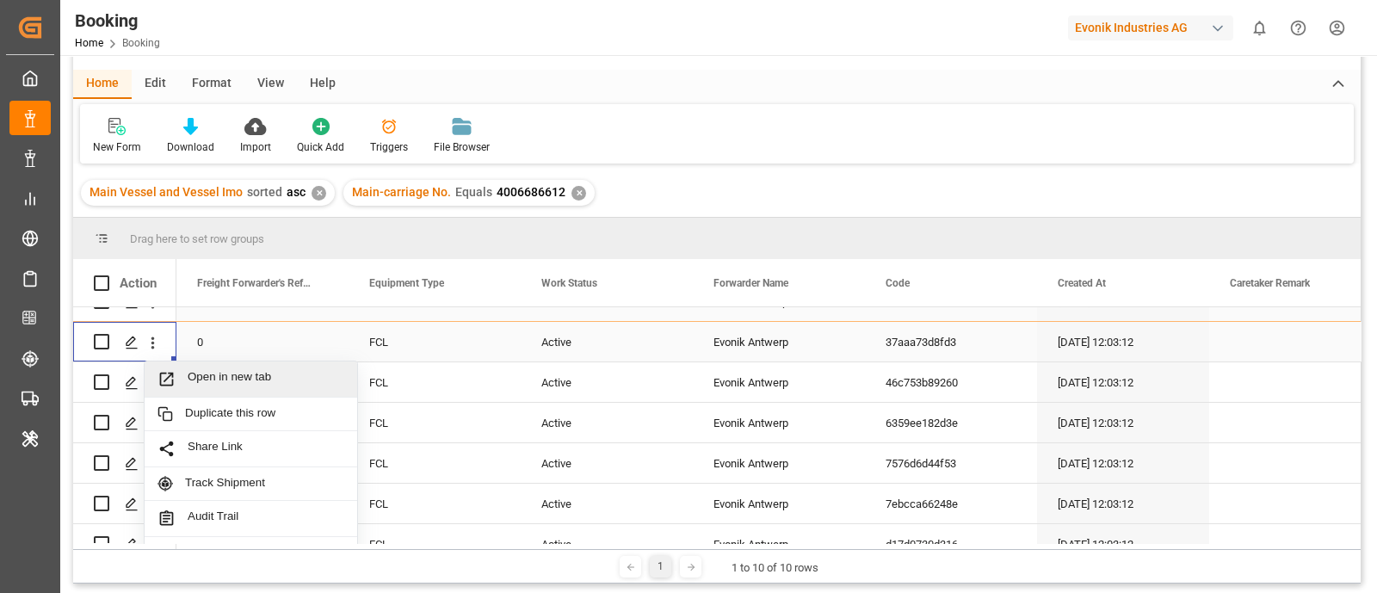
click at [241, 365] on div "Open in new tab" at bounding box center [251, 380] width 213 height 36
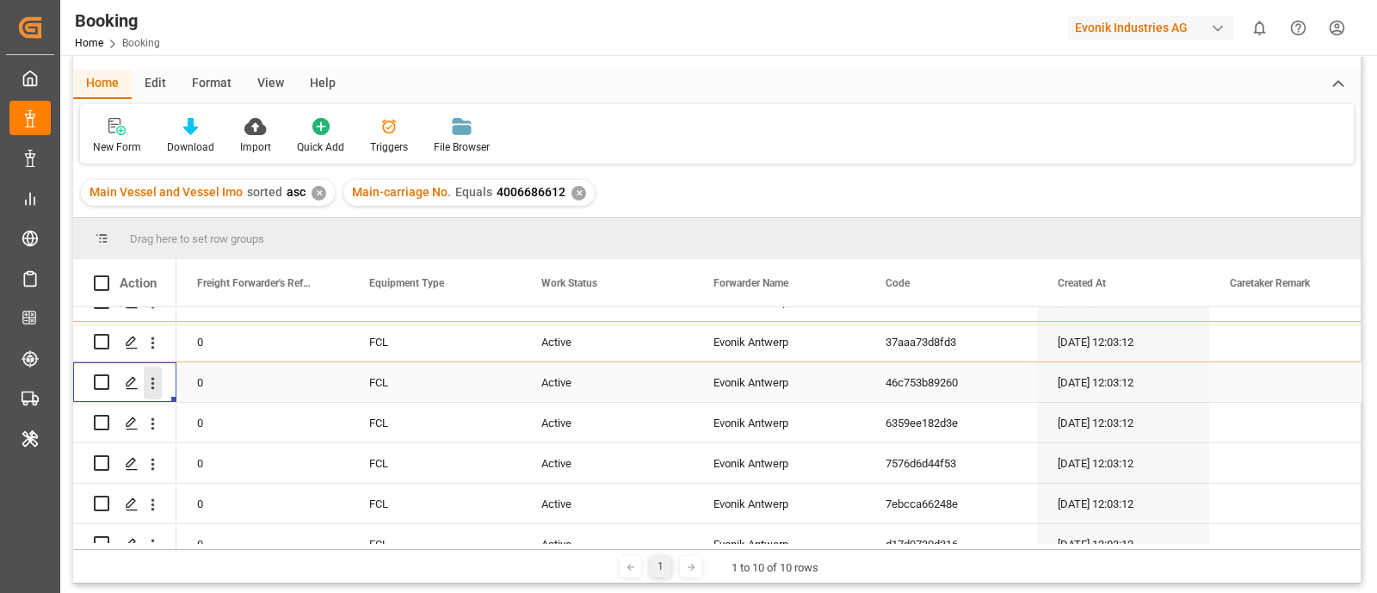
click at [153, 389] on icon "open menu" at bounding box center [153, 383] width 18 height 18
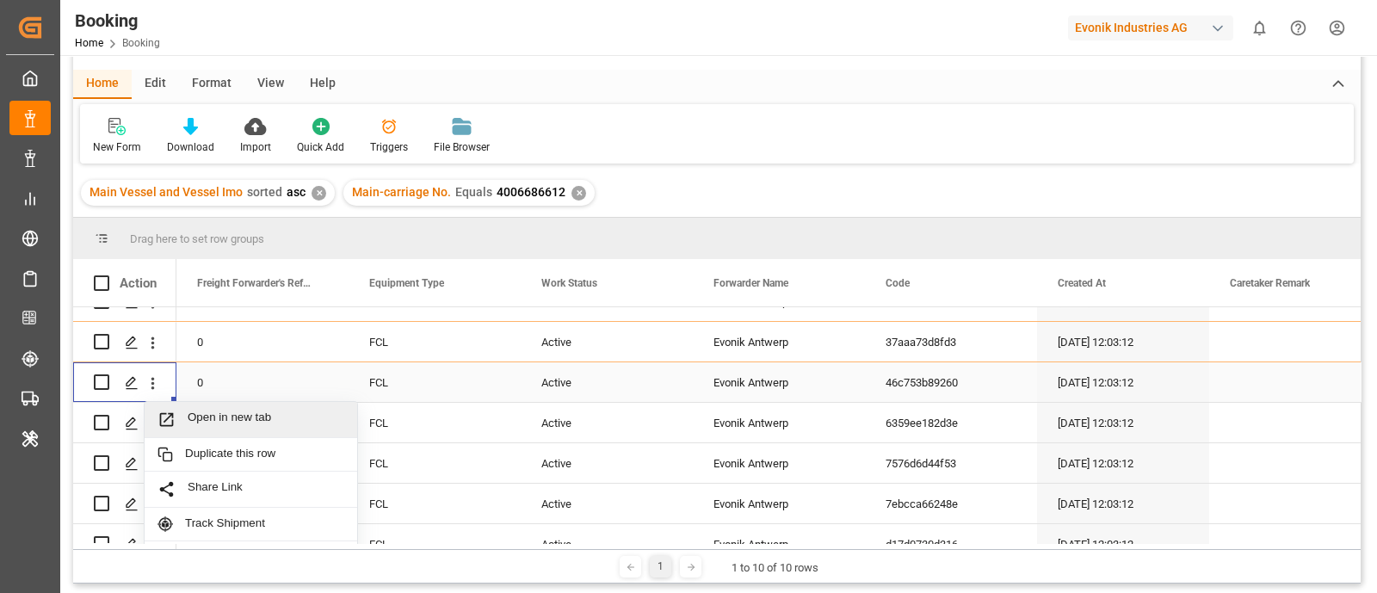
click at [220, 419] on span "Open in new tab" at bounding box center [266, 420] width 157 height 18
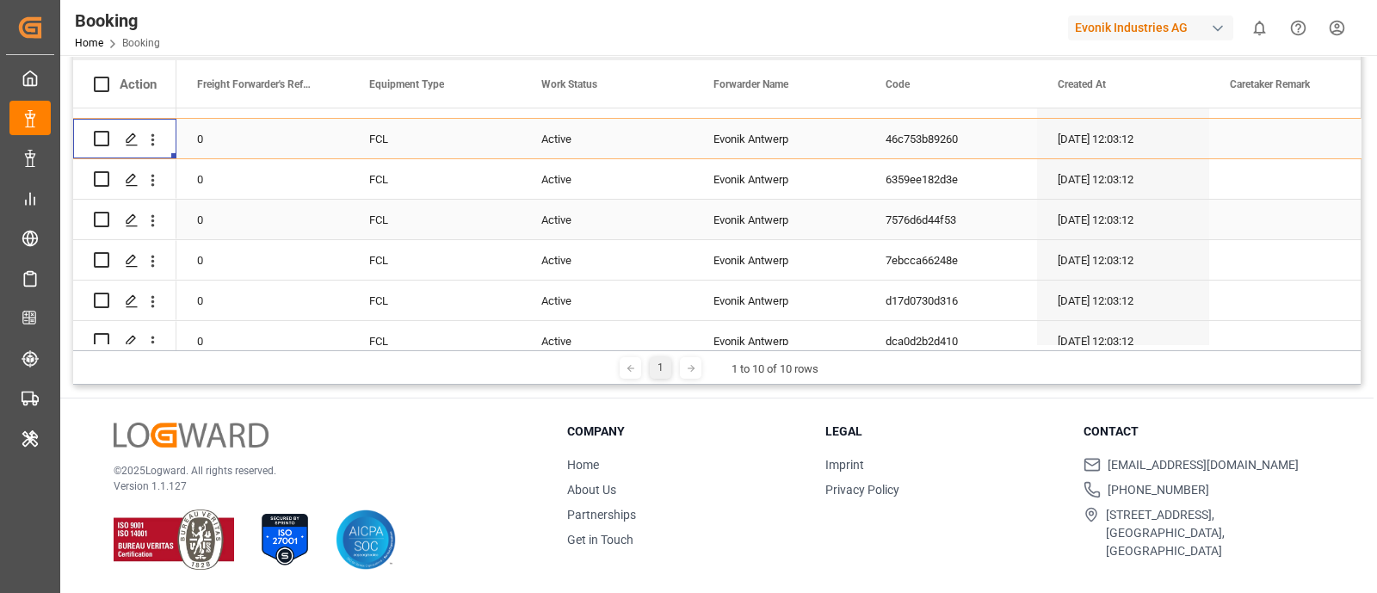
scroll to position [174, 0]
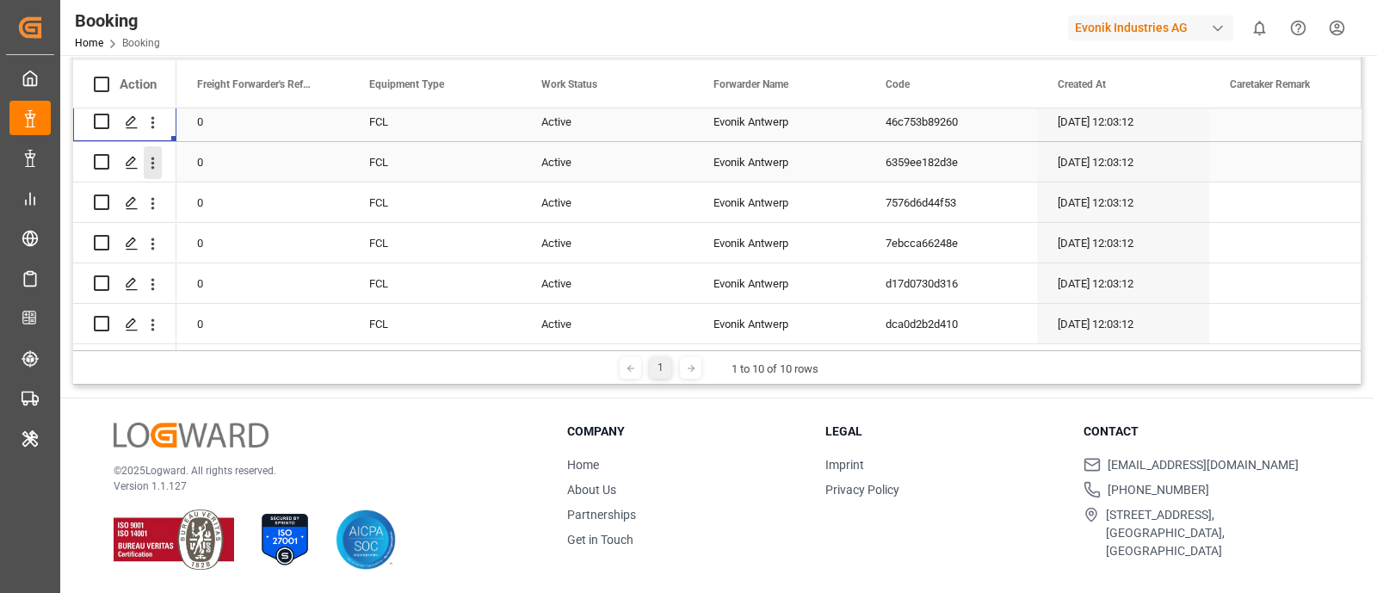
click at [152, 165] on icon "open menu" at bounding box center [153, 163] width 18 height 18
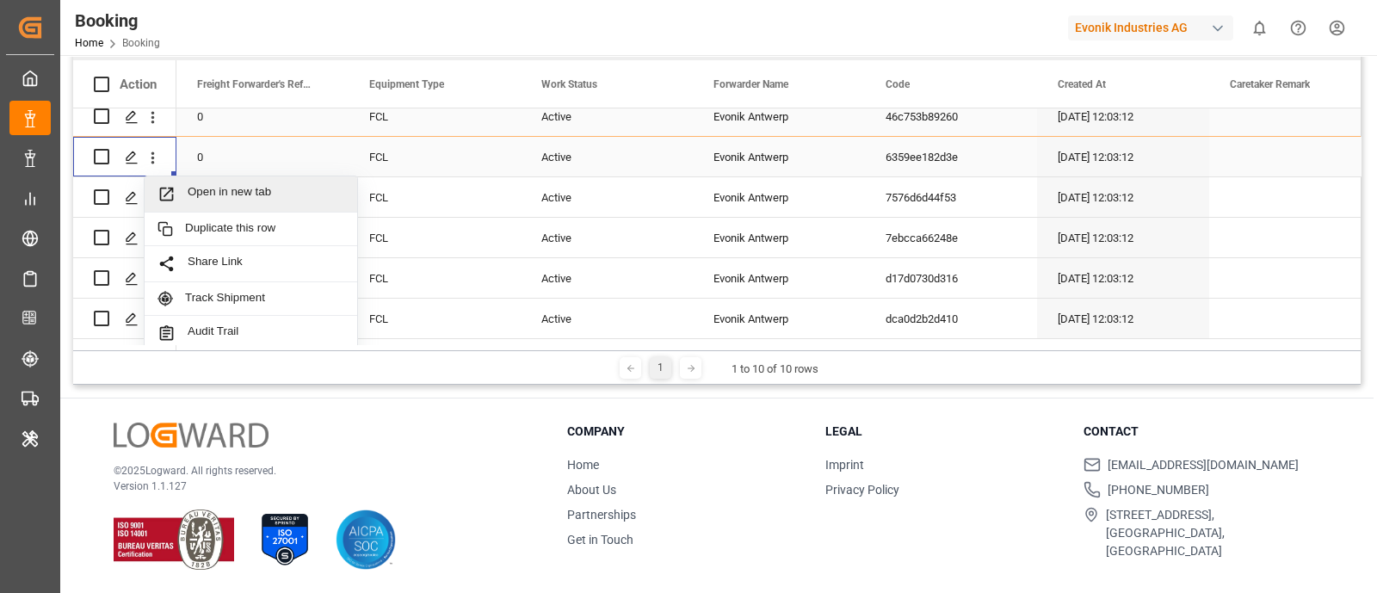
click at [246, 186] on span "Open in new tab" at bounding box center [266, 194] width 157 height 18
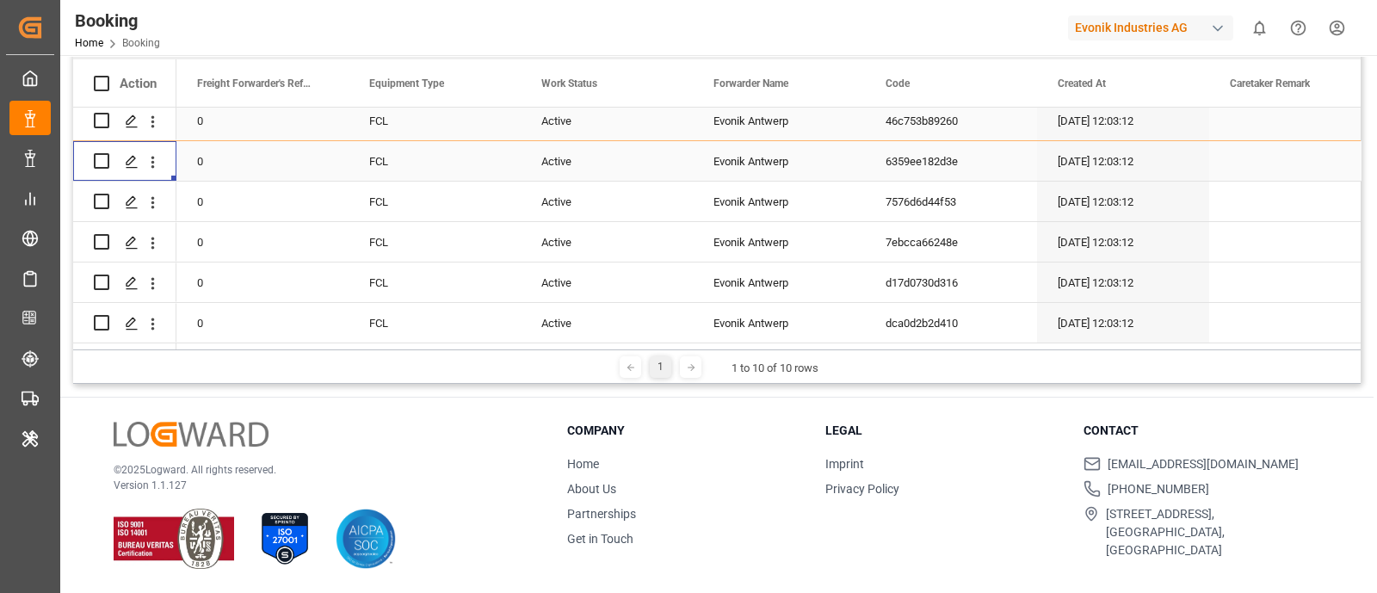
scroll to position [254, 0]
click at [154, 208] on button "open menu" at bounding box center [153, 203] width 18 height 33
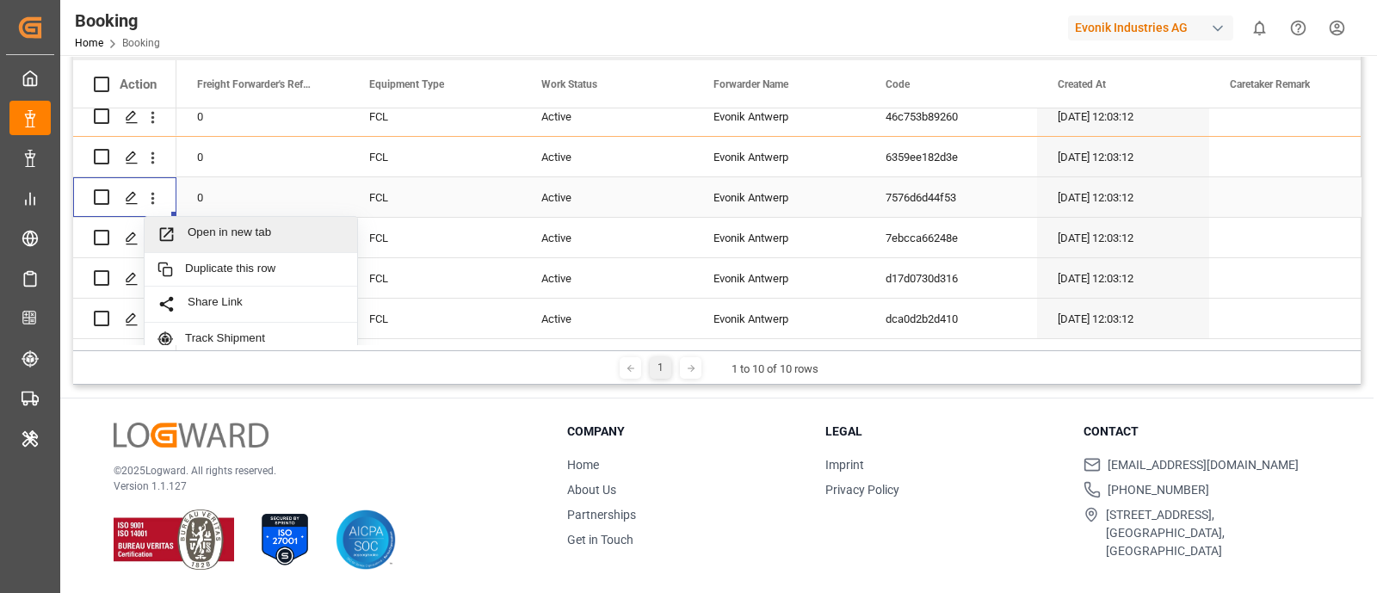
click at [222, 226] on span "Open in new tab" at bounding box center [266, 235] width 157 height 18
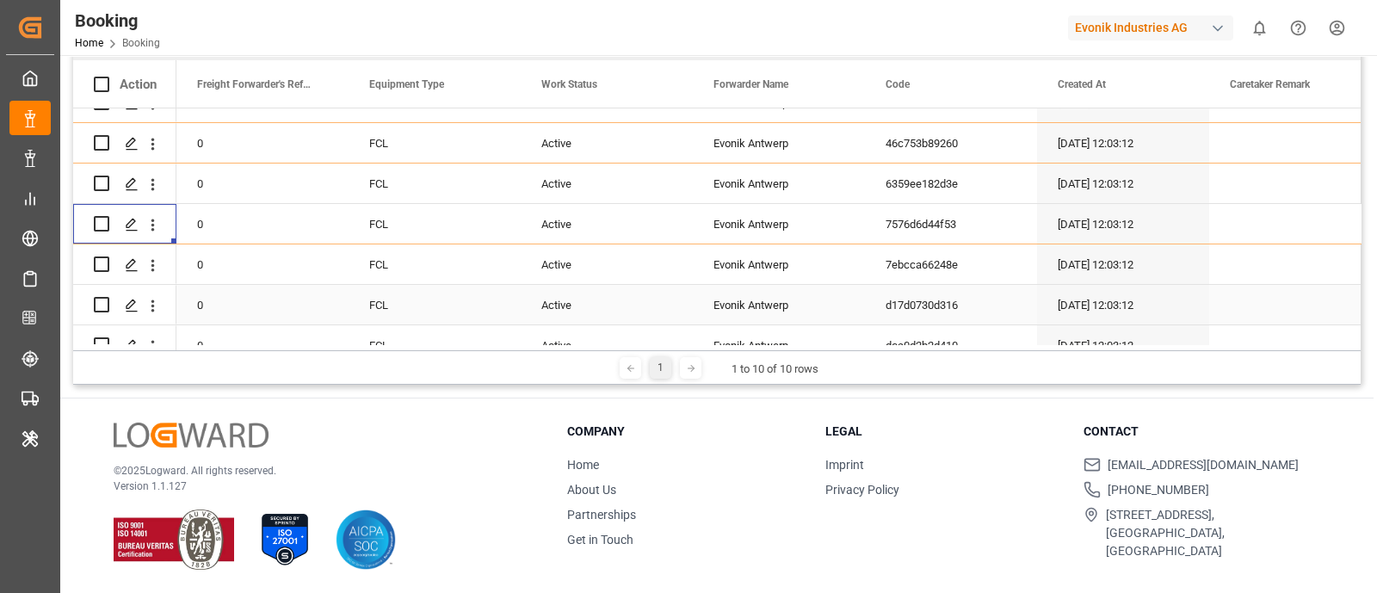
scroll to position [174, 0]
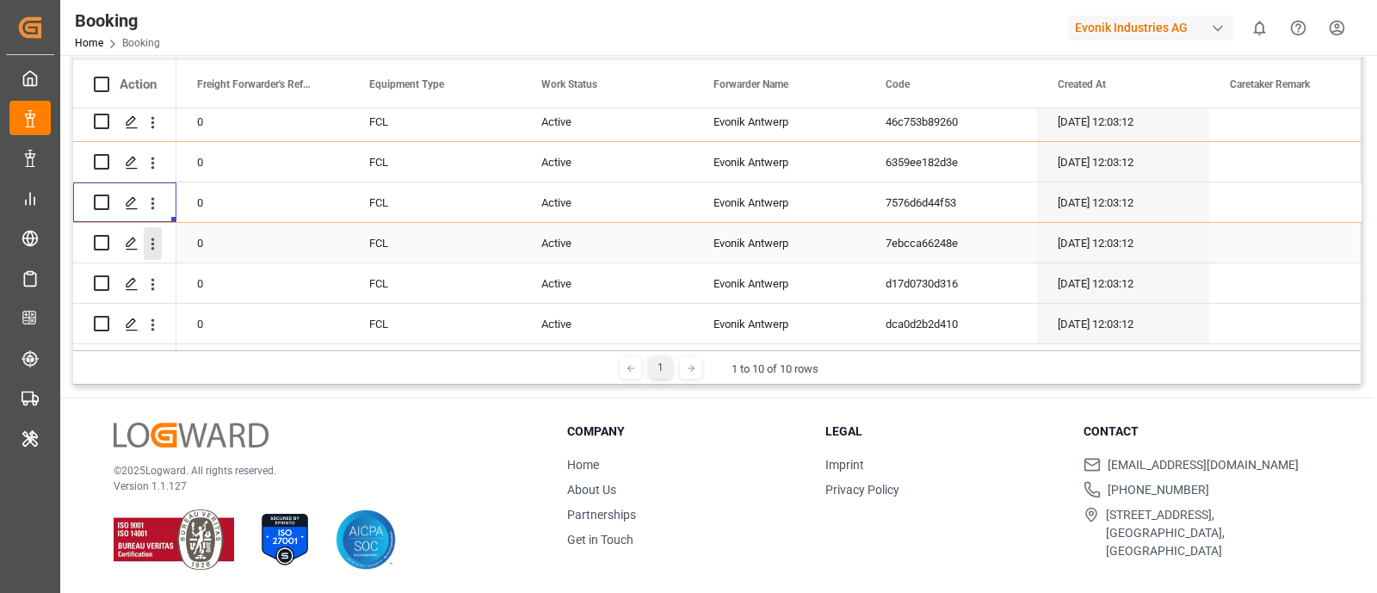
click at [152, 242] on icon "open menu" at bounding box center [153, 244] width 3 height 12
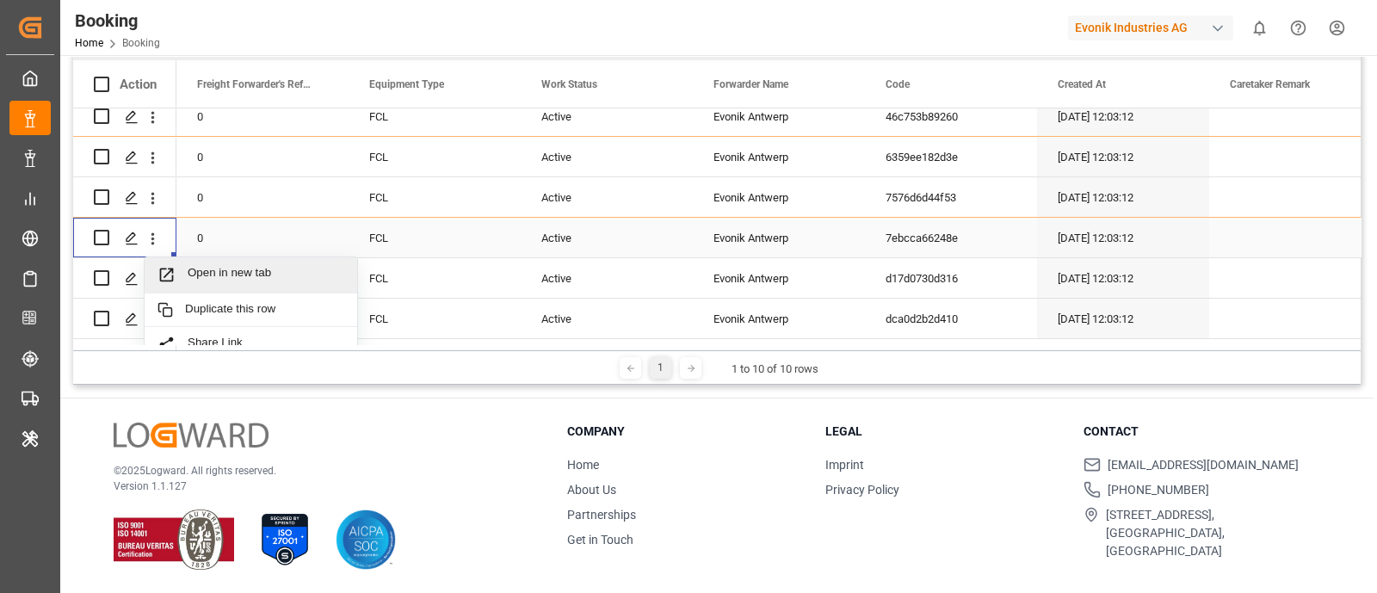
click at [250, 266] on span "Open in new tab" at bounding box center [266, 275] width 157 height 18
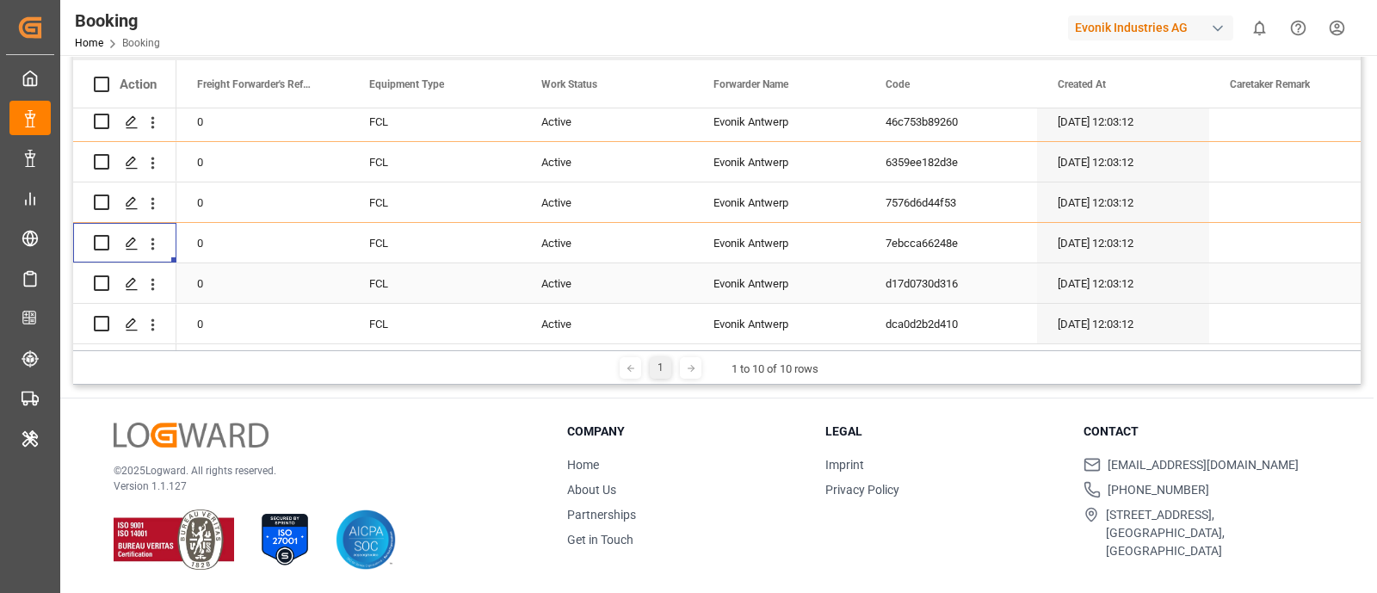
scroll to position [254, 0]
click at [152, 282] on icon "open menu" at bounding box center [153, 284] width 3 height 12
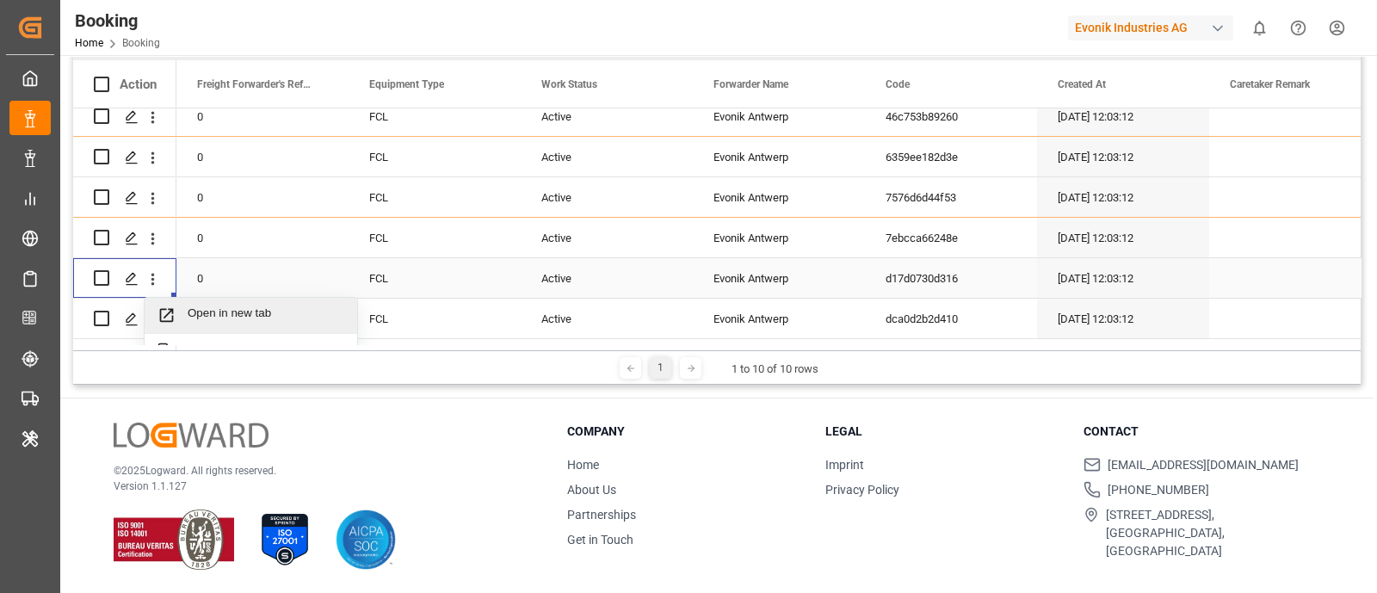
click at [245, 298] on div "Open in new tab" at bounding box center [251, 316] width 213 height 36
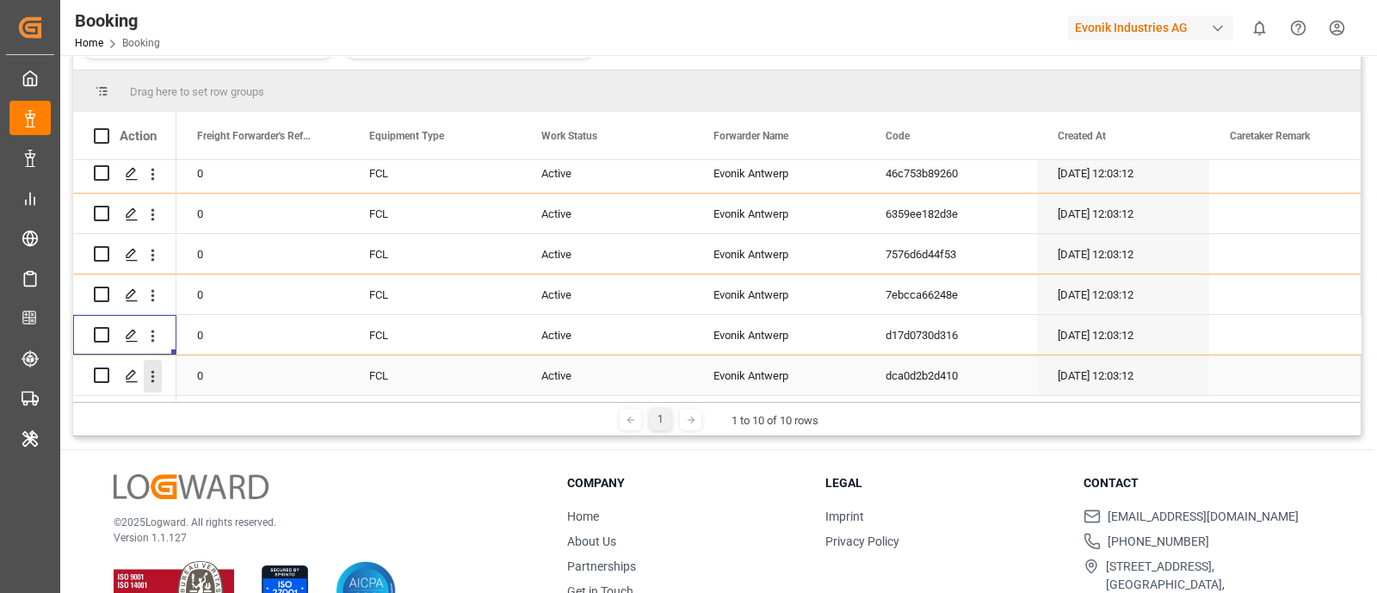
scroll to position [306, 0]
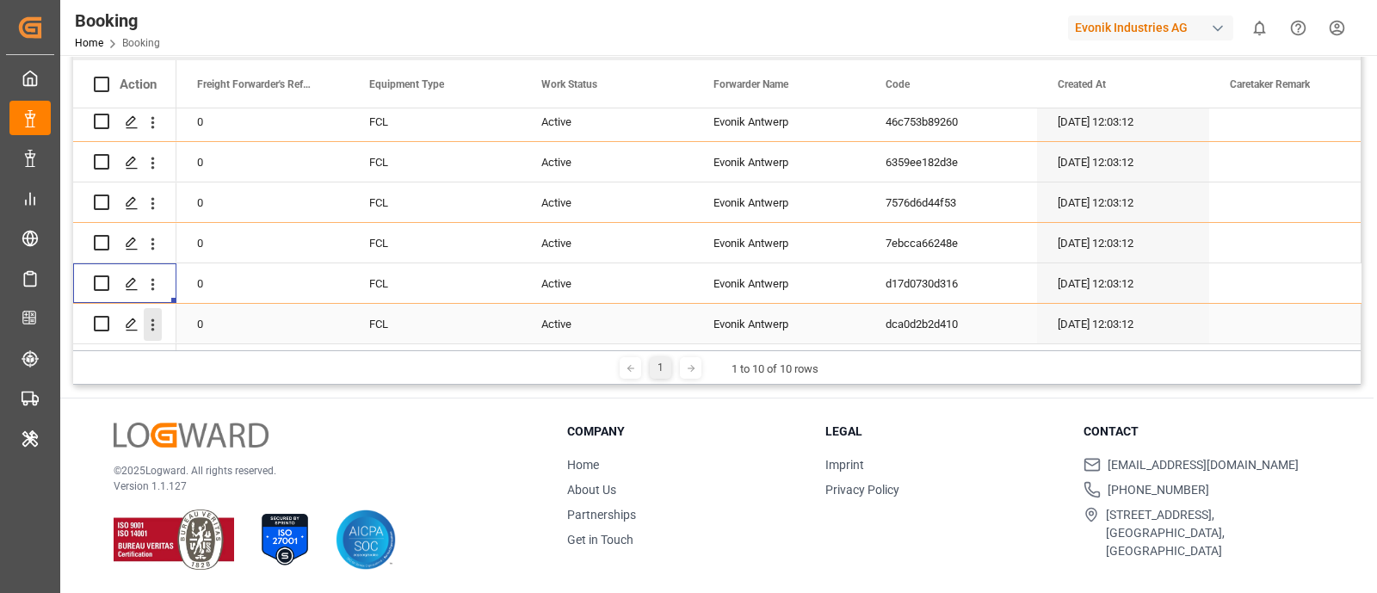
click at [152, 320] on icon "open menu" at bounding box center [153, 325] width 18 height 18
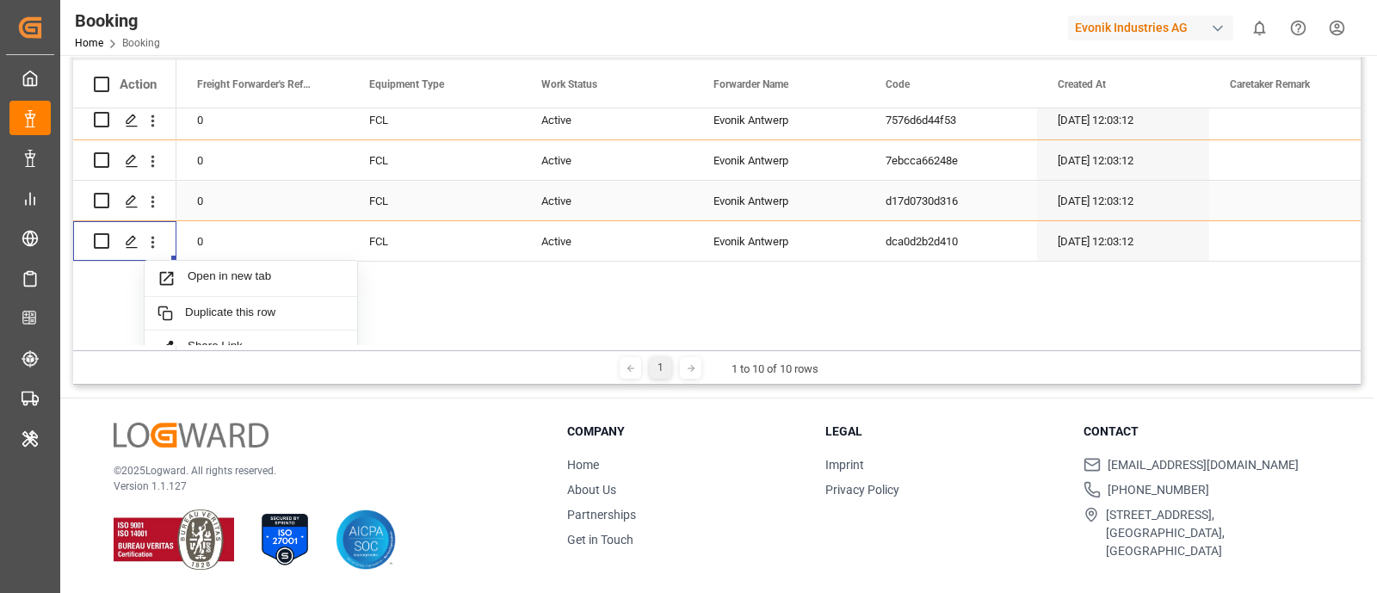
scroll to position [282, 0]
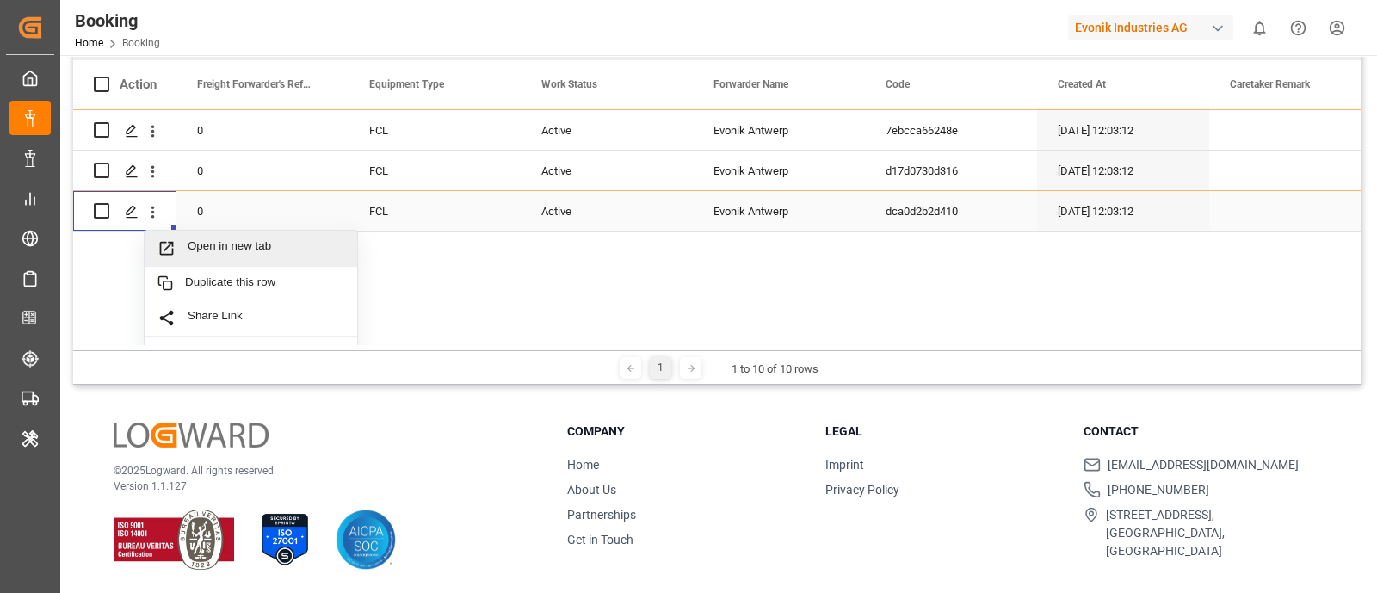
click at [263, 243] on span "Open in new tab" at bounding box center [266, 248] width 157 height 18
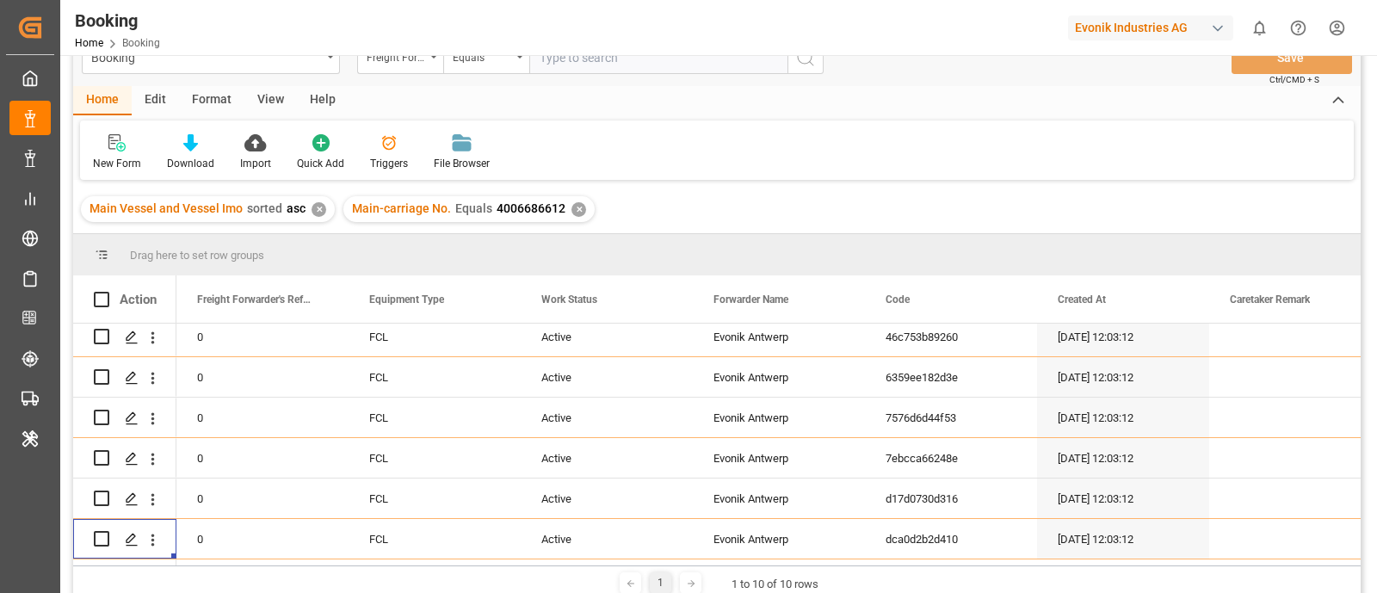
scroll to position [0, 0]
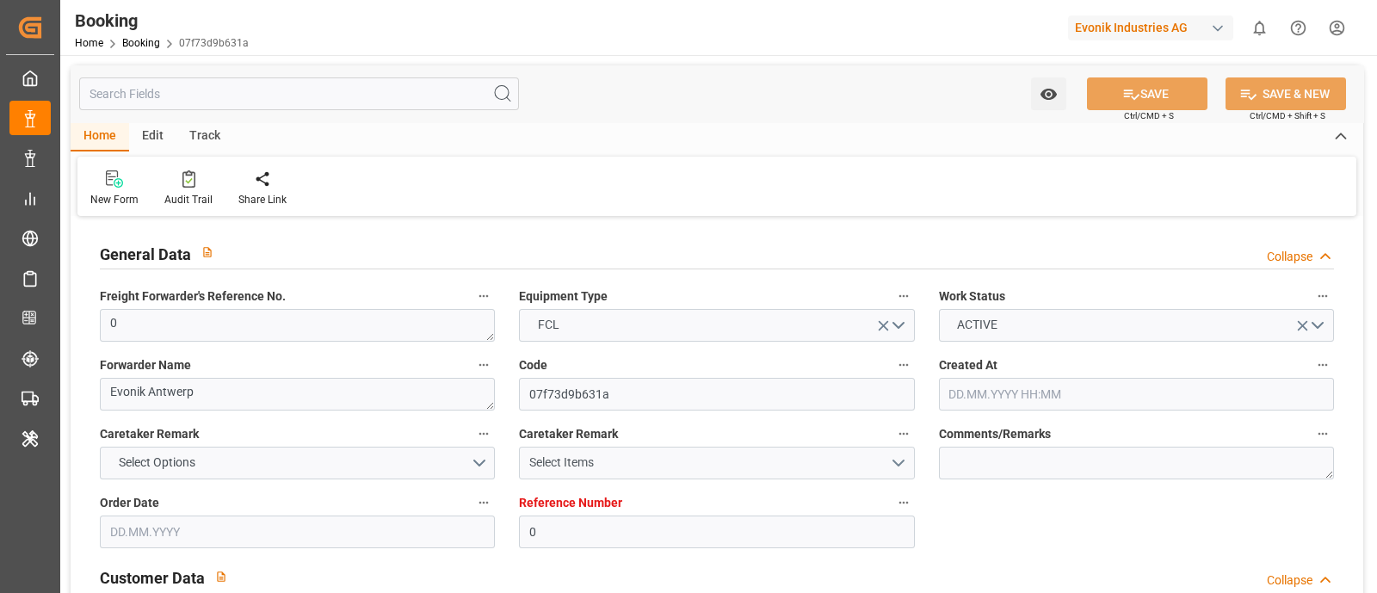
type input "0"
type input "9355331"
type input "Maersk"
type input "Maersk Line AS"
type input "BEANR"
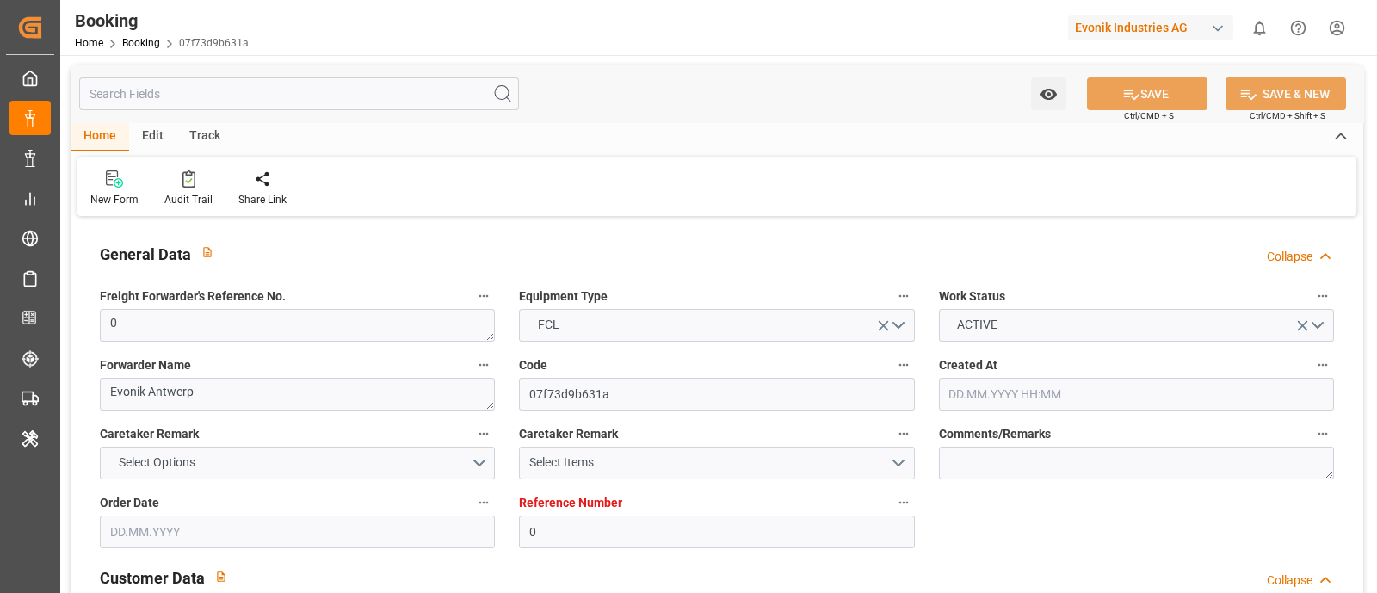
type input "PECLL"
type input "PABLB"
type input "0"
type input "[DATE] 12:03"
type input "[DATE]"
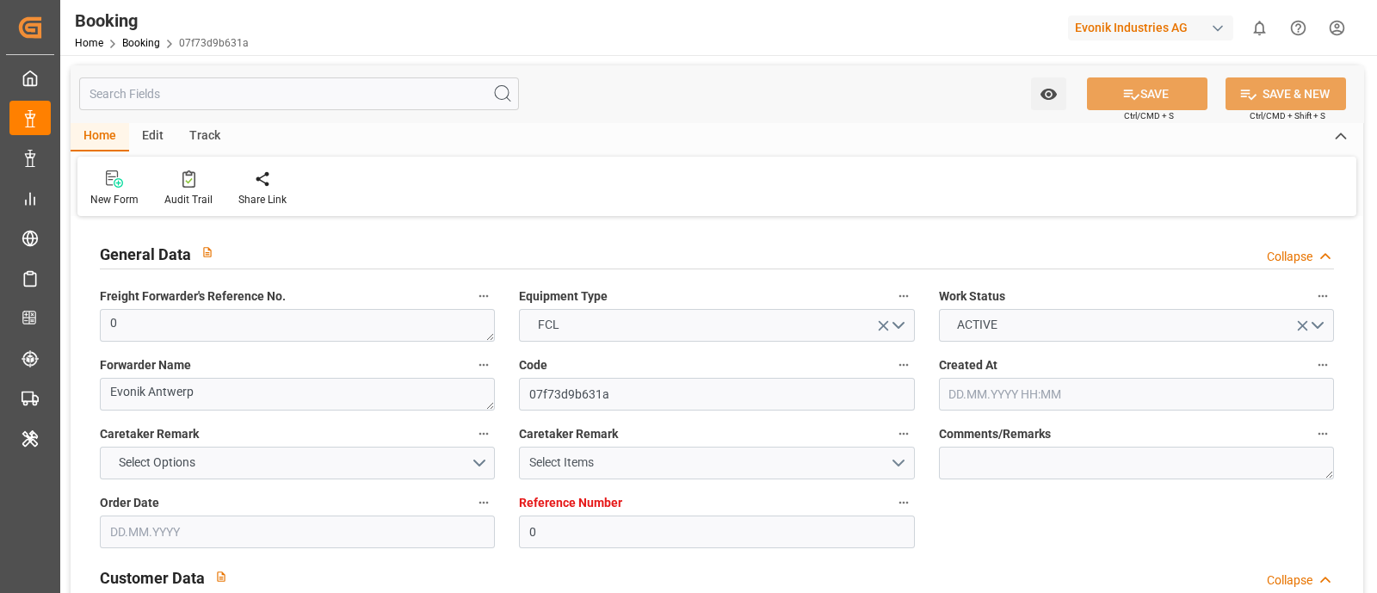
type input "[DATE]"
type input "[DATE] 00:00"
type input "[DATE] 23:30"
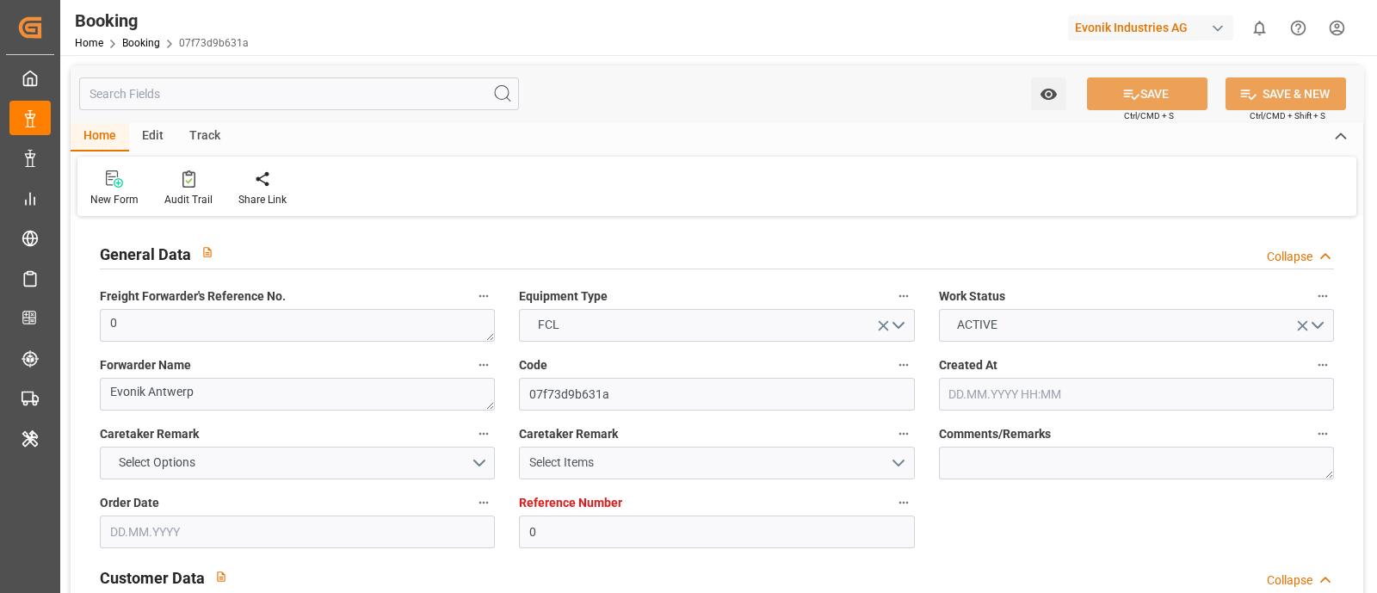
type input "[DATE] 23:40"
type input "[DATE] 16:00"
type input "[DATE] 02:00"
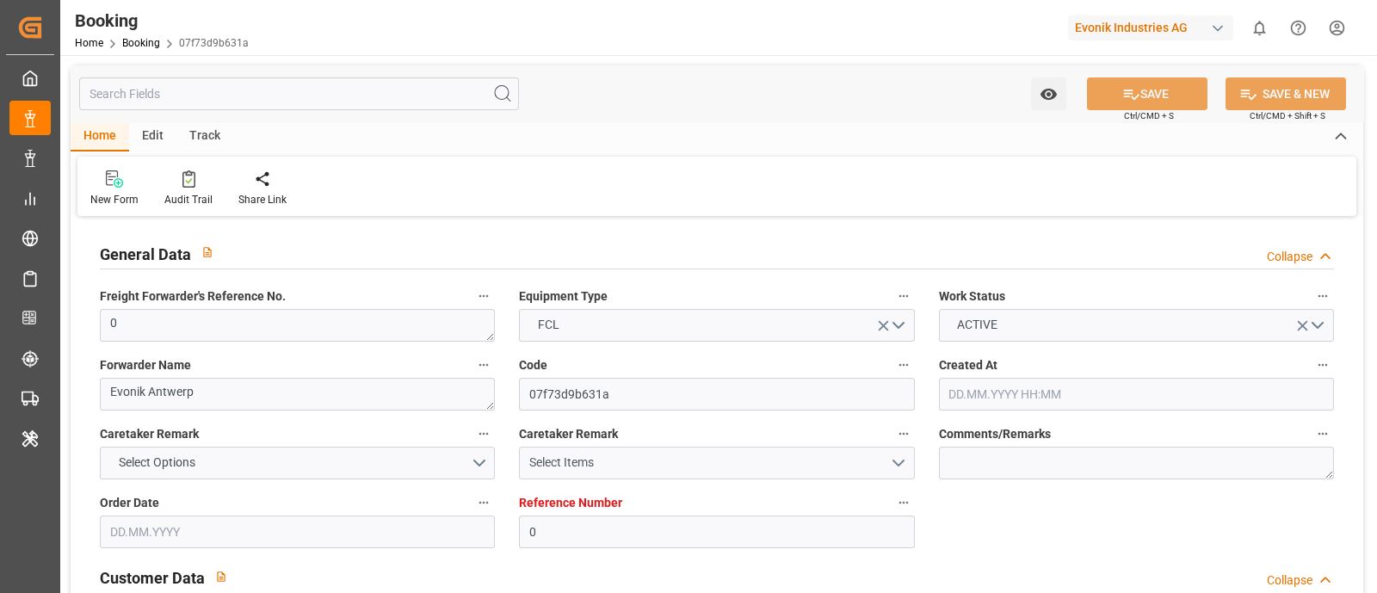
type input "[DATE] 08:00"
type input "[DATE] 11:18"
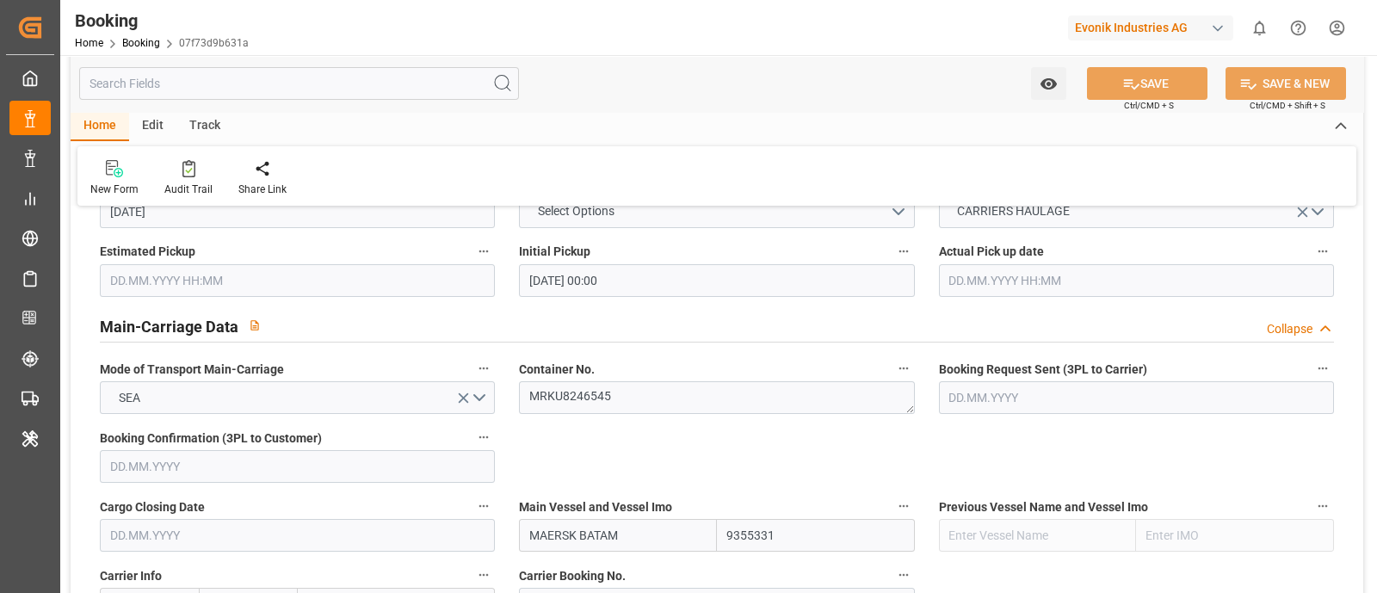
scroll to position [1184, 0]
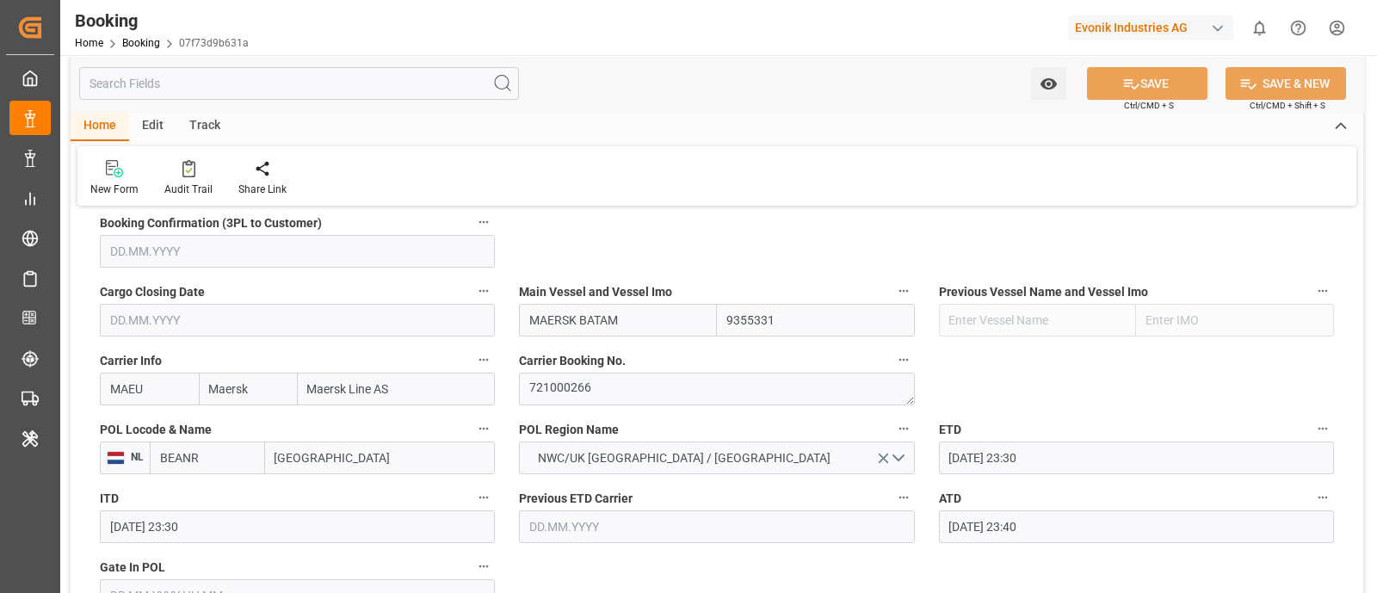
click at [319, 451] on input "[GEOGRAPHIC_DATA]" at bounding box center [380, 458] width 231 height 33
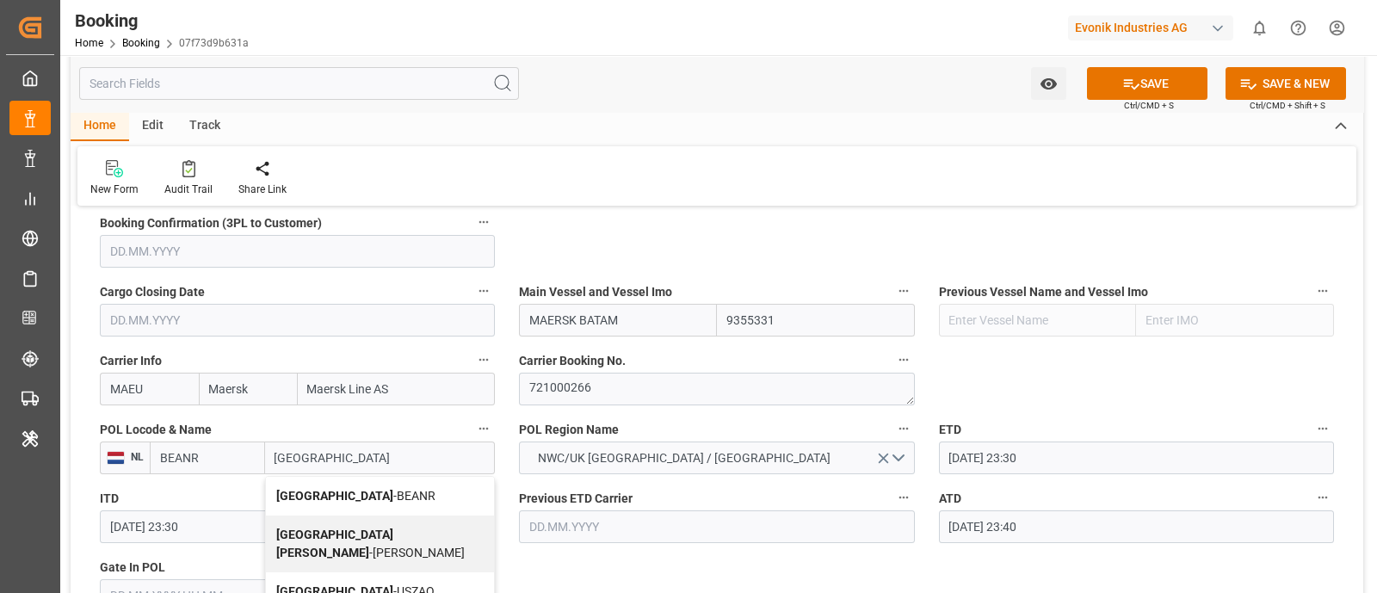
click at [318, 491] on b "[GEOGRAPHIC_DATA]" at bounding box center [334, 496] width 117 height 14
type input "[GEOGRAPHIC_DATA]"
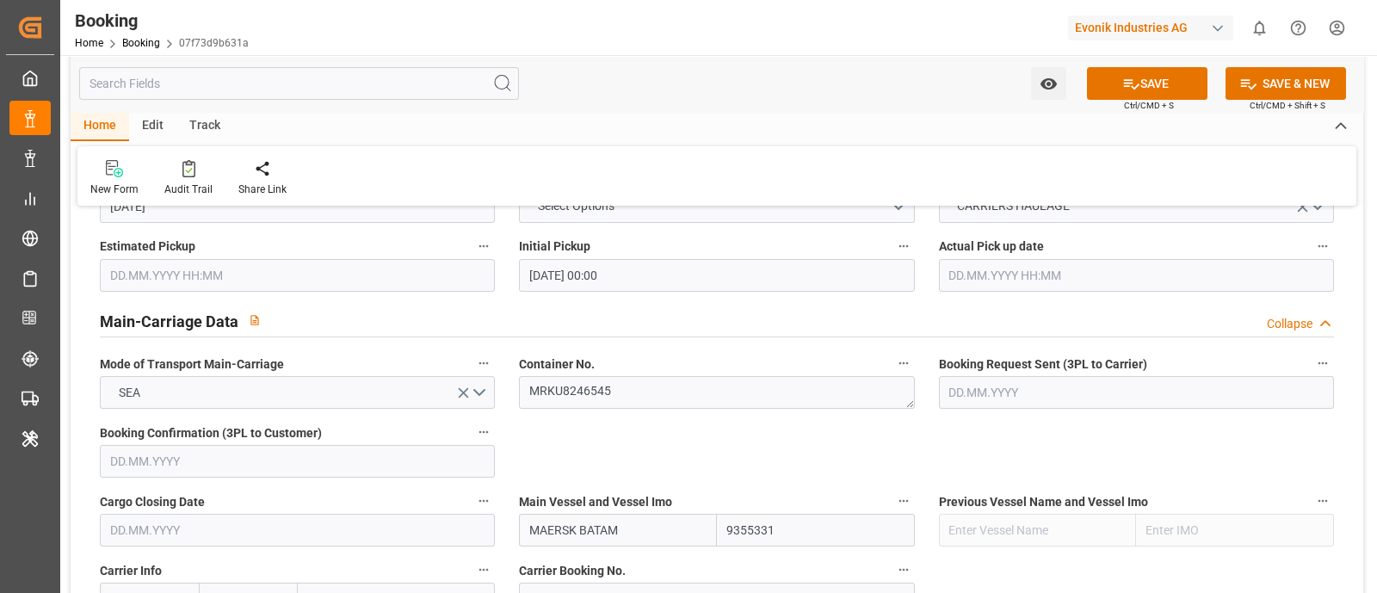
scroll to position [968, 0]
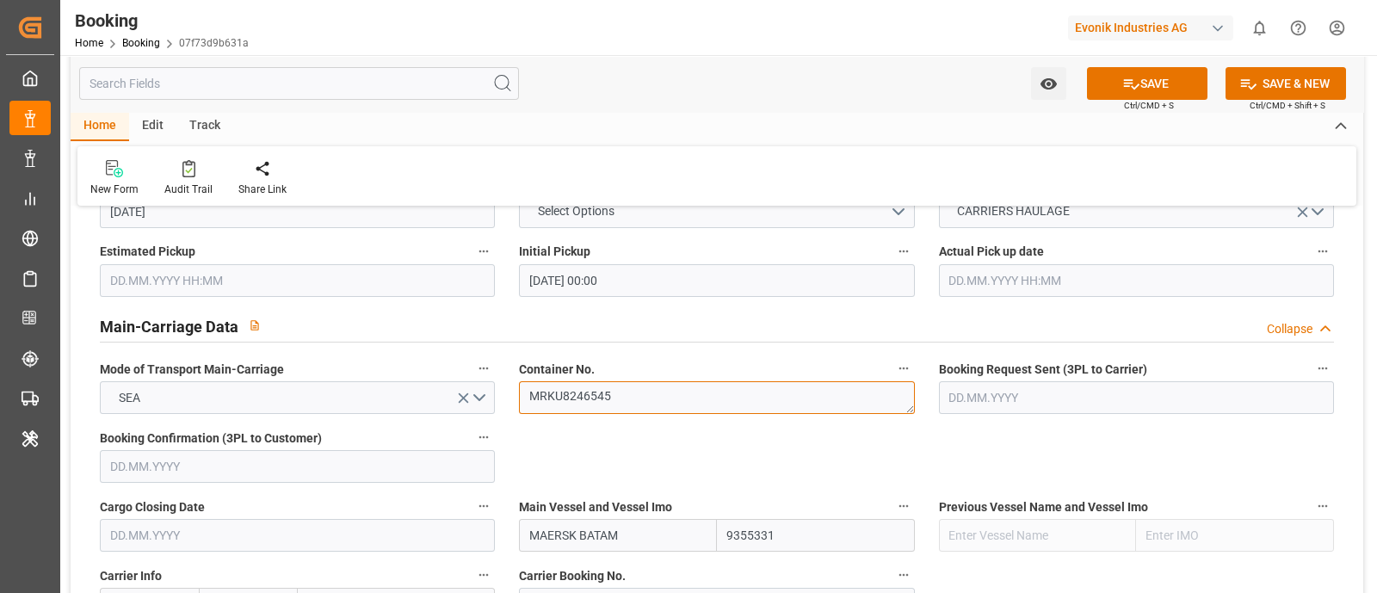
click at [635, 399] on textarea "MRKU8246545" at bounding box center [716, 397] width 395 height 33
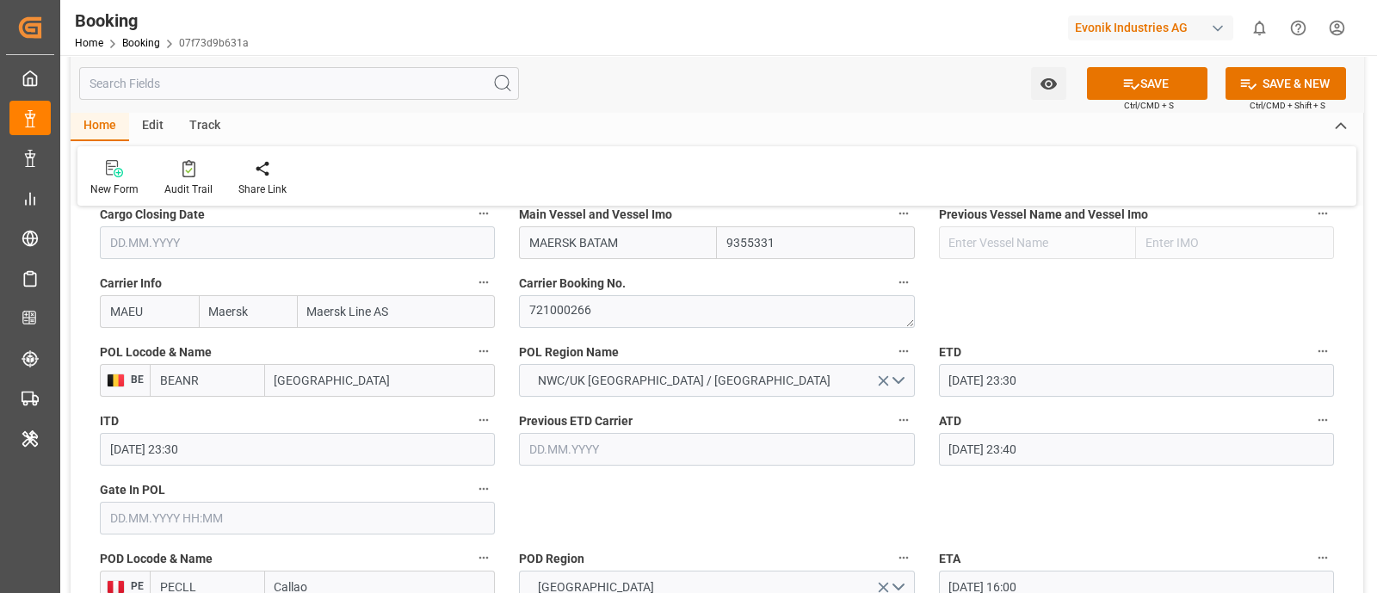
scroll to position [1291, 0]
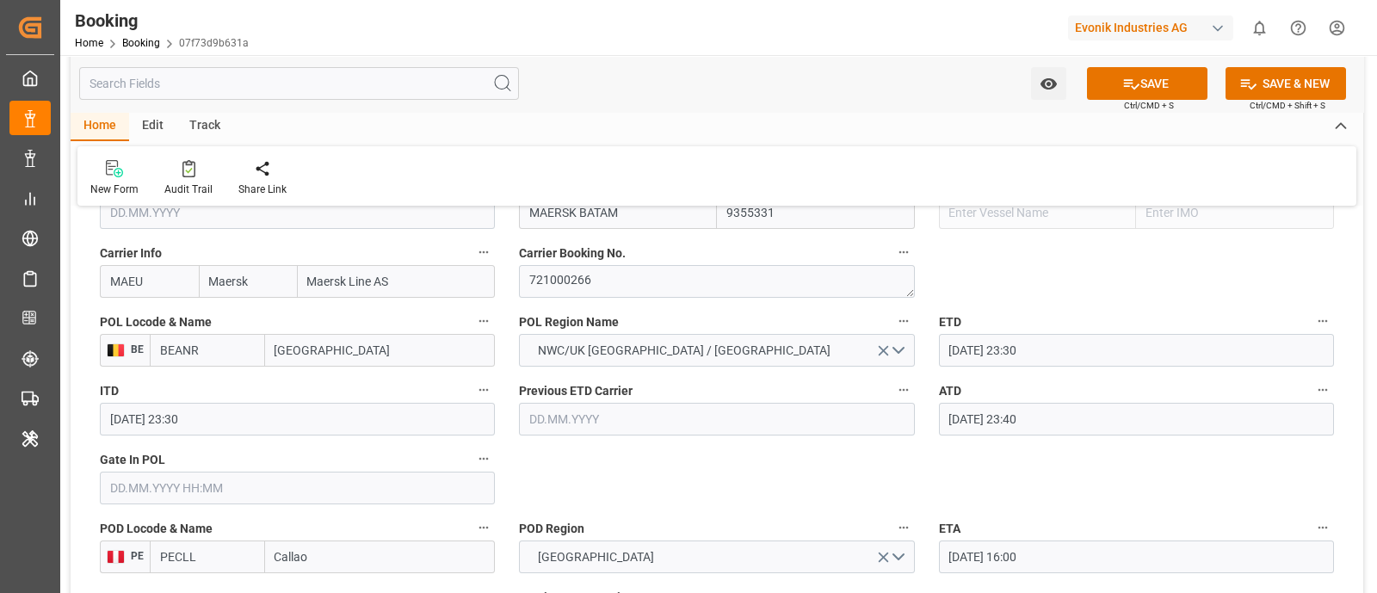
click at [164, 486] on input "text" at bounding box center [297, 488] width 395 height 33
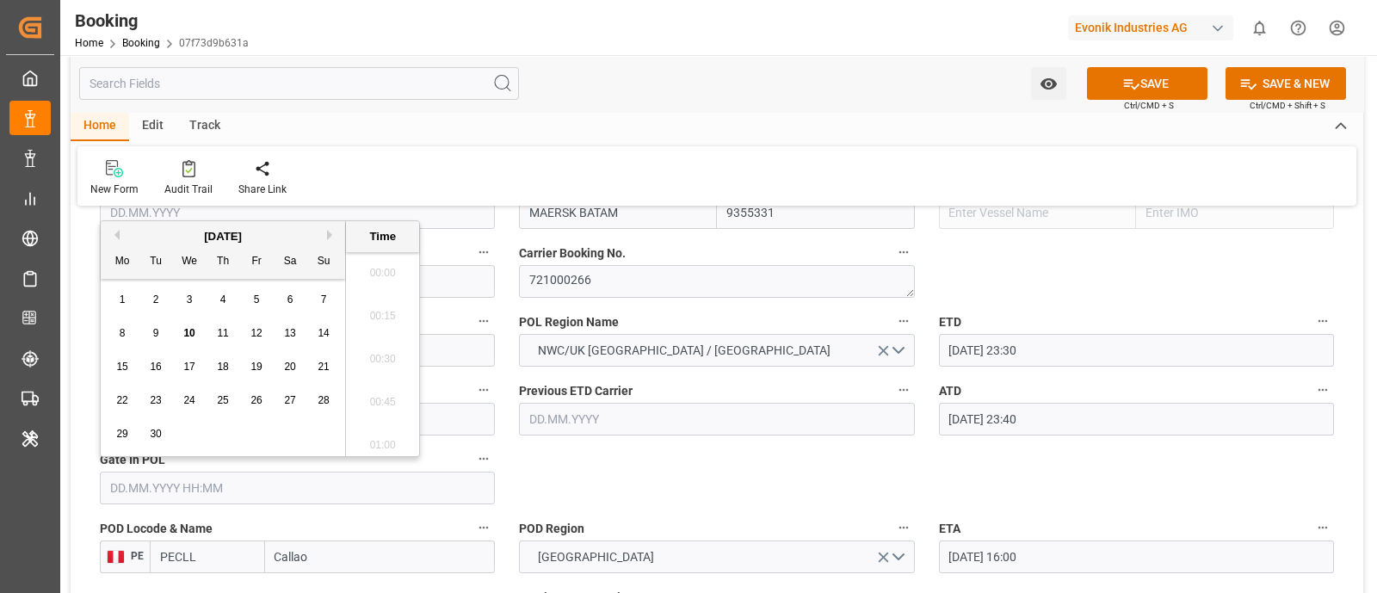
scroll to position [2803, 0]
click at [251, 303] on div "5" at bounding box center [257, 300] width 22 height 21
type input "[DATE] 00:00"
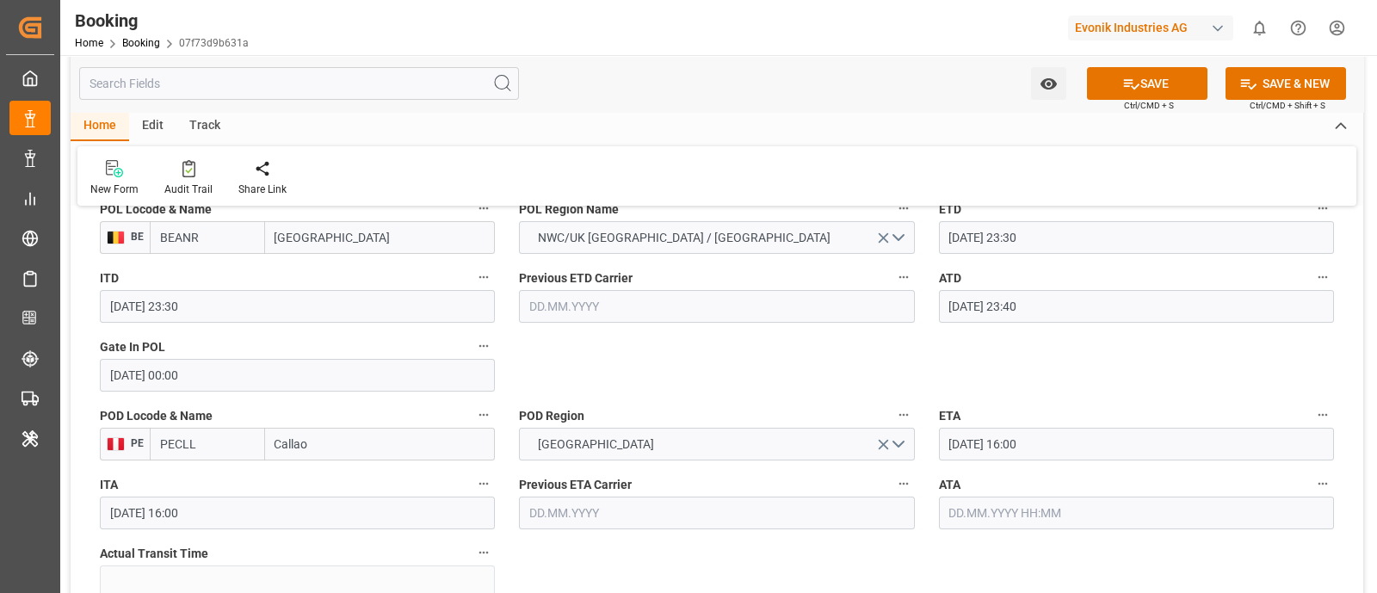
scroll to position [1398, 0]
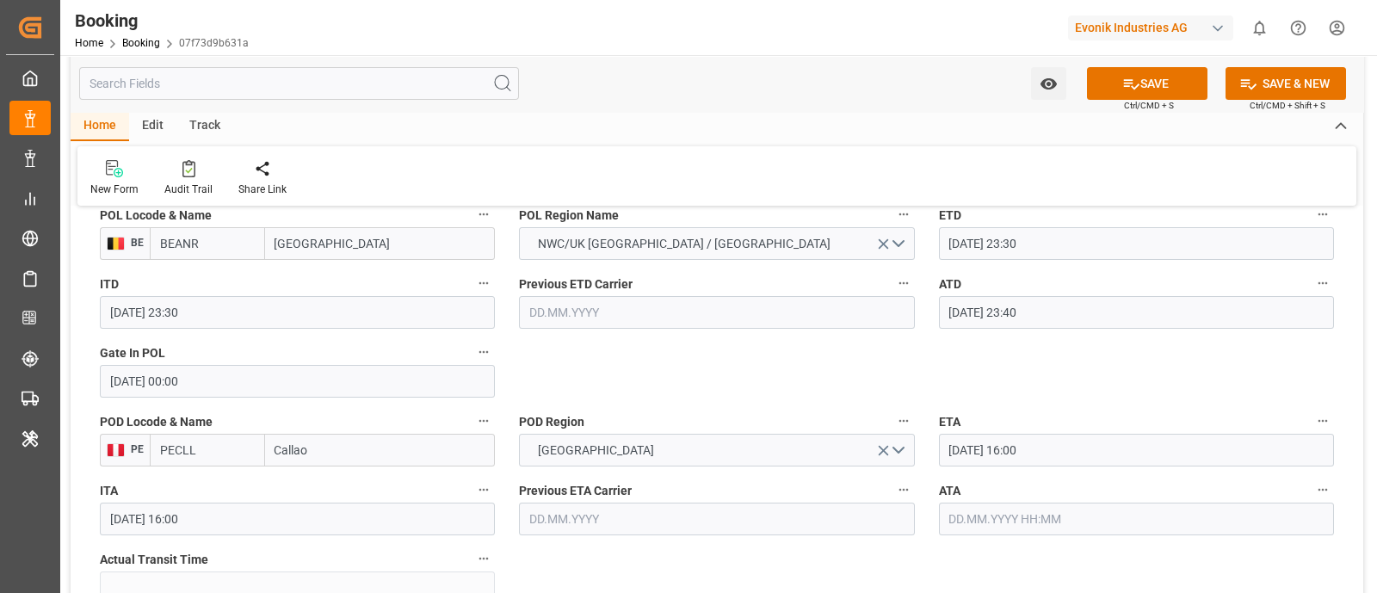
click at [195, 453] on input "PECLL" at bounding box center [207, 450] width 115 height 33
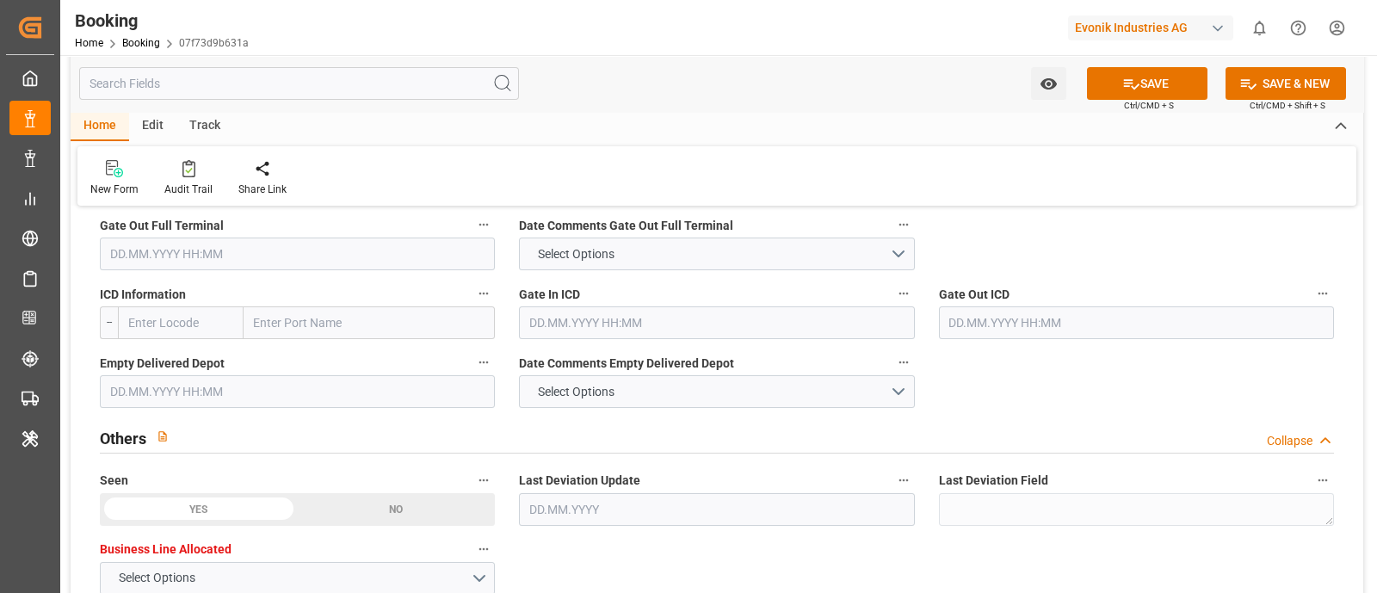
scroll to position [2797, 0]
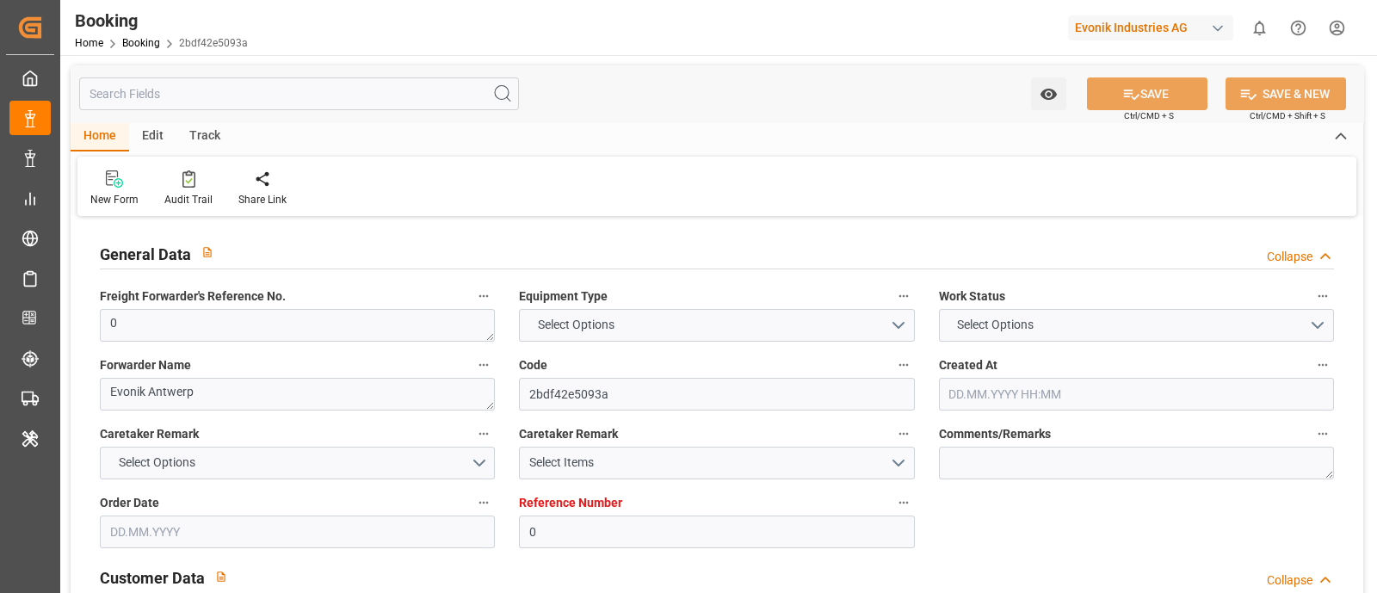
type input "0"
type input "9355331"
type input "Maersk"
type input "Maersk Line AS"
type input "BEANR"
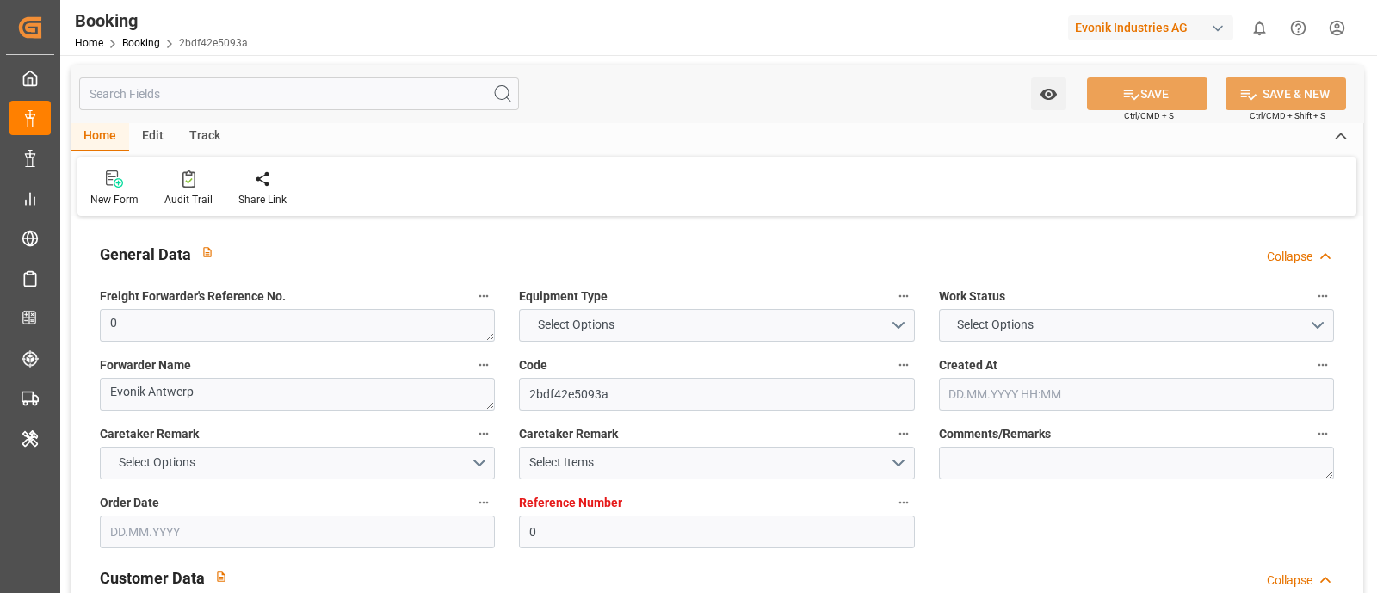
type input "PECLL"
type input "PABLB"
type input "0"
type input "[DATE] 12:03"
type input "[DATE]"
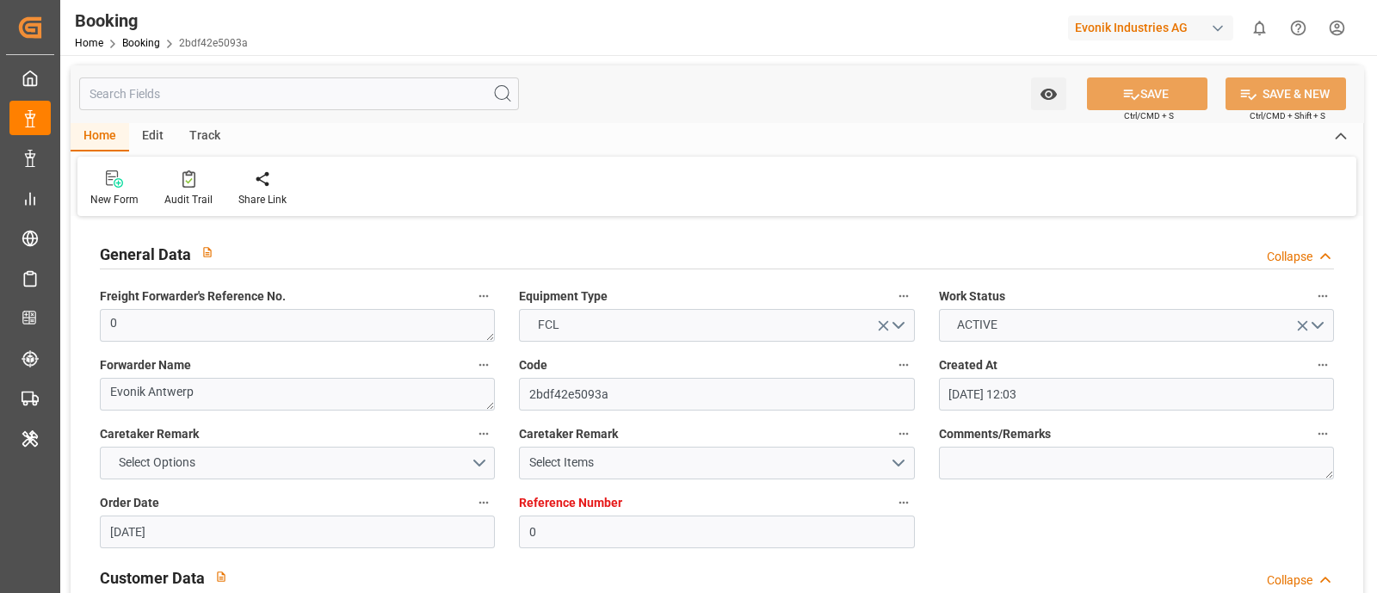
type input "[DATE]"
type input "[DATE] 00:00"
type input "[DATE] 23:30"
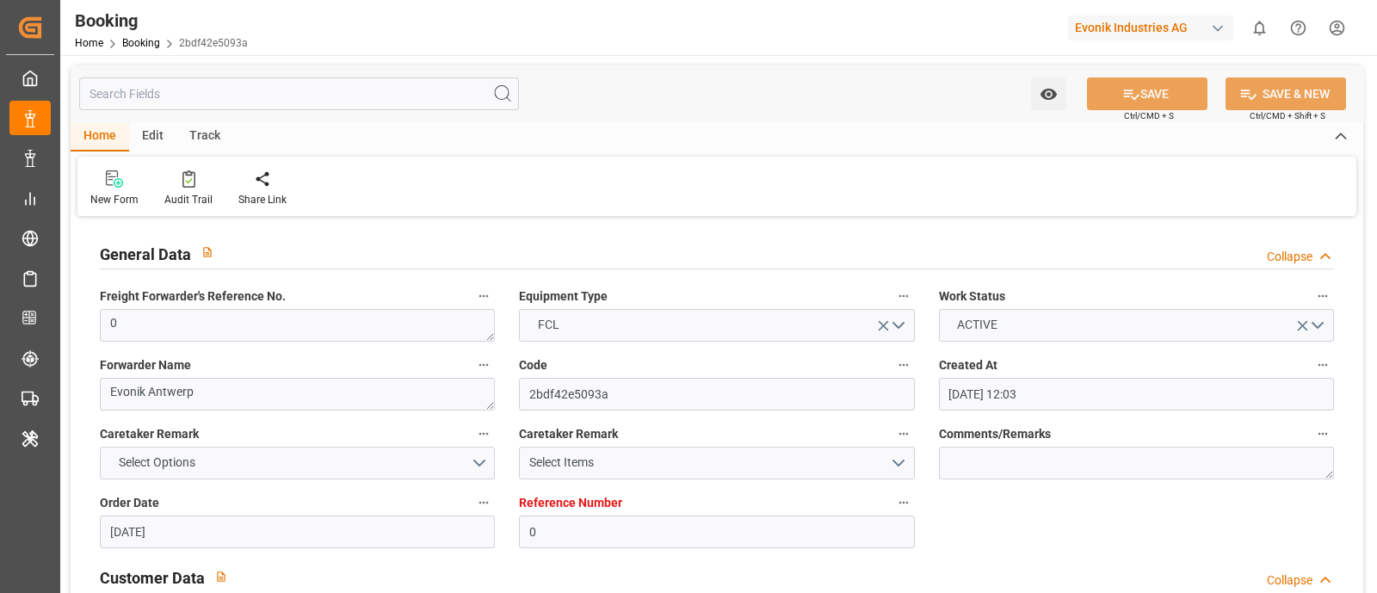
type input "[DATE] 23:40"
type input "[DATE] 16:00"
type input "[DATE] 02:00"
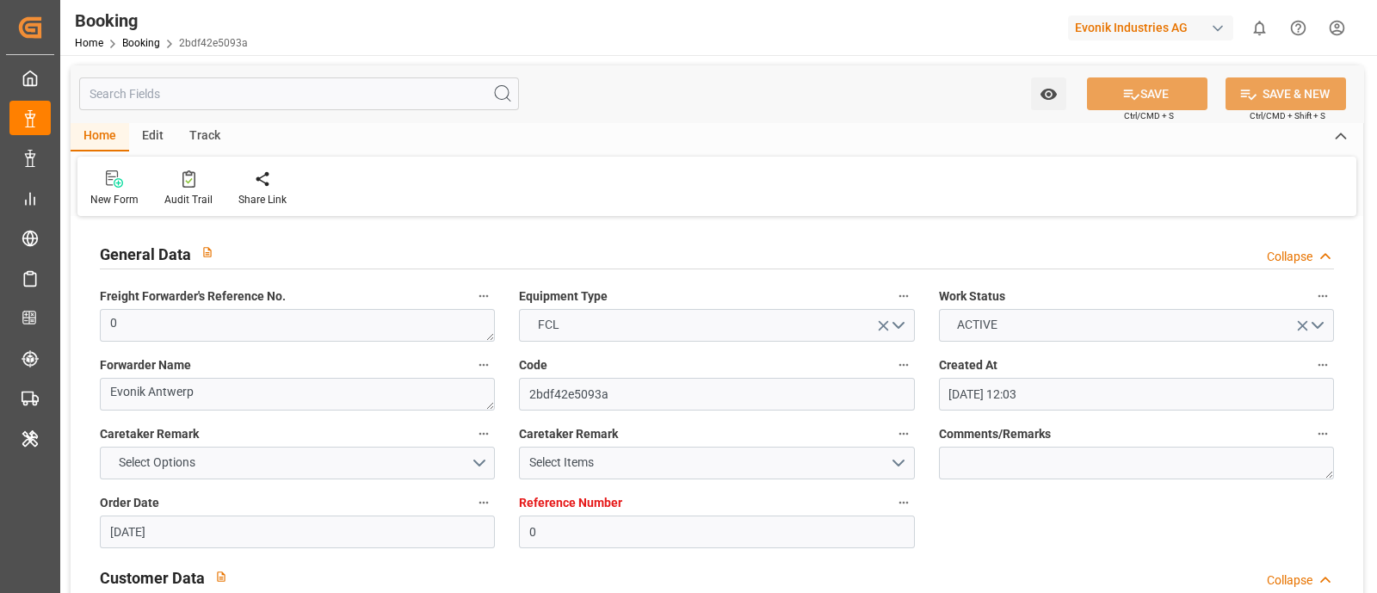
type input "[DATE] 08:00"
type input "[DATE] 11:18"
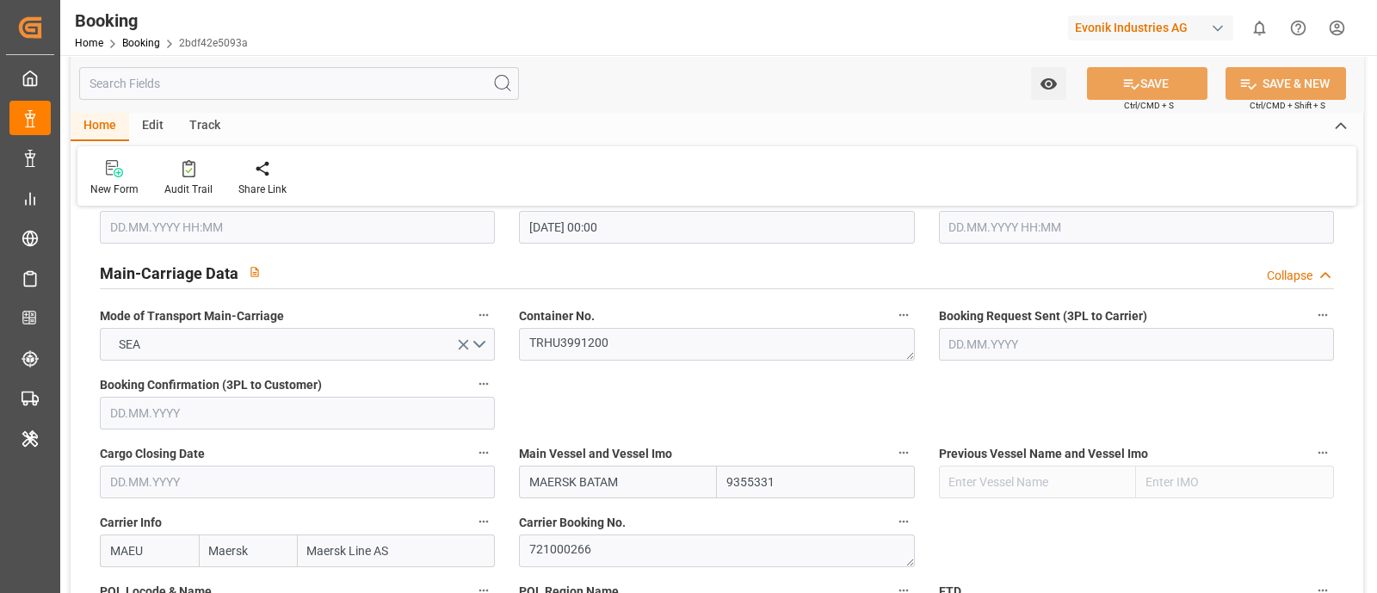
scroll to position [1076, 0]
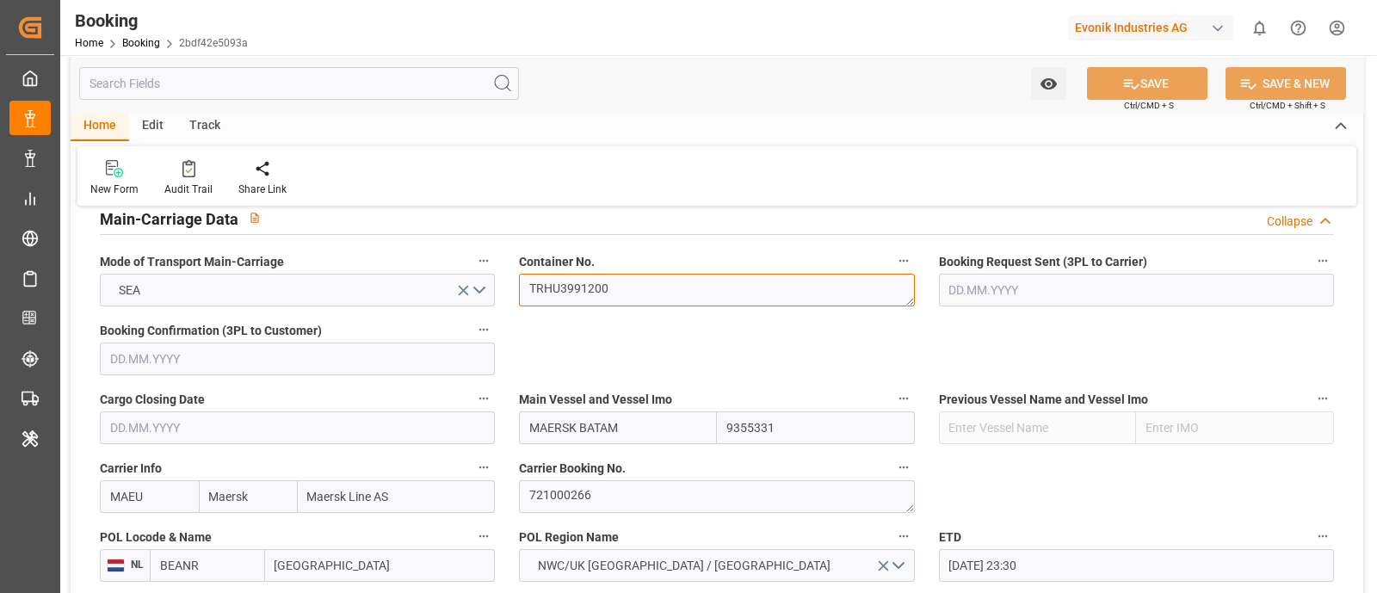
click at [620, 274] on textarea "TRHU3991200" at bounding box center [716, 290] width 395 height 33
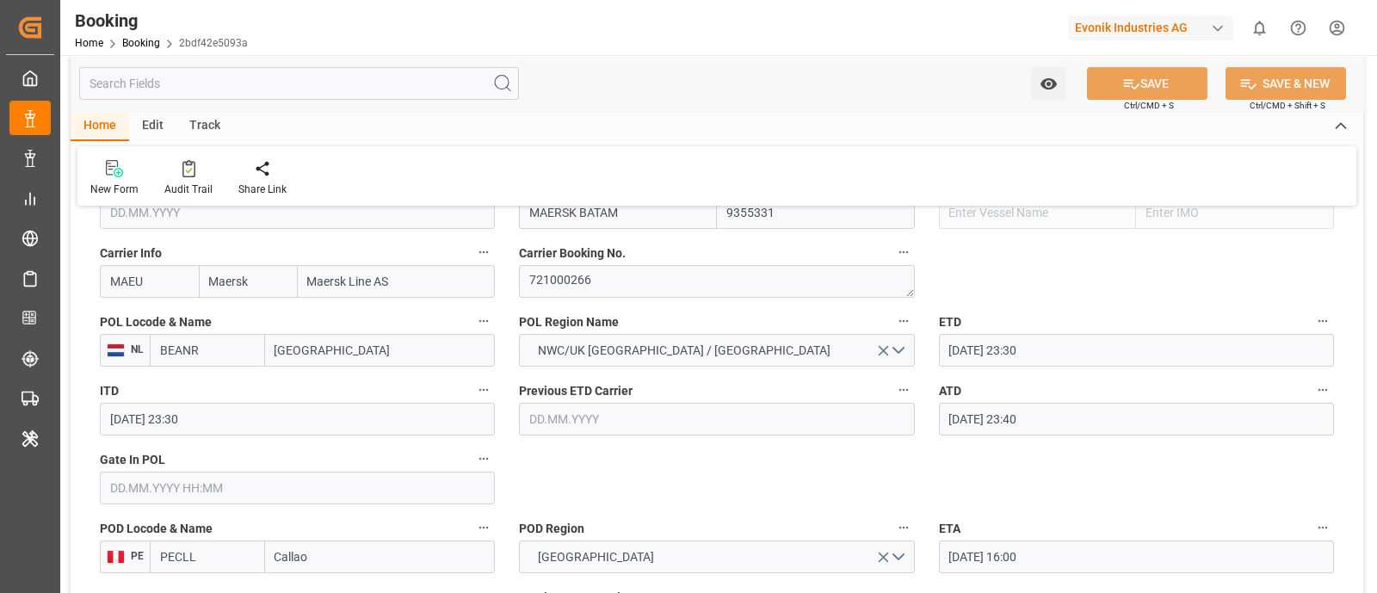
scroll to position [1398, 0]
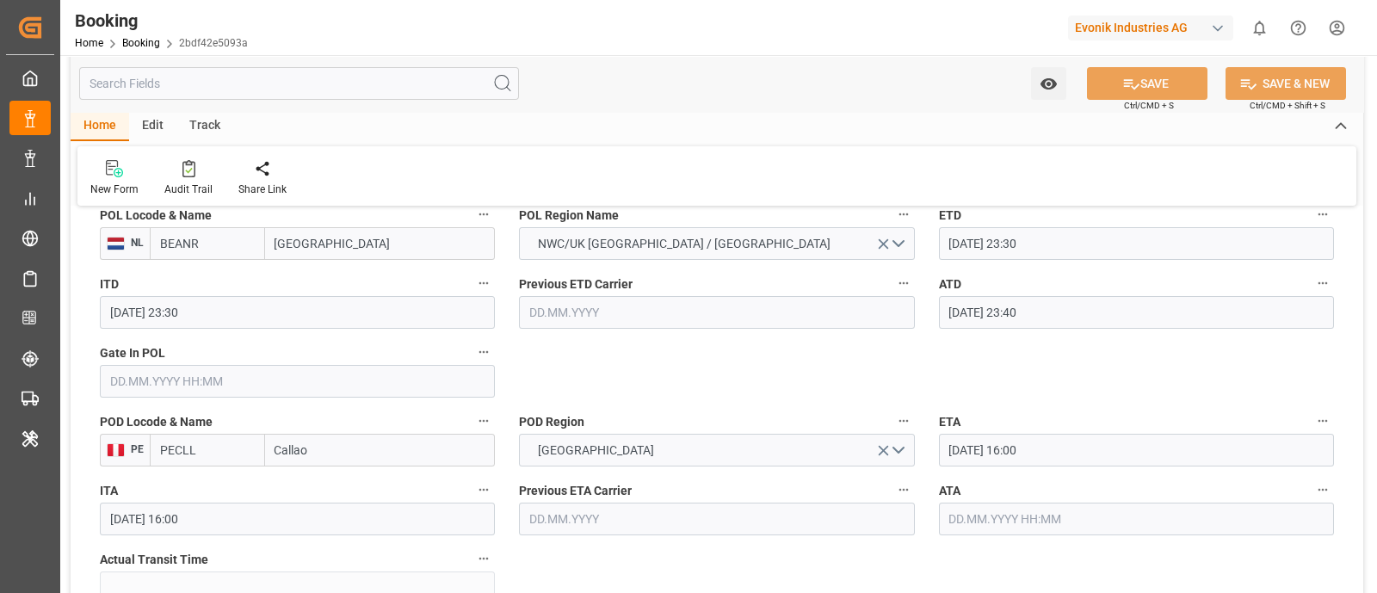
click at [214, 393] on input "text" at bounding box center [297, 381] width 395 height 33
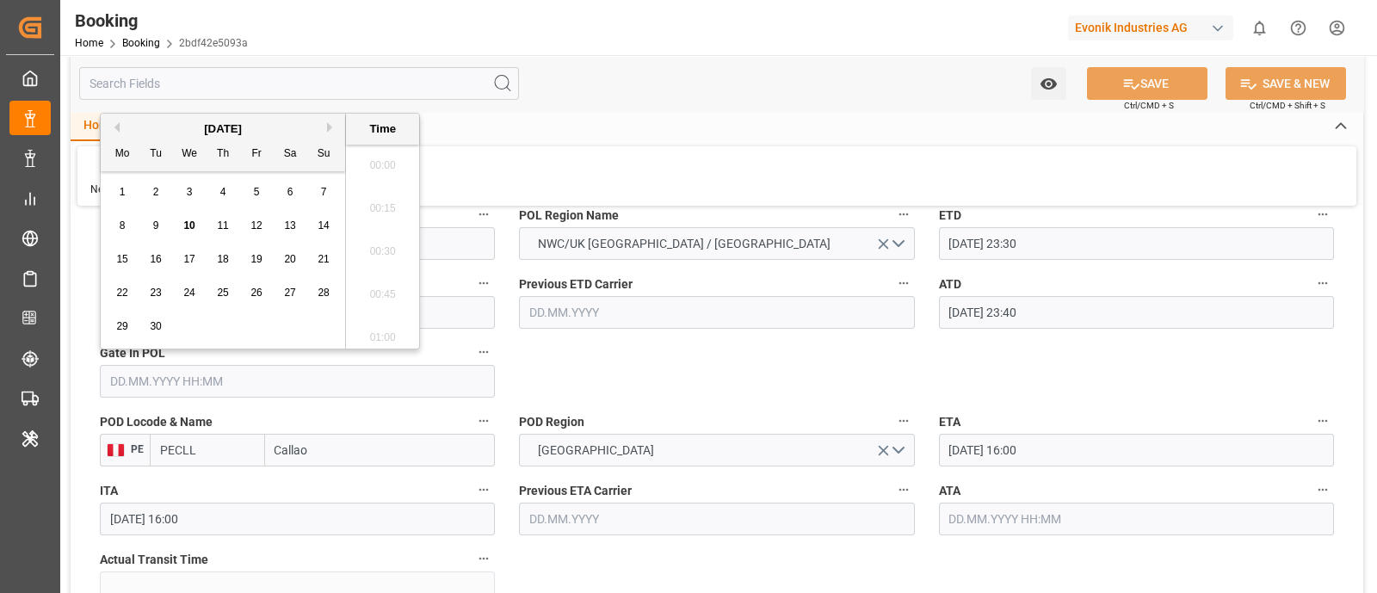
scroll to position [2803, 0]
click at [254, 189] on span "5" at bounding box center [257, 192] width 6 height 12
type input "05.09.2025 00:00"
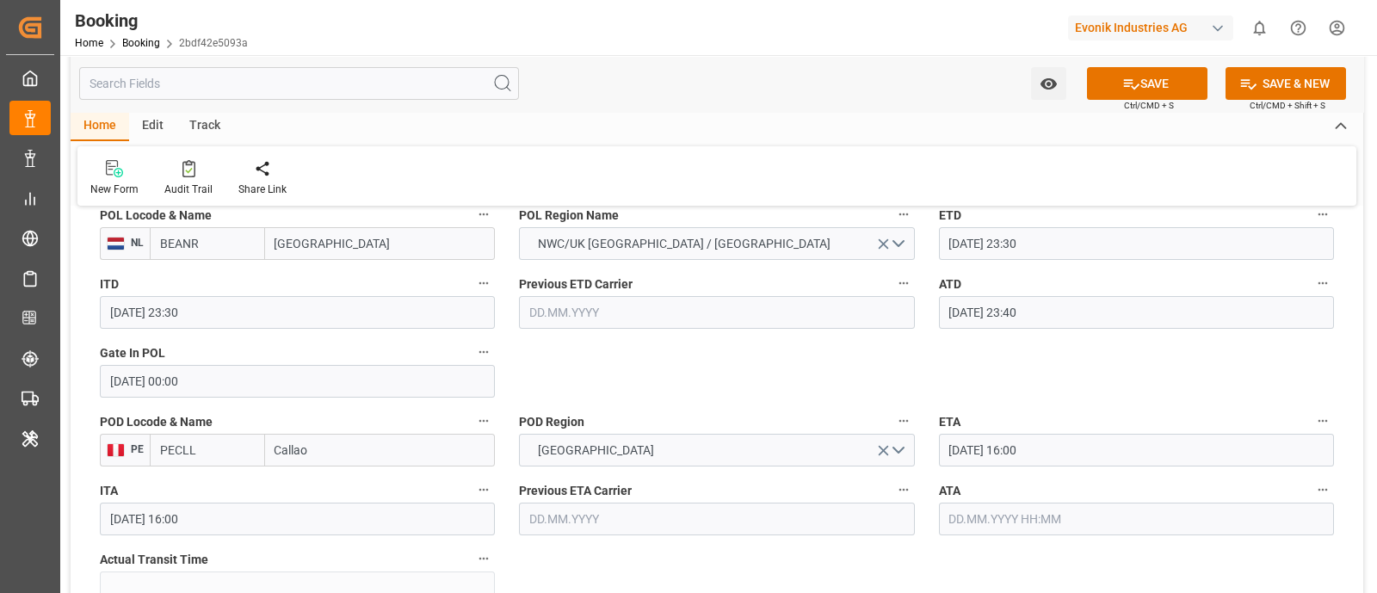
click at [343, 251] on input "[GEOGRAPHIC_DATA]" at bounding box center [380, 243] width 231 height 33
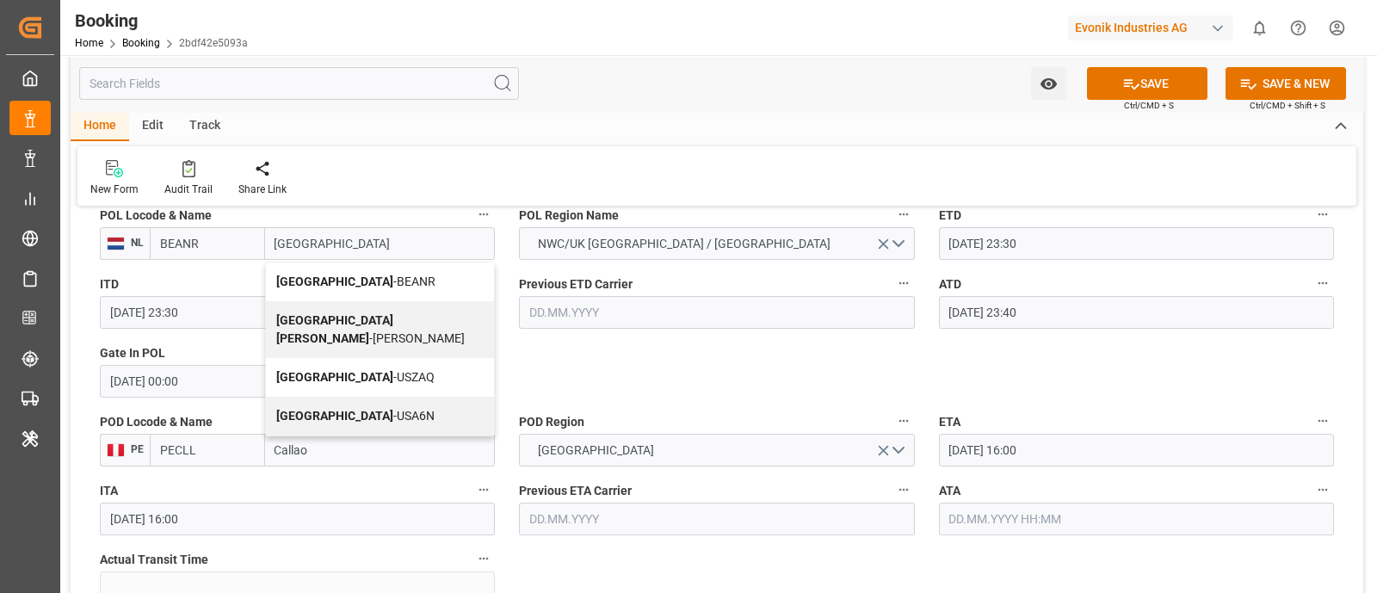
click at [350, 275] on span "Antwerp - BEANR" at bounding box center [355, 282] width 159 height 14
type input "[GEOGRAPHIC_DATA]"
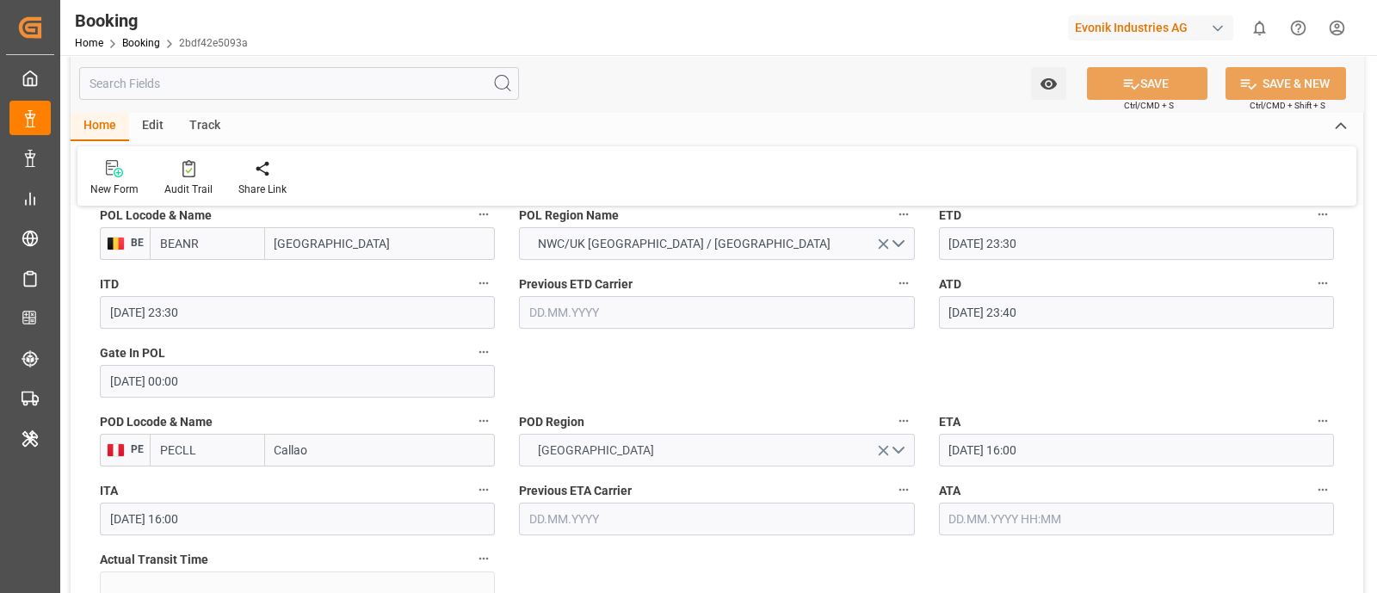
scroll to position [1475, 0]
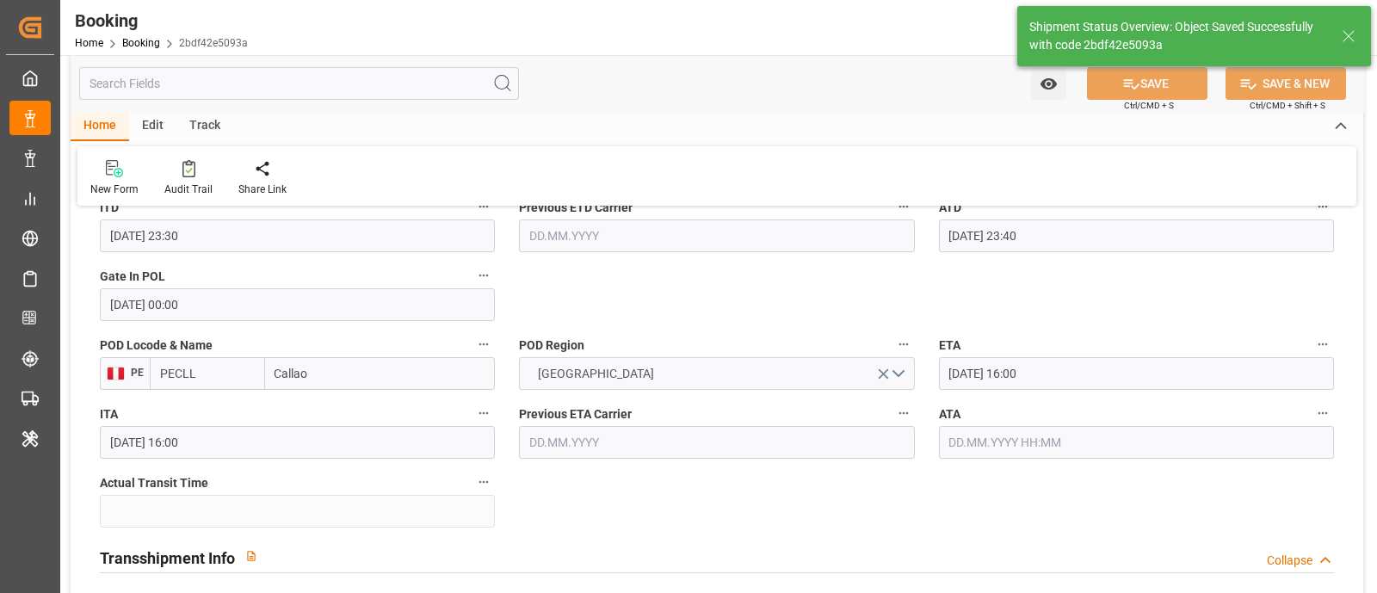
type textarea "businessDivision-businessLine-"
type input "10.09.2025 11:23"
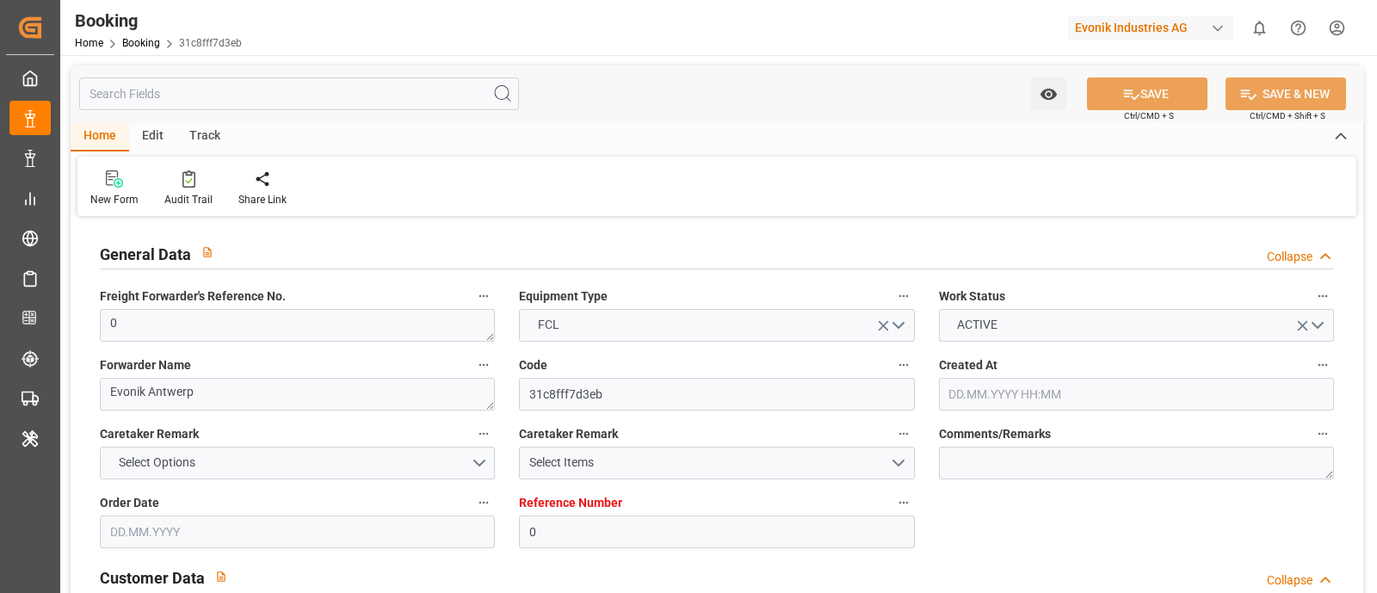
type input "0"
type input "9355331"
type input "Maersk"
type input "Maersk Line AS"
type input "BEANR"
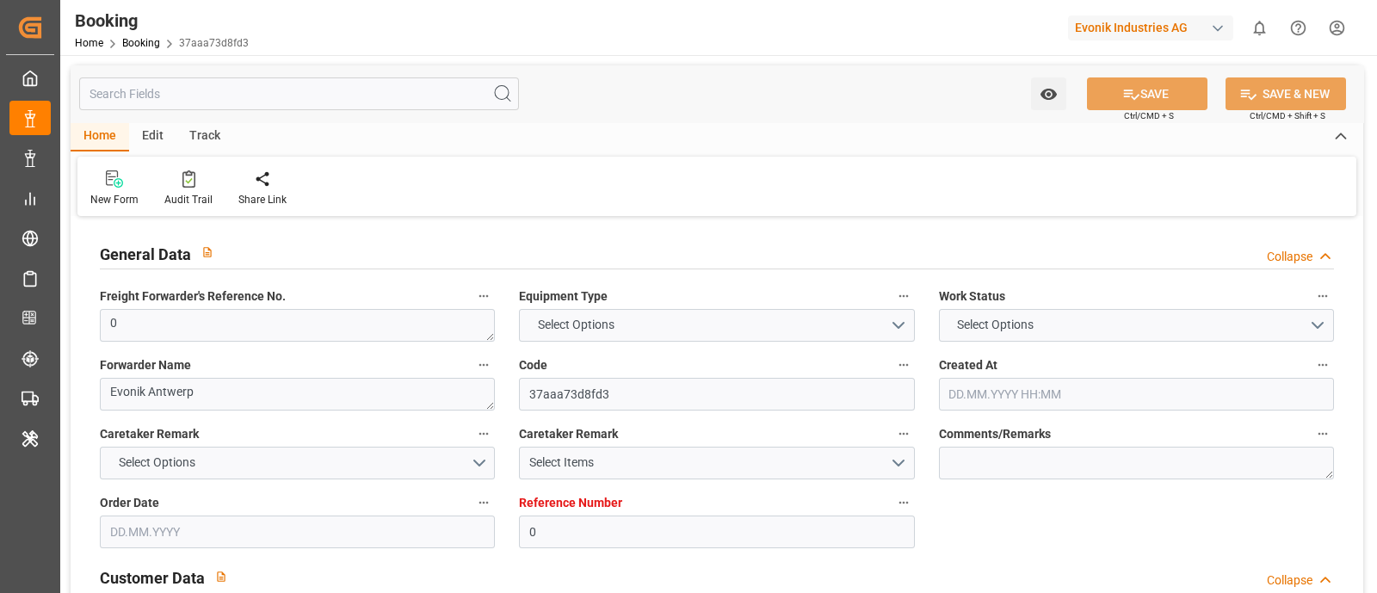
type input "0"
type input "9355331"
type input "Maersk"
type input "Maersk Line AS"
type input "BEANR"
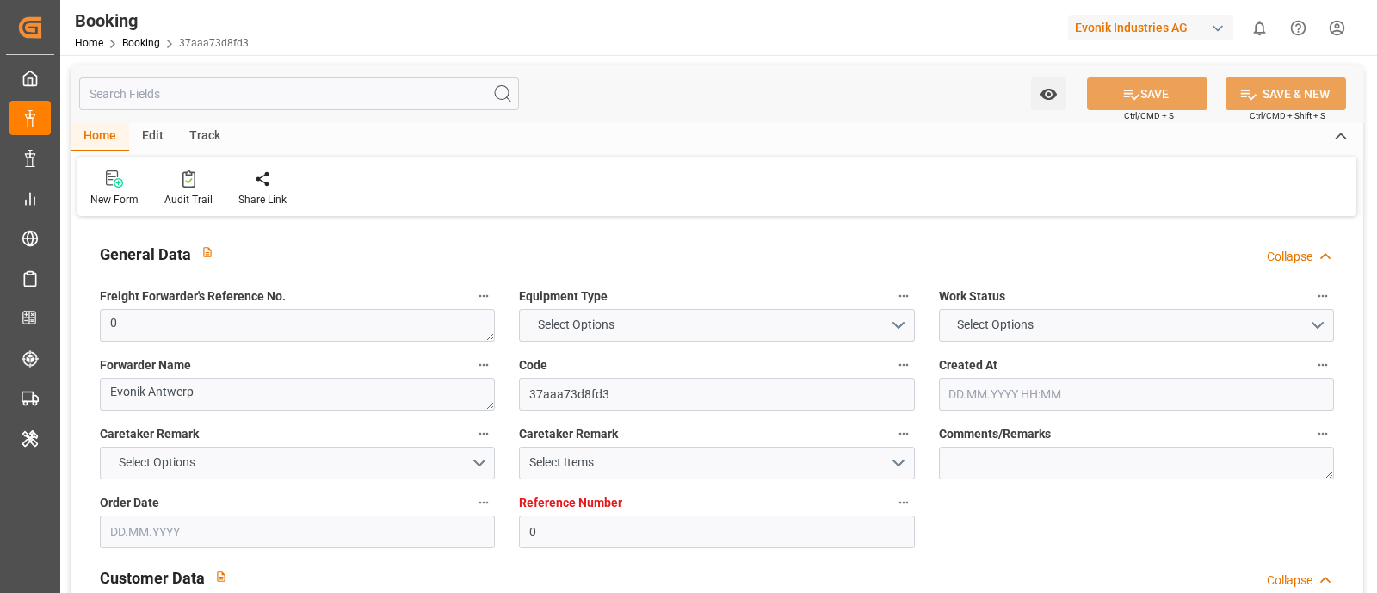
type input "PECLL"
type input "PABLB"
type input "0"
type input "[DATE] 12:03"
type input "[DATE]"
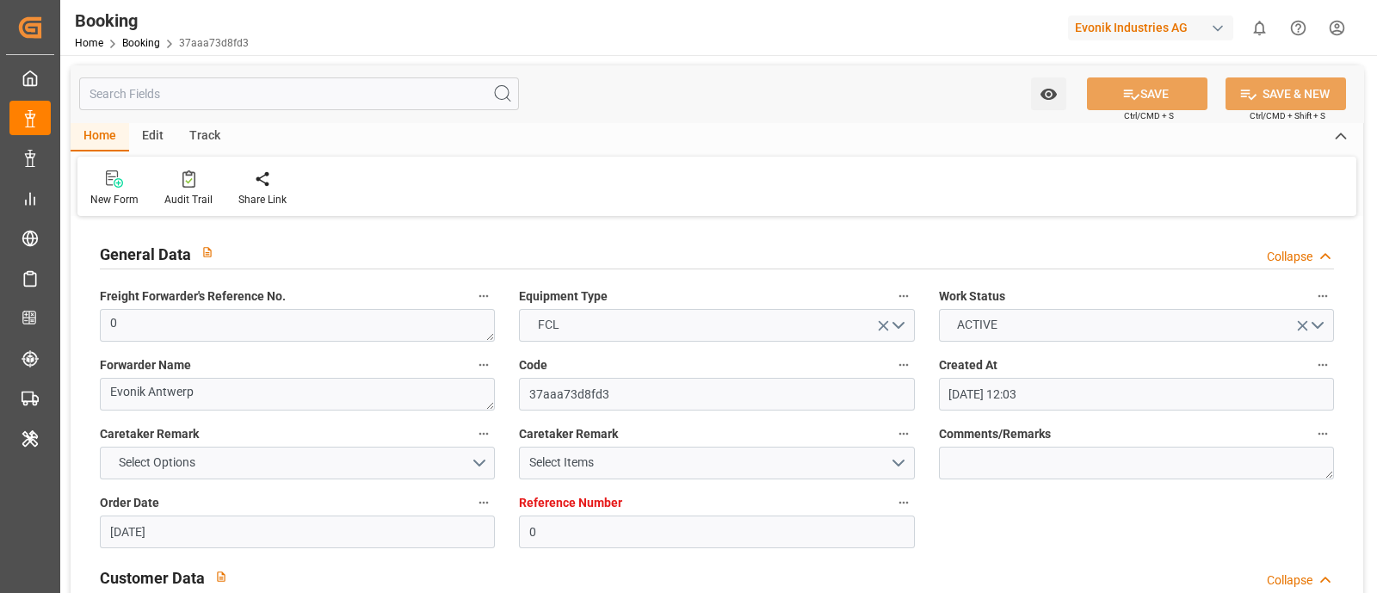
type input "[DATE]"
type input "[DATE] 00:00"
type input "[DATE] 23:30"
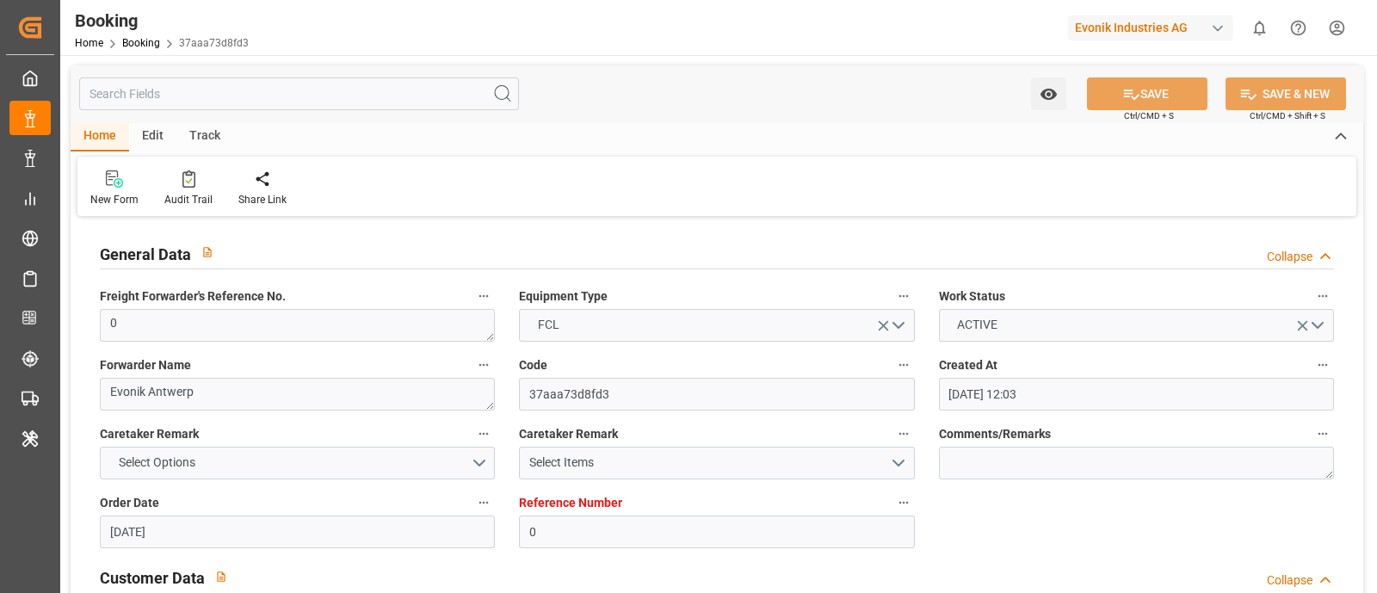
type input "[DATE] 23:40"
type input "[DATE] 16:00"
type input "[DATE] 02:00"
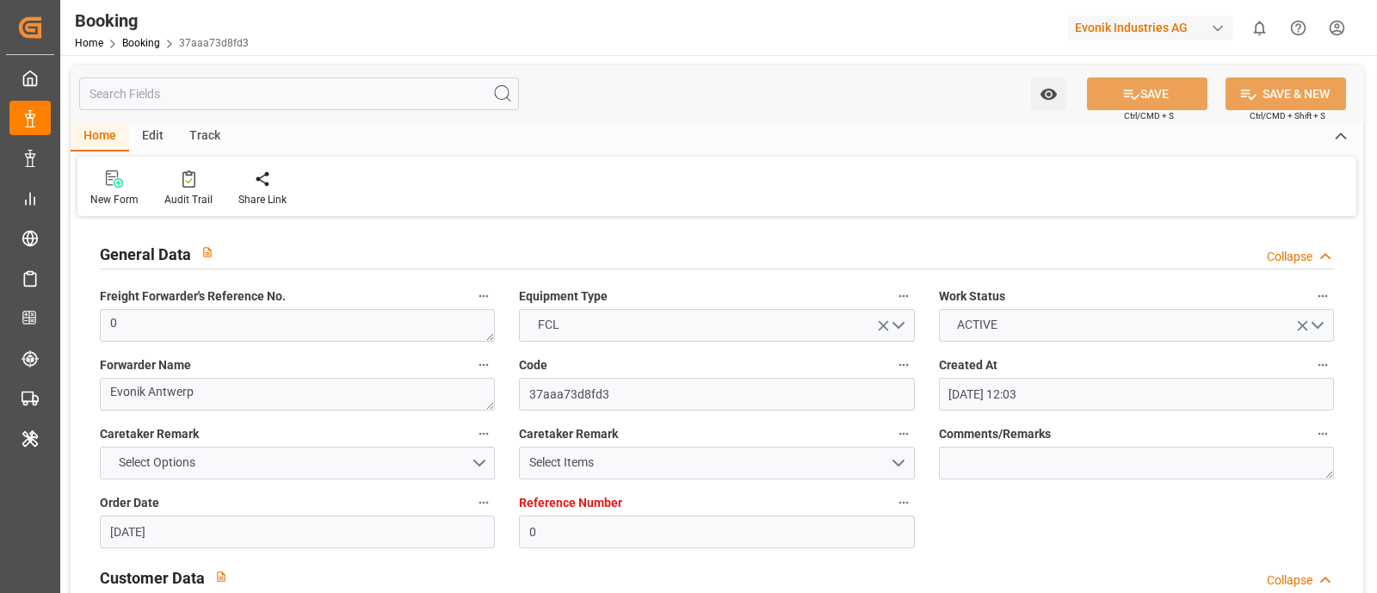
type input "[DATE] 08:00"
type input "[DATE] 11:18"
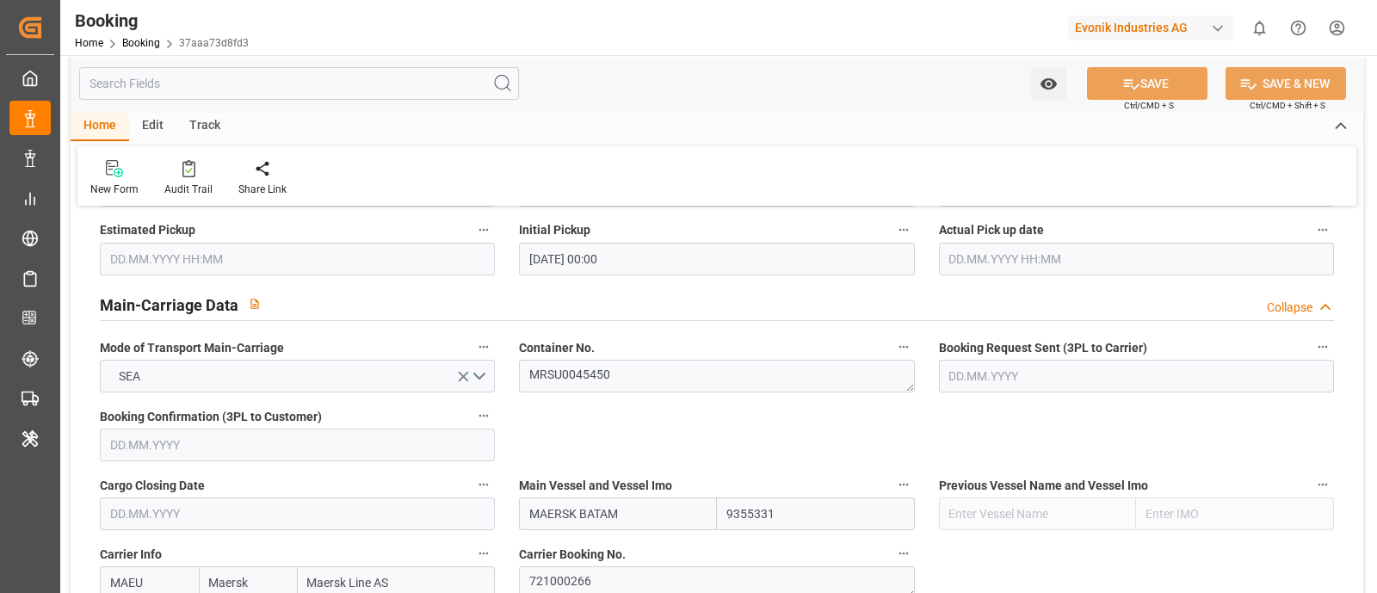
scroll to position [1076, 0]
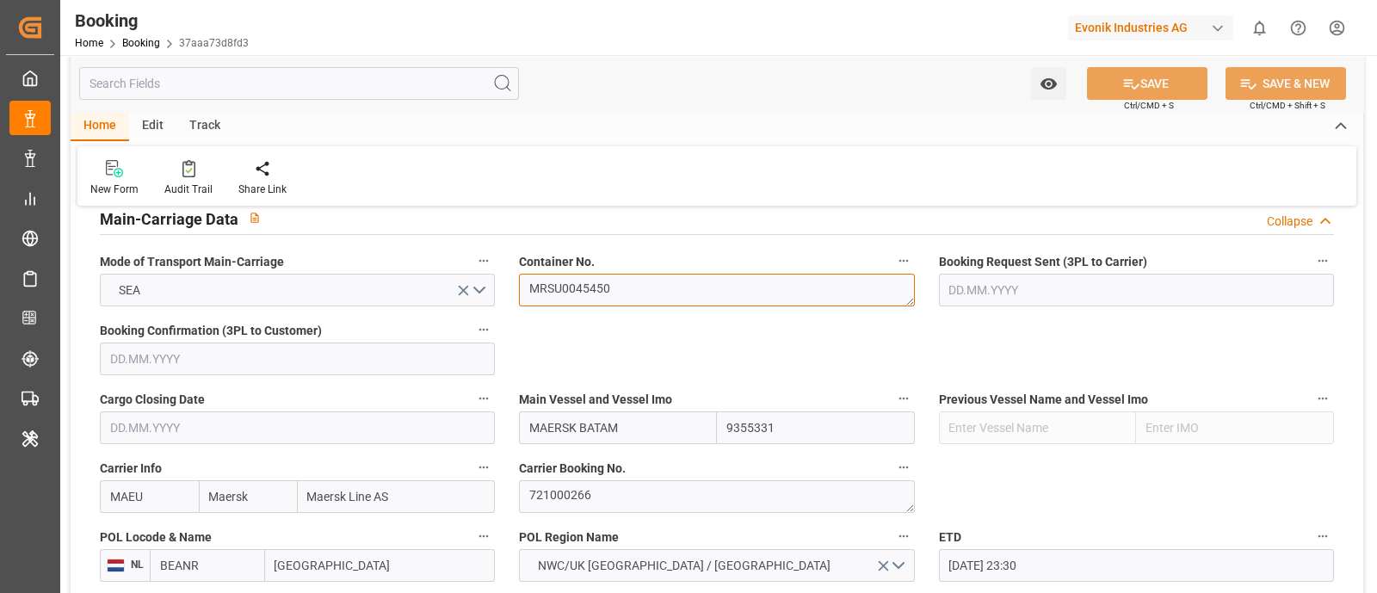
click at [634, 288] on textarea "MRSU0045450" at bounding box center [716, 290] width 395 height 33
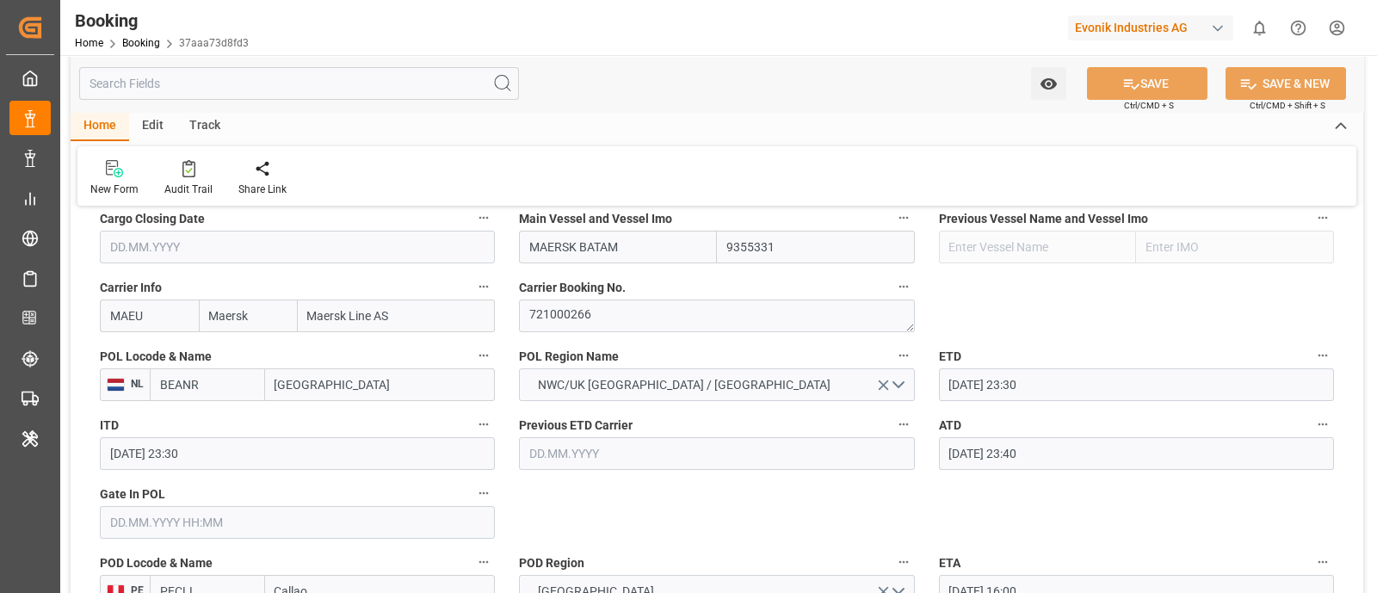
scroll to position [1291, 0]
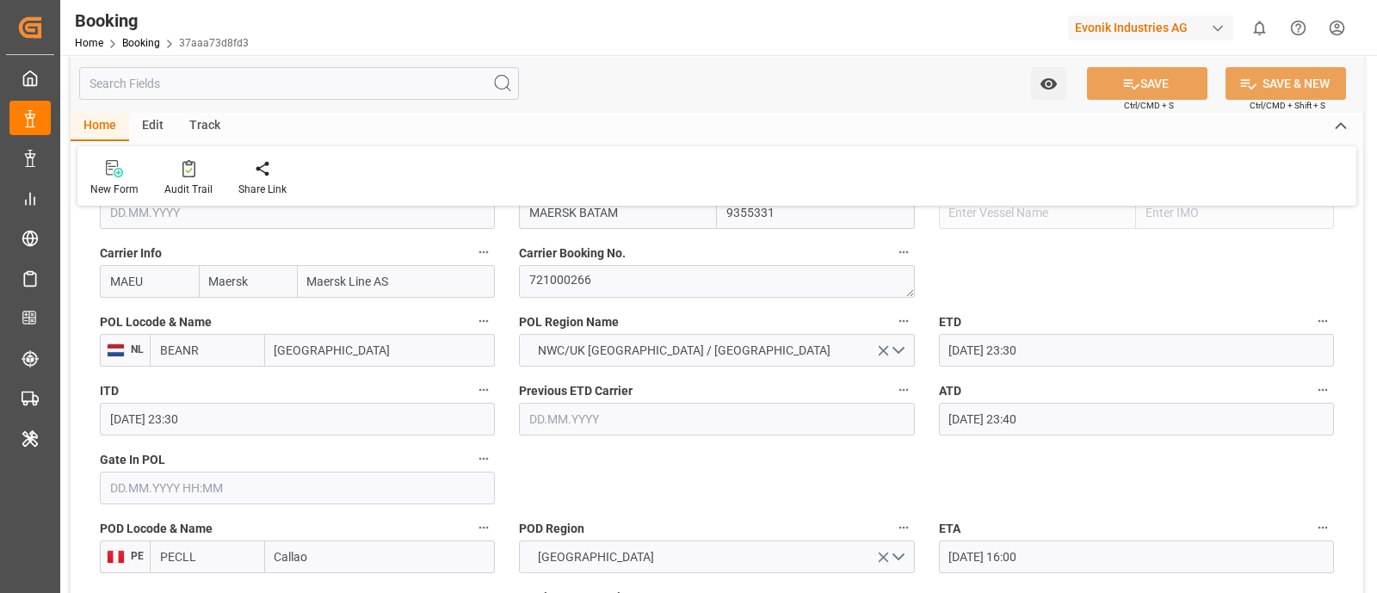
click at [334, 342] on input "[GEOGRAPHIC_DATA]" at bounding box center [380, 350] width 231 height 33
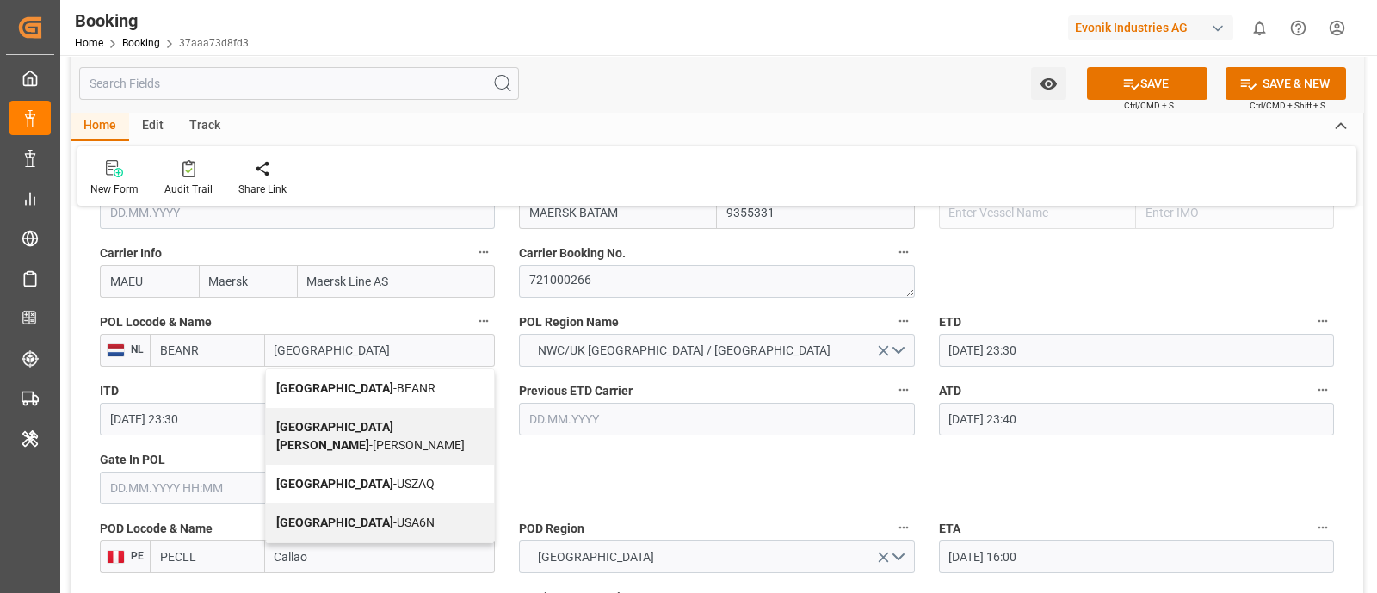
click at [362, 393] on div "Antwerp - BEANR" at bounding box center [380, 388] width 229 height 39
type input "[GEOGRAPHIC_DATA]"
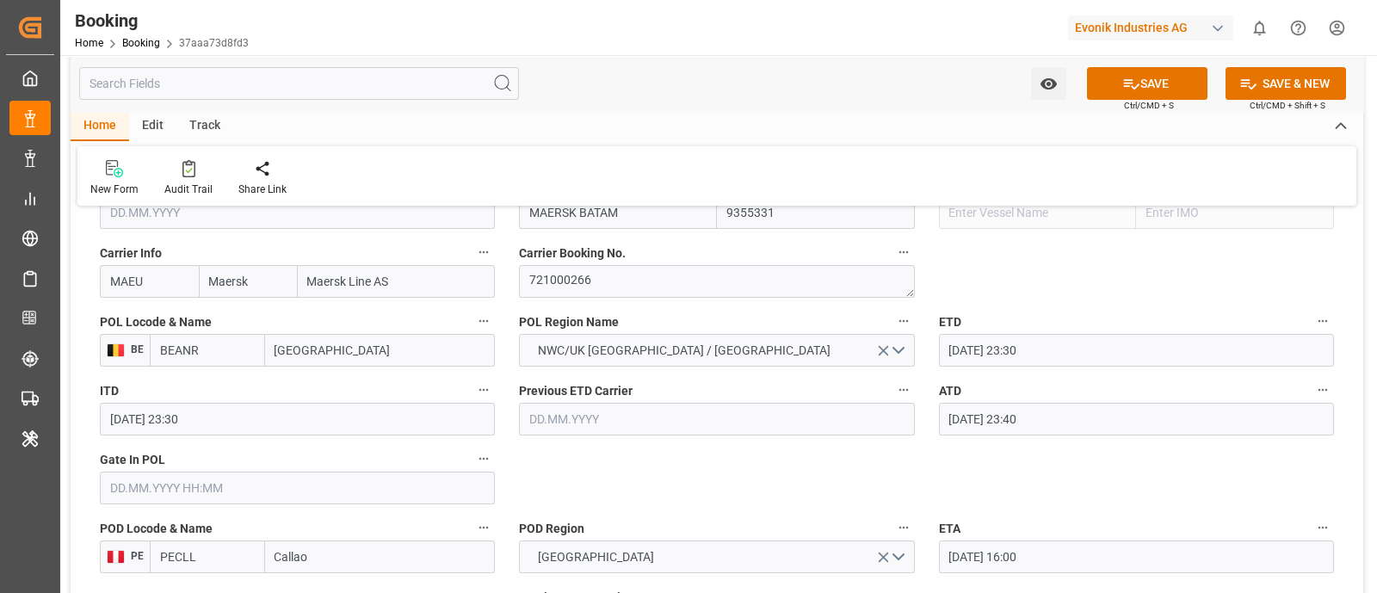
click at [163, 492] on input "text" at bounding box center [297, 488] width 395 height 33
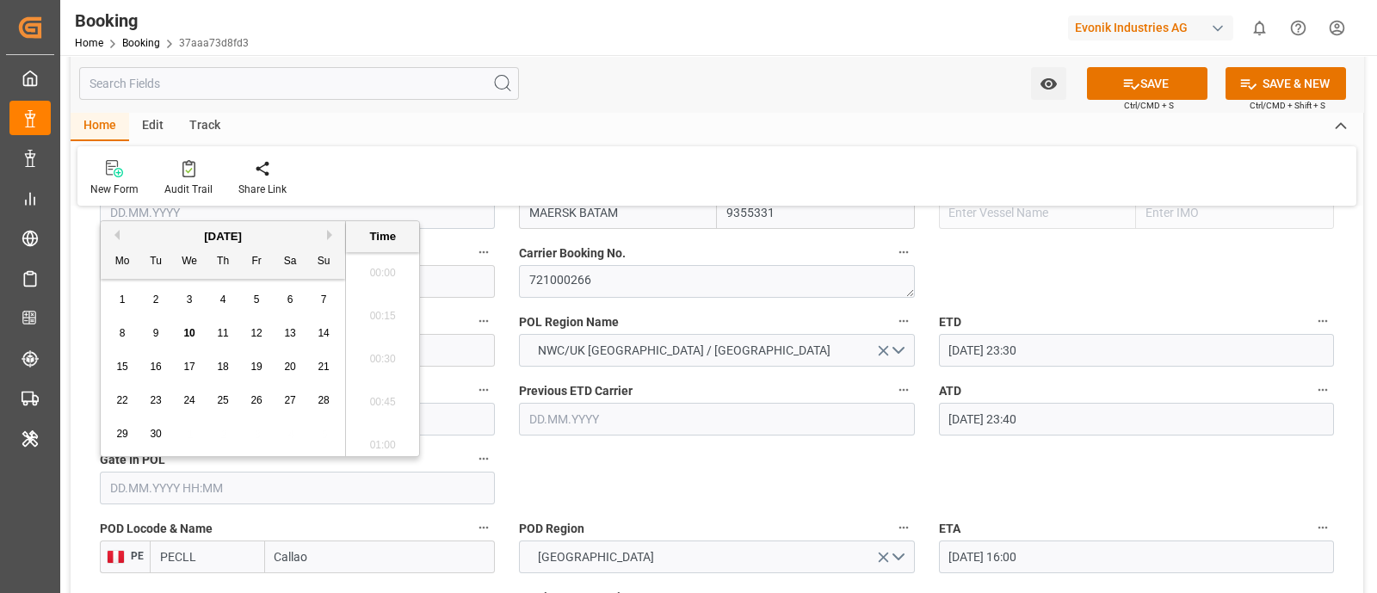
scroll to position [2803, 0]
click at [248, 305] on div "5" at bounding box center [257, 300] width 22 height 21
type input "05.09.2025 00:00"
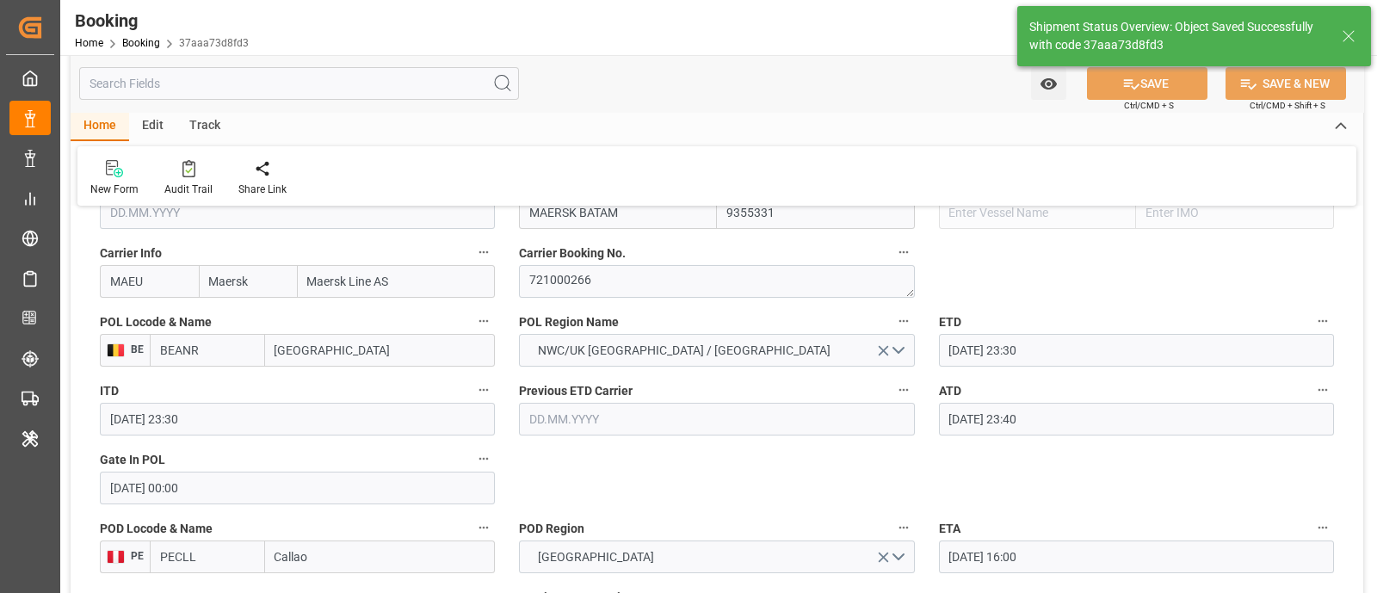
type textarea "businessDivision-businessLine-"
type input "10.09.2025 11:24"
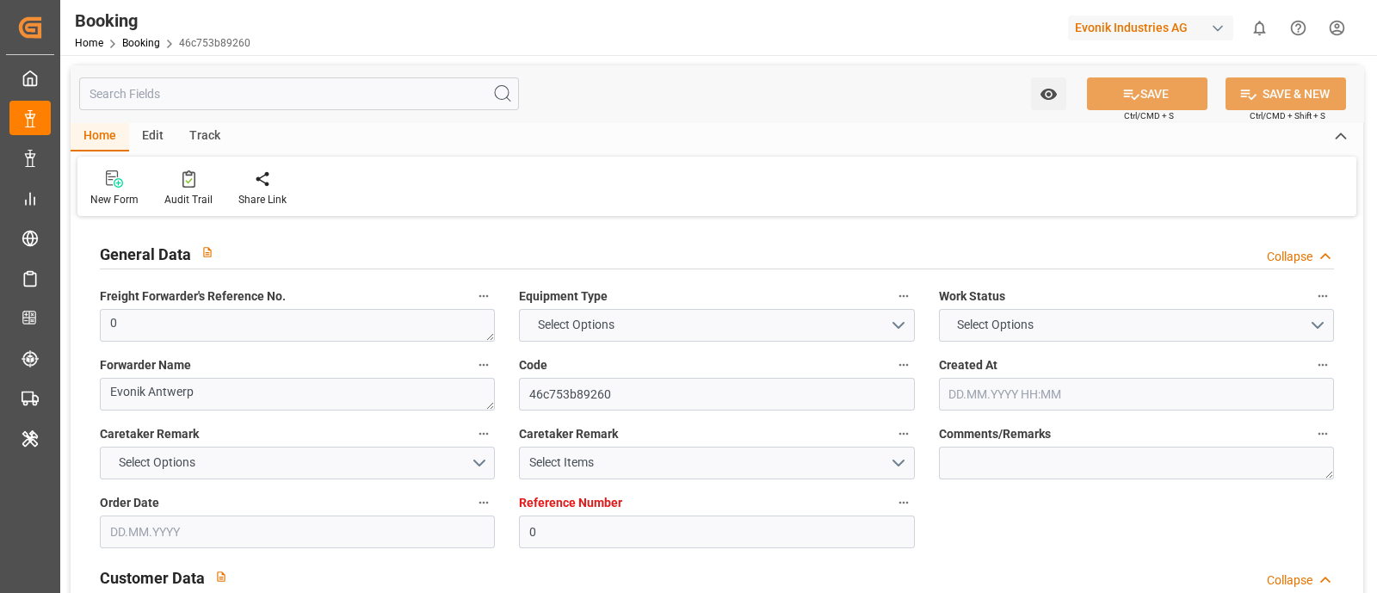
type input "0"
type input "9355331"
type input "Maersk"
type input "Maersk Line AS"
type input "BEANR"
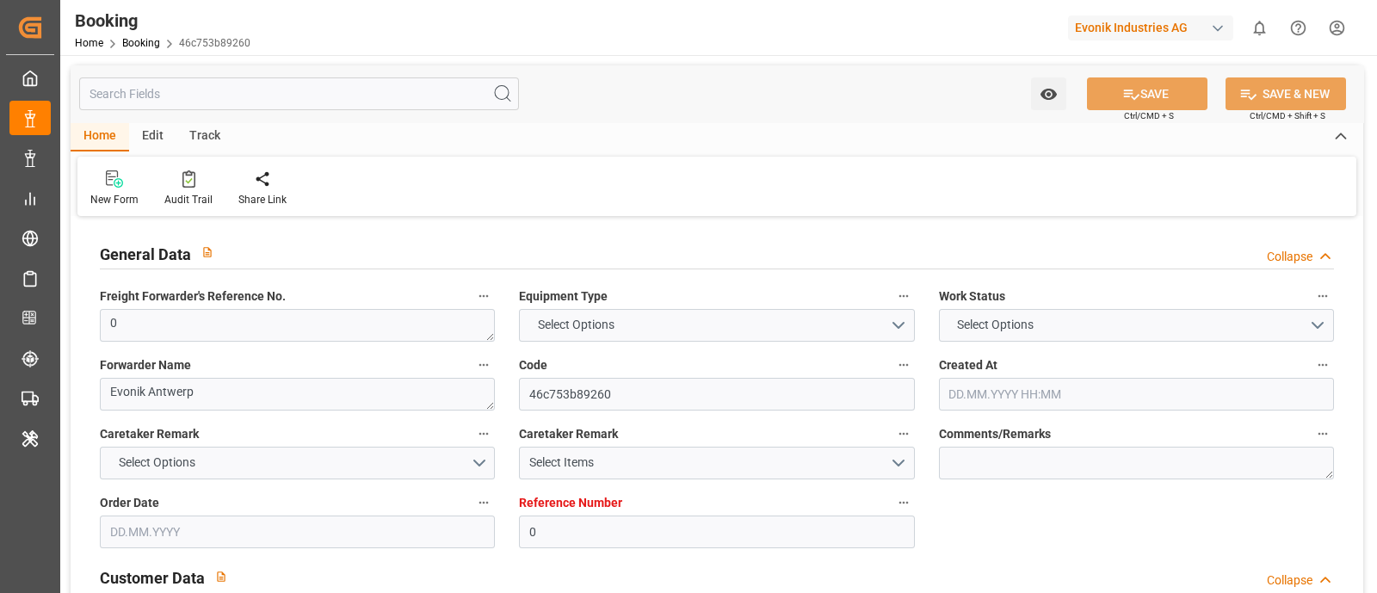
type input "PECLL"
type input "PABLB"
type input "0"
type input "[DATE] 12:03"
type input "[DATE]"
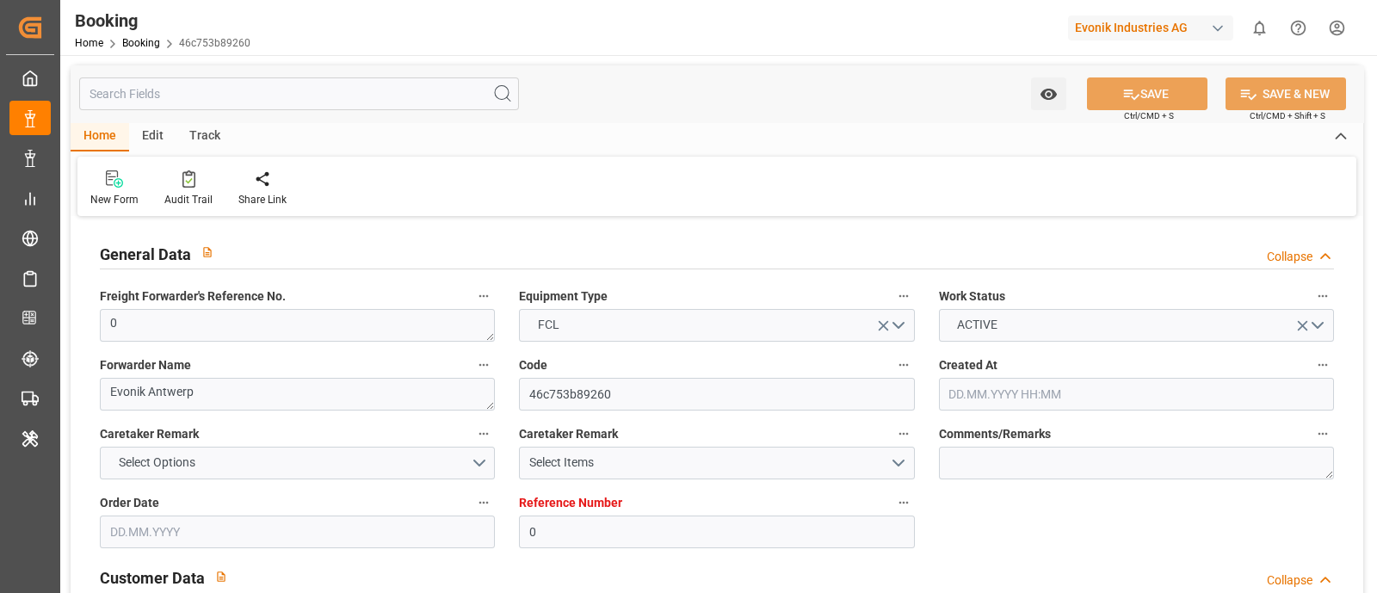
type input "[DATE]"
type input "[DATE] 00:00"
type input "[DATE] 23:30"
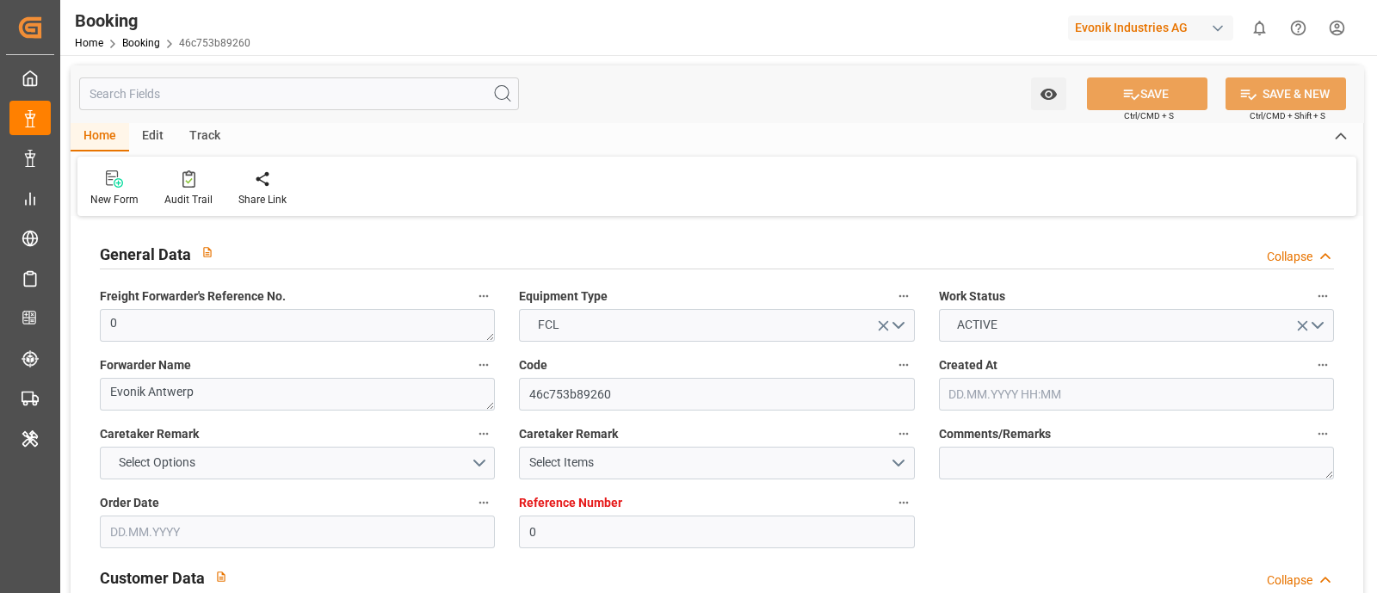
type input "[DATE] 23:40"
type input "[DATE] 16:00"
type input "[DATE] 02:00"
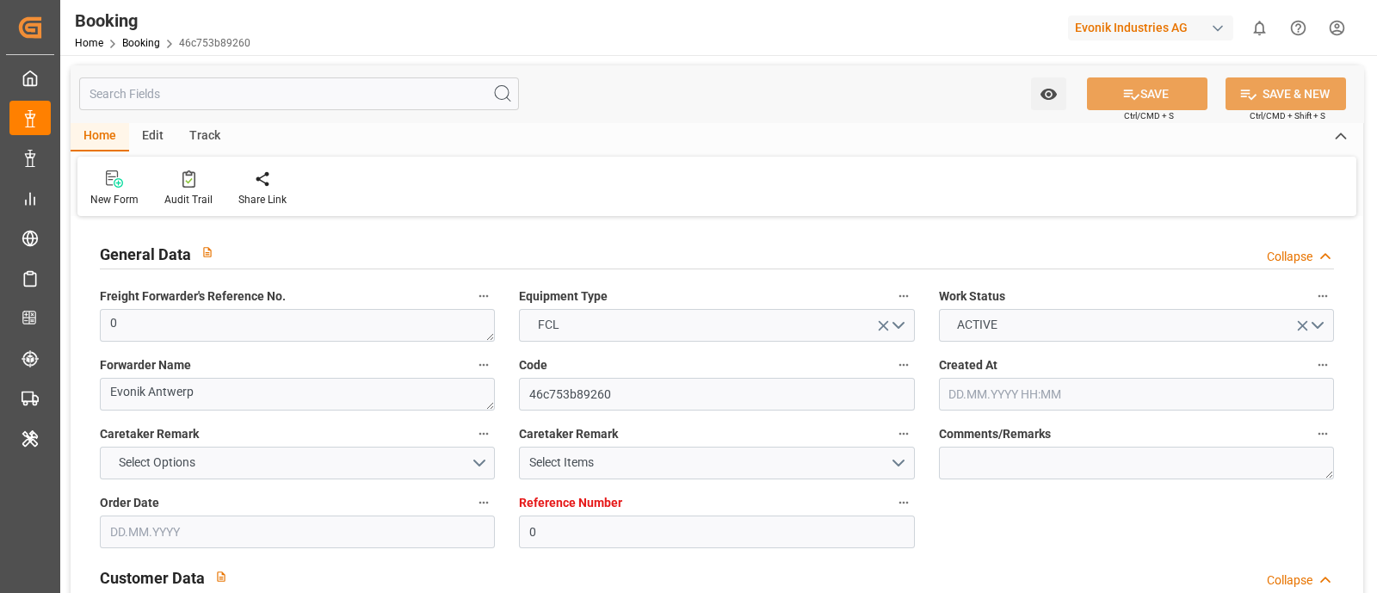
type input "[DATE] 08:00"
type input "10.09.2025 11:18"
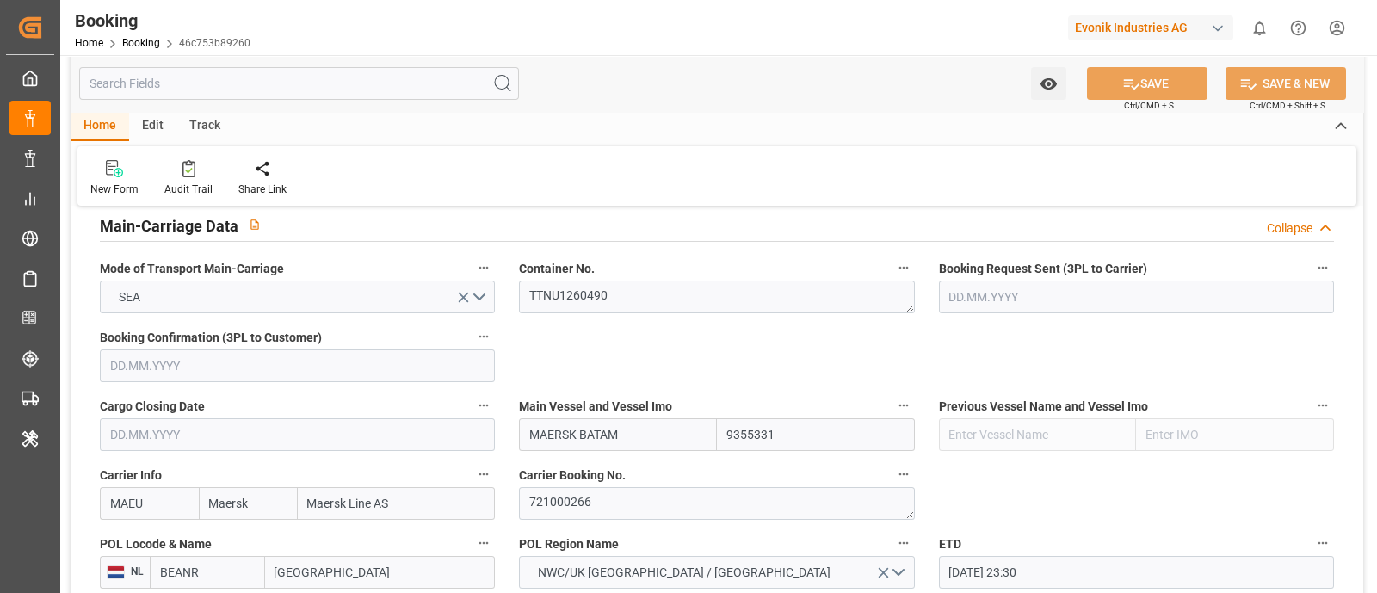
scroll to position [1076, 0]
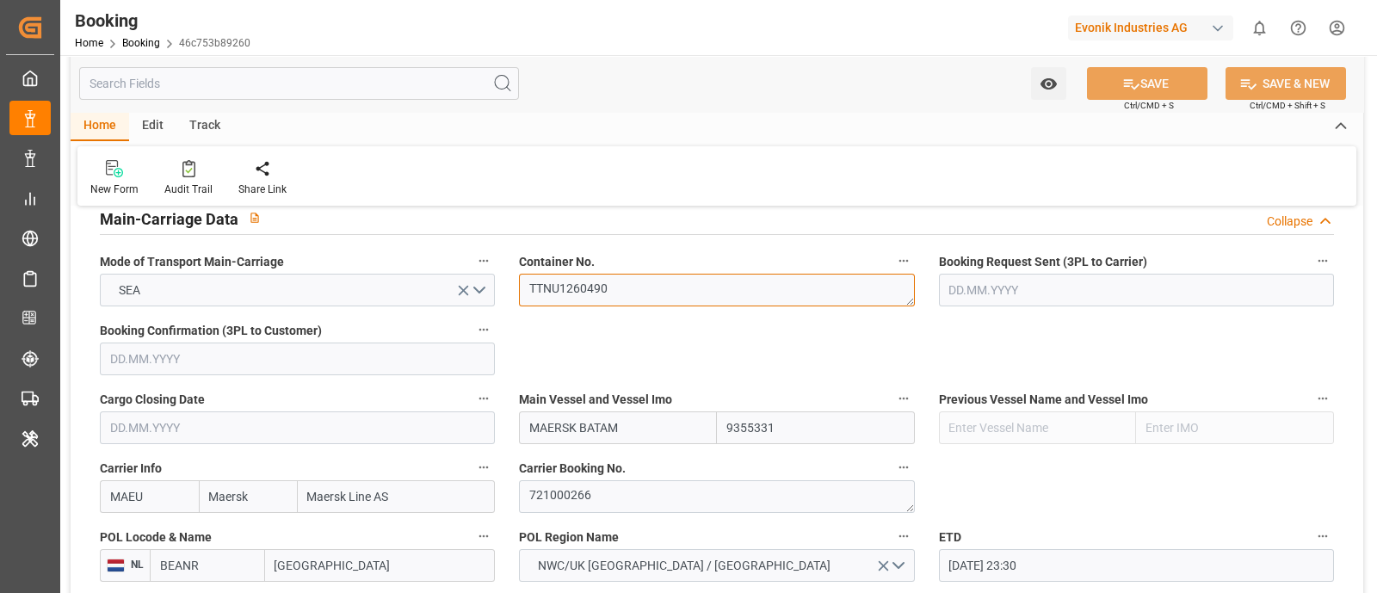
click at [593, 290] on textarea "TTNU1260490" at bounding box center [716, 290] width 395 height 33
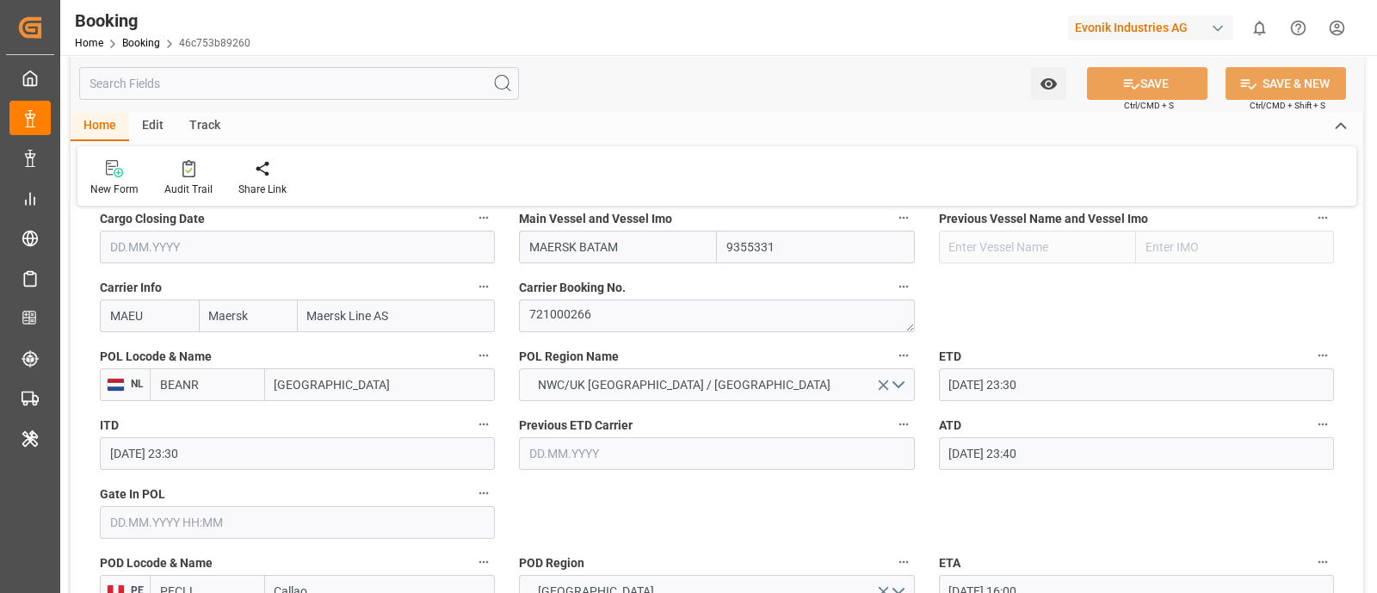
scroll to position [1291, 0]
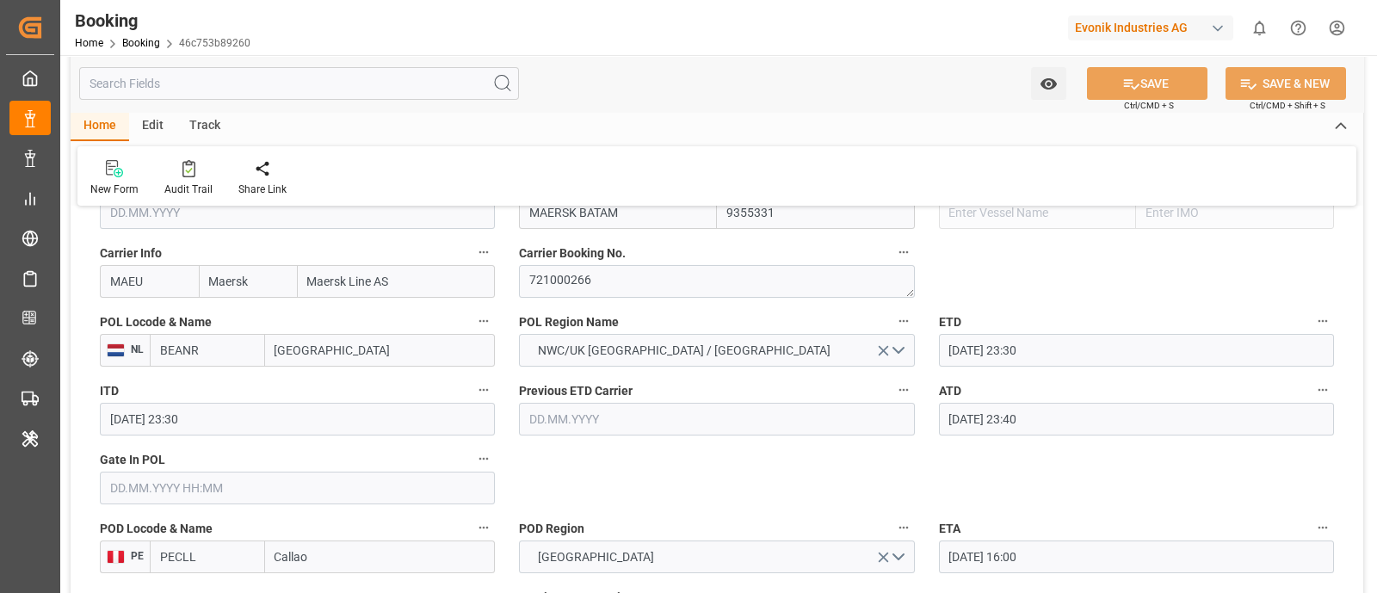
click at [195, 487] on input "text" at bounding box center [297, 488] width 395 height 33
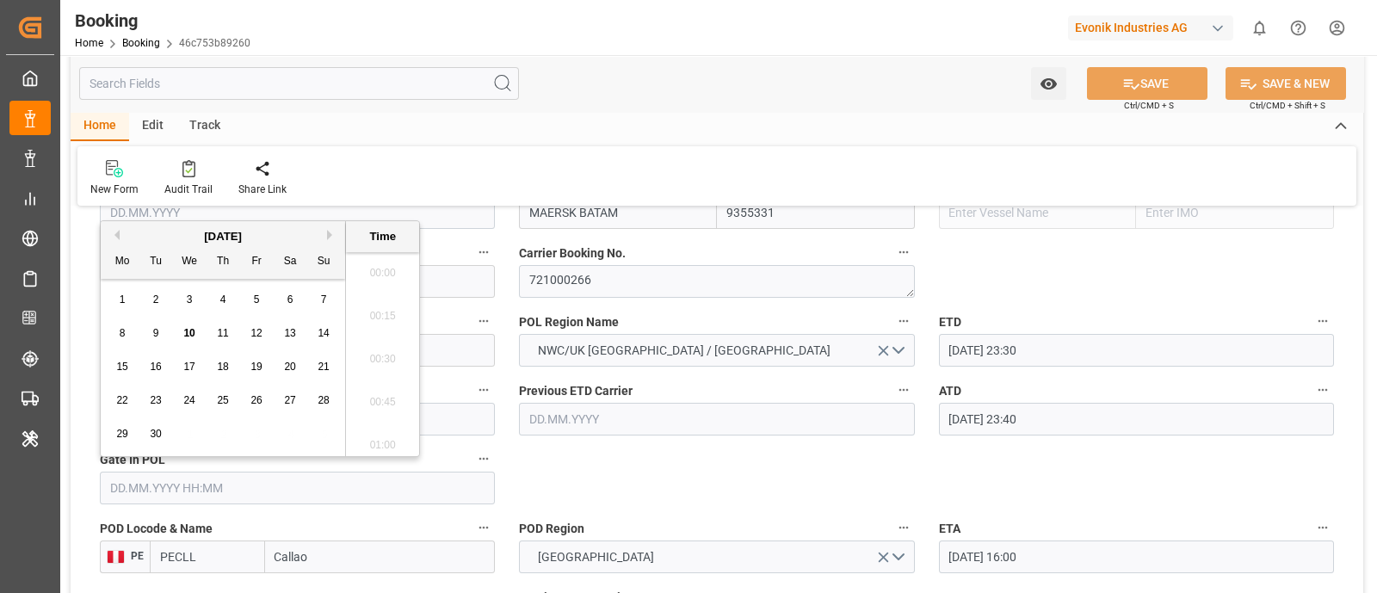
scroll to position [2803, 0]
click at [254, 299] on span "5" at bounding box center [257, 300] width 6 height 12
type input "05.09.2025 00:00"
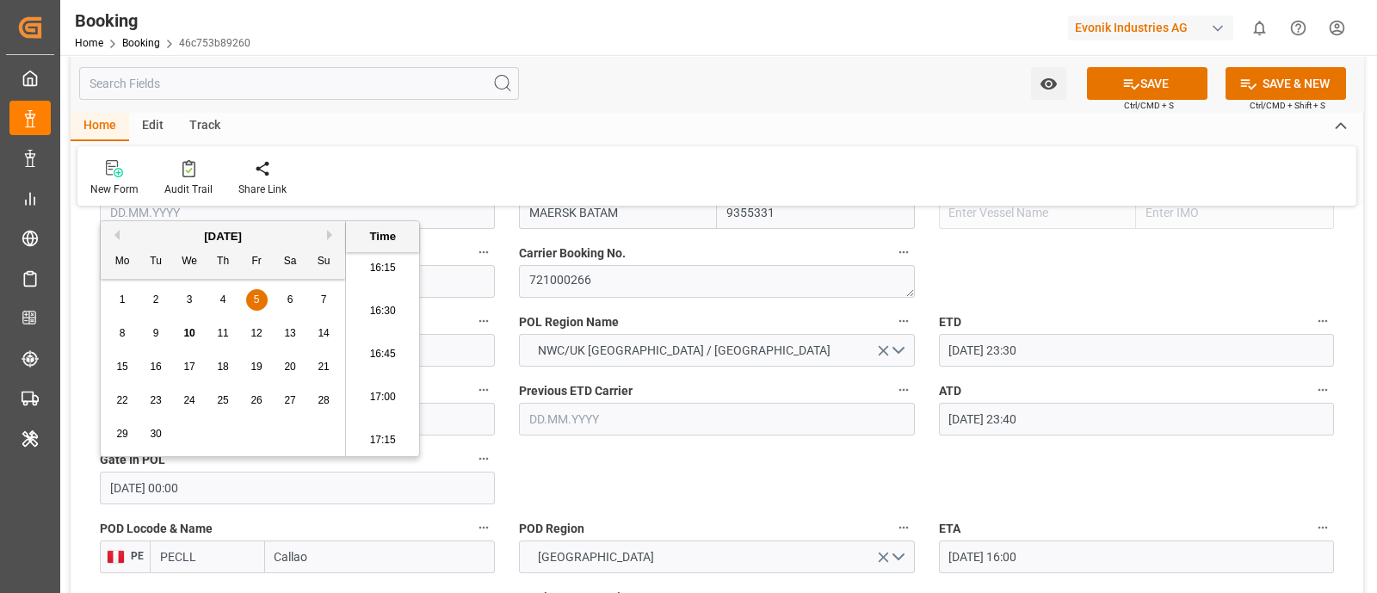
click at [437, 355] on input "[GEOGRAPHIC_DATA]" at bounding box center [380, 350] width 231 height 33
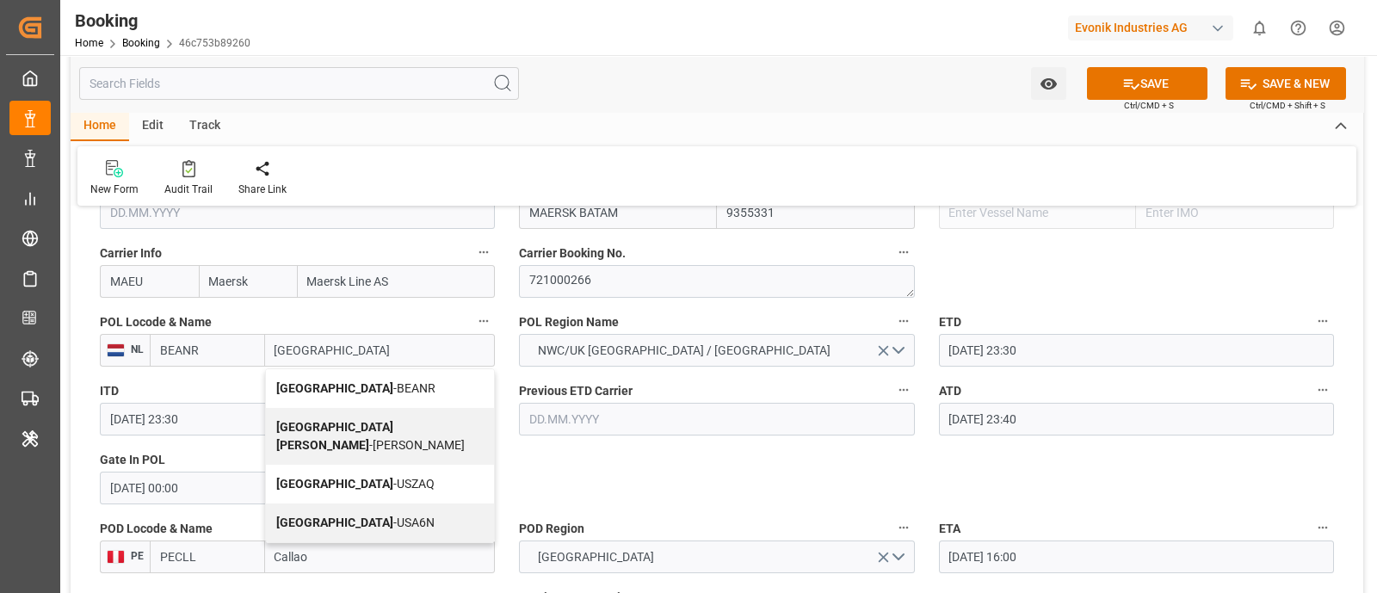
click at [375, 374] on div "Antwerp - BEANR" at bounding box center [380, 388] width 229 height 39
type input "[GEOGRAPHIC_DATA]"
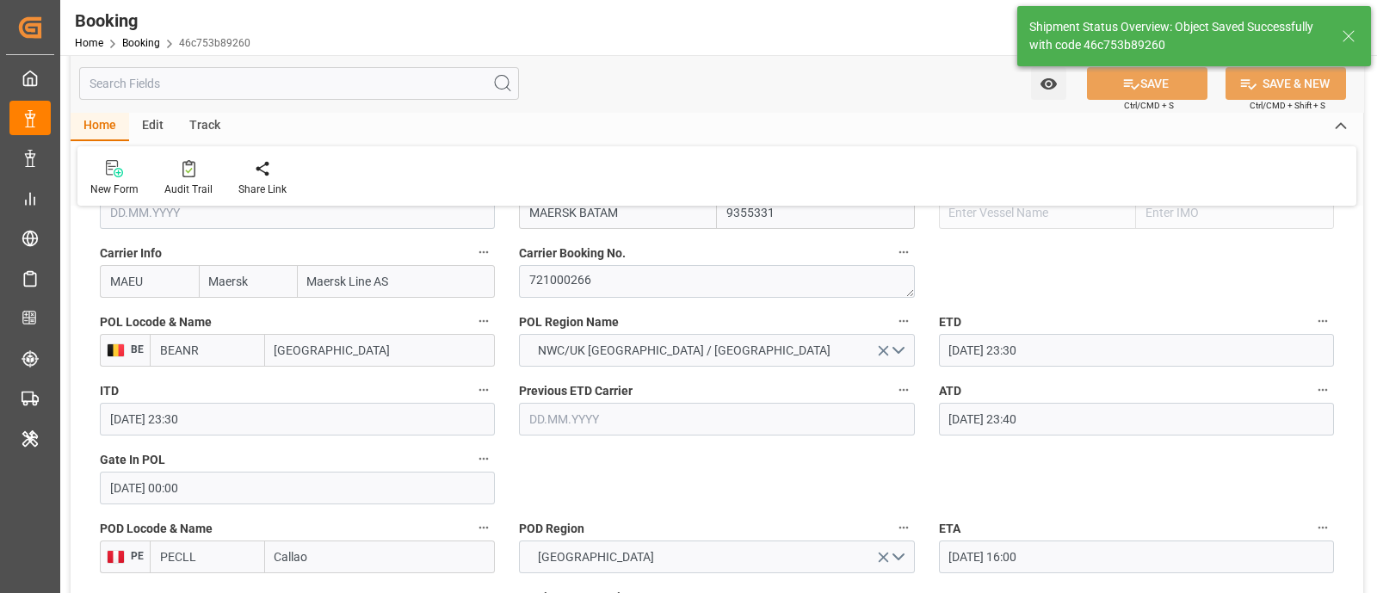
type textarea "businessDivision-businessLine-"
type input "10.09.2025 11:25"
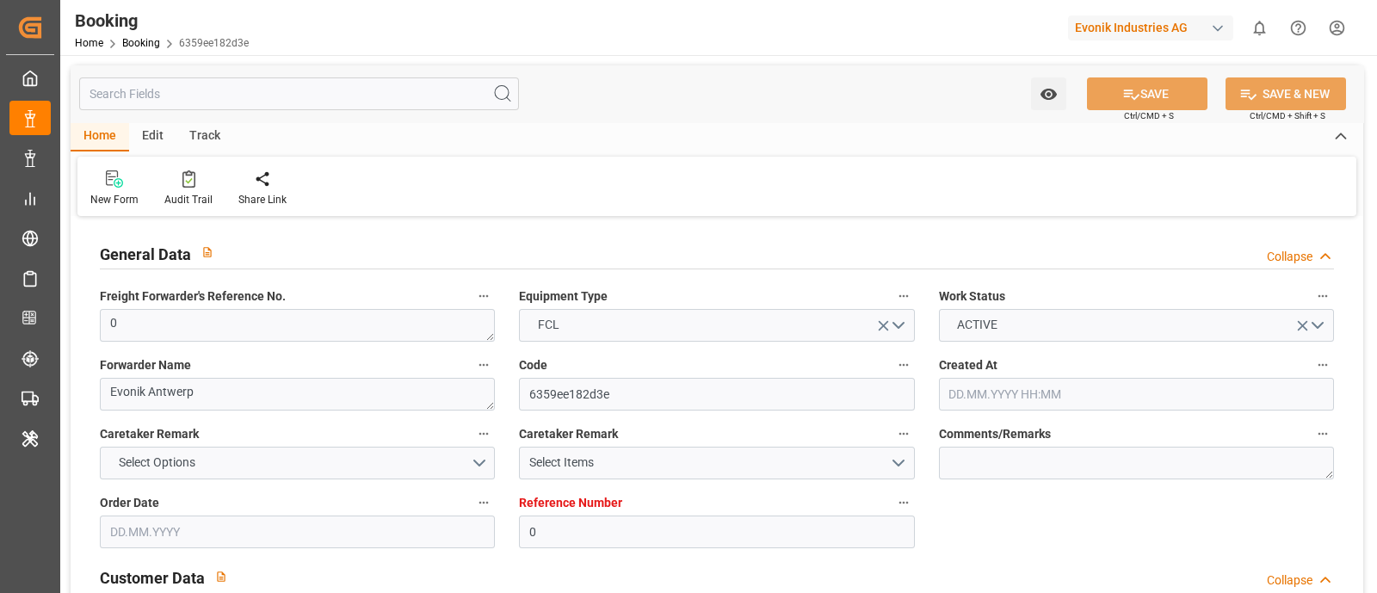
type input "0"
type input "9355331"
type input "Maersk"
type input "Maersk Line AS"
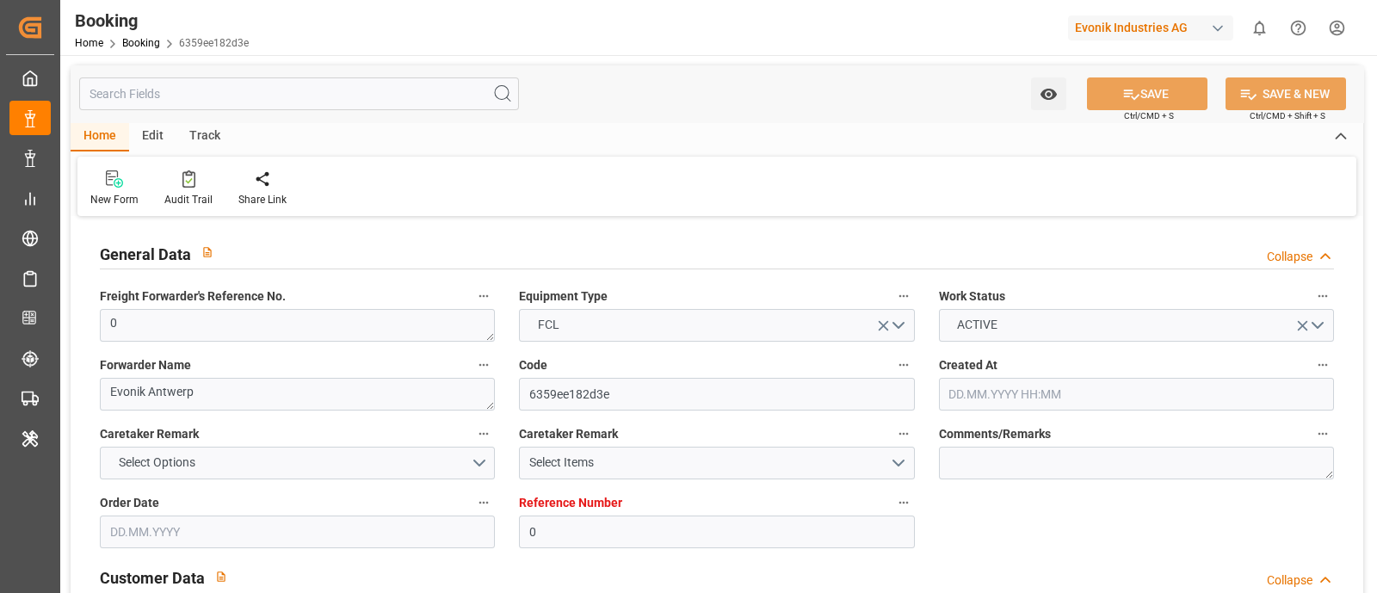
type input "BEANR"
type input "PECLL"
type input "PABLB"
type input "0"
type input "BEANR"
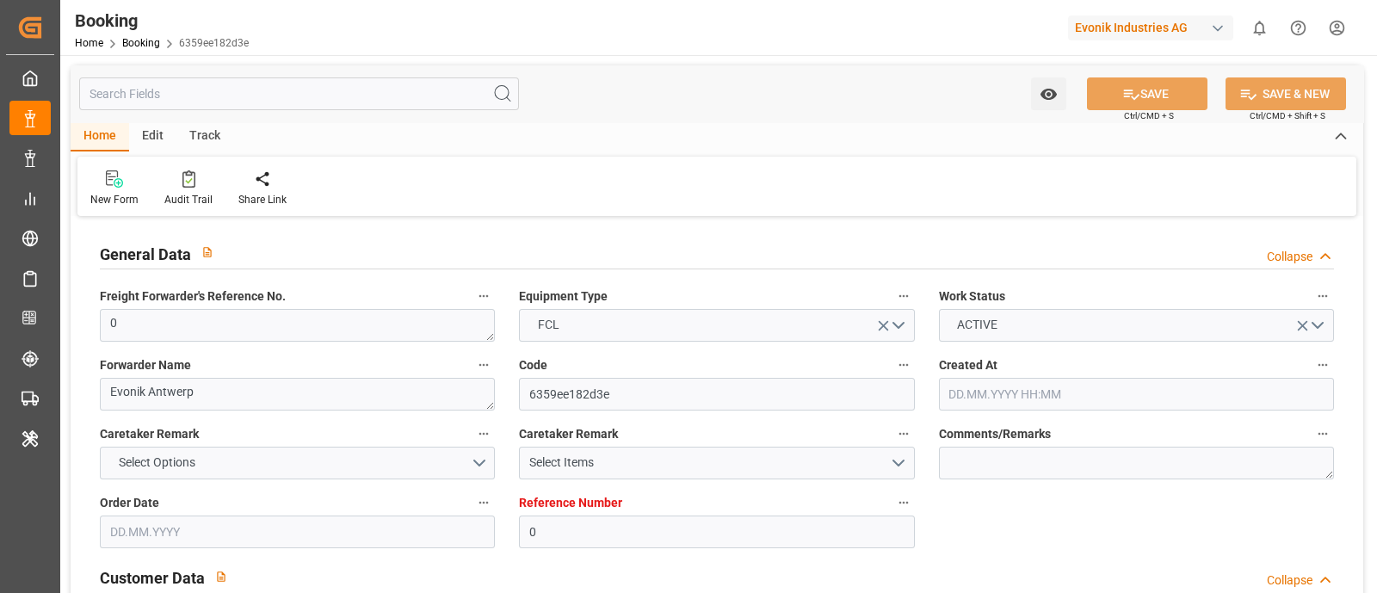
type input "PECLL"
type input "9355355"
type input "[DATE] 12:03"
type input "[DATE]"
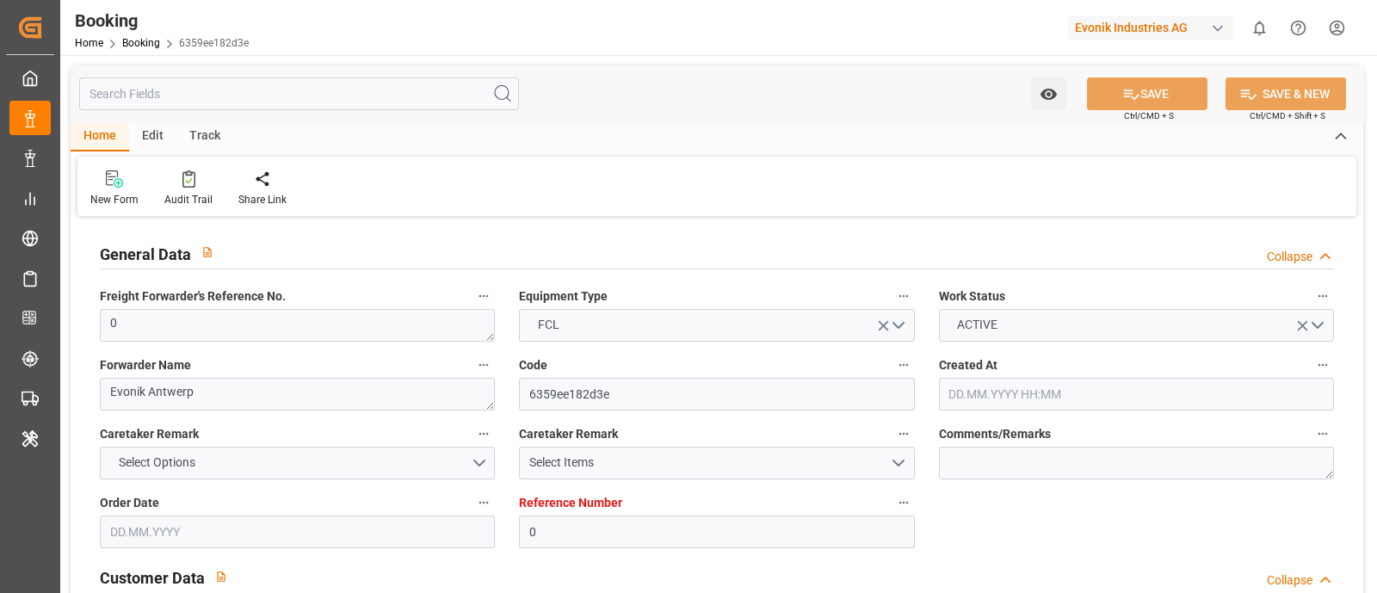
type input "[DATE]"
type input "[DATE] 23:30"
type input "07.09.2025 00:00"
type input "[DATE] 23:40"
type input "05.09.2025 20:30"
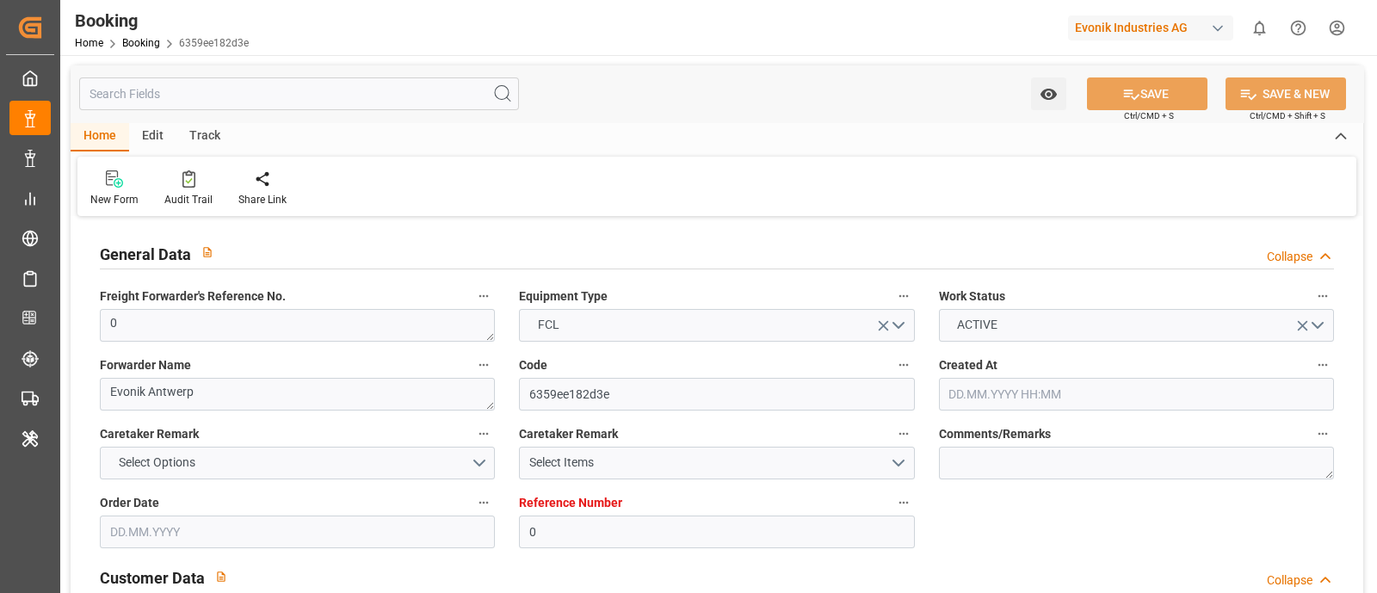
type input "[DATE] 16:00"
type input "20.10.2025 00:00"
type input "[DATE] 02:00"
type input "06.10.2025 00:00"
type input "[DATE] 08:00"
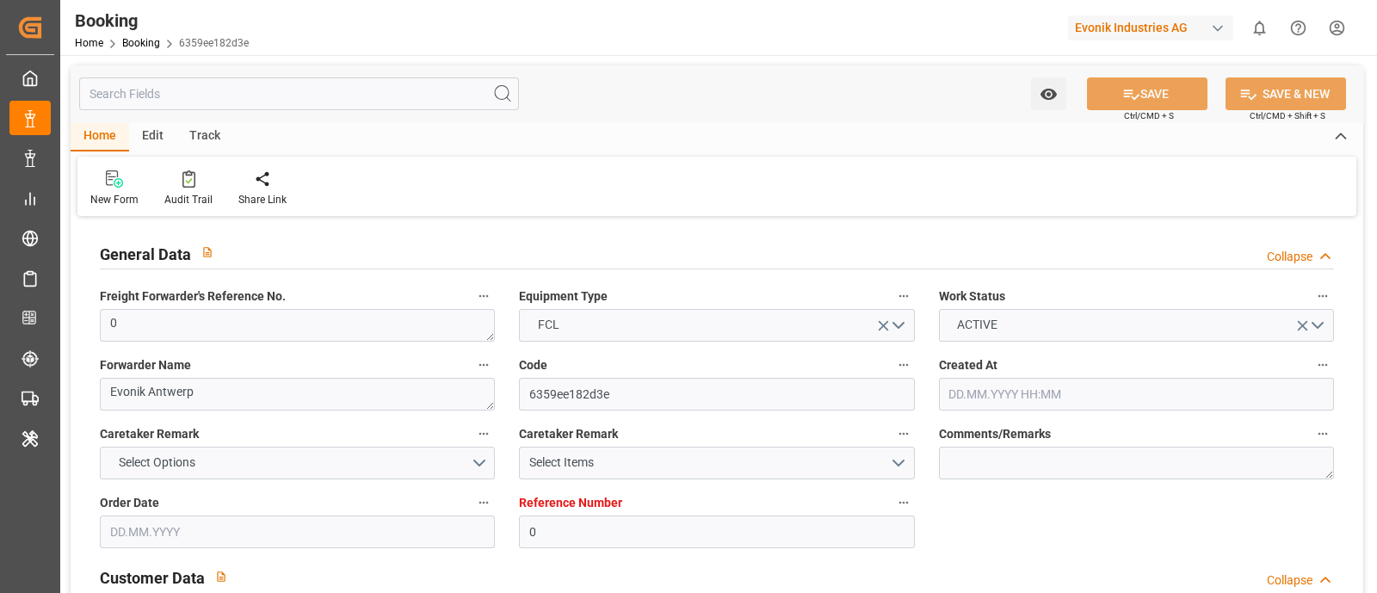
type input "14.10.2025 00:00"
type input "10.09.2025 10:54"
type input "09.09.2025"
type input "06.09.2025 19:32"
type input "07.09.2025 00:00"
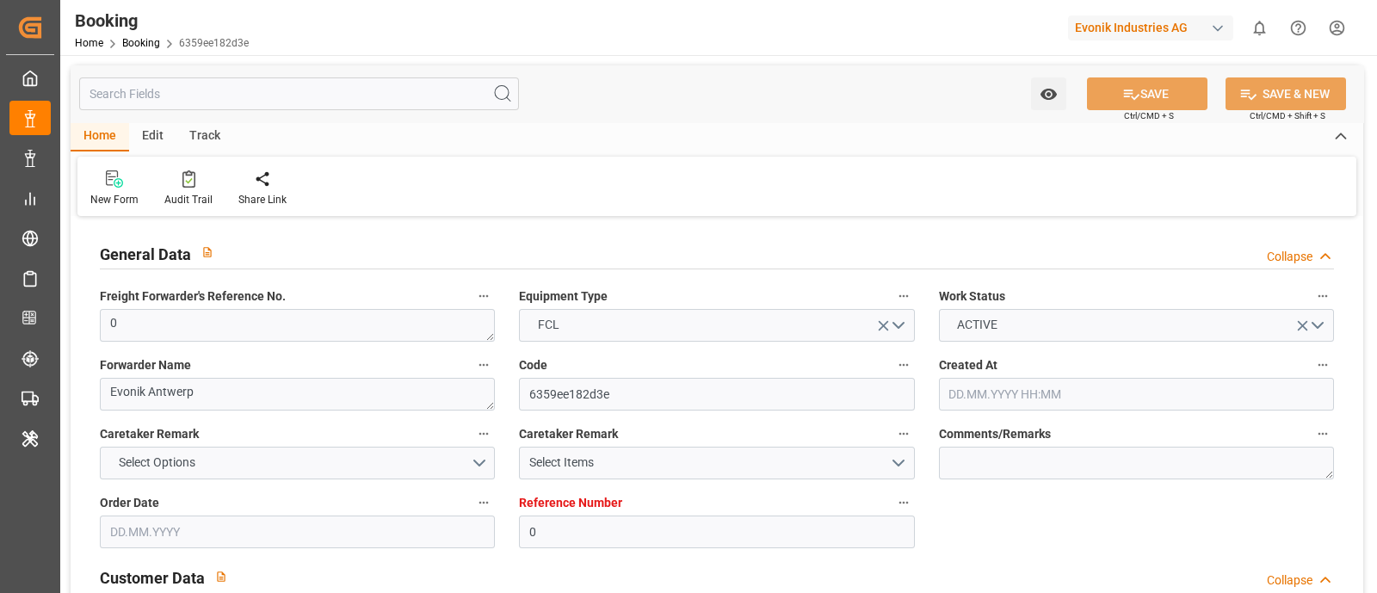
type input "07.09.2025 00:01"
type input "06.10.2025 02:00"
type input "06.10.2025 15:36"
type input "14.10.2025 08:00"
type input "17.10.2025 16:00"
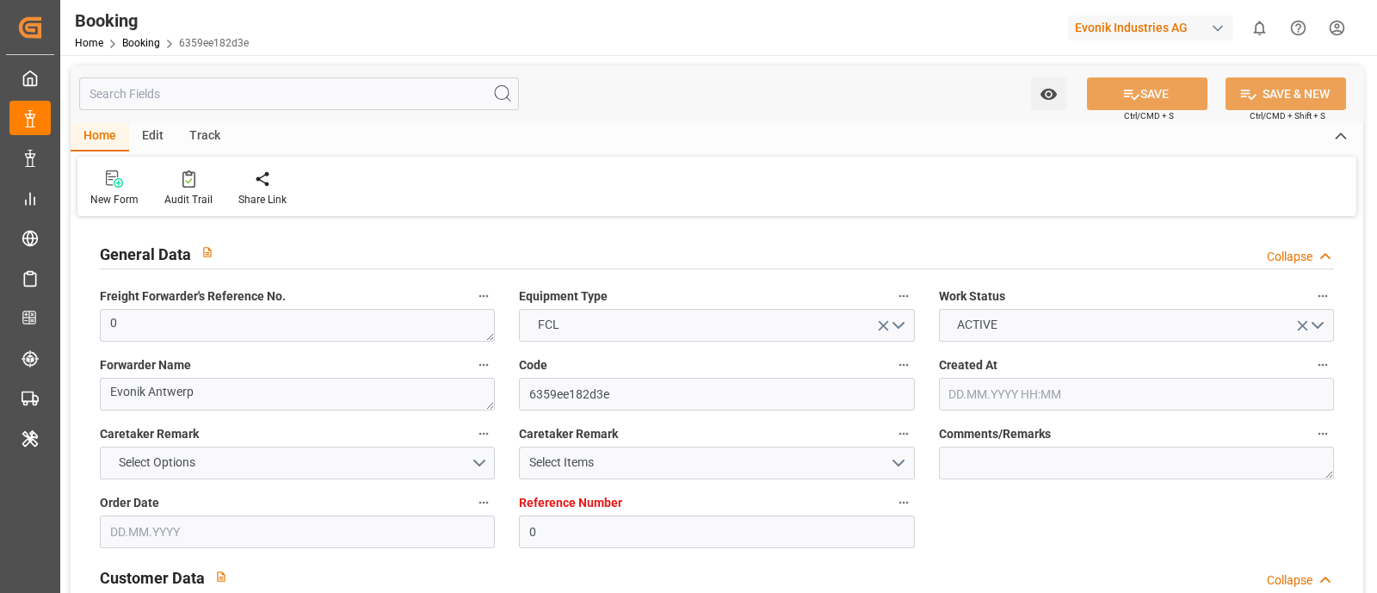
type input "18.10.2025 04:12"
type input "22.10.2025 04:12"
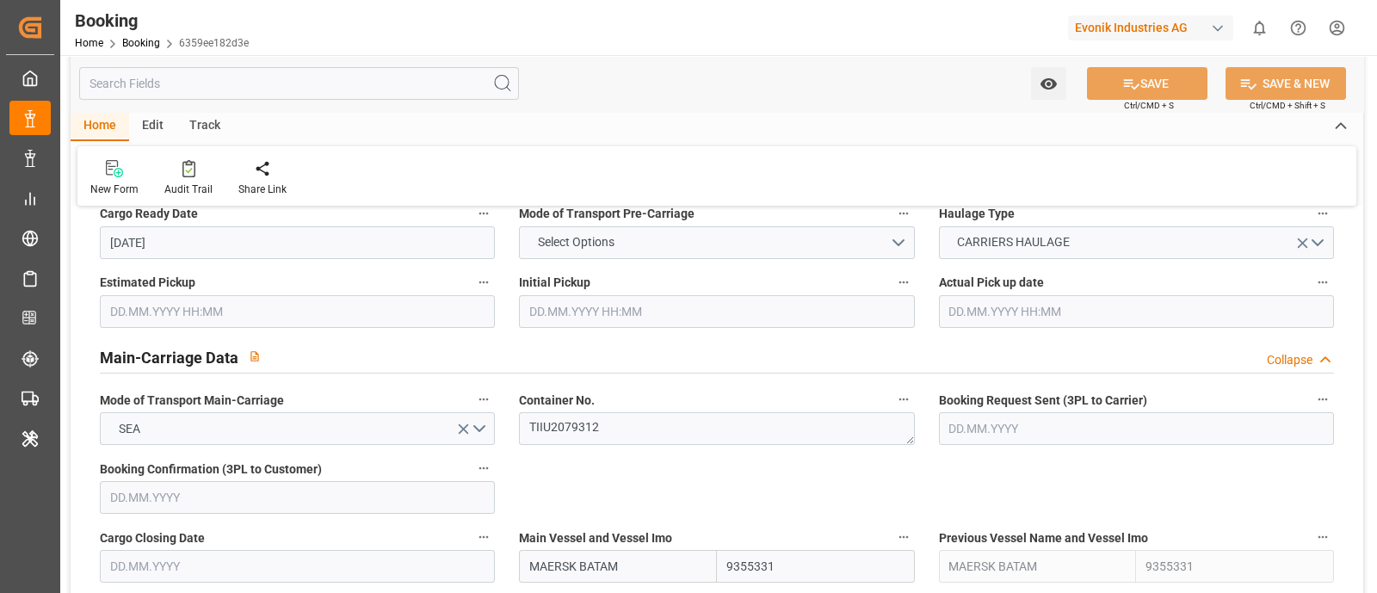
scroll to position [968, 0]
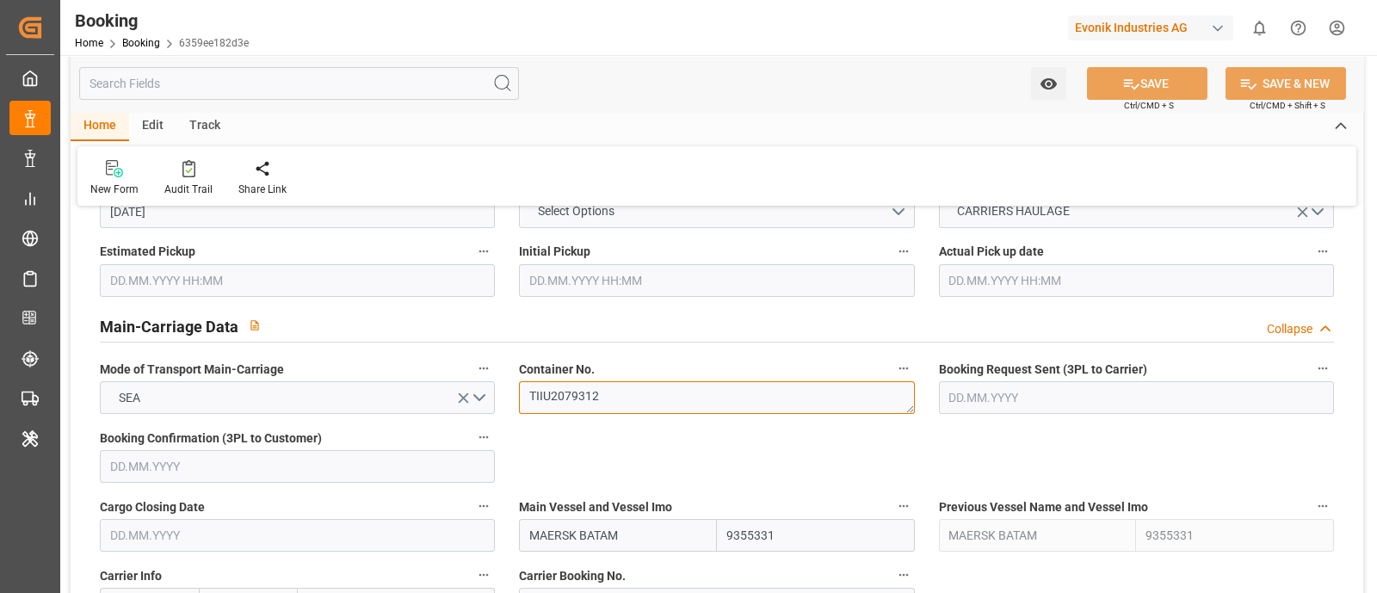
click at [632, 395] on textarea "TIIU2079312" at bounding box center [716, 397] width 395 height 33
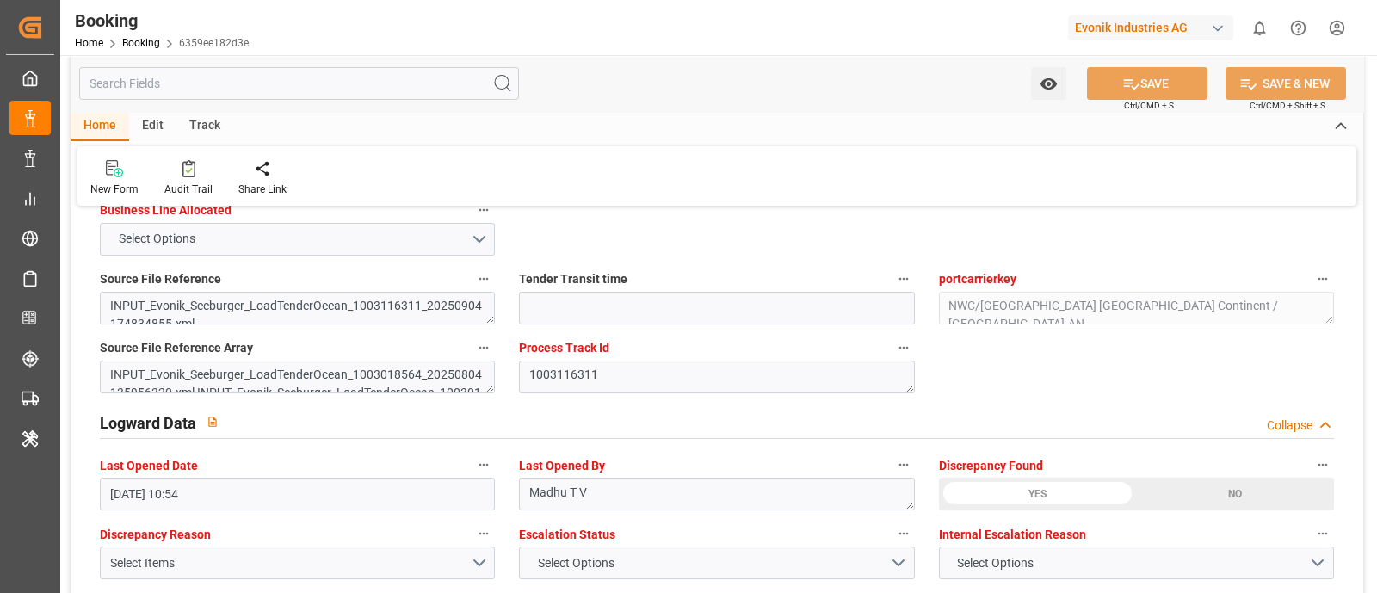
scroll to position [3120, 0]
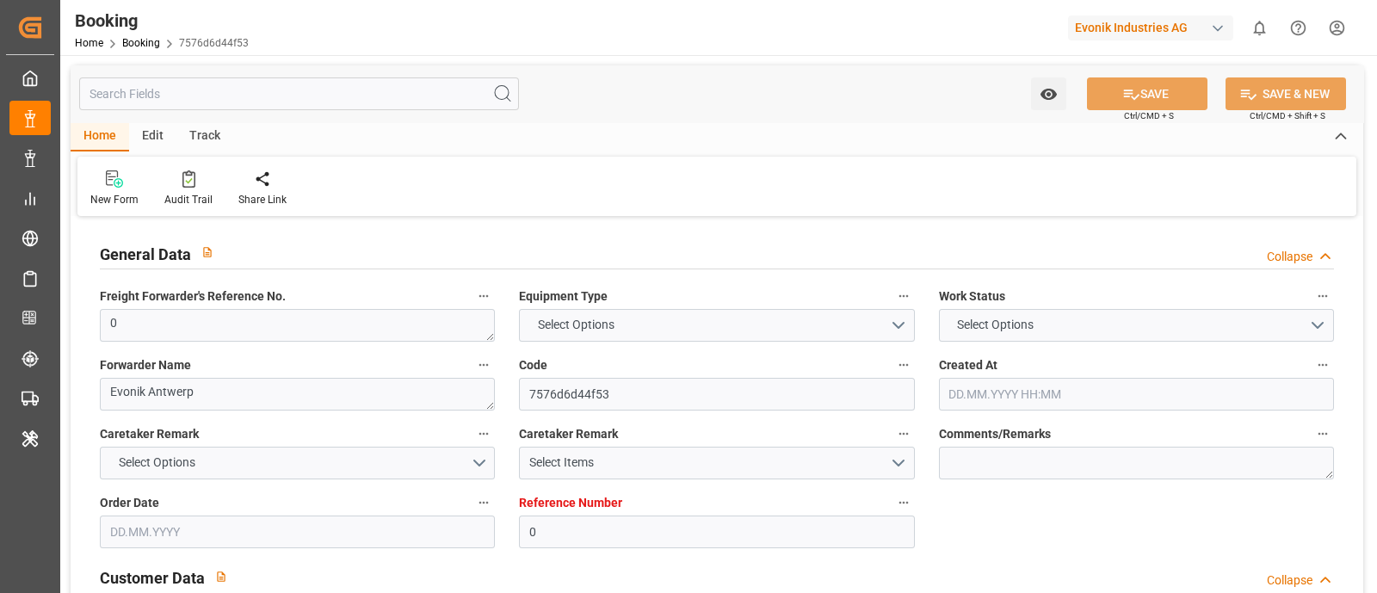
type input "0"
type input "9355331"
type input "Maersk"
type input "Maersk Line AS"
type input "BEANR"
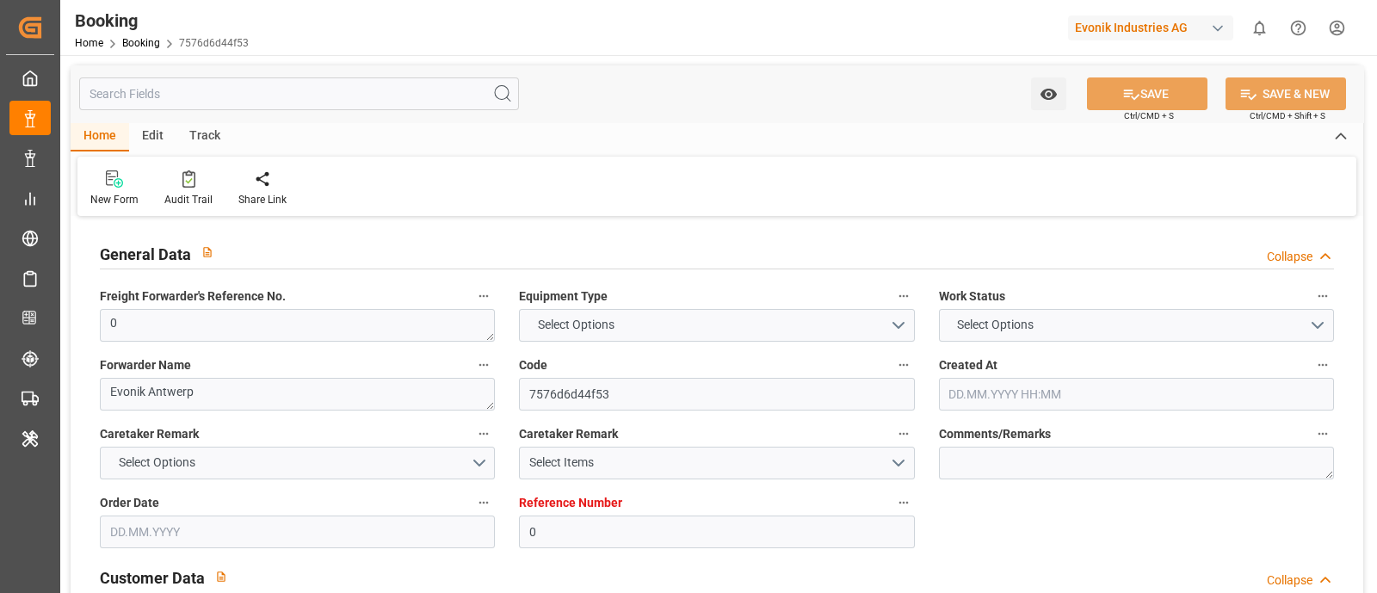
type input "PECLL"
type input "PABLB"
type input "0"
type input "[DATE] 12:03"
type input "[DATE]"
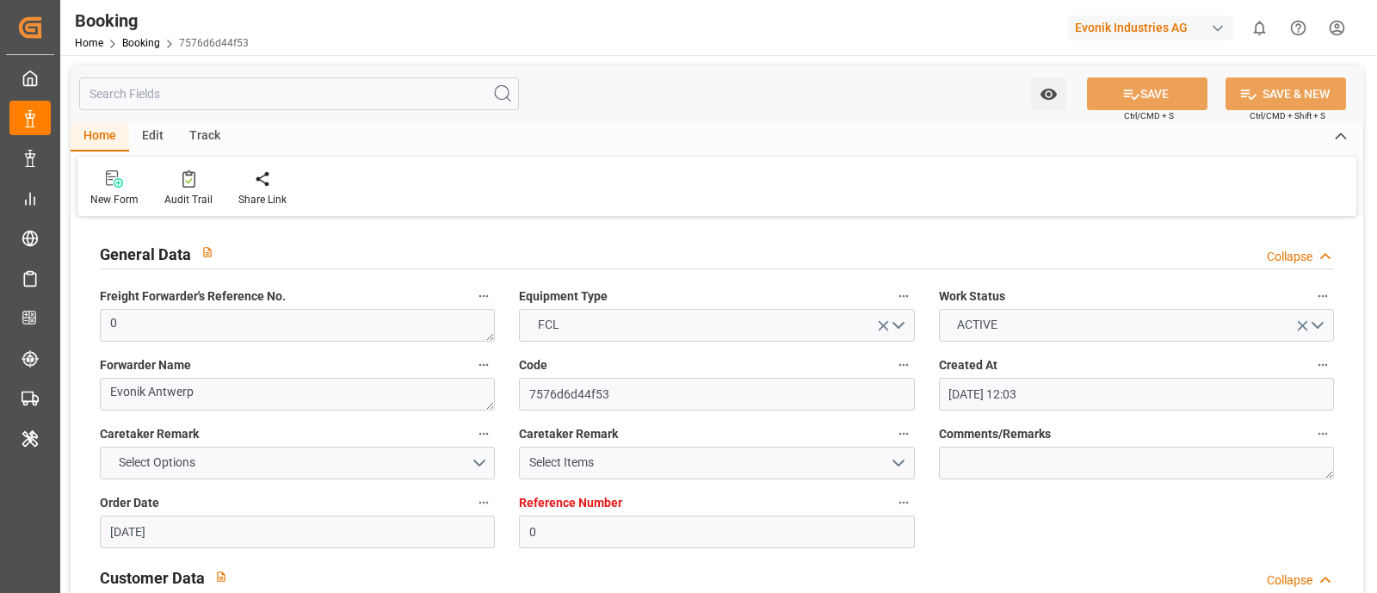
type input "[DATE]"
type input "[DATE] 00:00"
type input "[DATE] 23:30"
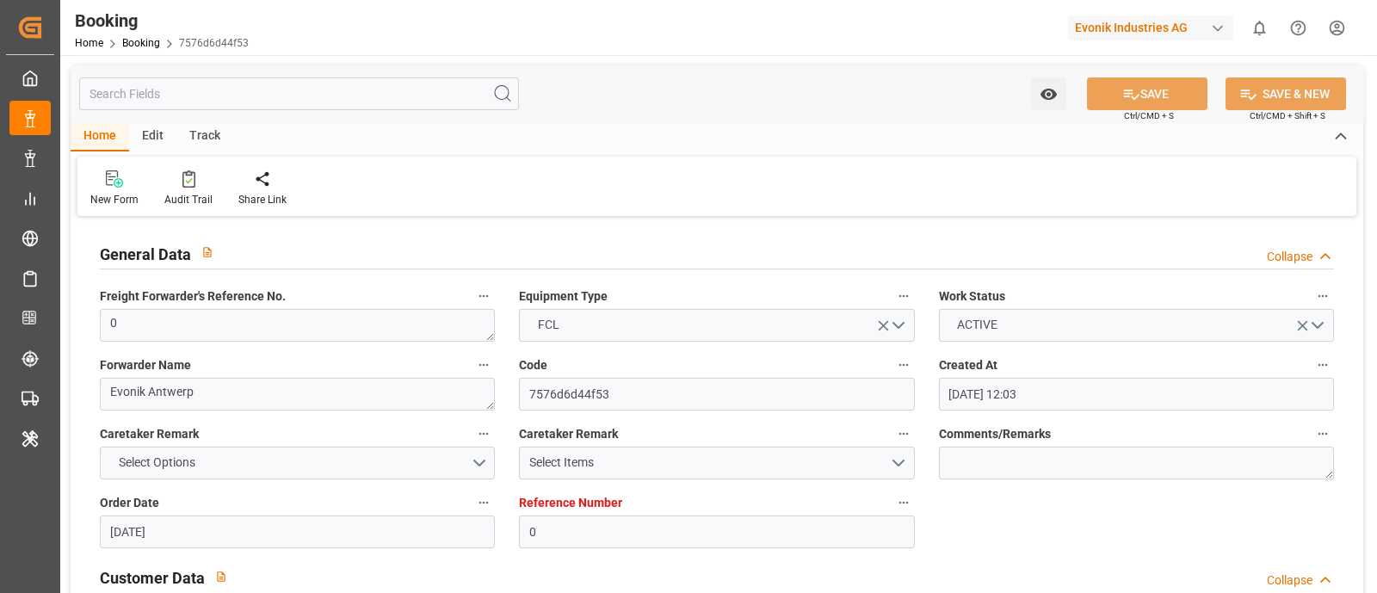
type input "[DATE] 23:40"
type input "[DATE] 16:00"
type input "[DATE] 02:00"
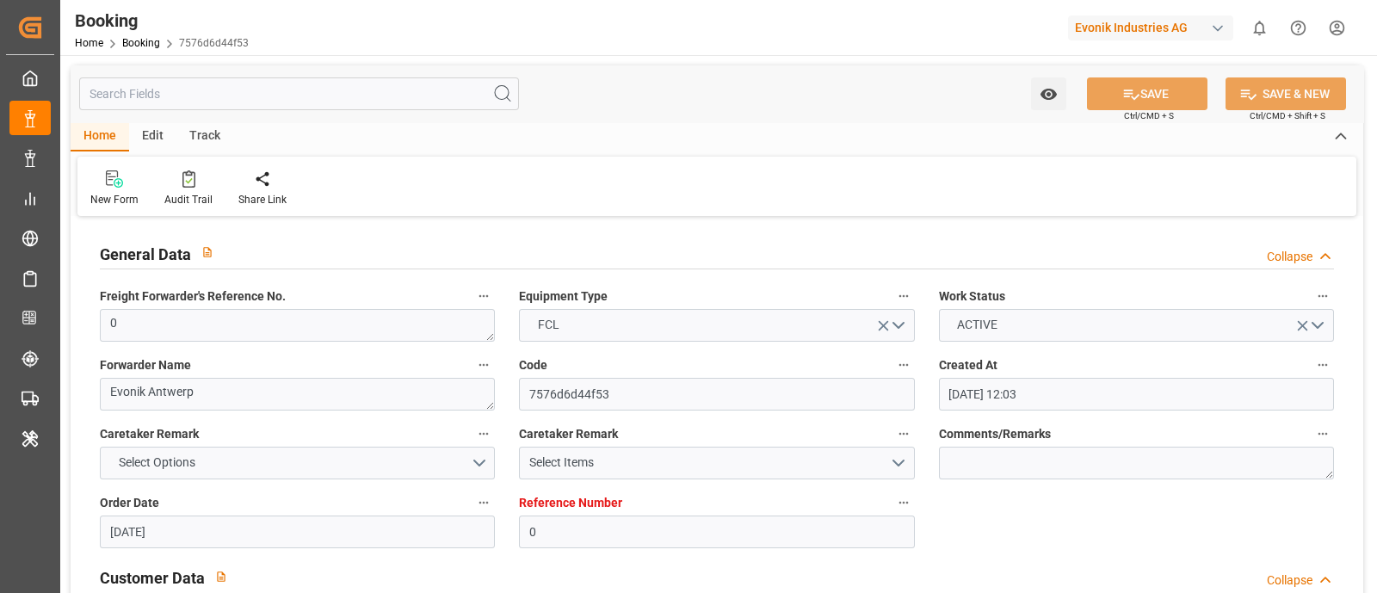
type input "[DATE] 08:00"
type input "[DATE] 11:18"
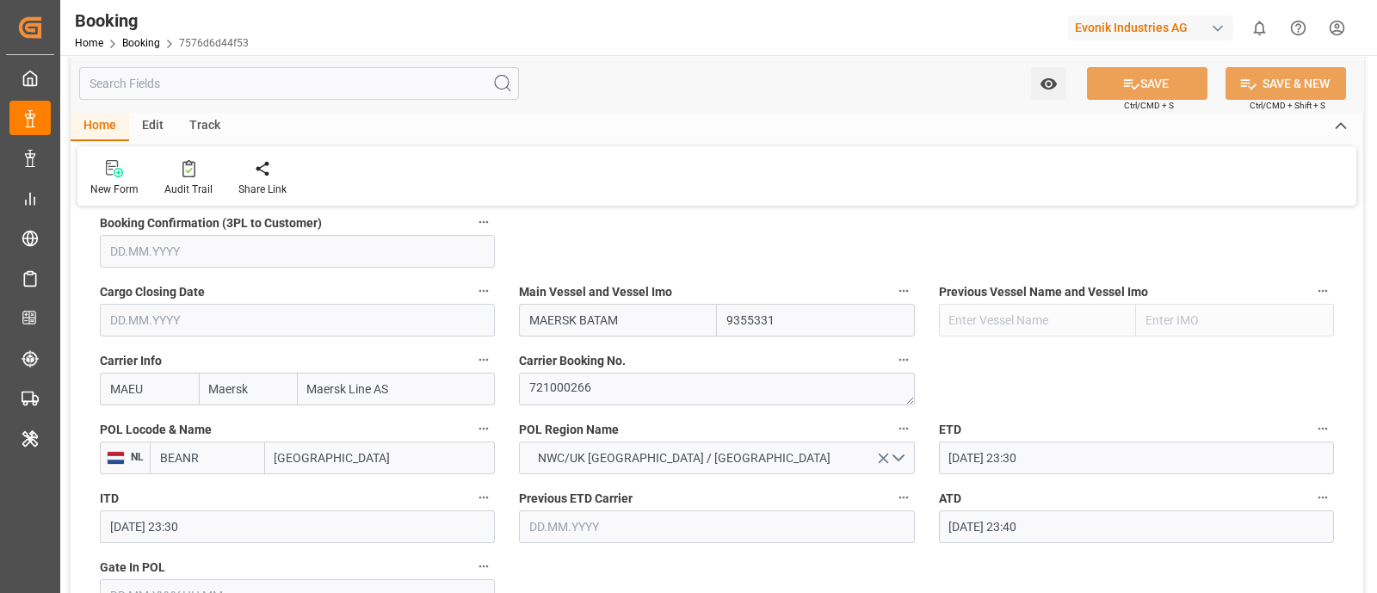
scroll to position [1076, 0]
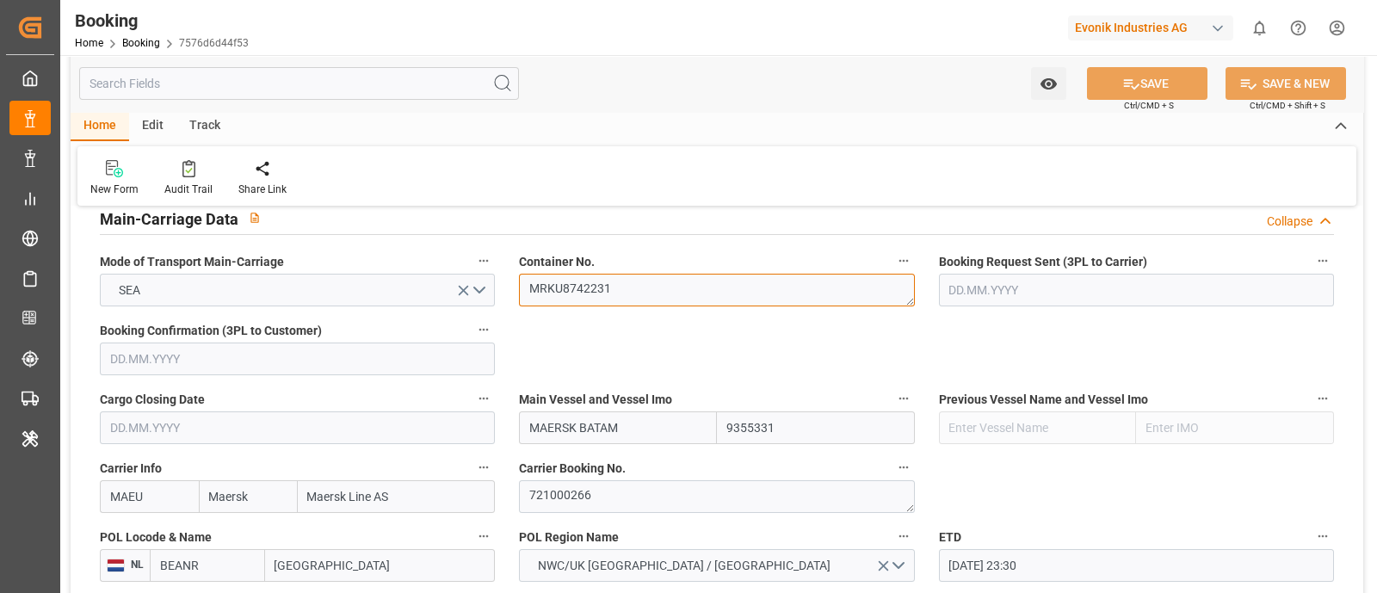
click at [633, 292] on textarea "MRKU8742231" at bounding box center [716, 290] width 395 height 33
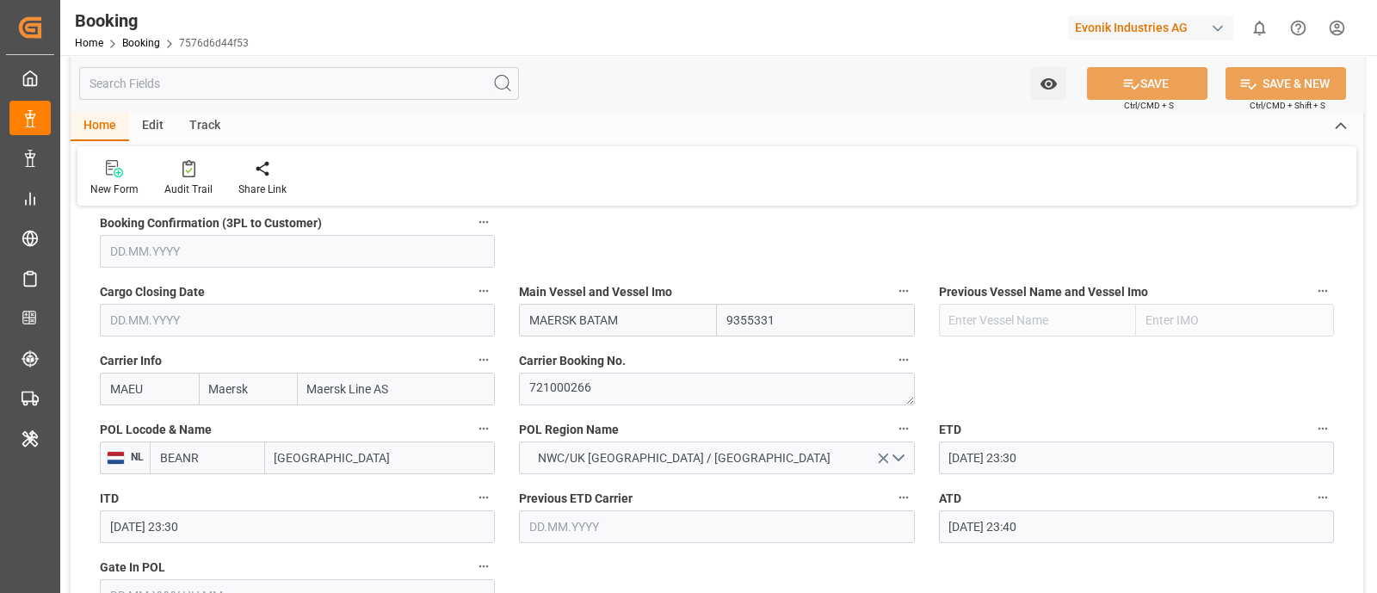
click at [339, 461] on input "[GEOGRAPHIC_DATA]" at bounding box center [380, 458] width 231 height 33
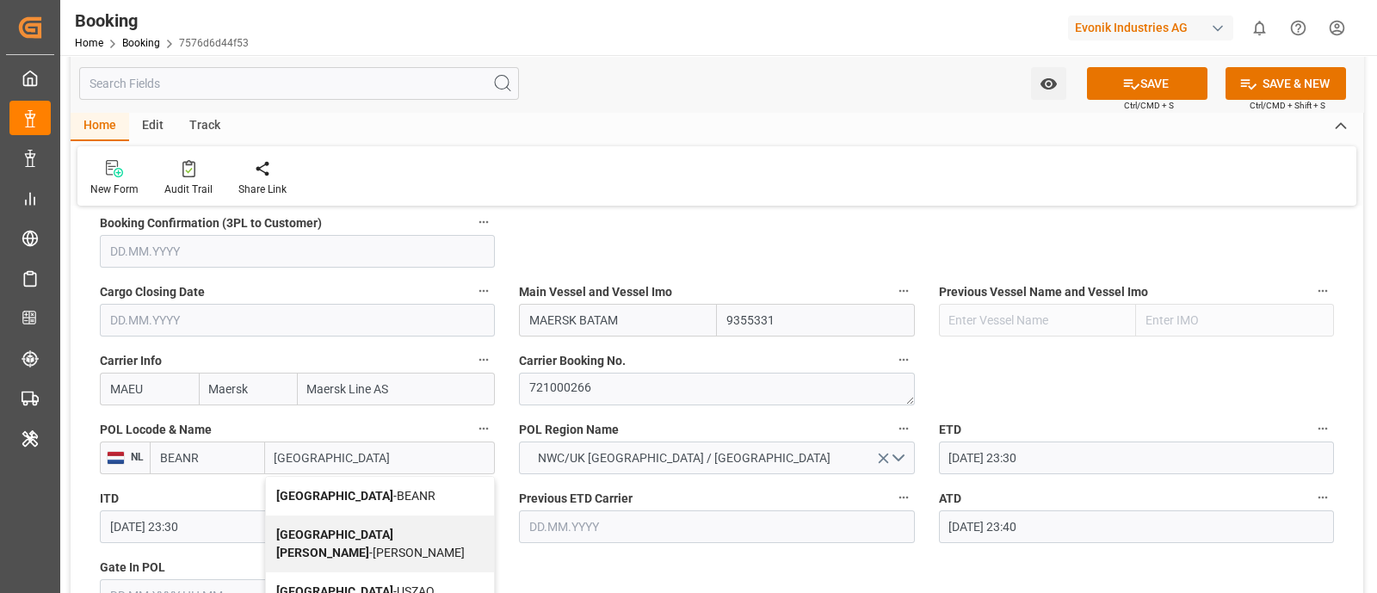
click at [384, 496] on div "Antwerp - BEANR" at bounding box center [380, 496] width 229 height 39
type input "[GEOGRAPHIC_DATA]"
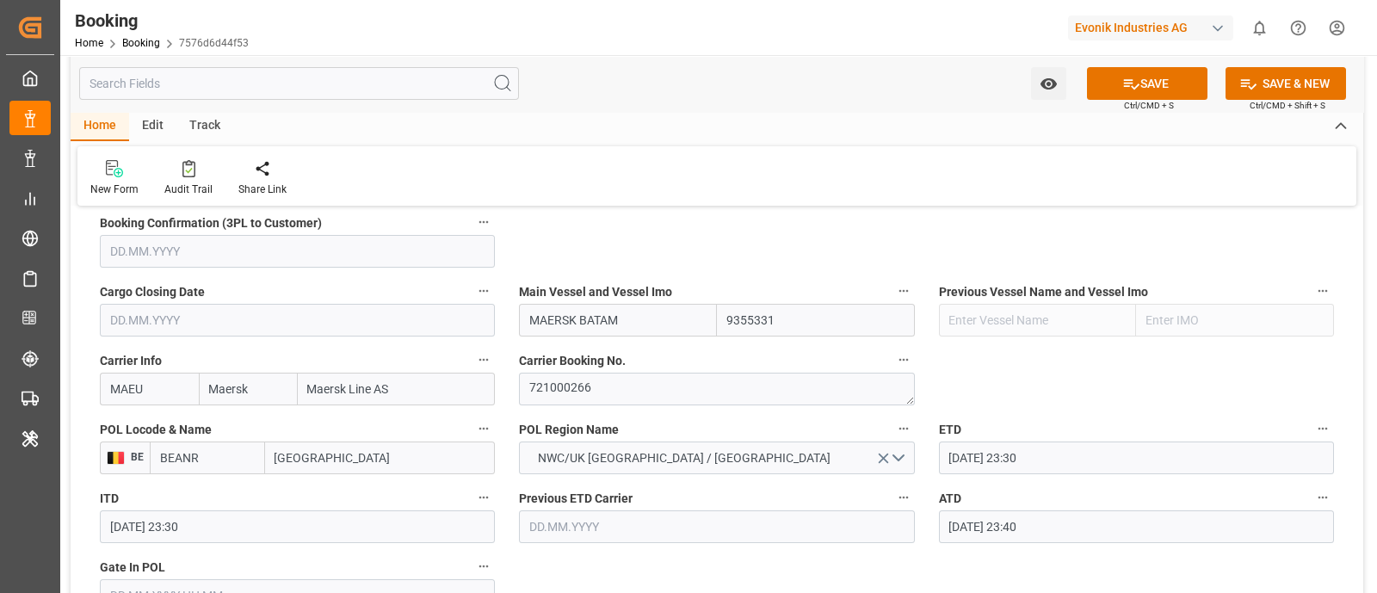
scroll to position [1291, 0]
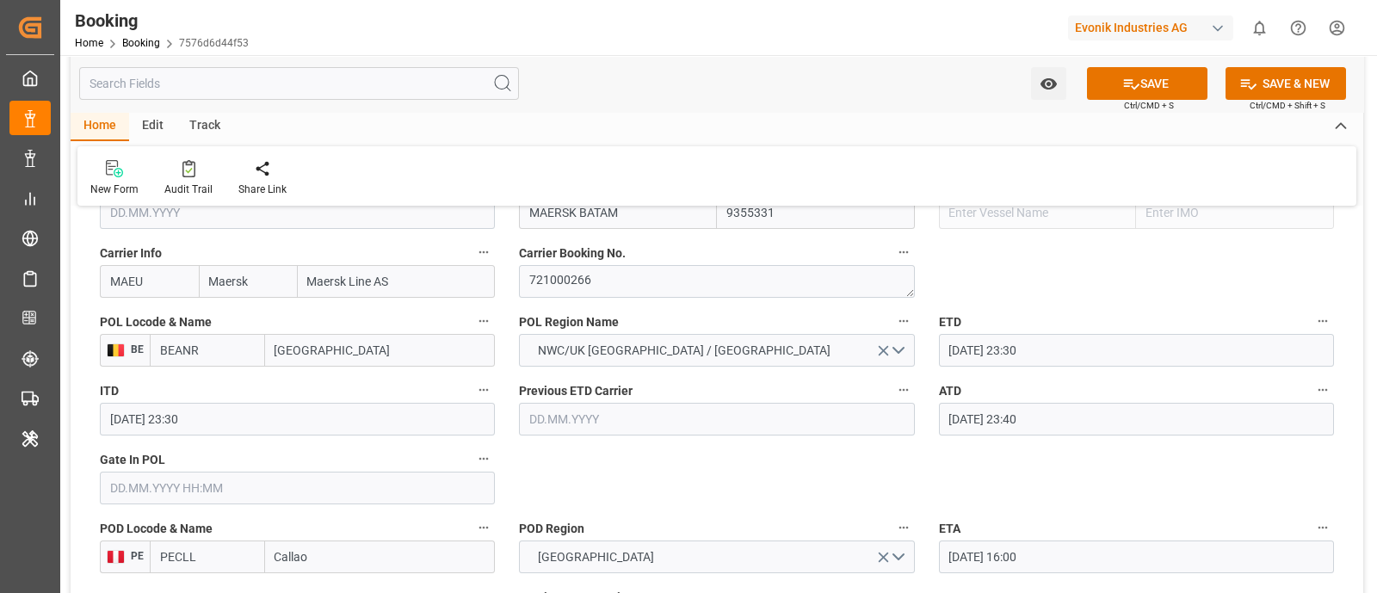
click at [189, 480] on input "text" at bounding box center [297, 488] width 395 height 33
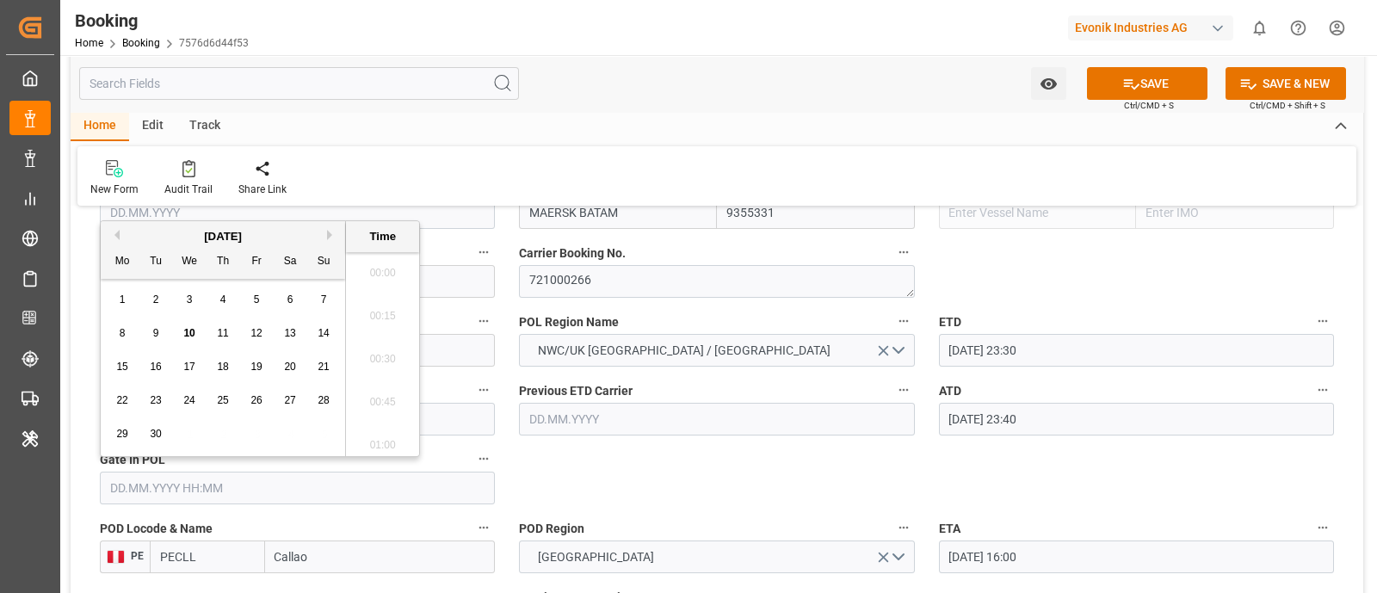
scroll to position [2803, 0]
click at [260, 292] on div "5" at bounding box center [257, 300] width 22 height 21
type input "05.09.2025 00:00"
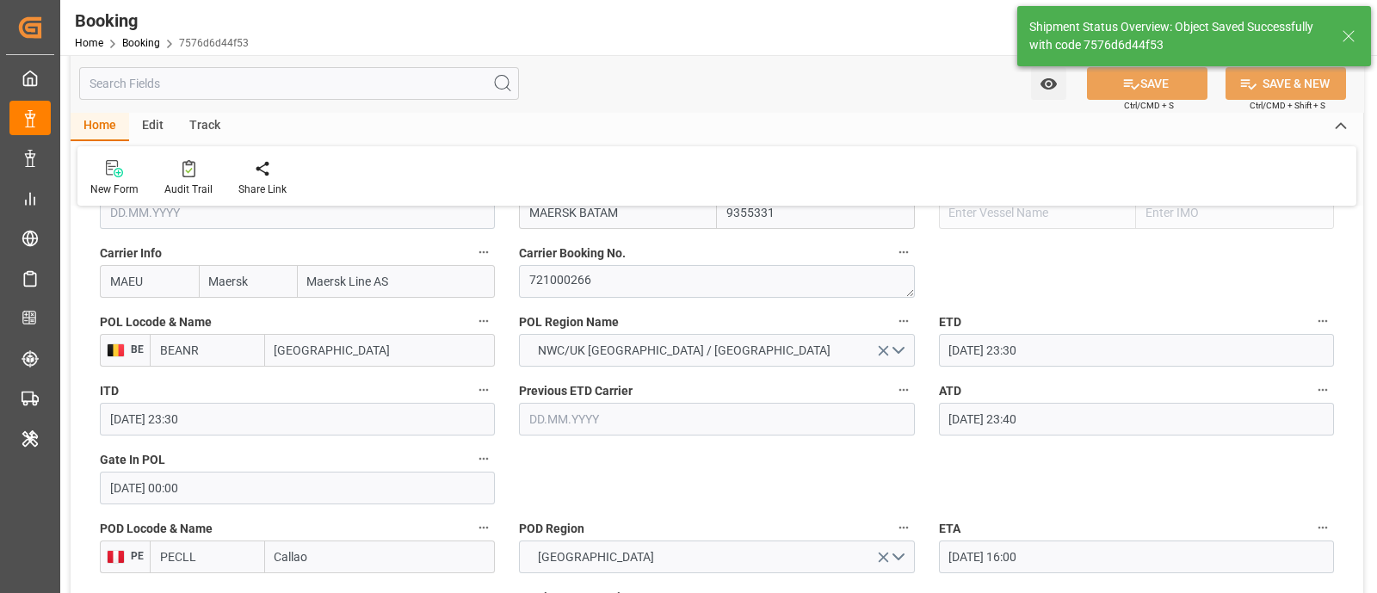
type textarea "businessDivision-businessLine-"
type input "10.09.2025 11:26"
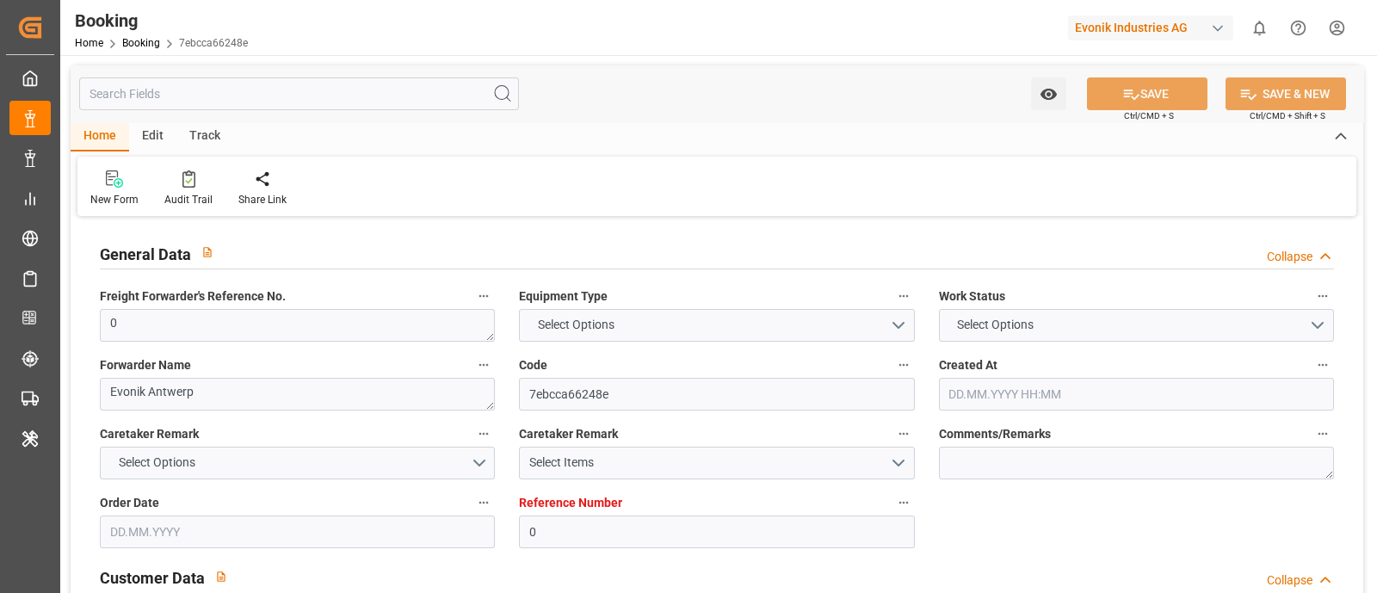
type input "0"
type input "9355331"
type input "Maersk"
type input "Maersk Line AS"
type input "BEANR"
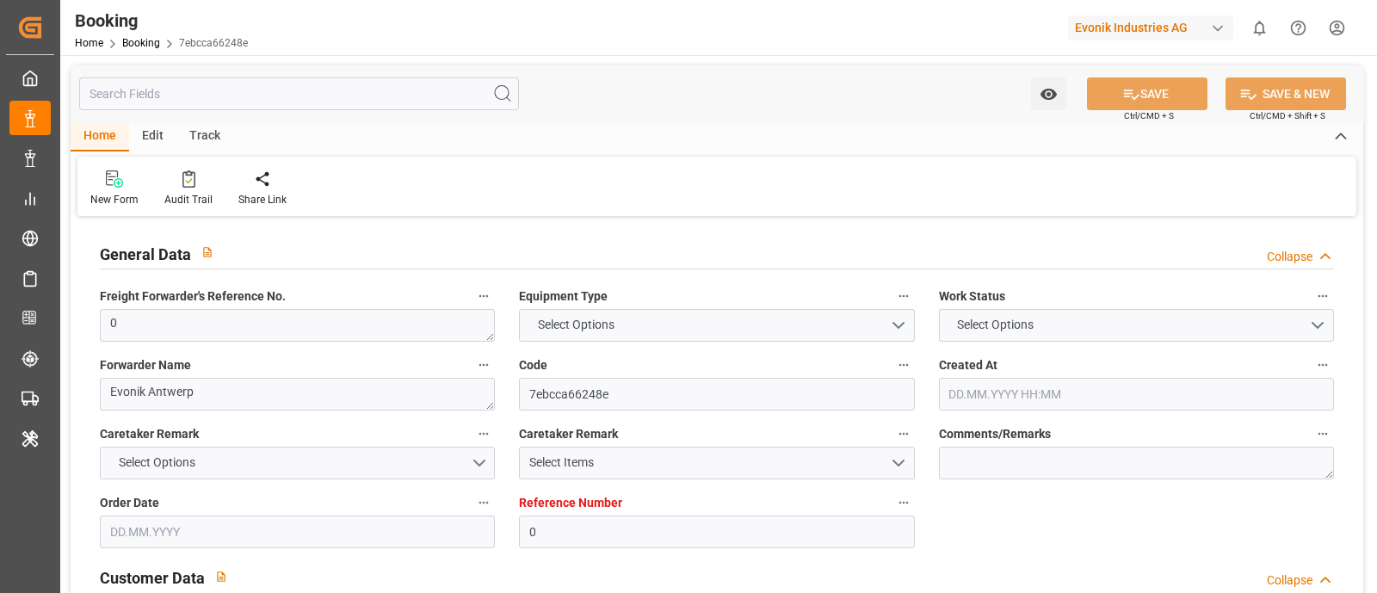
type input "PECLL"
type input "PABLB"
type input "0"
type input "[DATE] 12:03"
type input "[DATE]"
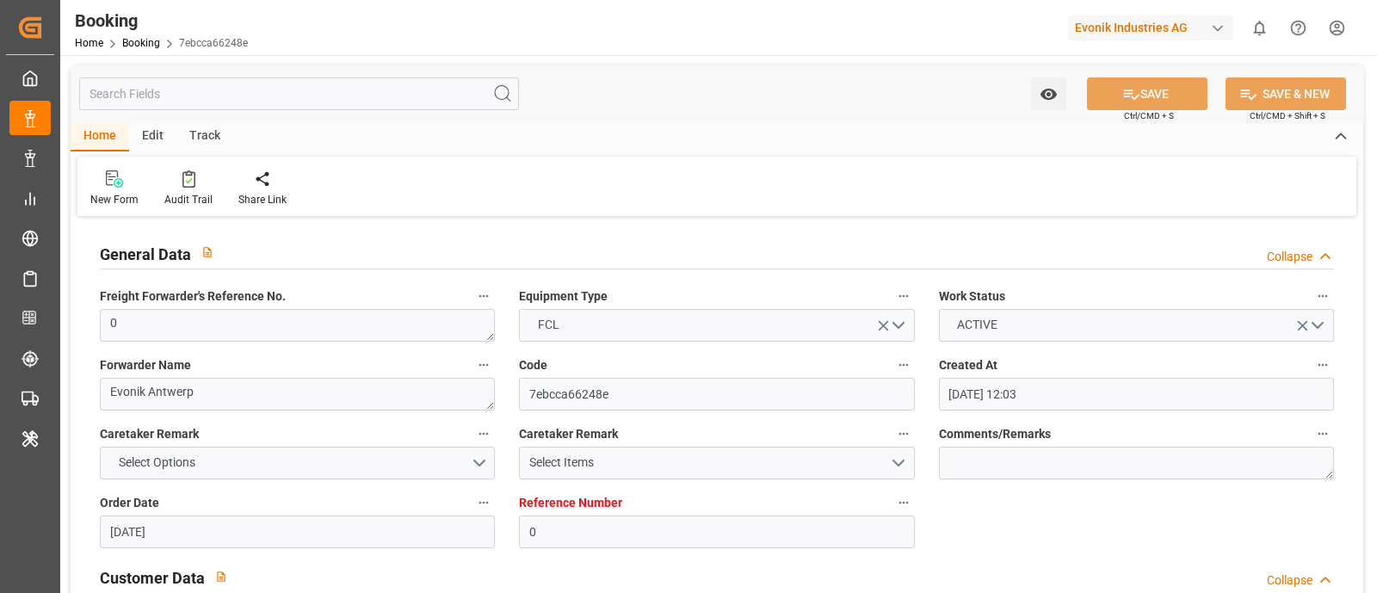
type input "[DATE]"
type input "[DATE] 00:00"
type input "[DATE] 23:30"
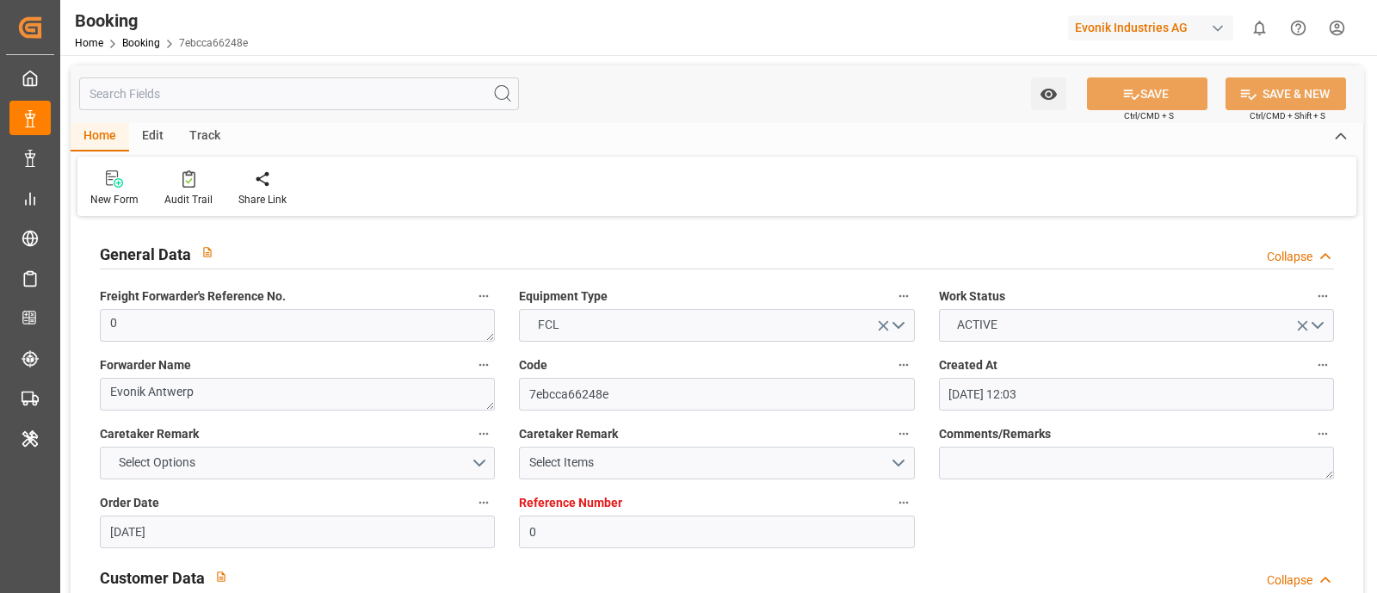
type input "[DATE] 23:40"
type input "[DATE] 16:00"
type input "[DATE] 02:00"
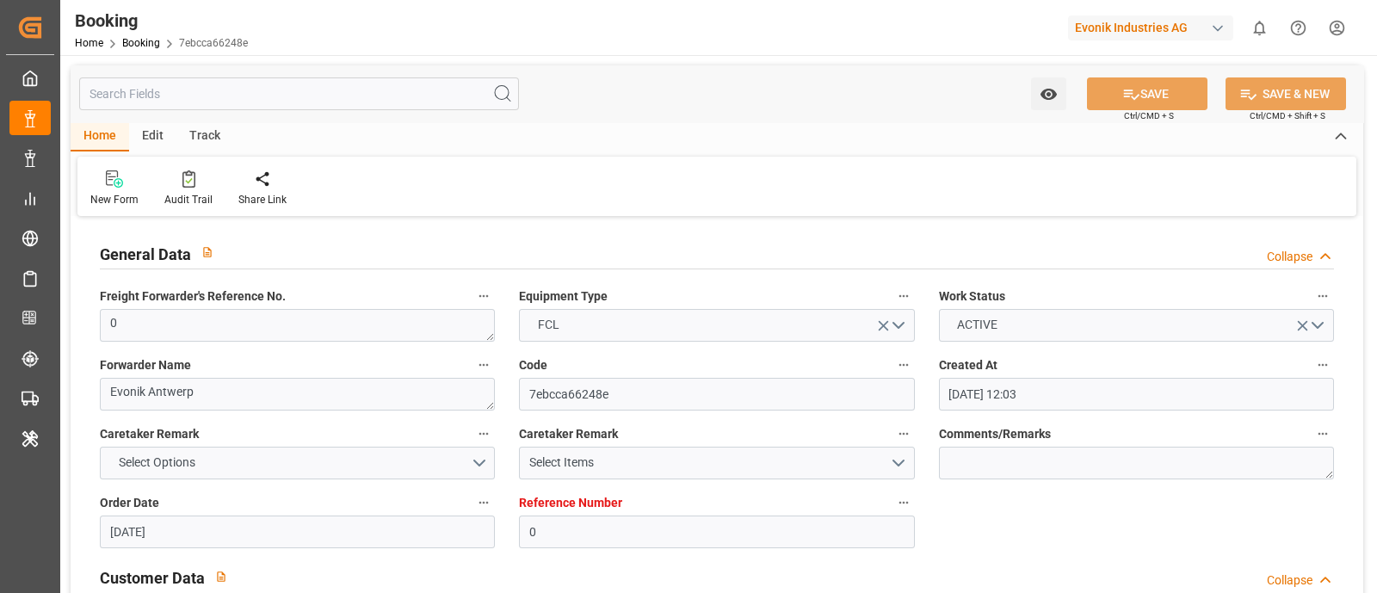
type input "[DATE] 08:00"
type input "[DATE] 11:18"
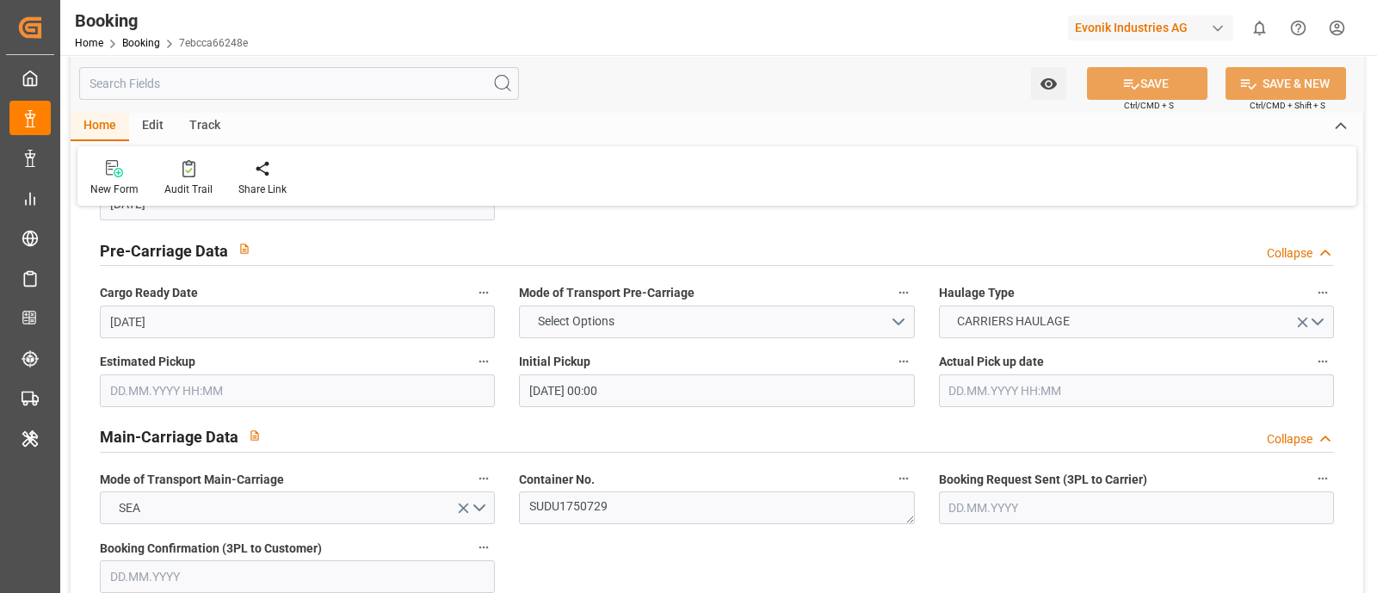
scroll to position [860, 0]
click at [614, 498] on textarea "SUDU1750729" at bounding box center [716, 506] width 395 height 33
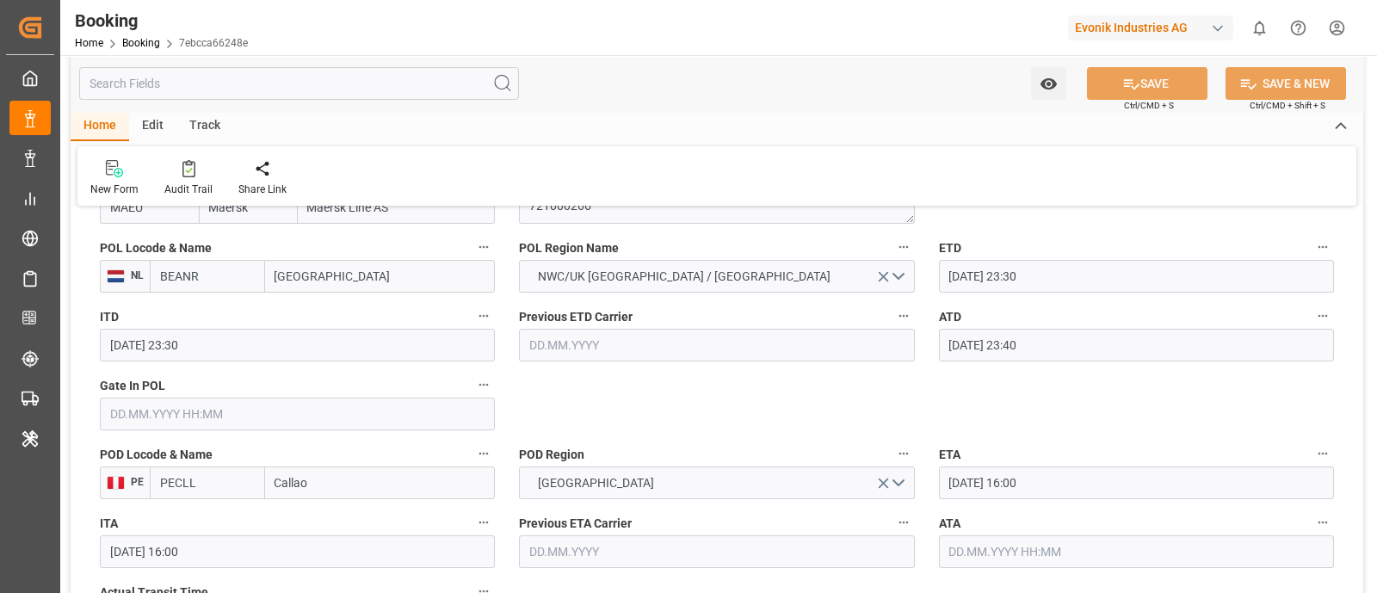
scroll to position [1398, 0]
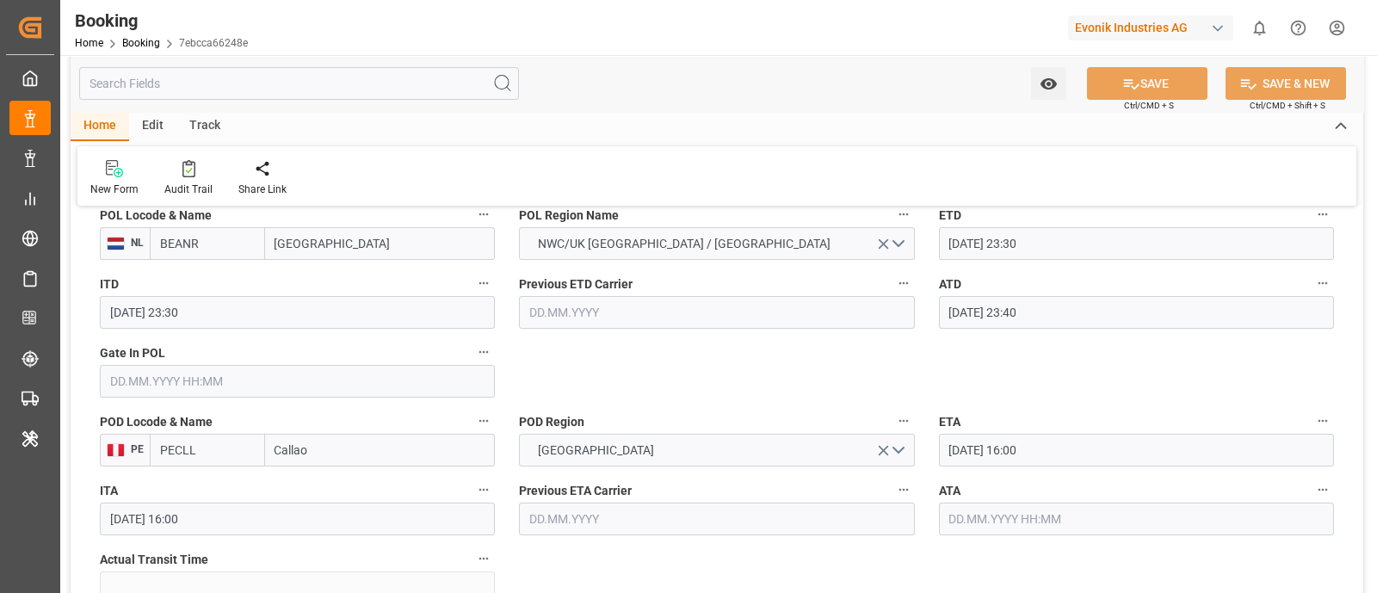
click at [197, 381] on input "text" at bounding box center [297, 381] width 395 height 33
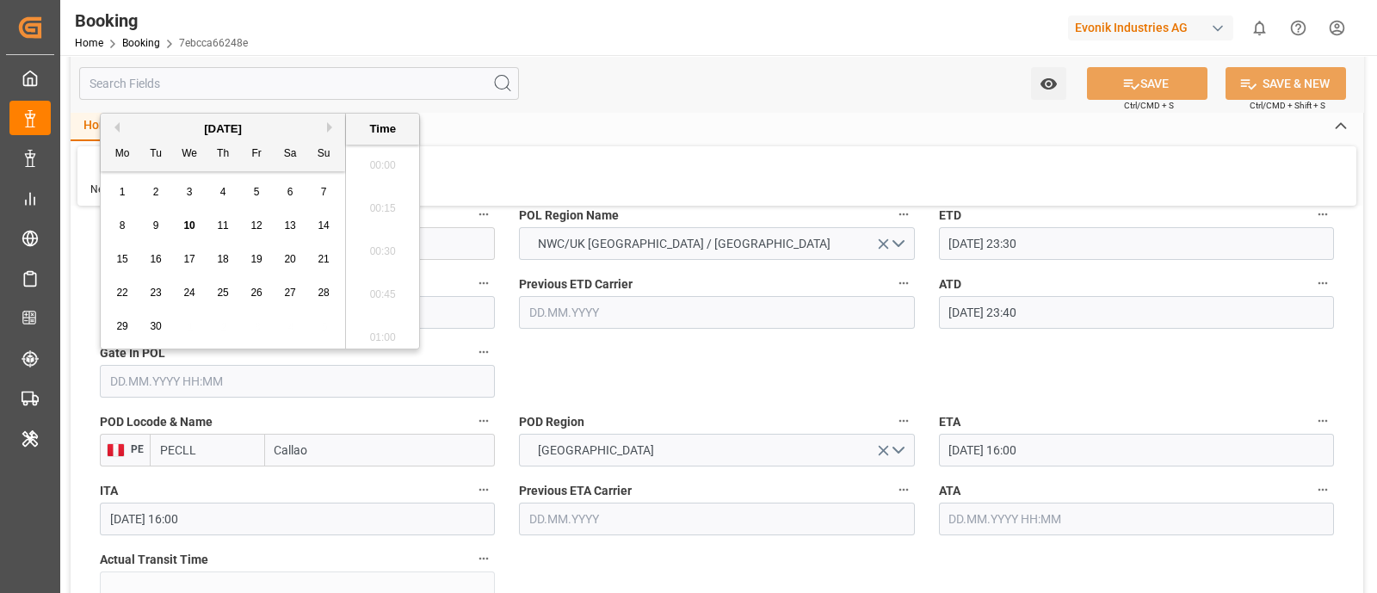
scroll to position [2803, 0]
click at [220, 194] on span "4" at bounding box center [223, 192] width 6 height 12
type input "[DATE] 00:00"
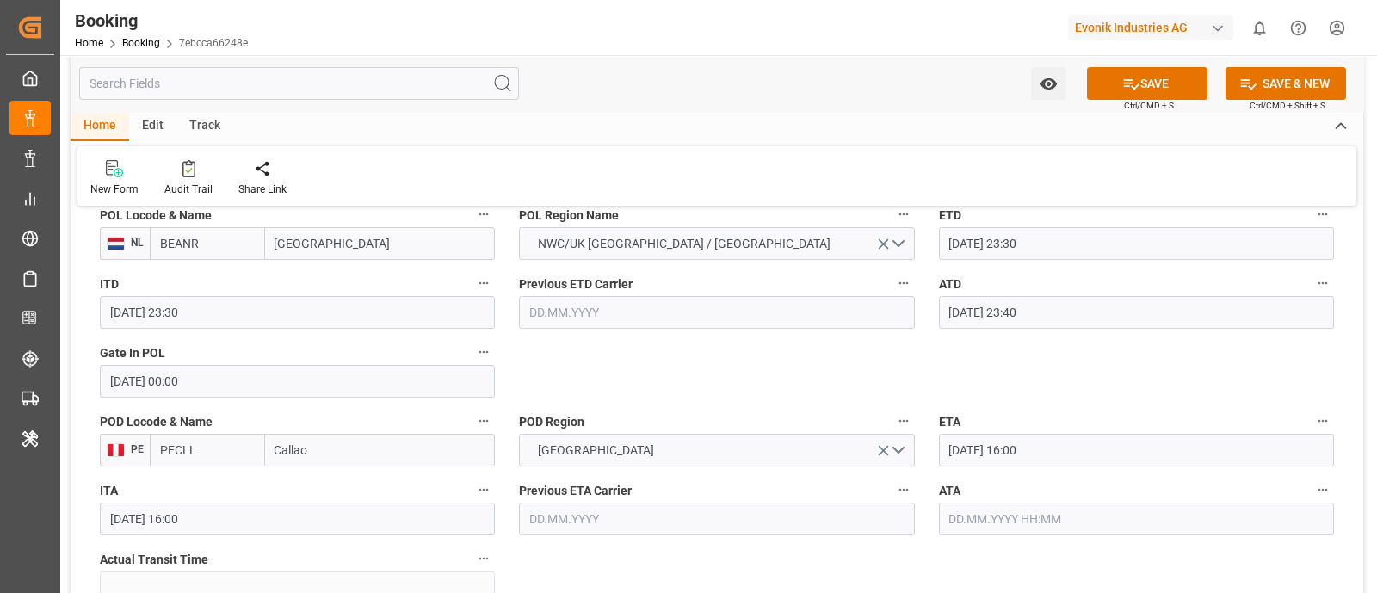
click at [385, 243] on input "[GEOGRAPHIC_DATA]" at bounding box center [380, 243] width 231 height 33
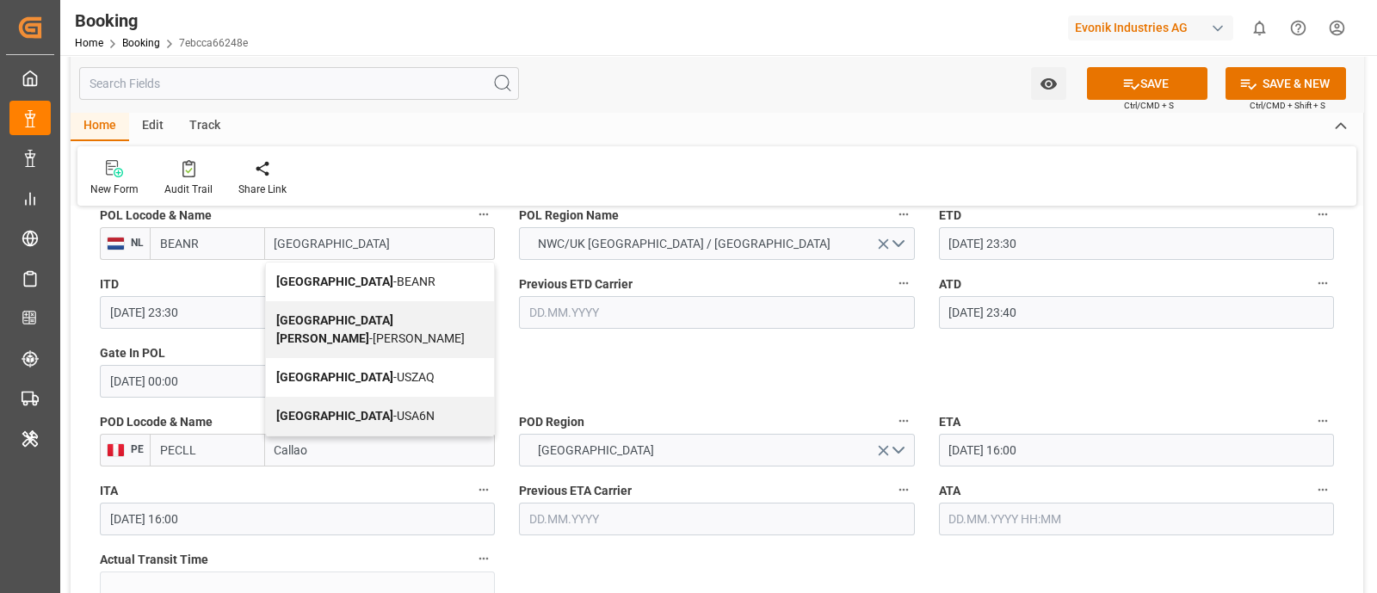
click at [366, 282] on span "Antwerp - BEANR" at bounding box center [355, 282] width 159 height 14
type input "[GEOGRAPHIC_DATA]"
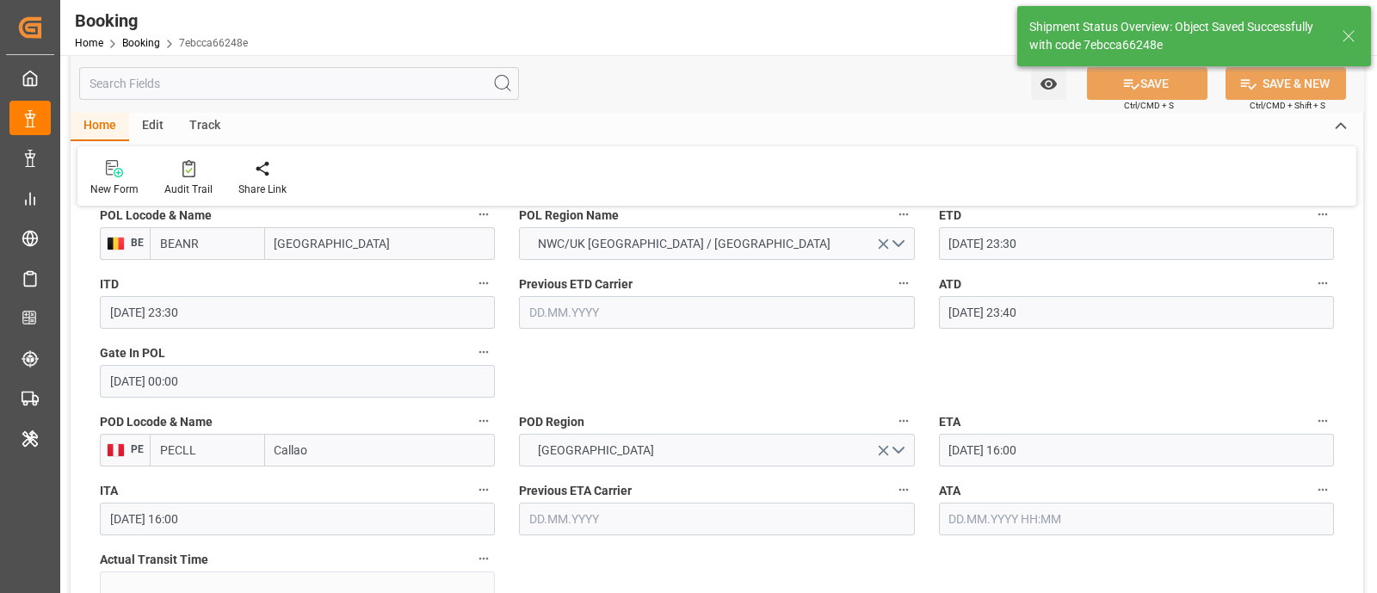
type textarea "businessDivision-businessLine-"
type input "[DATE] 11:26"
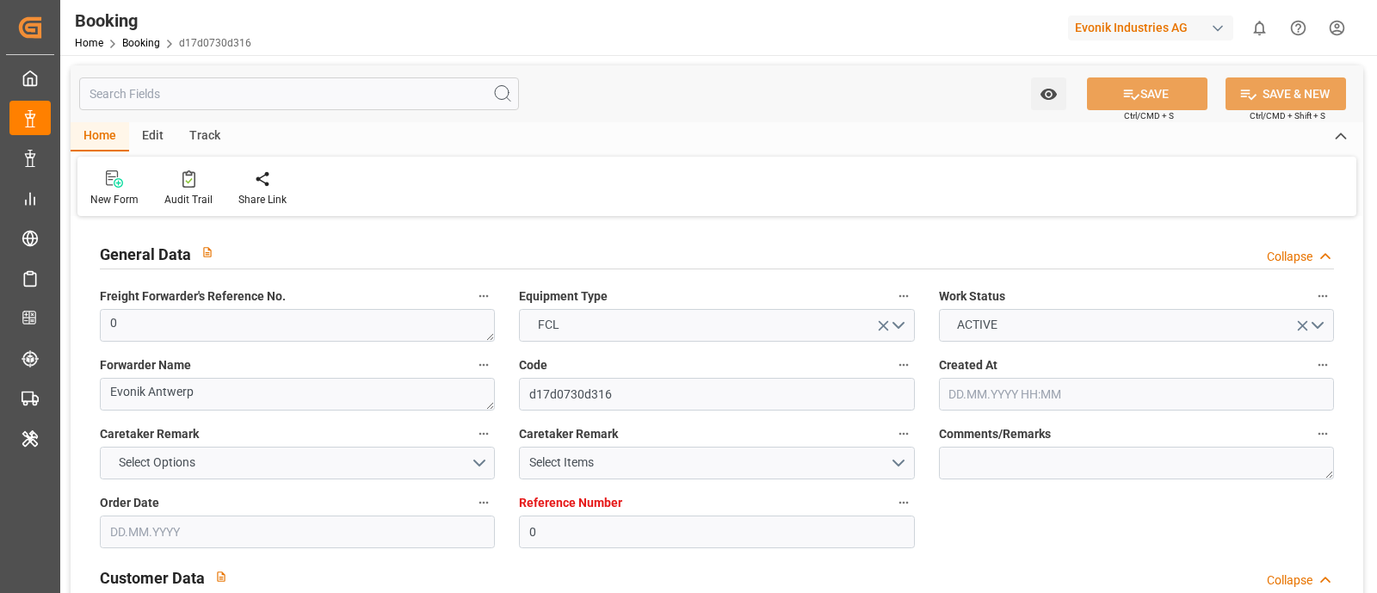
type input "[DATE] 12:03"
type input "[DATE]"
type input "[DATE] 00:00"
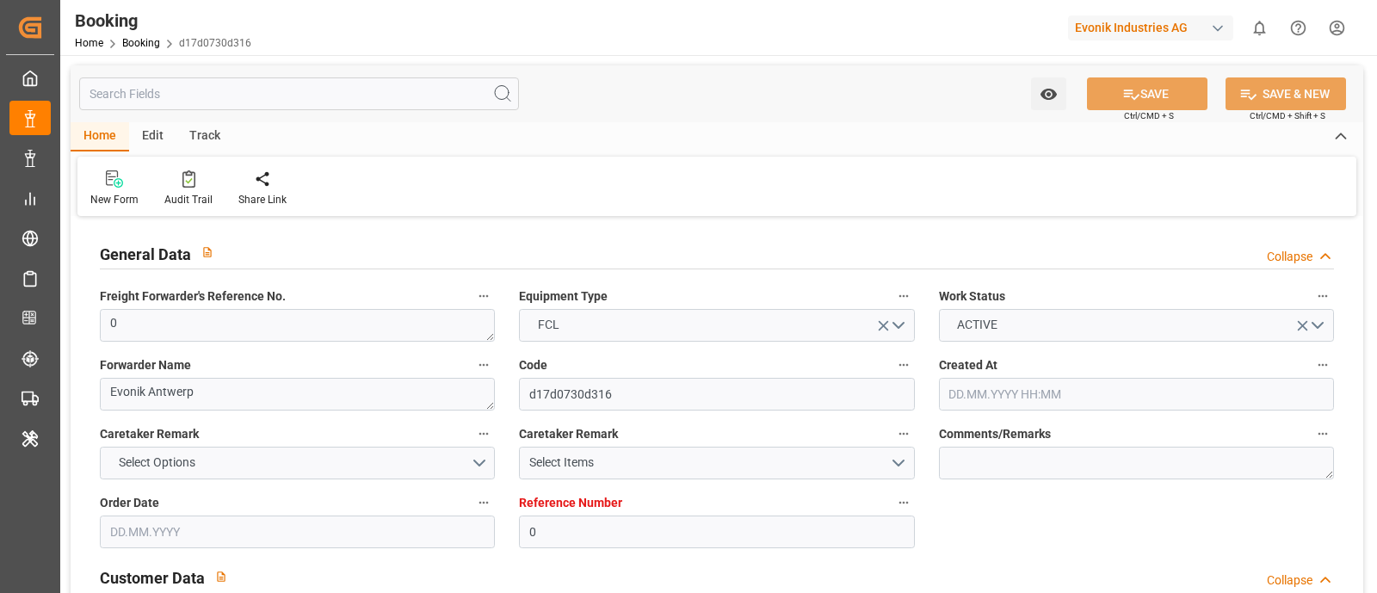
type input "[DATE] 23:30"
type input "[DATE] 23:40"
type input "[DATE] 16:00"
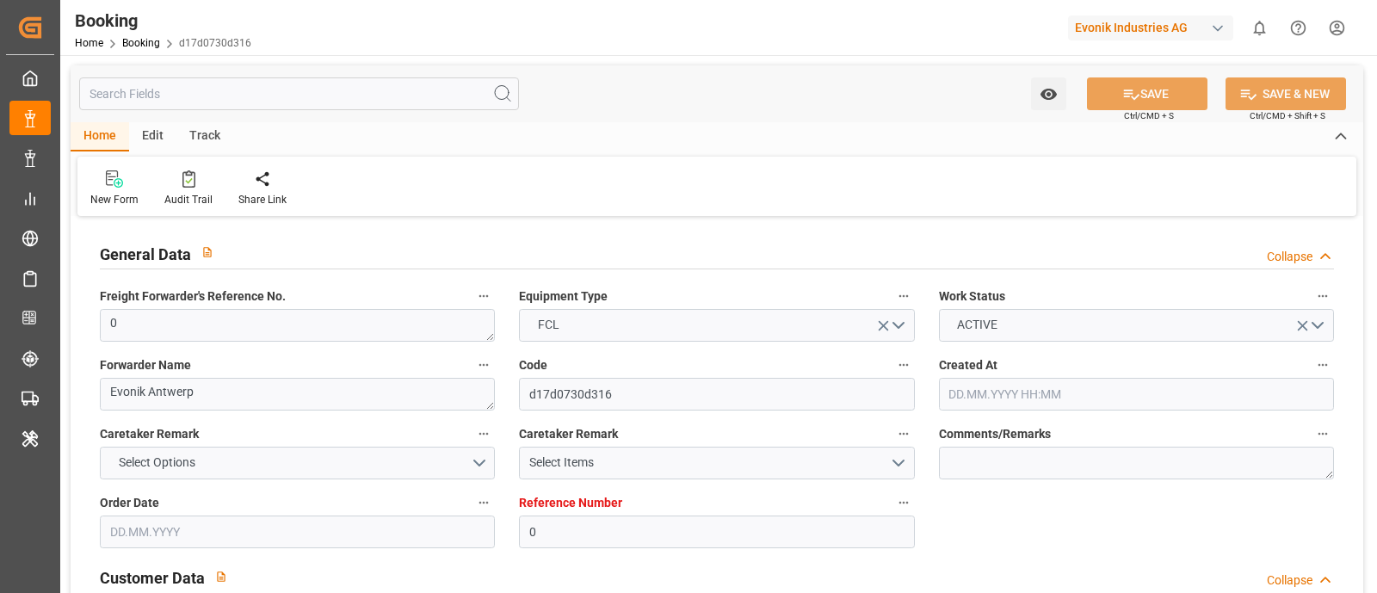
type input "[DATE] 02:00"
type input "[DATE] 08:00"
type input "[DATE] 11:18"
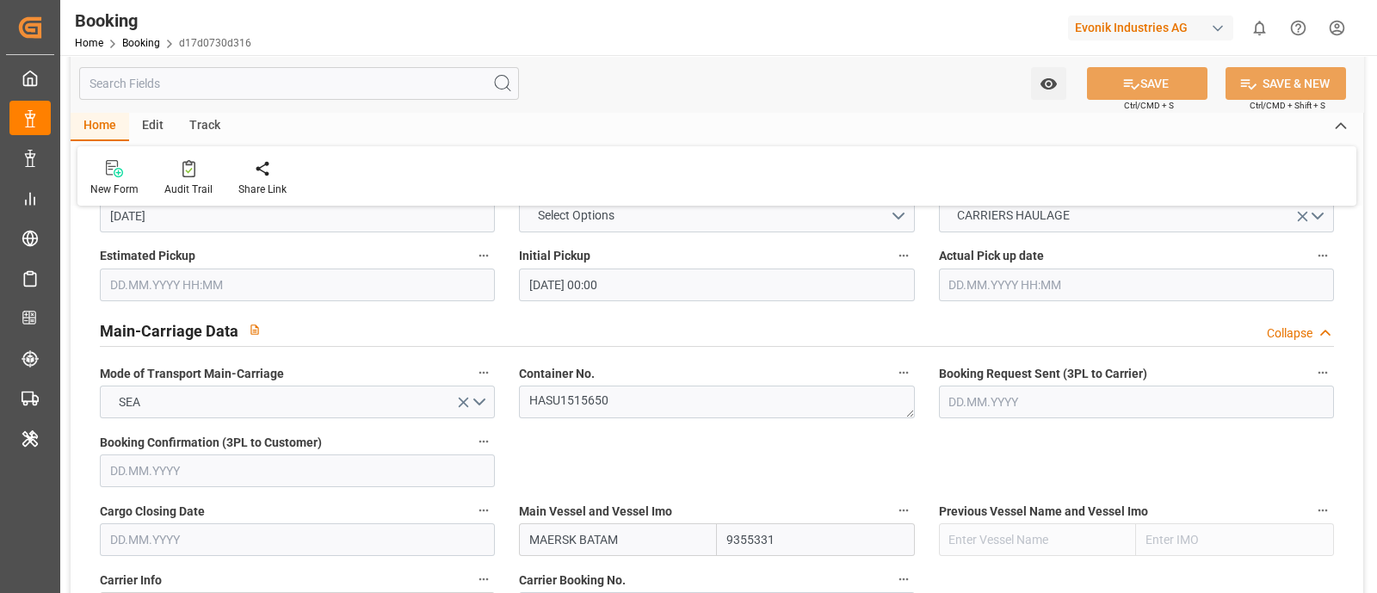
scroll to position [968, 0]
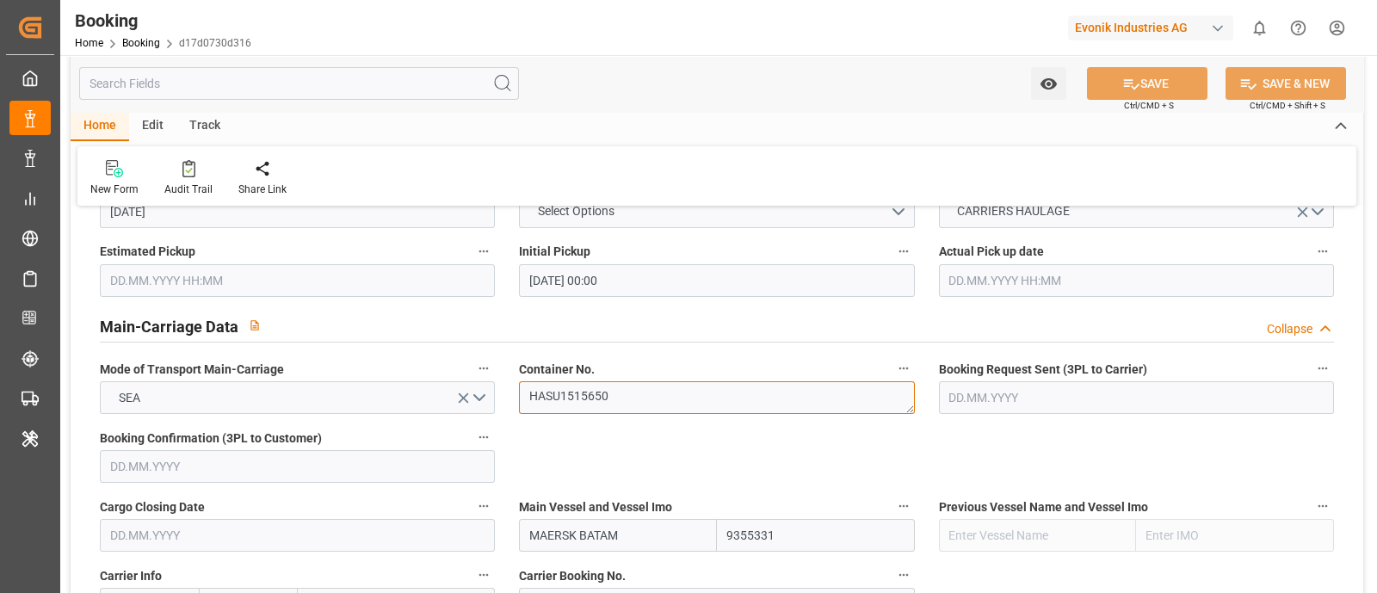
click at [631, 407] on textarea "HASU1515650" at bounding box center [716, 397] width 395 height 33
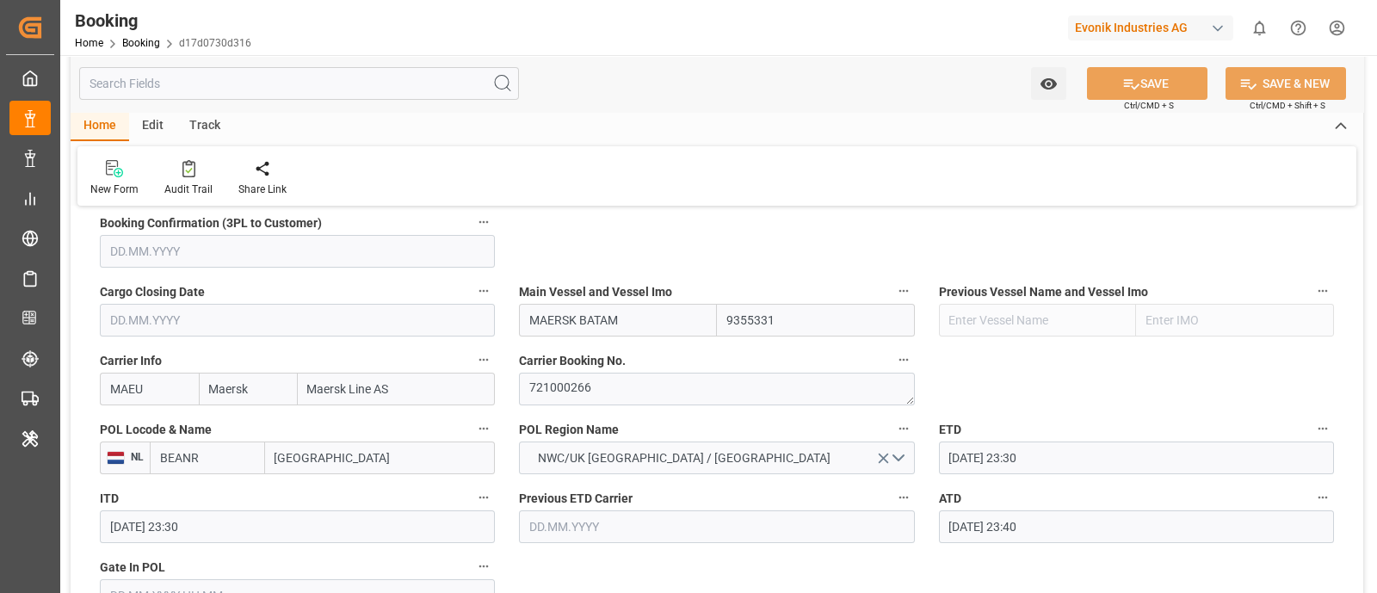
scroll to position [1291, 0]
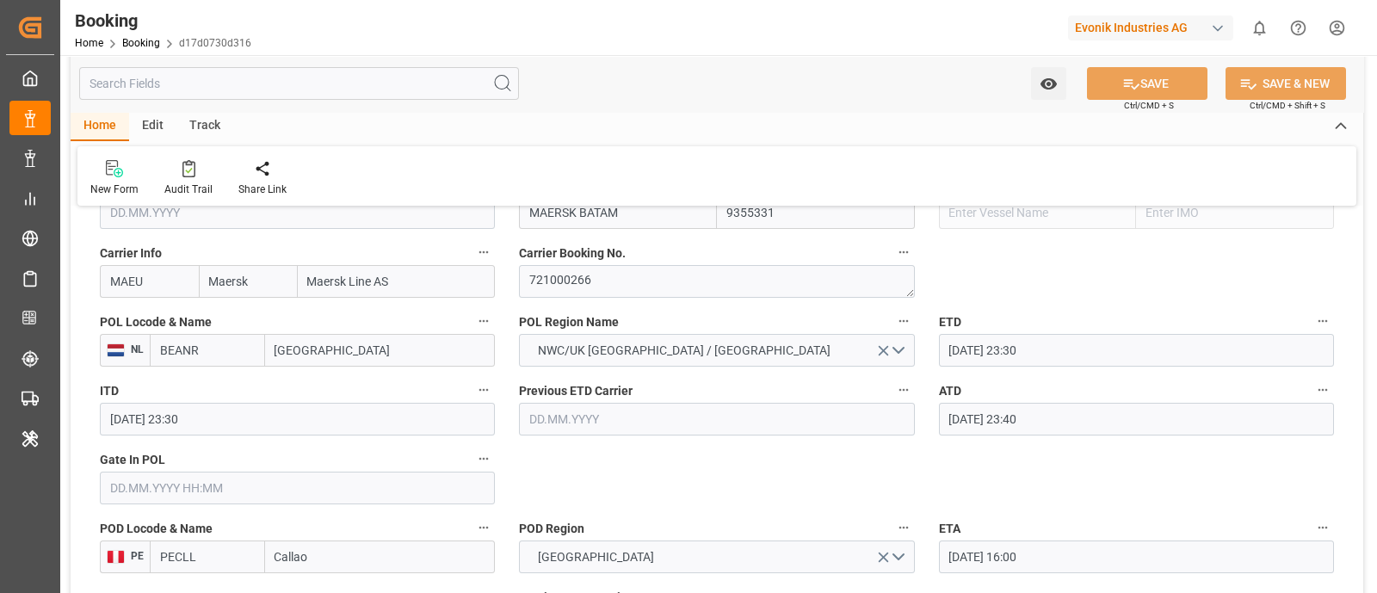
click at [344, 363] on input "[GEOGRAPHIC_DATA]" at bounding box center [380, 350] width 231 height 33
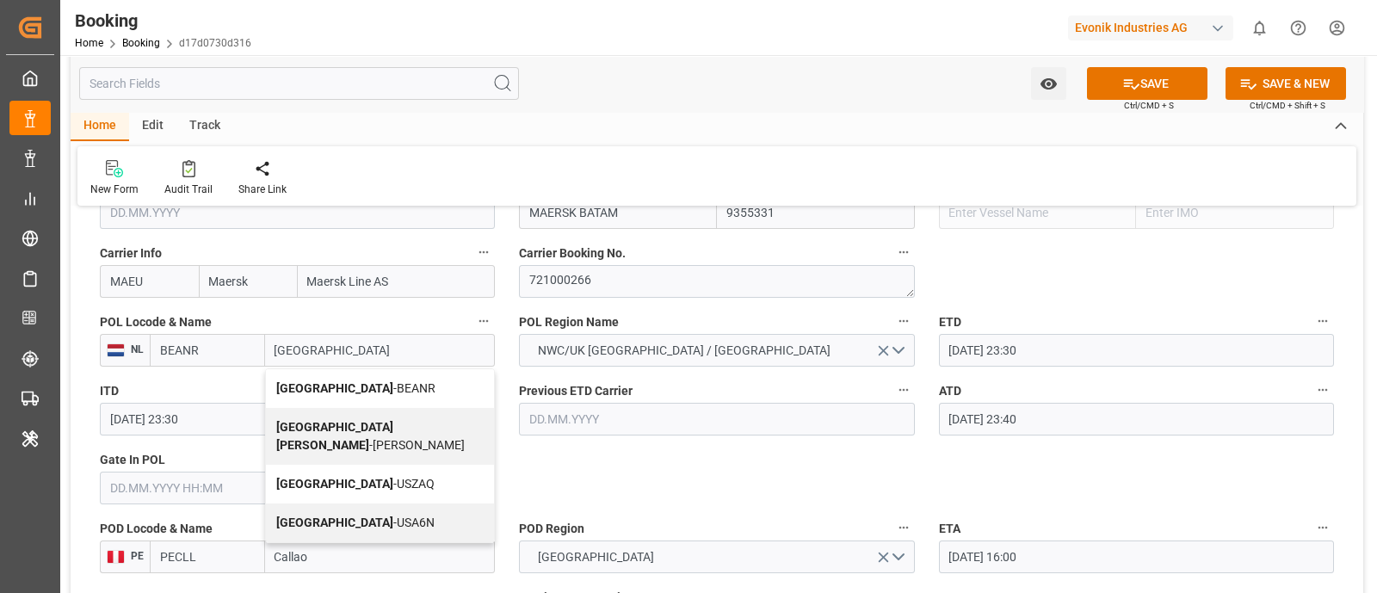
click at [381, 376] on div "Antwerp - BEANR" at bounding box center [380, 388] width 229 height 39
type input "[GEOGRAPHIC_DATA]"
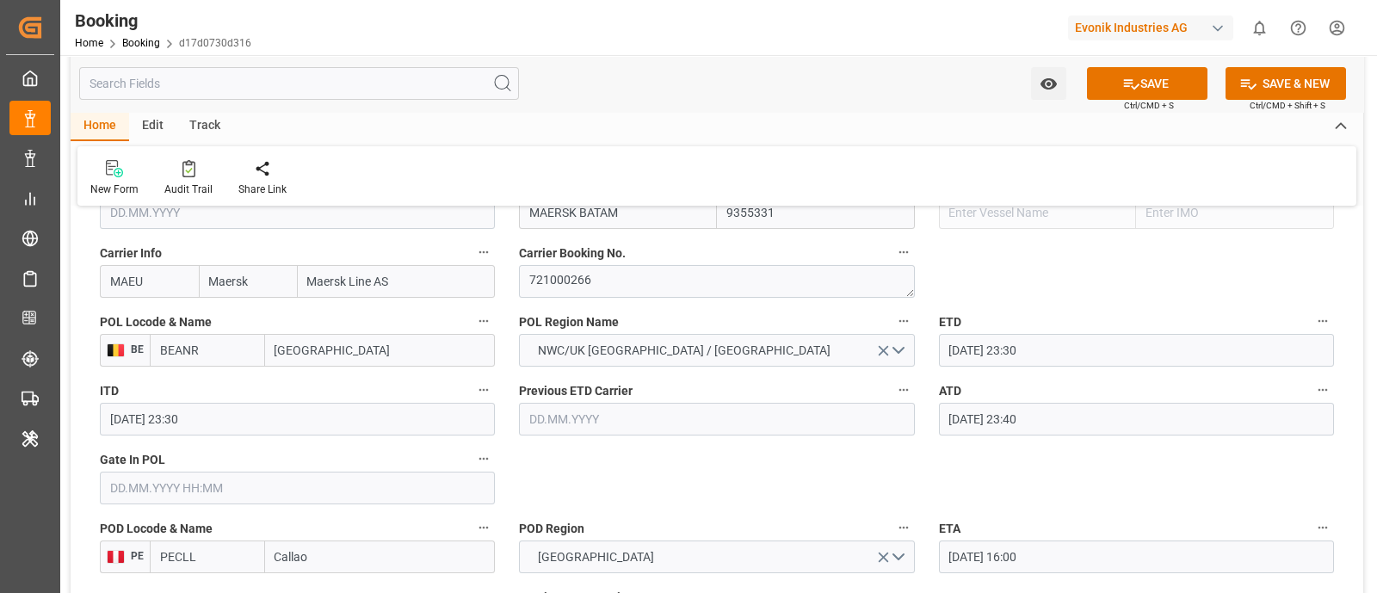
click at [195, 486] on input "text" at bounding box center [297, 488] width 395 height 33
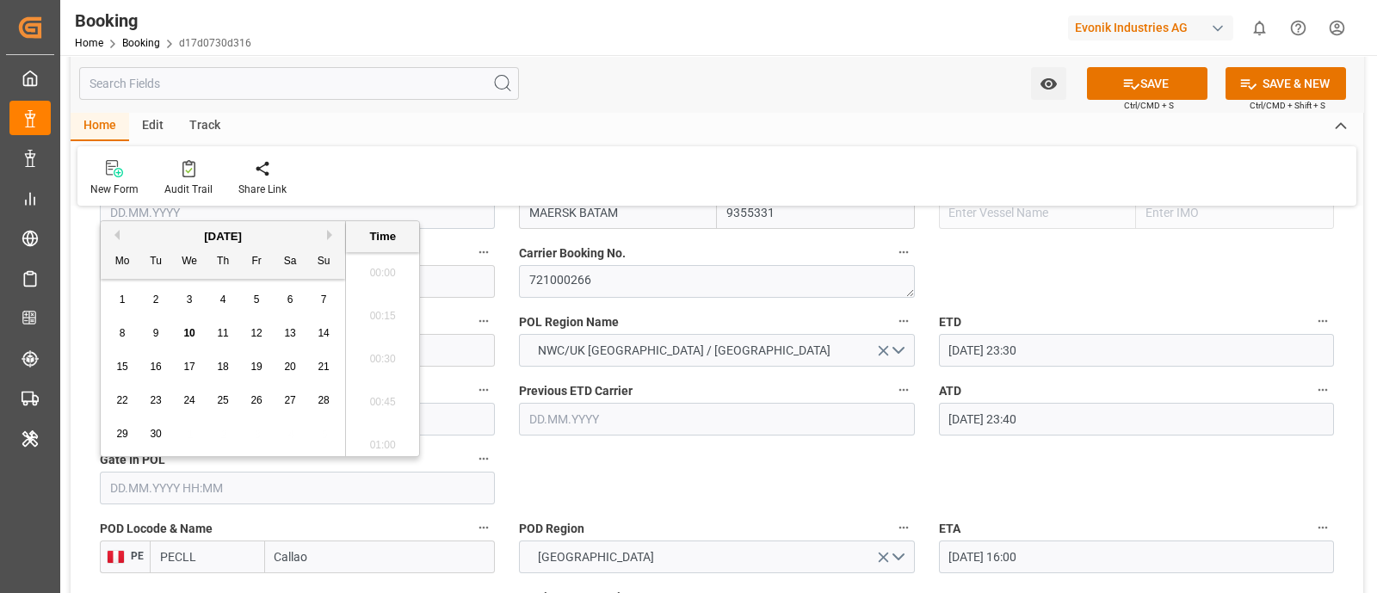
scroll to position [2803, 0]
click at [261, 307] on div "5" at bounding box center [257, 300] width 22 height 21
type input "[DATE] 00:00"
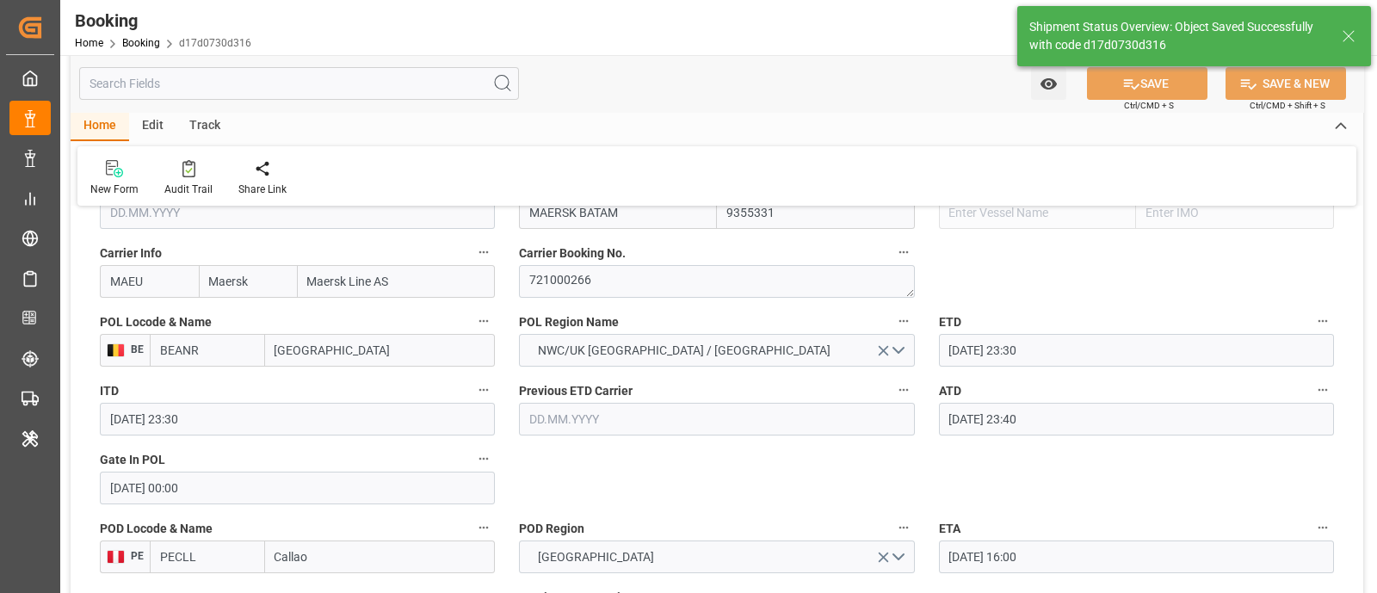
type textarea "businessDivision-businessLine-"
type input "10.09.2025 11:27"
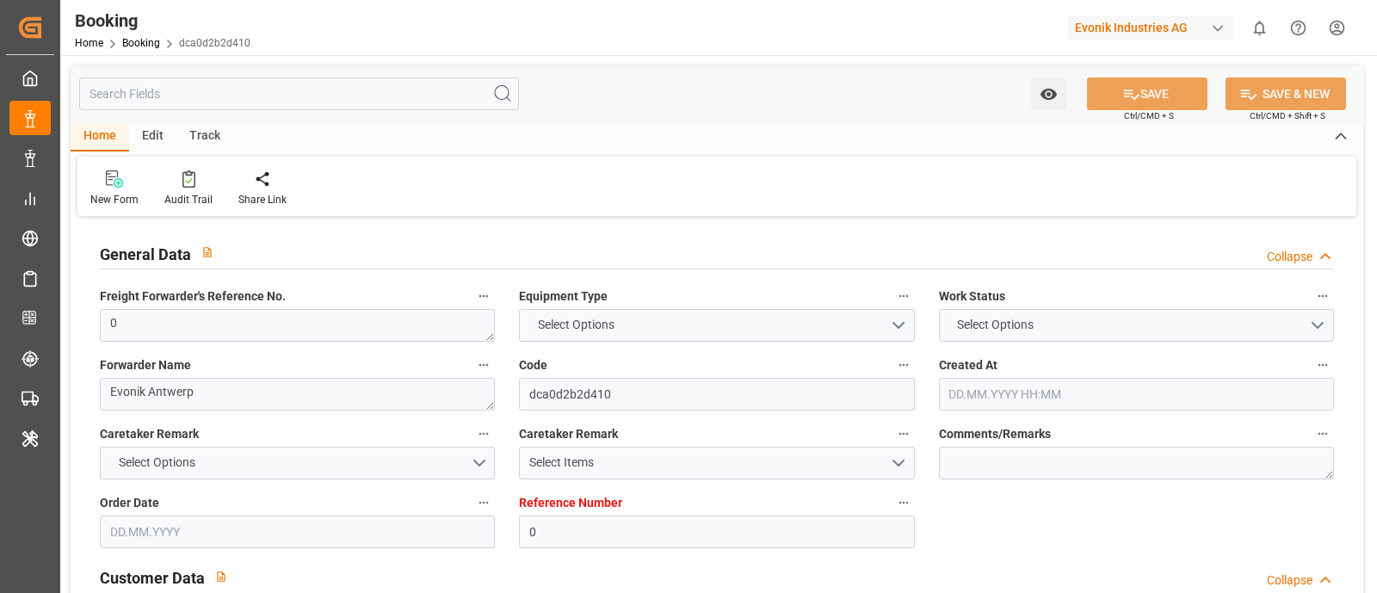
type input "0"
type input "9355331"
type input "Maersk"
type input "Maersk Line AS"
type input "BEANR"
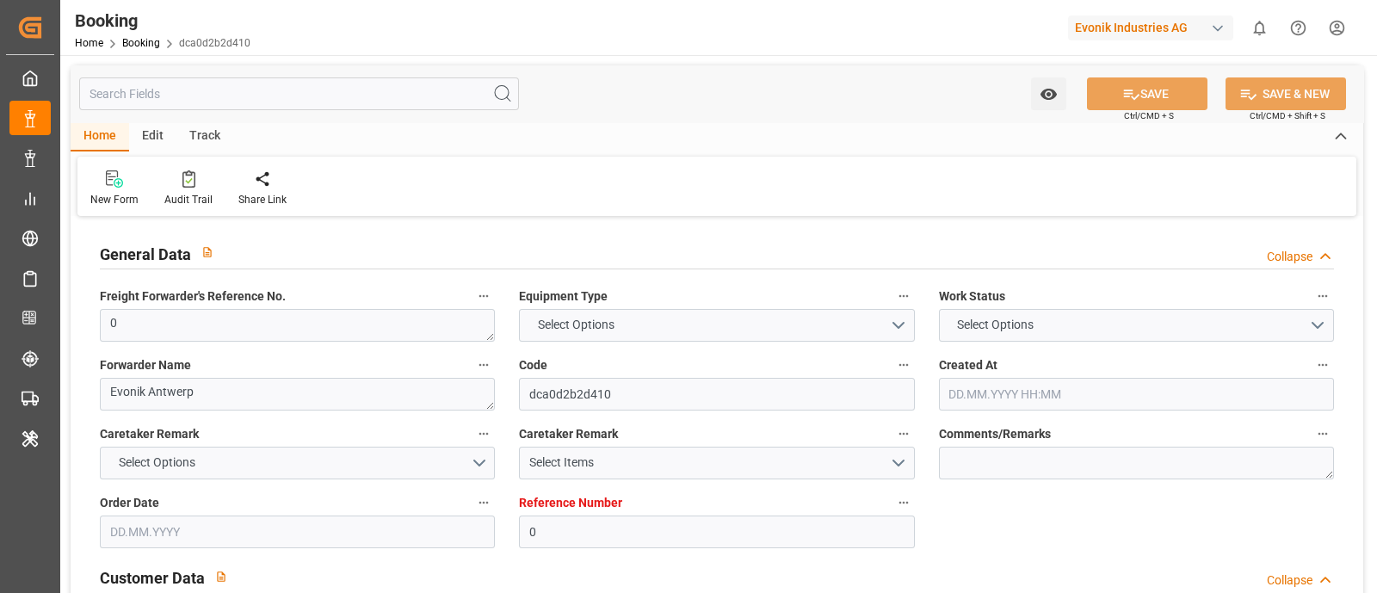
type input "PECLL"
type input "PABLB"
type input "0"
type input "[DATE] 12:03"
type input "[DATE]"
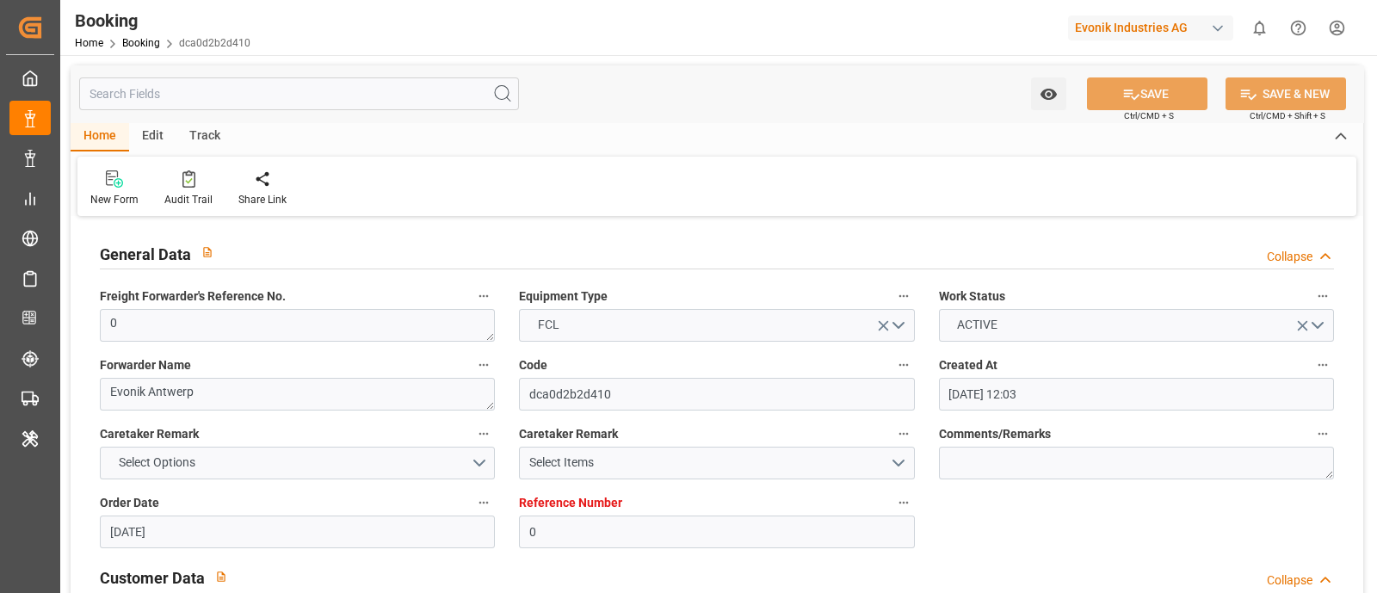
type input "[DATE]"
type input "[DATE] 00:00"
type input "[DATE] 23:30"
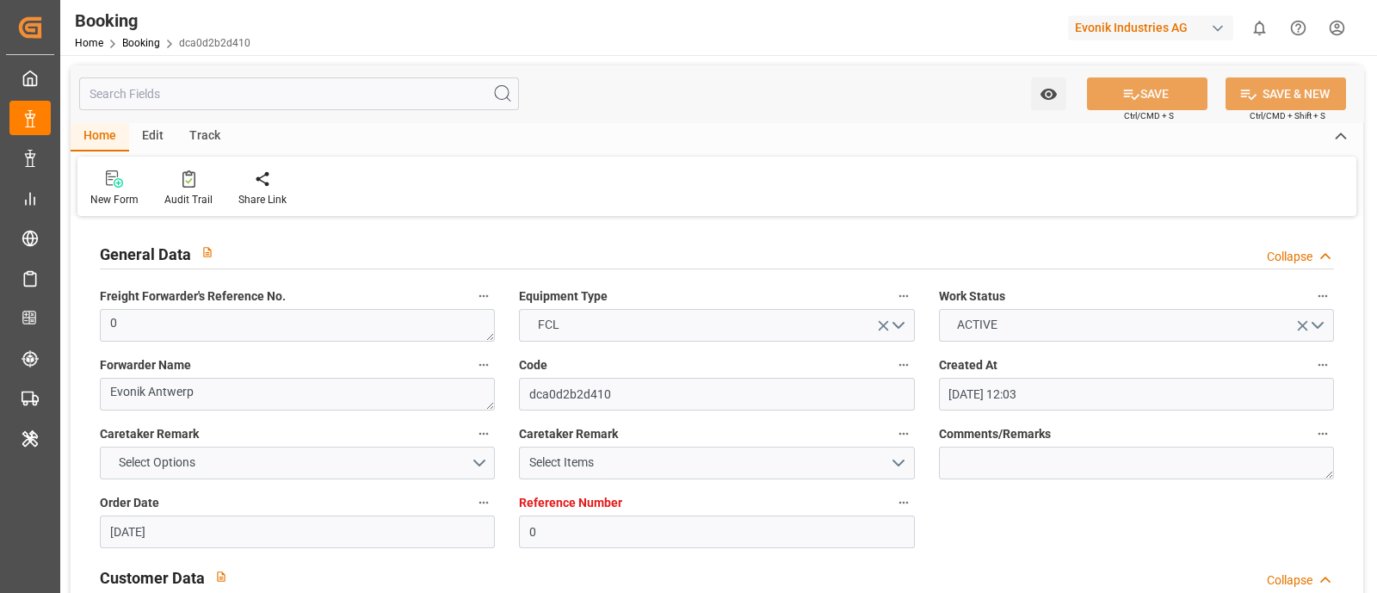
type input "[DATE] 23:40"
type input "[DATE] 16:00"
type input "[DATE] 02:00"
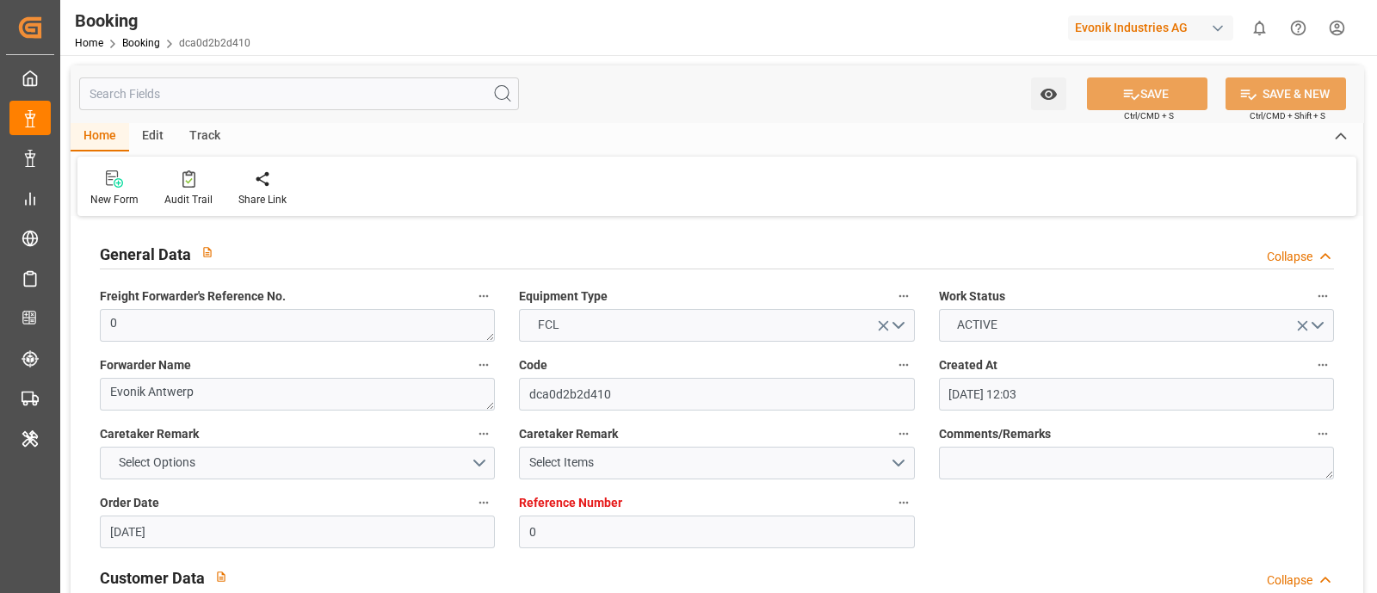
type input "[DATE] 08:00"
type input "[DATE] 11:18"
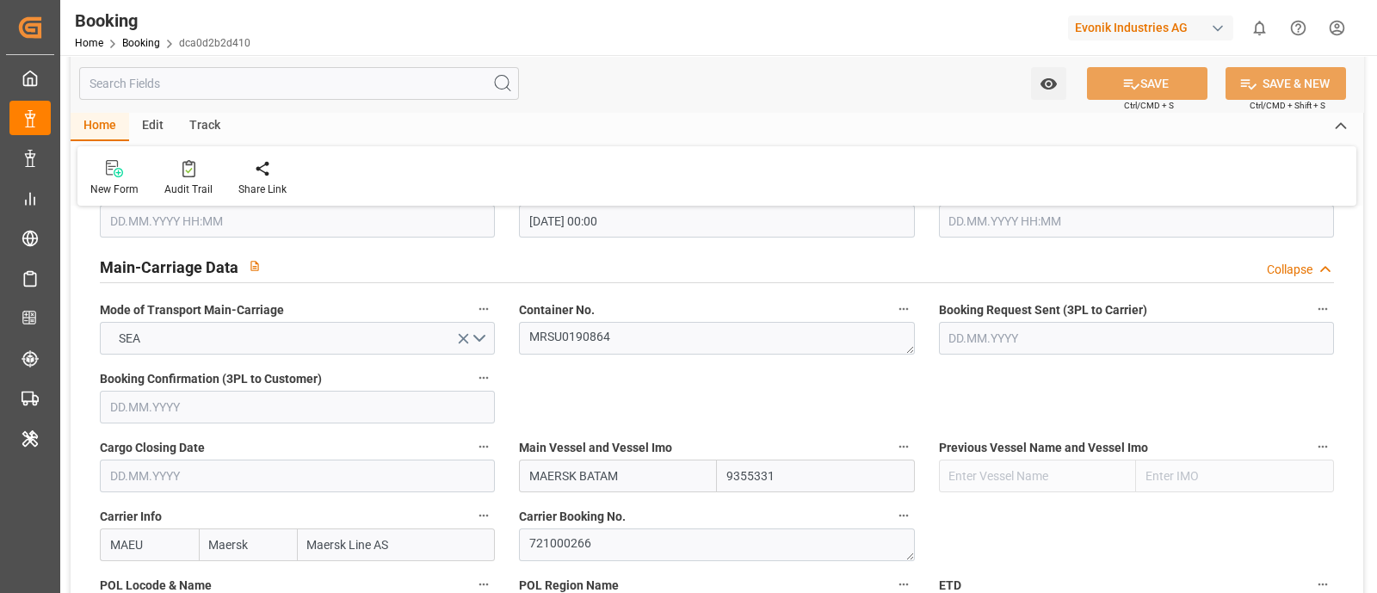
scroll to position [1076, 0]
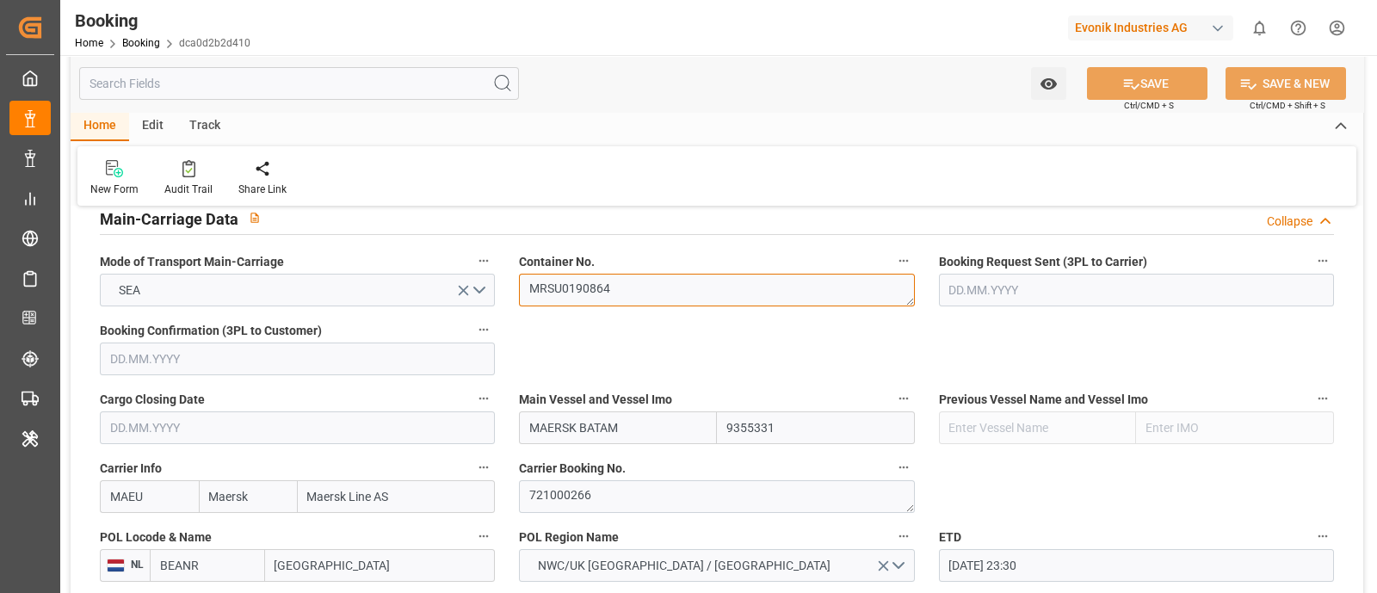
click at [641, 301] on textarea "MRSU0190864" at bounding box center [716, 290] width 395 height 33
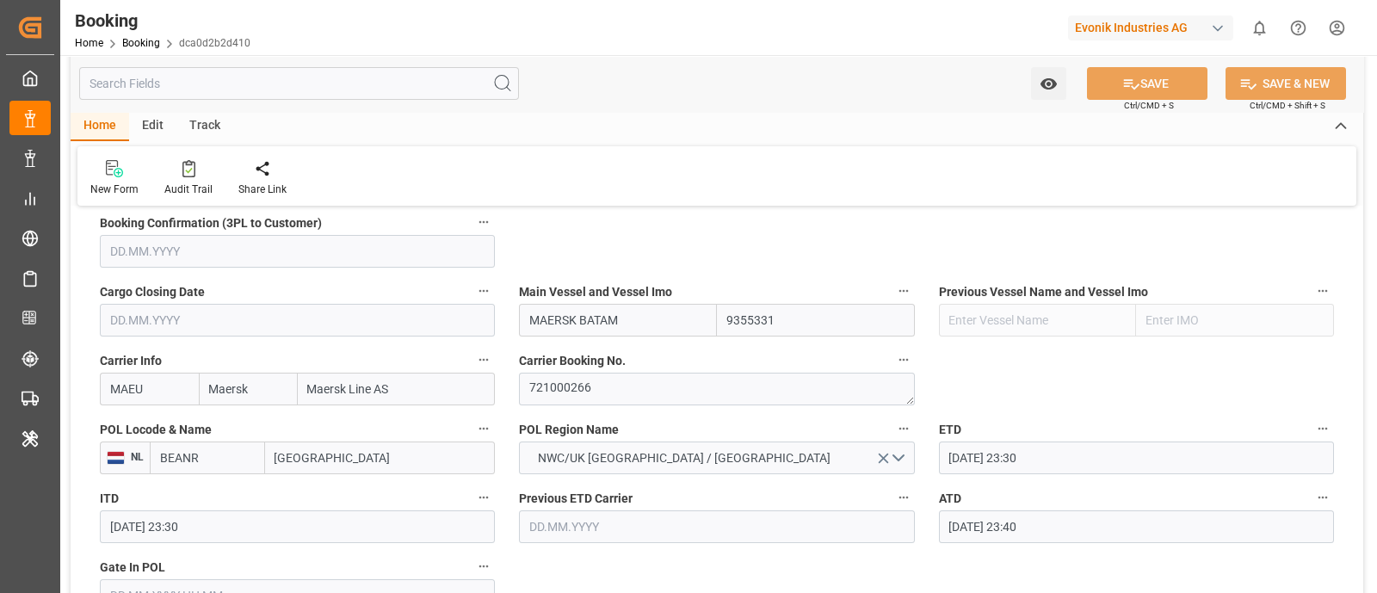
click at [327, 452] on input "[GEOGRAPHIC_DATA]" at bounding box center [380, 458] width 231 height 33
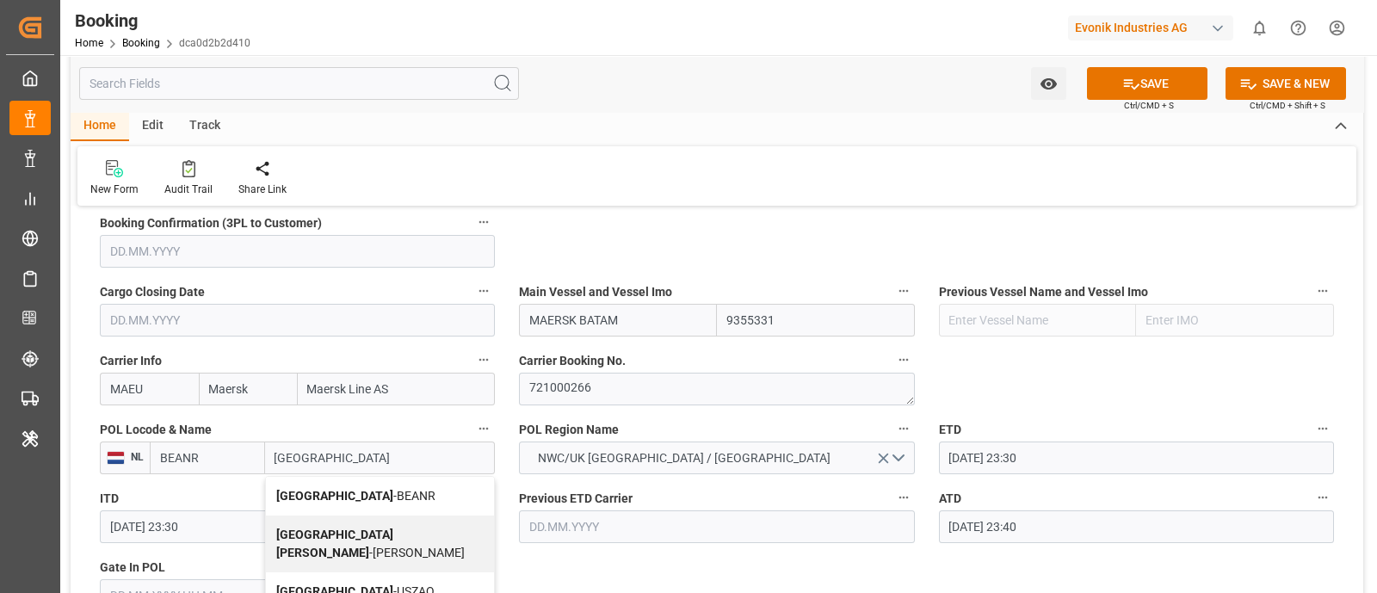
click at [367, 494] on span "Antwerp - BEANR" at bounding box center [355, 496] width 159 height 14
type input "[GEOGRAPHIC_DATA]"
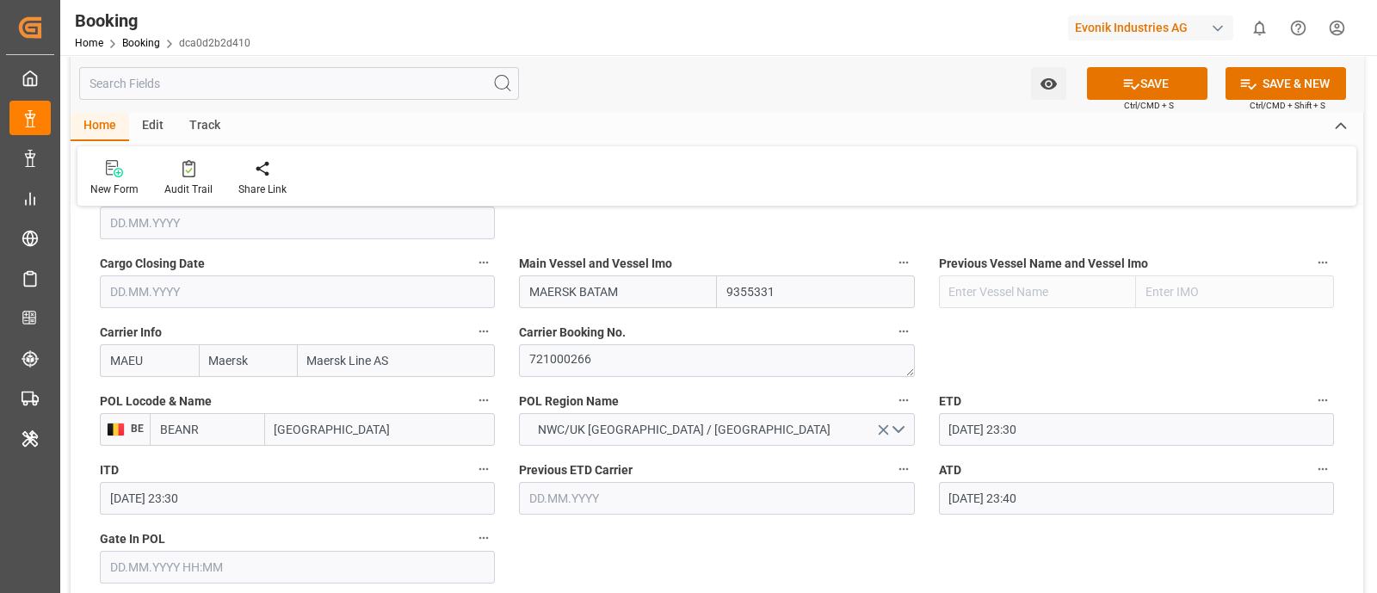
scroll to position [1291, 0]
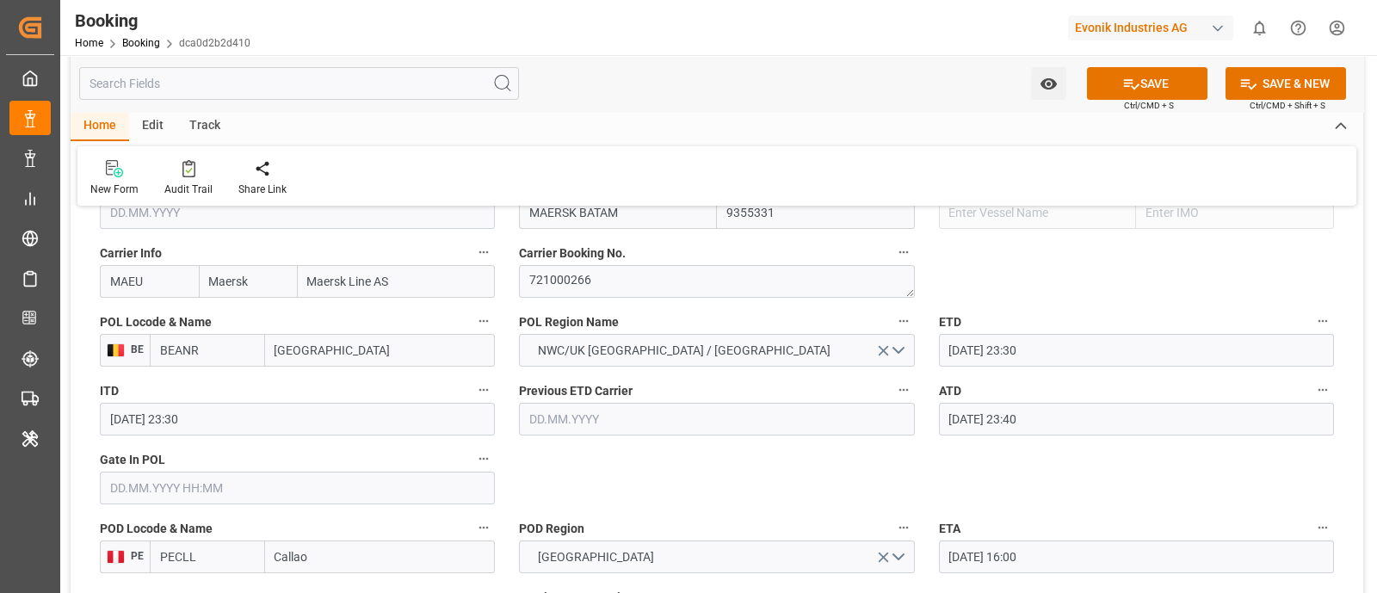
click at [233, 493] on input "text" at bounding box center [297, 488] width 395 height 33
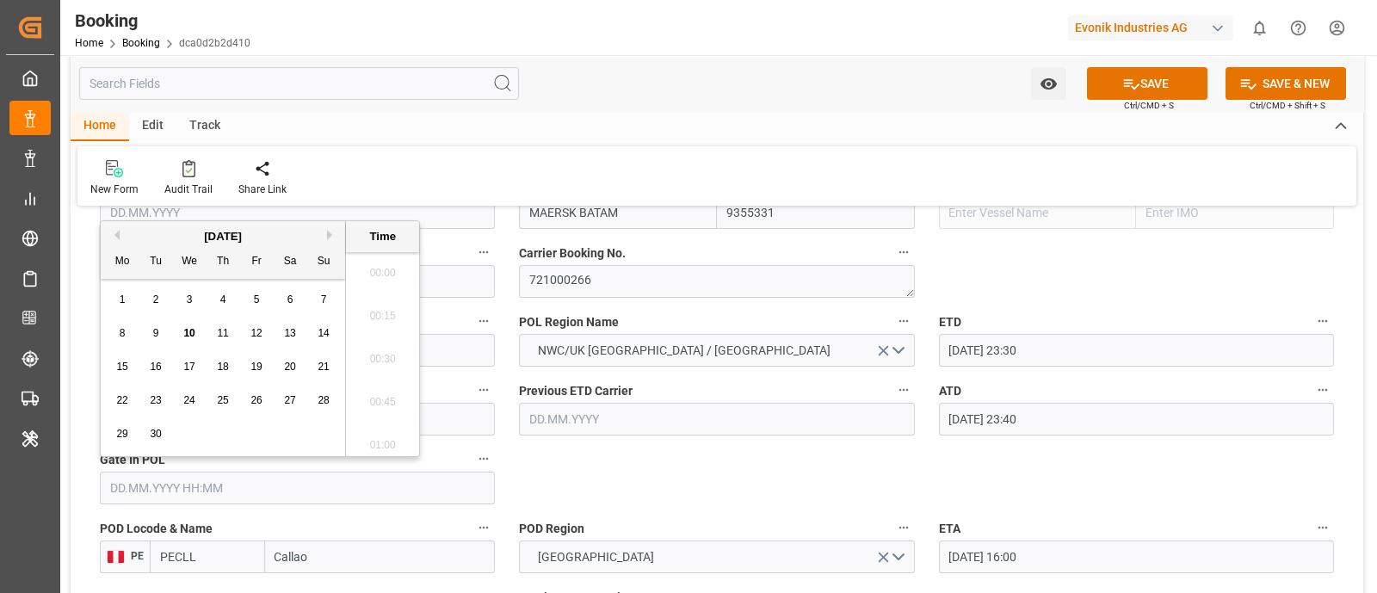
scroll to position [2803, 0]
click at [256, 307] on div "5" at bounding box center [257, 300] width 22 height 21
type input "05.09.2025 00:00"
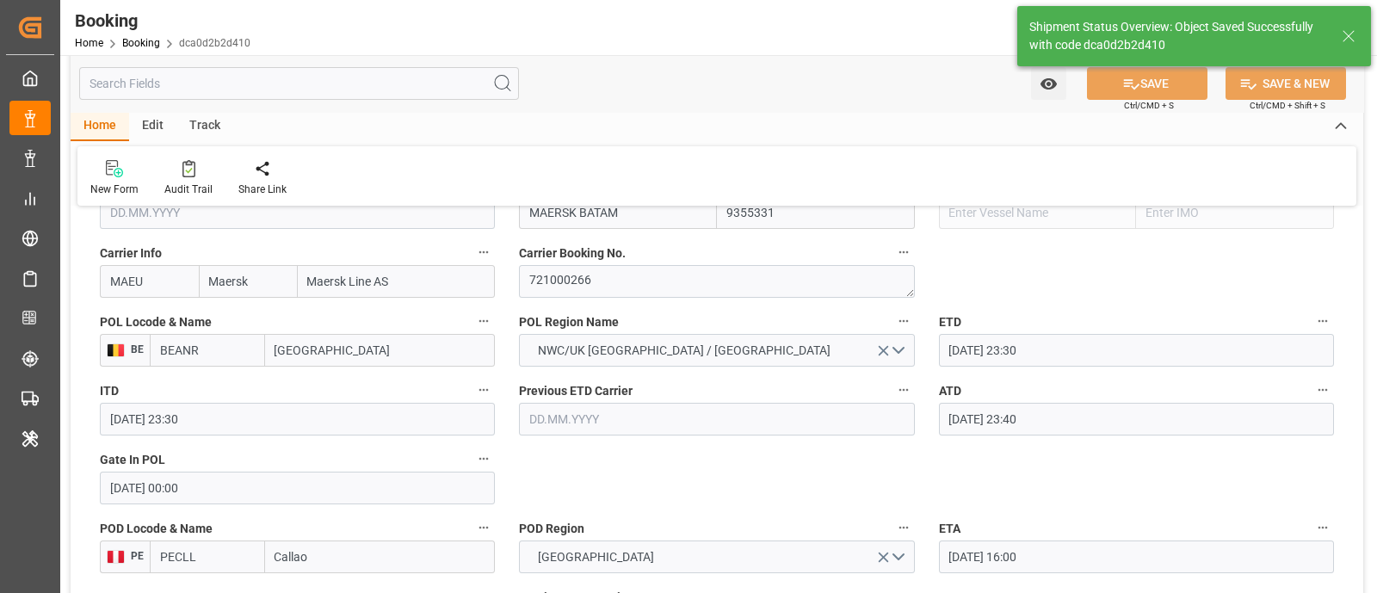
type textarea "businessDivision-businessLine-"
type input "10.09.2025 11:27"
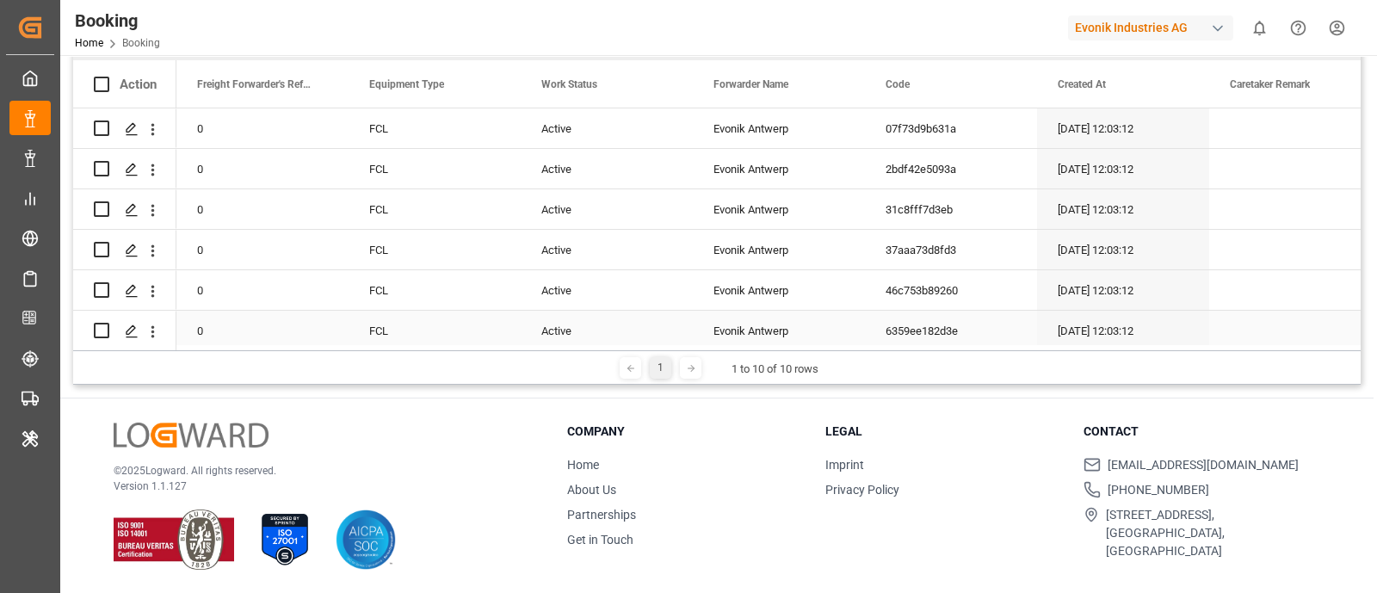
scroll to position [107, 0]
